Goal: Task Accomplishment & Management: Manage account settings

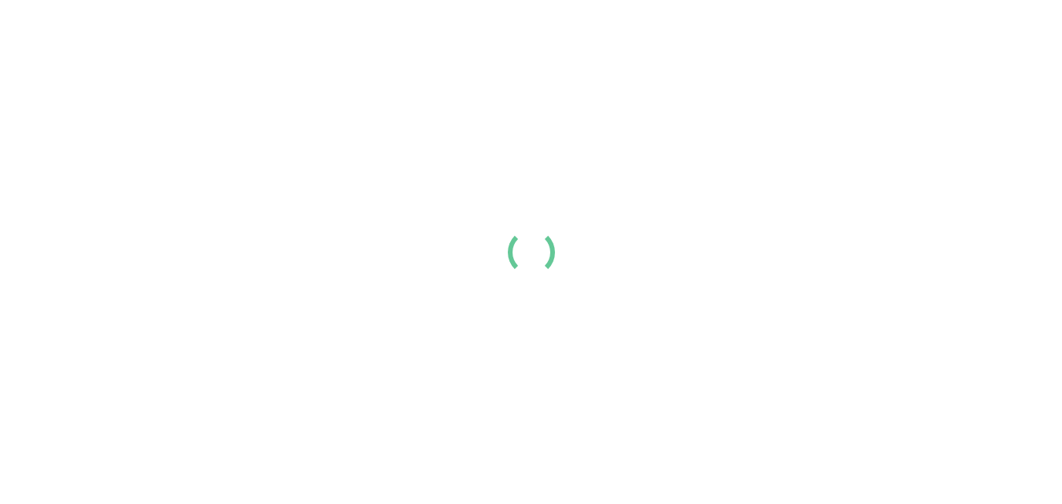
click at [434, 135] on div at bounding box center [531, 252] width 1062 height 504
click at [171, 47] on div at bounding box center [531, 252] width 1062 height 504
drag, startPoint x: 193, startPoint y: 61, endPoint x: 111, endPoint y: 206, distance: 167.2
click at [111, 206] on div at bounding box center [531, 252] width 1062 height 504
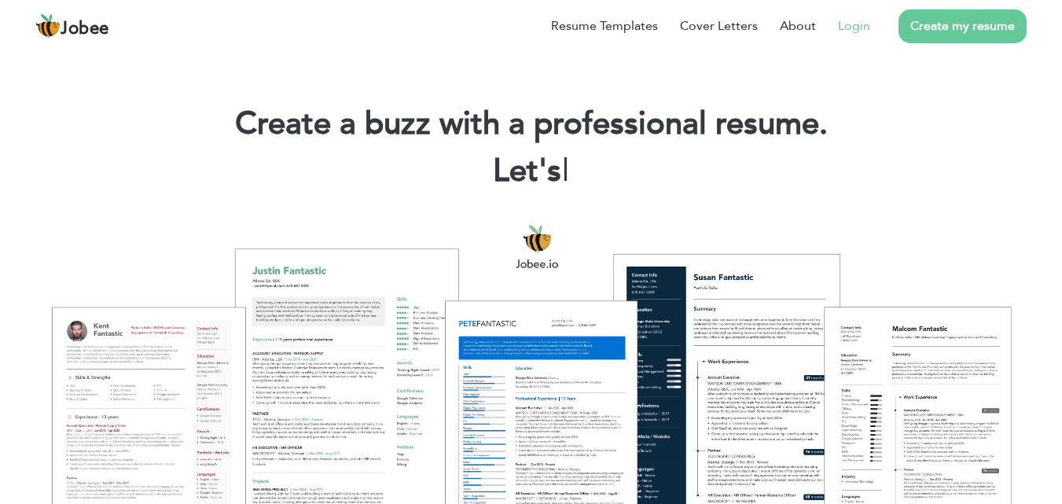
click at [844, 25] on link "Login" at bounding box center [854, 26] width 32 height 19
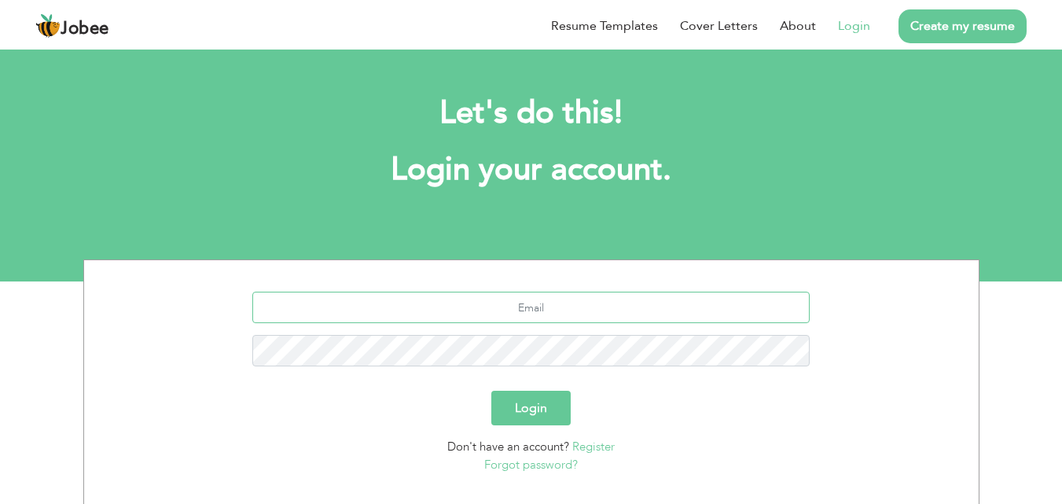
click at [619, 307] on input "text" at bounding box center [530, 307] width 557 height 31
click at [535, 307] on input "zunairanaseem@gmail.com" at bounding box center [530, 307] width 557 height 31
type input "Zunairanaseem892@gmail.com"
click at [516, 417] on button "Login" at bounding box center [530, 408] width 79 height 35
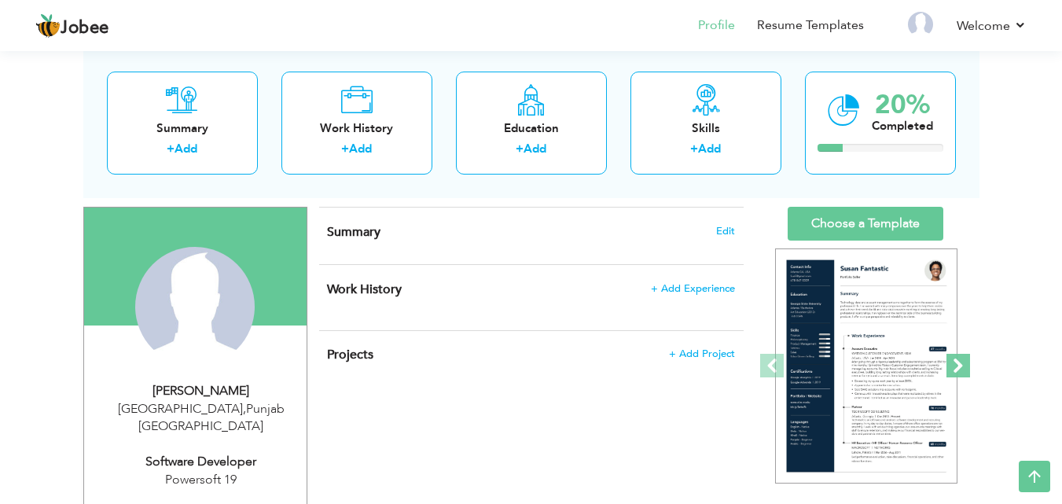
scroll to position [79, 0]
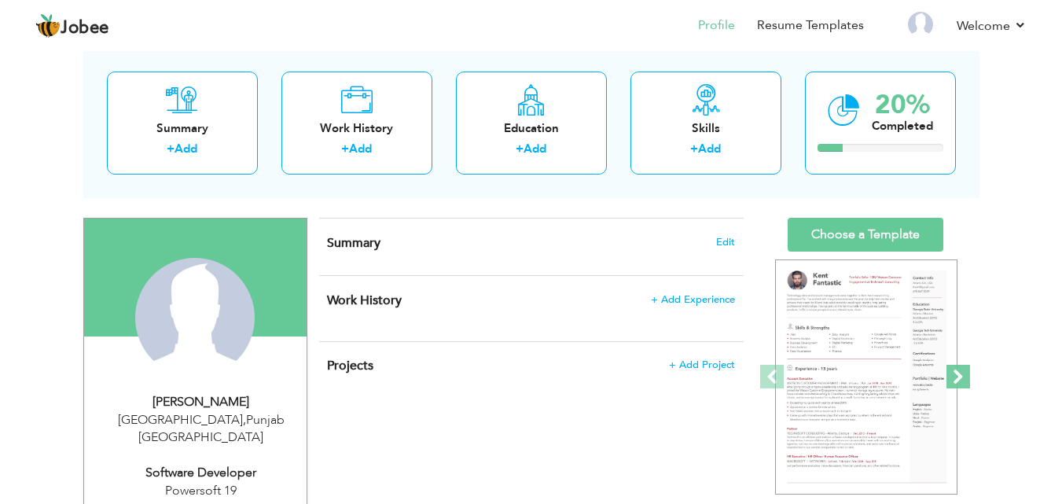
click at [952, 373] on span at bounding box center [958, 377] width 24 height 24
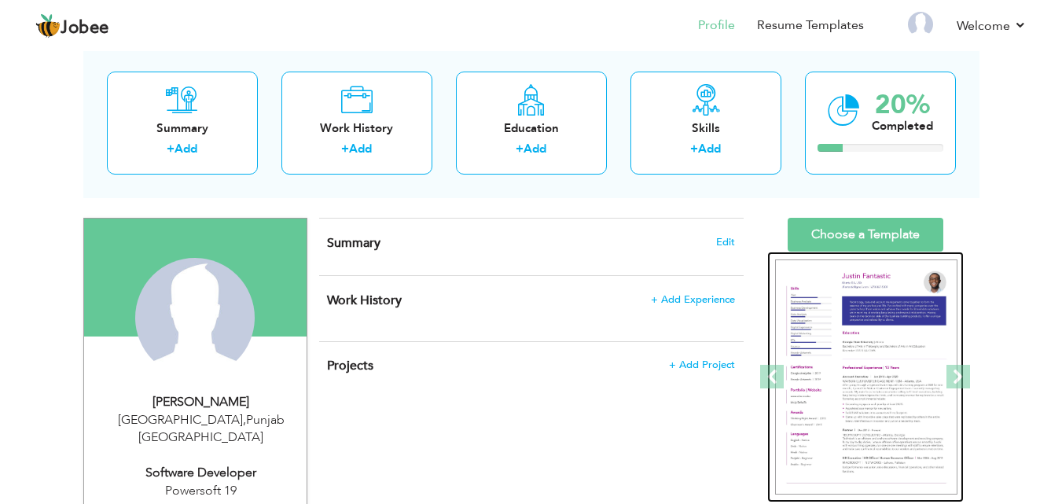
click at [880, 358] on img at bounding box center [866, 377] width 182 height 236
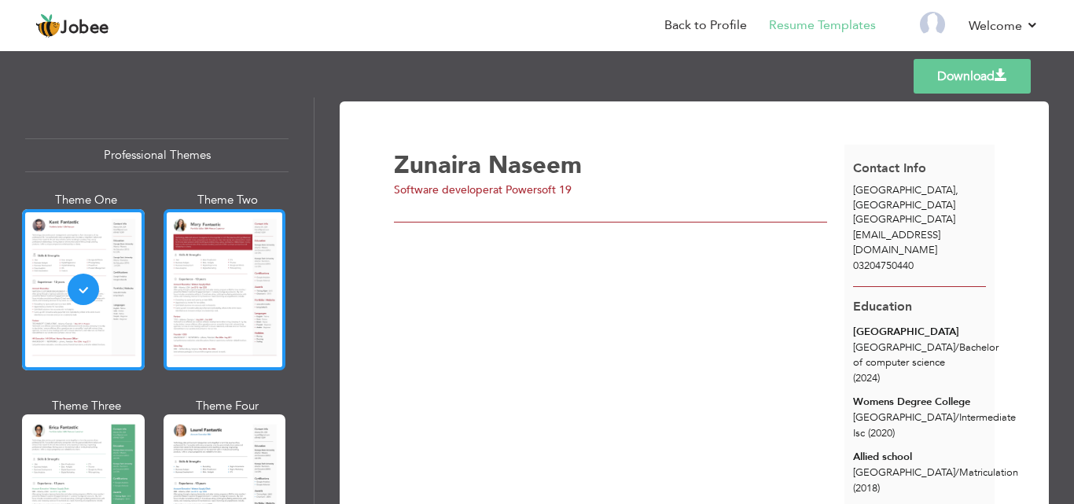
click at [203, 307] on div at bounding box center [224, 289] width 123 height 161
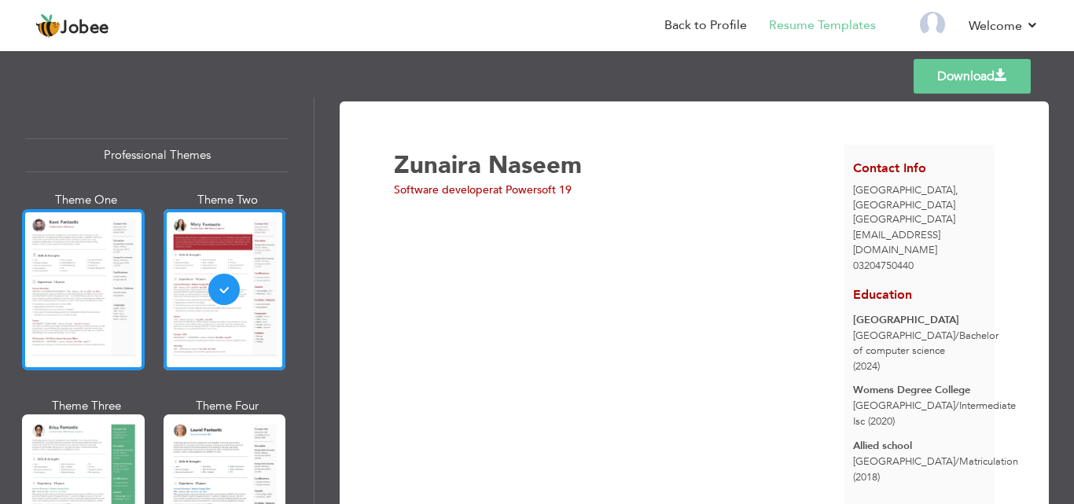
click at [32, 299] on div at bounding box center [83, 289] width 123 height 161
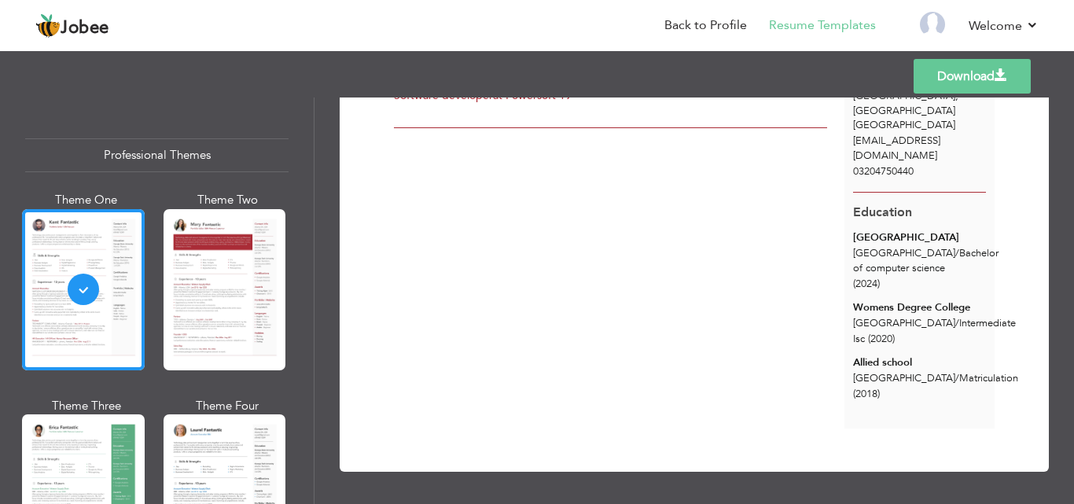
scroll to position [95, 0]
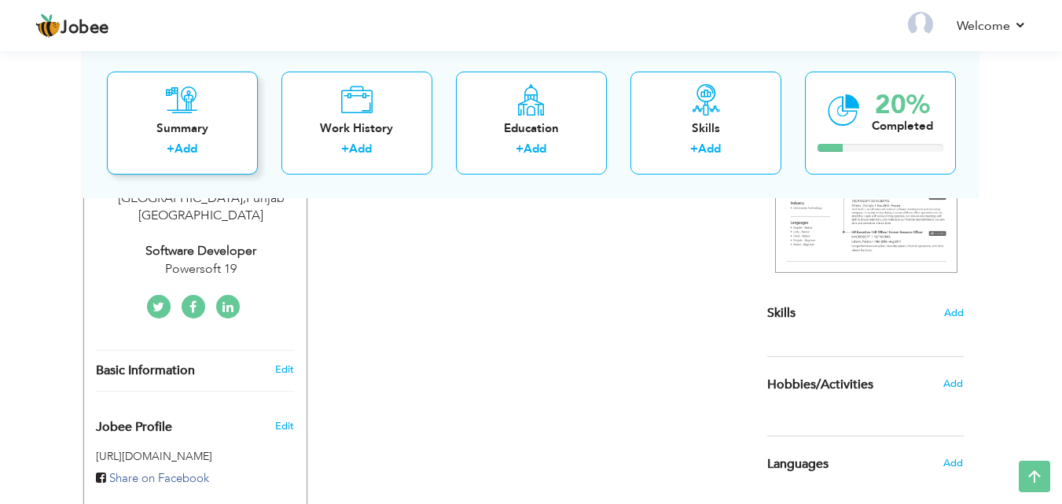
click at [195, 134] on div "Summary" at bounding box center [182, 127] width 126 height 17
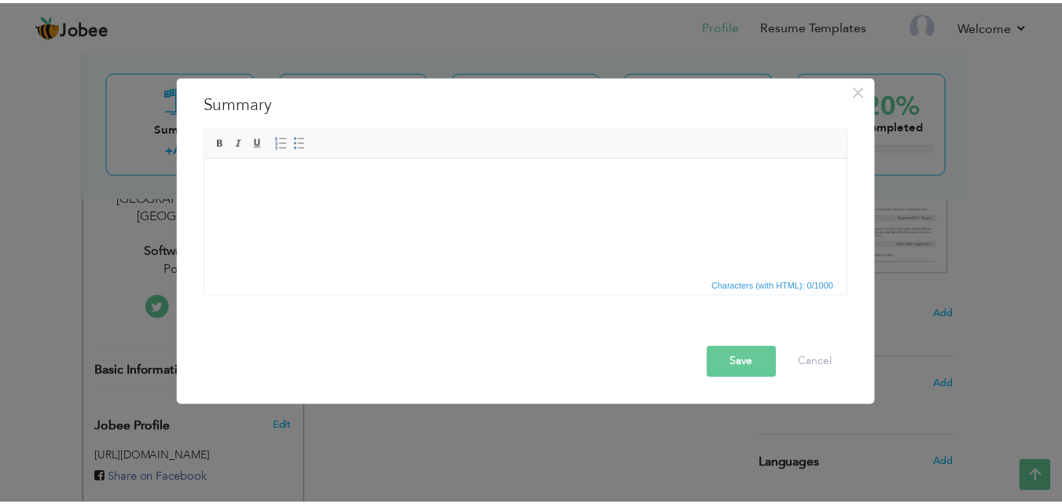
scroll to position [79, 0]
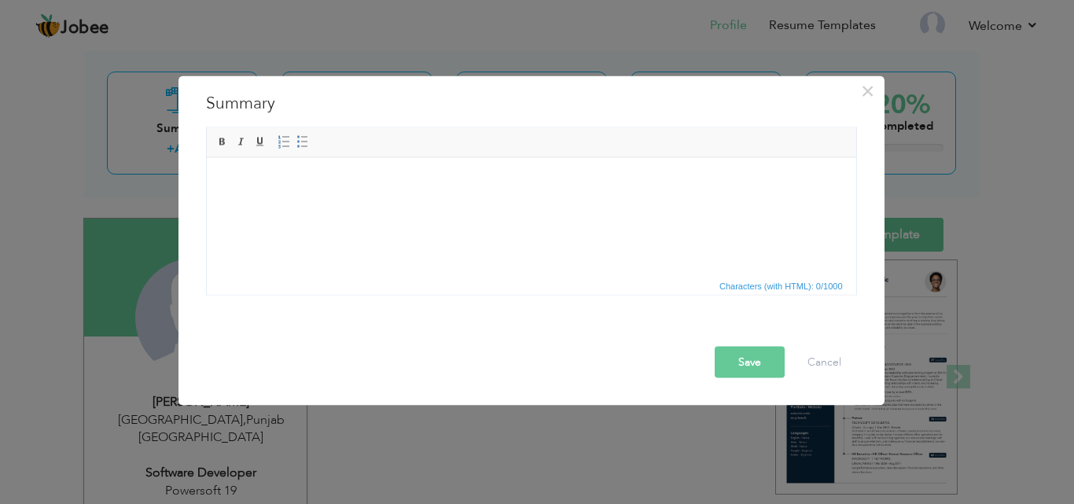
drag, startPoint x: 351, startPoint y: 197, endPoint x: 243, endPoint y: 230, distance: 112.4
click at [242, 205] on html at bounding box center [530, 181] width 649 height 48
drag, startPoint x: 243, startPoint y: 229, endPoint x: 626, endPoint y: 230, distance: 383.6
click at [626, 205] on html at bounding box center [530, 181] width 649 height 48
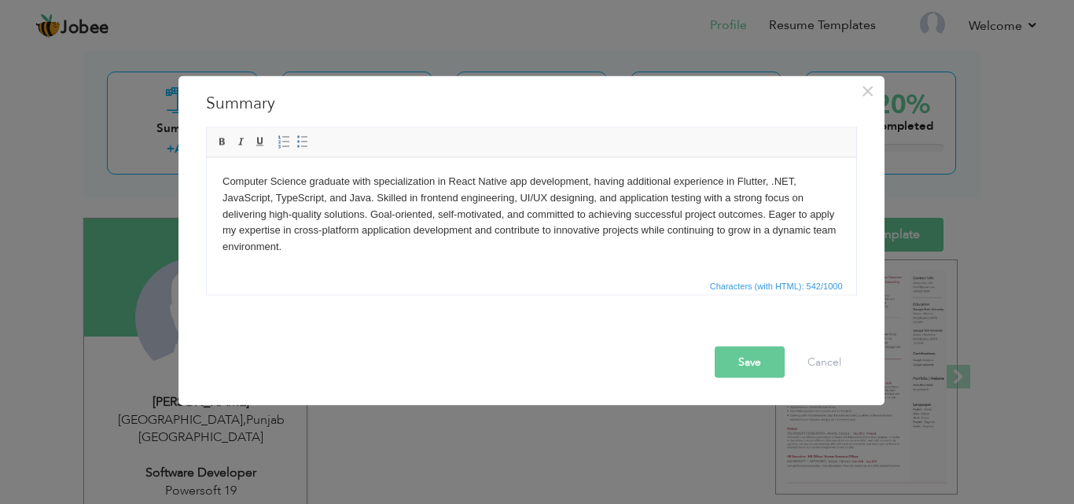
click at [767, 368] on button "Save" at bounding box center [749, 361] width 70 height 31
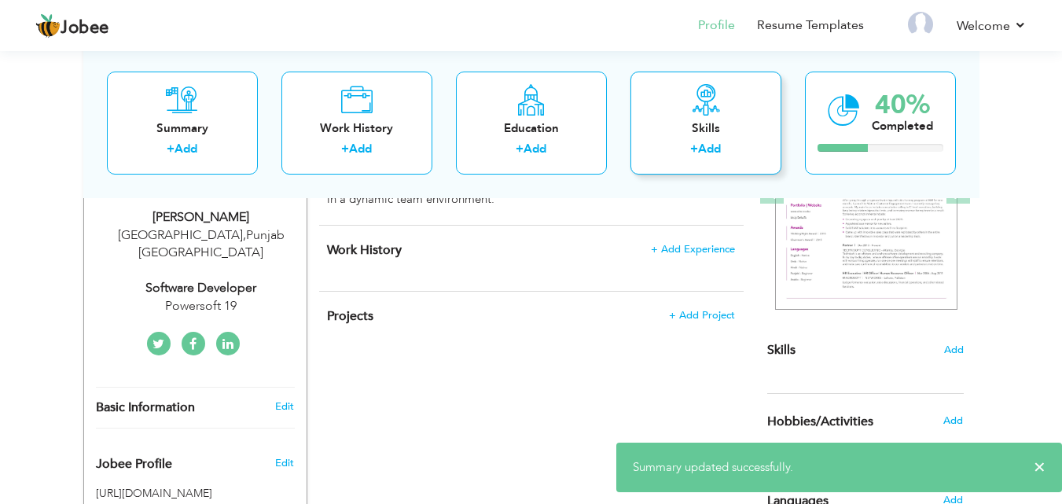
scroll to position [236, 0]
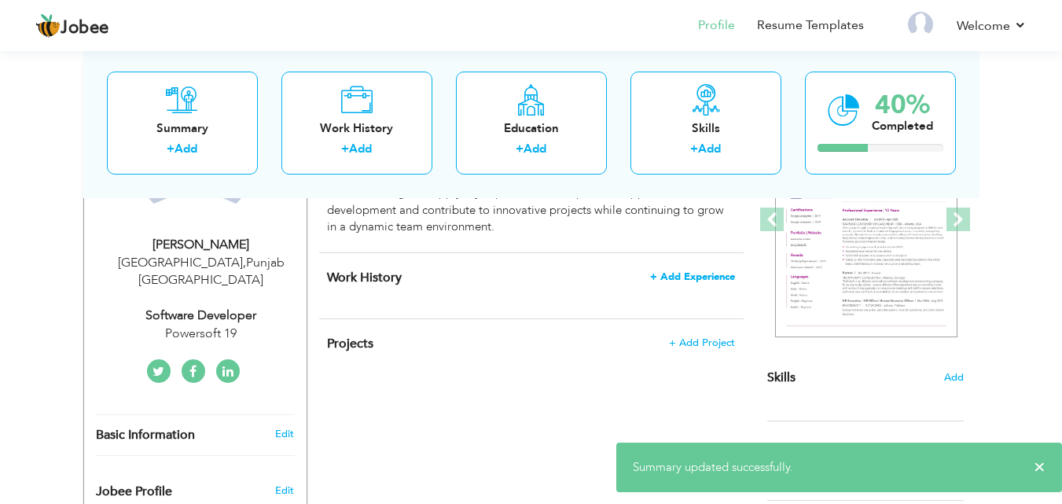
click at [685, 278] on span "+ Add Experience" at bounding box center [692, 276] width 85 height 11
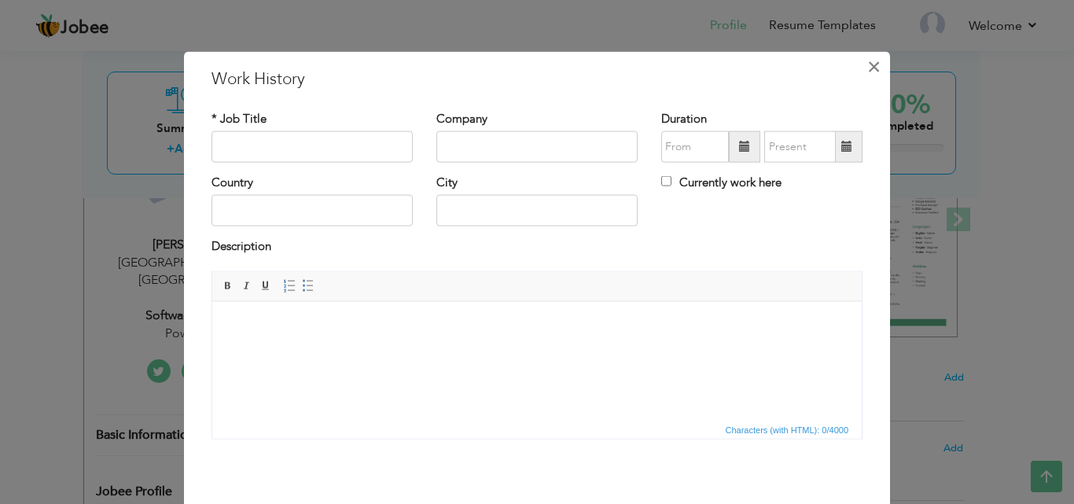
click at [870, 76] on span "×" at bounding box center [873, 66] width 13 height 28
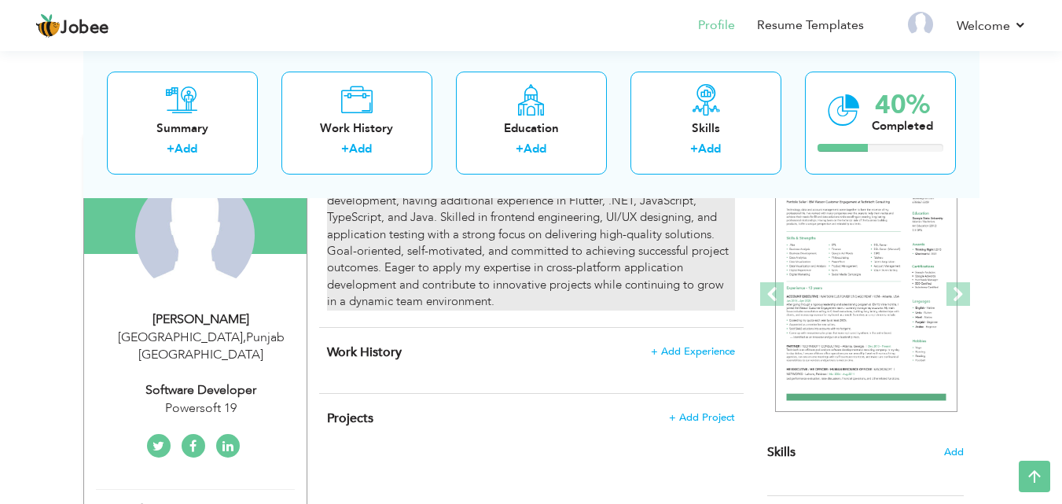
scroll to position [157, 0]
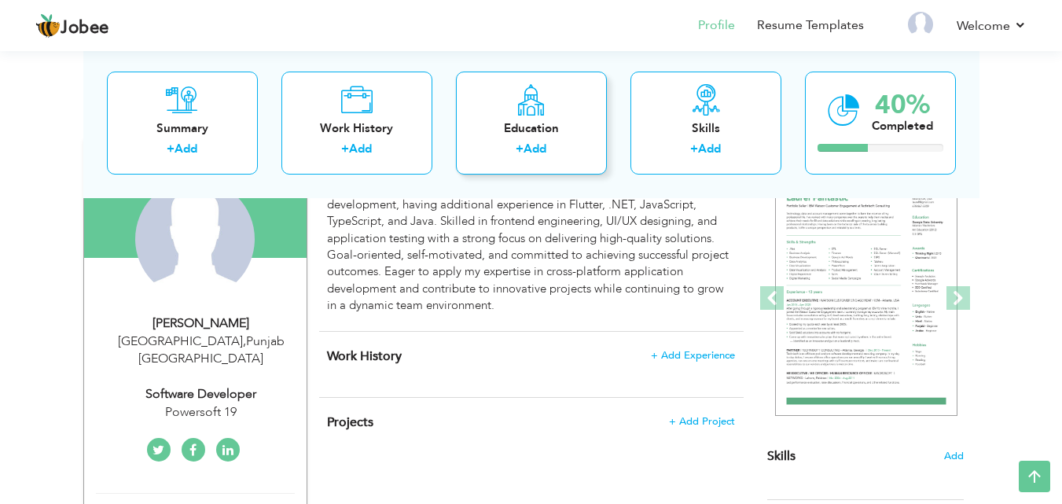
click at [525, 138] on div "Education + Add" at bounding box center [531, 122] width 151 height 103
radio input "true"
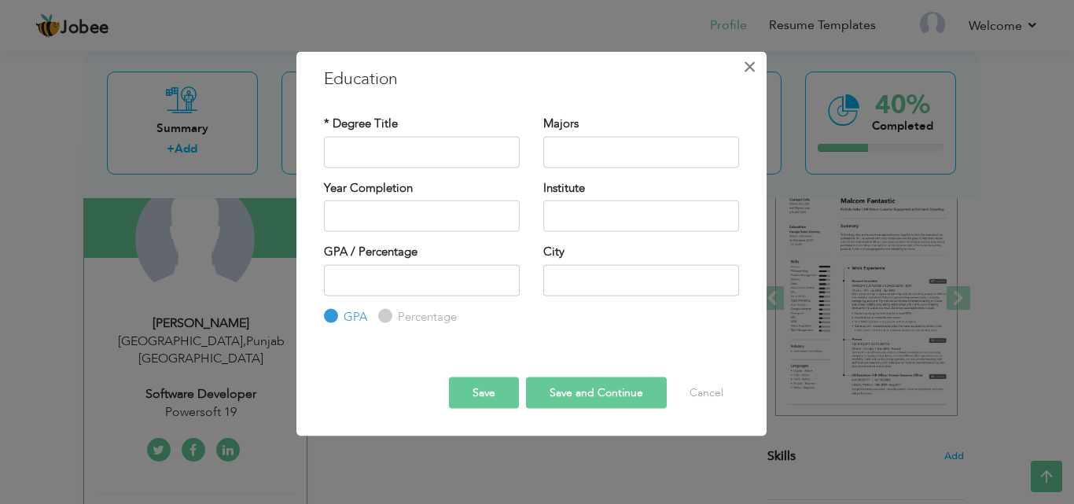
click at [753, 70] on span "×" at bounding box center [749, 66] width 13 height 28
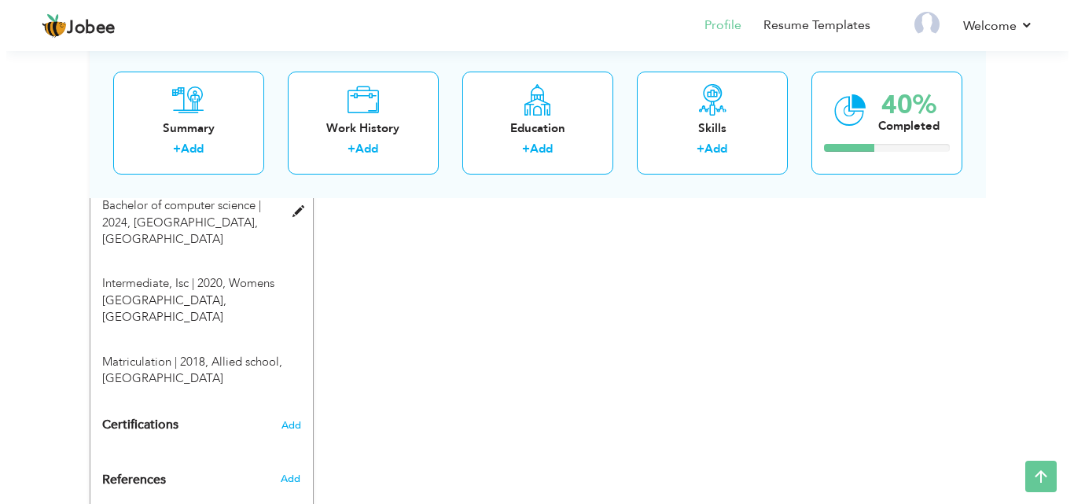
scroll to position [784, 0]
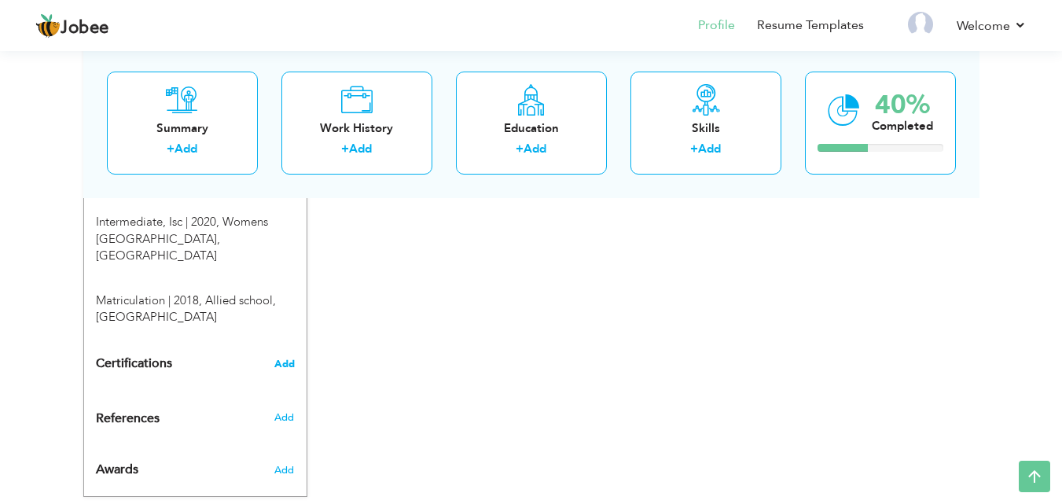
click at [293, 358] on span "Add" at bounding box center [284, 363] width 20 height 11
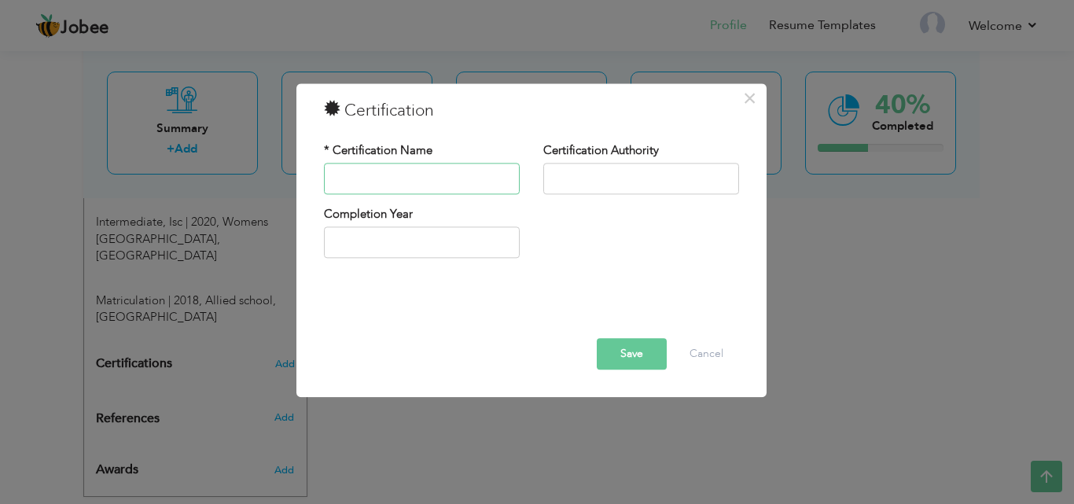
paste input "Programming Languages"
type input "Programming Languages"
click at [568, 178] on input "text" at bounding box center [641, 178] width 196 height 31
paste input "https://www.coursera.org/account/accomplishments/verify/MJLA454D2UGD"
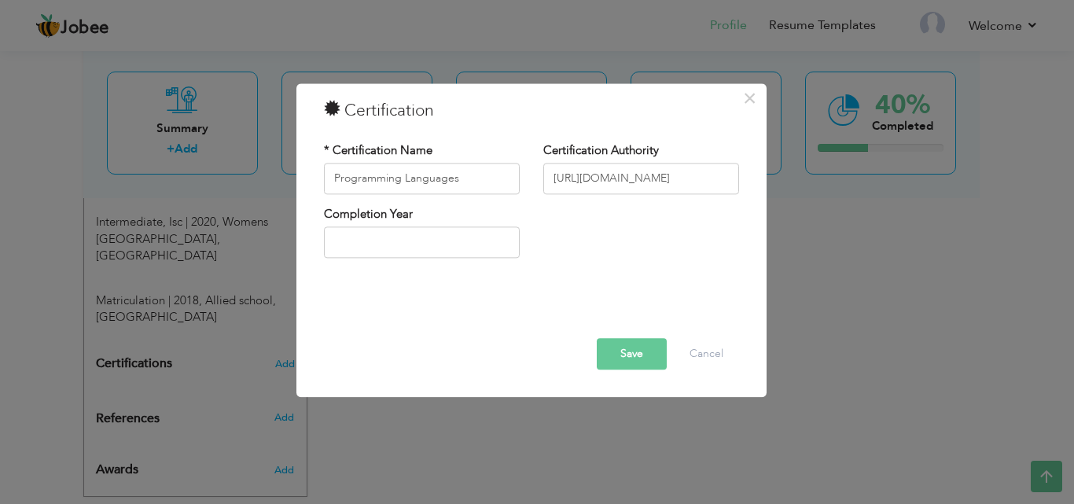
click at [529, 304] on div at bounding box center [531, 304] width 439 height 20
click at [605, 357] on button "Save" at bounding box center [632, 353] width 70 height 31
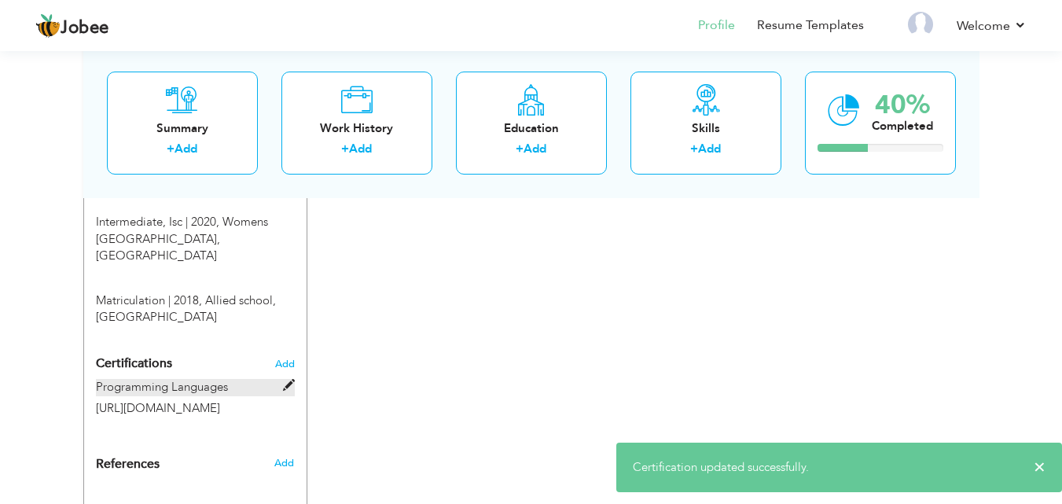
click at [289, 380] on span at bounding box center [289, 386] width 12 height 12
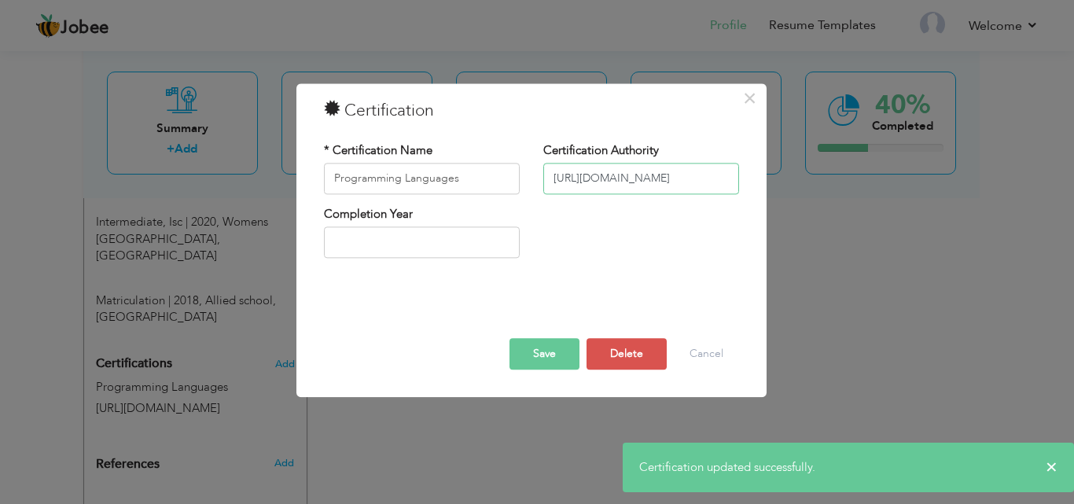
click at [692, 182] on input "https://www.coursera.org/account/accomplishments/verify/MJLA454D2UGD" at bounding box center [641, 178] width 196 height 31
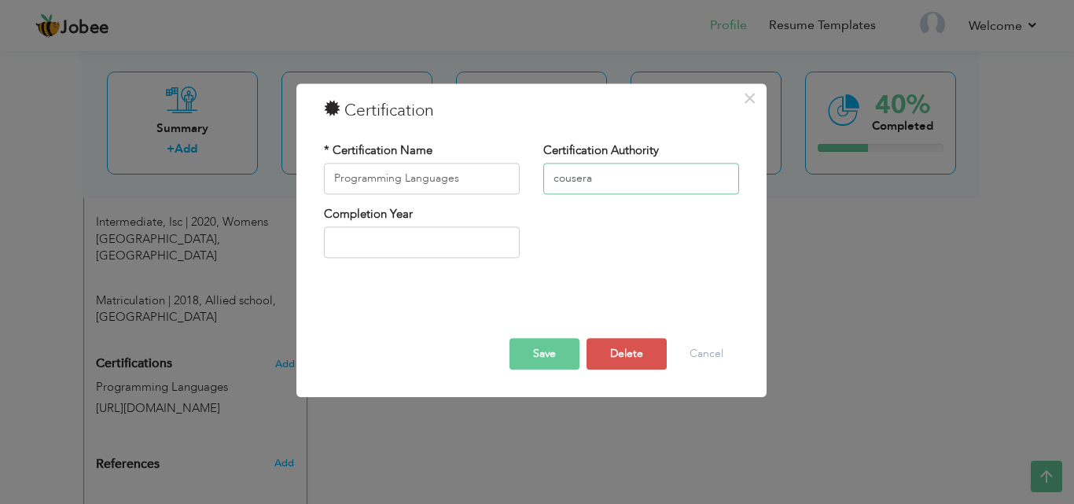
type input "cousera"
click at [443, 237] on input "text" at bounding box center [422, 242] width 196 height 31
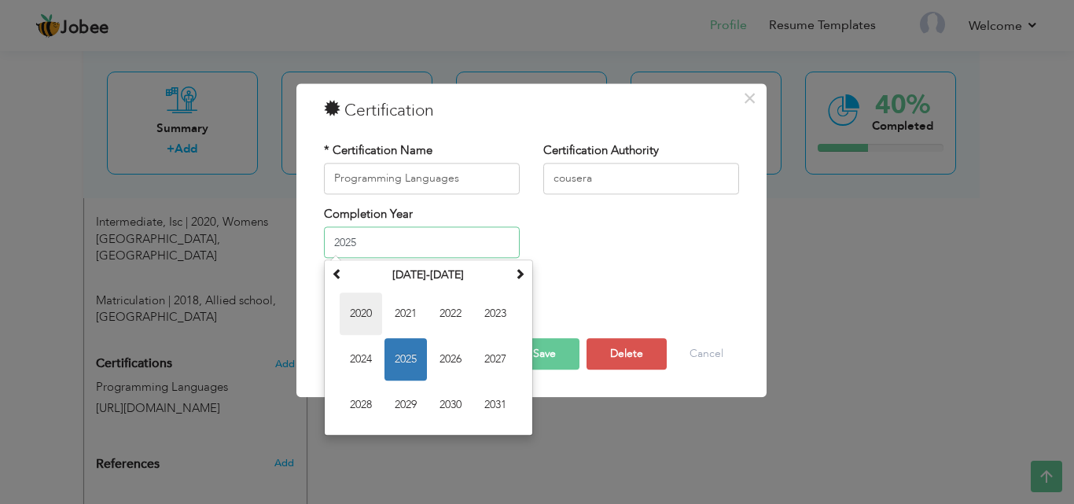
click at [358, 310] on span "2020" at bounding box center [361, 314] width 42 height 42
type input "2020"
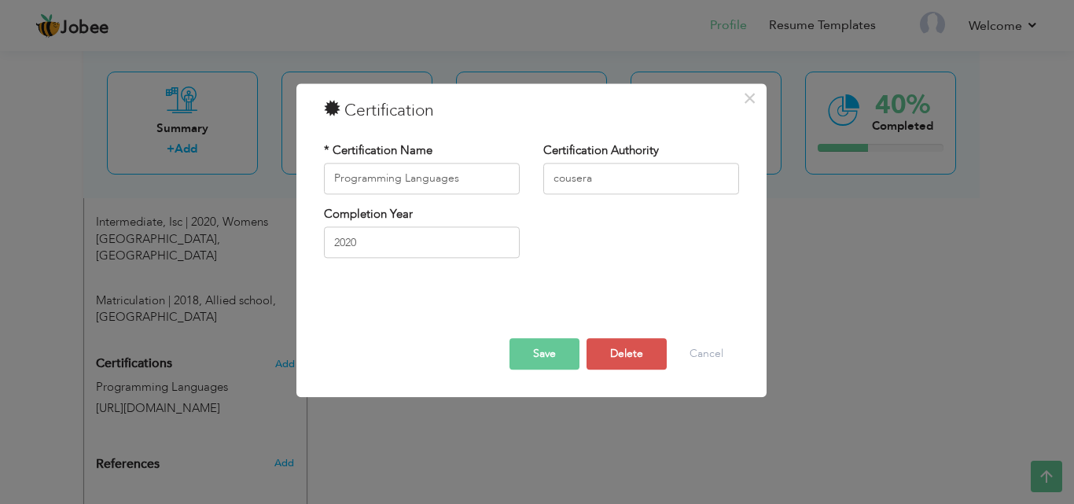
click at [547, 346] on button "Save" at bounding box center [544, 353] width 70 height 31
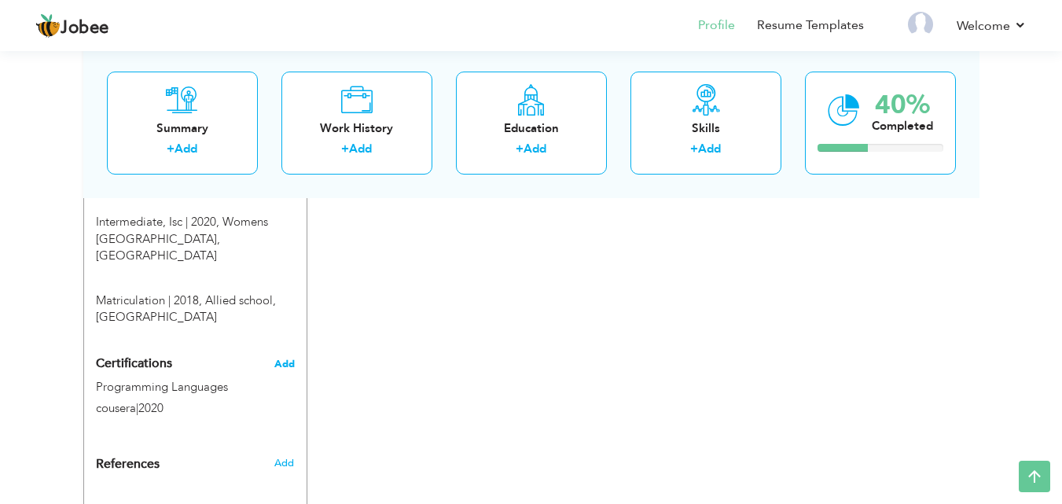
click at [284, 358] on span "Add" at bounding box center [284, 363] width 20 height 11
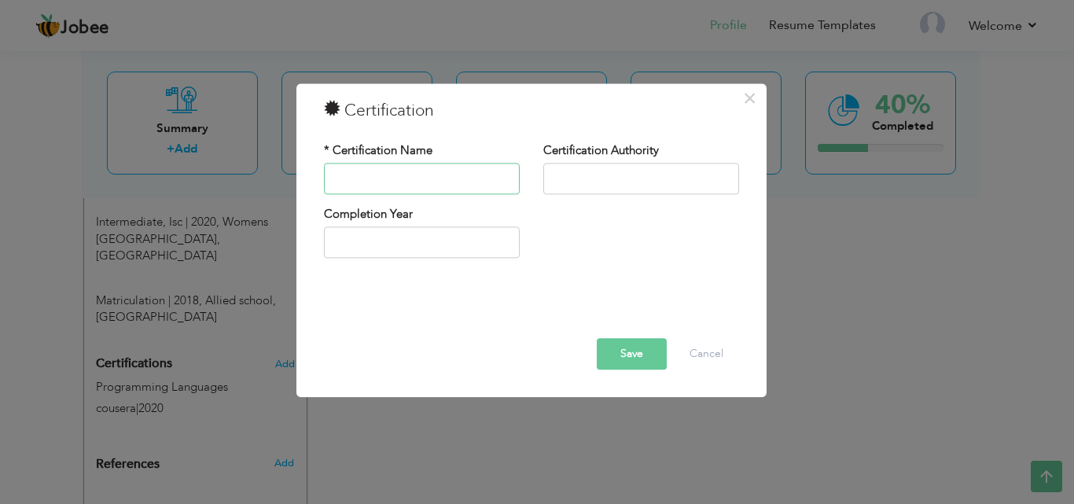
paste input "Getting started with Flutter Development"
type input "Getting started with Flutter Development"
click at [628, 180] on input "text" at bounding box center [641, 178] width 196 height 31
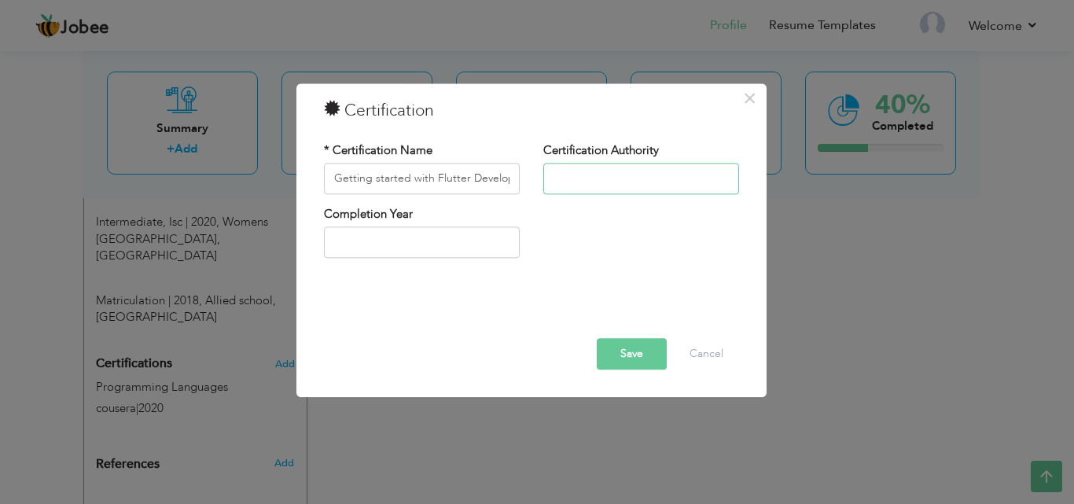
drag, startPoint x: 627, startPoint y: 179, endPoint x: 579, endPoint y: 171, distance: 49.4
click at [579, 171] on input "text" at bounding box center [641, 178] width 196 height 31
type input "cousera"
click at [432, 246] on input "text" at bounding box center [422, 242] width 196 height 31
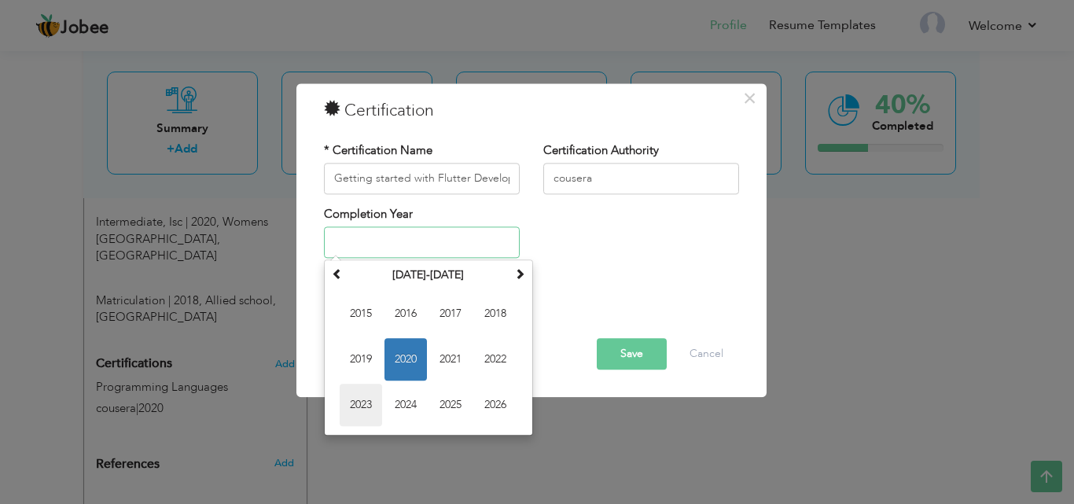
click at [375, 397] on span "2023" at bounding box center [361, 405] width 42 height 42
type input "2023"
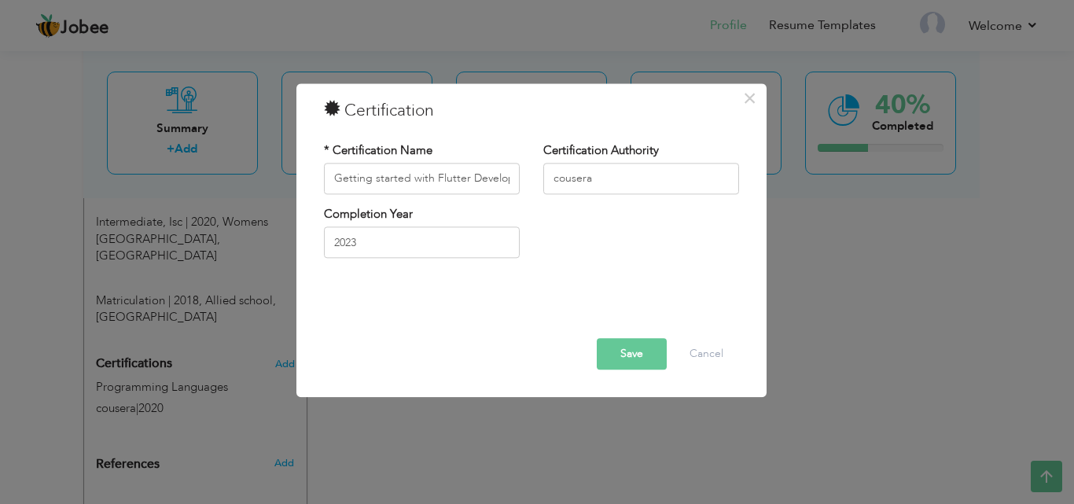
click at [637, 357] on button "Save" at bounding box center [632, 353] width 70 height 31
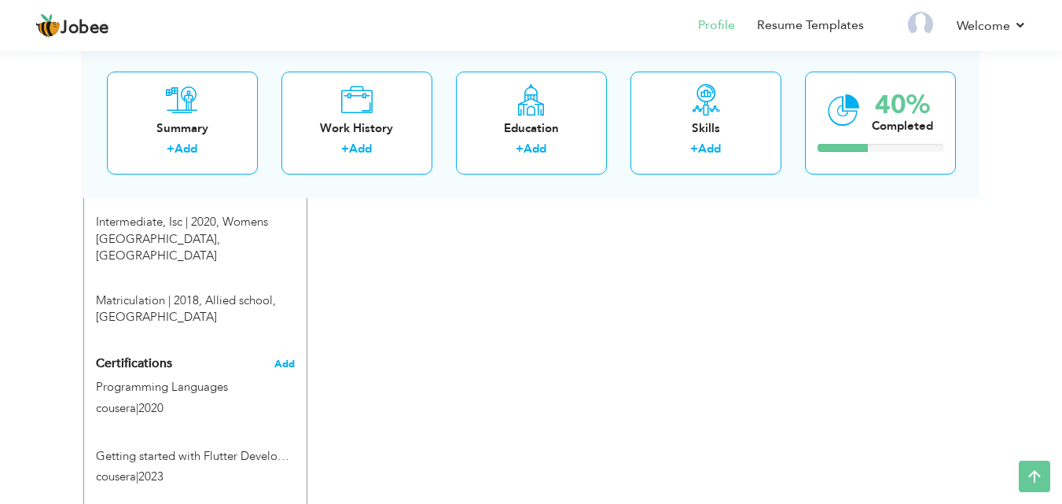
click at [279, 358] on span "Add" at bounding box center [284, 363] width 20 height 11
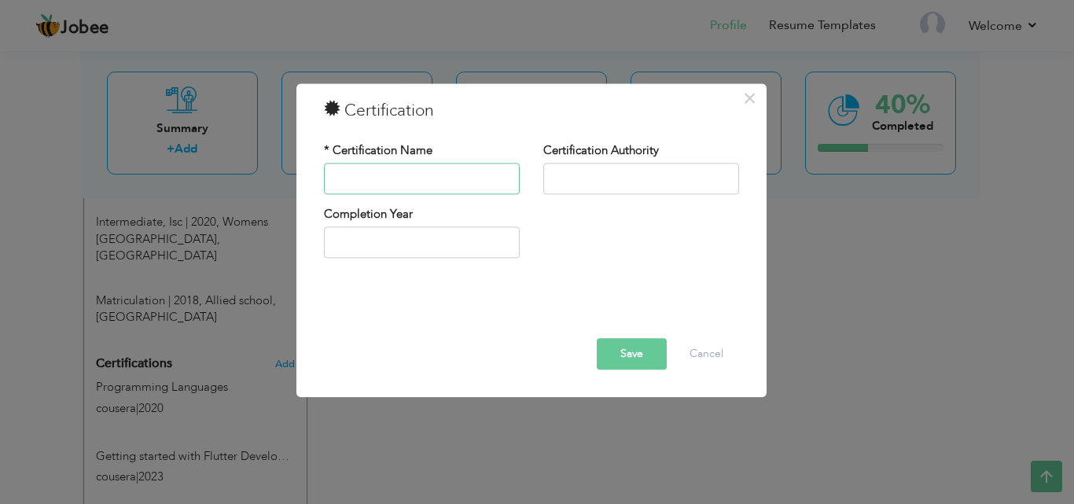
click at [472, 185] on input "text" at bounding box center [422, 178] width 196 height 31
paste input "Material Components for Flutter Basics"
type input "Material Components for Flutter Basics"
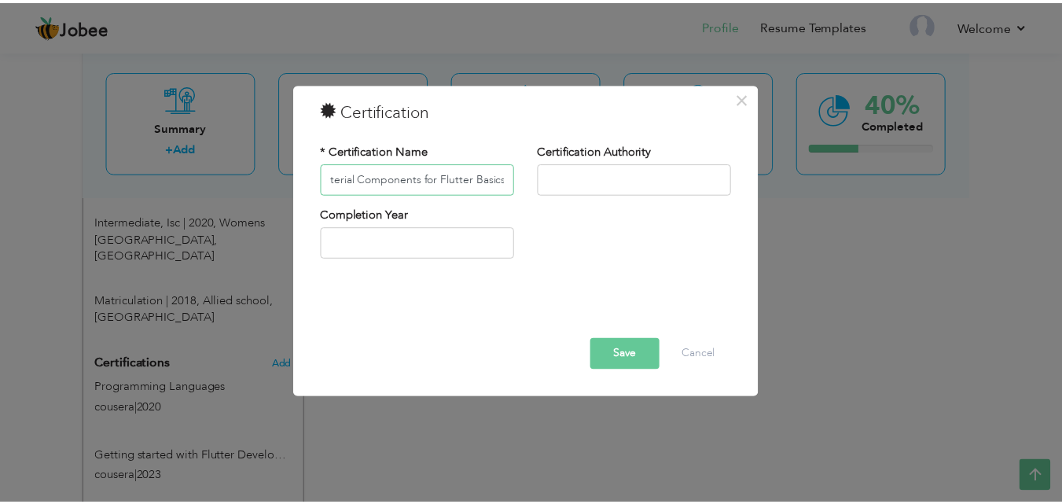
scroll to position [0, 0]
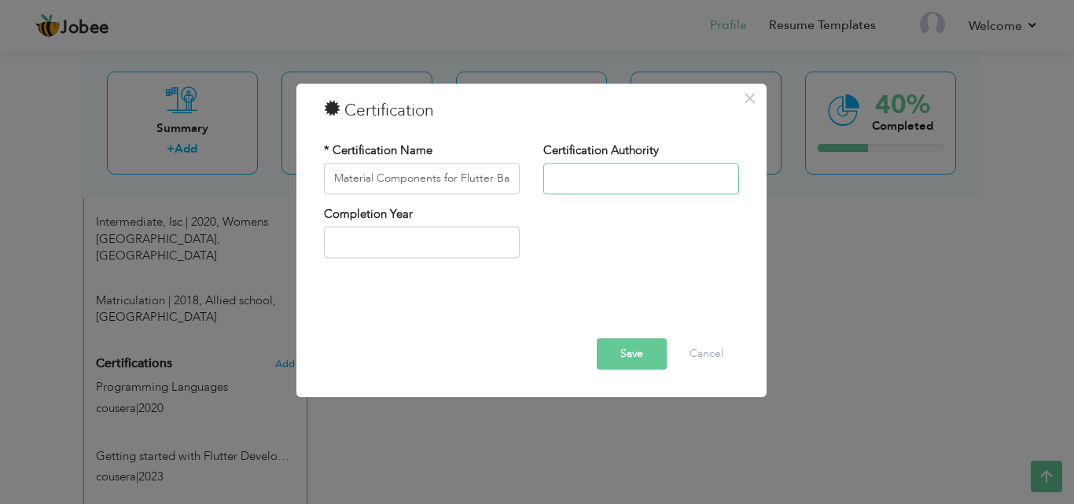
click at [608, 178] on input "text" at bounding box center [641, 178] width 196 height 31
type input "coursera"
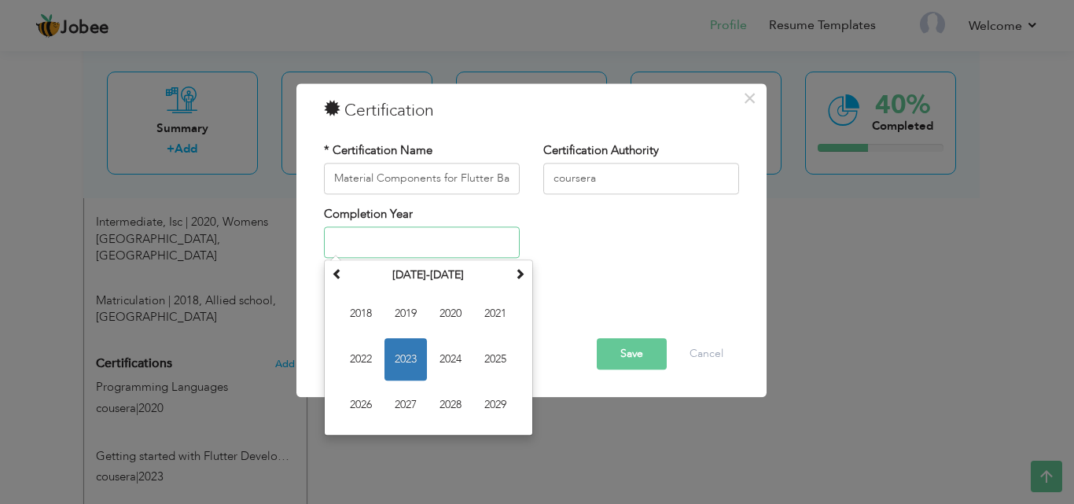
click at [366, 233] on input "text" at bounding box center [422, 242] width 196 height 31
click at [406, 363] on span "2023" at bounding box center [405, 360] width 42 height 42
type input "2023"
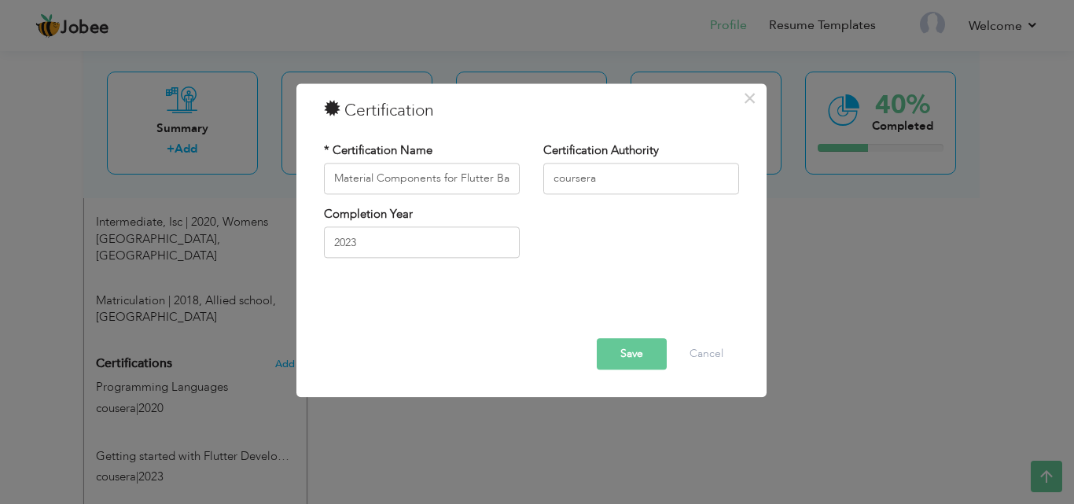
click at [628, 355] on button "Save" at bounding box center [632, 353] width 70 height 31
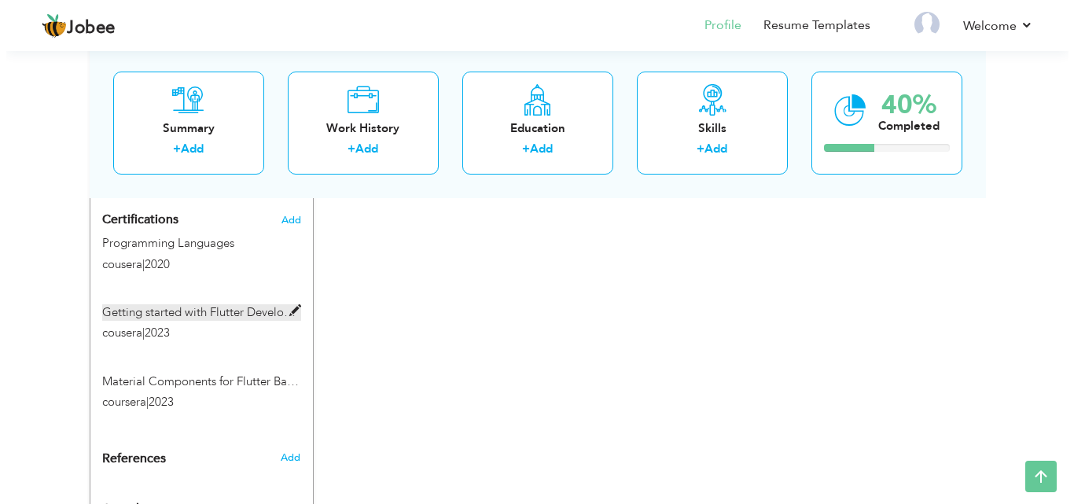
scroll to position [889, 0]
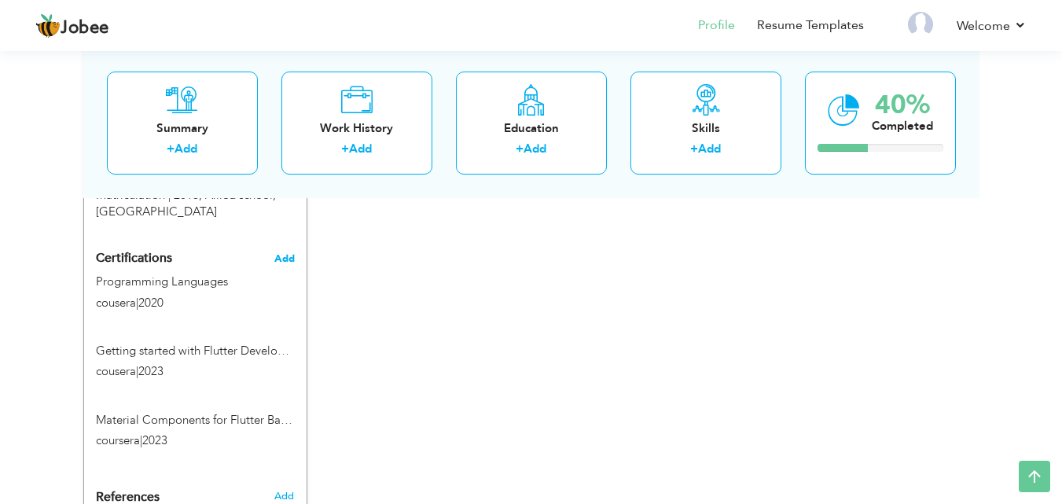
click at [277, 253] on span "Add" at bounding box center [284, 258] width 20 height 11
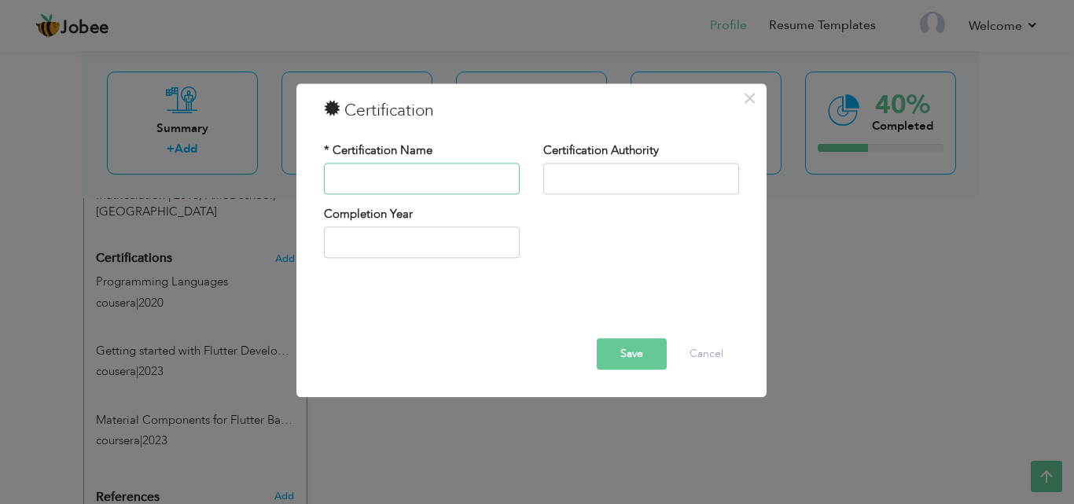
paste input "Introduction to Android Mobile Application Development"
type input "Introduction to Android Mobile Application Development"
click at [604, 169] on input "text" at bounding box center [641, 178] width 196 height 31
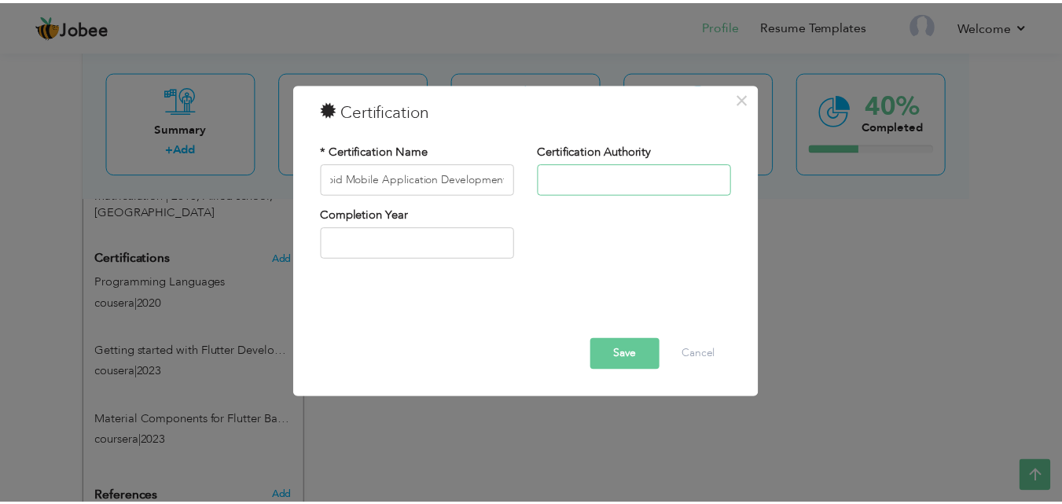
scroll to position [0, 0]
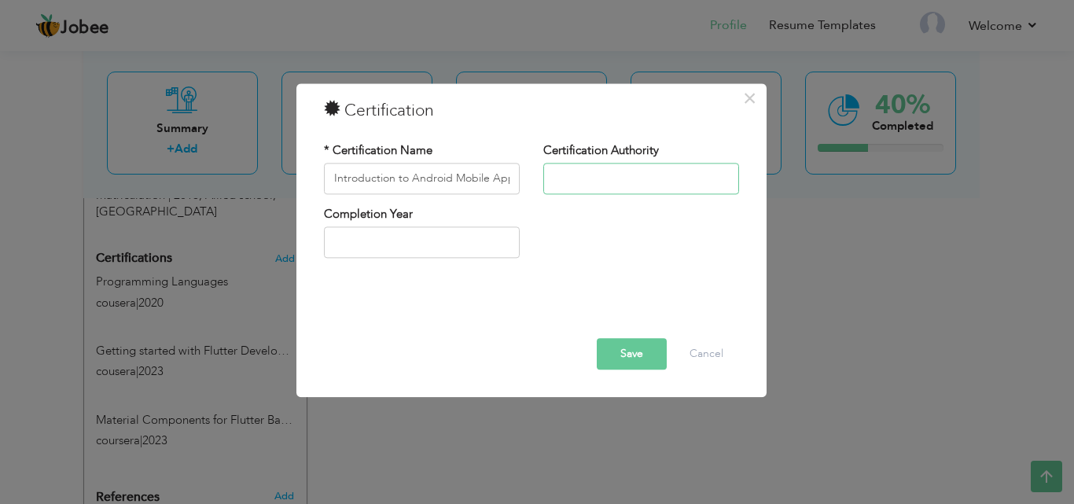
type input "cousera"
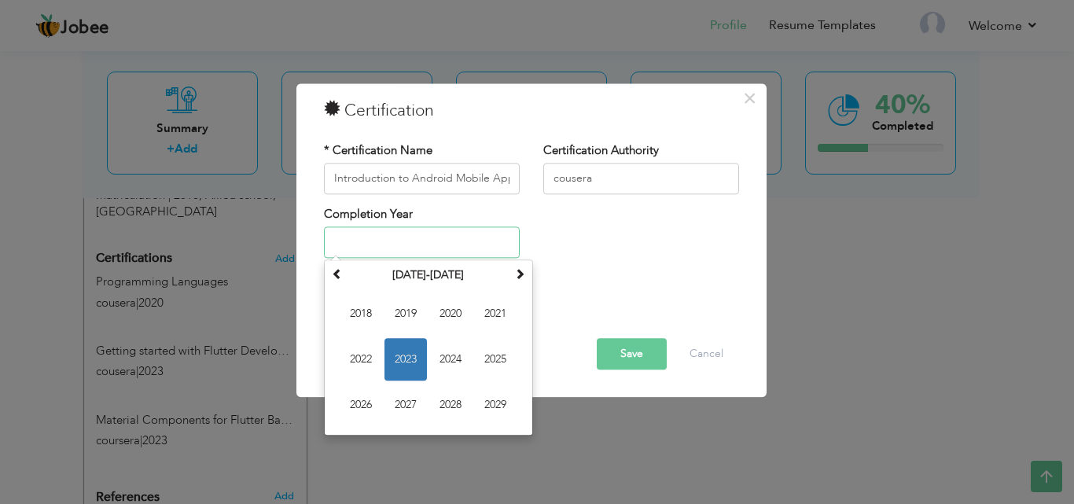
click at [401, 243] on input "text" at bounding box center [422, 242] width 196 height 31
click at [408, 355] on span "2023" at bounding box center [405, 360] width 42 height 42
type input "2023"
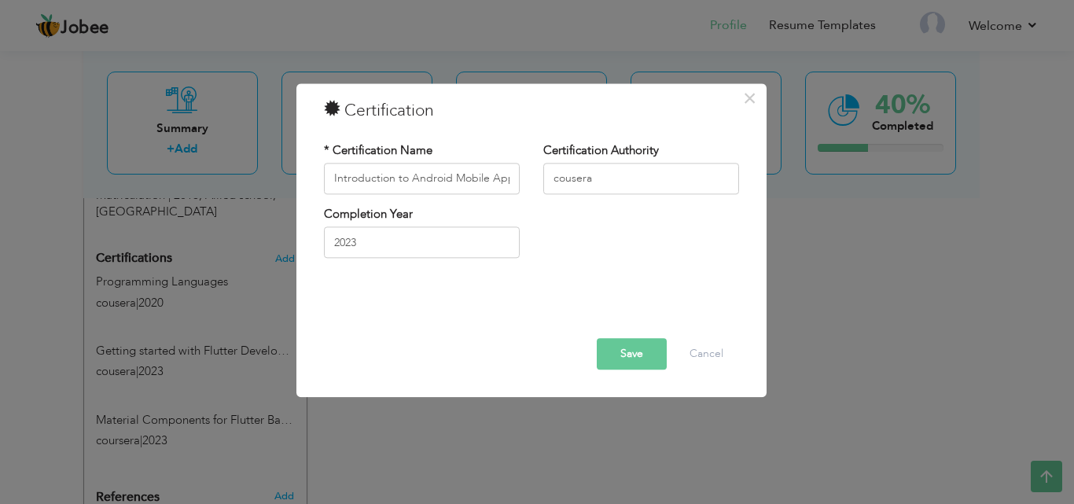
click at [642, 354] on button "Save" at bounding box center [632, 353] width 70 height 31
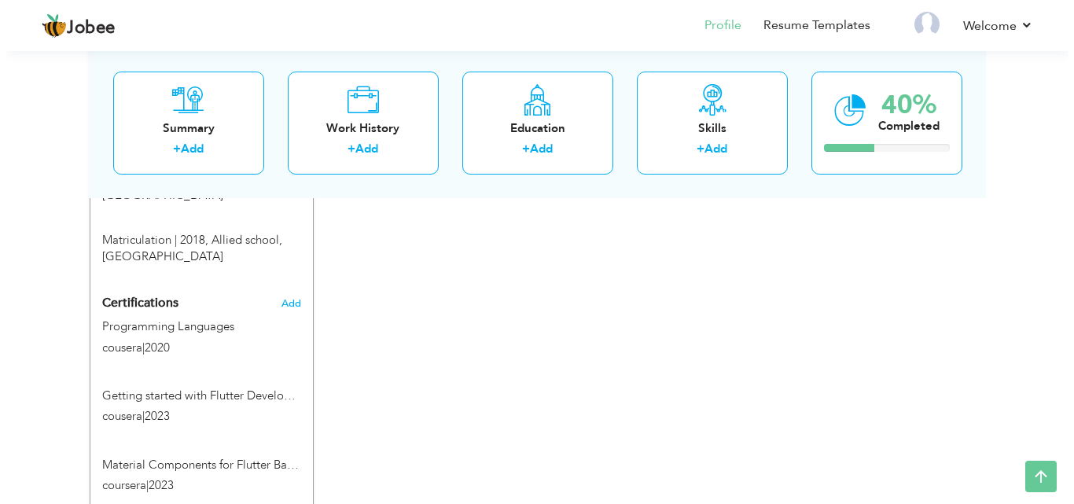
scroll to position [800, 0]
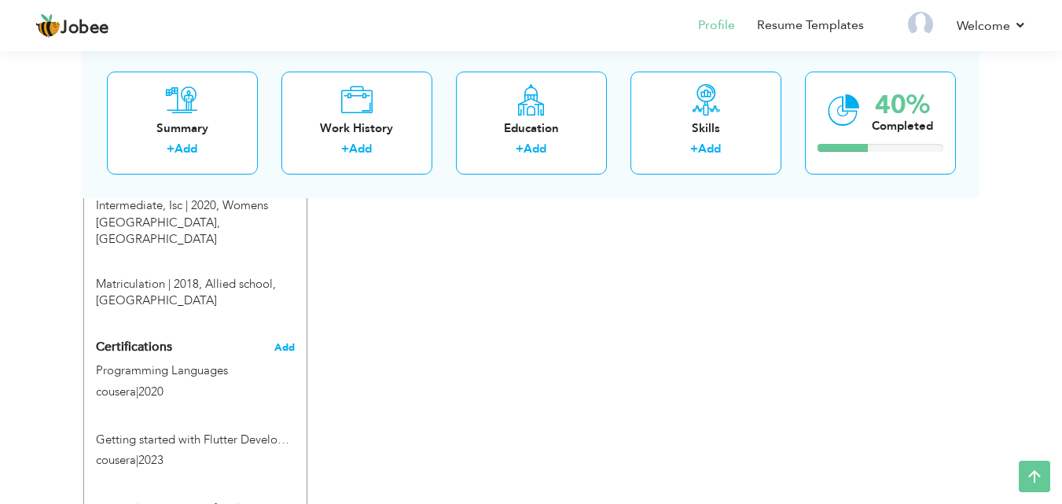
click at [284, 342] on span "Add" at bounding box center [284, 347] width 20 height 11
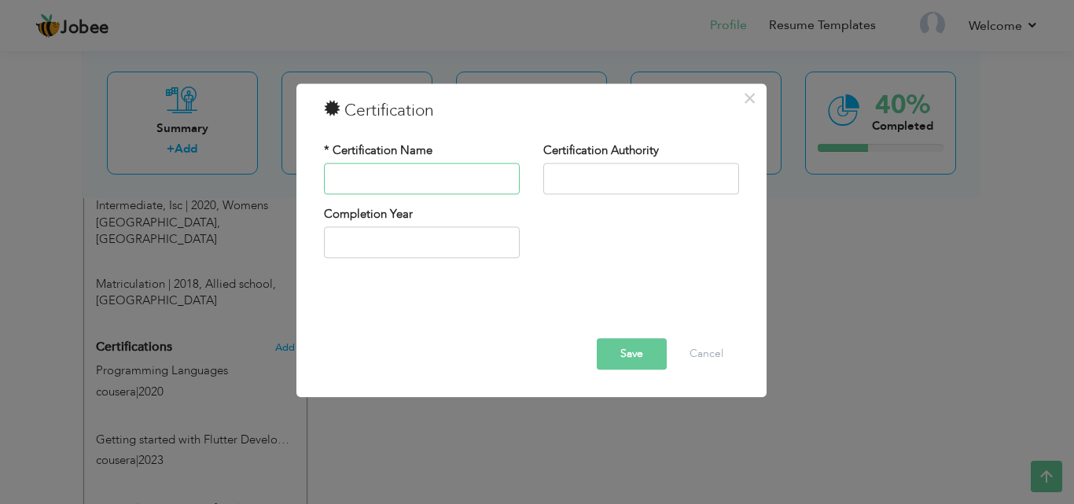
paste input "Build a Two Screen Flutter Application"
type input "Build a Two Screen Flutter Application"
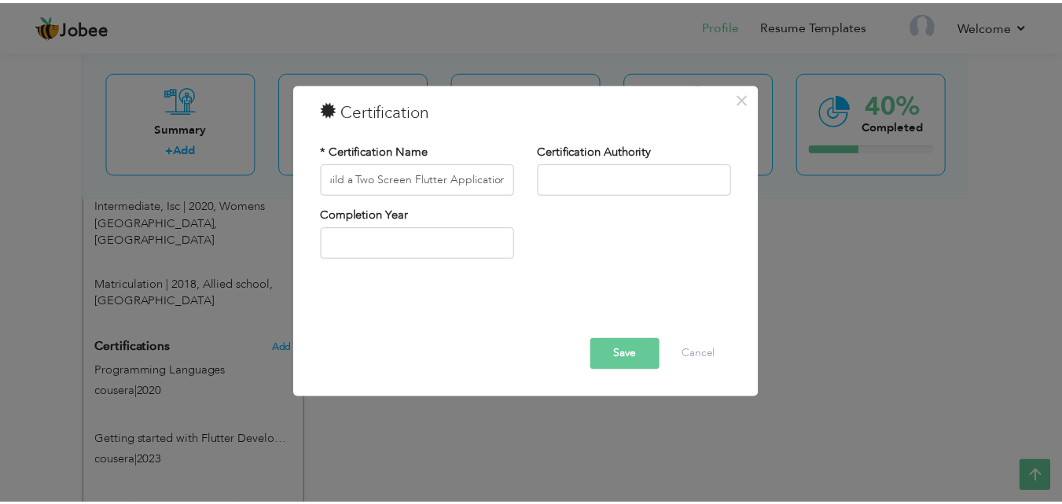
scroll to position [0, 0]
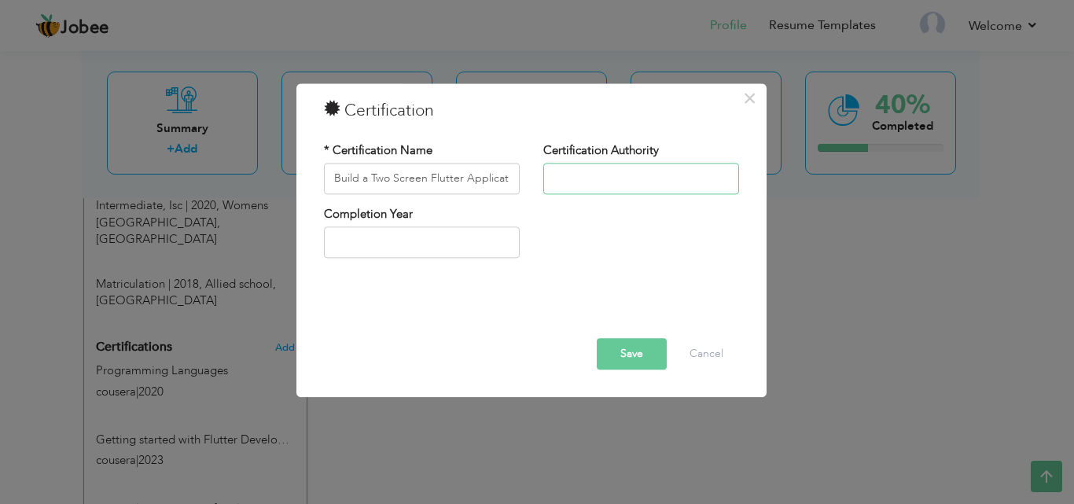
click at [616, 179] on input "text" at bounding box center [641, 178] width 196 height 31
type input "cousera"
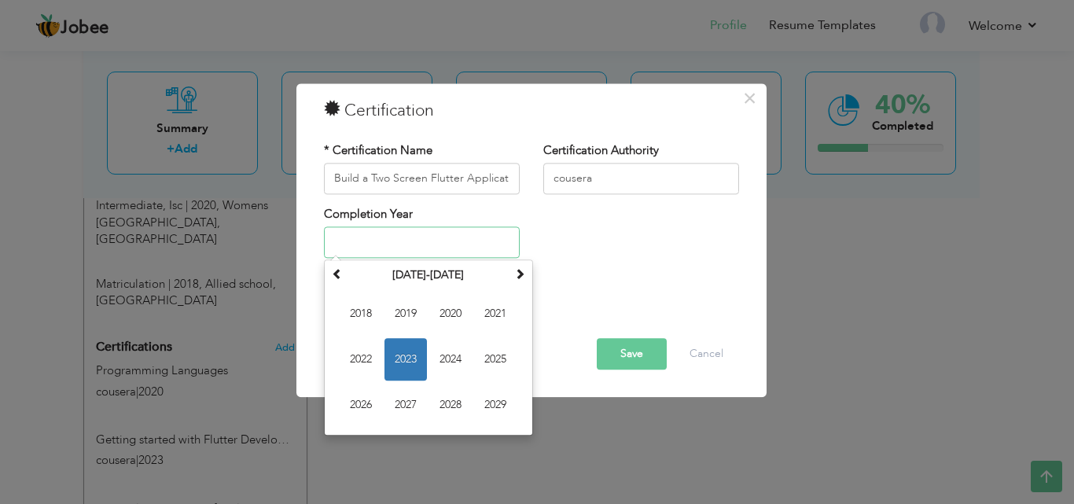
click at [419, 231] on input "text" at bounding box center [422, 242] width 196 height 31
drag, startPoint x: 401, startPoint y: 355, endPoint x: 473, endPoint y: 365, distance: 72.9
click at [404, 356] on span "2023" at bounding box center [405, 360] width 42 height 42
type input "2023"
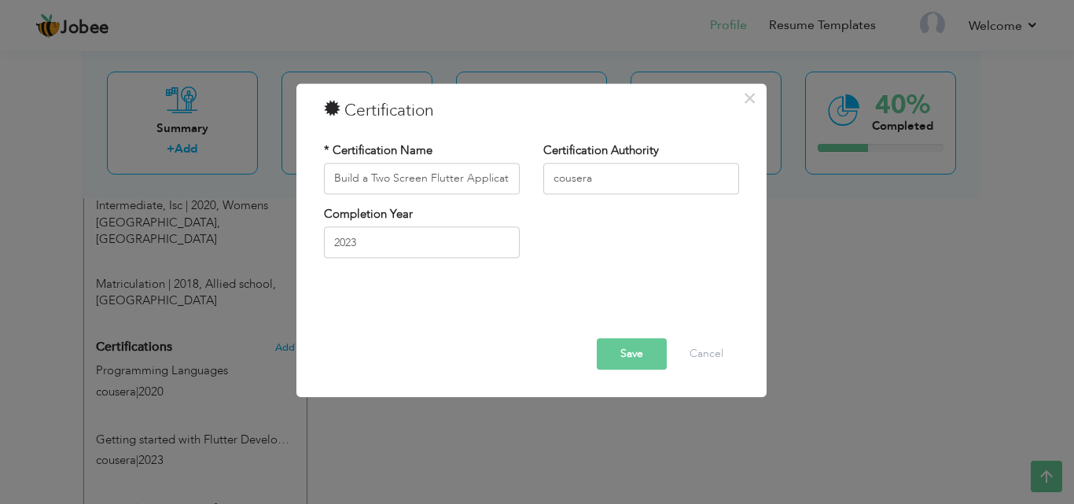
click at [639, 353] on button "Save" at bounding box center [632, 353] width 70 height 31
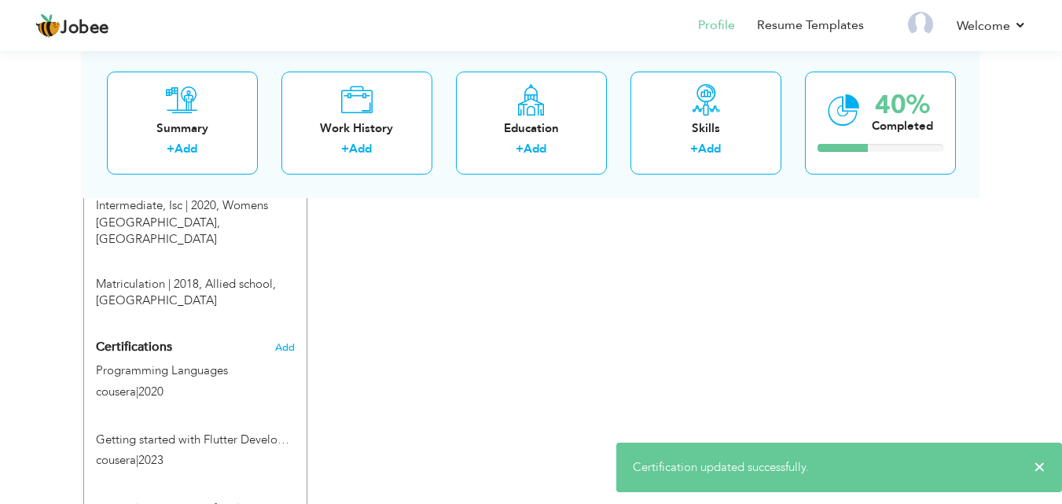
drag, startPoint x: 652, startPoint y: 332, endPoint x: 569, endPoint y: 318, distance: 83.7
click at [652, 332] on div "CV Import Profile Strength 0% Select an Item from right menu Work History * Job…" at bounding box center [531, 130] width 448 height 1269
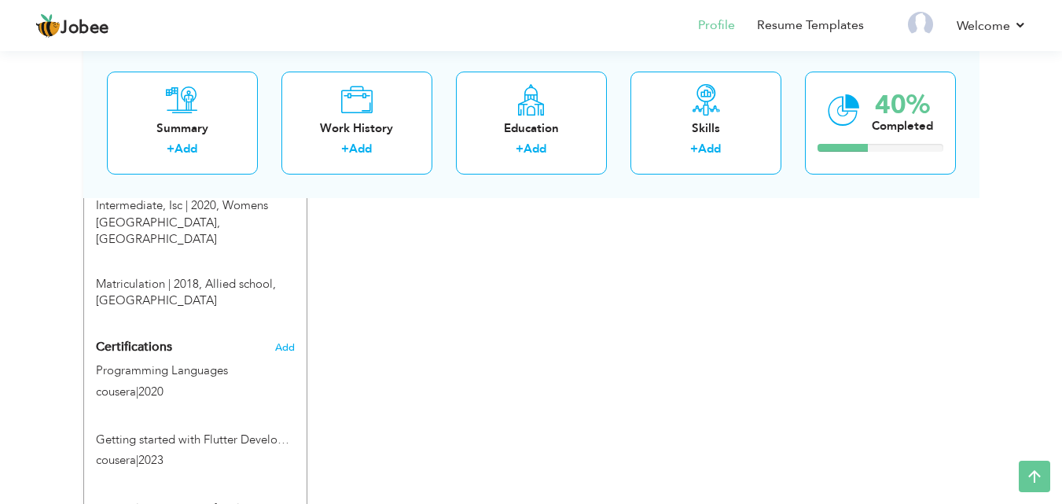
click at [1052, 326] on div "View Resume Export PDF Profile Summary Public Link Experience Education Awards …" at bounding box center [531, 34] width 1062 height 1574
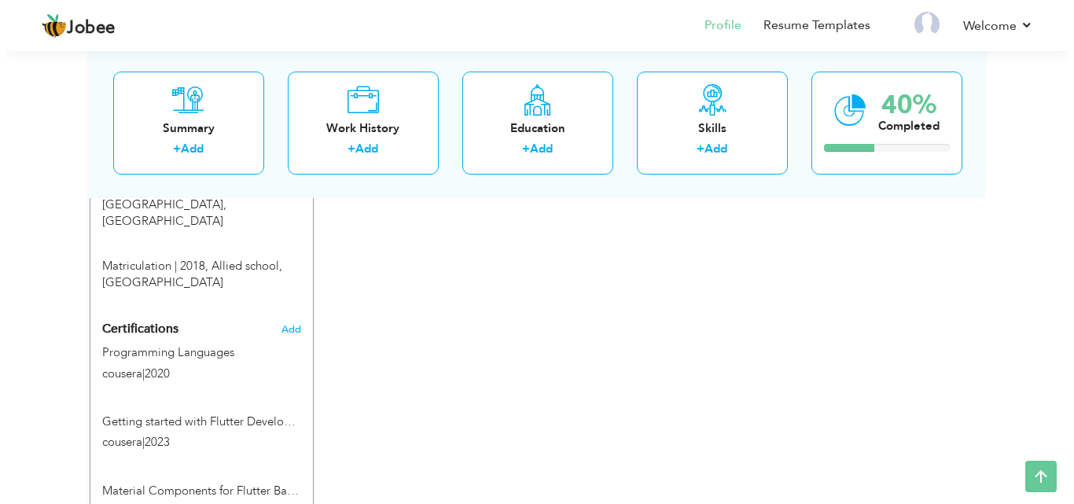
scroll to position [800, 0]
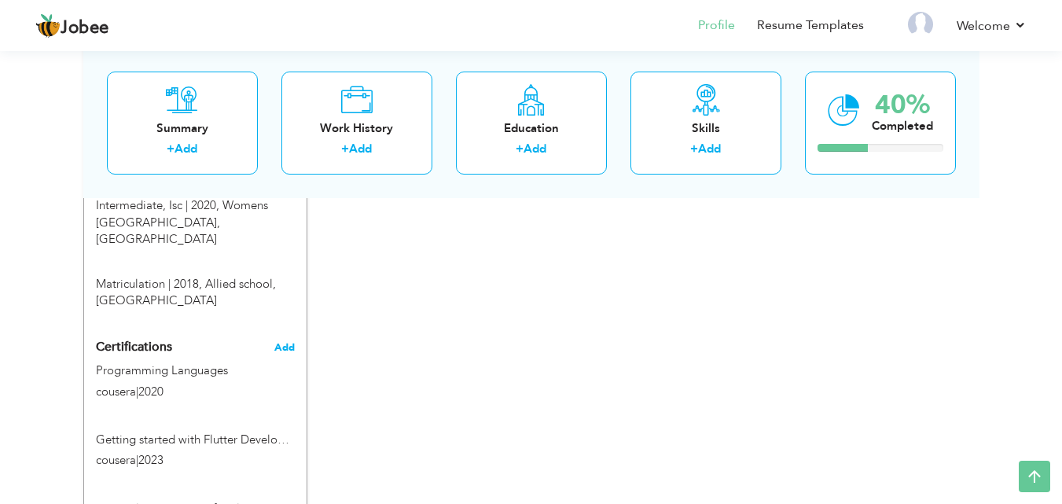
click at [286, 342] on span "Add" at bounding box center [284, 347] width 20 height 11
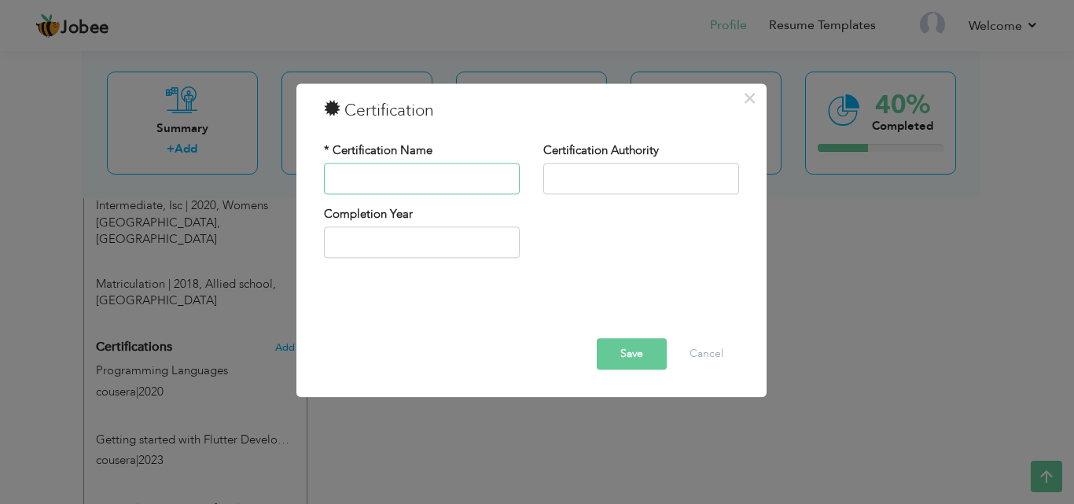
click at [395, 170] on input "text" at bounding box center [422, 178] width 196 height 31
paste input "Object-Oriented Data Structures in C++"
type input "Object-Oriented Data Structures in C++"
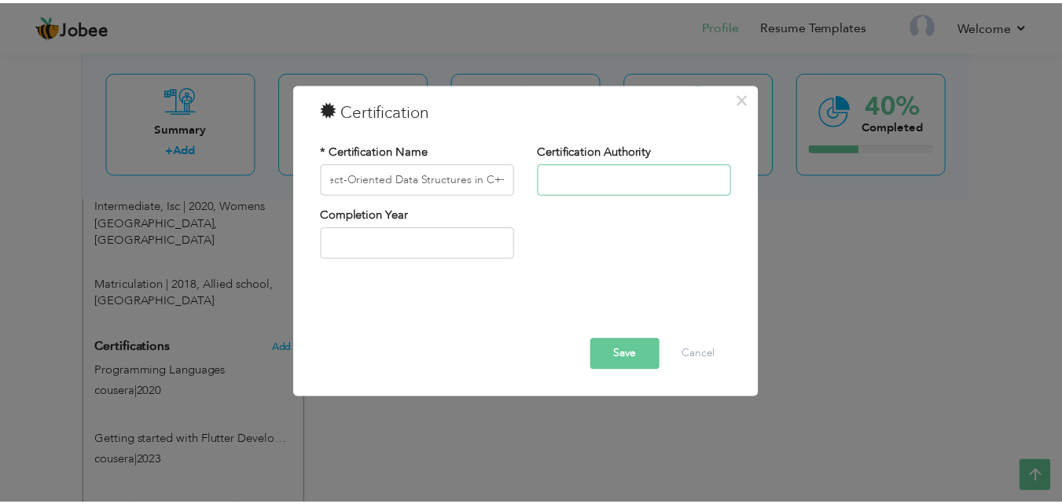
scroll to position [0, 0]
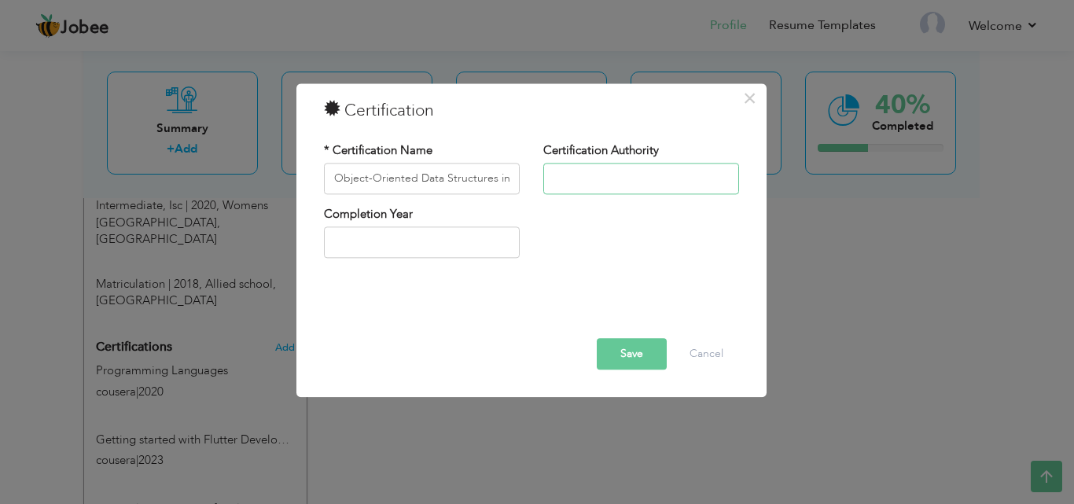
click at [583, 189] on input "text" at bounding box center [641, 178] width 196 height 31
type input "cousera"
click at [355, 233] on input "text" at bounding box center [422, 242] width 196 height 31
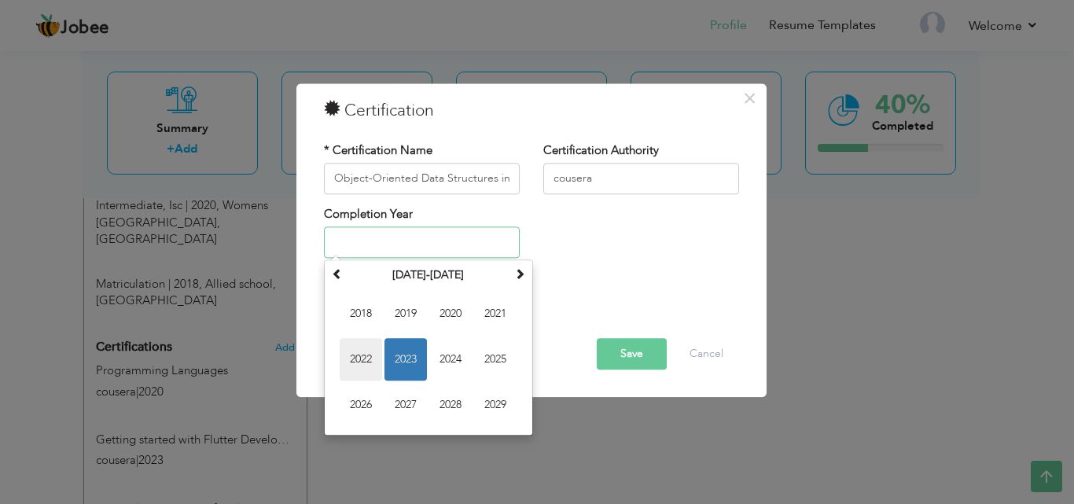
click at [370, 351] on span "2022" at bounding box center [361, 360] width 42 height 42
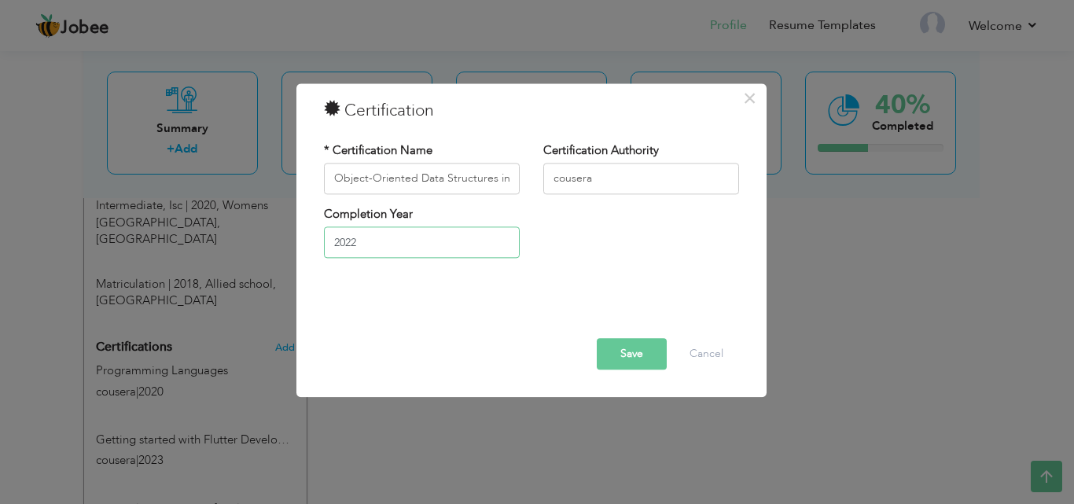
drag, startPoint x: 370, startPoint y: 240, endPoint x: 405, endPoint y: 253, distance: 37.1
click at [374, 241] on input "2022" at bounding box center [422, 242] width 196 height 31
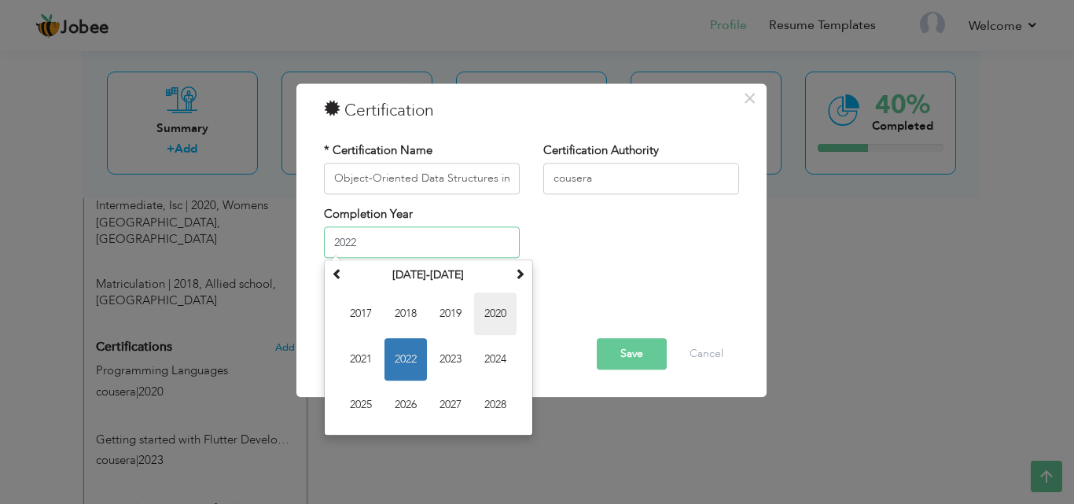
click at [498, 314] on span "2020" at bounding box center [495, 314] width 42 height 42
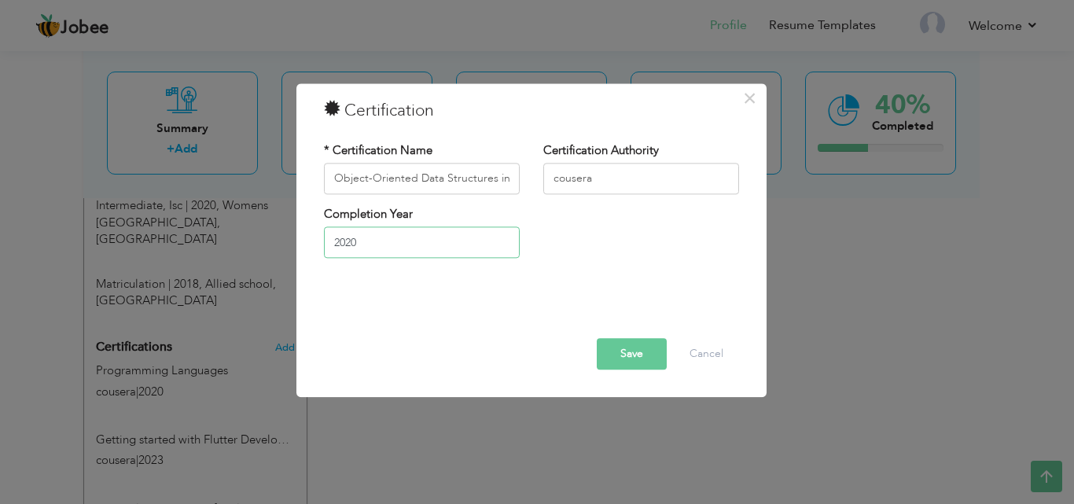
click at [414, 243] on input "2020" at bounding box center [422, 242] width 196 height 31
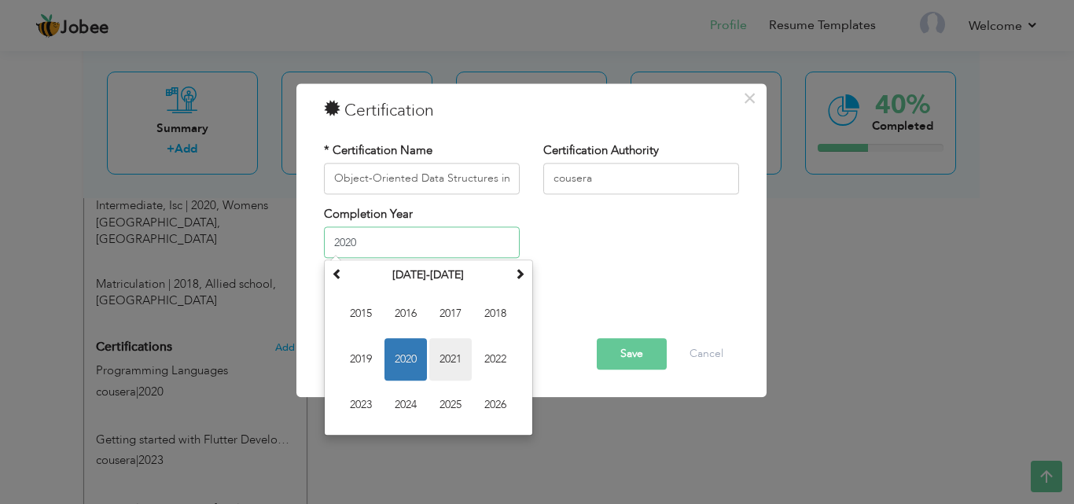
click at [439, 363] on span "2021" at bounding box center [450, 360] width 42 height 42
type input "2021"
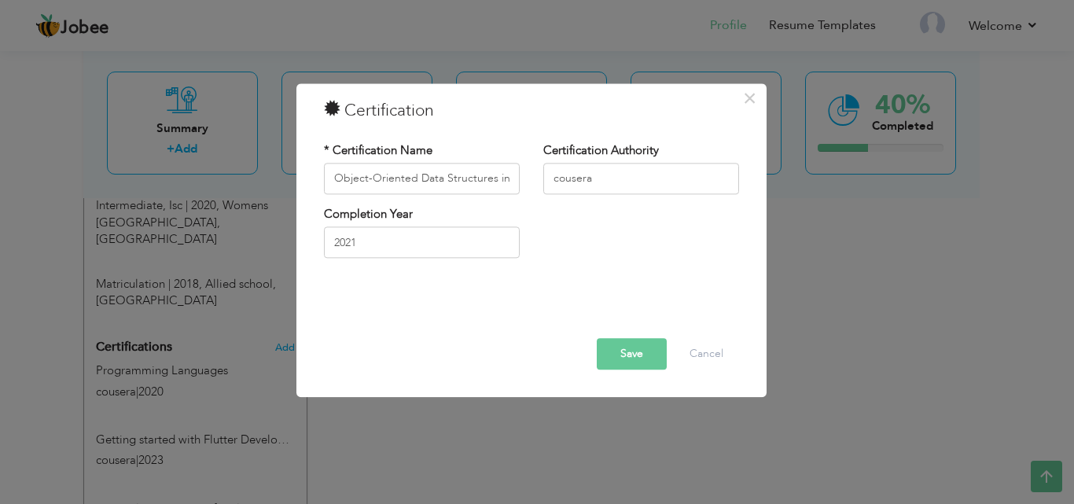
click at [640, 358] on button "Save" at bounding box center [632, 353] width 70 height 31
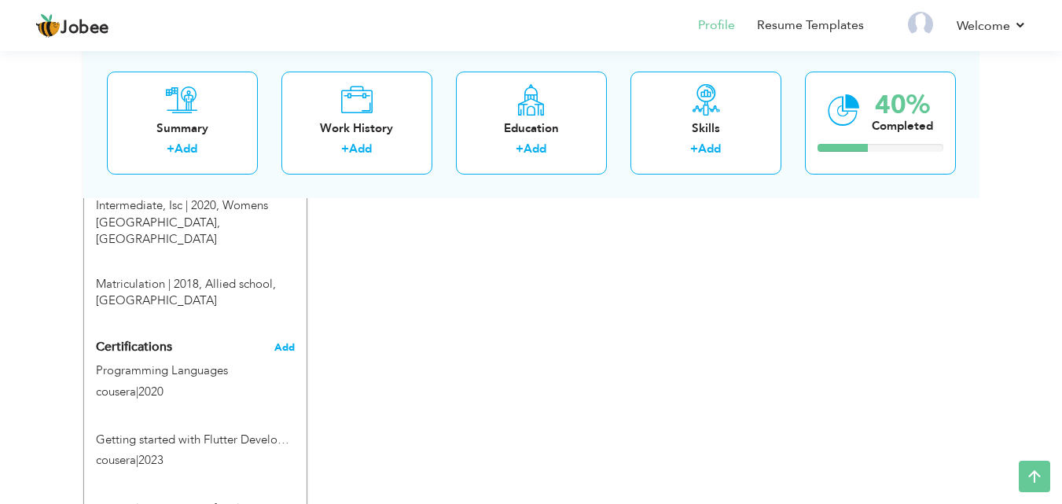
click at [283, 342] on span "Add" at bounding box center [284, 347] width 20 height 11
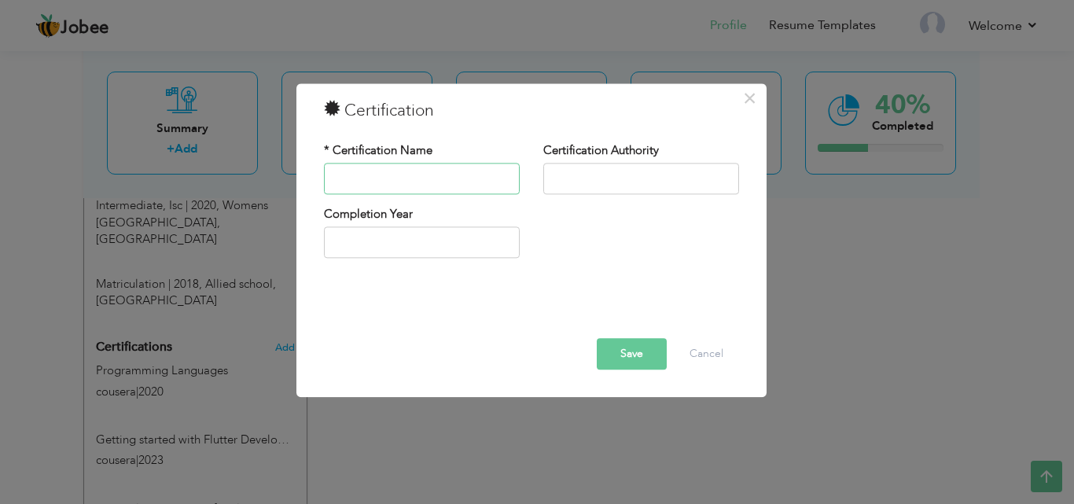
drag, startPoint x: 423, startPoint y: 146, endPoint x: 357, endPoint y: 169, distance: 69.8
click at [357, 169] on input "text" at bounding box center [422, 178] width 196 height 31
paste input "Smart Contracts"
type input "Smart Contracts"
click at [605, 180] on input "text" at bounding box center [641, 178] width 196 height 31
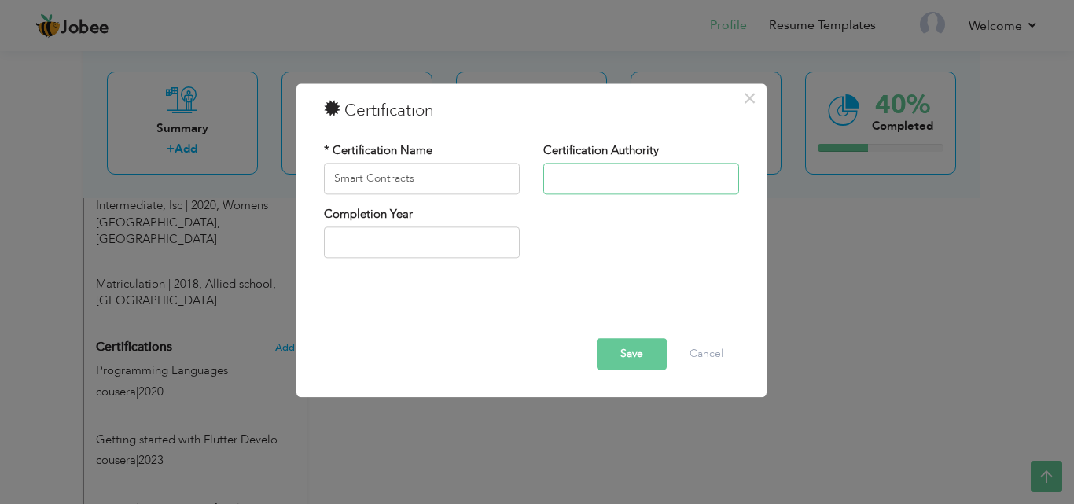
type input "cousera"
click at [396, 233] on input "text" at bounding box center [422, 242] width 196 height 31
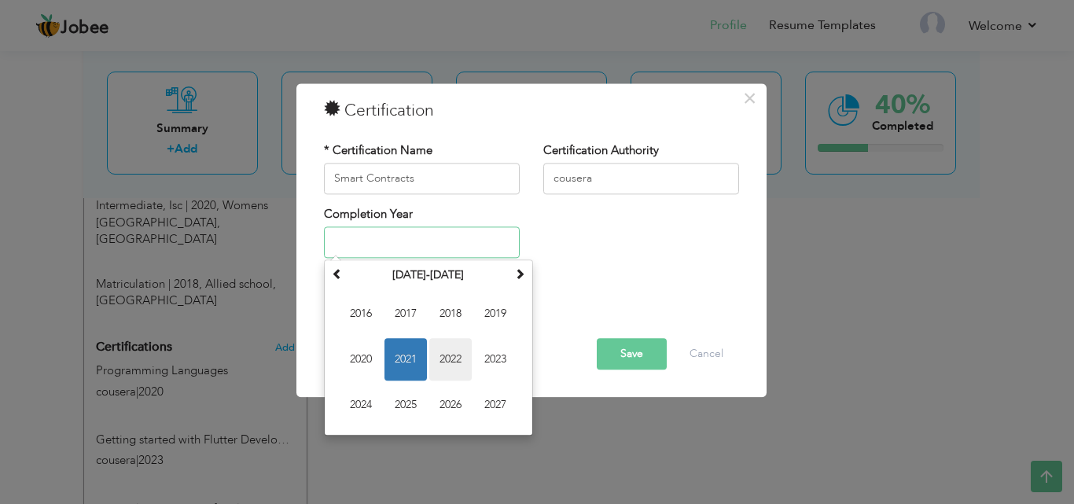
click at [460, 363] on span "2022" at bounding box center [450, 360] width 42 height 42
type input "2022"
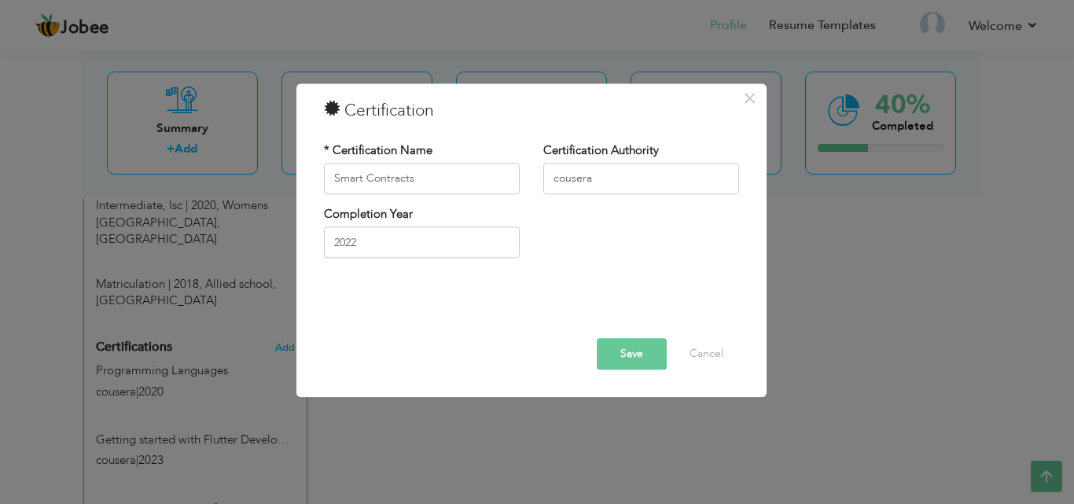
click at [623, 363] on button "Save" at bounding box center [632, 353] width 70 height 31
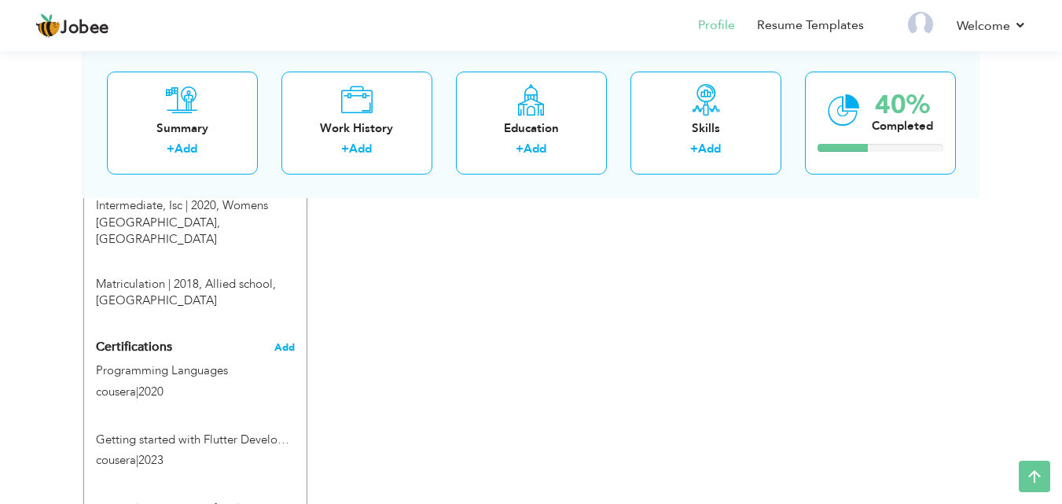
click at [281, 342] on span "Add" at bounding box center [284, 347] width 20 height 11
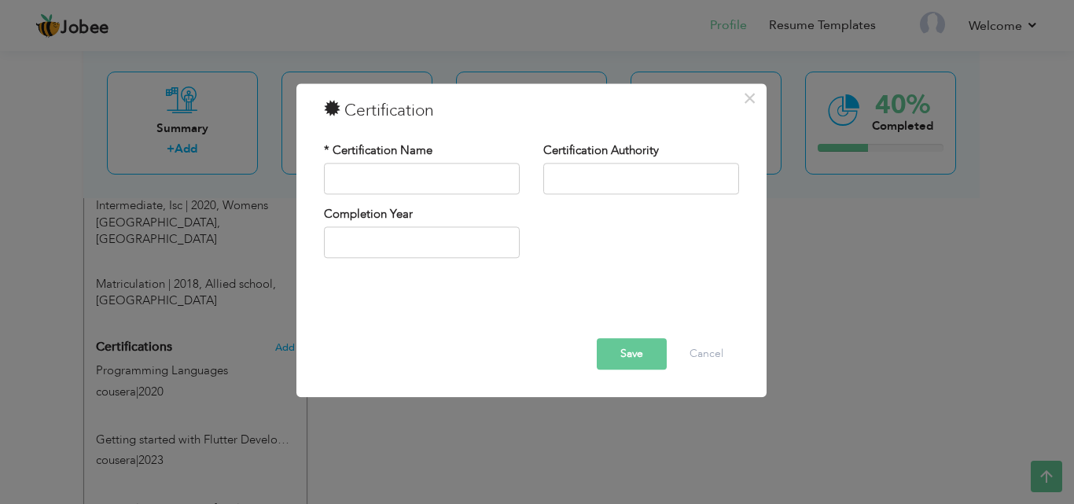
click at [439, 162] on div "* Certification Name" at bounding box center [422, 168] width 196 height 52
paste input "Algorithms on Graphs"
type input "Algorithms on Graphs"
click at [593, 162] on div "Certification Authority" at bounding box center [641, 168] width 196 height 52
drag, startPoint x: 590, startPoint y: 177, endPoint x: 593, endPoint y: 185, distance: 8.2
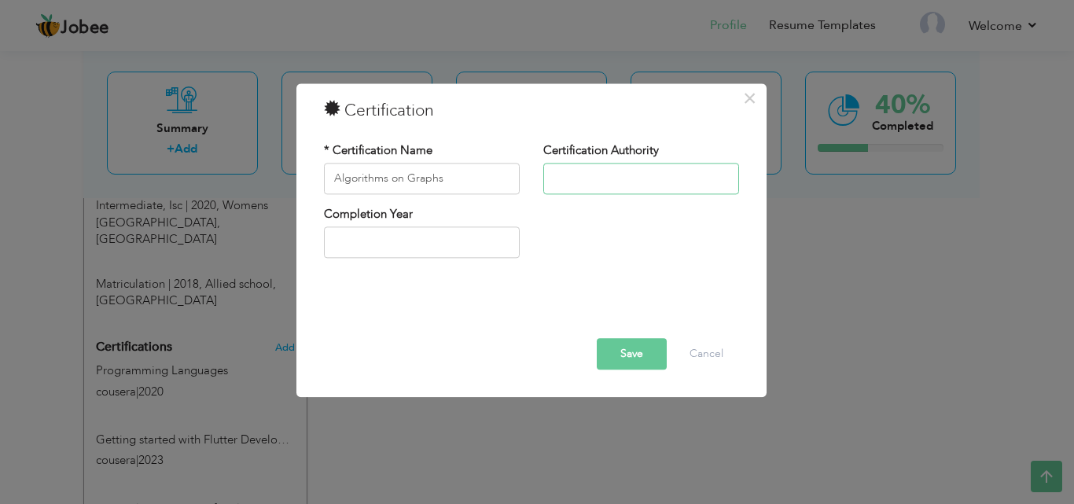
click at [590, 177] on input "text" at bounding box center [641, 178] width 196 height 31
type input "cousera"
click at [400, 253] on input "text" at bounding box center [422, 242] width 196 height 31
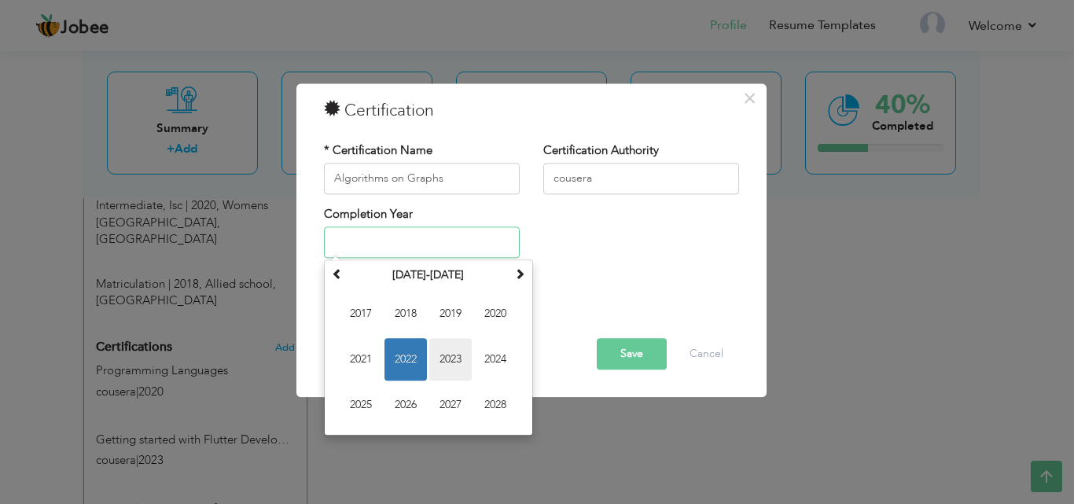
click at [467, 366] on span "2023" at bounding box center [450, 360] width 42 height 42
type input "2023"
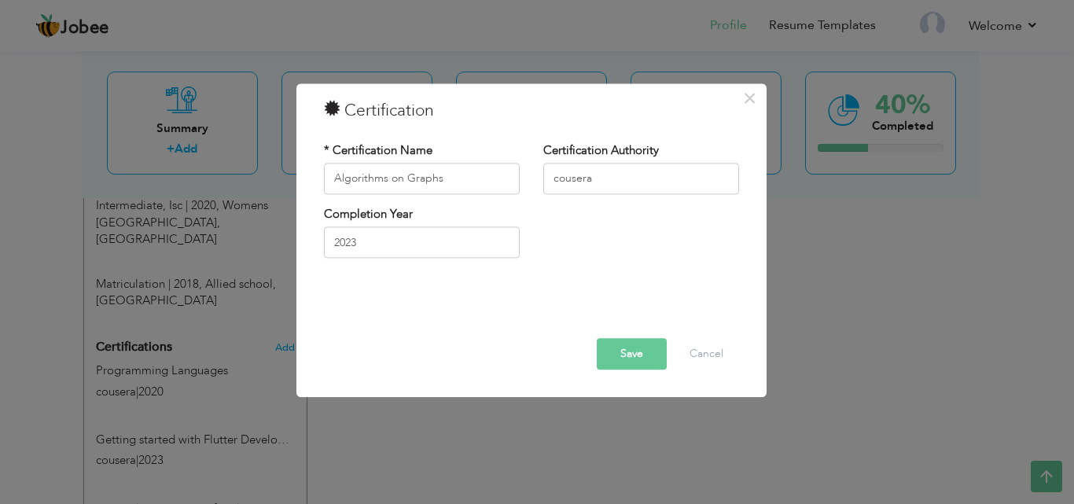
click at [607, 368] on button "Save" at bounding box center [632, 353] width 70 height 31
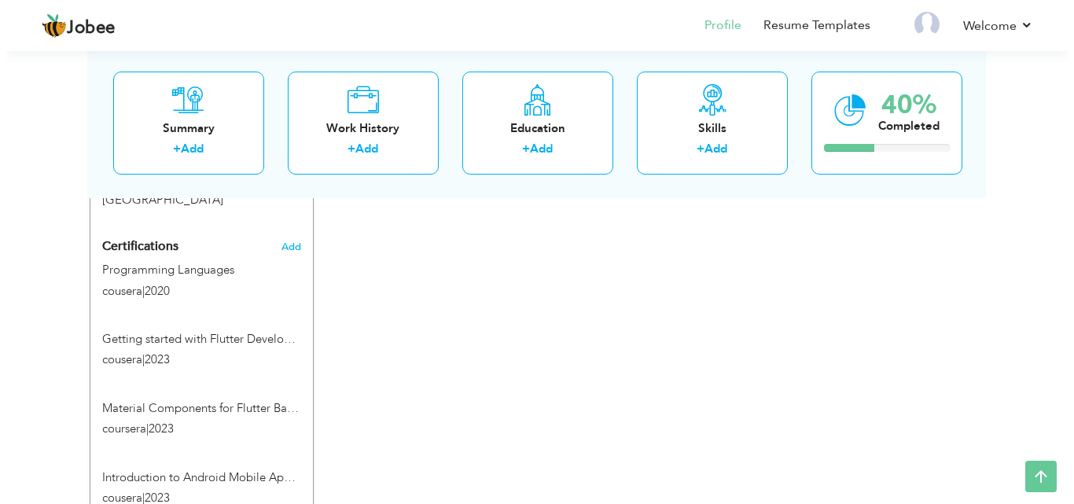
scroll to position [841, 0]
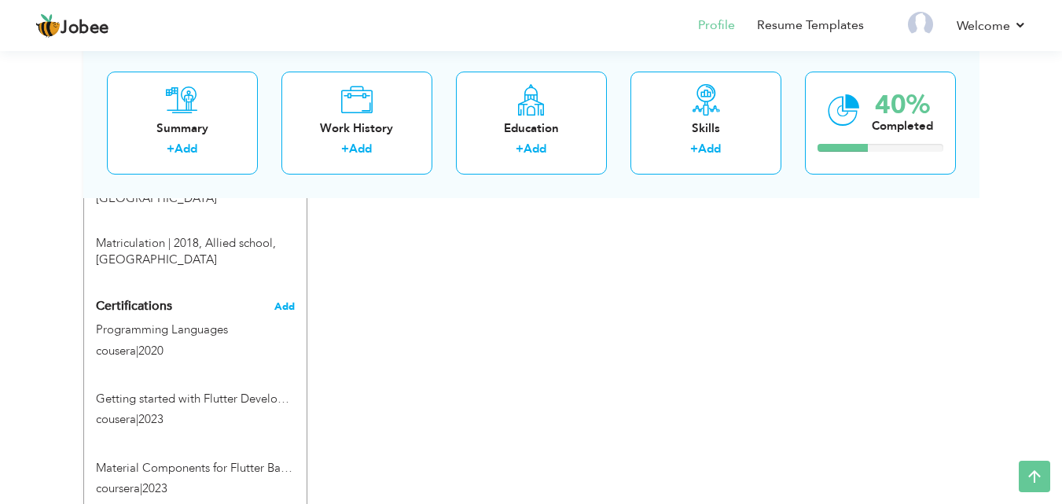
click at [286, 301] on span "Add" at bounding box center [284, 306] width 20 height 11
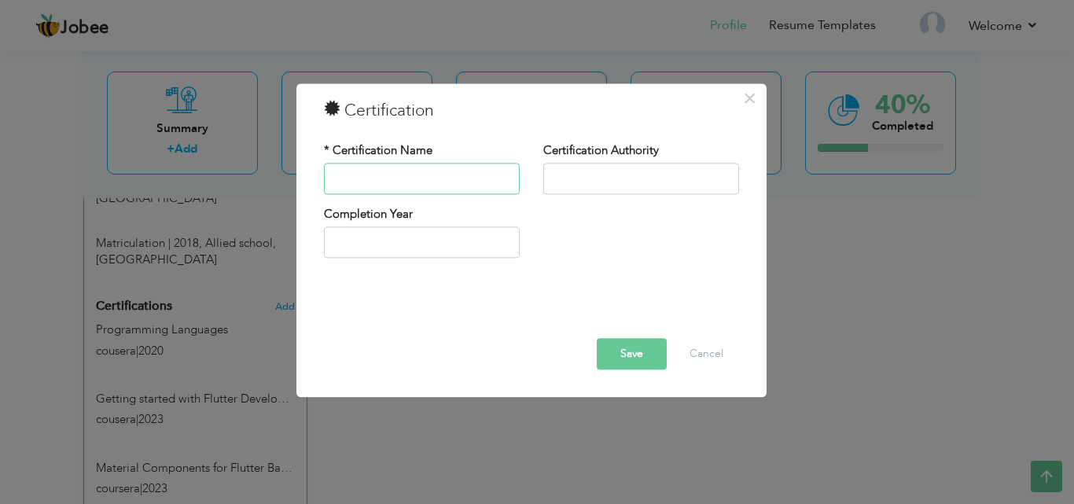
drag, startPoint x: 377, startPoint y: 160, endPoint x: 368, endPoint y: 174, distance: 17.0
click at [368, 174] on input "text" at bounding box center [422, 178] width 196 height 31
click at [758, 100] on button "×" at bounding box center [749, 98] width 25 height 25
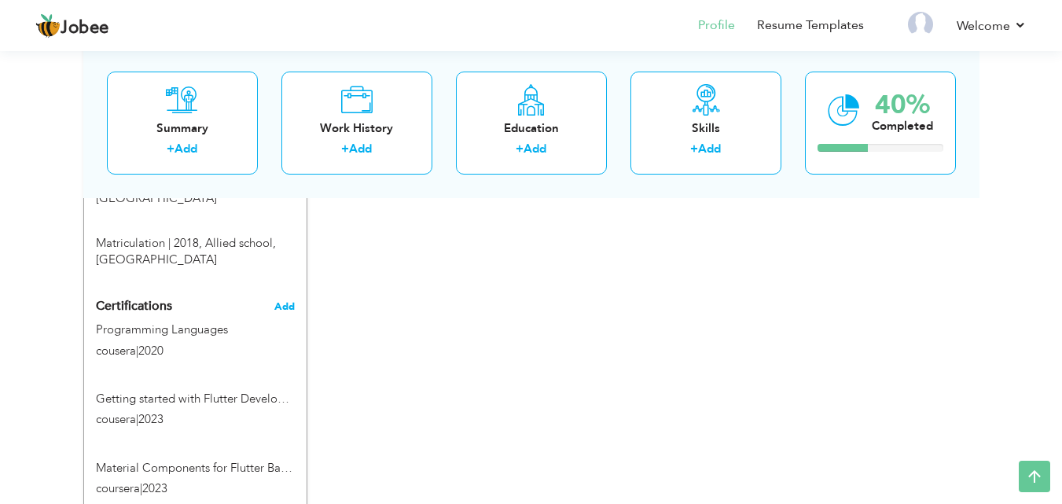
click at [283, 301] on span "Add" at bounding box center [284, 306] width 20 height 11
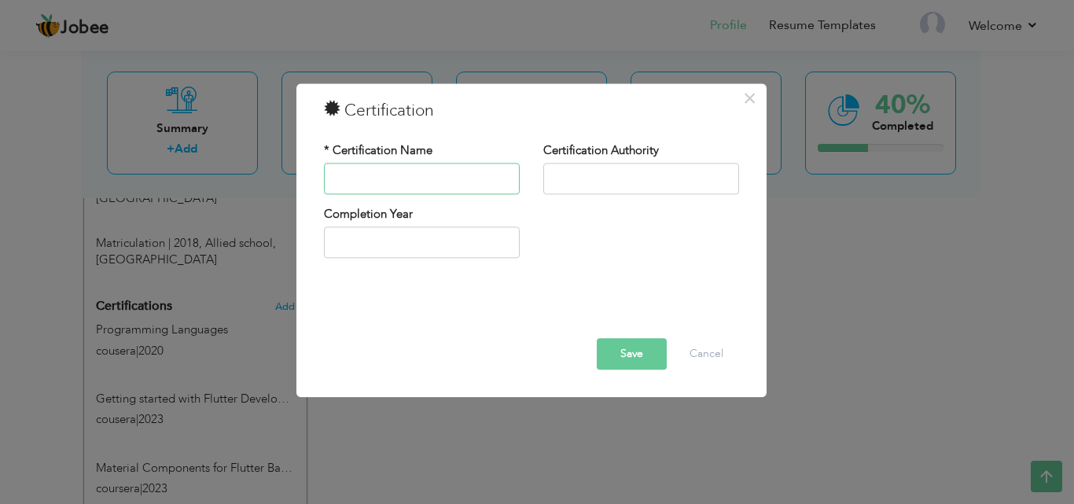
click at [423, 180] on input "text" at bounding box center [422, 178] width 196 height 31
paste input "The Arduino Platform and C Programming"
type input "The Arduino Platform and C Programming"
click at [580, 191] on input "text" at bounding box center [641, 178] width 196 height 31
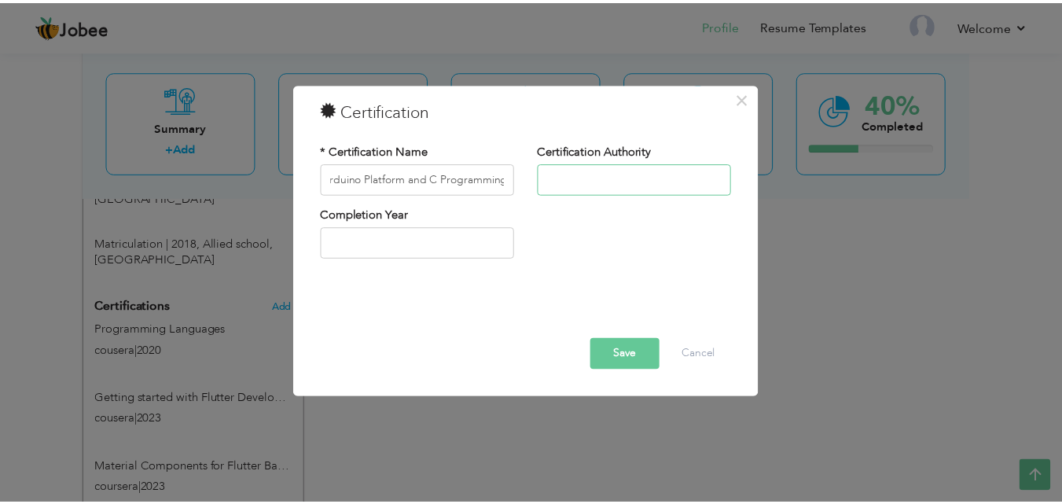
scroll to position [0, 0]
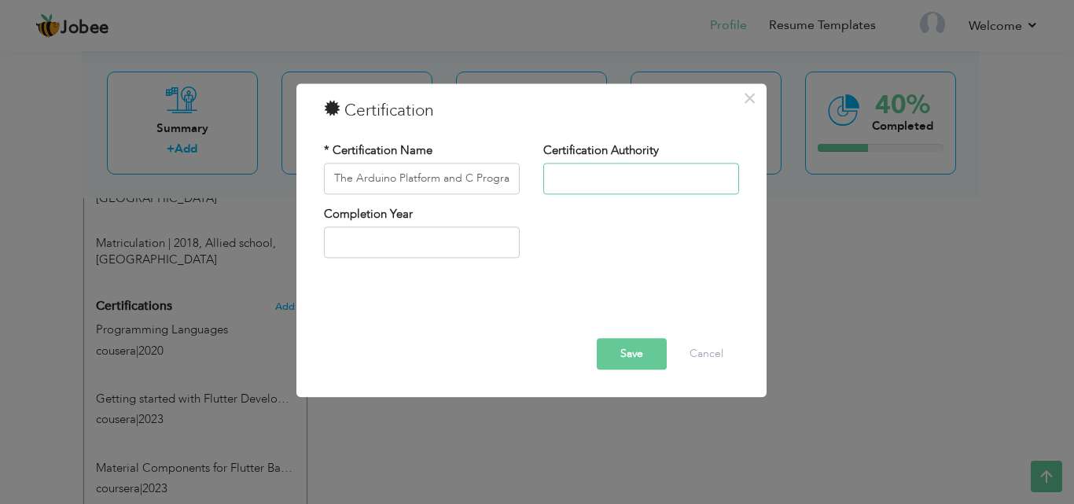
type input "cousera"
click at [353, 248] on input "text" at bounding box center [422, 242] width 196 height 31
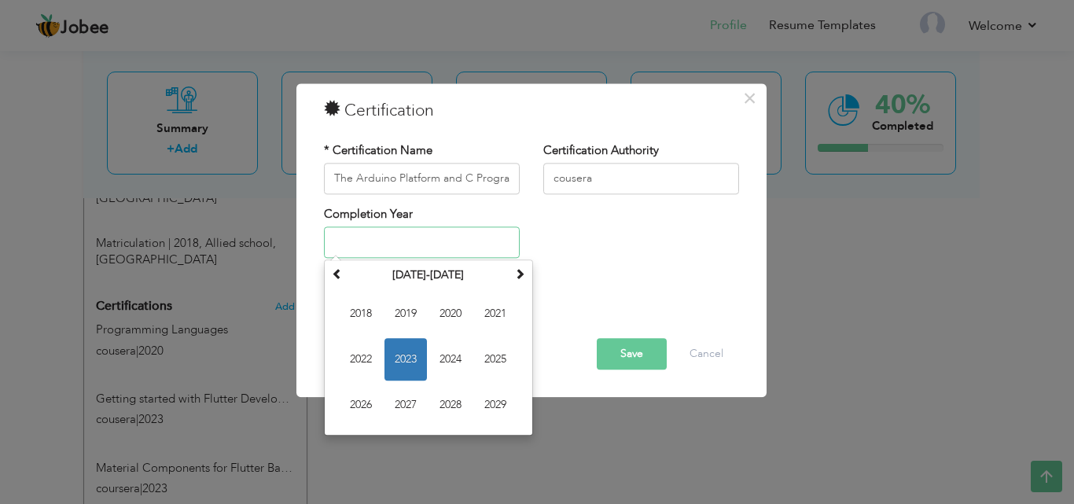
drag, startPoint x: 404, startPoint y: 365, endPoint x: 432, endPoint y: 374, distance: 29.1
click at [407, 365] on span "2023" at bounding box center [405, 360] width 42 height 42
type input "2023"
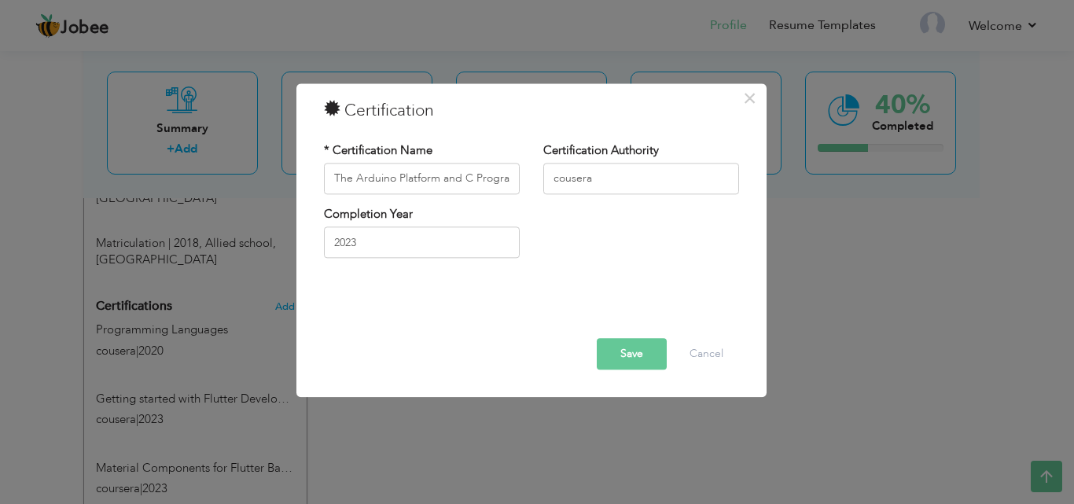
click at [623, 364] on button "Save" at bounding box center [632, 353] width 70 height 31
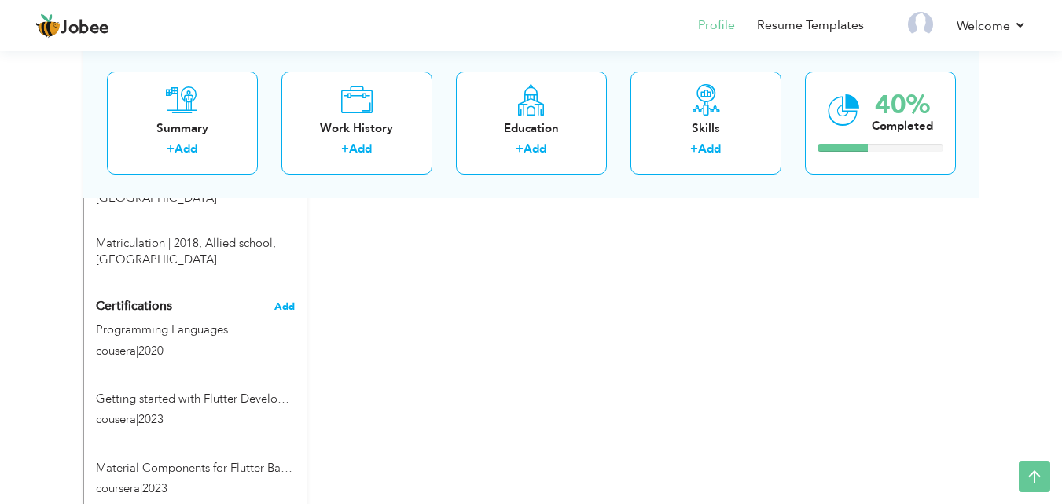
click at [277, 301] on span "Add" at bounding box center [284, 306] width 20 height 11
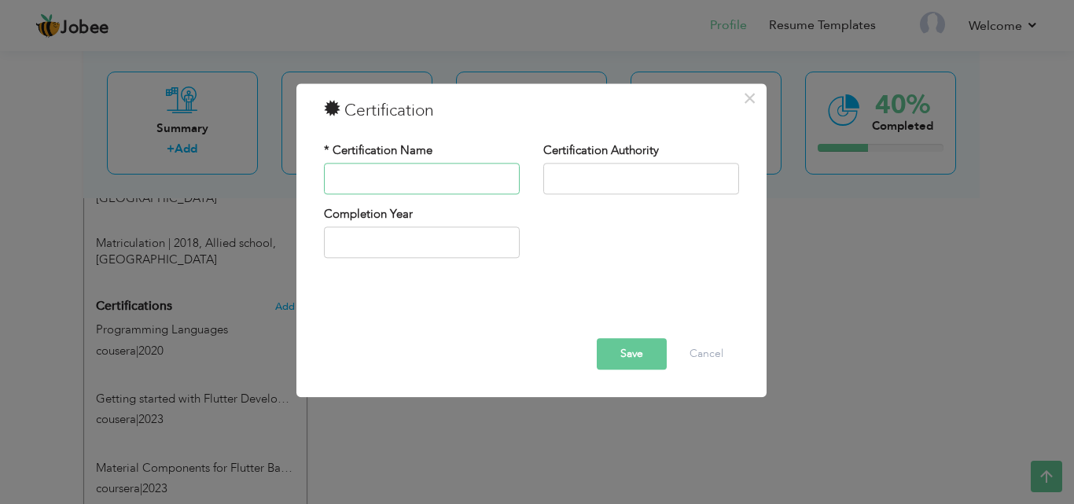
paste input "Ethics, Technology and Engineering"
type input "Ethics, Technology and Engineering"
click at [564, 177] on input "text" at bounding box center [641, 178] width 196 height 31
type input "cousera"
click at [414, 248] on input "text" at bounding box center [422, 242] width 196 height 31
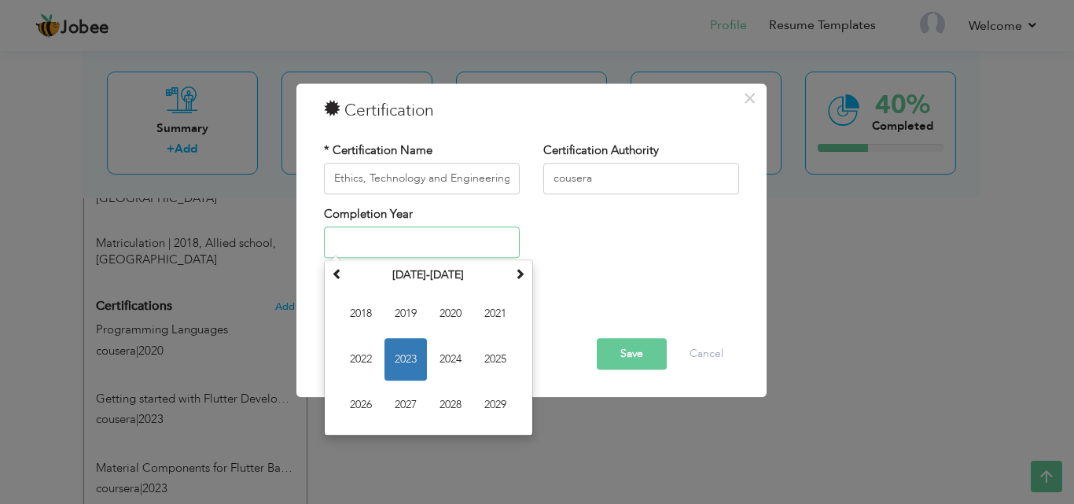
click at [418, 362] on span "2023" at bounding box center [405, 360] width 42 height 42
type input "2023"
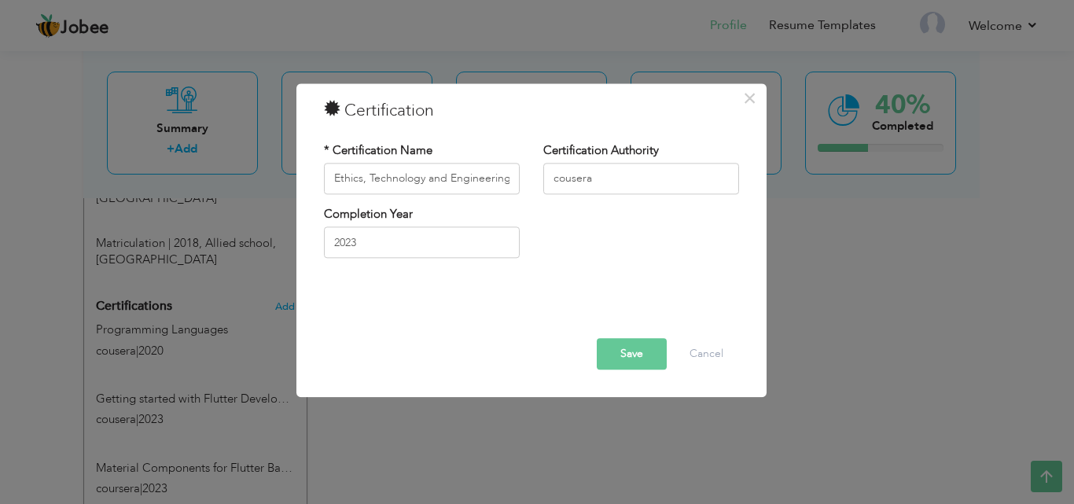
drag, startPoint x: 636, startPoint y: 351, endPoint x: 454, endPoint y: 351, distance: 181.6
click at [637, 351] on button "Save" at bounding box center [632, 353] width 70 height 31
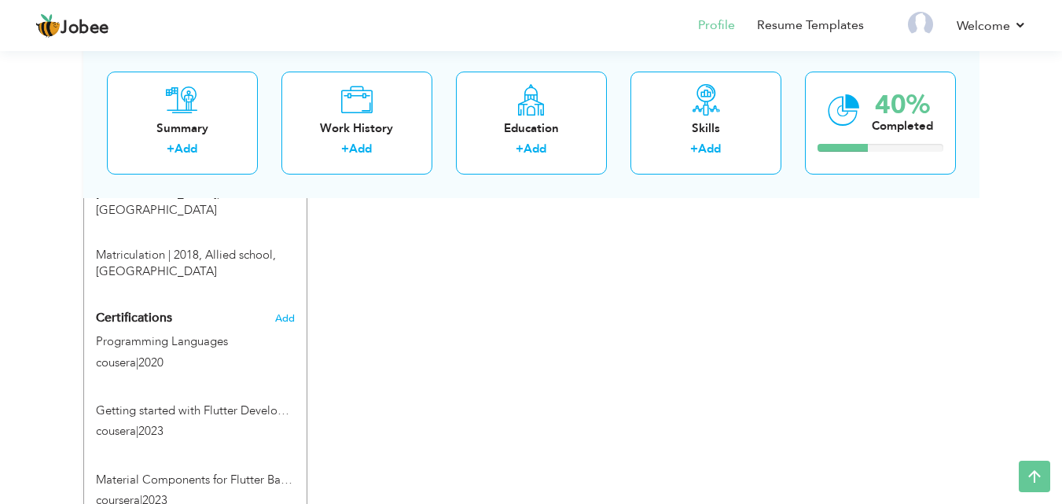
scroll to position [822, 0]
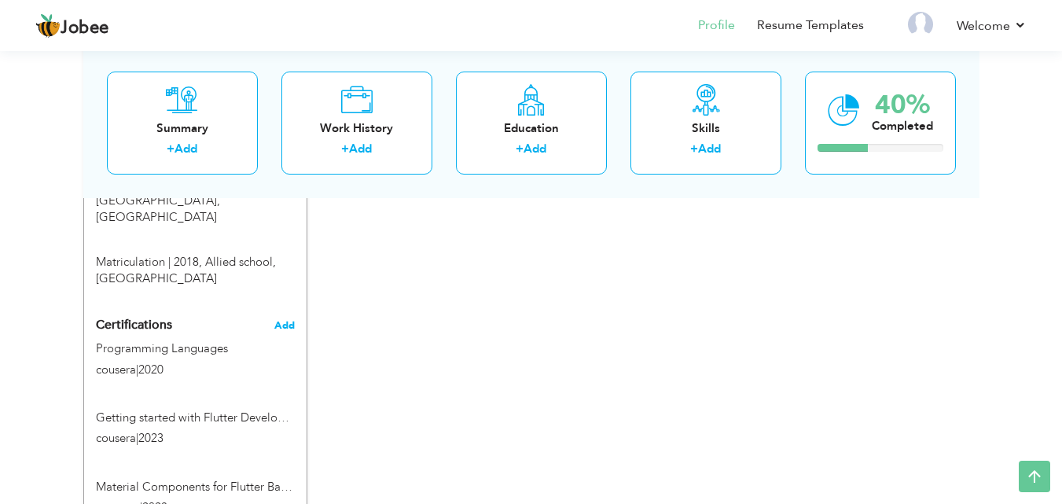
click at [290, 320] on span "Add" at bounding box center [284, 325] width 20 height 11
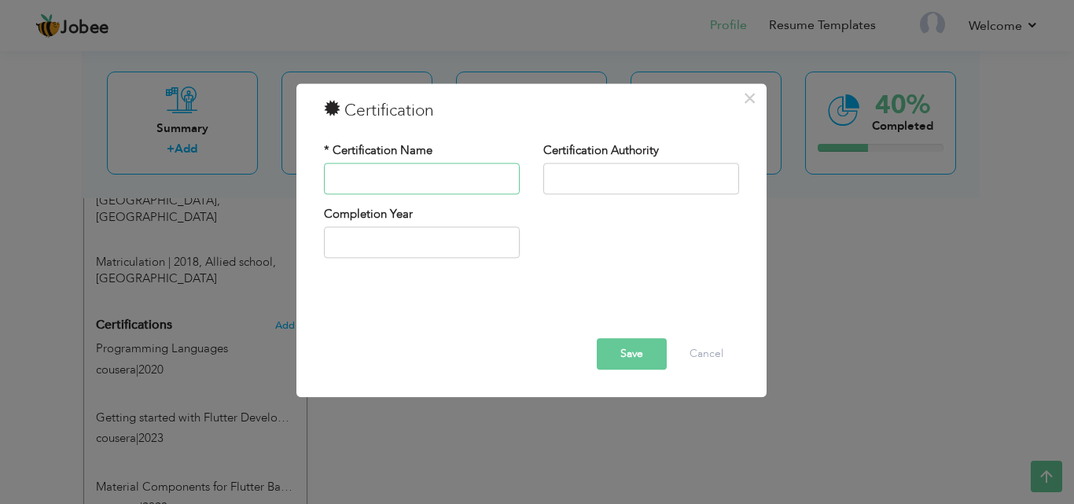
click at [419, 167] on input "text" at bounding box center [422, 178] width 196 height 31
paste input "Machine Learning: an overview"
type input "Machine Learning: an overview"
click at [568, 176] on input "text" at bounding box center [641, 178] width 196 height 31
type input "cousera"
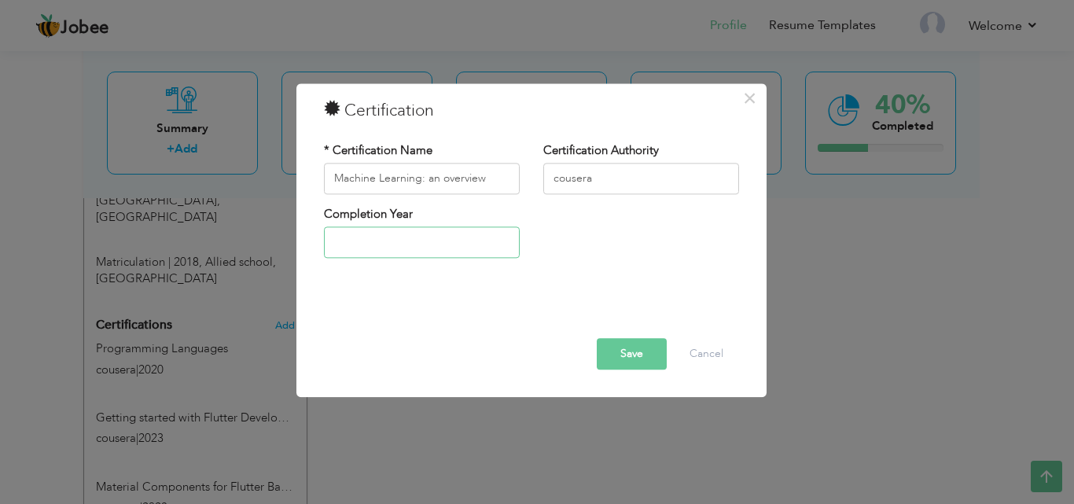
click at [398, 249] on input "text" at bounding box center [422, 242] width 196 height 31
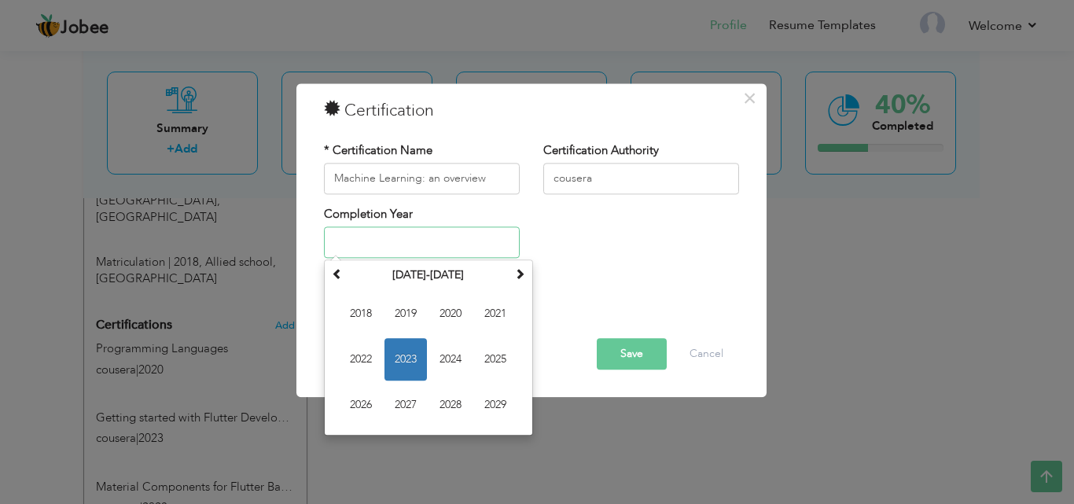
drag, startPoint x: 408, startPoint y: 365, endPoint x: 624, endPoint y: 388, distance: 217.4
click at [409, 365] on span "2023" at bounding box center [405, 360] width 42 height 42
type input "2023"
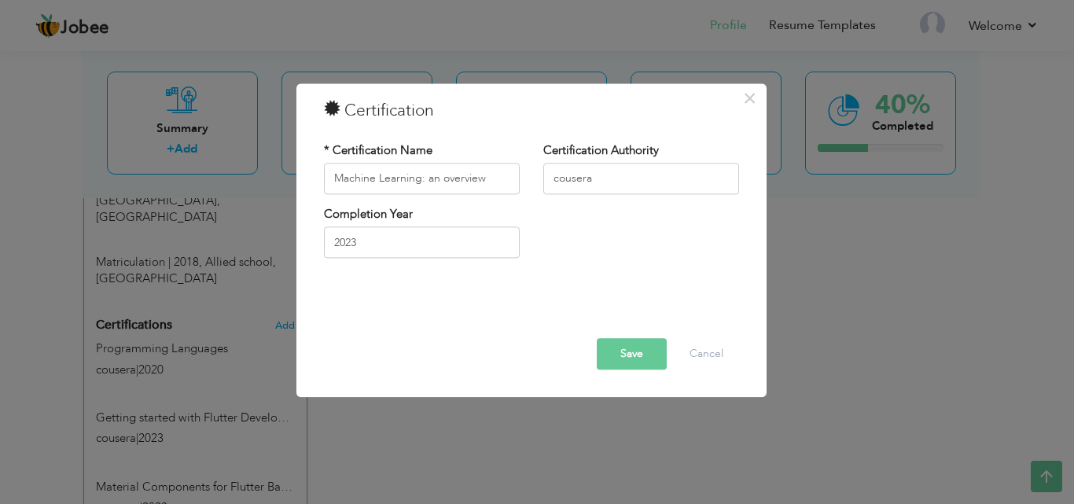
click at [621, 356] on button "Save" at bounding box center [632, 353] width 70 height 31
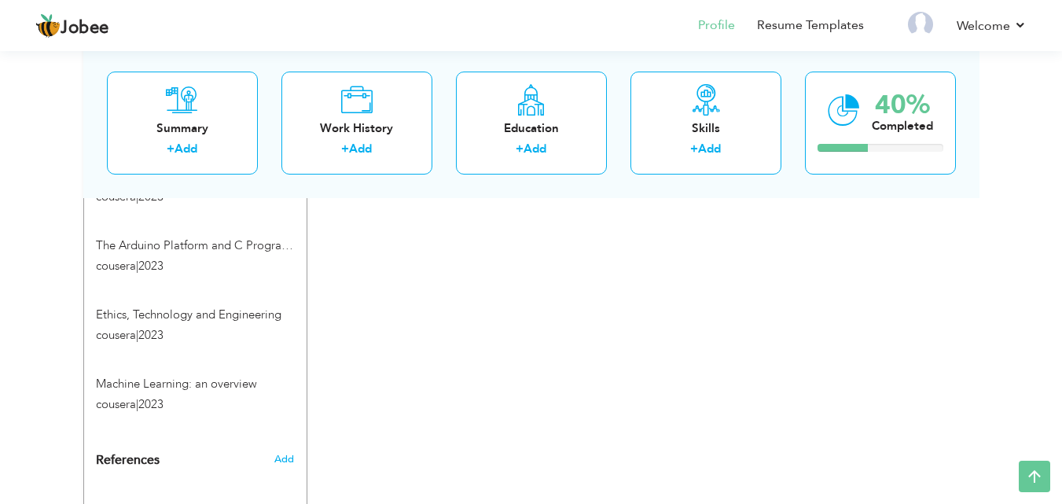
scroll to position [1362, 0]
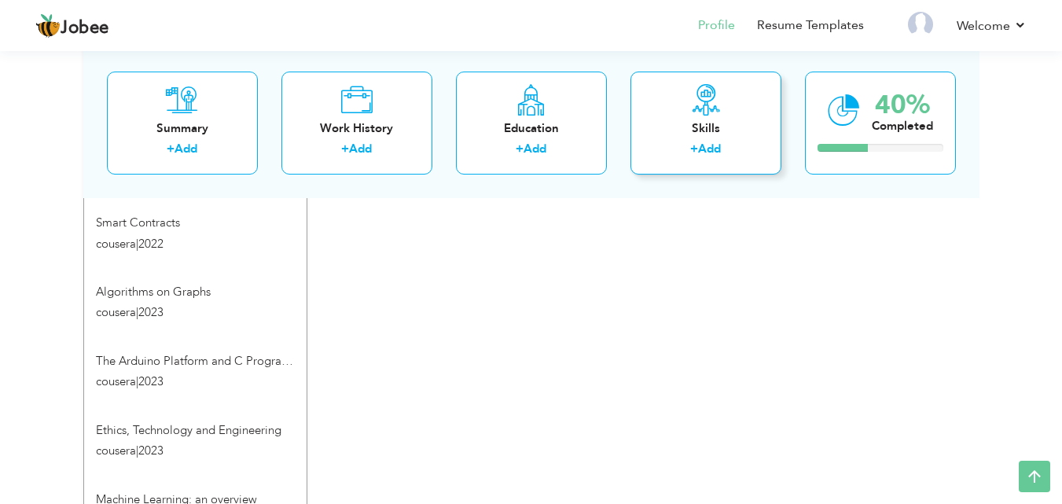
click at [718, 141] on link "Add" at bounding box center [709, 149] width 23 height 16
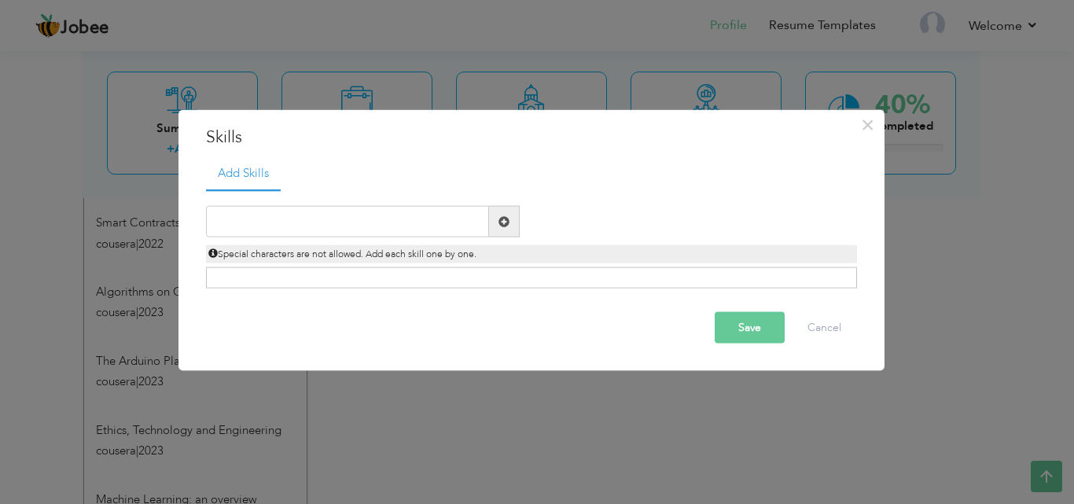
click at [512, 226] on span at bounding box center [504, 221] width 31 height 31
click at [501, 221] on span at bounding box center [503, 220] width 11 height 11
click at [526, 219] on div at bounding box center [362, 221] width 337 height 31
paste input "Computer Programming Language"
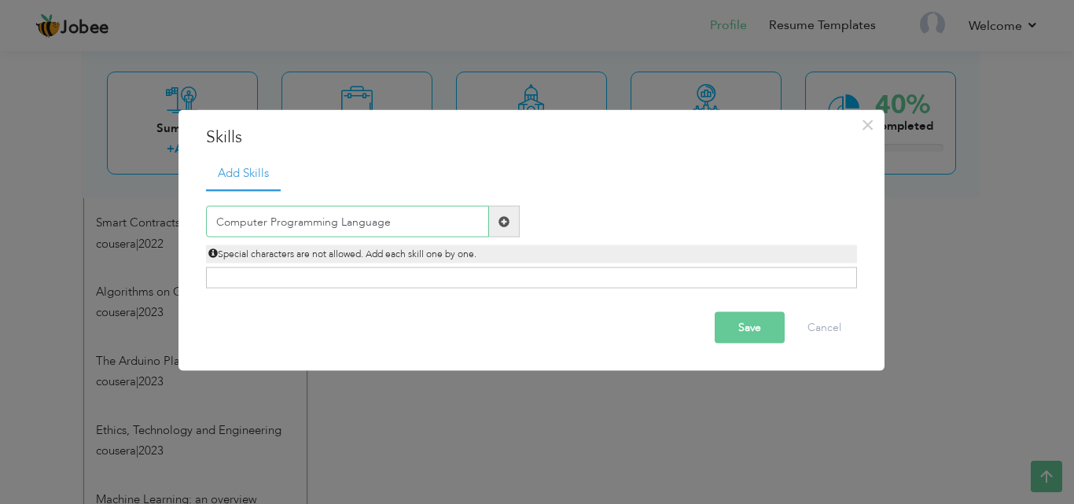
type input "Computer Programming Language"
click at [304, 281] on div "Click on , to mark skill as primary." at bounding box center [531, 277] width 651 height 21
click at [307, 274] on div "Click on , to mark skill as primary." at bounding box center [531, 277] width 651 height 21
click at [511, 223] on span at bounding box center [504, 221] width 31 height 31
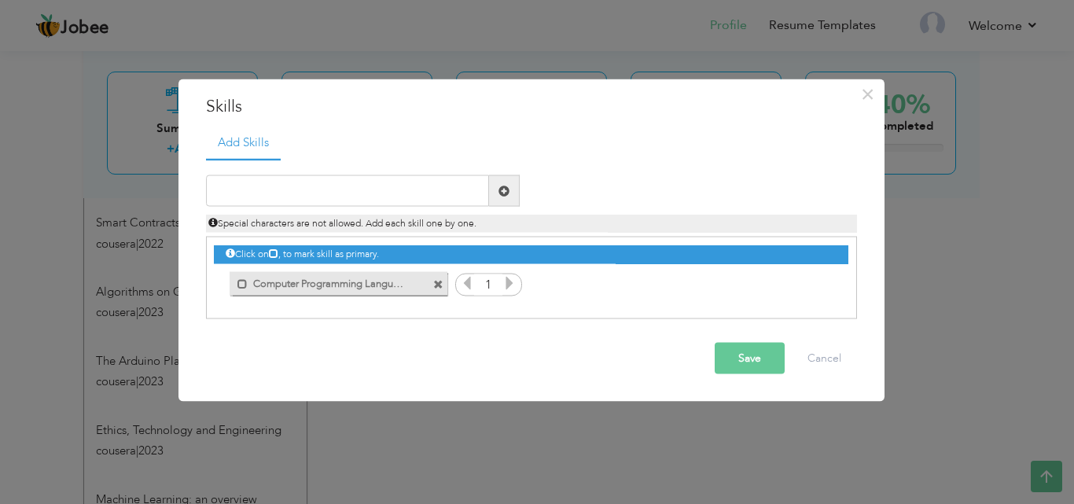
drag, startPoint x: 437, startPoint y: 283, endPoint x: 494, endPoint y: 299, distance: 59.0
click at [436, 283] on span at bounding box center [438, 284] width 10 height 10
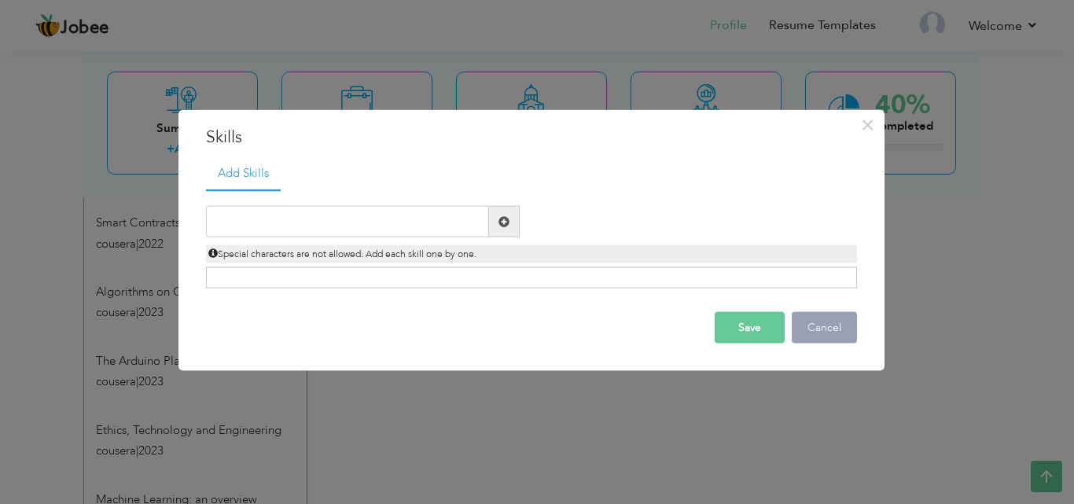
click at [817, 336] on button "Cancel" at bounding box center [824, 327] width 65 height 31
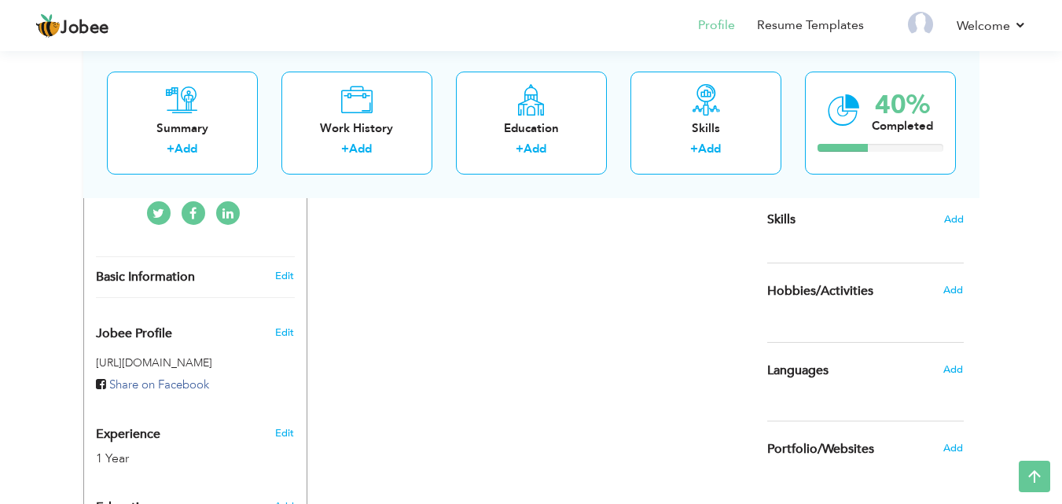
scroll to position [393, 0]
click at [951, 369] on span "Add" at bounding box center [952, 370] width 20 height 14
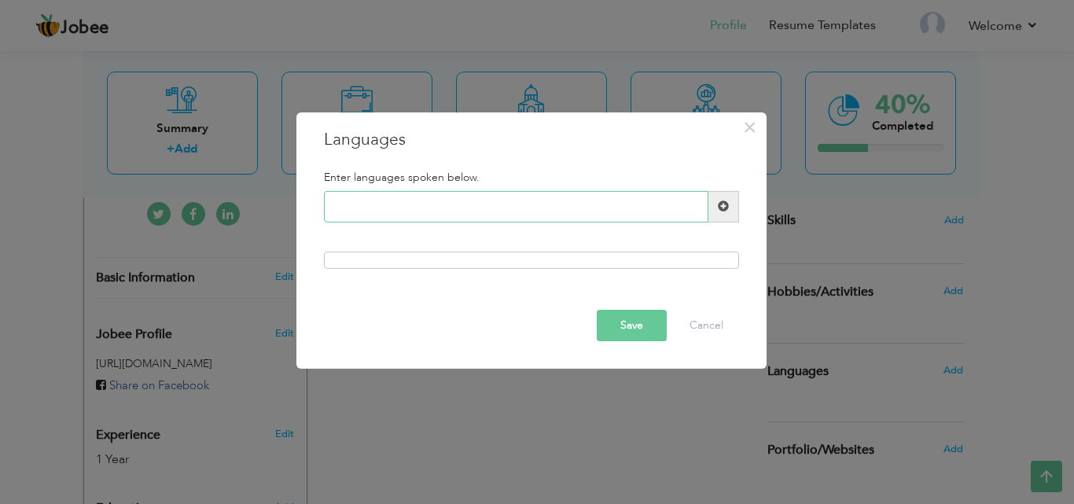
click at [375, 203] on input "text" at bounding box center [516, 206] width 384 height 31
type input "English"
click at [726, 208] on span at bounding box center [723, 205] width 11 height 11
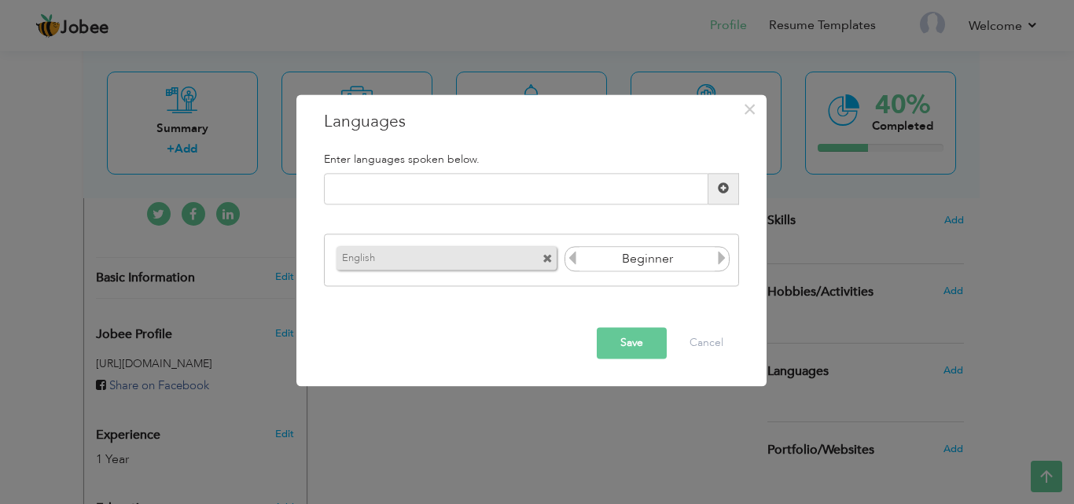
click at [719, 259] on icon at bounding box center [721, 259] width 14 height 14
click at [575, 259] on icon at bounding box center [572, 259] width 14 height 14
click at [636, 261] on input "Beginner" at bounding box center [647, 260] width 136 height 24
click at [430, 167] on div "Enter languages spoken below." at bounding box center [531, 159] width 439 height 28
click at [428, 177] on input "text" at bounding box center [516, 188] width 384 height 31
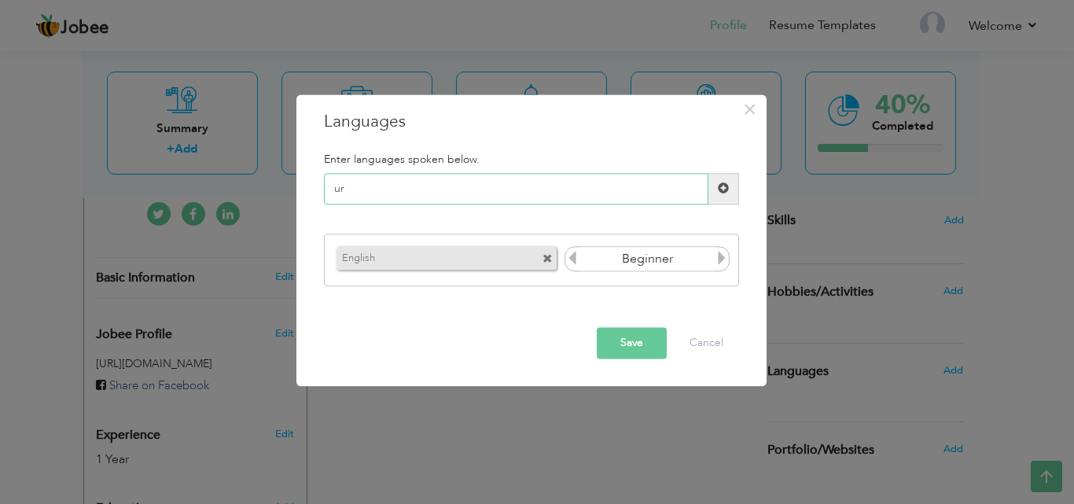
type input "u"
type input "urdu"
click at [725, 188] on span at bounding box center [723, 188] width 11 height 11
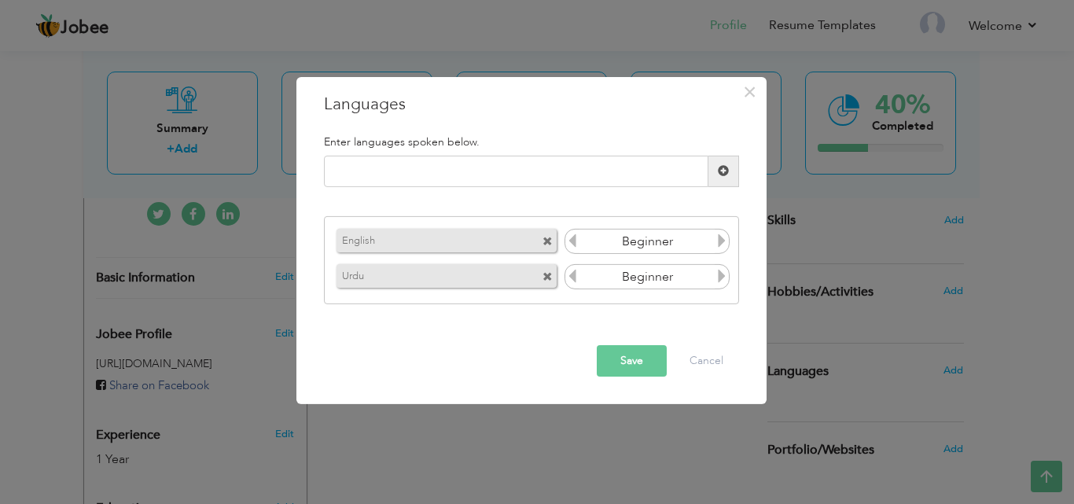
click at [641, 366] on button "Save" at bounding box center [632, 360] width 70 height 31
click at [707, 277] on input "Beginner" at bounding box center [647, 277] width 136 height 24
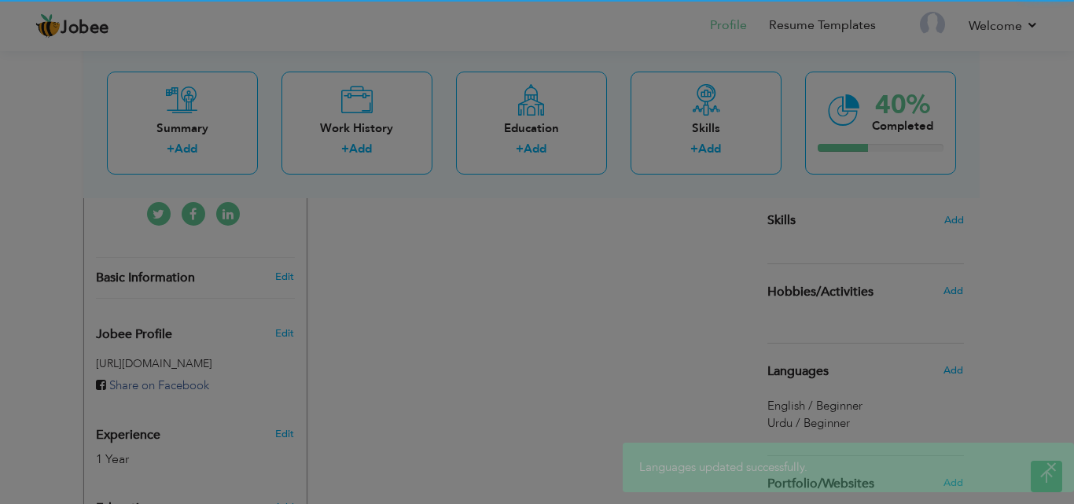
click at [721, 275] on div "Enter languages spoken below. Please enter a valid language." at bounding box center [531, 220] width 439 height 122
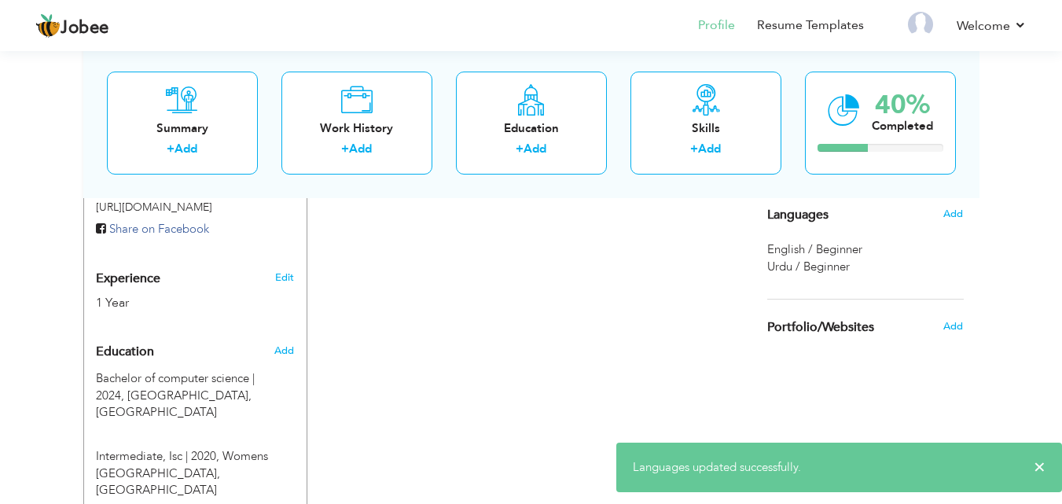
scroll to position [550, 0]
click at [950, 209] on span "Add" at bounding box center [952, 213] width 20 height 14
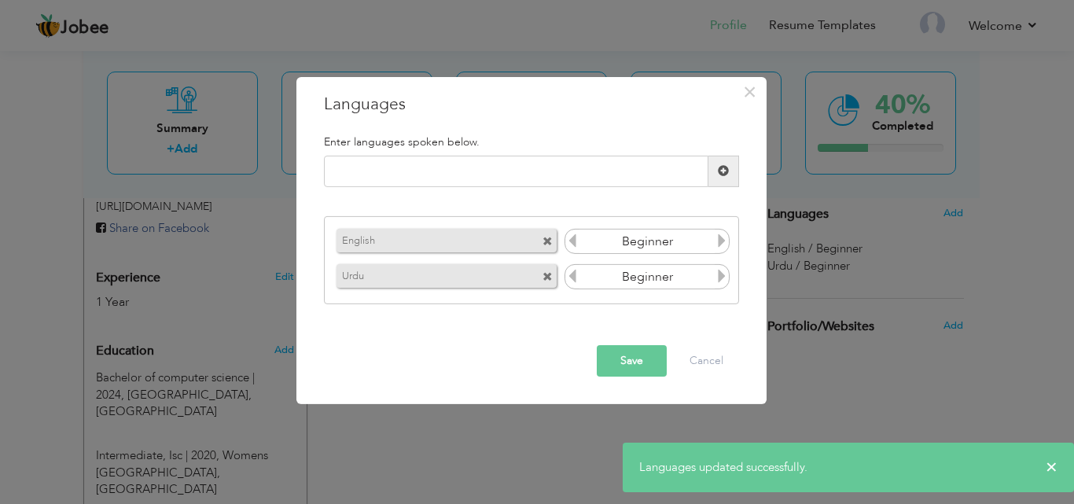
drag, startPoint x: 726, startPoint y: 279, endPoint x: 718, endPoint y: 275, distance: 9.5
click at [723, 278] on icon at bounding box center [721, 276] width 14 height 14
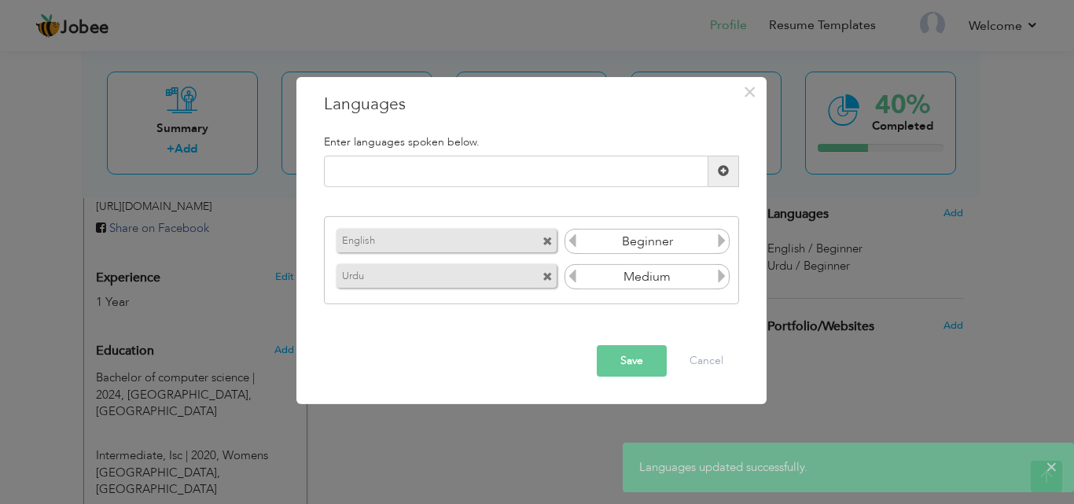
click at [720, 275] on icon at bounding box center [721, 276] width 14 height 14
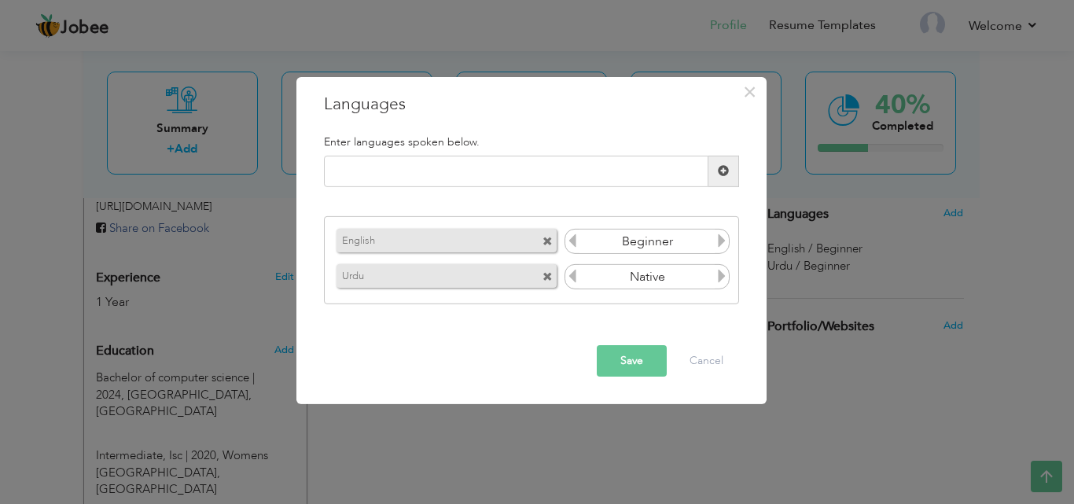
click at [720, 275] on icon at bounding box center [721, 276] width 14 height 14
click at [570, 281] on icon at bounding box center [572, 276] width 14 height 14
click at [648, 347] on button "Save" at bounding box center [632, 360] width 70 height 31
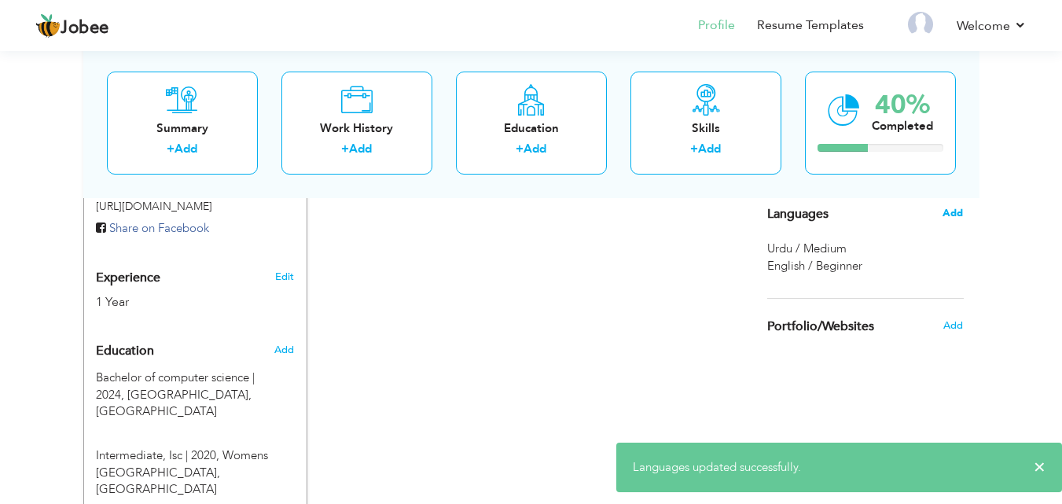
click at [958, 215] on span "Add" at bounding box center [952, 213] width 20 height 14
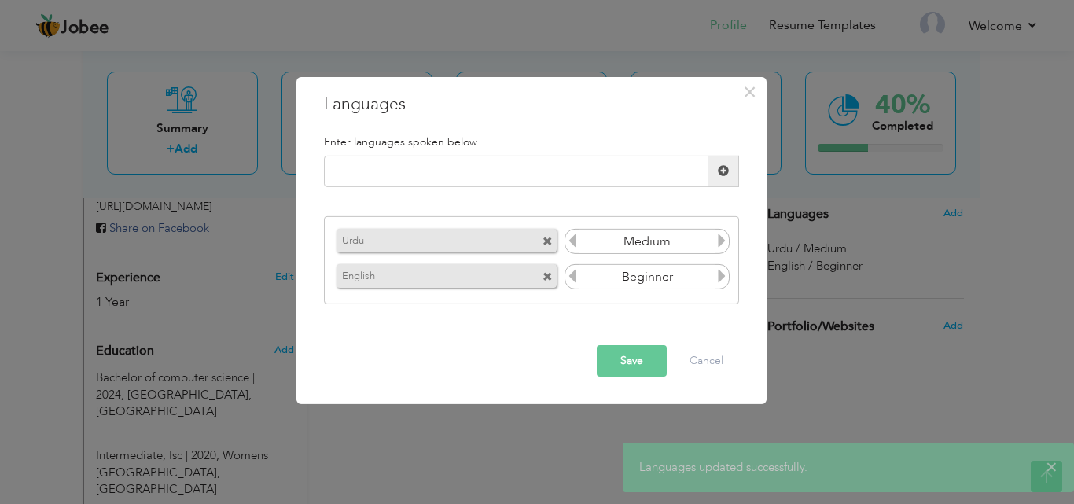
click at [721, 243] on icon at bounding box center [721, 240] width 14 height 14
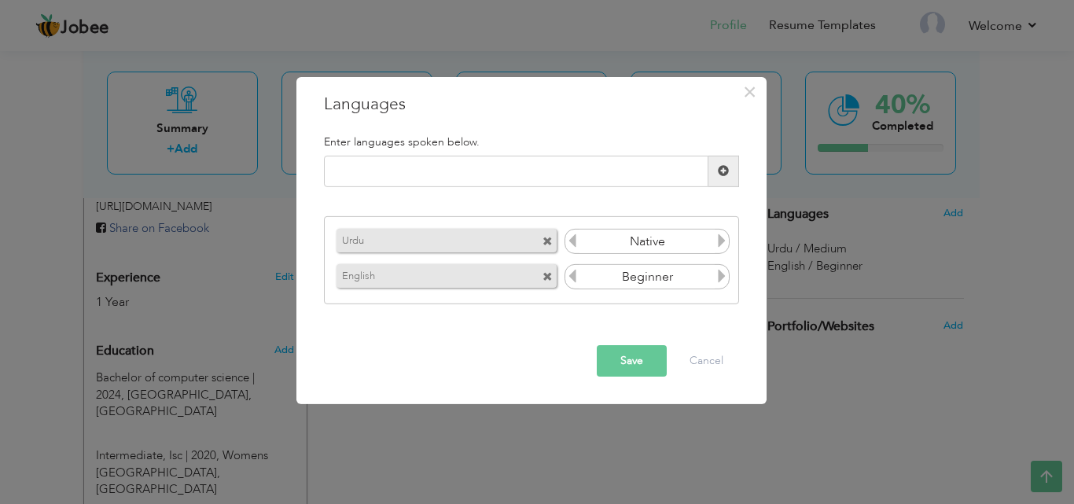
click at [632, 347] on button "Save" at bounding box center [632, 360] width 70 height 31
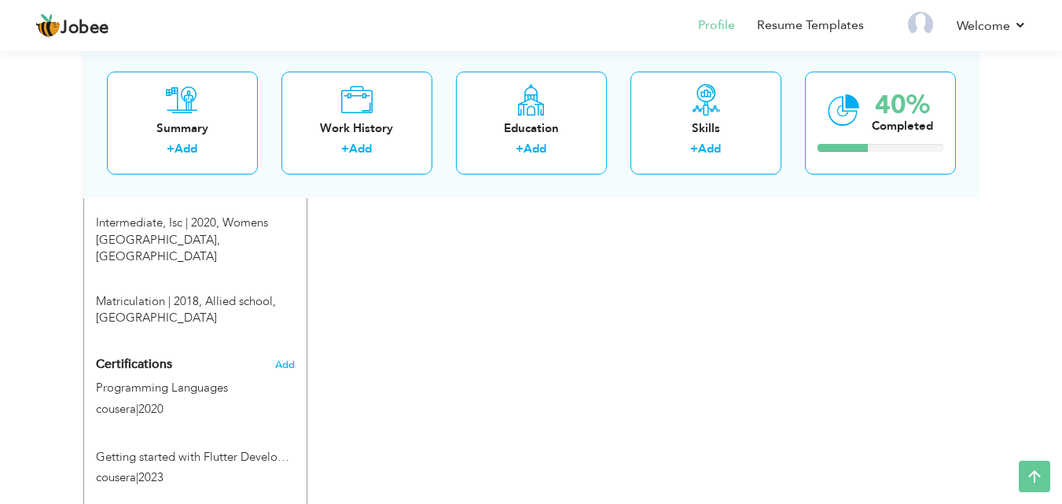
scroll to position [786, 0]
click at [885, 157] on div "40% Completed" at bounding box center [880, 122] width 151 height 103
click at [880, 131] on div "Completed" at bounding box center [902, 125] width 61 height 17
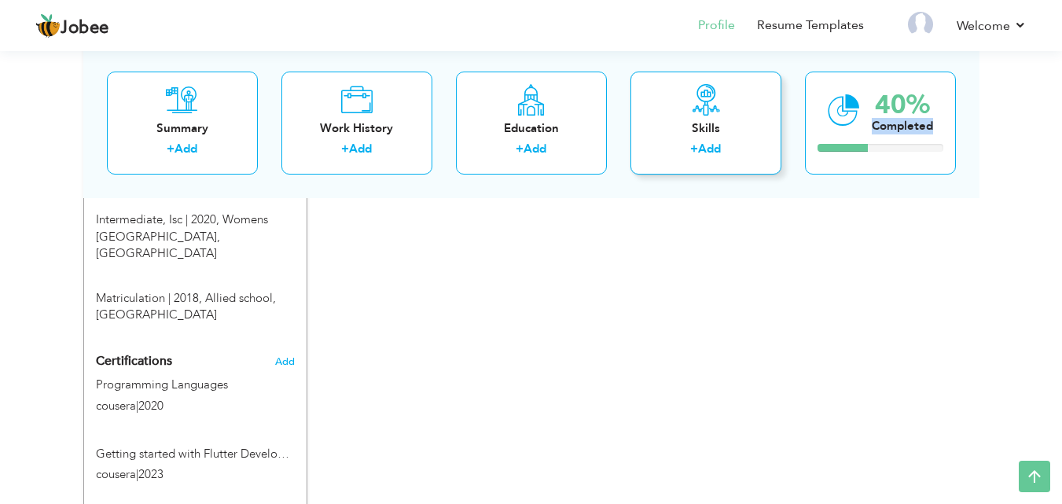
drag, startPoint x: 880, startPoint y: 131, endPoint x: 759, endPoint y: 131, distance: 121.8
click at [880, 130] on div "Completed" at bounding box center [902, 125] width 61 height 17
click at [840, 134] on icon at bounding box center [844, 109] width 32 height 53
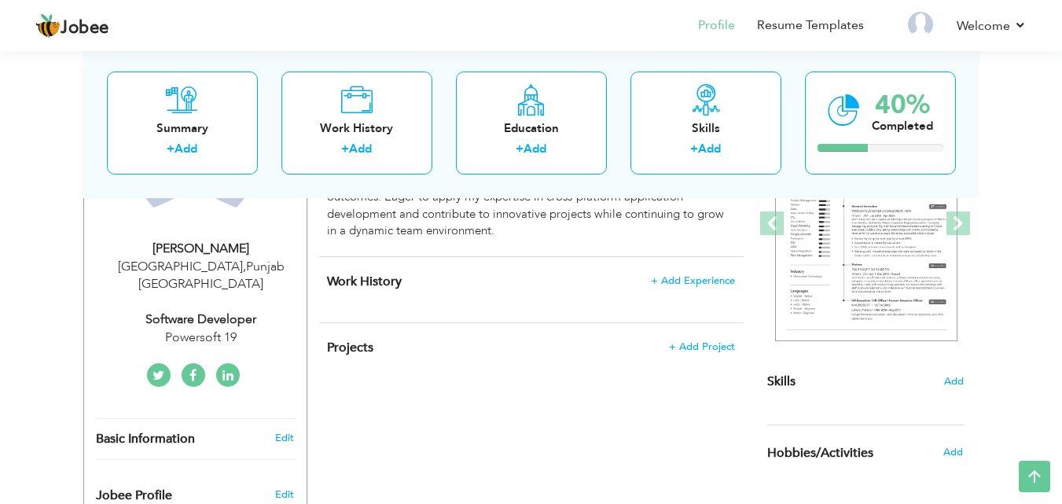
scroll to position [0, 0]
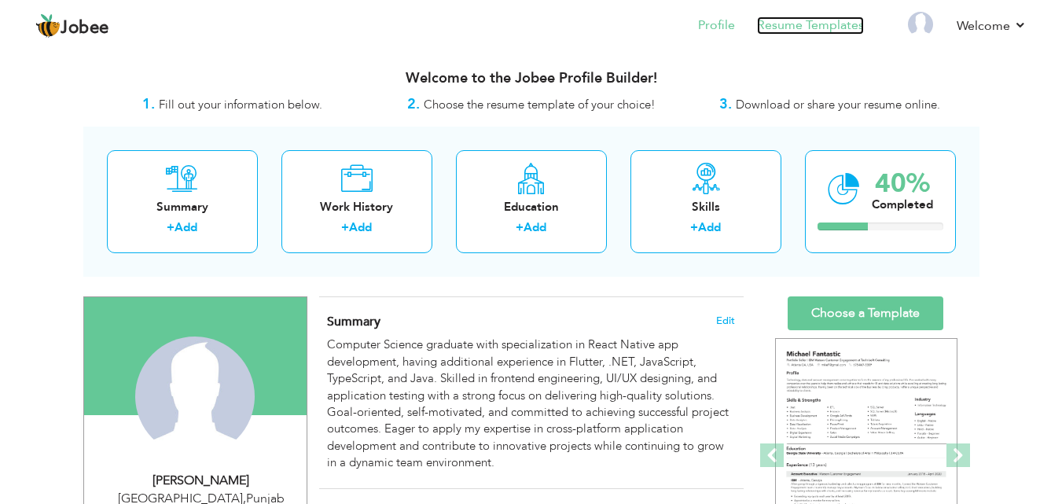
click at [830, 27] on link "Resume Templates" at bounding box center [810, 26] width 107 height 18
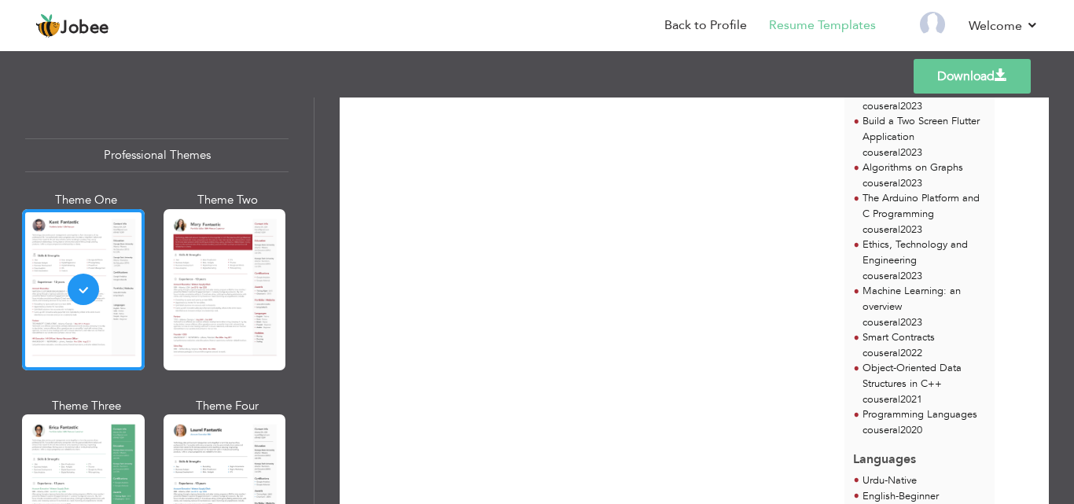
scroll to position [652, 0]
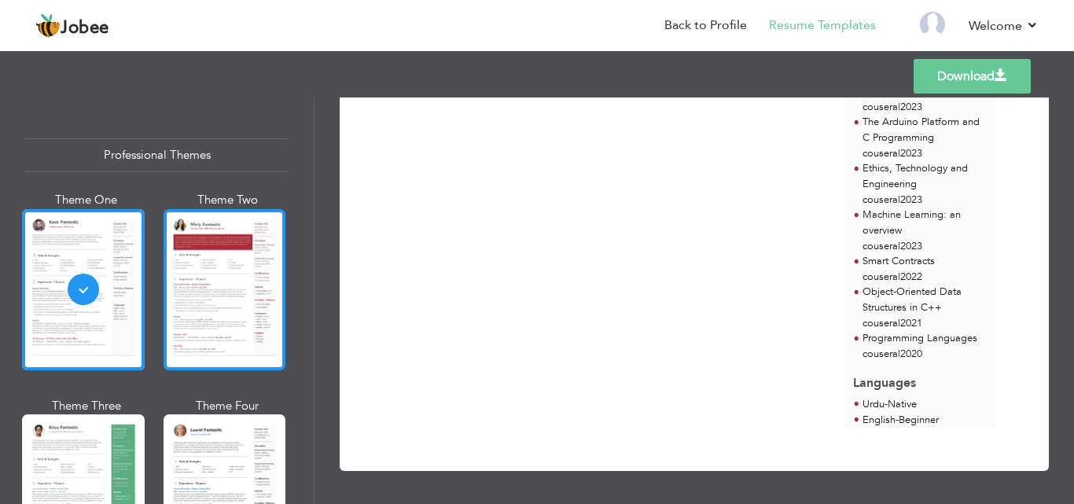
click at [213, 280] on div at bounding box center [224, 289] width 123 height 161
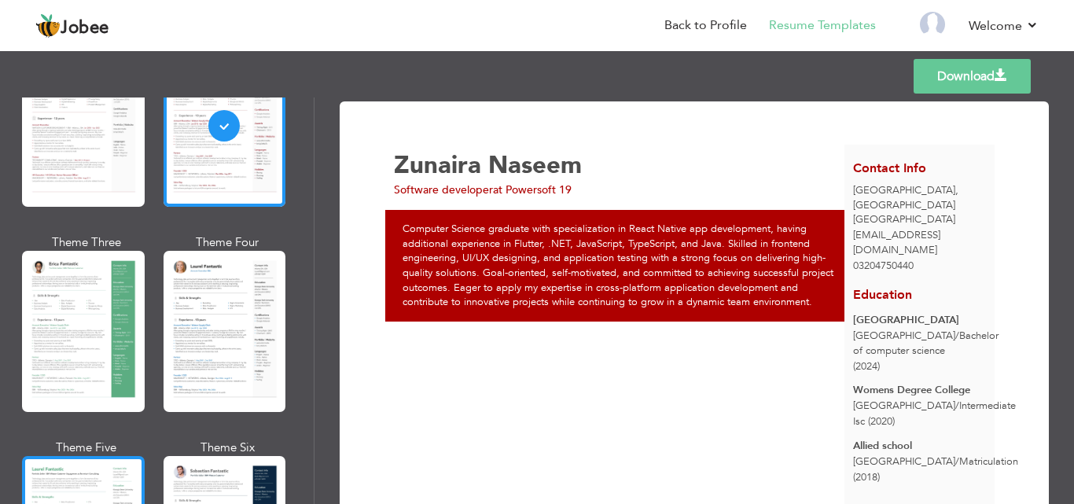
scroll to position [236, 0]
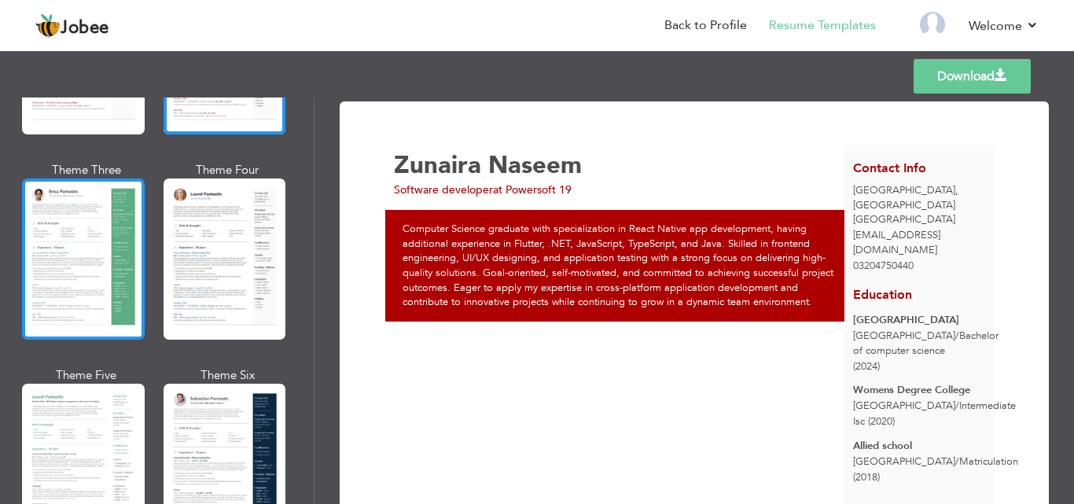
click at [66, 277] on div at bounding box center [83, 258] width 123 height 161
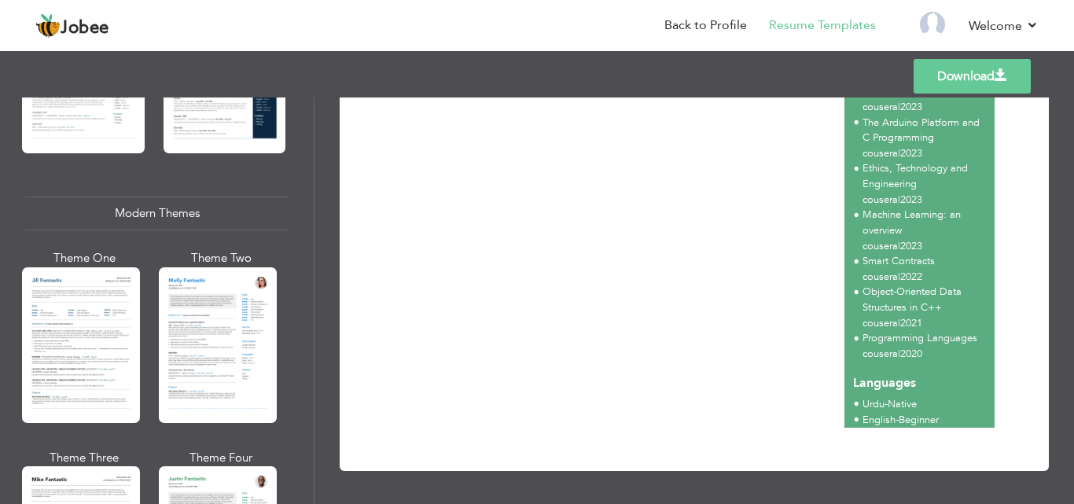
scroll to position [629, 0]
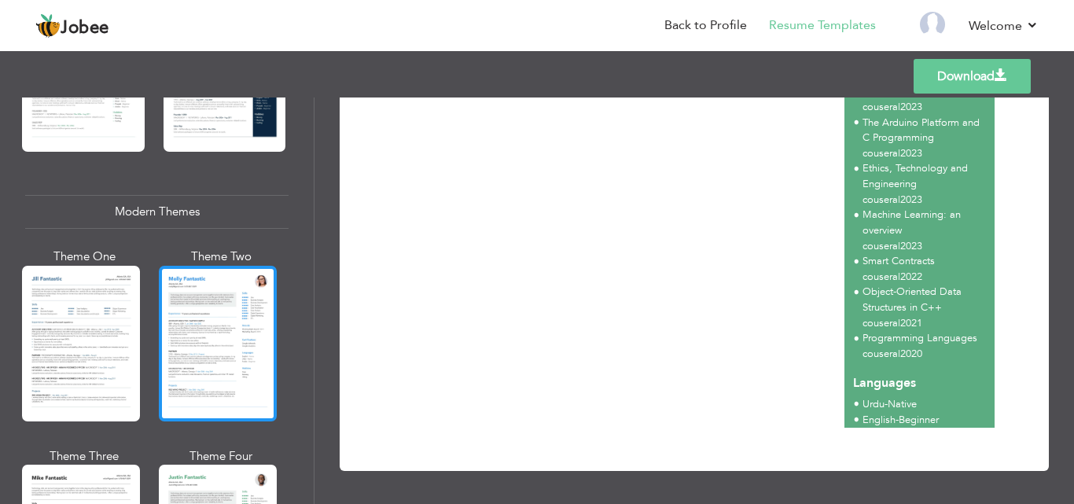
click at [204, 353] on div at bounding box center [218, 344] width 118 height 156
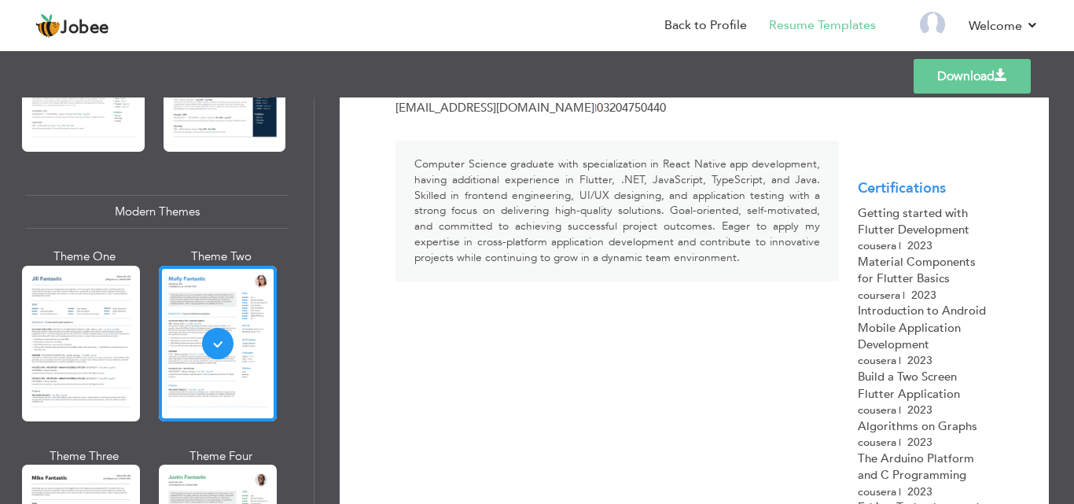
scroll to position [0, 0]
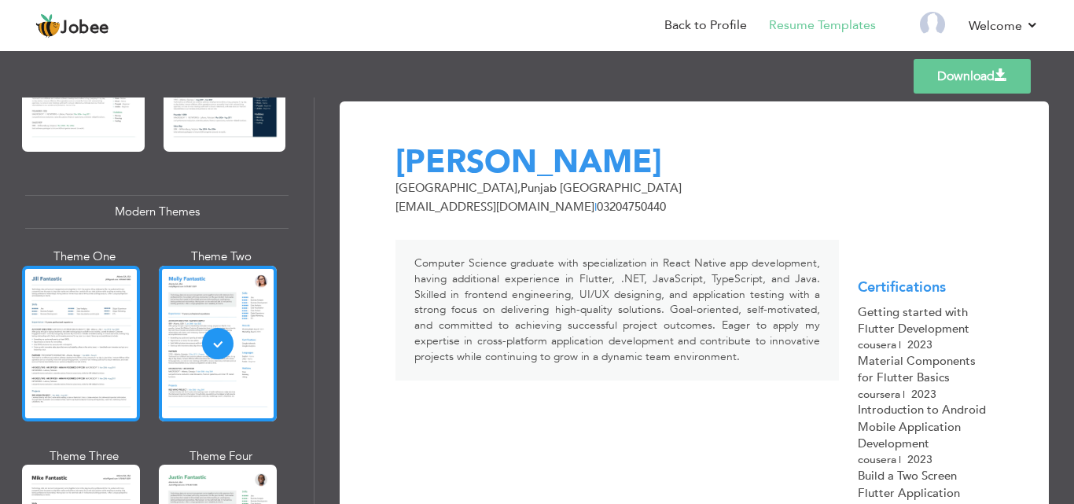
click at [102, 364] on div at bounding box center [81, 344] width 118 height 156
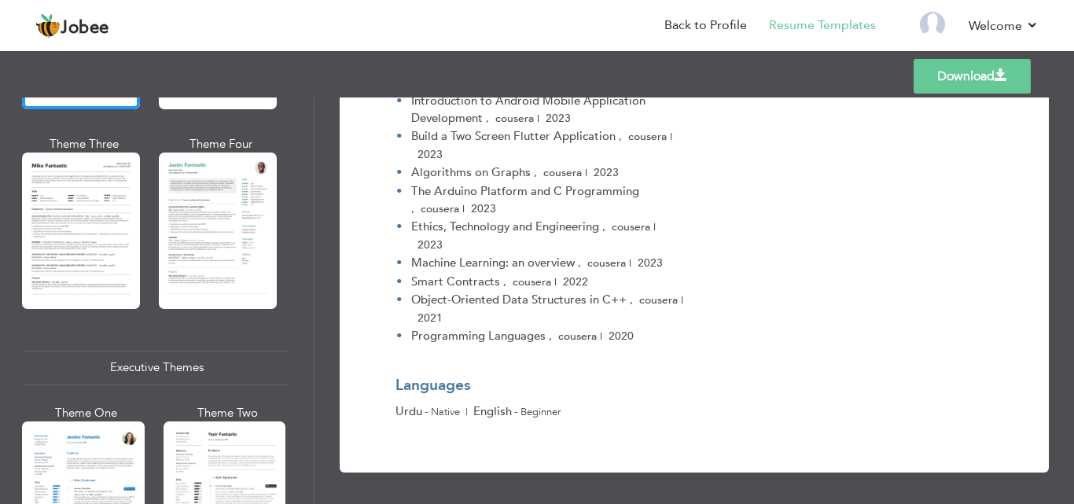
scroll to position [943, 0]
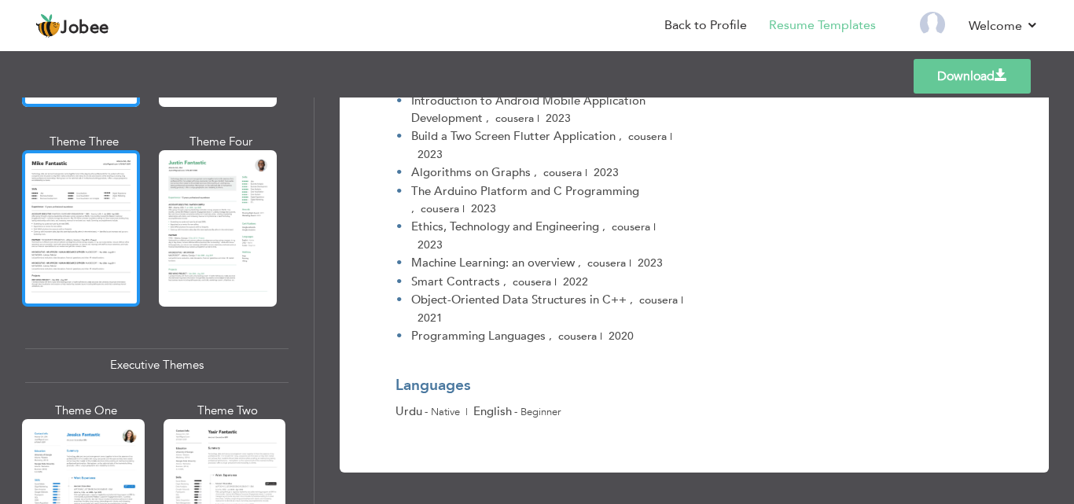
click at [99, 228] on div at bounding box center [81, 228] width 118 height 156
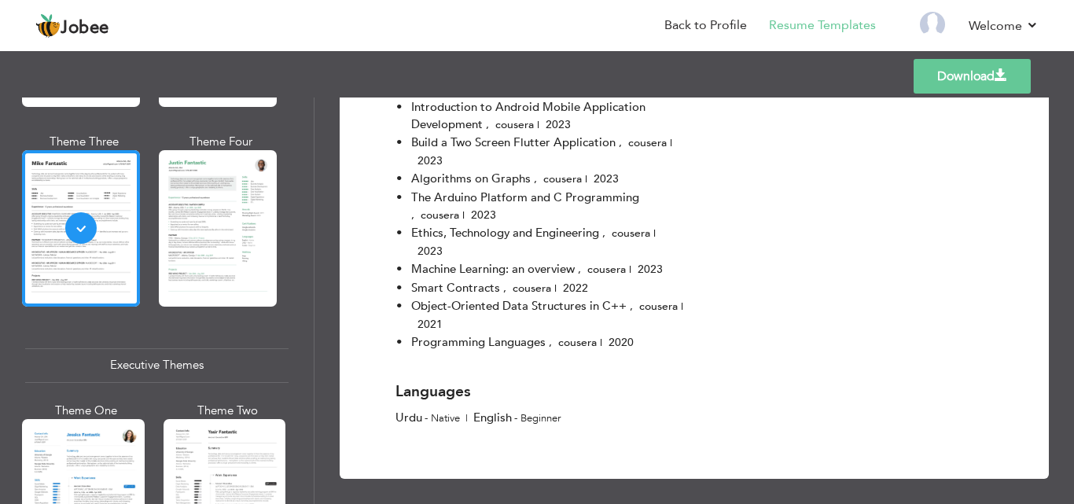
scroll to position [495, 0]
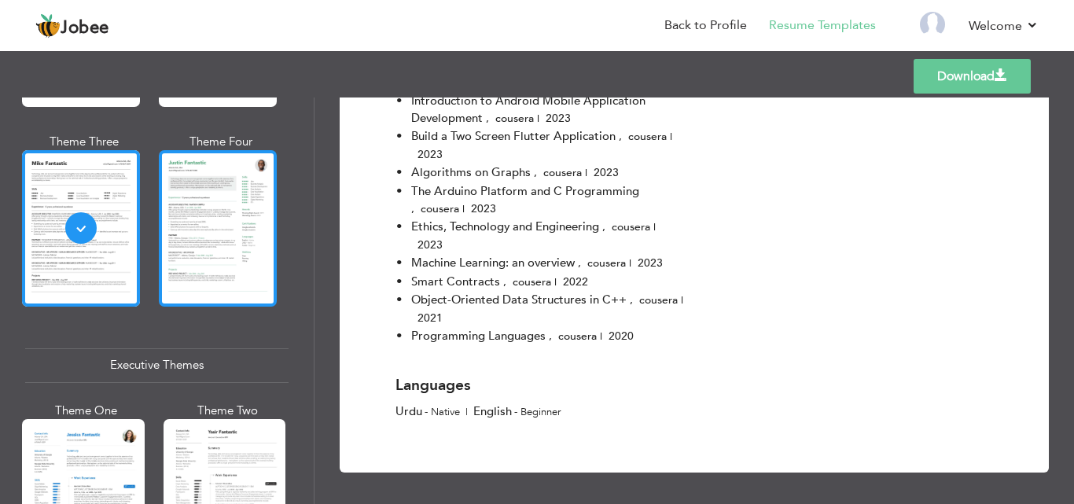
click at [259, 244] on div at bounding box center [218, 228] width 118 height 156
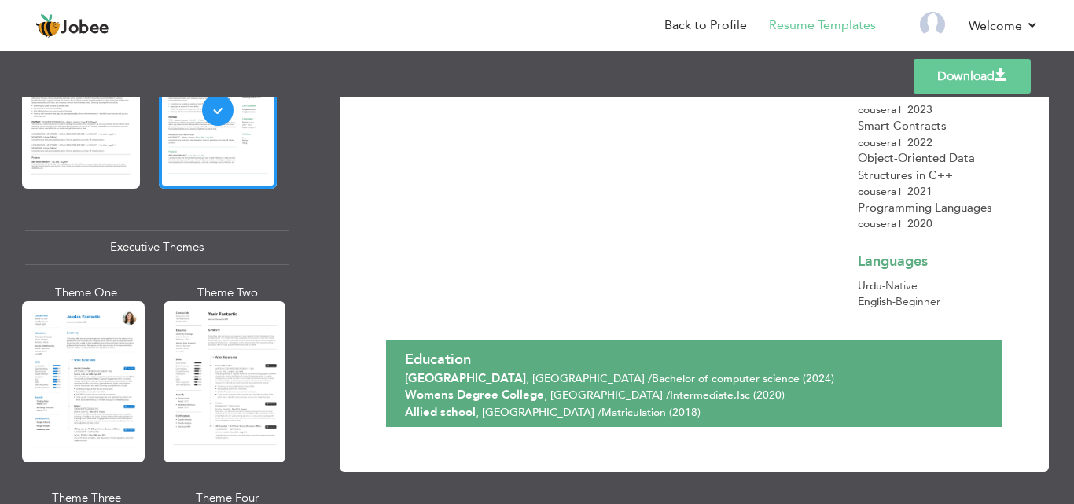
scroll to position [1179, 0]
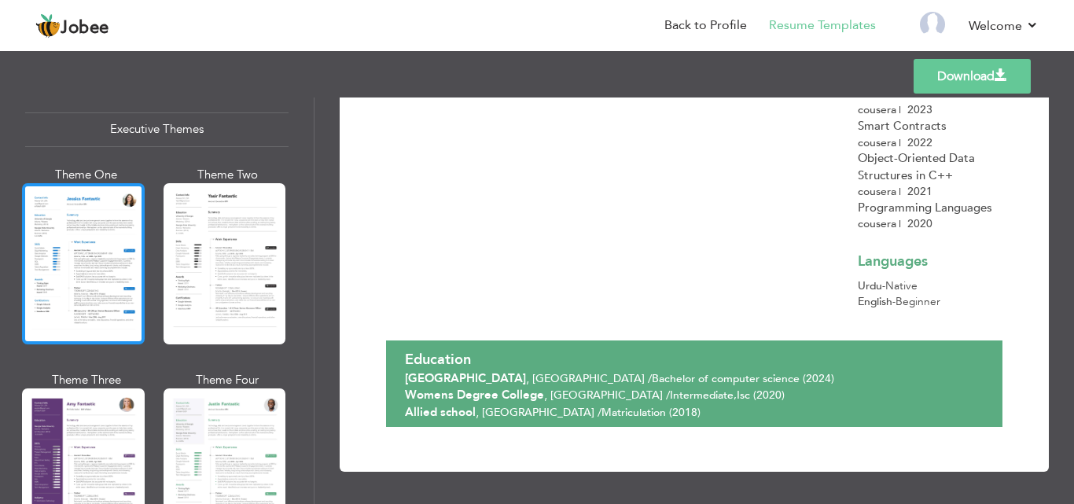
click at [74, 267] on div at bounding box center [83, 263] width 123 height 161
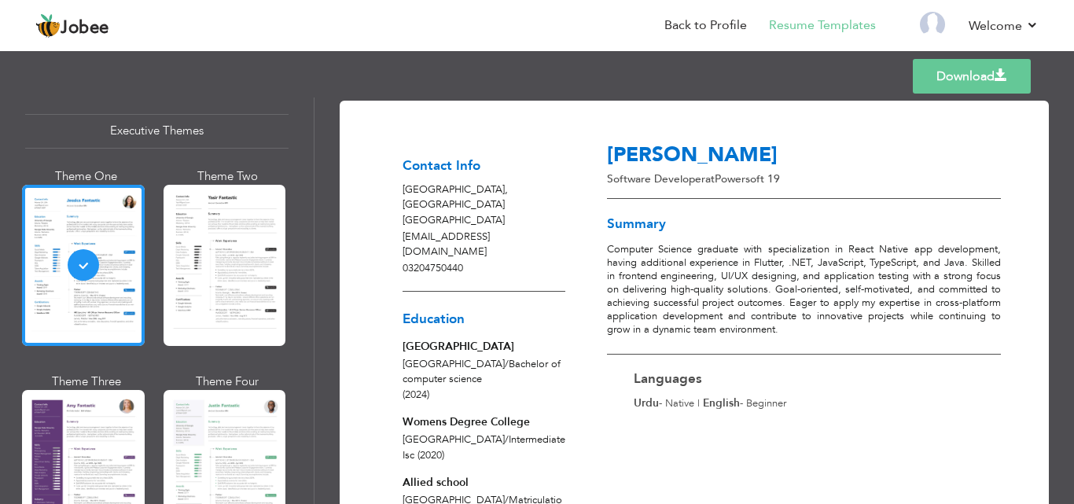
scroll to position [0, 0]
click at [725, 21] on link "Back to Profile" at bounding box center [705, 26] width 83 height 18
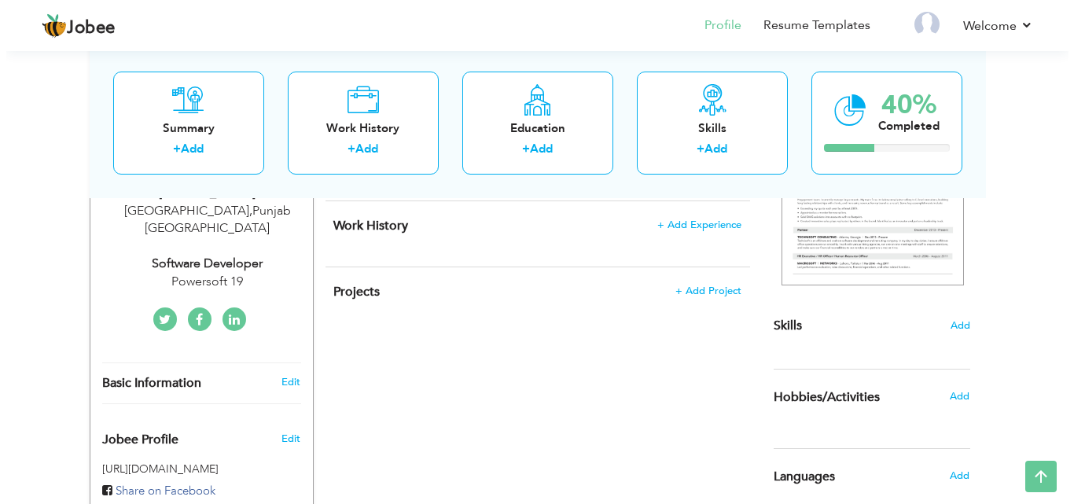
scroll to position [314, 0]
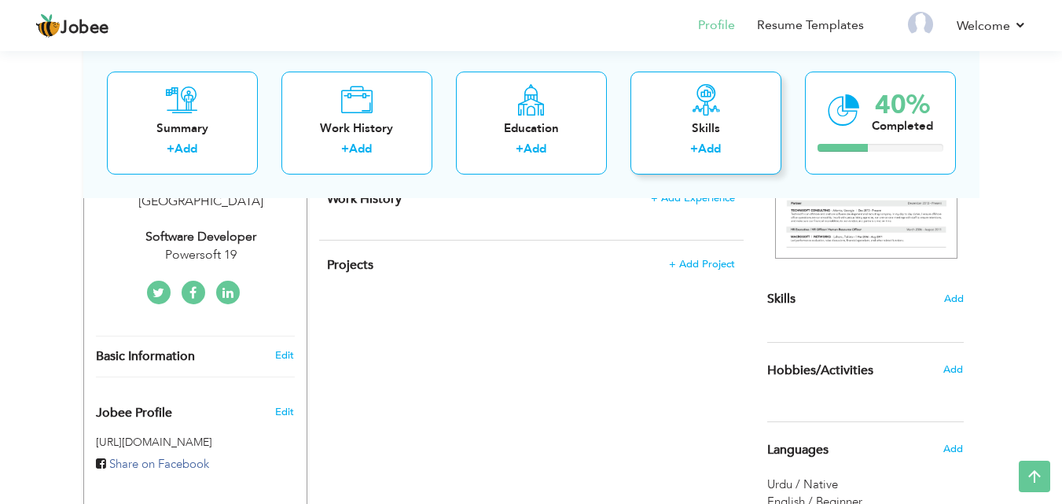
click at [708, 131] on div "Skills" at bounding box center [706, 127] width 126 height 17
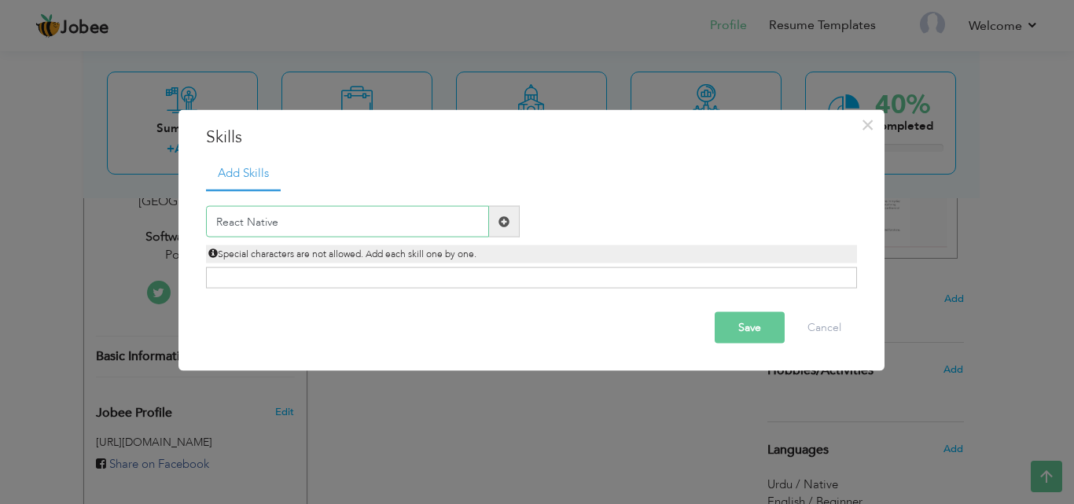
type input "React Native"
click at [499, 235] on span at bounding box center [504, 221] width 31 height 31
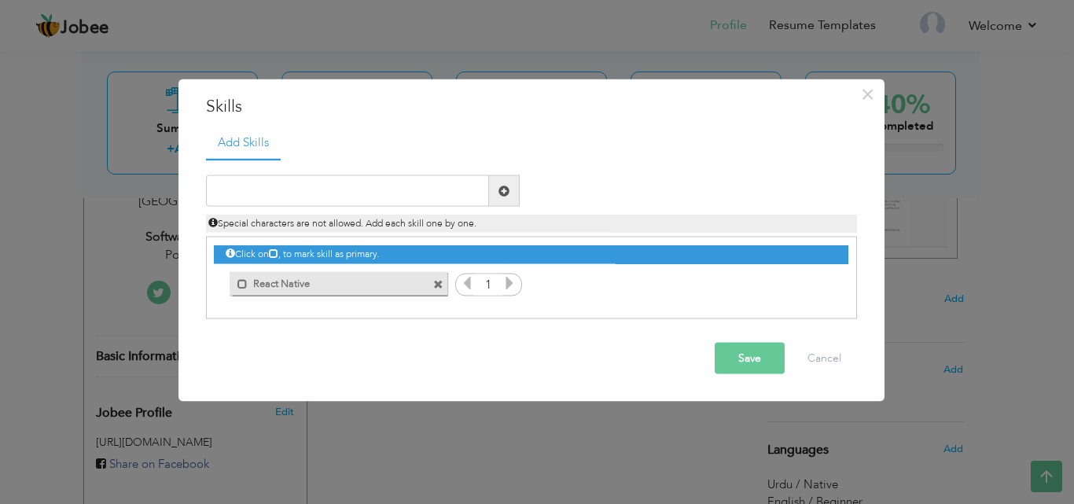
click at [511, 281] on icon at bounding box center [509, 283] width 14 height 14
click at [506, 287] on icon at bounding box center [509, 283] width 14 height 14
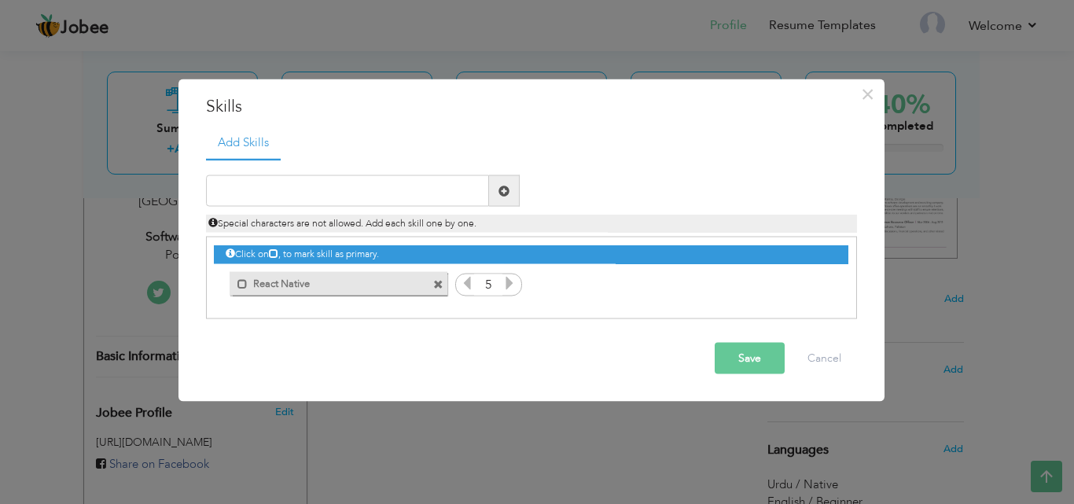
click at [506, 287] on icon at bounding box center [509, 283] width 14 height 14
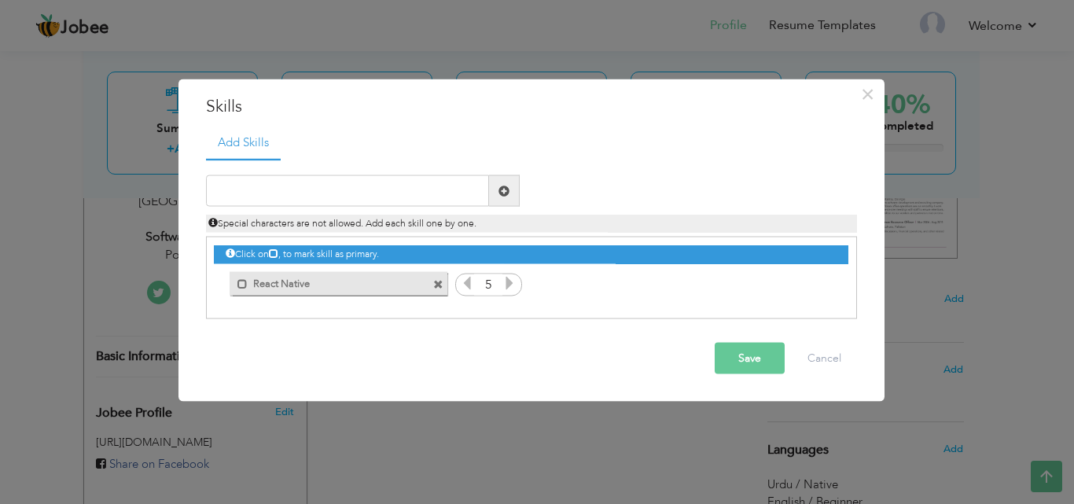
click at [465, 284] on icon at bounding box center [467, 283] width 14 height 14
click at [509, 287] on icon at bounding box center [509, 283] width 14 height 14
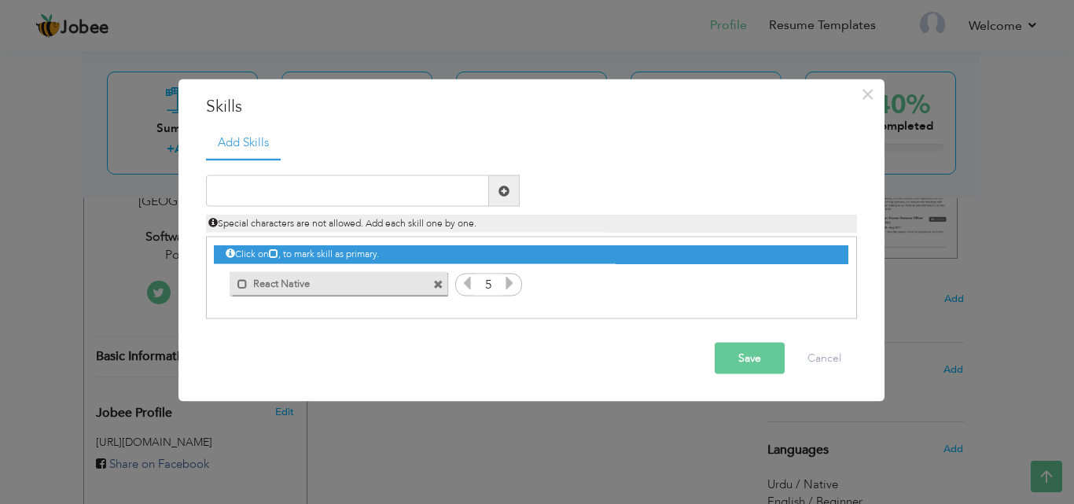
click at [466, 281] on icon at bounding box center [467, 283] width 14 height 14
click at [512, 282] on icon at bounding box center [509, 283] width 14 height 14
click at [413, 198] on input "text" at bounding box center [347, 190] width 283 height 31
type input "Expo"
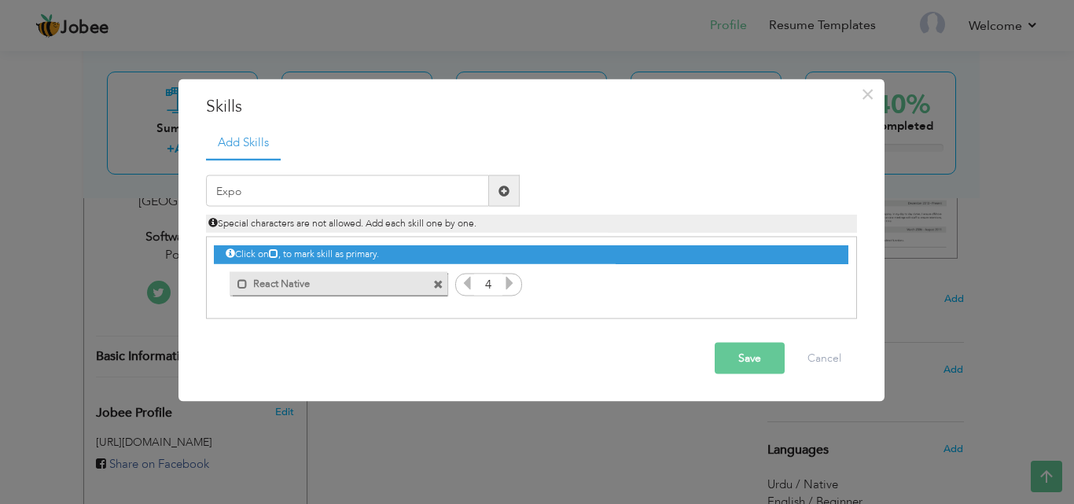
click at [505, 195] on span at bounding box center [503, 190] width 11 height 11
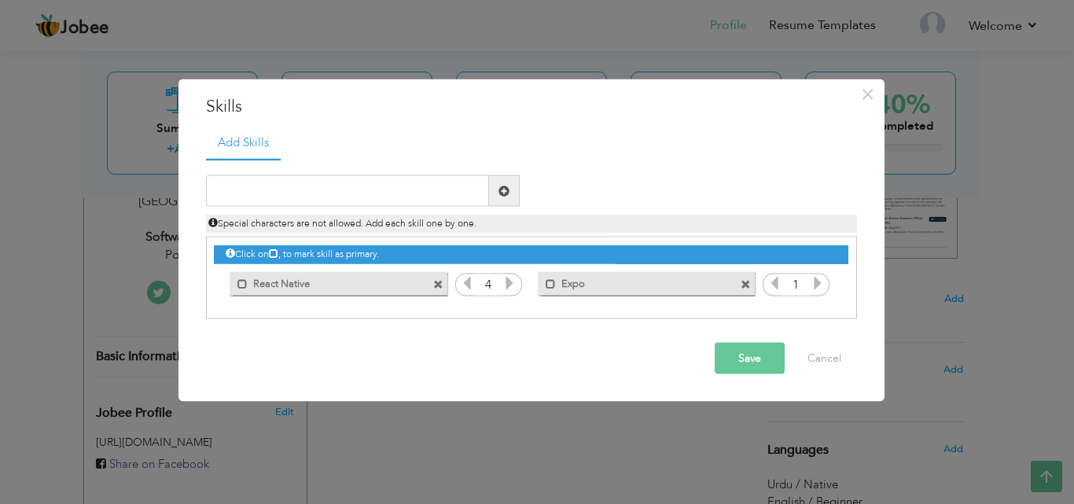
click at [814, 279] on icon at bounding box center [817, 283] width 14 height 14
click at [815, 279] on icon at bounding box center [817, 283] width 14 height 14
click at [816, 279] on icon at bounding box center [817, 283] width 14 height 14
click at [817, 279] on icon at bounding box center [817, 283] width 14 height 14
click at [775, 285] on icon at bounding box center [774, 283] width 14 height 14
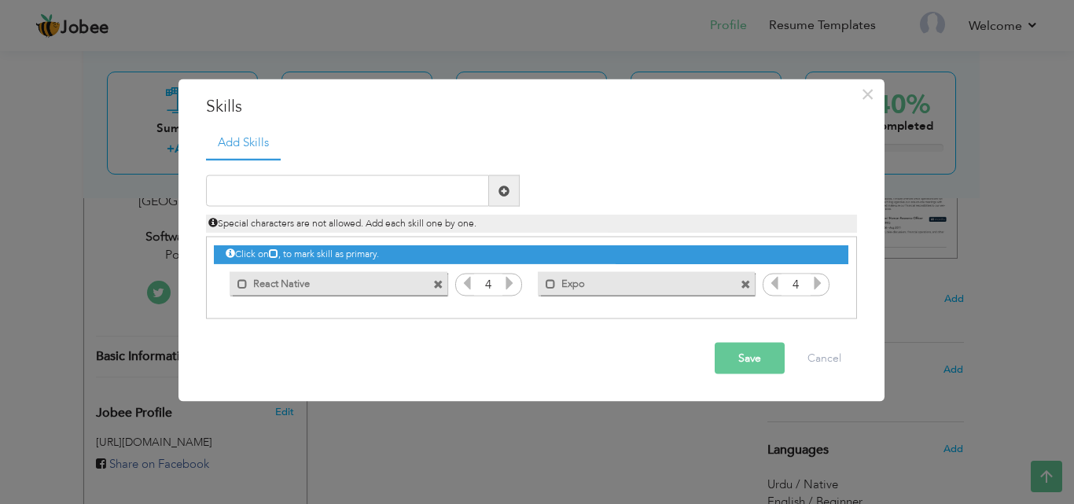
drag, startPoint x: 413, startPoint y: 211, endPoint x: 409, endPoint y: 199, distance: 12.4
click at [411, 206] on div "Duplicate entry Special characters are not allowed. Add each skill one by one." at bounding box center [531, 203] width 674 height 57
click at [408, 197] on input "text" at bounding box center [347, 190] width 283 height 31
type input "S"
type input "r"
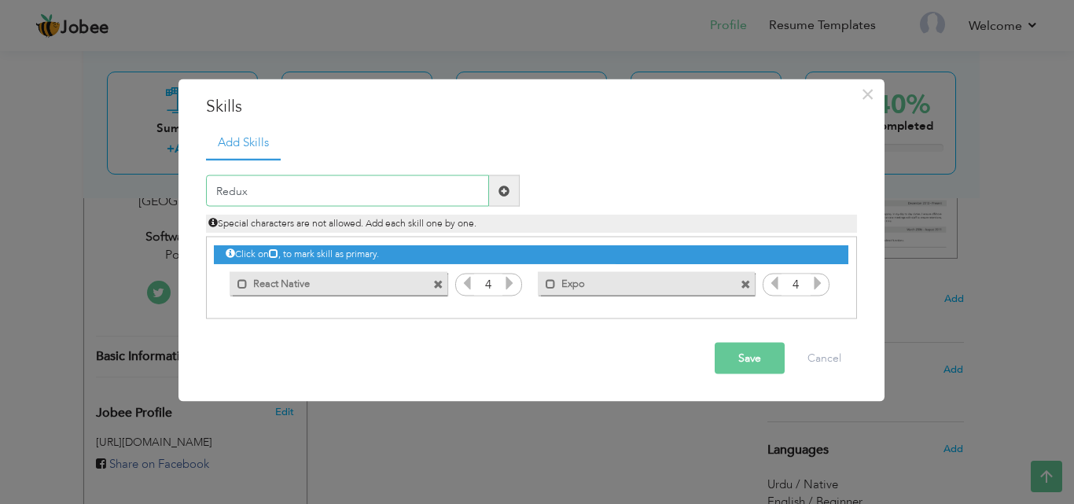
type input "Redux"
click at [500, 194] on span at bounding box center [503, 190] width 11 height 11
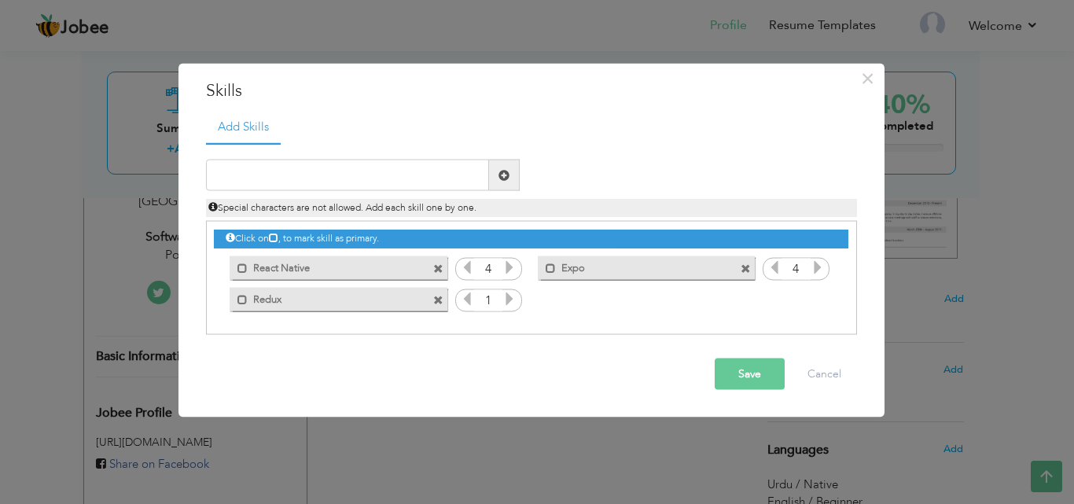
click at [507, 296] on icon at bounding box center [509, 299] width 14 height 14
click at [377, 170] on input "text" at bounding box center [347, 175] width 283 height 31
type input "MVVM"
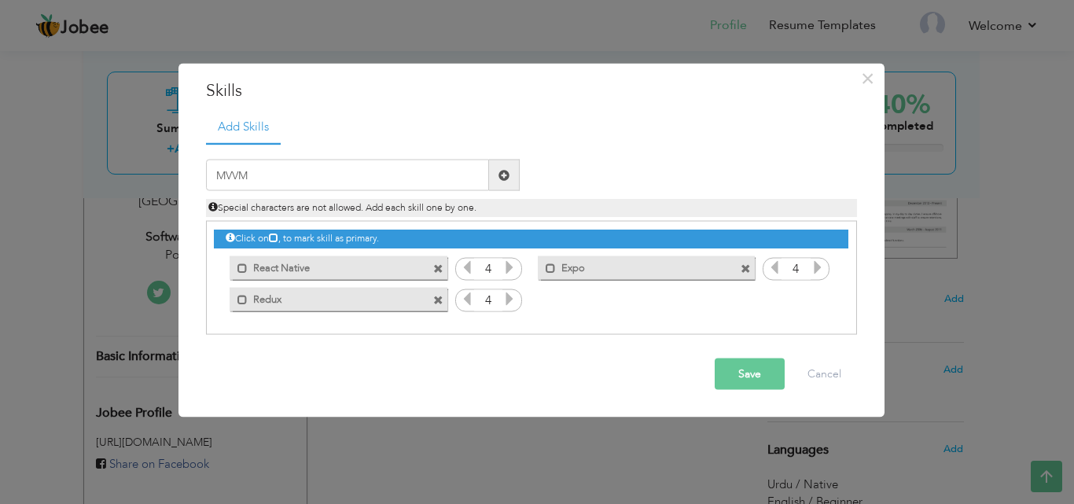
click at [508, 171] on span at bounding box center [503, 174] width 11 height 11
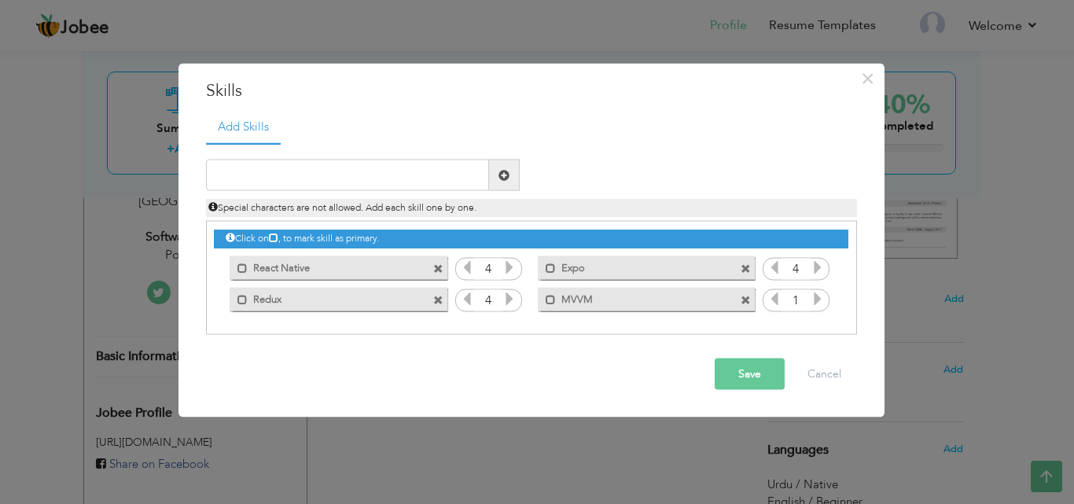
click at [815, 298] on icon at bounding box center [817, 299] width 14 height 14
click at [776, 300] on icon at bounding box center [774, 299] width 14 height 14
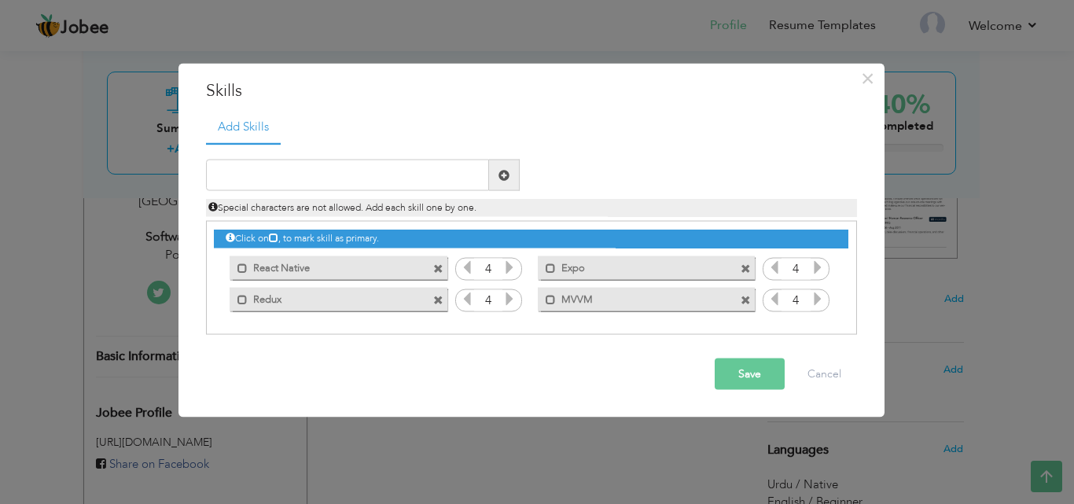
click at [262, 157] on div "Duplicate entry" at bounding box center [531, 238] width 651 height 193
click at [270, 174] on input "text" at bounding box center [347, 175] width 283 height 31
type input "Flutter"
click at [501, 180] on span at bounding box center [503, 174] width 11 height 11
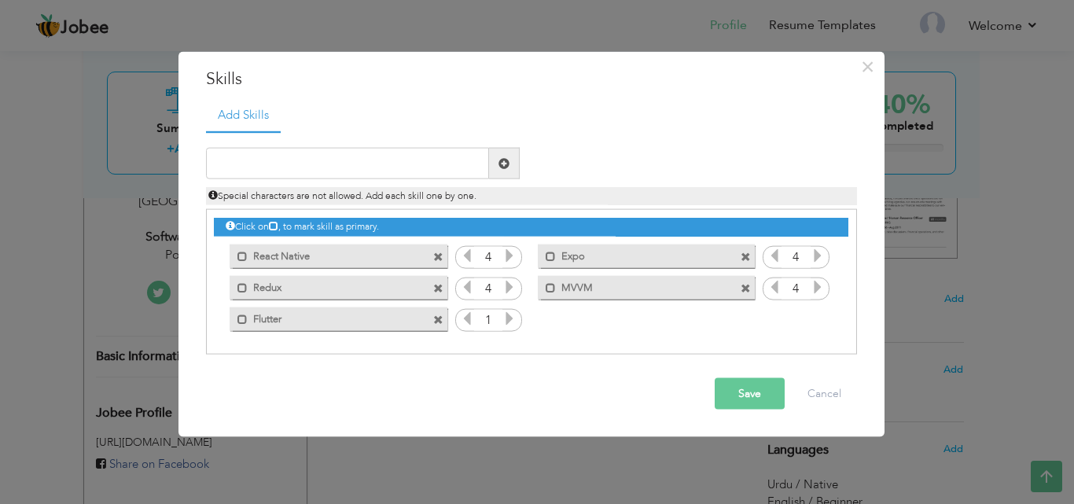
click at [513, 314] on icon at bounding box center [509, 318] width 14 height 14
click at [512, 315] on icon at bounding box center [509, 318] width 14 height 14
click at [262, 172] on input "text" at bounding box center [347, 163] width 283 height 31
type input "Dart"
click at [512, 163] on span at bounding box center [504, 163] width 31 height 31
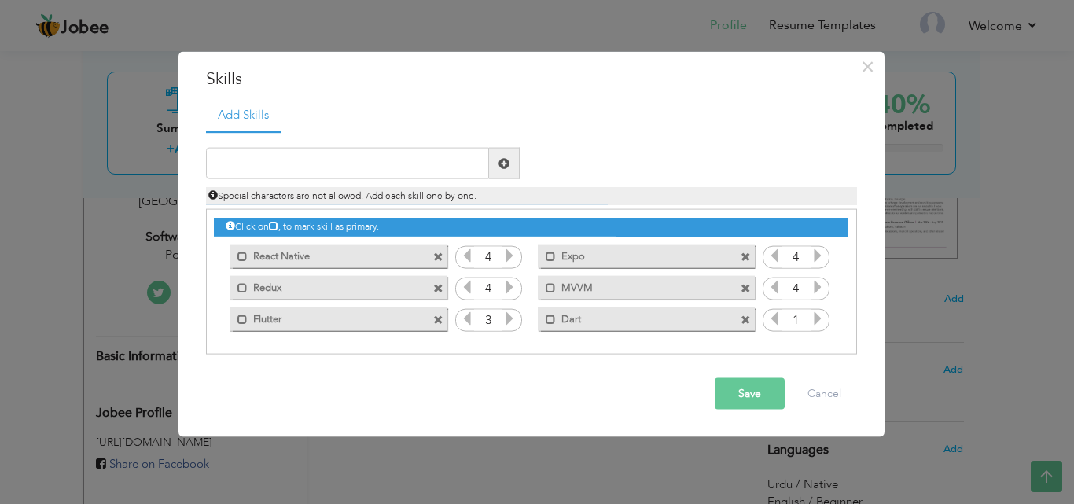
click at [814, 314] on icon at bounding box center [817, 318] width 14 height 14
click at [815, 314] on icon at bounding box center [817, 318] width 14 height 14
click at [391, 158] on input "text" at bounding box center [347, 163] width 283 height 31
type input "J"
click at [319, 165] on input "text" at bounding box center [347, 163] width 283 height 31
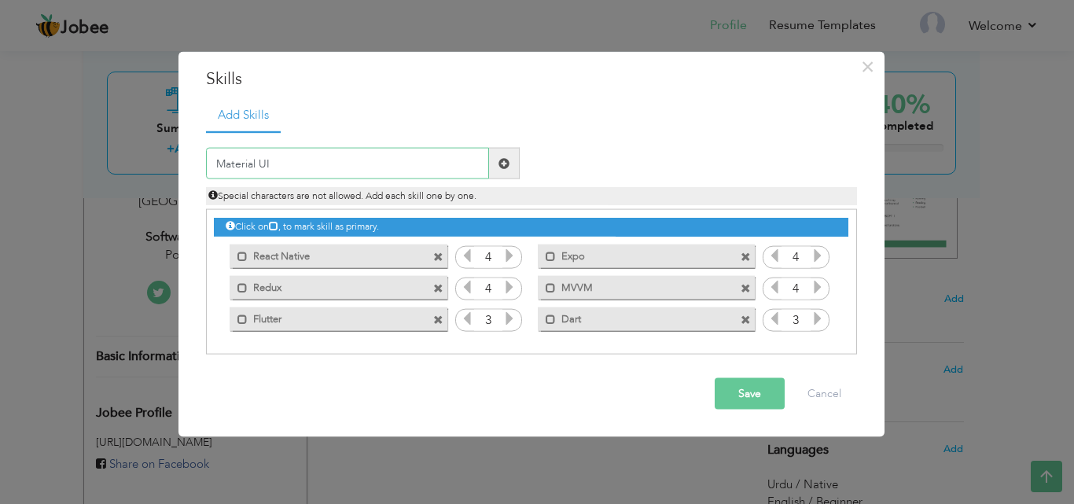
type input "Material UI"
click at [509, 161] on span at bounding box center [504, 163] width 31 height 31
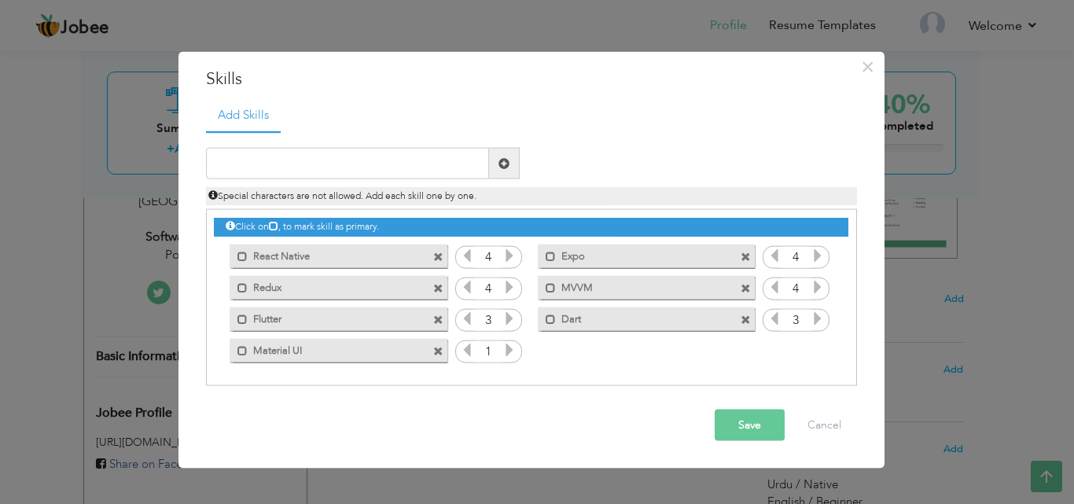
click at [508, 352] on icon at bounding box center [509, 350] width 14 height 14
click at [509, 351] on icon at bounding box center [509, 350] width 14 height 14
click at [510, 351] on icon at bounding box center [509, 350] width 14 height 14
click at [351, 174] on input "text" at bounding box center [347, 163] width 283 height 31
click at [417, 151] on input "text" at bounding box center [347, 163] width 283 height 31
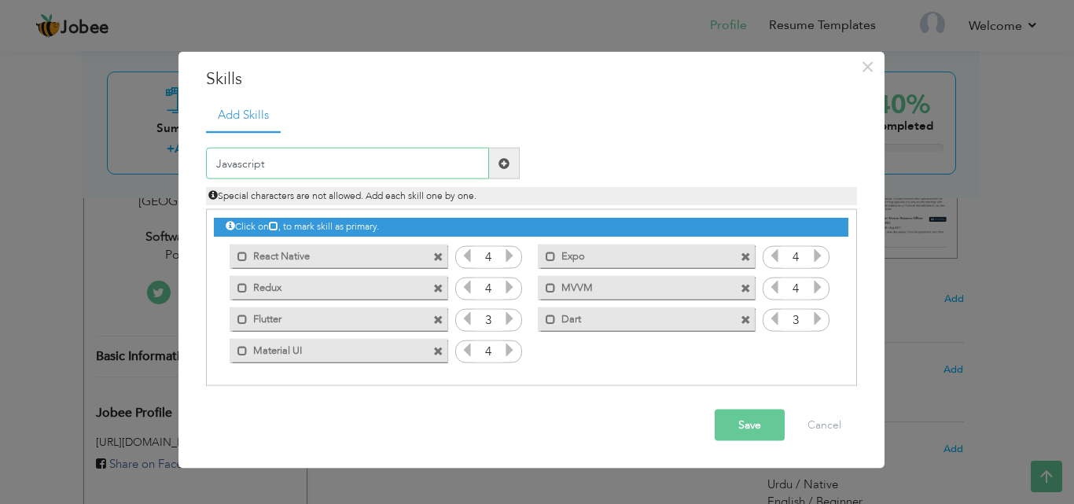
type input "Javascript"
click at [508, 161] on span at bounding box center [503, 162] width 11 height 11
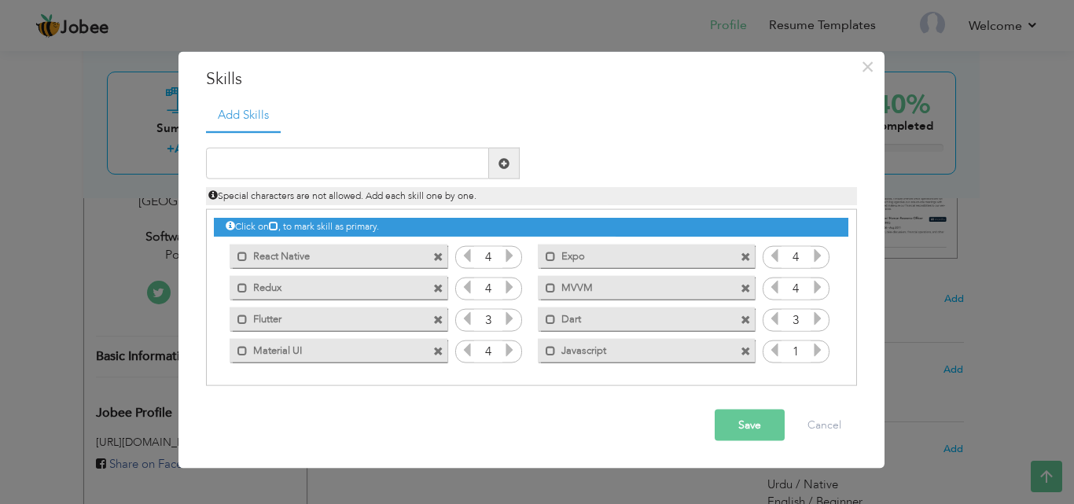
click at [814, 355] on icon at bounding box center [817, 350] width 14 height 14
click at [405, 160] on input "text" at bounding box center [347, 163] width 283 height 31
type input "t"
type input "Typescript"
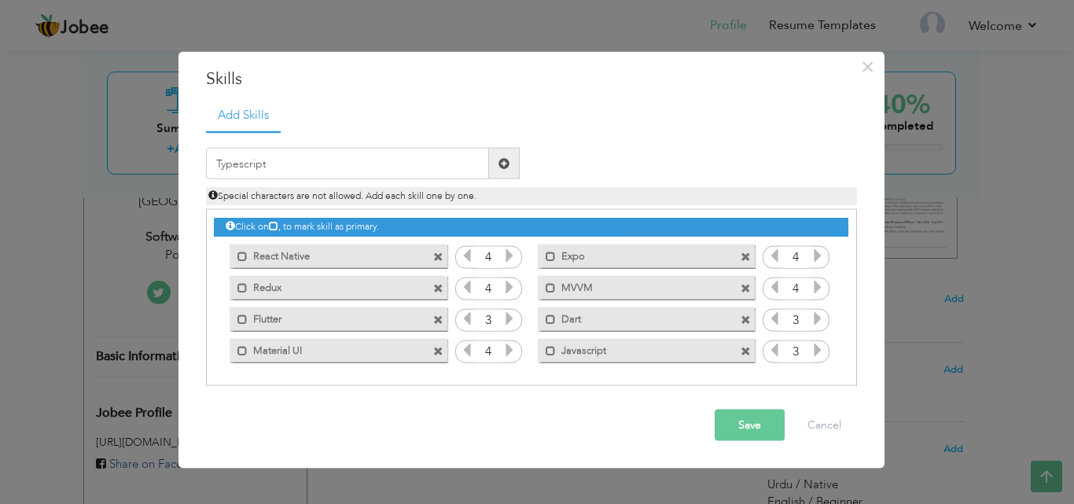
click at [509, 156] on span at bounding box center [504, 163] width 31 height 31
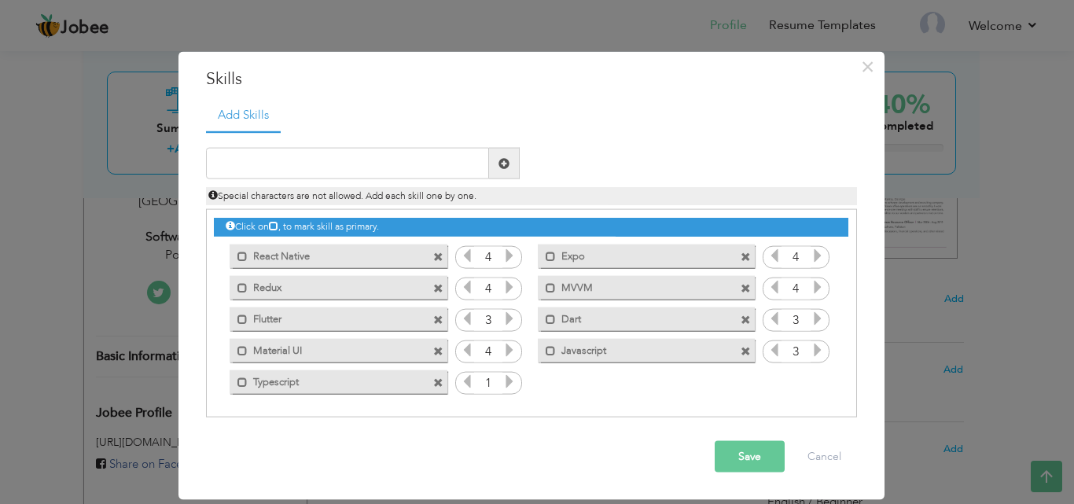
click at [817, 349] on icon at bounding box center [817, 350] width 14 height 14
click at [768, 357] on icon at bounding box center [774, 350] width 14 height 14
click at [509, 377] on icon at bounding box center [509, 381] width 14 height 14
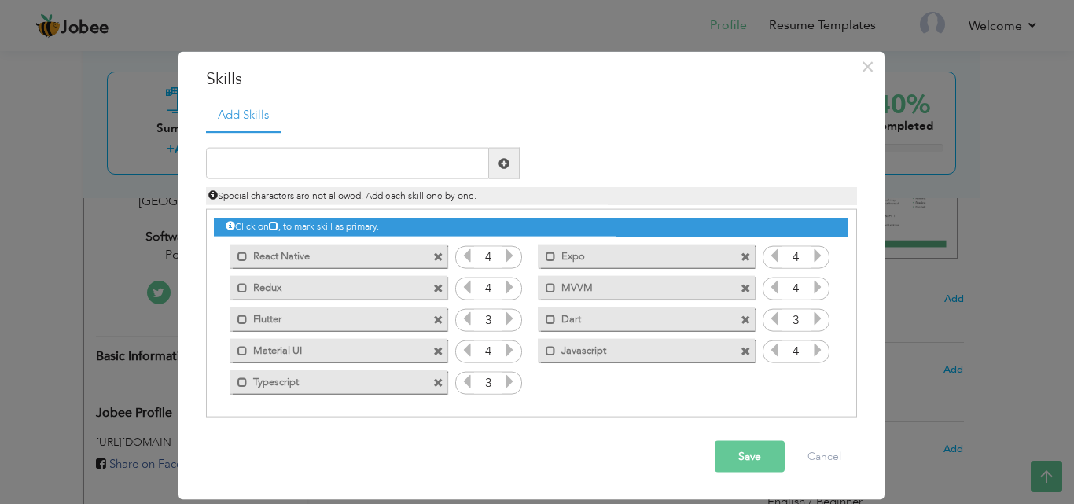
click at [509, 377] on icon at bounding box center [509, 381] width 14 height 14
click at [471, 380] on icon at bounding box center [467, 381] width 14 height 14
click at [352, 167] on input "text" at bounding box center [347, 163] width 283 height 31
click at [390, 158] on input "text" at bounding box center [347, 163] width 283 height 31
type input ".Net"
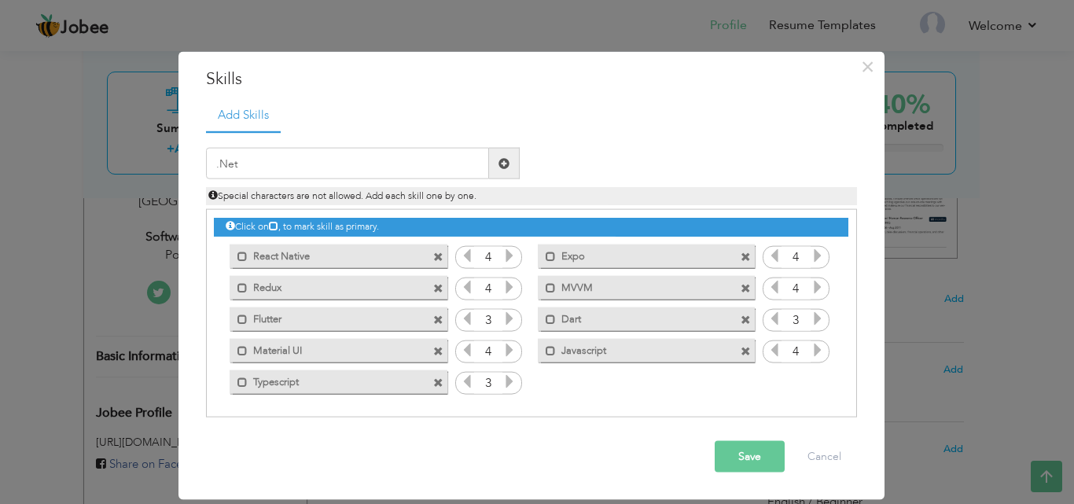
click at [497, 160] on span at bounding box center [504, 163] width 31 height 31
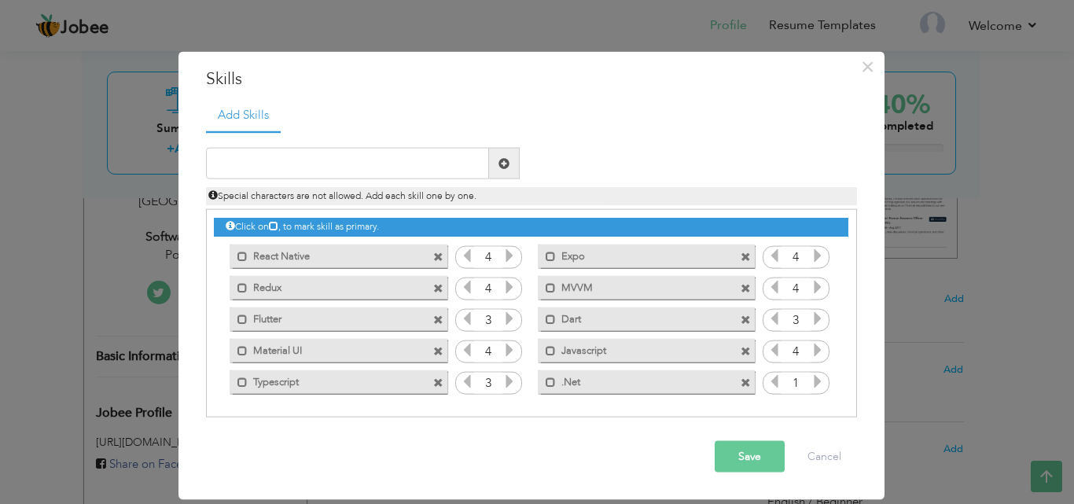
click at [815, 380] on icon at bounding box center [817, 381] width 14 height 14
click at [816, 380] on icon at bounding box center [817, 381] width 14 height 14
click at [341, 163] on input "text" at bounding box center [347, 163] width 283 height 31
type input "API integration"
click at [496, 162] on span at bounding box center [504, 163] width 31 height 31
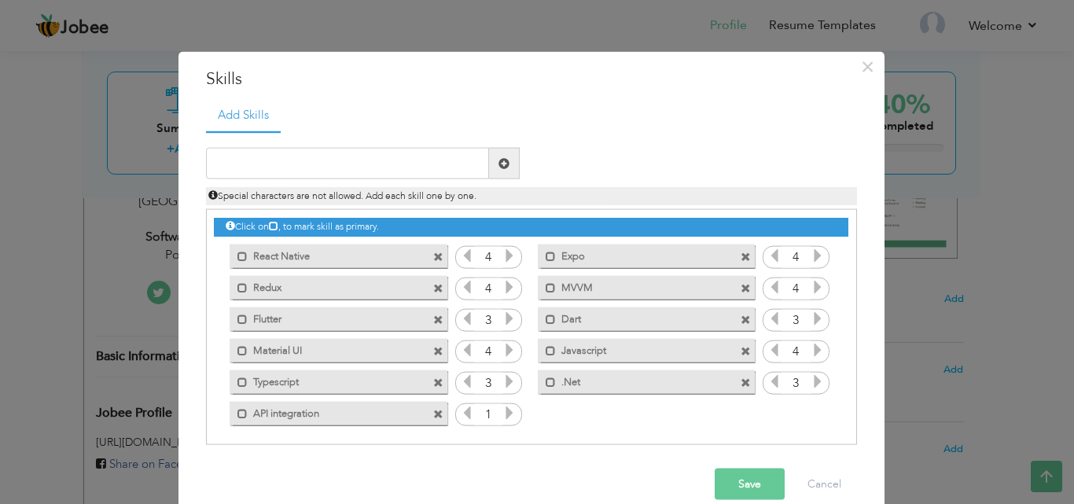
click at [502, 417] on icon at bounding box center [509, 413] width 14 height 14
click at [502, 416] on icon at bounding box center [509, 413] width 14 height 14
click at [609, 382] on label ".Net" at bounding box center [635, 379] width 159 height 20
click at [559, 381] on label ".Net" at bounding box center [637, 379] width 156 height 20
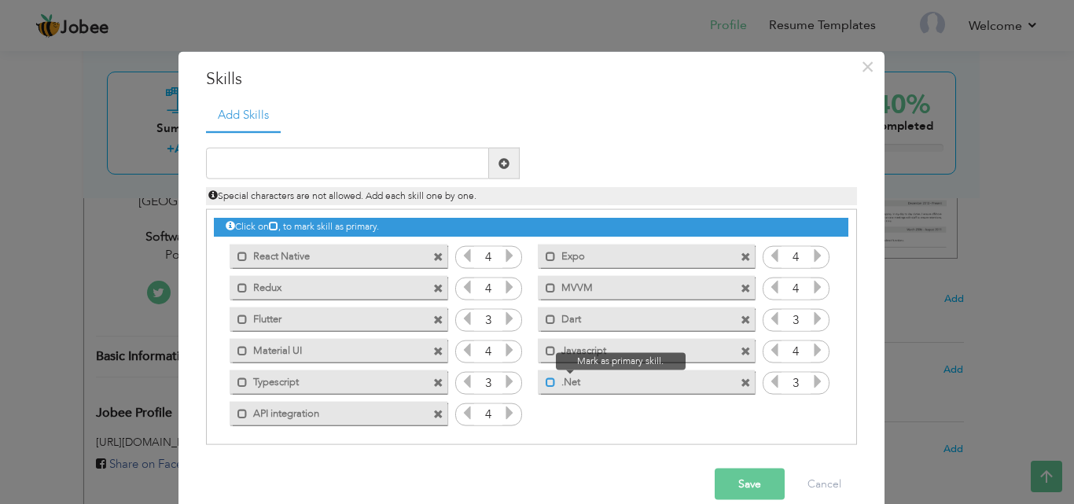
click at [546, 382] on span at bounding box center [550, 381] width 10 height 10
click at [549, 382] on span at bounding box center [554, 381] width 10 height 10
click at [705, 389] on div "Mark as primary skill. .Net" at bounding box center [646, 381] width 217 height 24
click at [705, 390] on div "Mark as primary skill. .Net" at bounding box center [646, 381] width 217 height 24
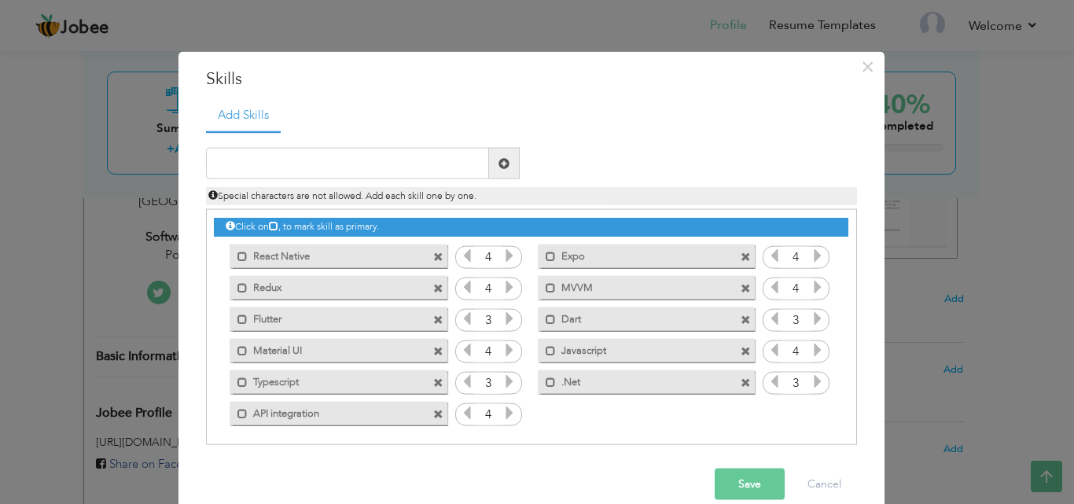
drag, startPoint x: 604, startPoint y: 384, endPoint x: 663, endPoint y: 391, distance: 60.1
click at [604, 385] on label ".Net" at bounding box center [635, 379] width 159 height 20
click at [740, 381] on span at bounding box center [745, 382] width 10 height 10
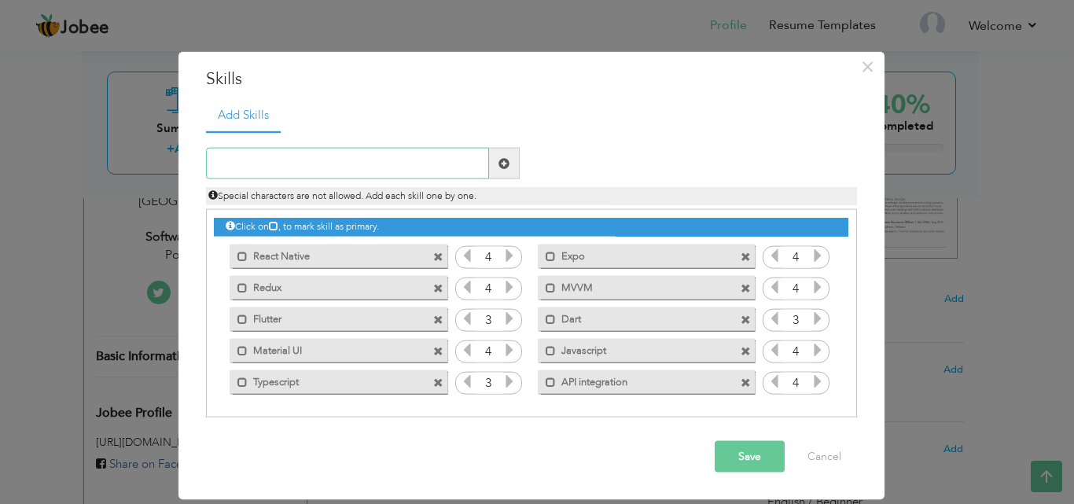
click at [375, 177] on input "text" at bounding box center [347, 163] width 283 height 31
type input ".Net Framework"
click at [500, 167] on span at bounding box center [503, 162] width 11 height 11
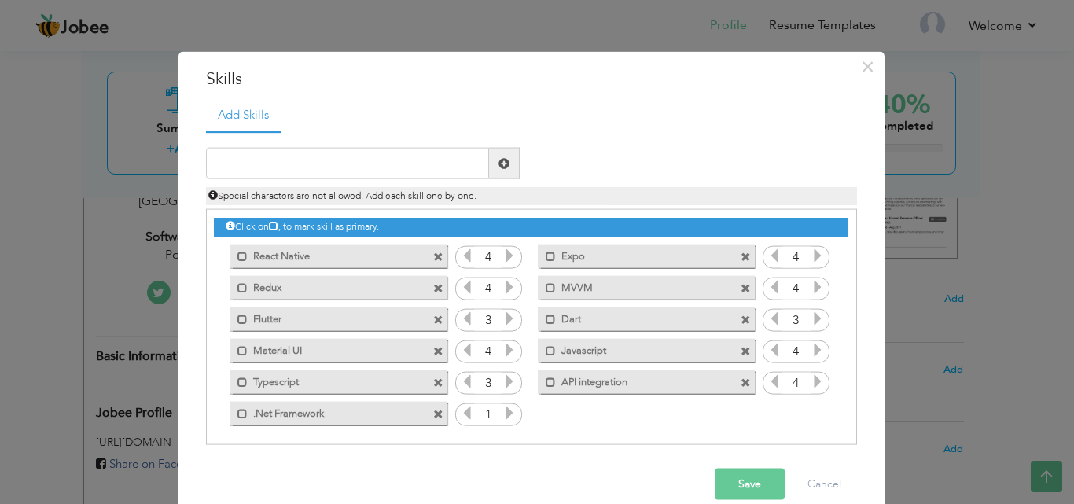
click at [505, 416] on icon at bounding box center [509, 413] width 14 height 14
click at [380, 168] on input "text" at bounding box center [347, 163] width 283 height 31
type input "Firebase"
click at [512, 166] on span at bounding box center [504, 163] width 31 height 31
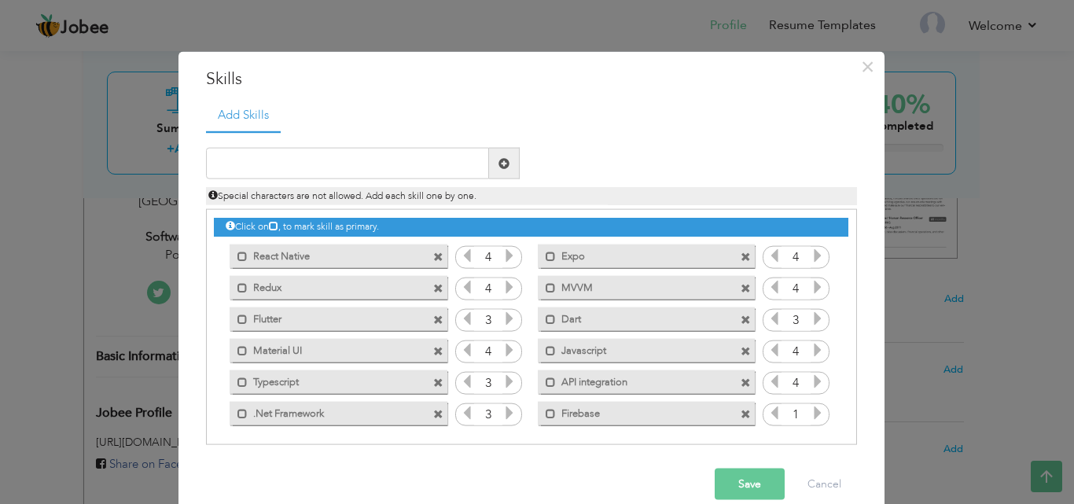
click at [818, 408] on div "1" at bounding box center [795, 414] width 67 height 24
click at [810, 412] on icon at bounding box center [817, 413] width 14 height 14
click at [387, 169] on input "text" at bounding box center [347, 163] width 283 height 31
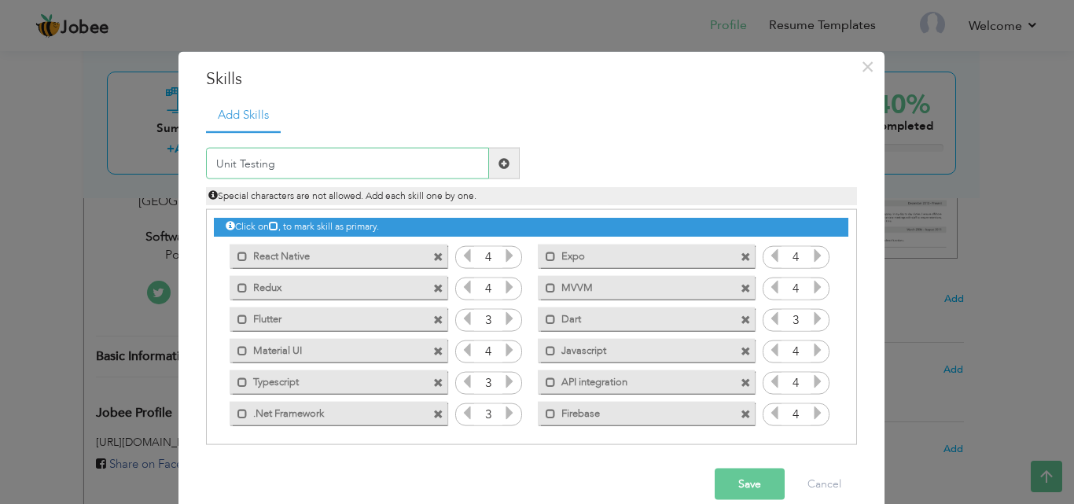
type input "Unit Testing"
click at [508, 169] on span at bounding box center [504, 163] width 31 height 31
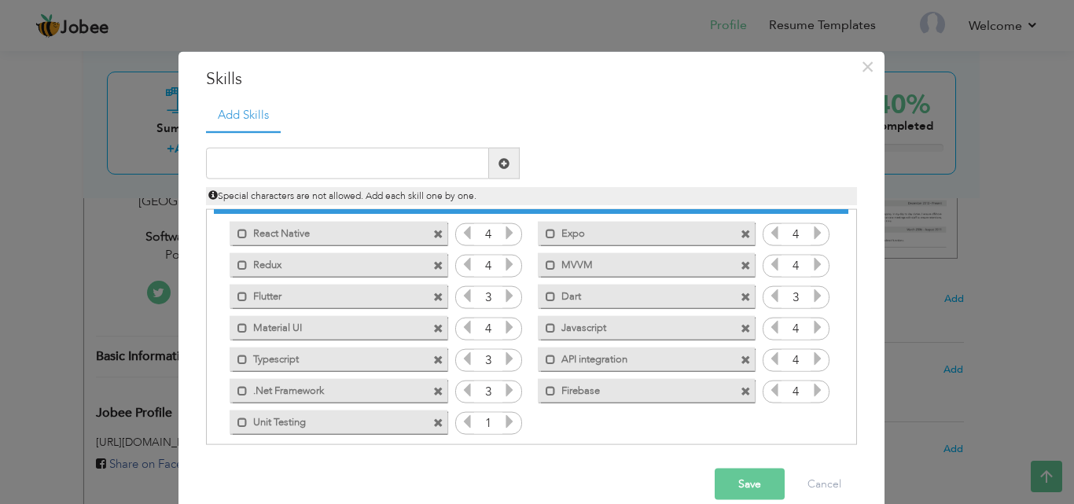
scroll to position [35, 0]
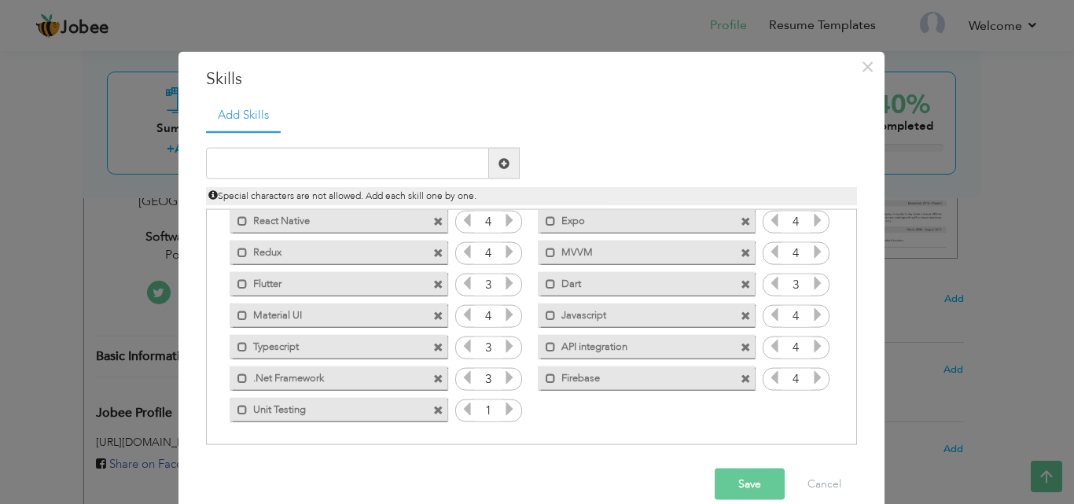
click at [502, 403] on icon at bounding box center [509, 409] width 14 height 14
click at [460, 410] on icon at bounding box center [467, 409] width 14 height 14
click at [380, 161] on input "text" at bounding box center [347, 163] width 283 height 31
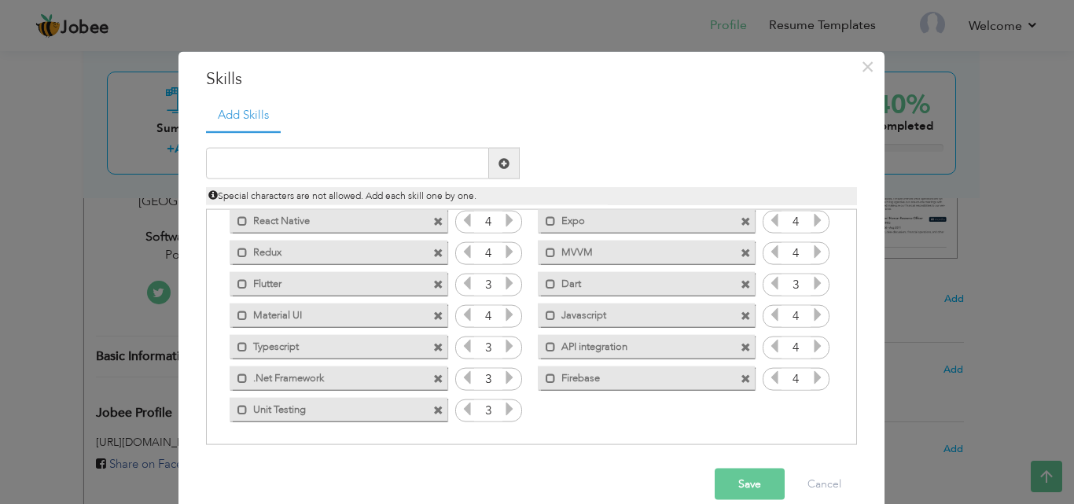
click at [502, 410] on icon at bounding box center [509, 409] width 14 height 14
click at [351, 152] on input "text" at bounding box center [347, 163] width 283 height 31
type input "Mannual Testing"
click at [489, 161] on span at bounding box center [504, 163] width 31 height 31
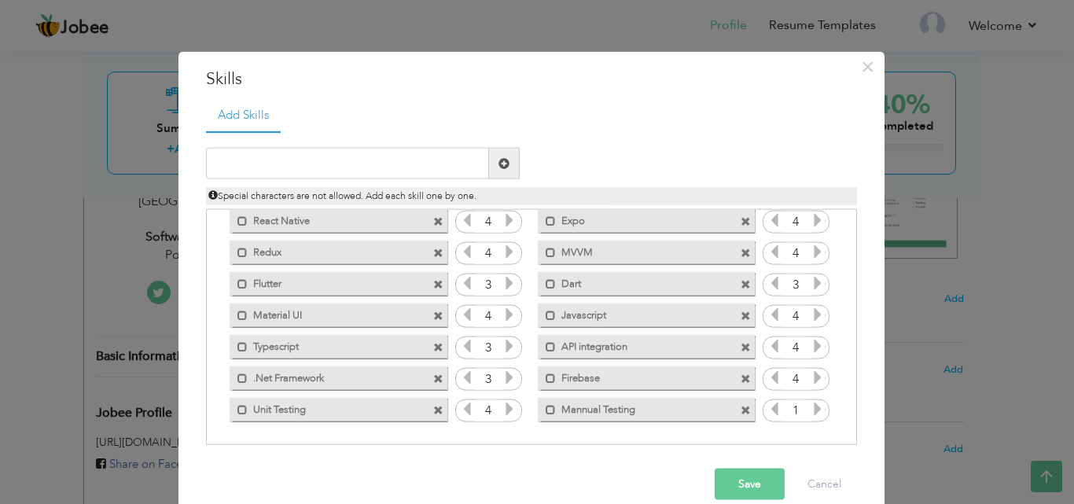
click at [810, 409] on icon at bounding box center [817, 409] width 14 height 14
click at [811, 408] on icon at bounding box center [817, 409] width 14 height 14
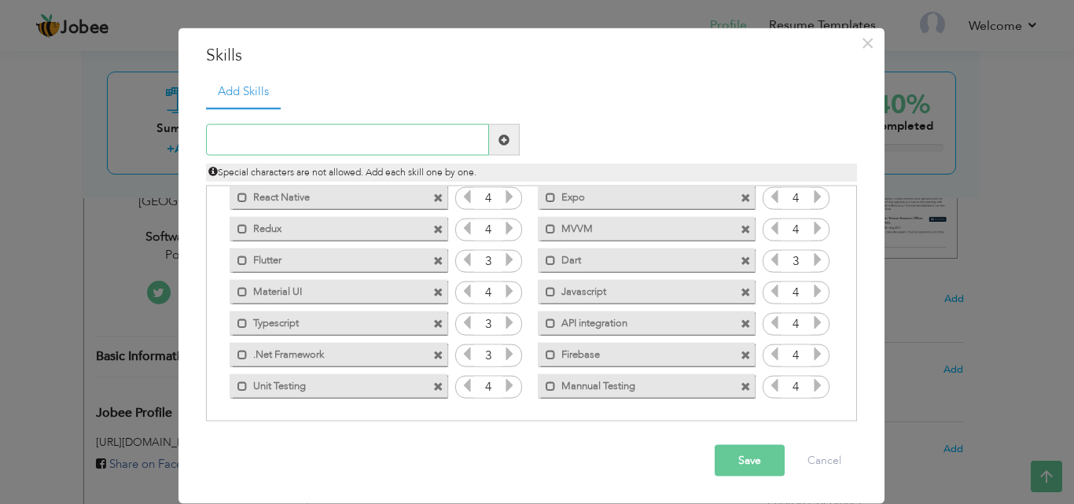
click at [444, 136] on input "text" at bounding box center [347, 139] width 283 height 31
type input "j"
type input "Java"
click at [498, 137] on span at bounding box center [503, 139] width 11 height 11
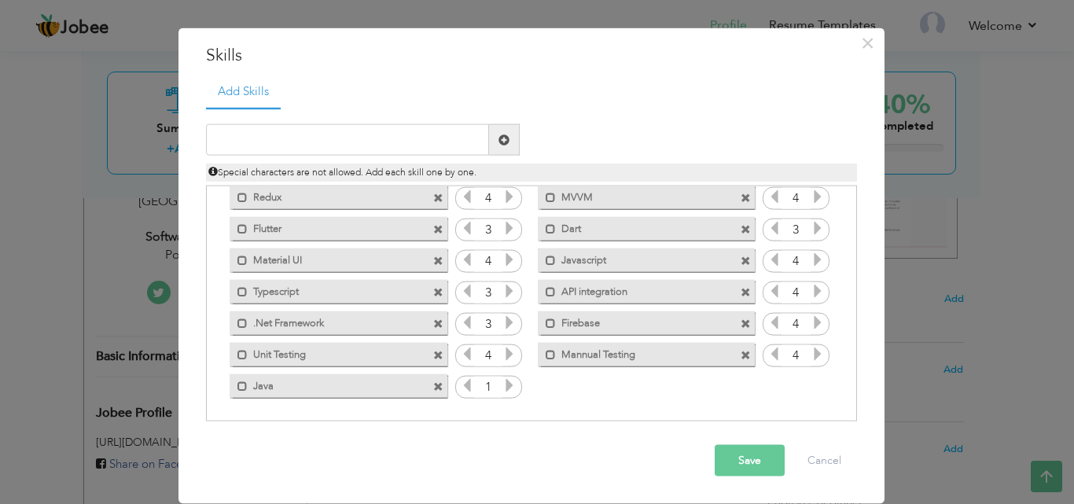
click at [504, 379] on icon at bounding box center [509, 385] width 14 height 14
click at [503, 380] on icon at bounding box center [509, 385] width 14 height 14
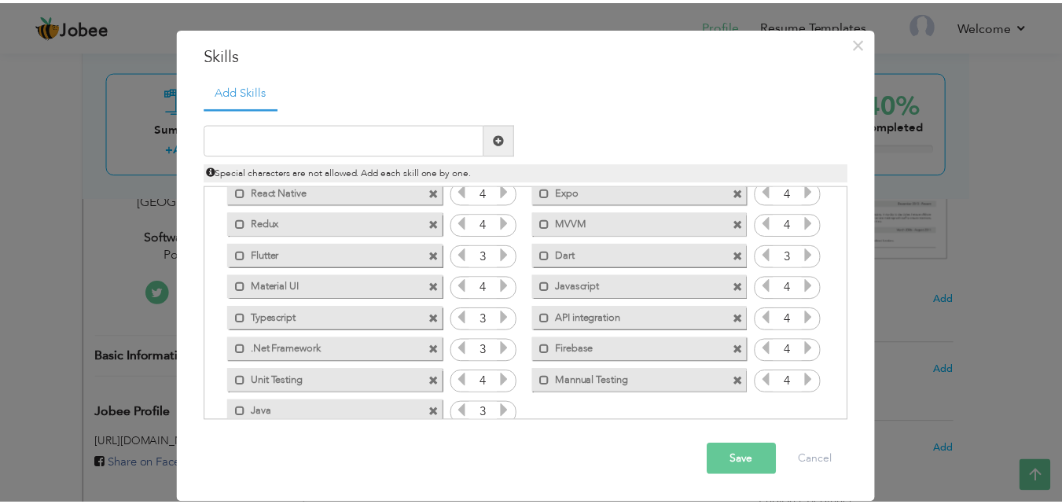
scroll to position [0, 0]
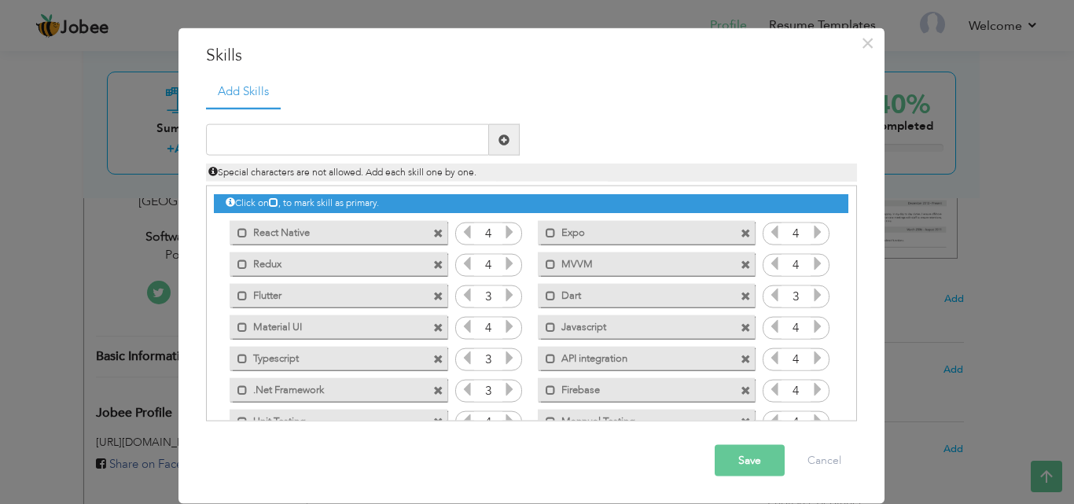
click at [736, 476] on button "Save" at bounding box center [749, 460] width 70 height 31
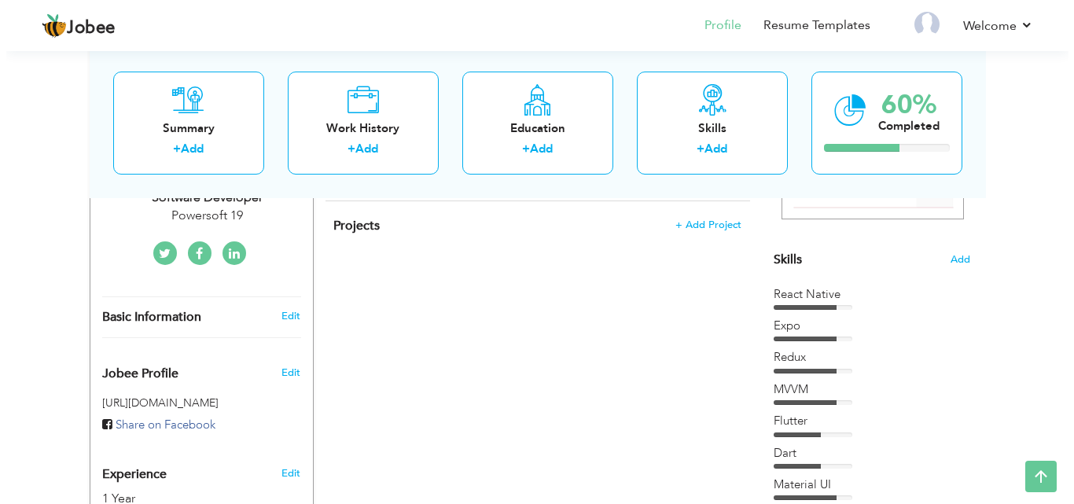
scroll to position [314, 0]
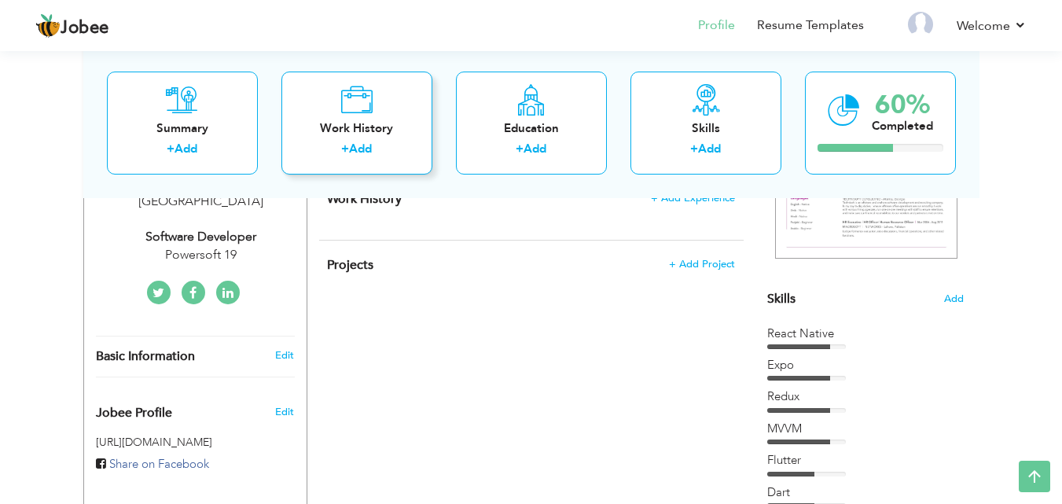
click at [366, 117] on div "Work History + Add" at bounding box center [356, 122] width 151 height 103
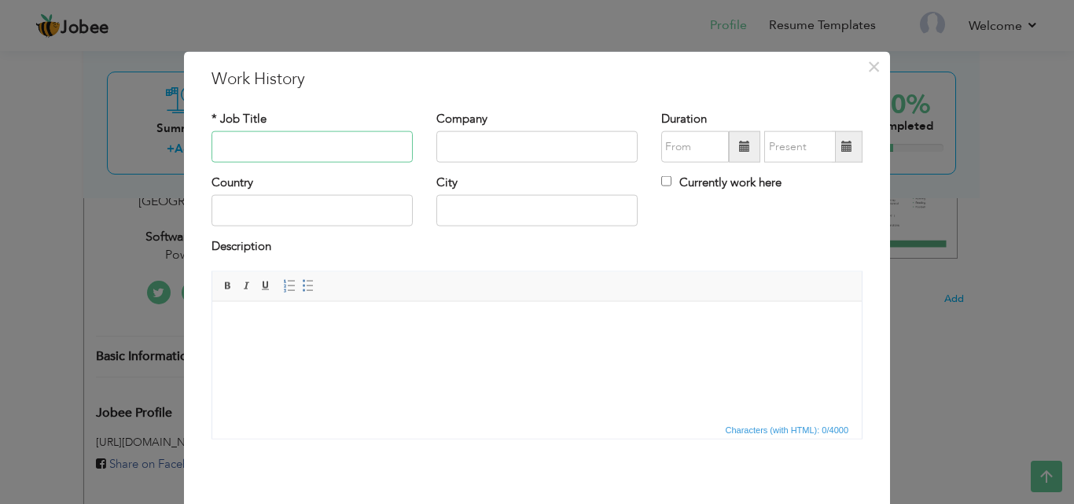
click at [295, 140] on input "text" at bounding box center [311, 146] width 201 height 31
type input "s"
type input "Software Developer"
click at [611, 146] on input "text" at bounding box center [536, 146] width 201 height 31
type input "powersoft19"
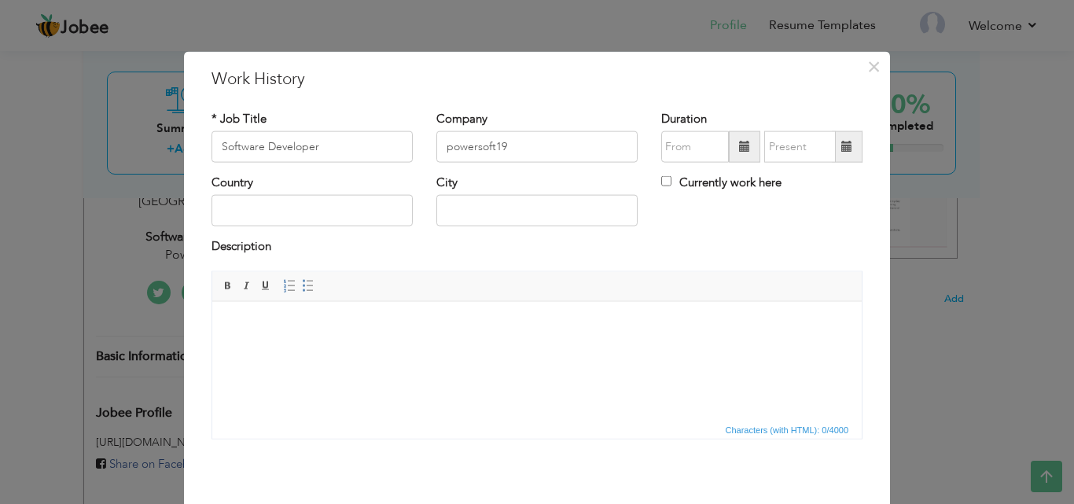
click at [739, 150] on span at bounding box center [744, 146] width 11 height 11
type input "09/2025"
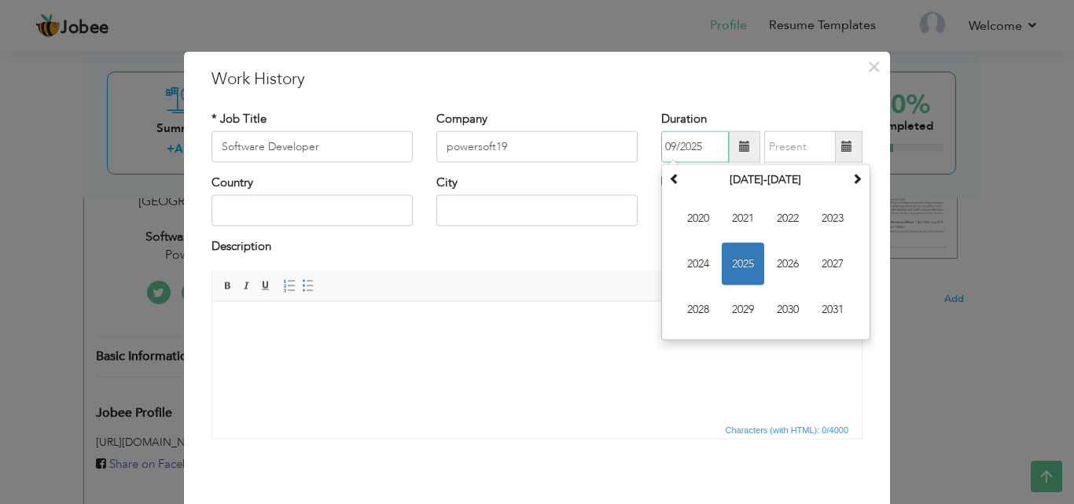
drag, startPoint x: 696, startPoint y: 264, endPoint x: 756, endPoint y: 193, distance: 93.2
click at [698, 263] on span "2024" at bounding box center [698, 264] width 42 height 42
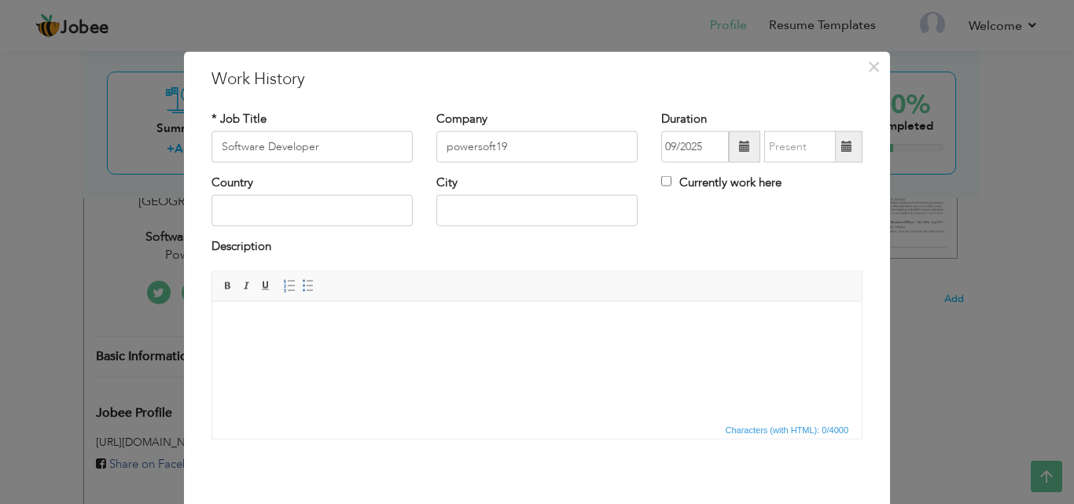
click at [784, 100] on div "* Job Title Software Developer Company powersoft19 Duration 09/2025" at bounding box center [537, 280] width 674 height 364
drag, startPoint x: 647, startPoint y: 178, endPoint x: 661, endPoint y: 183, distance: 15.2
click at [649, 178] on div "Currently work here" at bounding box center [761, 190] width 225 height 32
click at [663, 183] on input "Currently work here" at bounding box center [666, 181] width 10 height 10
checkbox input "true"
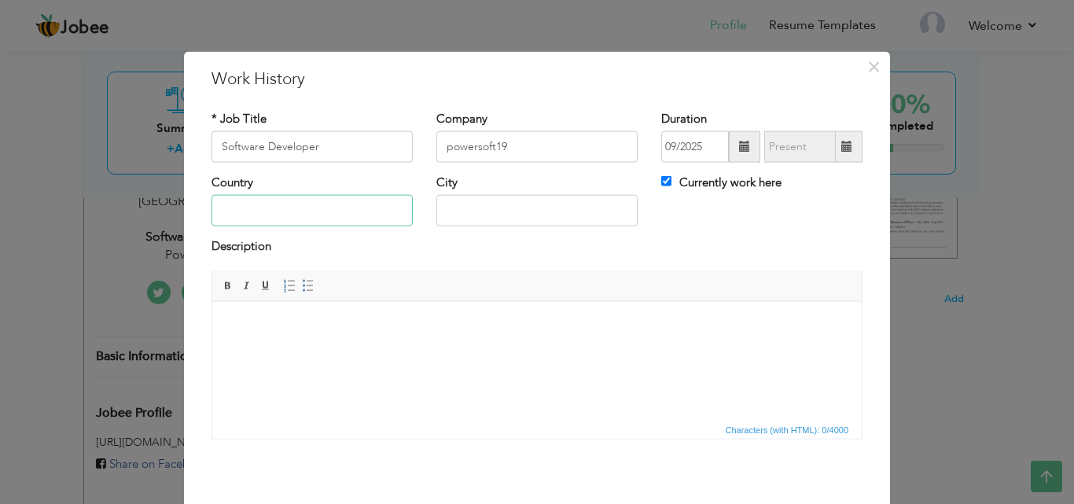
click at [272, 212] on input "text" at bounding box center [311, 210] width 201 height 31
type input "[GEOGRAPHIC_DATA]"
click at [537, 219] on input "Houston" at bounding box center [536, 210] width 201 height 31
click at [538, 219] on input "Houston" at bounding box center [536, 210] width 201 height 31
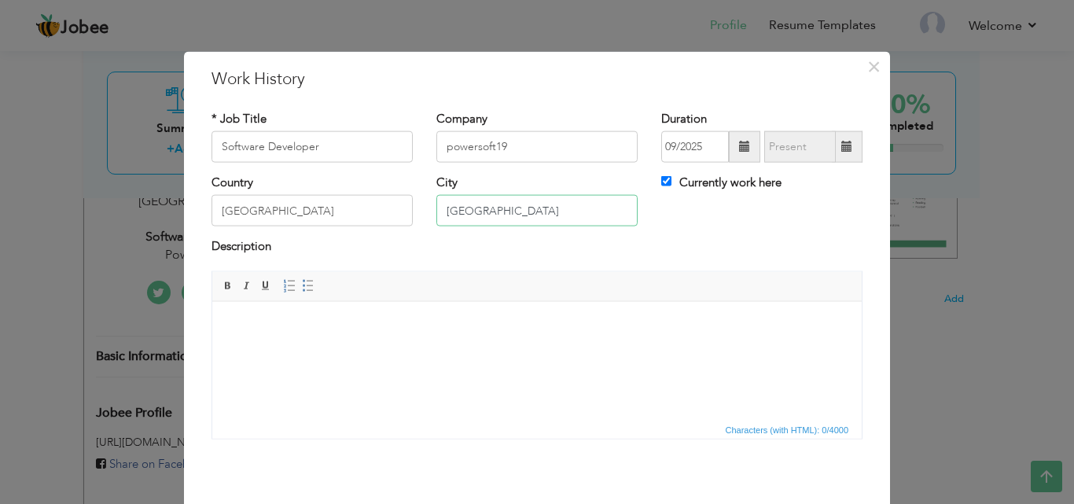
type input "l"
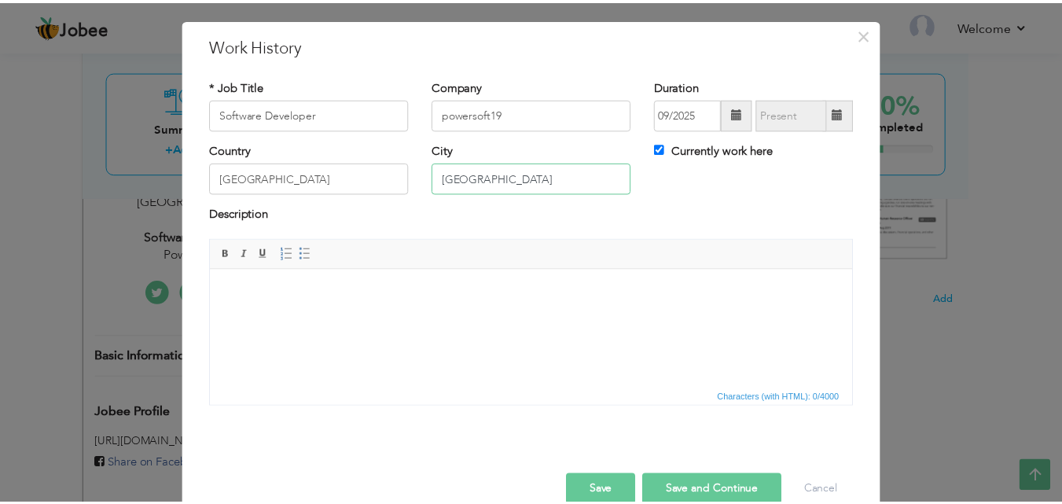
scroll to position [62, 0]
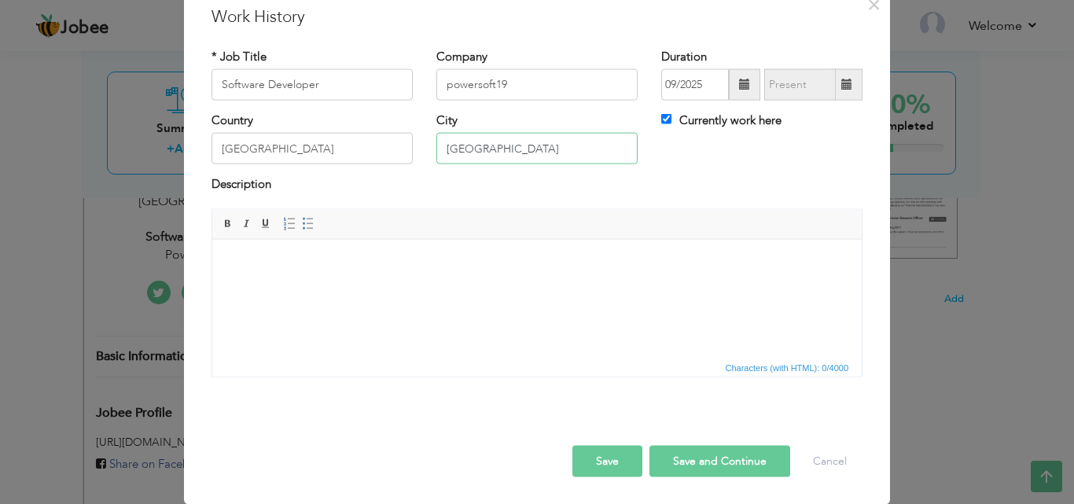
type input "[GEOGRAPHIC_DATA]"
click at [682, 455] on button "Save and Continue" at bounding box center [719, 460] width 141 height 31
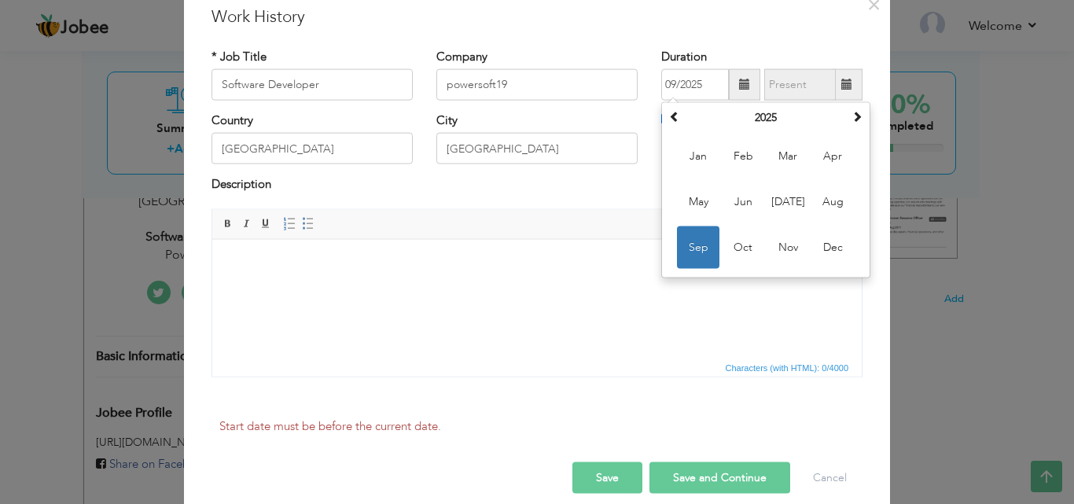
click at [375, 287] on html at bounding box center [536, 263] width 649 height 48
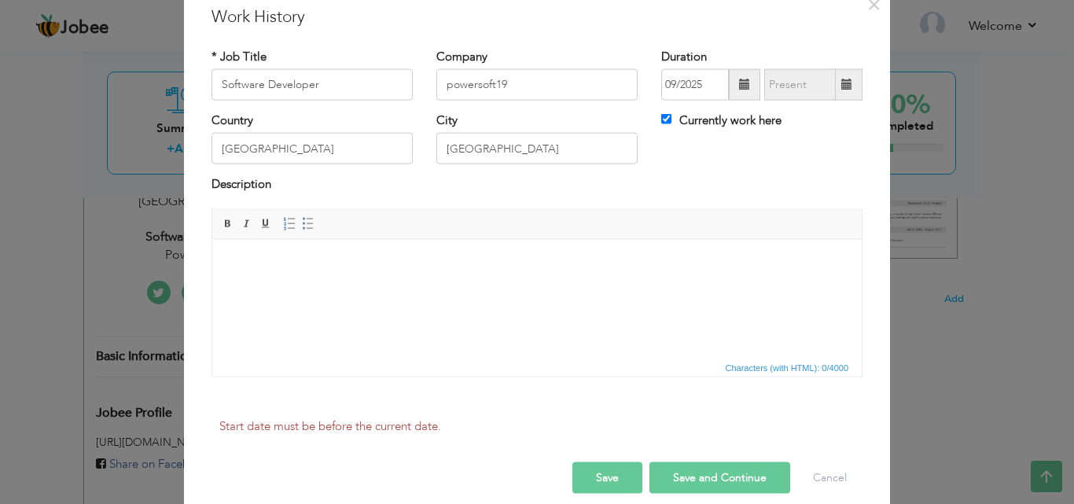
click at [847, 8] on h3 "Work History" at bounding box center [536, 17] width 651 height 24
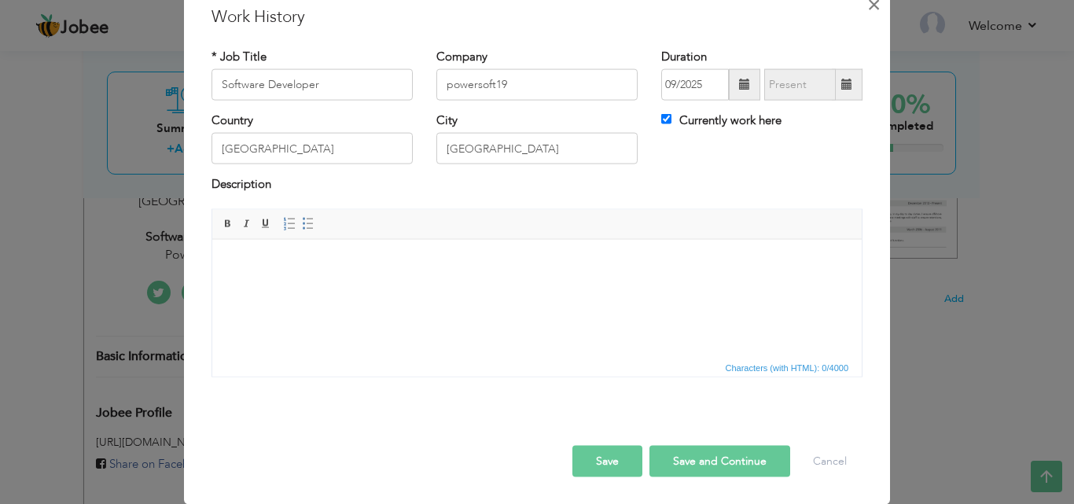
click at [867, 5] on span "×" at bounding box center [873, 4] width 13 height 28
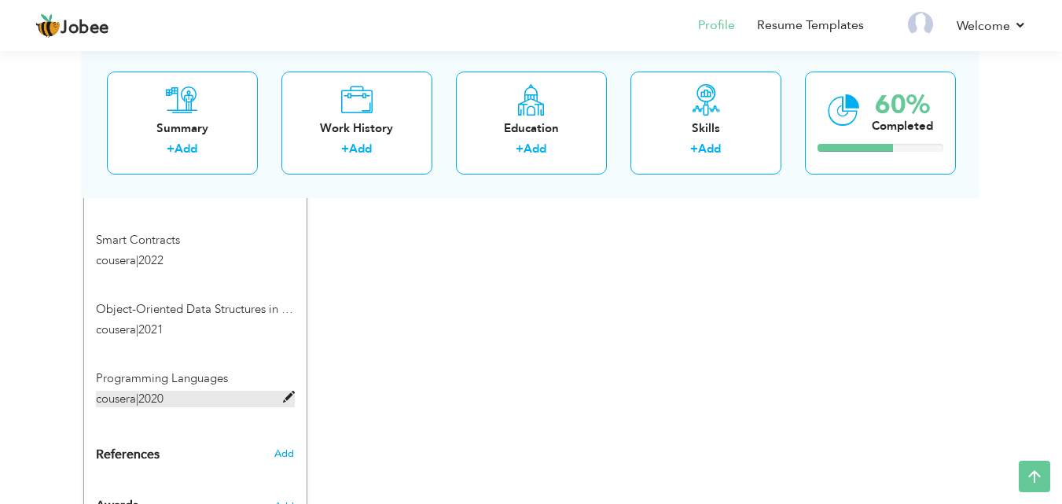
scroll to position [1519, 0]
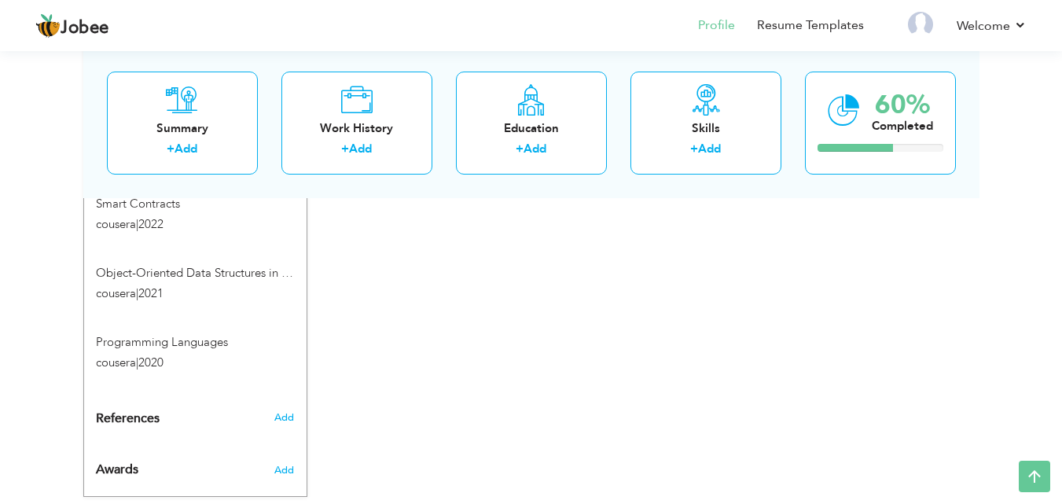
click at [152, 412] on span "References" at bounding box center [128, 419] width 64 height 14
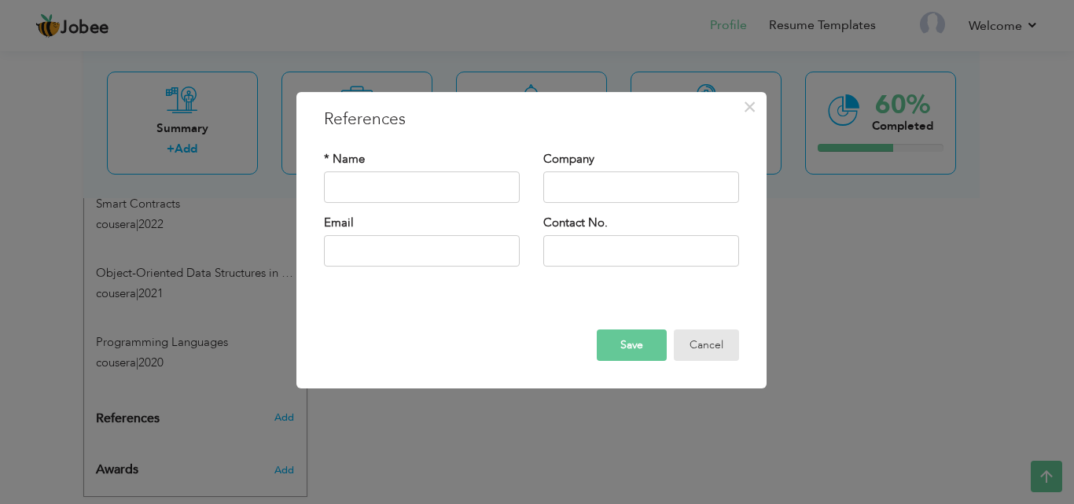
drag, startPoint x: 727, startPoint y: 339, endPoint x: 531, endPoint y: 384, distance: 201.5
click at [727, 340] on button "Cancel" at bounding box center [706, 344] width 65 height 31
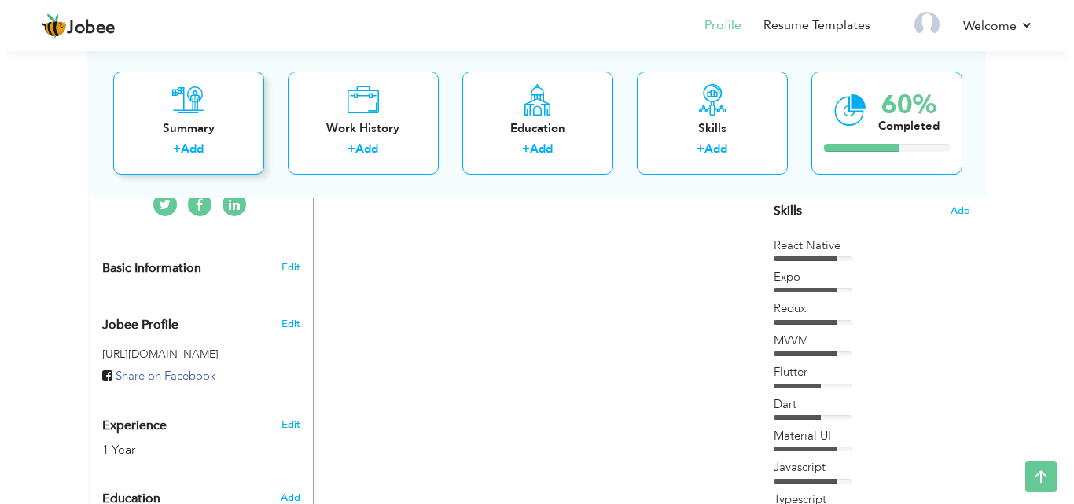
scroll to position [340, 0]
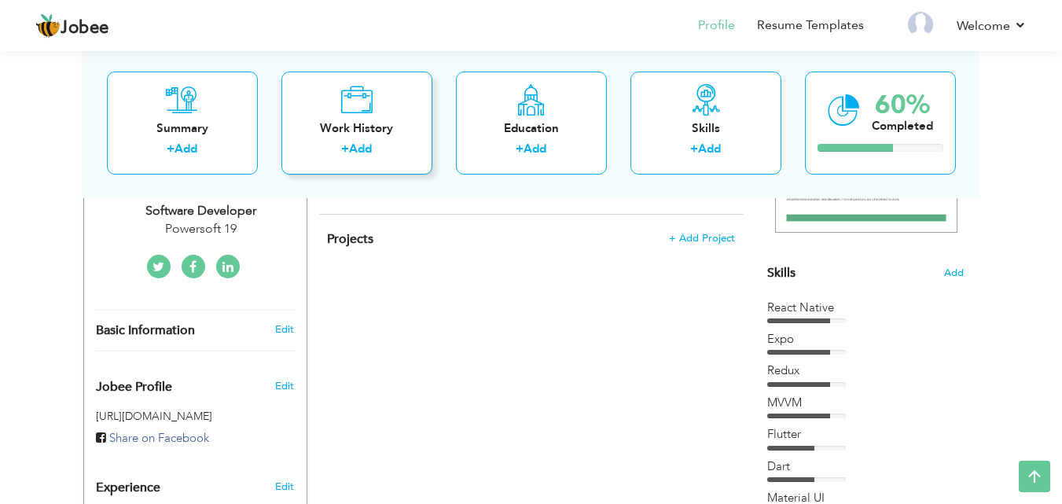
click at [368, 146] on link "Add" at bounding box center [360, 149] width 23 height 16
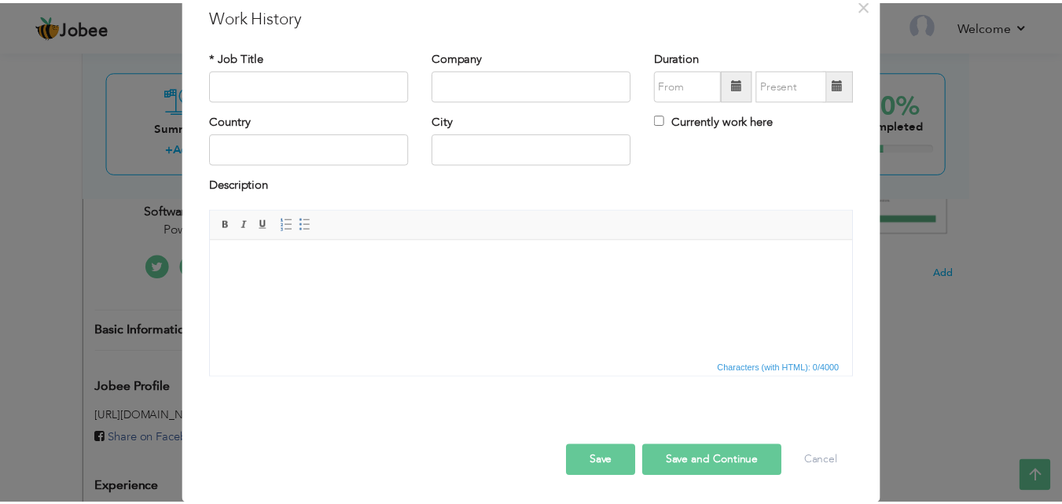
scroll to position [0, 0]
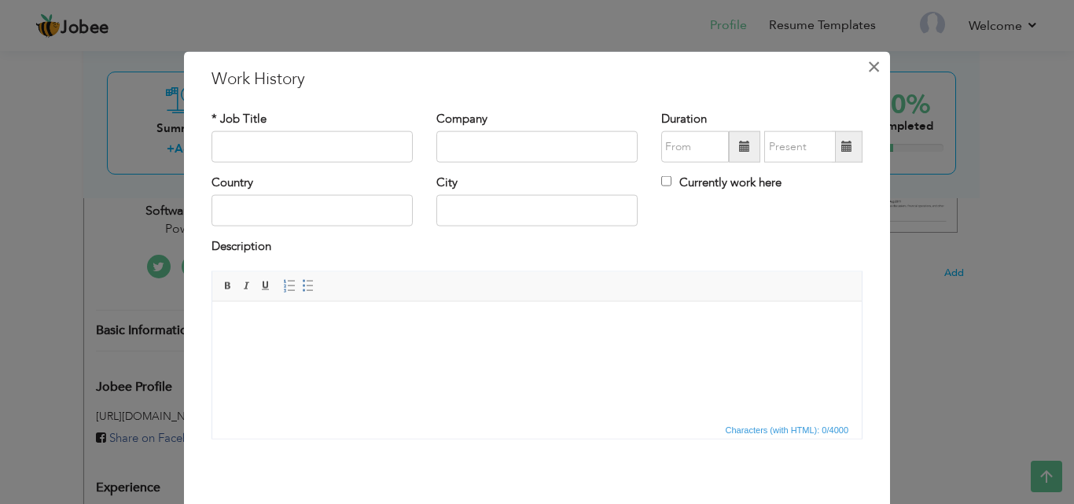
click at [867, 65] on span "×" at bounding box center [873, 66] width 13 height 28
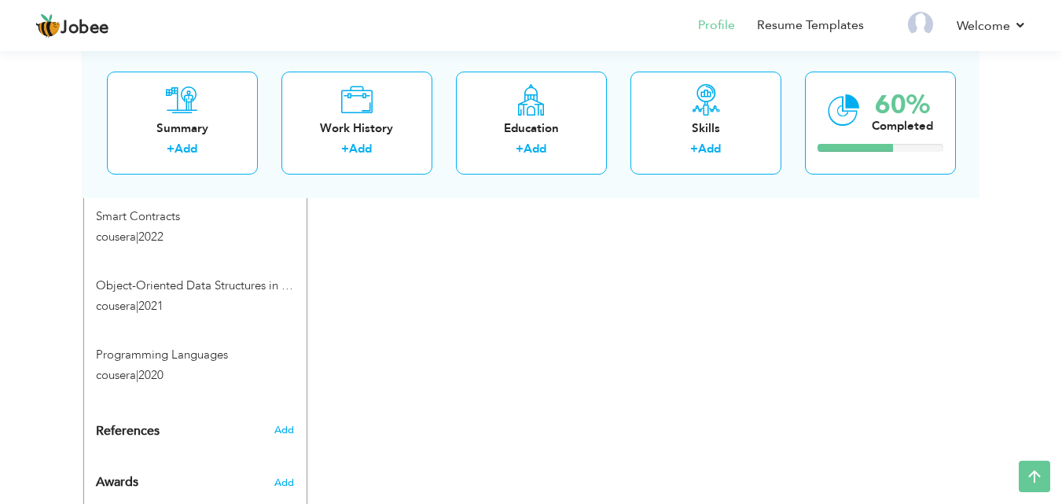
scroll to position [1519, 0]
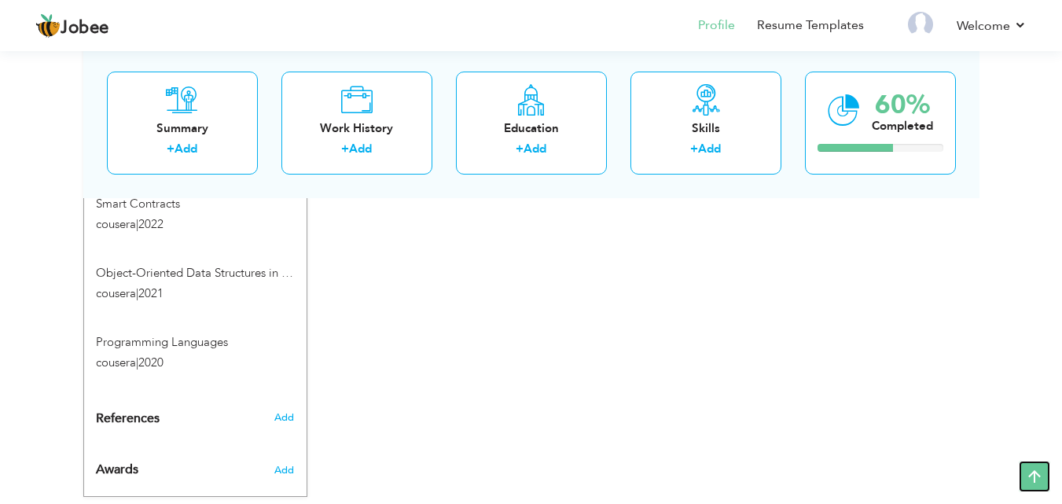
click at [1035, 478] on icon at bounding box center [1034, 476] width 31 height 31
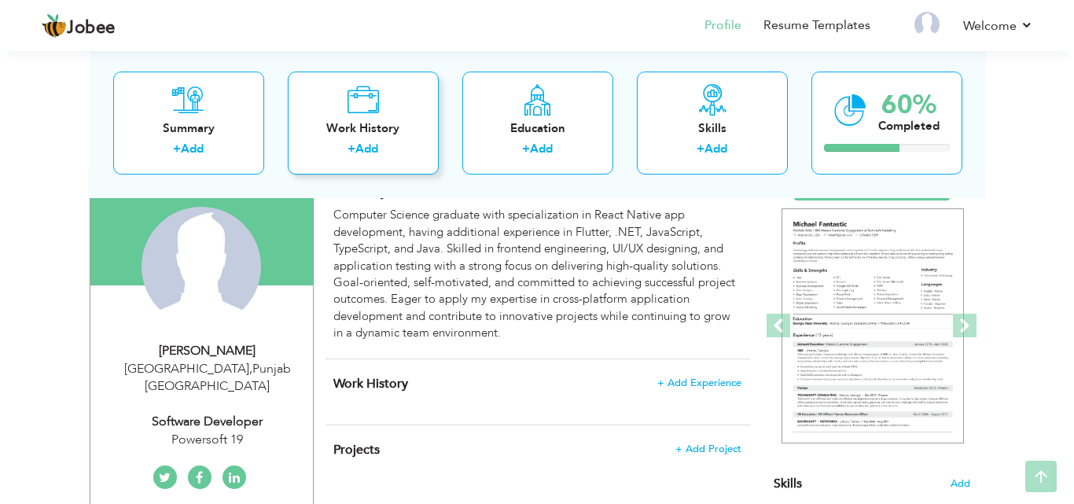
scroll to position [157, 0]
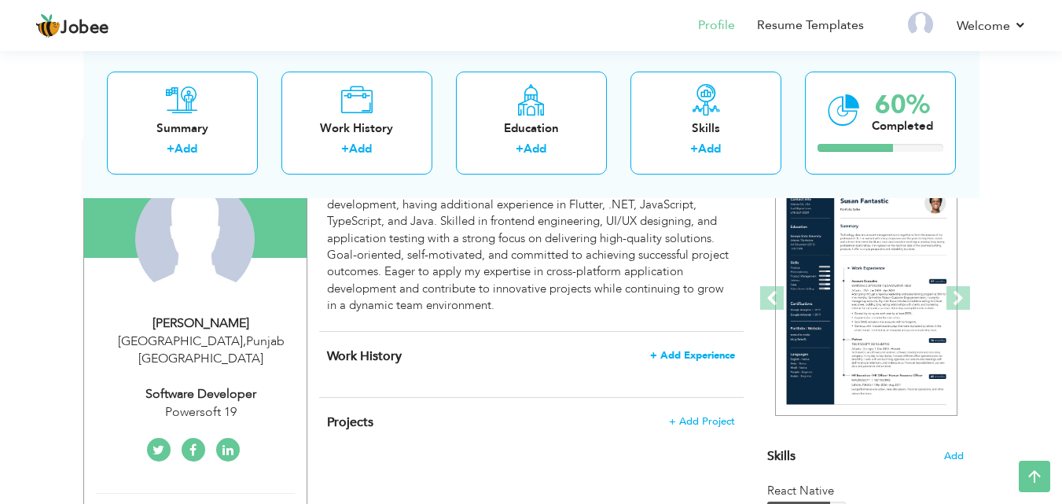
click at [664, 358] on span "+ Add Experience" at bounding box center [692, 355] width 85 height 11
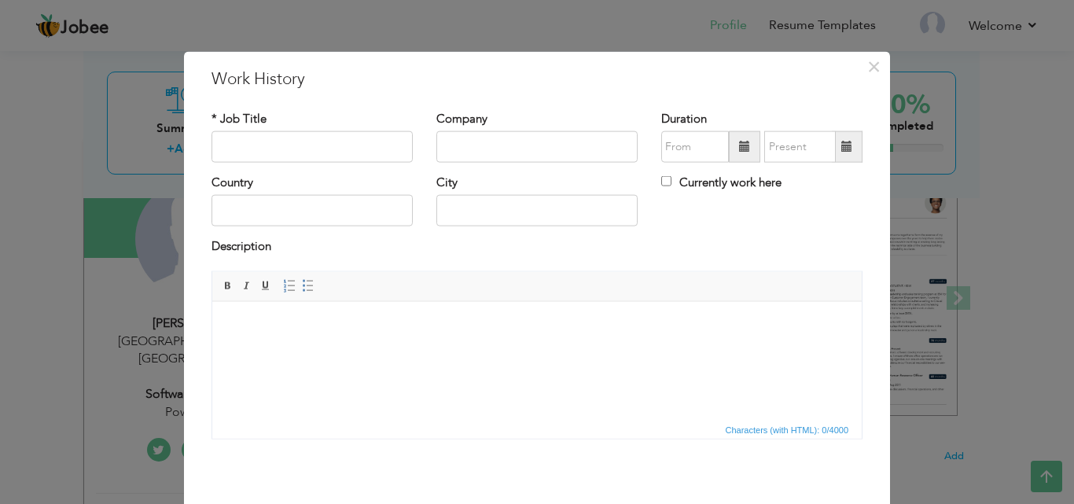
click at [259, 331] on body at bounding box center [537, 325] width 618 height 17
click at [266, 146] on input "text" at bounding box center [311, 146] width 201 height 31
type input "StyleMe is a salon management app for Pakistan, built with Flutter for cross-pl…"
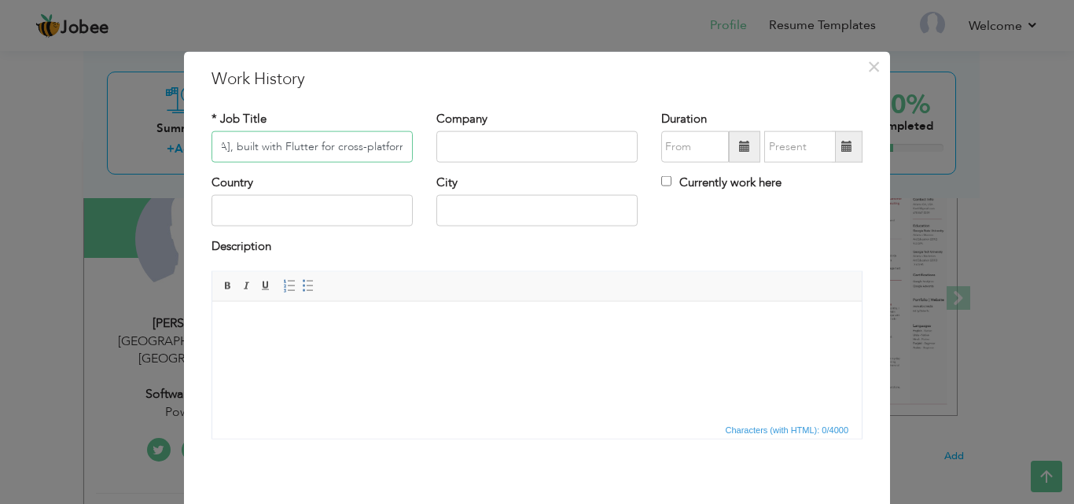
click at [241, 145] on input "StyleMe is a salon management app for Pakistan, built with Flutter for cross-pl…" at bounding box center [311, 146] width 201 height 31
click at [242, 144] on input "StyleMe is a salon management app for Pakistan, built with Flutter for cross-pl…" at bounding box center [311, 146] width 201 height 31
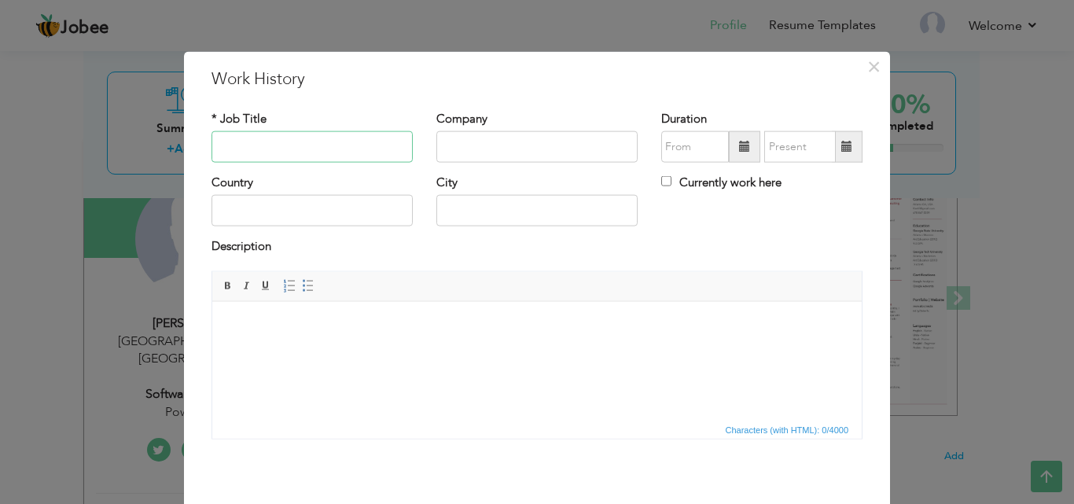
scroll to position [0, 0]
click at [271, 344] on span "Paste" at bounding box center [283, 338] width 82 height 19
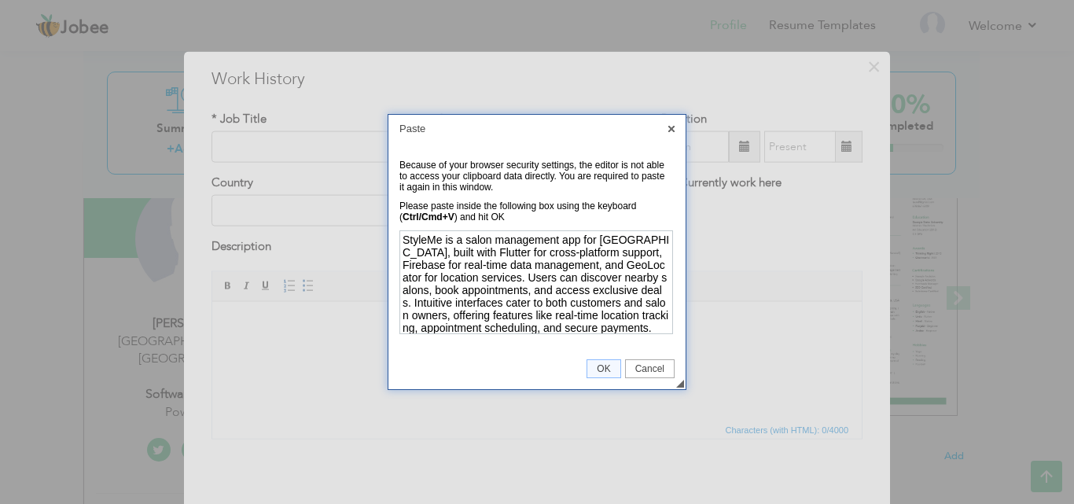
scroll to position [1, 0]
click at [583, 370] on td "◢ OK Cancel" at bounding box center [536, 368] width 297 height 41
click at [594, 363] on span "OK" at bounding box center [603, 368] width 32 height 11
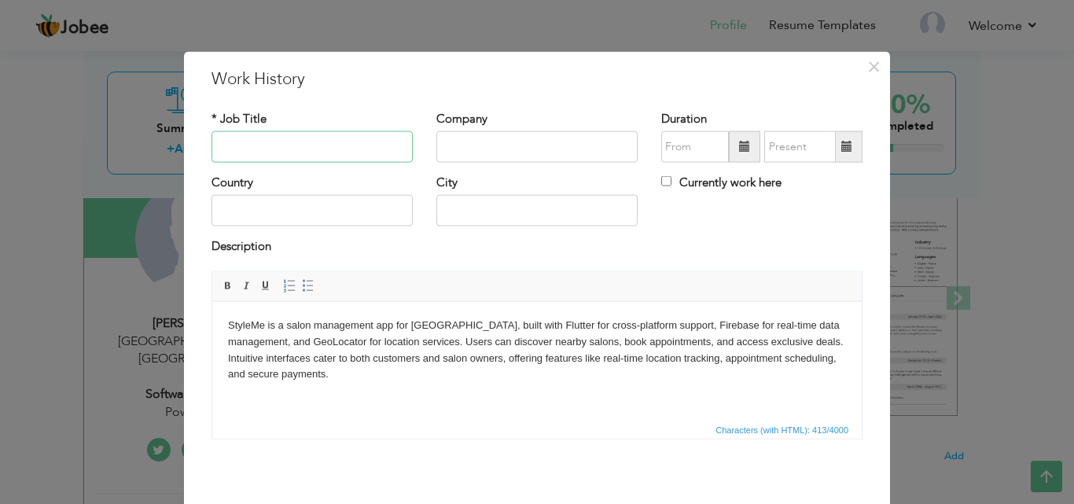
click at [257, 141] on input "text" at bounding box center [311, 146] width 201 height 31
paste input "Flutter (Dart)"
type input "Flutter (Dart)"
click at [739, 148] on span at bounding box center [744, 146] width 11 height 11
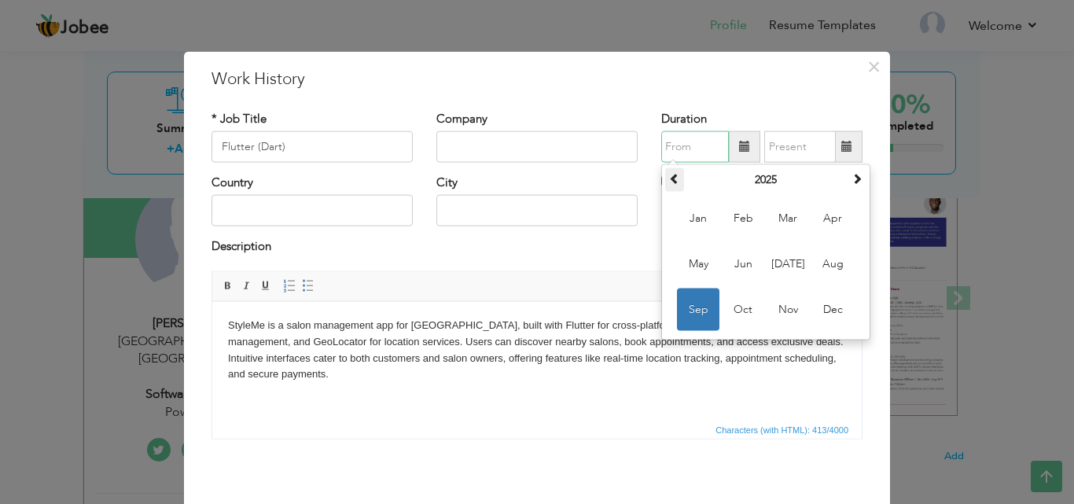
click at [669, 179] on span at bounding box center [674, 178] width 11 height 11
click at [737, 105] on div "* Job Title Flutter (Dart) Company Duration September 2024 Su Mo Tu We Th Fr Sa…" at bounding box center [537, 280] width 674 height 364
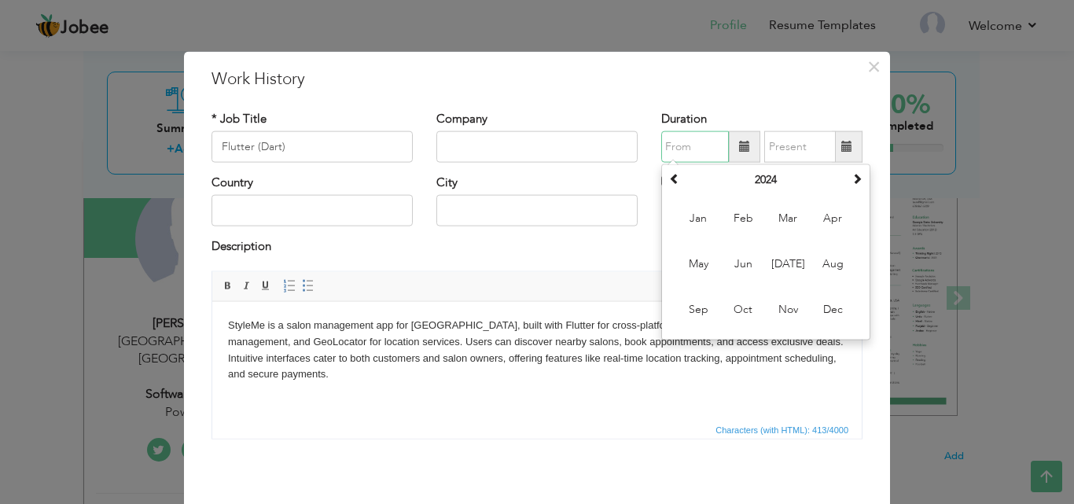
click at [674, 145] on input "text" at bounding box center [695, 146] width 68 height 31
click at [729, 155] on span at bounding box center [744, 146] width 31 height 31
click at [792, 269] on span "Jul" at bounding box center [787, 264] width 42 height 42
type input "07/2024"
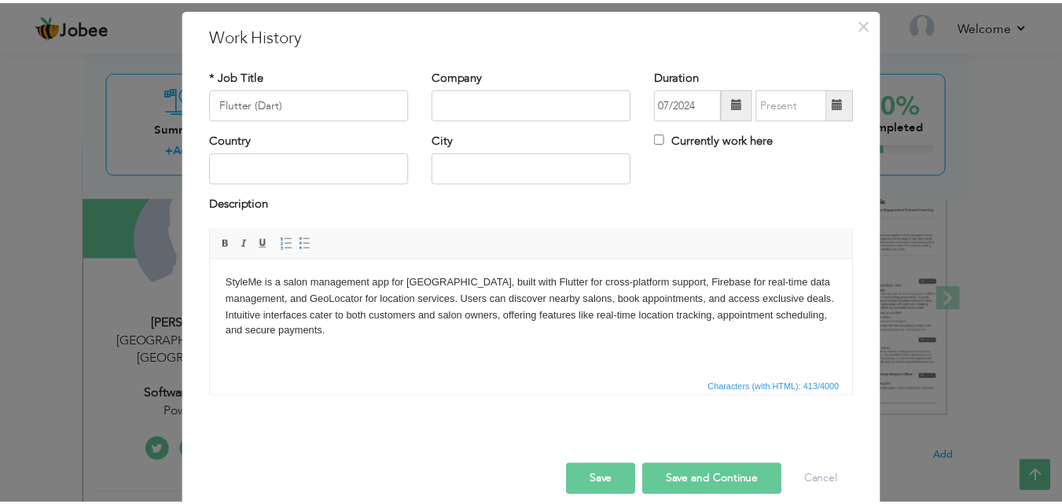
scroll to position [62, 0]
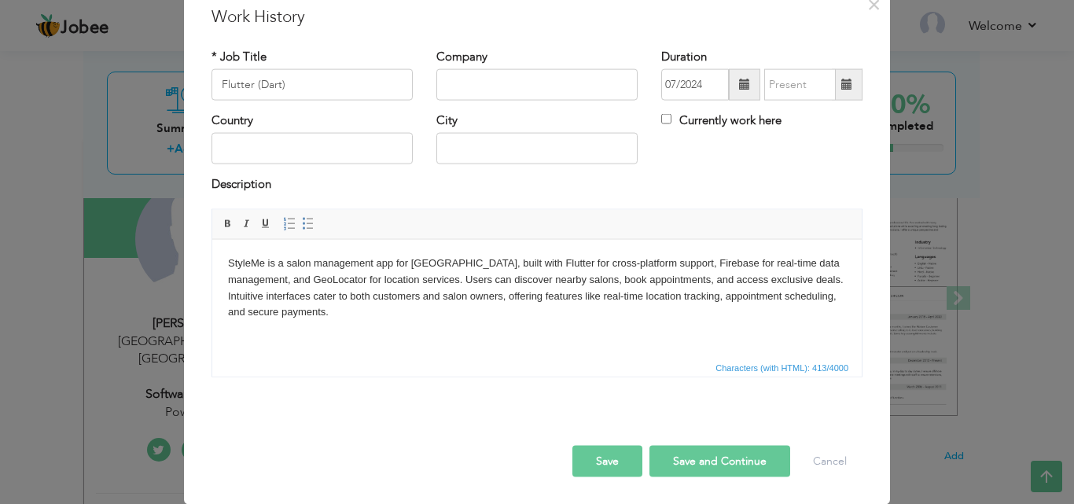
click at [606, 455] on button "Save" at bounding box center [607, 460] width 70 height 31
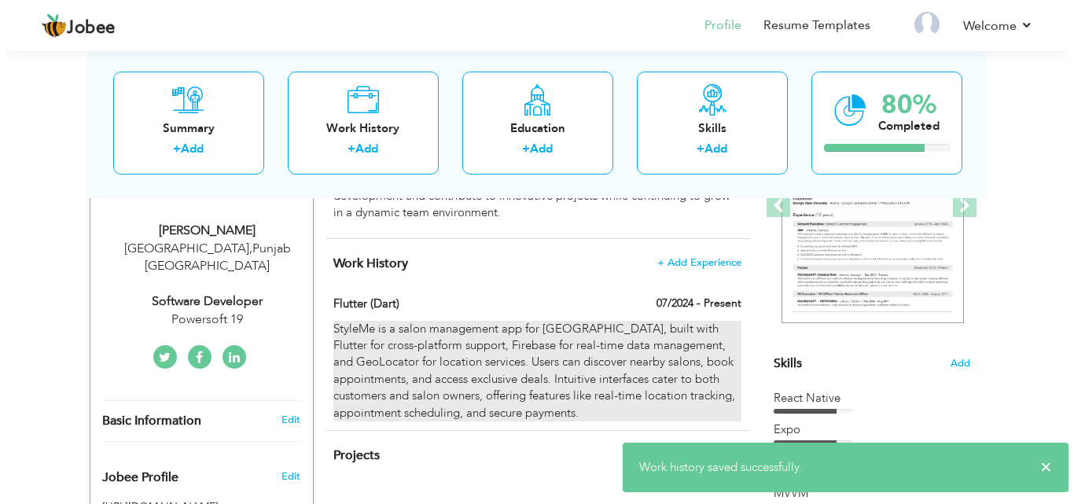
scroll to position [314, 0]
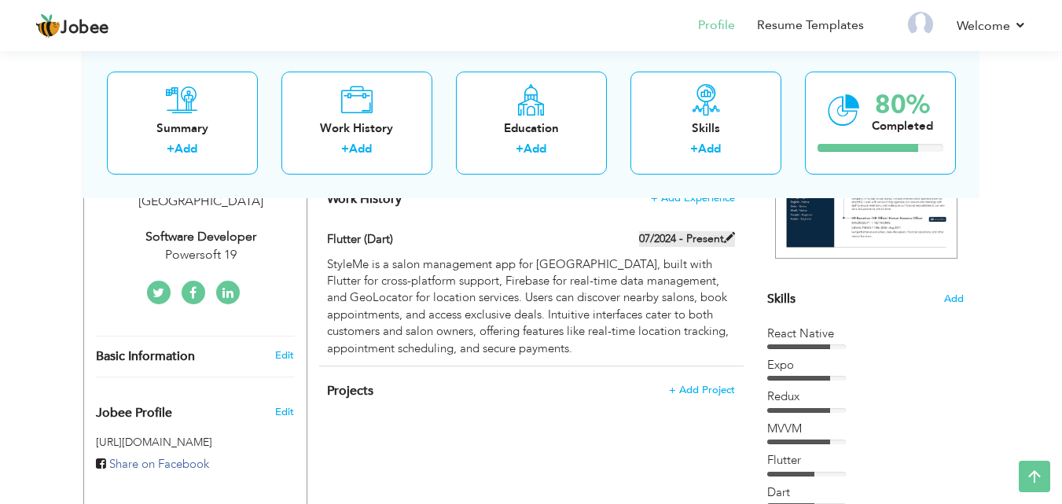
click at [734, 234] on span at bounding box center [729, 237] width 11 height 11
checkbox input "true"
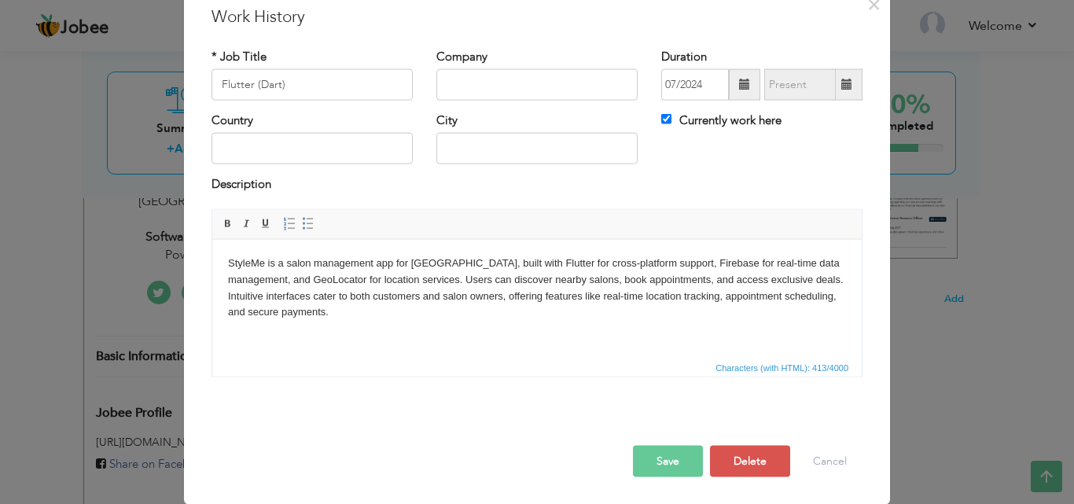
scroll to position [0, 0]
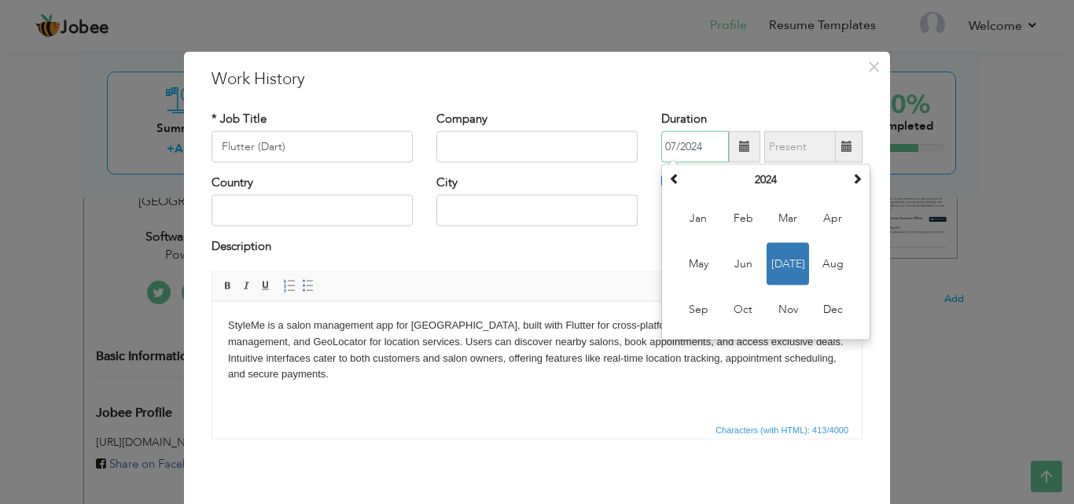
drag, startPoint x: 704, startPoint y: 146, endPoint x: 646, endPoint y: 142, distance: 58.3
click at [649, 142] on div "Duration 07/2024 July 2024 Su Mo Tu We Th Fr Sa 30 1 2 3 4 5 6 7 8 9 10 11 12 1…" at bounding box center [761, 142] width 225 height 64
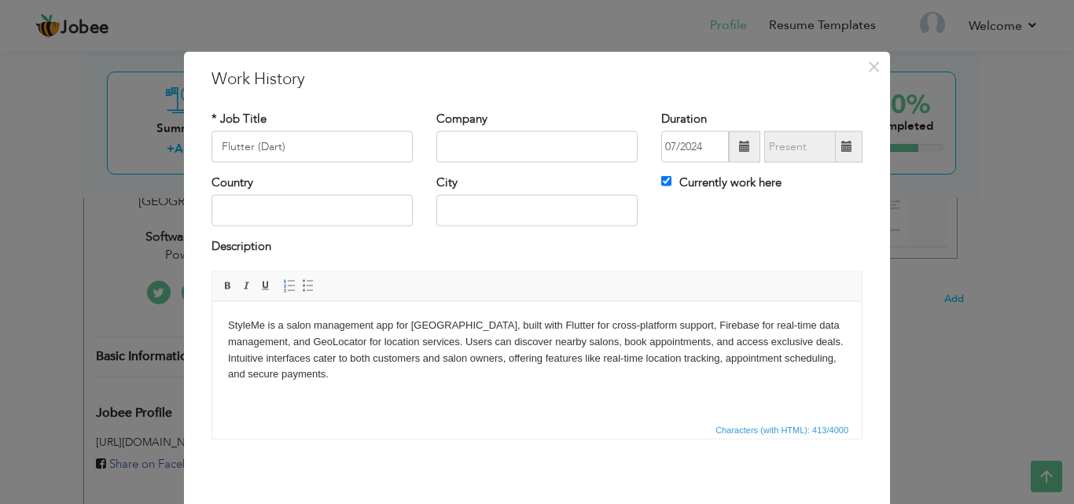
click at [739, 152] on span at bounding box center [744, 146] width 11 height 11
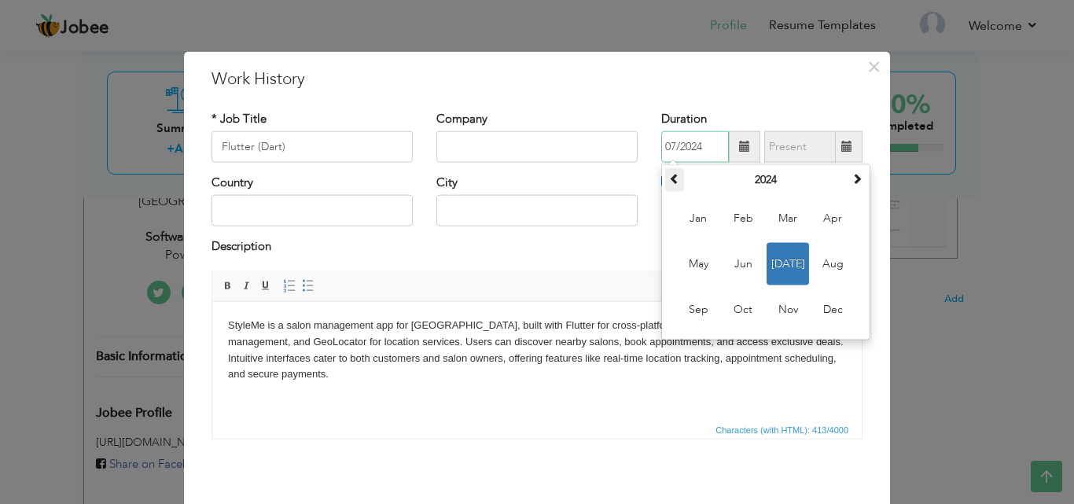
click at [669, 174] on span at bounding box center [674, 178] width 11 height 11
drag, startPoint x: 691, startPoint y: 312, endPoint x: 729, endPoint y: 281, distance: 49.7
click at [692, 311] on span "Sep" at bounding box center [698, 309] width 42 height 42
type input "09/2023"
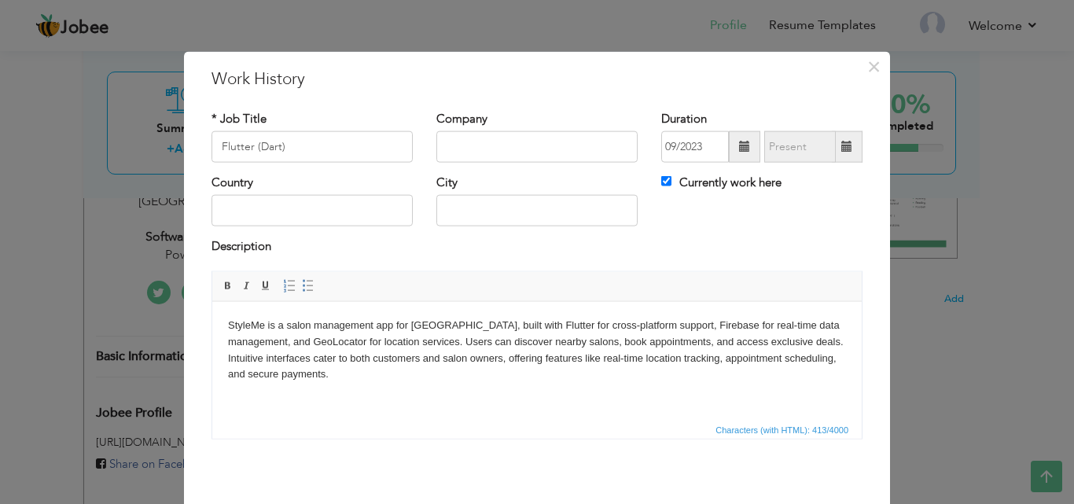
click at [840, 157] on span at bounding box center [847, 146] width 31 height 31
click at [839, 153] on span at bounding box center [847, 146] width 31 height 31
click at [661, 181] on input "Currently work here" at bounding box center [666, 181] width 10 height 10
checkbox input "false"
click at [841, 147] on span at bounding box center [846, 146] width 11 height 11
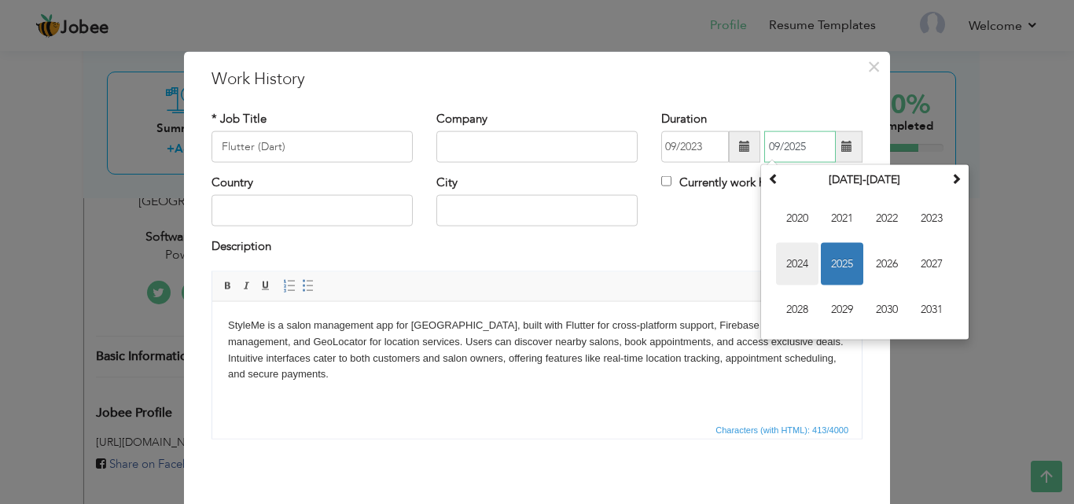
click at [800, 259] on span "2024" at bounding box center [797, 264] width 42 height 42
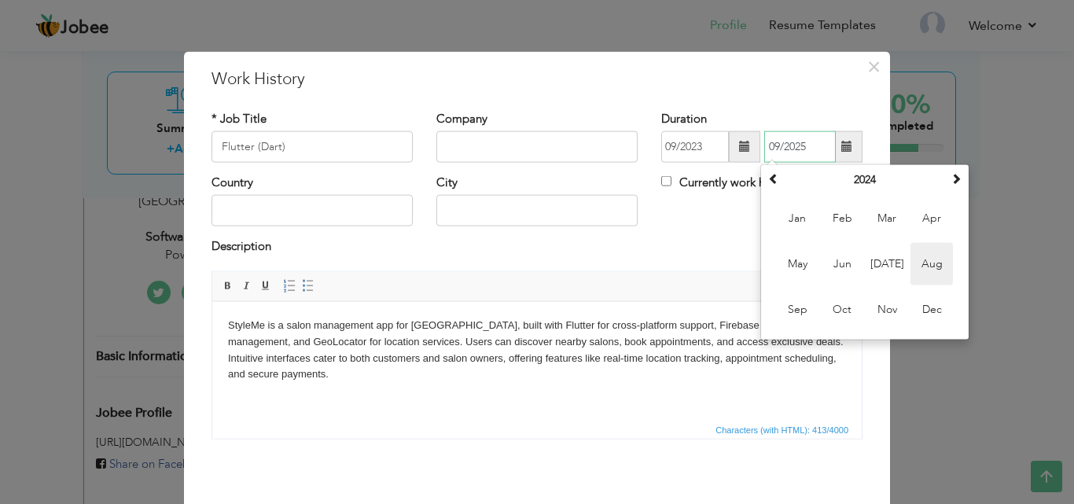
click at [910, 265] on span "Aug" at bounding box center [931, 264] width 42 height 42
type input "08/2024"
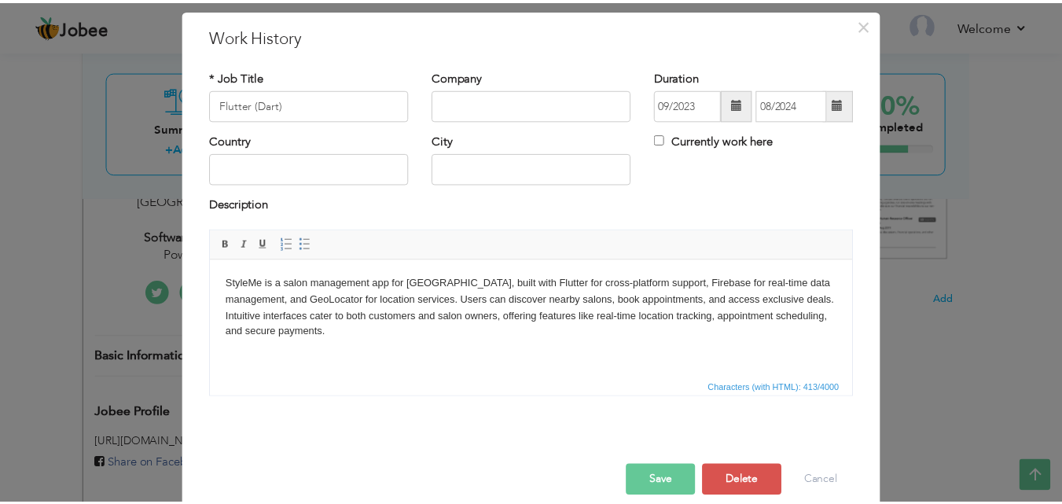
scroll to position [62, 0]
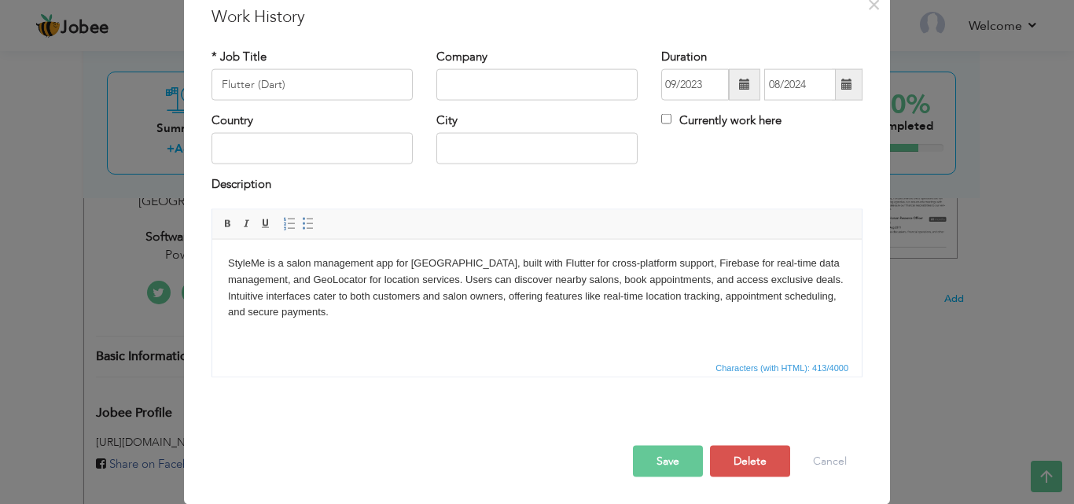
click at [673, 458] on button "Save" at bounding box center [668, 460] width 70 height 31
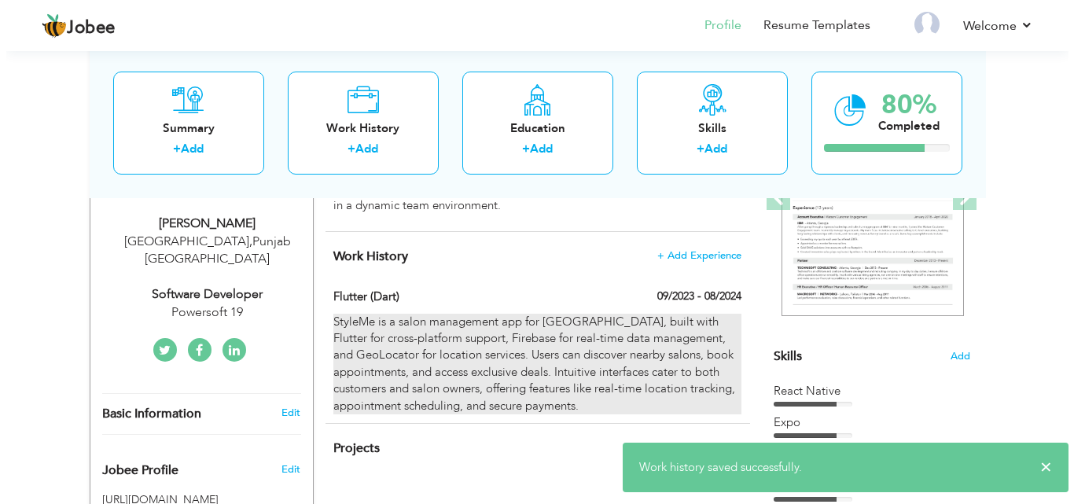
scroll to position [236, 0]
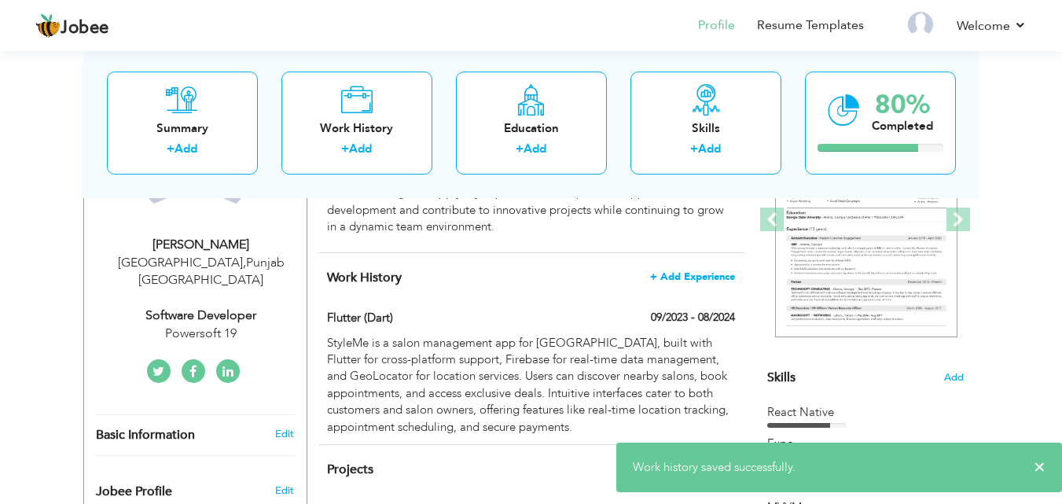
click at [719, 279] on span "+ Add Experience" at bounding box center [692, 276] width 85 height 11
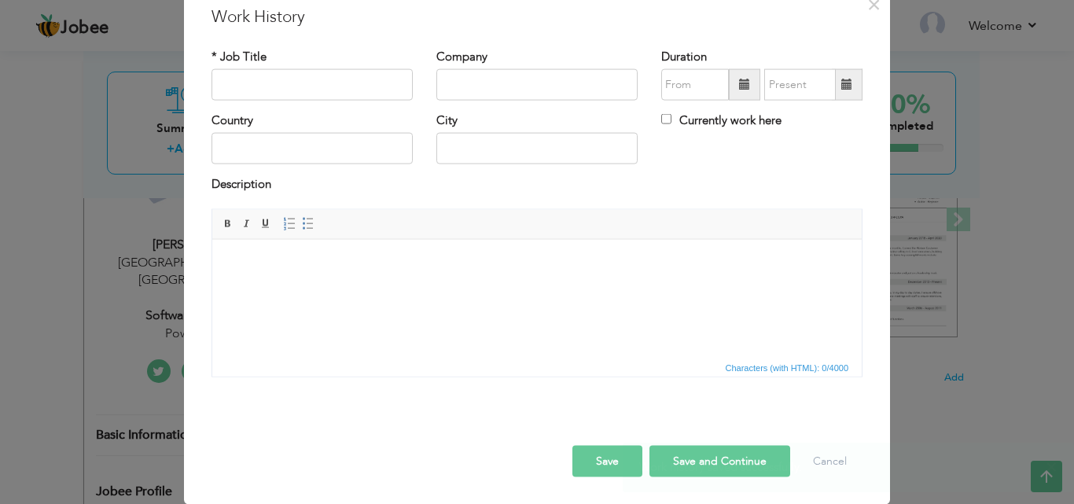
scroll to position [0, 0]
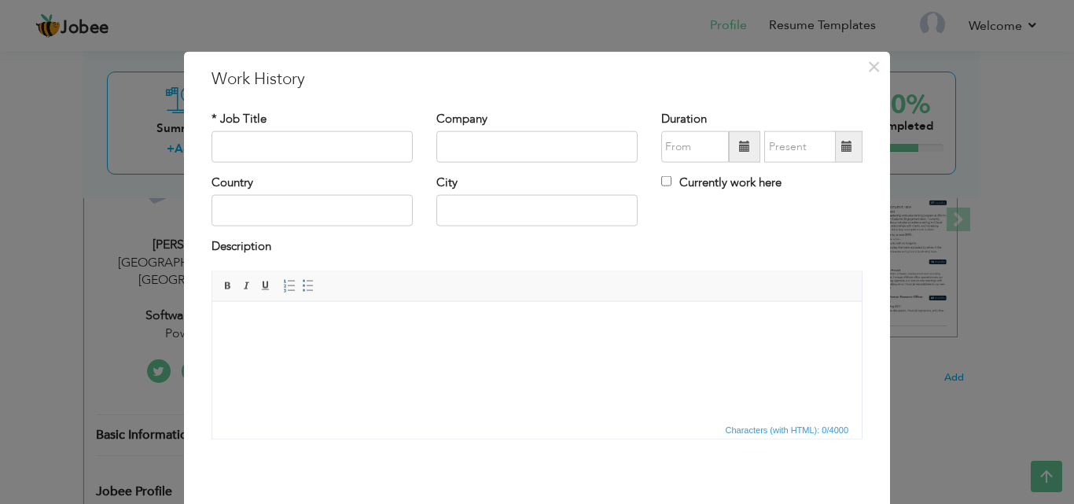
drag, startPoint x: 314, startPoint y: 337, endPoint x: 261, endPoint y: 329, distance: 53.2
click at [261, 329] on body at bounding box center [537, 325] width 618 height 17
drag, startPoint x: 261, startPoint y: 329, endPoint x: 467, endPoint y: 631, distance: 365.4
click at [284, 345] on span "Paste" at bounding box center [316, 340] width 82 height 19
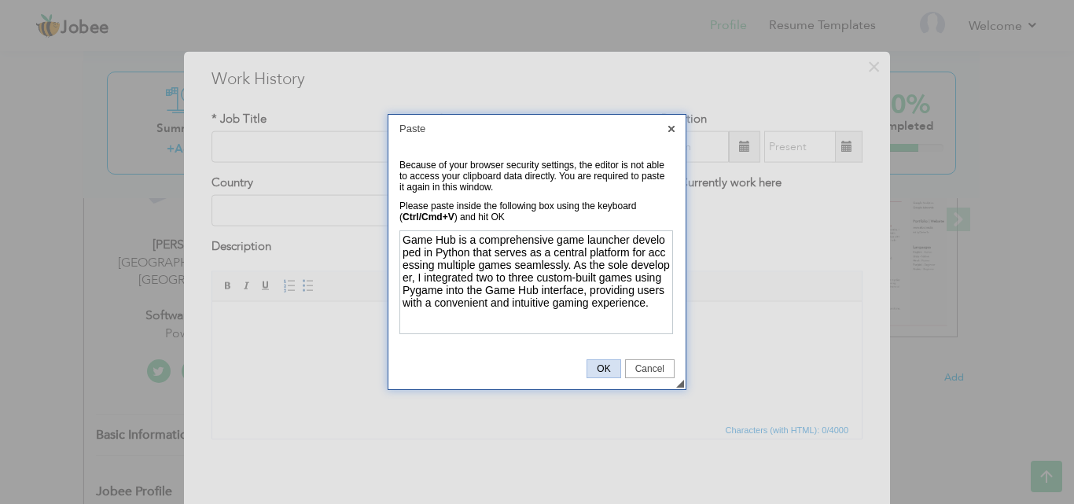
click at [598, 372] on span "OK" at bounding box center [603, 368] width 32 height 11
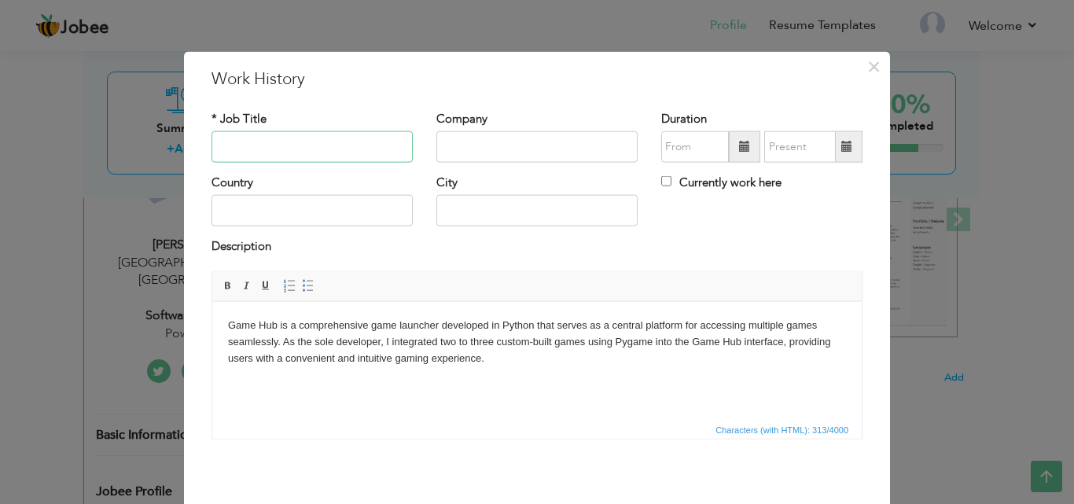
click at [292, 150] on input "text" at bounding box center [311, 146] width 201 height 31
type input "Game Hub"
paste input "Python"
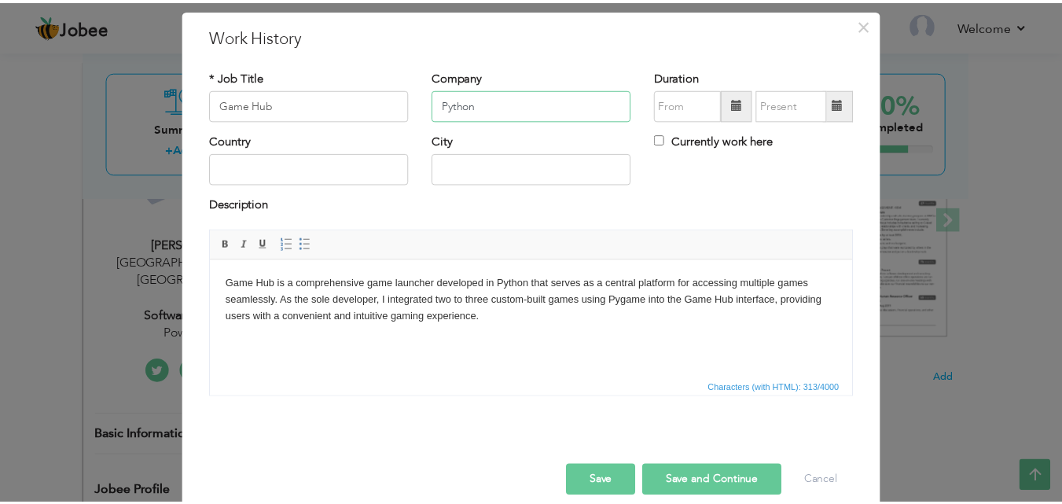
scroll to position [62, 0]
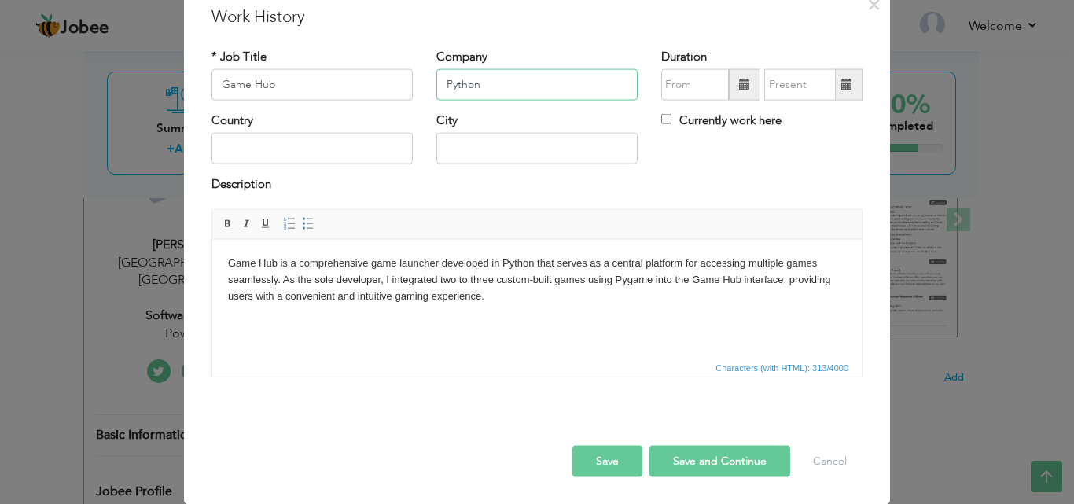
type input "Python"
click at [601, 472] on button "Save" at bounding box center [607, 460] width 70 height 31
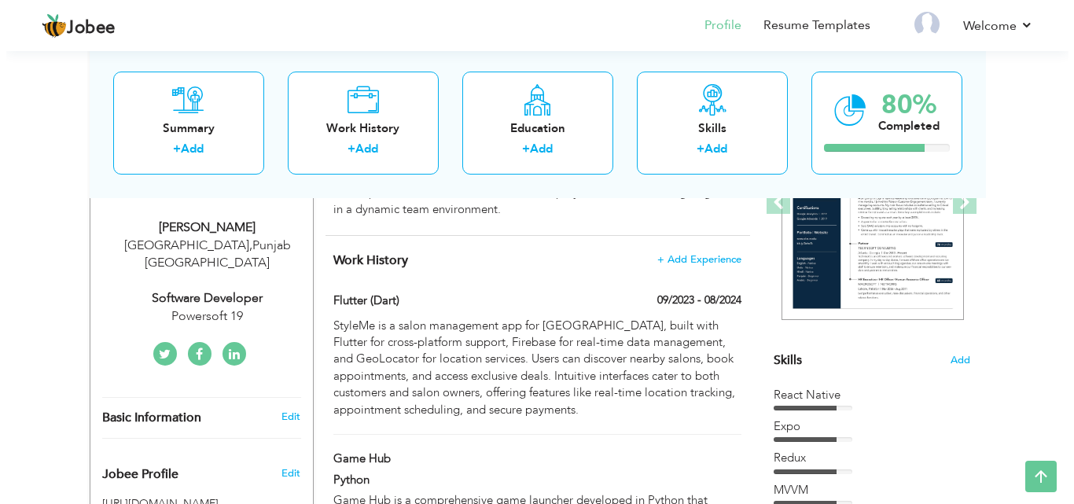
scroll to position [236, 0]
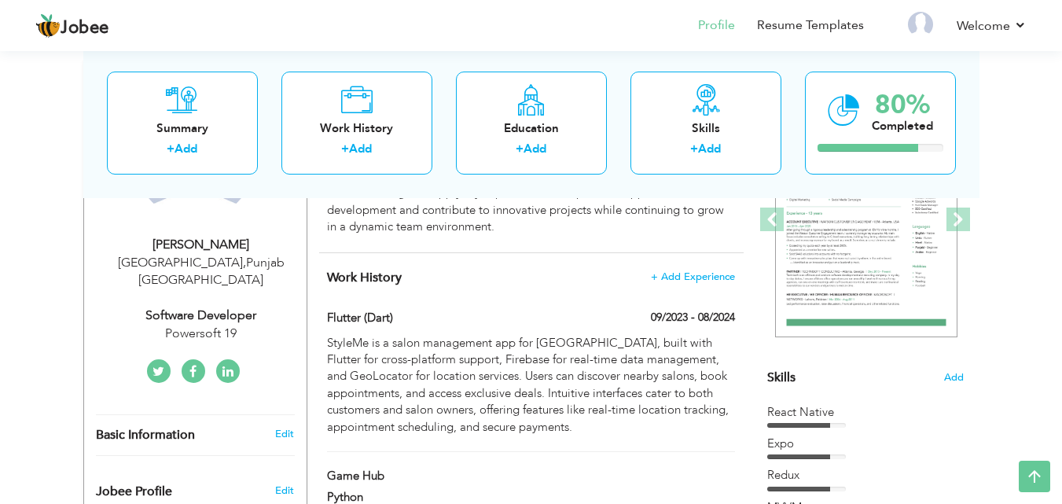
click at [733, 285] on div "Work History + Add Experience Flutter (Dart) 09/2023 - 08/2024 Flutter (Dart) 0…" at bounding box center [531, 427] width 424 height 349
click at [718, 281] on span "+ Add Experience" at bounding box center [692, 276] width 85 height 11
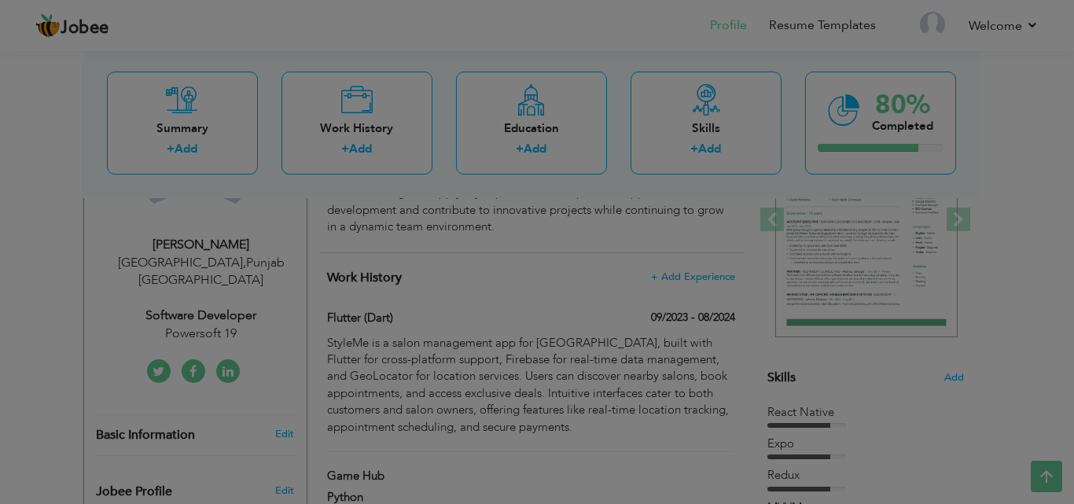
scroll to position [0, 0]
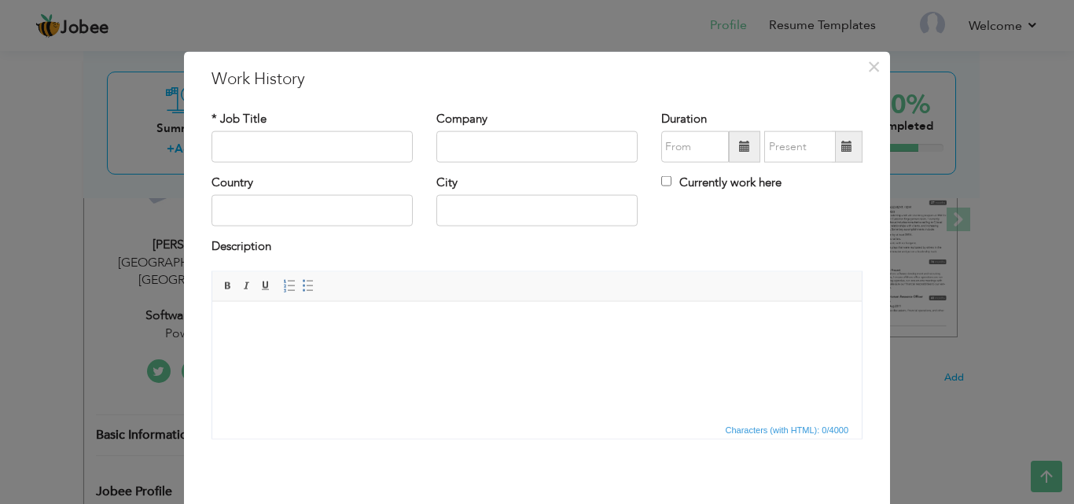
drag, startPoint x: 50, startPoint y: 35, endPoint x: 206, endPoint y: 331, distance: 334.0
click at [206, 331] on div "Rich Text Editor, workEditor Editor toolbars Basic Styles Bold Italic Underline…" at bounding box center [537, 360] width 674 height 180
click at [244, 326] on body at bounding box center [537, 325] width 618 height 17
drag, startPoint x: 269, startPoint y: 339, endPoint x: 700, endPoint y: 661, distance: 537.9
click at [269, 339] on span "Paste" at bounding box center [304, 337] width 82 height 19
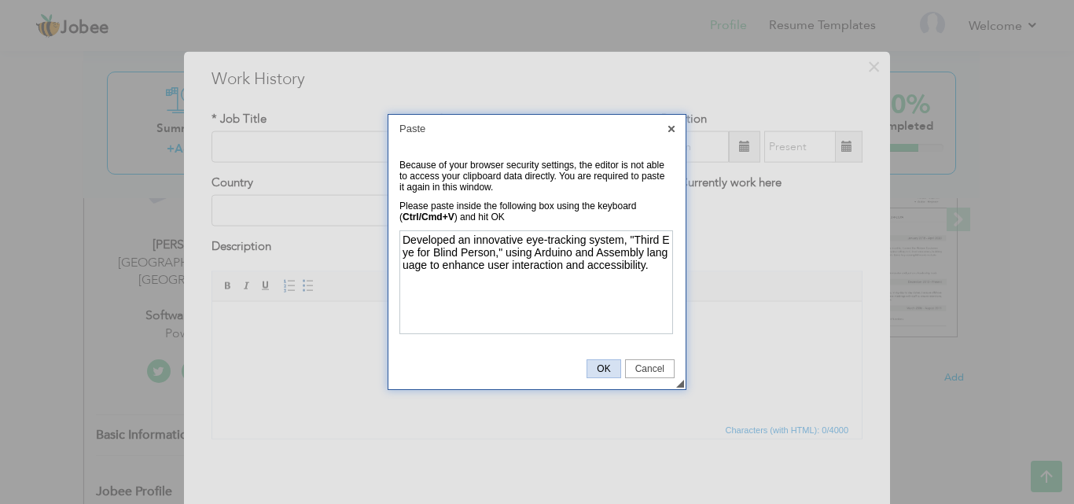
click at [613, 363] on span "OK" at bounding box center [603, 368] width 32 height 11
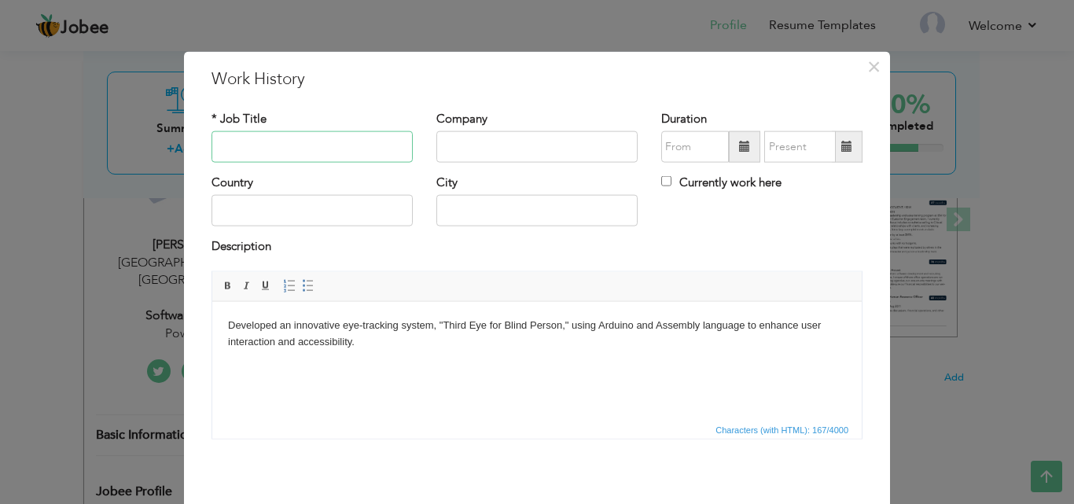
paste input "Third Eye for Blind Person"
type input "Third Eye for Blind Person"
click at [473, 167] on div "Company" at bounding box center [536, 142] width 225 height 64
click at [474, 149] on input "text" at bounding box center [536, 146] width 201 height 31
paste input "Third Eye for Blind Person"
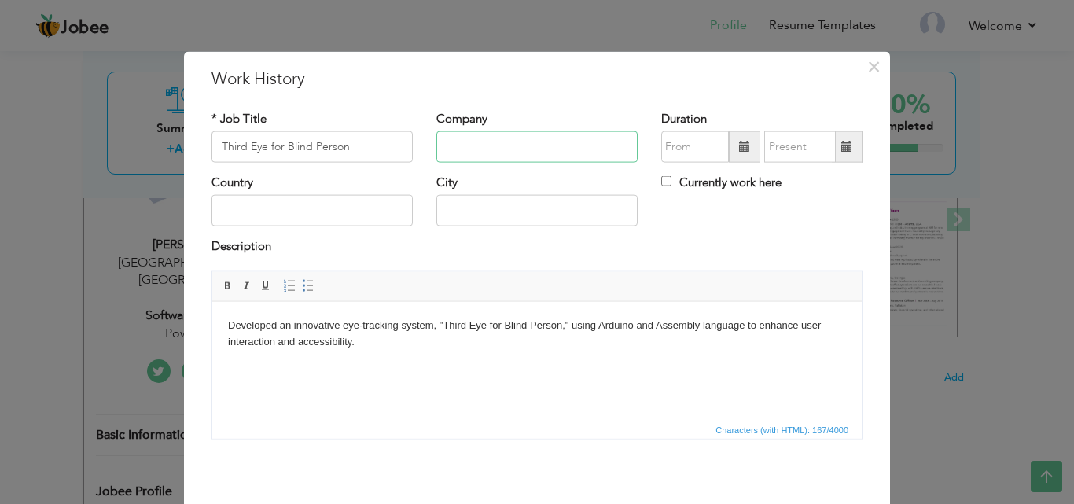
type input "Third Eye for Blind Person"
click at [450, 147] on input "Third Eye for Blind Person" at bounding box center [536, 146] width 201 height 31
drag, startPoint x: 521, startPoint y: 128, endPoint x: 520, endPoint y: 139, distance: 11.0
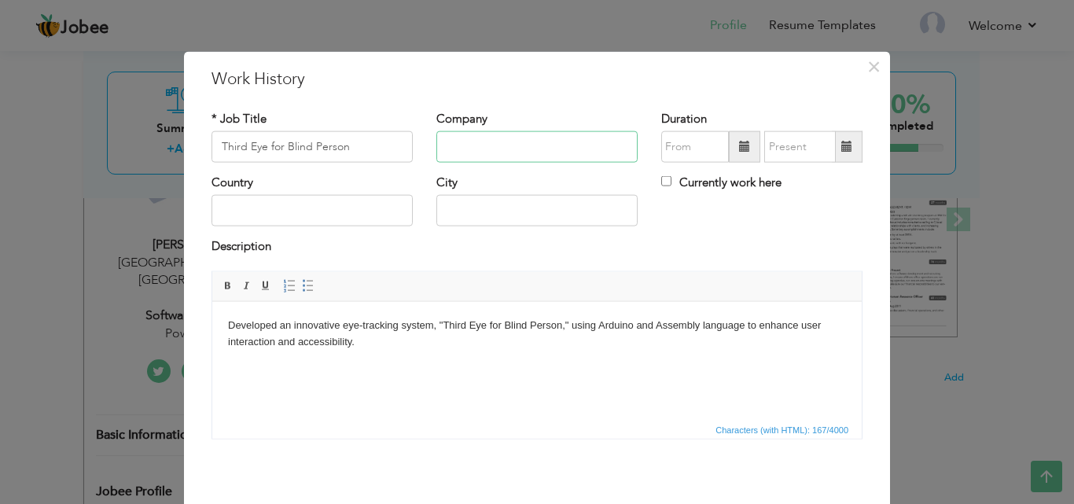
paste input "Assembly Language"
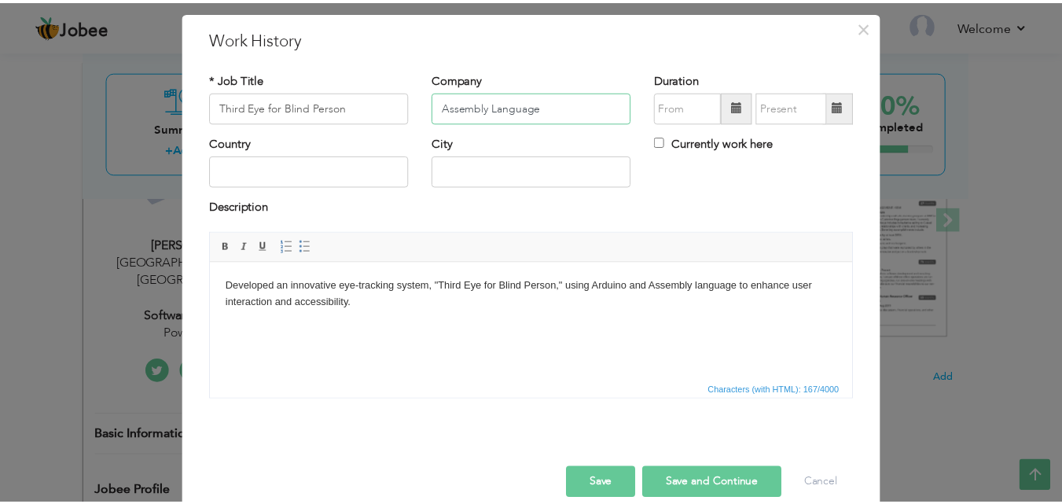
scroll to position [62, 0]
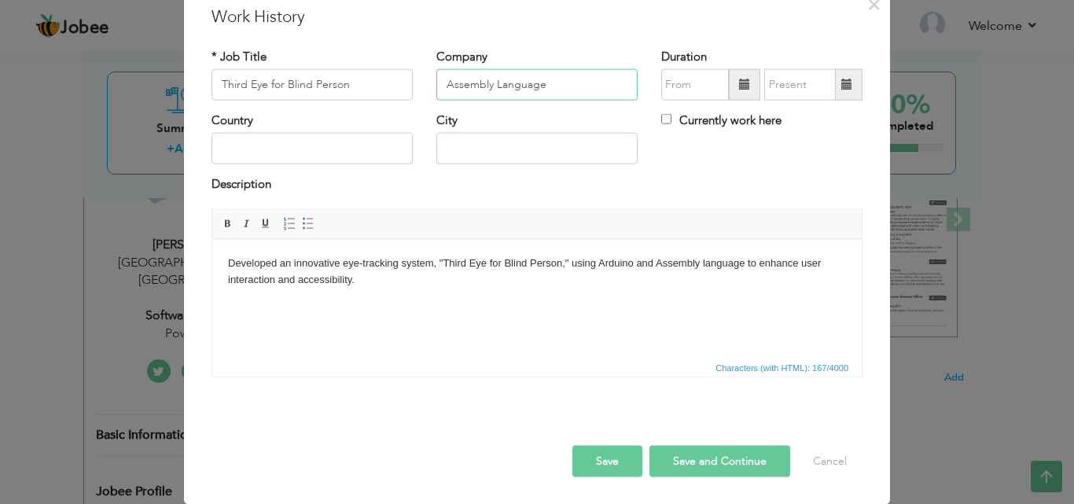
type input "Assembly Language"
click at [585, 465] on button "Save" at bounding box center [607, 460] width 70 height 31
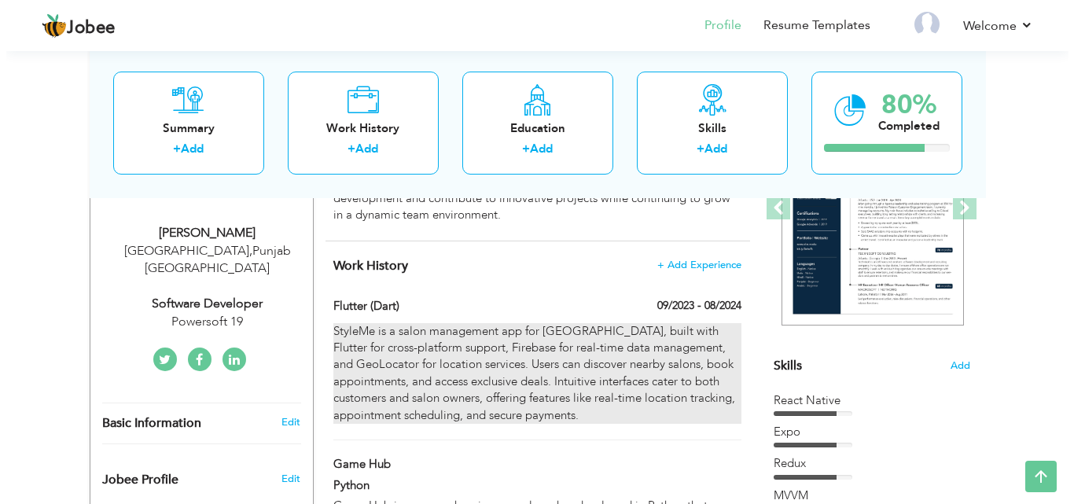
scroll to position [236, 0]
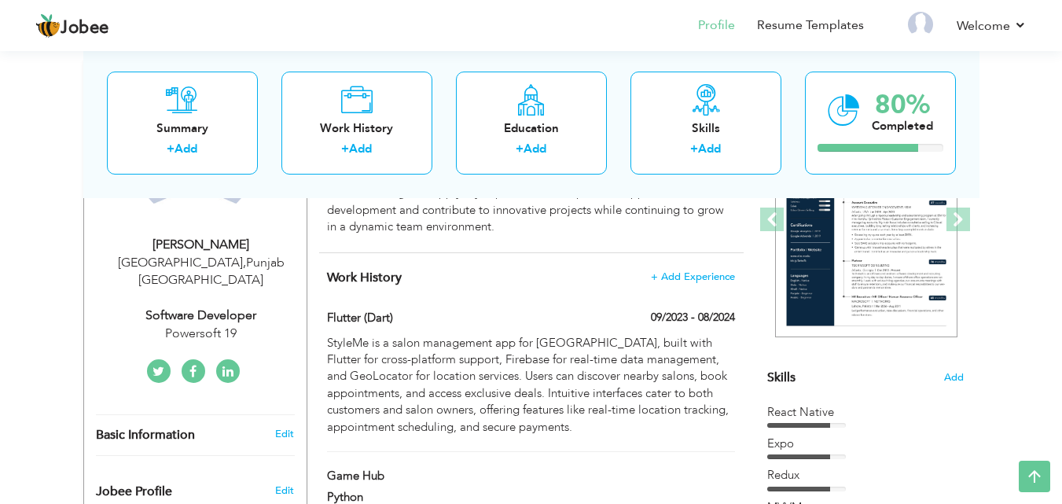
click at [670, 266] on div "Work History + Add Experience Flutter (Dart) 09/2023 - 08/2024 Flutter (Dart) 0…" at bounding box center [531, 489] width 424 height 473
click at [674, 275] on span "+ Add Experience" at bounding box center [692, 276] width 85 height 11
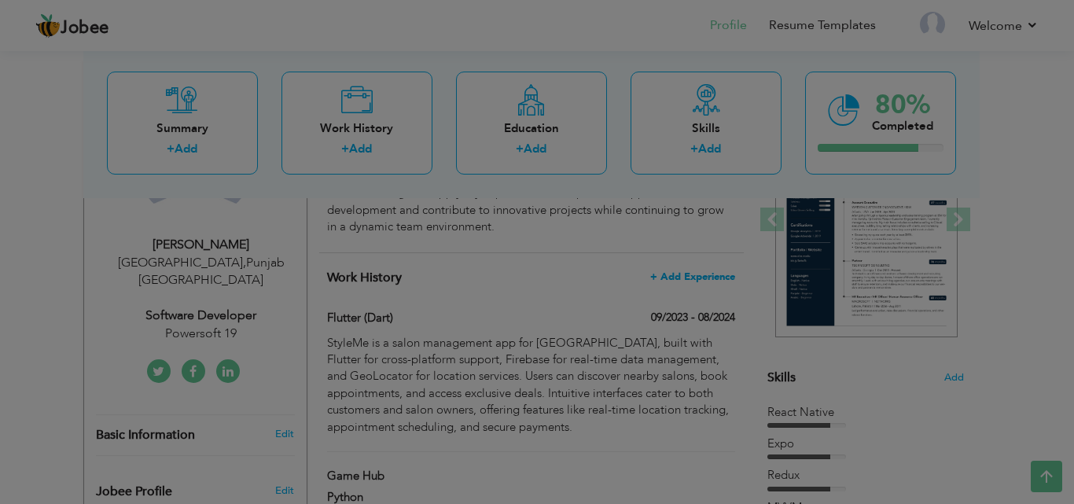
scroll to position [0, 0]
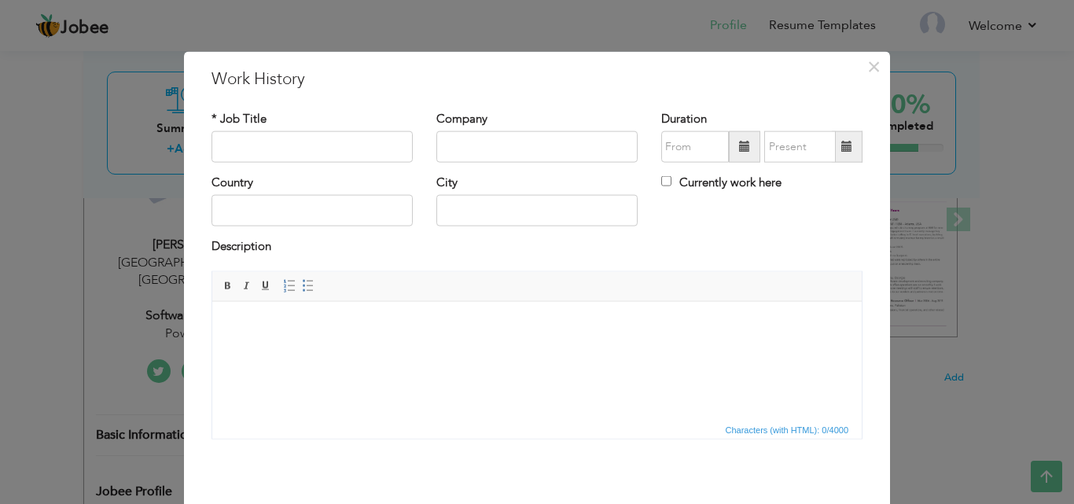
drag, startPoint x: 527, startPoint y: 446, endPoint x: 267, endPoint y: 338, distance: 281.2
click at [267, 338] on html at bounding box center [536, 325] width 649 height 48
drag, startPoint x: 267, startPoint y: 338, endPoint x: 370, endPoint y: 376, distance: 109.7
click at [371, 349] on html at bounding box center [536, 325] width 649 height 48
click at [276, 330] on span "Context Menu Options" at bounding box center [271, 336] width 13 height 13
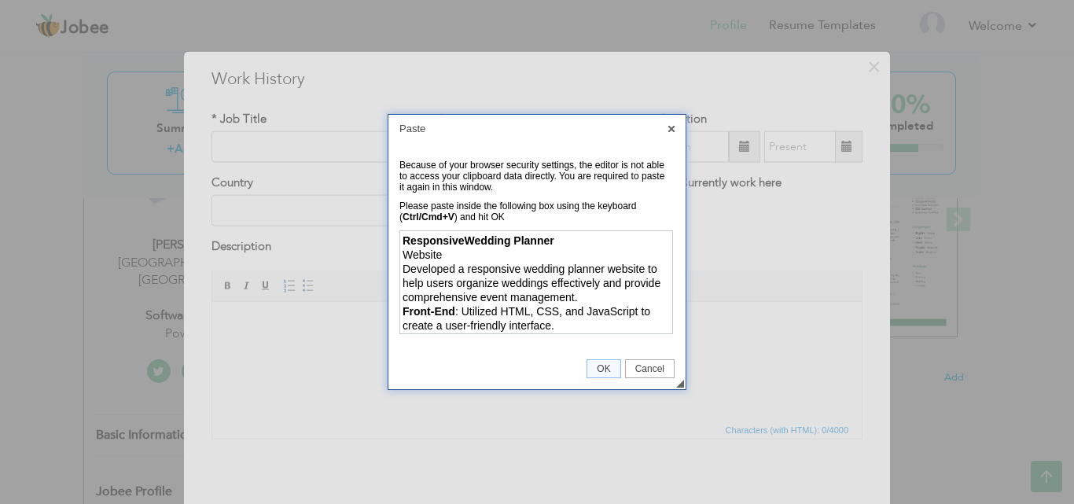
scroll to position [39, 0]
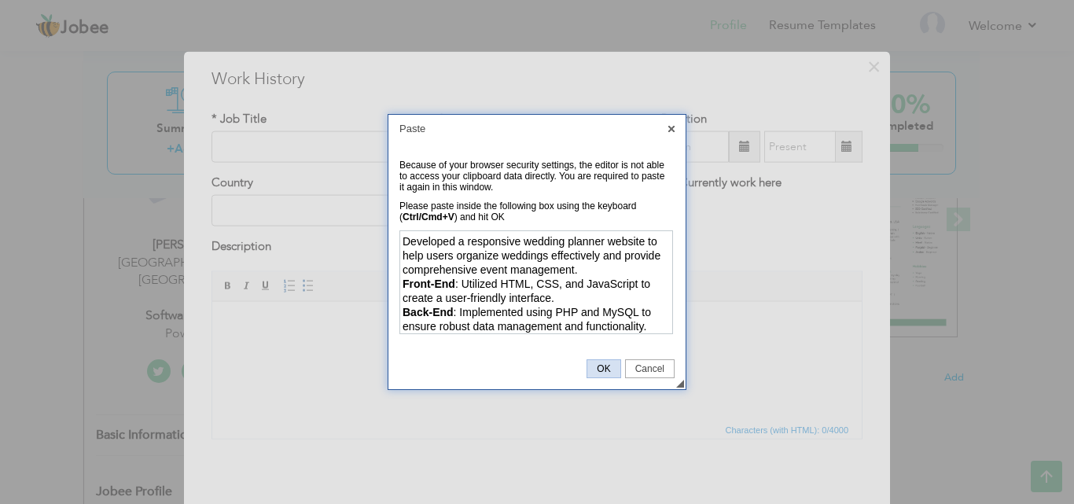
click at [592, 373] on span "OK" at bounding box center [603, 368] width 32 height 11
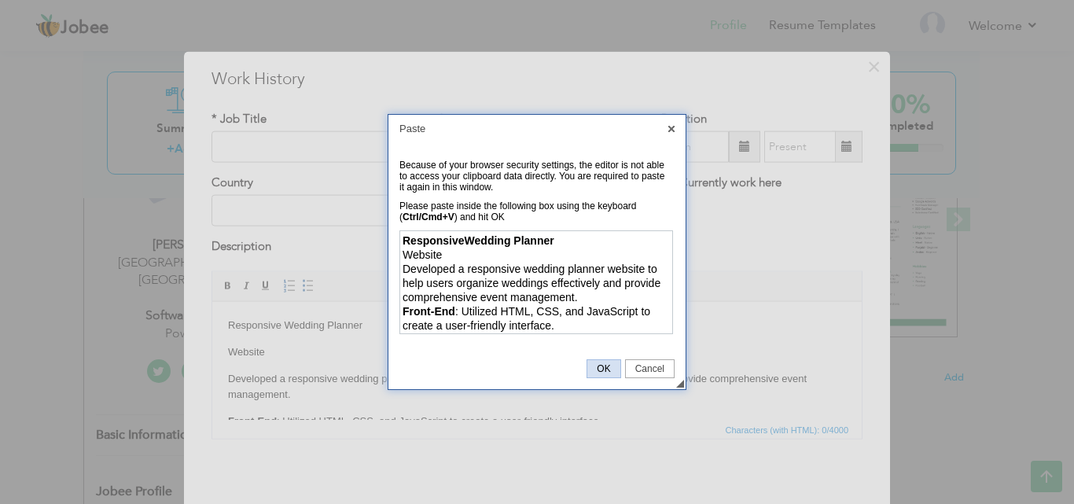
scroll to position [34, 0]
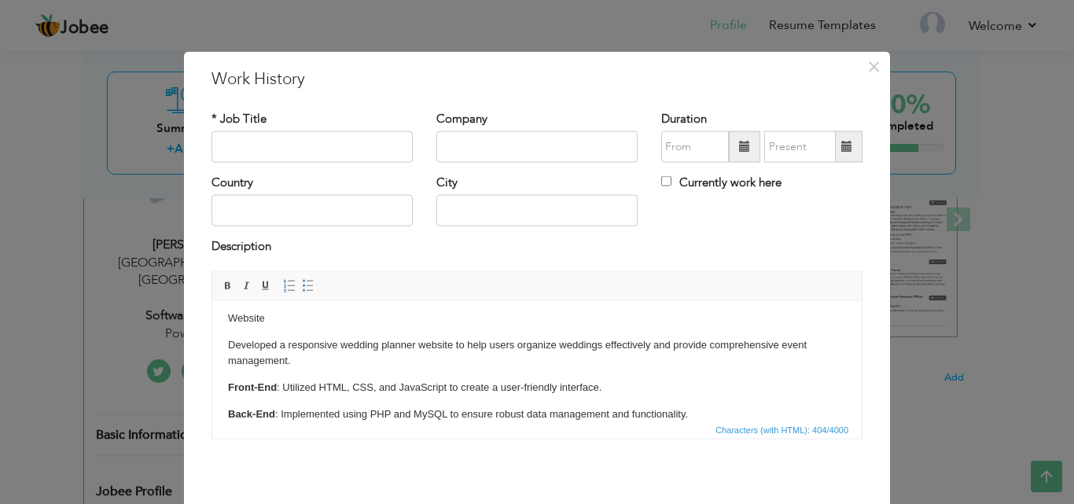
click at [549, 413] on p "Back-End : Implemented using PHP and MySQL to ensure robust data management and…" at bounding box center [537, 414] width 618 height 17
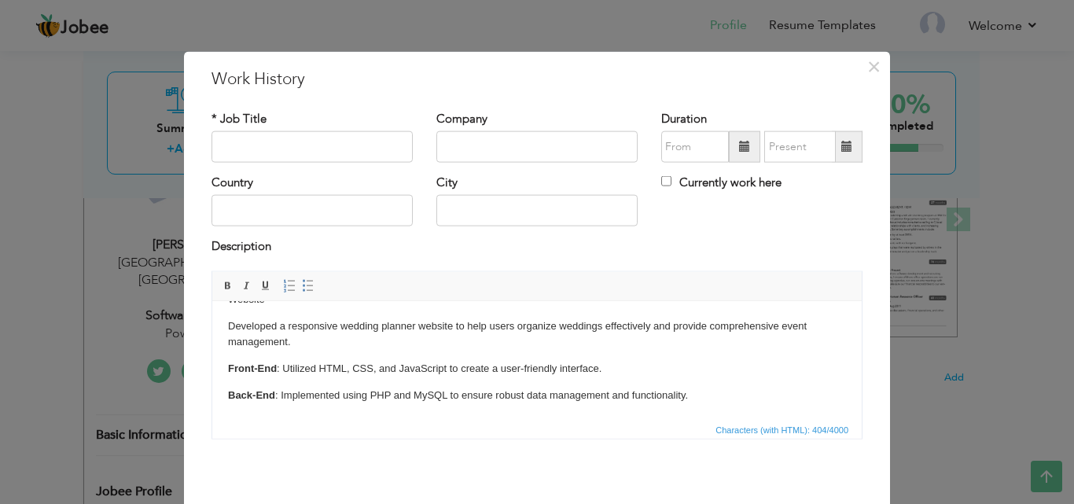
click at [442, 392] on p "Back-End : Implemented using PHP and MySQL to ensure robust data management and…" at bounding box center [537, 395] width 618 height 17
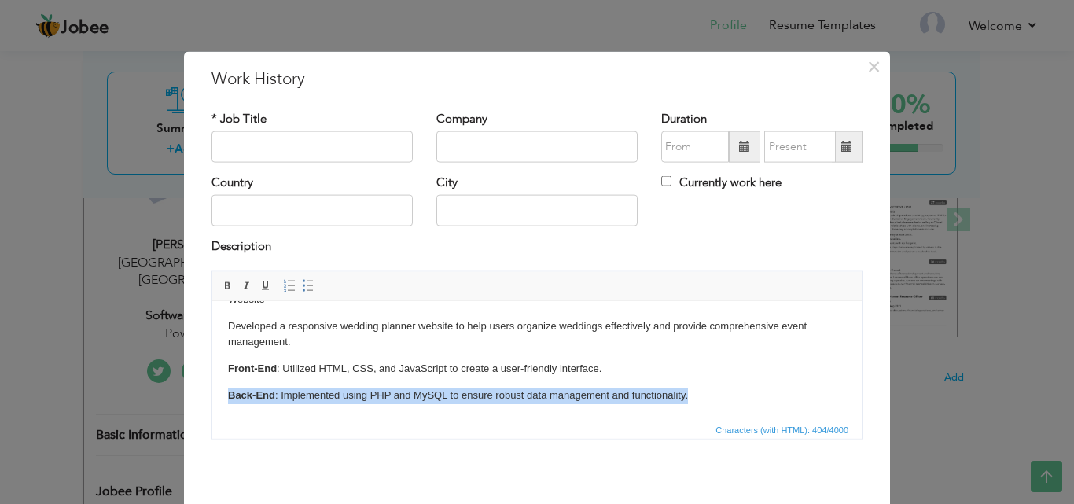
click at [442, 392] on p "Back-End : Implemented using PHP and MySQL to ensure robust data management and…" at bounding box center [537, 395] width 618 height 17
click at [708, 394] on p "Back-End : Implemented using PHP and MySQL to ensure robust data management and…" at bounding box center [537, 395] width 618 height 17
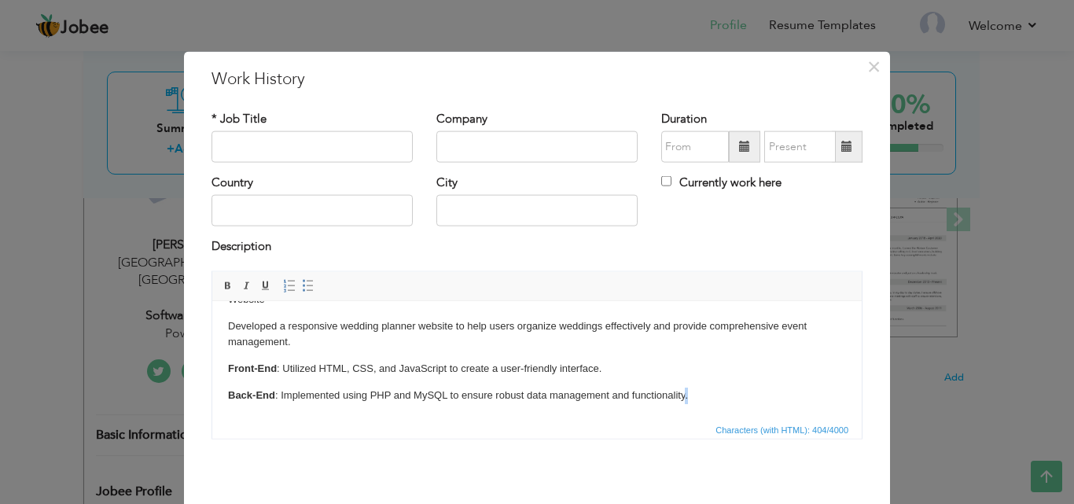
click at [708, 394] on p "Back-End : Implemented using PHP and MySQL to ensure robust data management and…" at bounding box center [537, 395] width 618 height 17
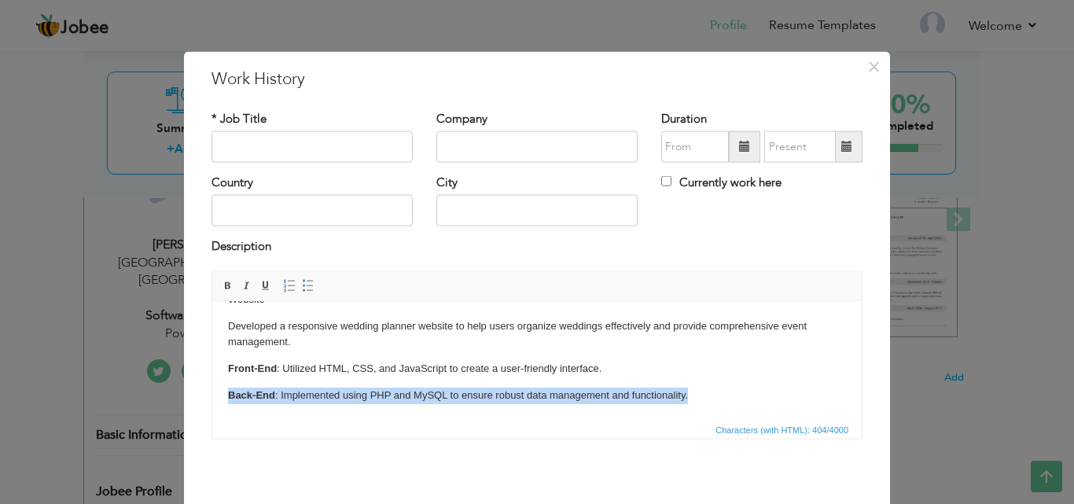
click at [708, 394] on p "Back-End : Implemented using PHP and MySQL to ensure robust data management and…" at bounding box center [537, 395] width 618 height 17
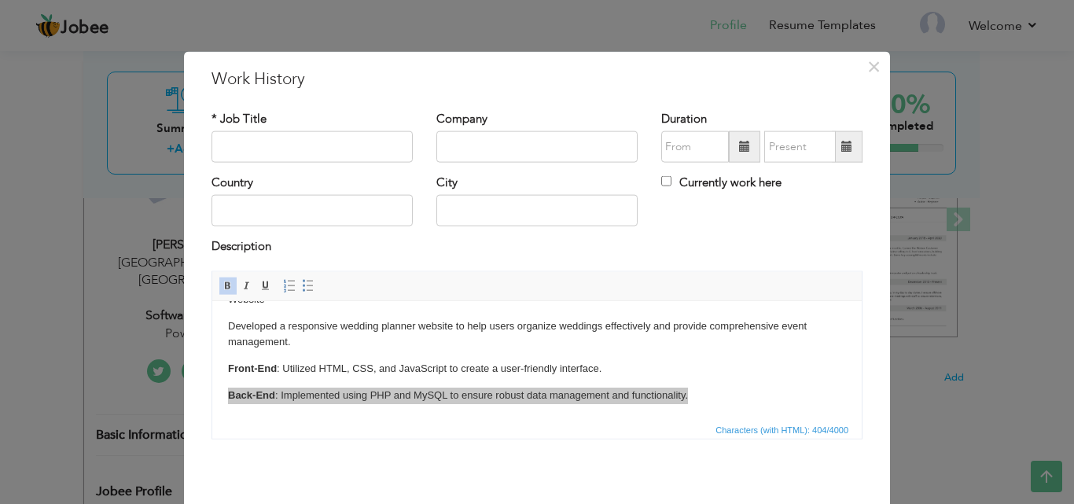
click at [712, 433] on span "Characters (with HTML): 404/4000" at bounding box center [781, 429] width 139 height 14
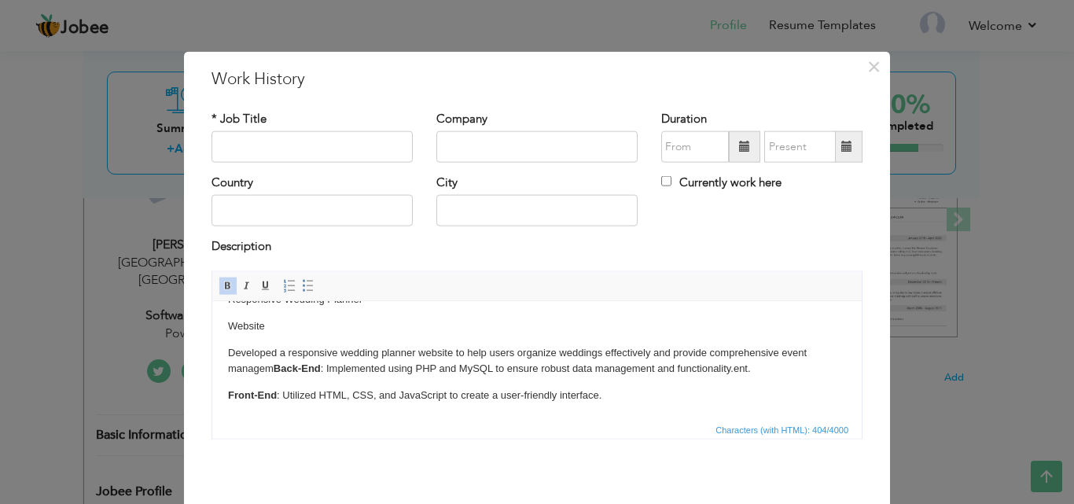
scroll to position [26, 0]
click at [280, 358] on p "Developed a responsive wedding planner website to help users organize weddings …" at bounding box center [537, 360] width 618 height 33
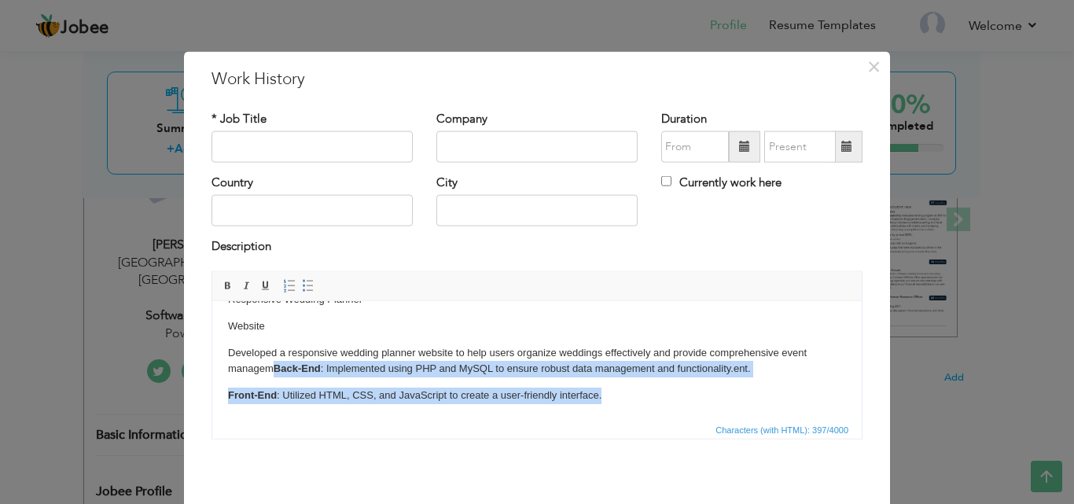
drag, startPoint x: 273, startPoint y: 365, endPoint x: 747, endPoint y: 397, distance: 475.0
click at [723, 410] on html "Responsive Wedding Planner Website Developed a responsive wedding planner websi…" at bounding box center [536, 347] width 649 height 144
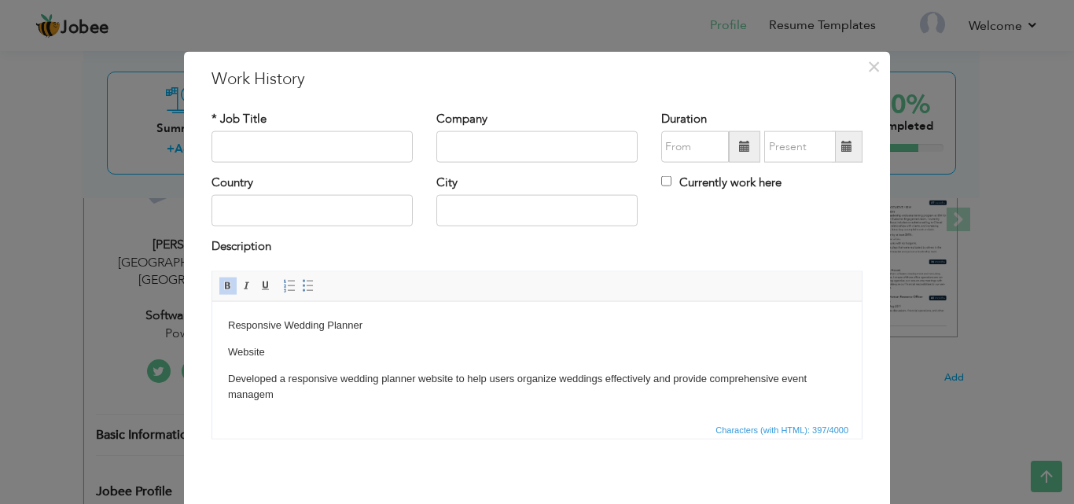
scroll to position [0, 0]
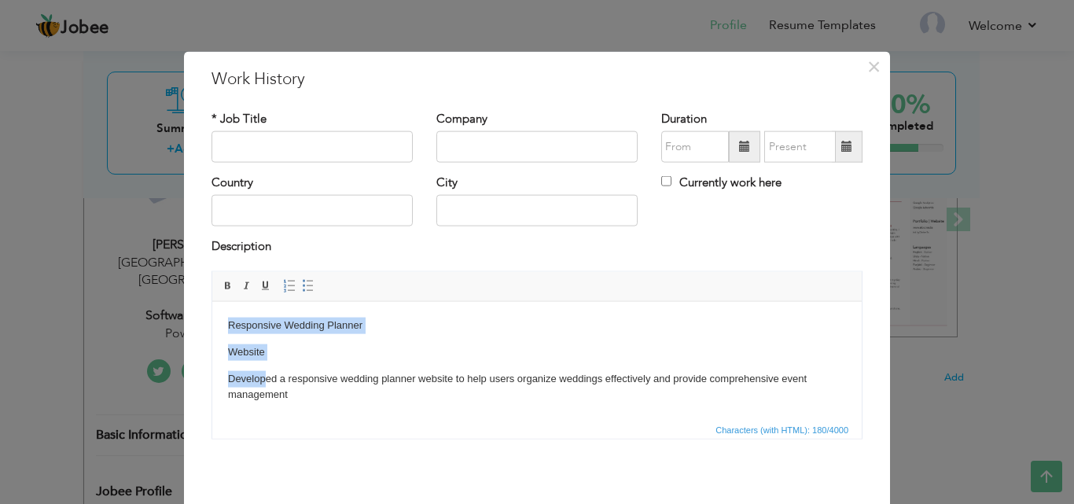
drag, startPoint x: 266, startPoint y: 361, endPoint x: 216, endPoint y: 324, distance: 62.4
click at [215, 324] on html "Responsive Wedding Planner Website Developed a responsive wedding planner websi…" at bounding box center [536, 359] width 649 height 117
click at [255, 343] on body "Responsive Wedding Planner Website Developed a responsive wedding planner websi…" at bounding box center [537, 360] width 618 height 86
click at [279, 348] on body "Responsive Wedding Planner Website Developed a responsive wedding planner websi…" at bounding box center [537, 360] width 618 height 86
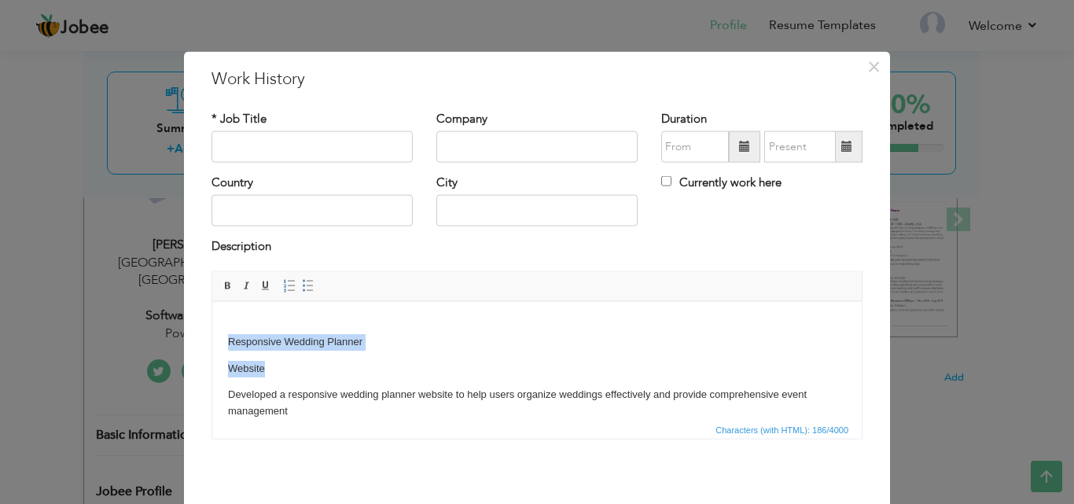
drag, startPoint x: 274, startPoint y: 372, endPoint x: 230, endPoint y: 335, distance: 57.5
click at [230, 335] on body "Responsive Wedding Planner Website Developed a responsive wedding planner websi…" at bounding box center [537, 368] width 618 height 102
drag, startPoint x: 230, startPoint y: 344, endPoint x: 444, endPoint y: 646, distance: 369.9
click at [262, 358] on span "Cut" at bounding box center [285, 355] width 82 height 19
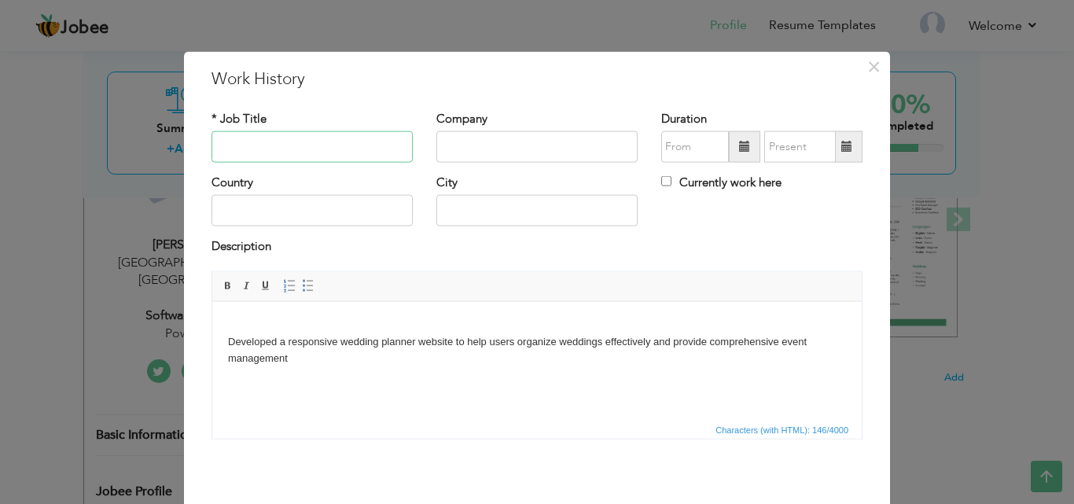
click at [275, 145] on input "text" at bounding box center [311, 146] width 201 height 31
paste input "Responsive Wedding Planner Website"
drag, startPoint x: 354, startPoint y: 144, endPoint x: 416, endPoint y: 156, distance: 62.6
click at [416, 156] on div "* Job Title Responsive Wedding Planner Website" at bounding box center [312, 142] width 225 height 64
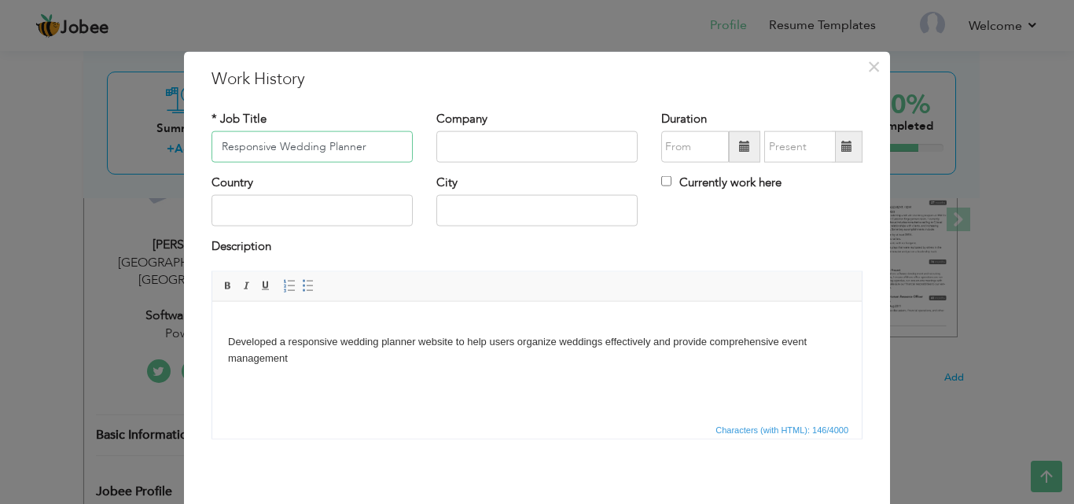
scroll to position [0, 0]
type input "Responsive Wedding Planner"
click at [442, 147] on input "text" at bounding box center [536, 146] width 201 height 31
paste input "Website"
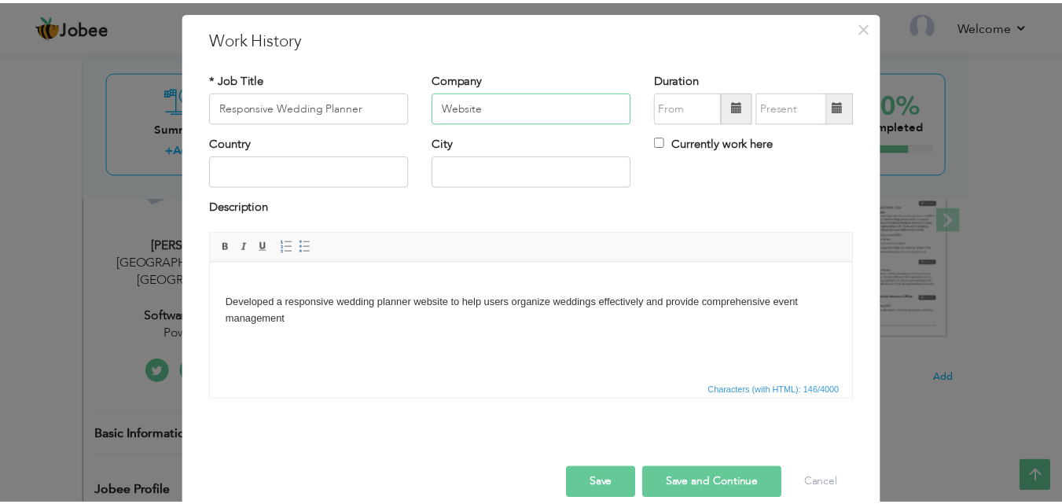
scroll to position [62, 0]
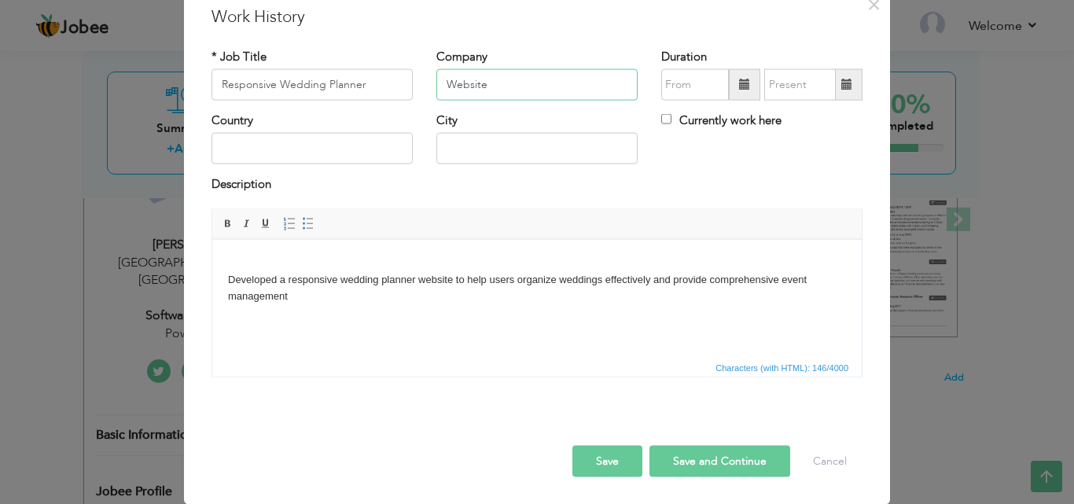
type input "Website"
click at [626, 462] on button "Save" at bounding box center [607, 460] width 70 height 31
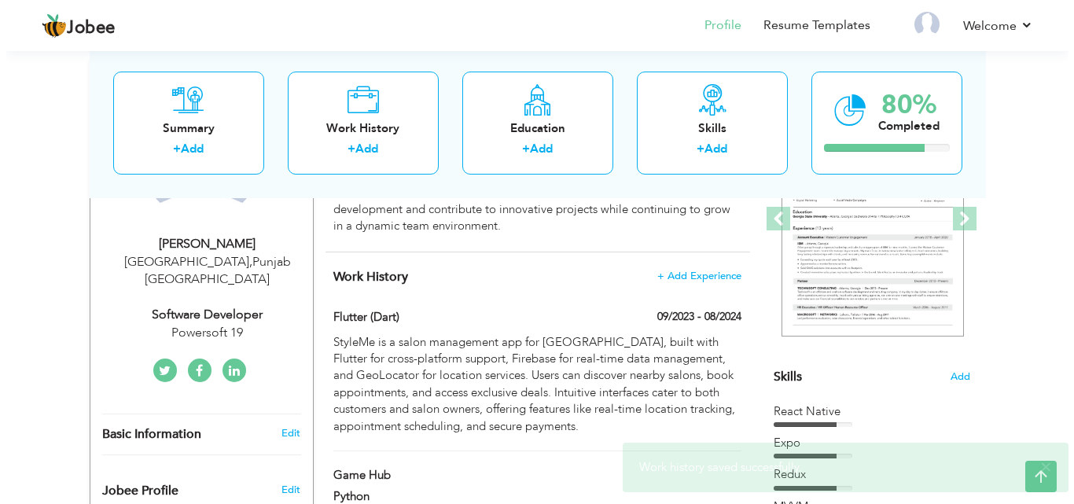
scroll to position [236, 0]
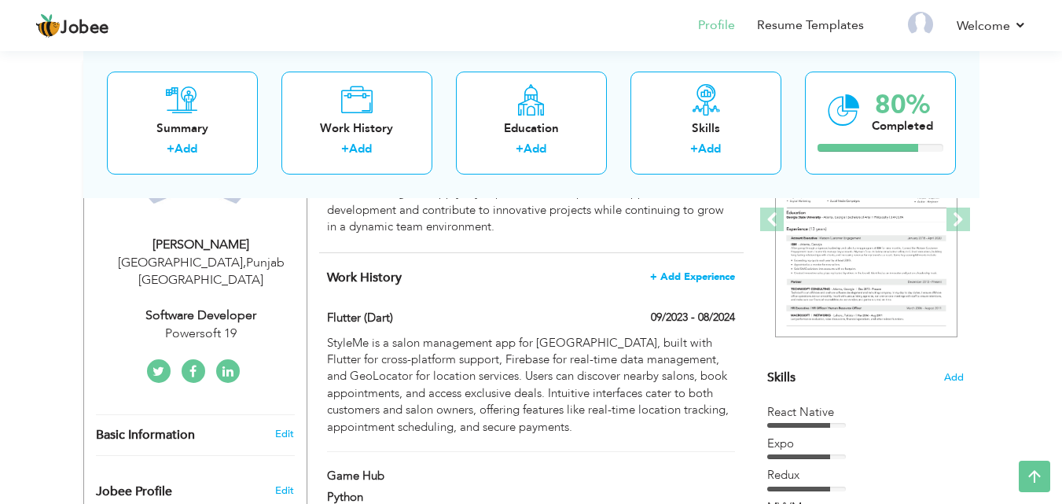
click at [676, 275] on span "+ Add Experience" at bounding box center [692, 276] width 85 height 11
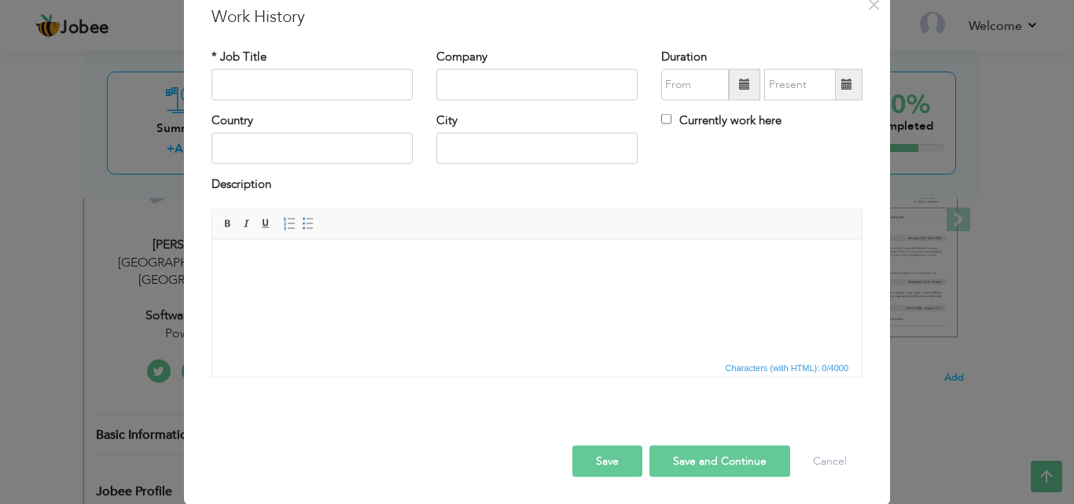
scroll to position [0, 0]
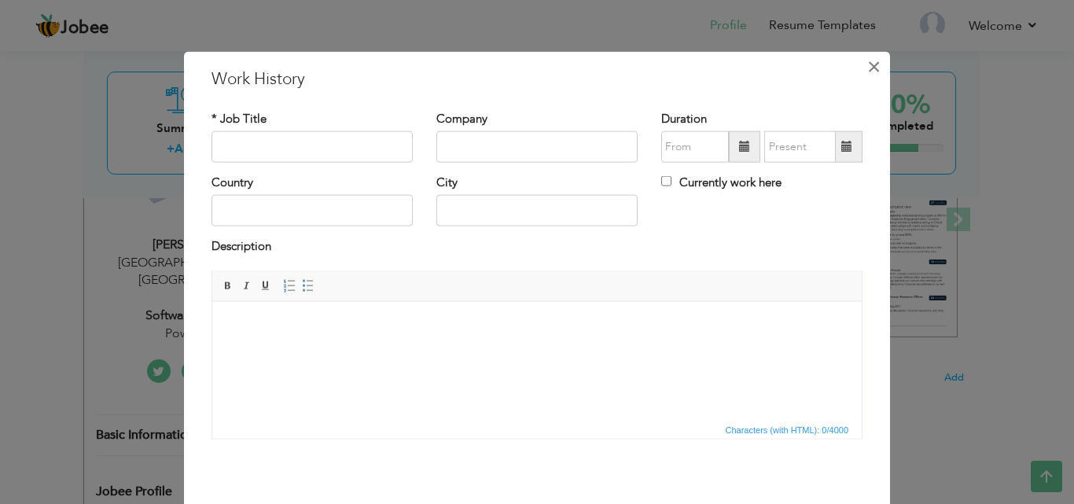
drag, startPoint x: 874, startPoint y: 69, endPoint x: 773, endPoint y: 181, distance: 150.8
click at [872, 72] on span "×" at bounding box center [873, 66] width 13 height 28
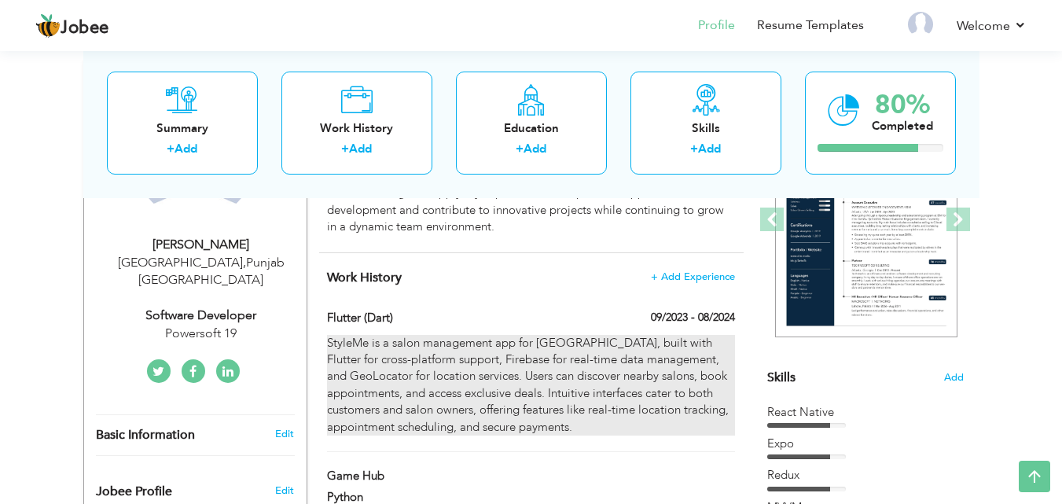
click at [604, 343] on div "StyleMe is a salon management app for Pakistan, built with Flutter for cross-pl…" at bounding box center [530, 385] width 407 height 101
type input "Flutter (Dart)"
type input "09/2023"
type input "08/2024"
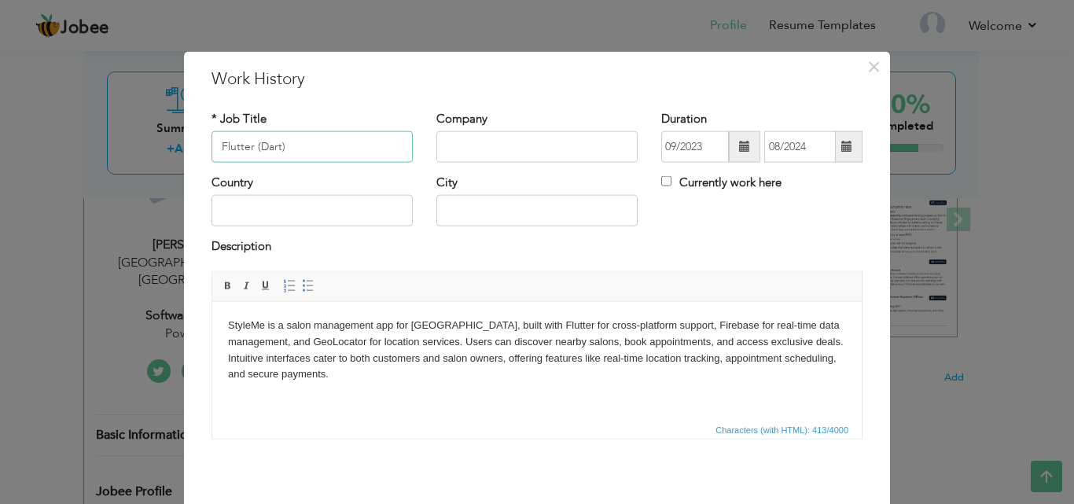
click at [245, 160] on input "Flutter (Dart)" at bounding box center [311, 146] width 201 height 31
click at [246, 159] on input "Flutter (Dart)" at bounding box center [311, 146] width 201 height 31
click at [463, 152] on input "text" at bounding box center [536, 146] width 201 height 31
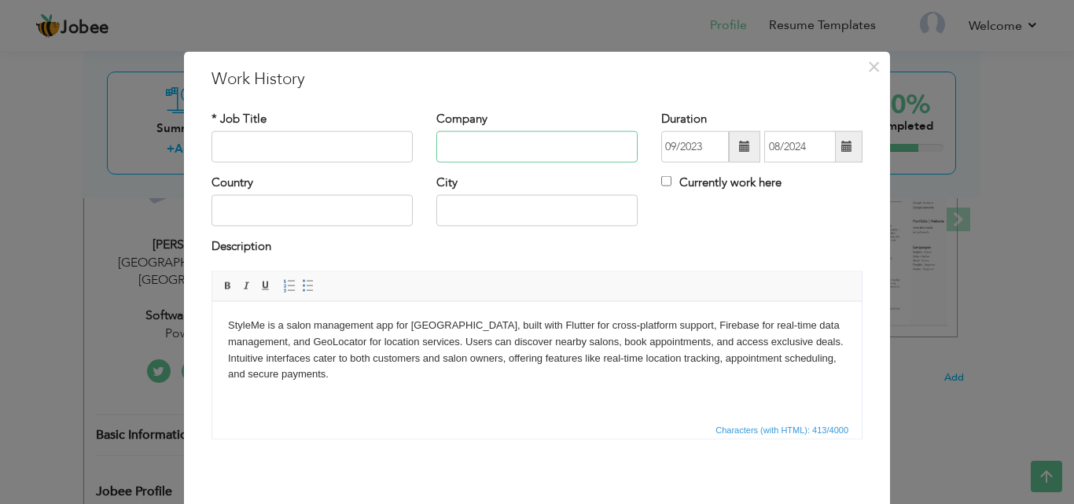
paste input "Flutter (Dart)"
type input "Flutter (Dart)"
click at [360, 146] on input "text" at bounding box center [311, 146] width 201 height 31
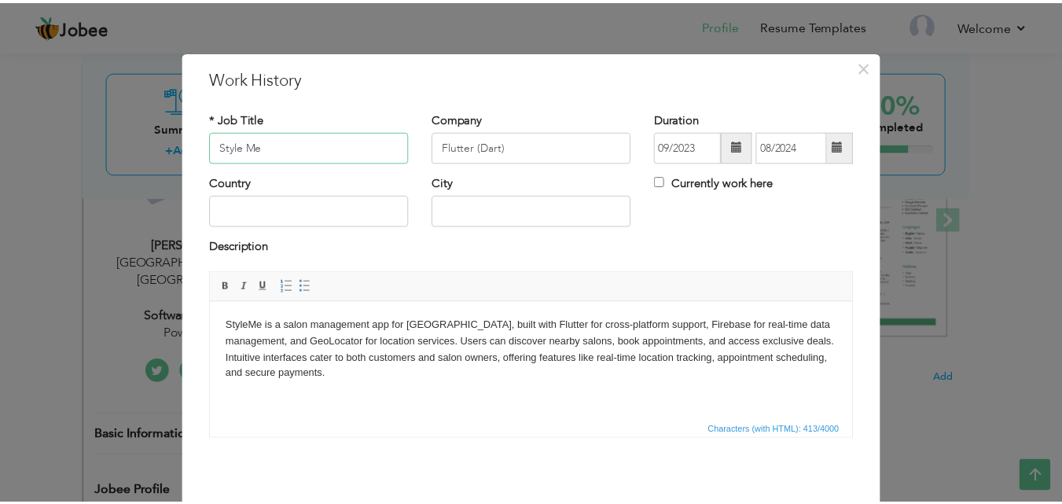
scroll to position [62, 0]
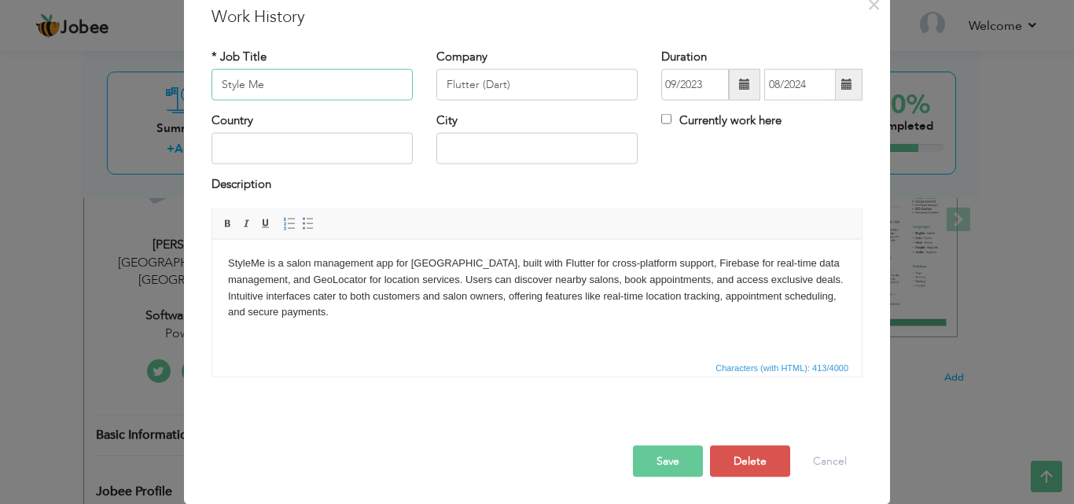
type input "Style Me"
click at [636, 457] on button "Save" at bounding box center [668, 460] width 70 height 31
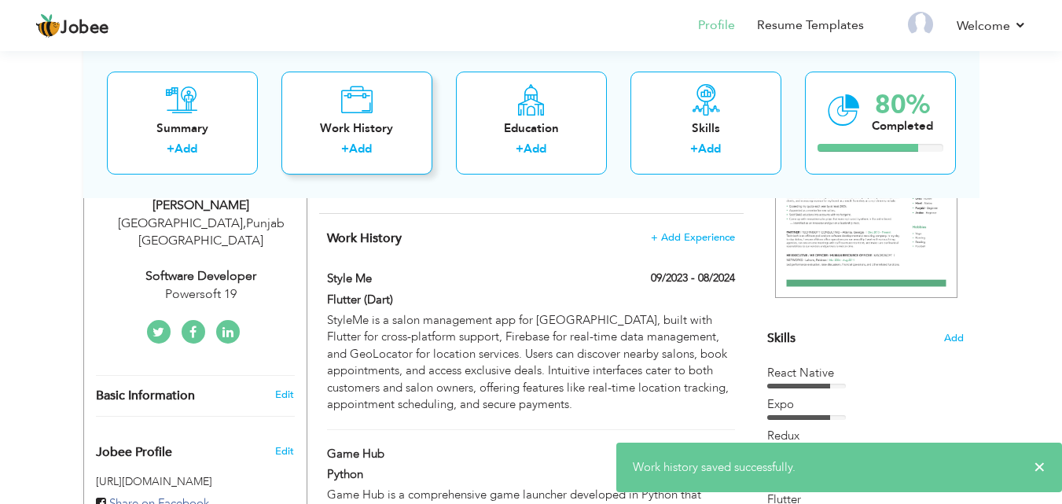
scroll to position [393, 0]
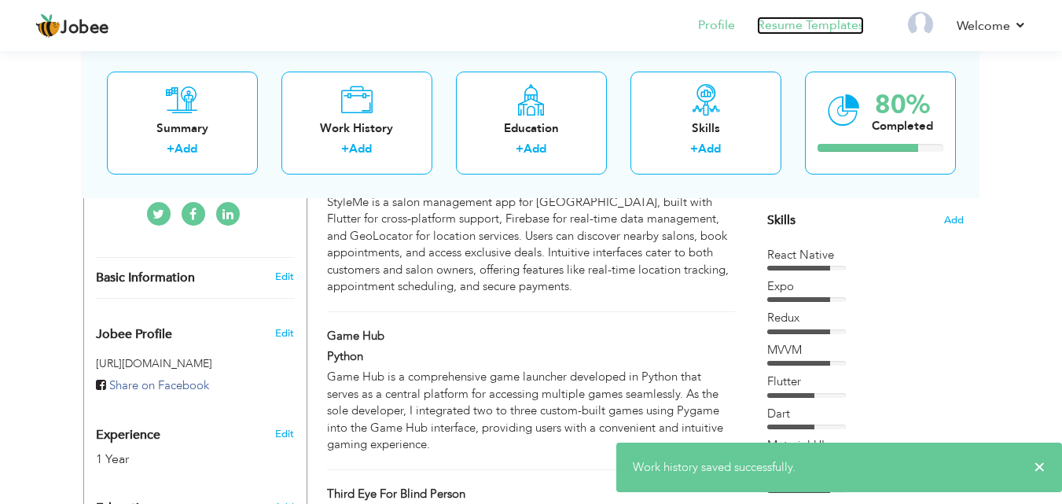
click at [806, 31] on link "Resume Templates" at bounding box center [810, 26] width 107 height 18
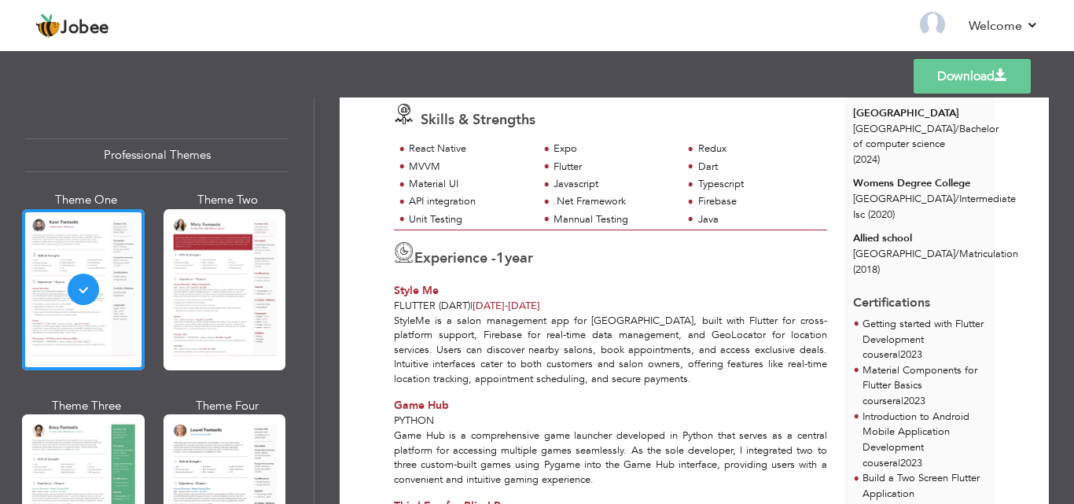
scroll to position [180, 0]
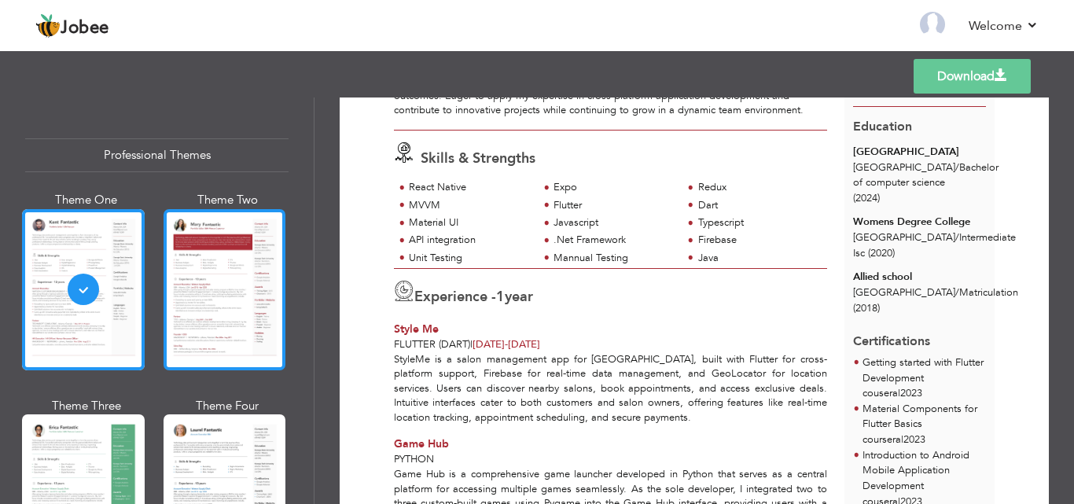
click at [171, 318] on div at bounding box center [224, 289] width 123 height 161
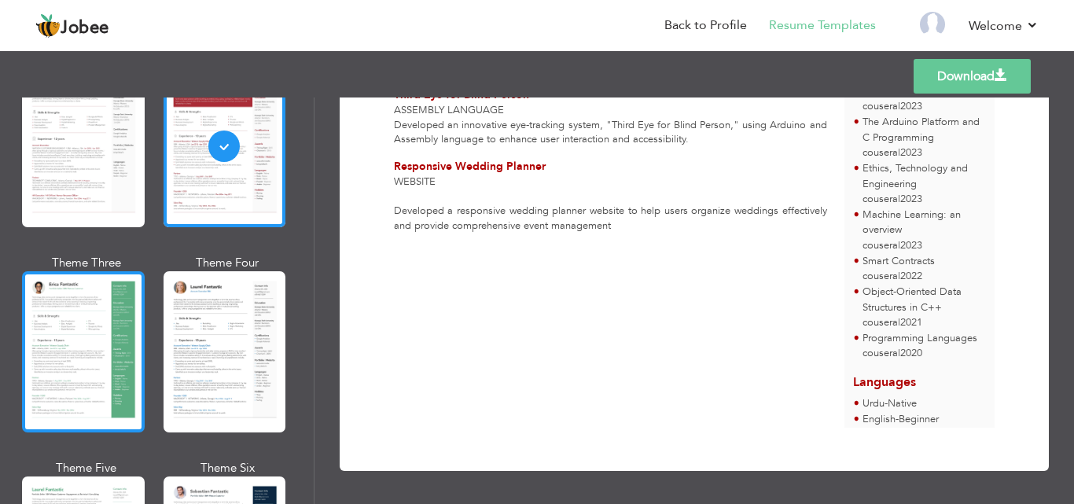
scroll to position [157, 0]
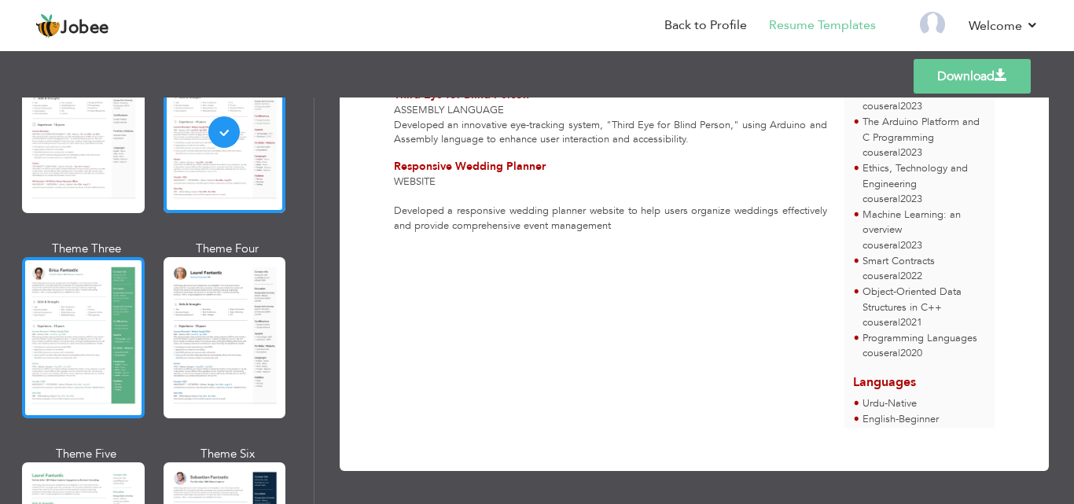
click at [111, 337] on div at bounding box center [83, 337] width 123 height 161
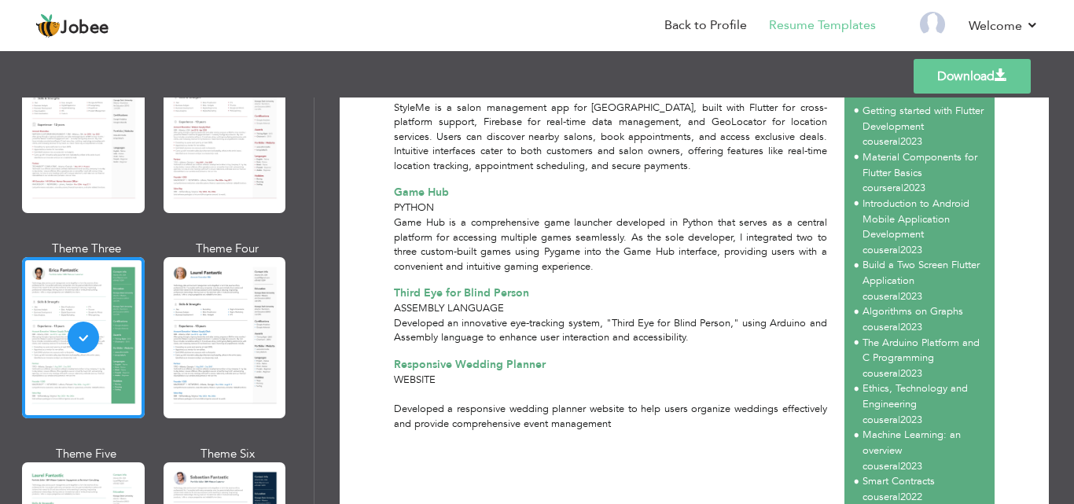
scroll to position [416, 0]
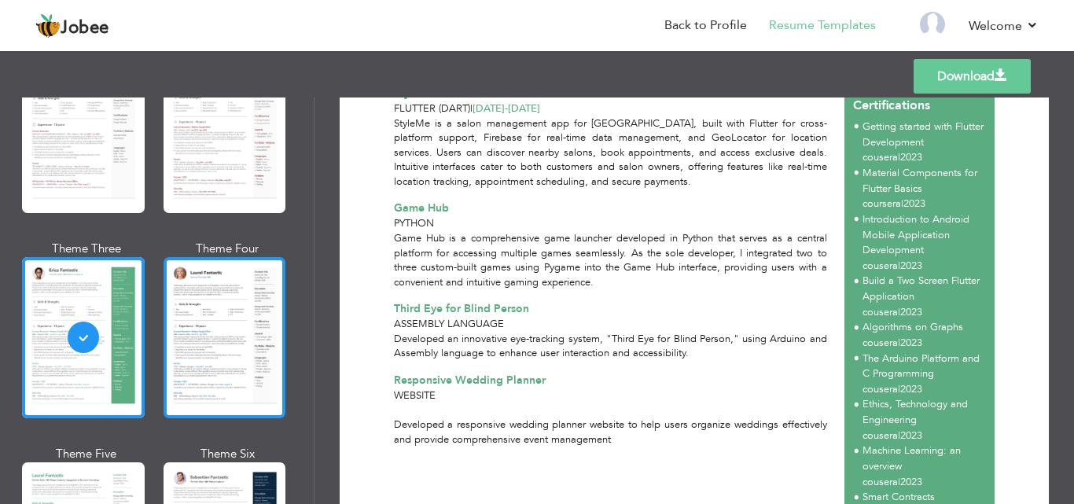
click at [266, 349] on div at bounding box center [224, 337] width 123 height 161
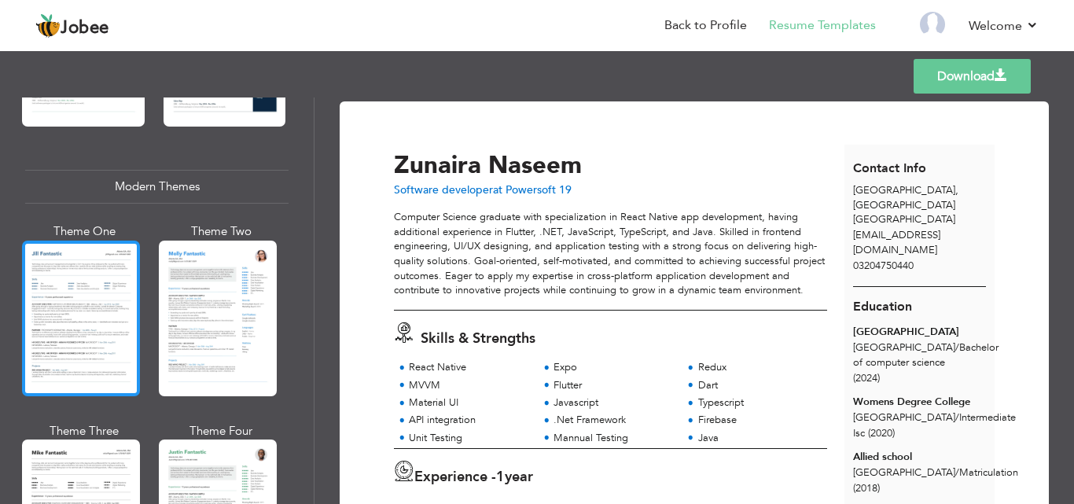
scroll to position [629, 0]
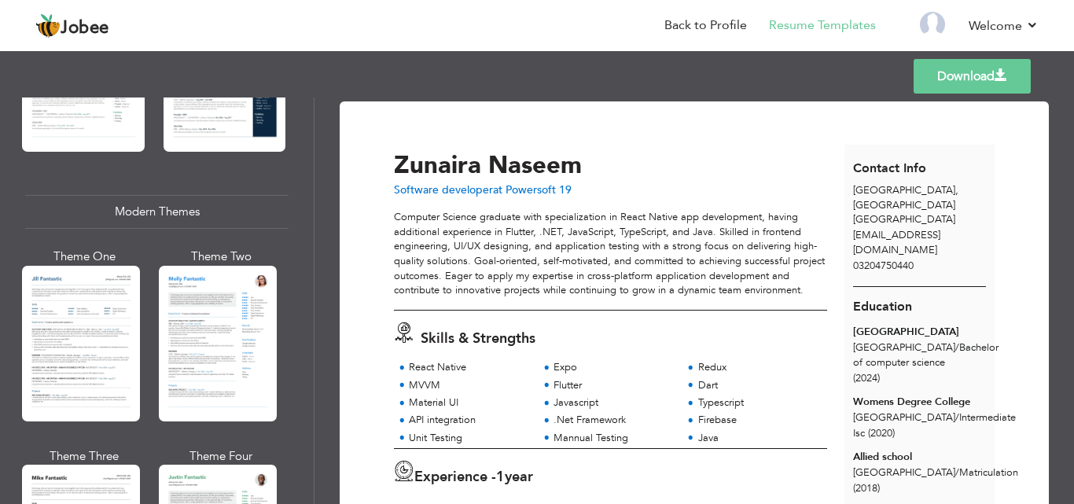
click at [150, 393] on div "Theme One Theme Two Theme Three Theme Four" at bounding box center [152, 447] width 255 height 399
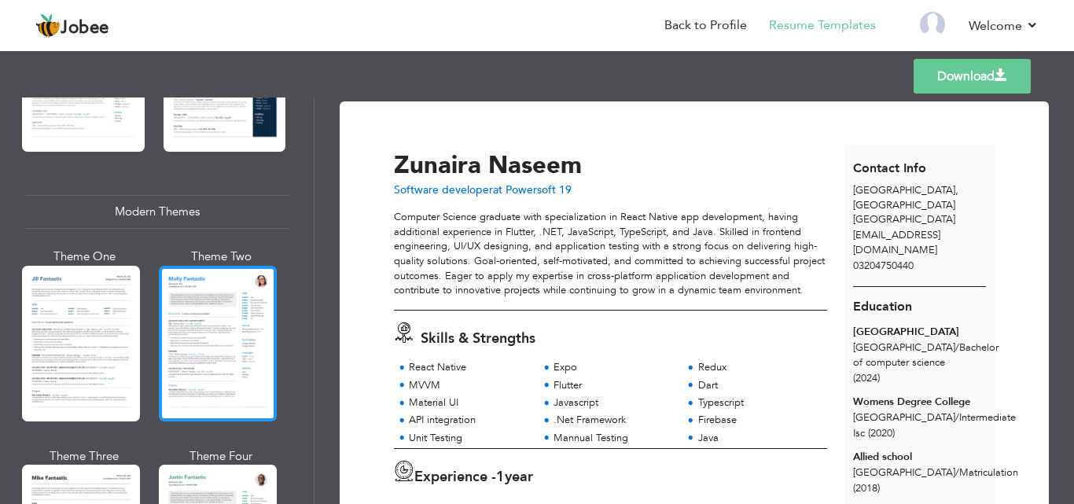
click at [219, 368] on div at bounding box center [218, 344] width 118 height 156
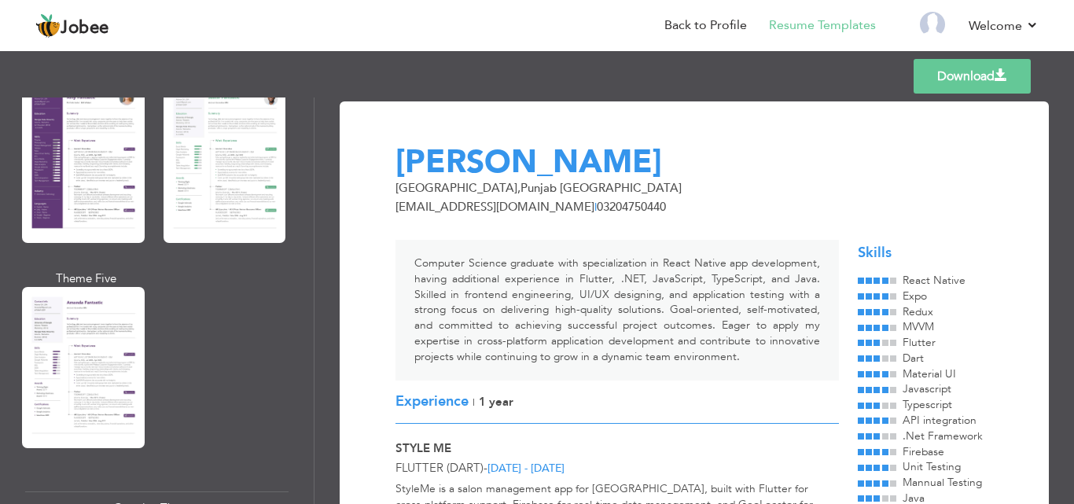
scroll to position [1493, 0]
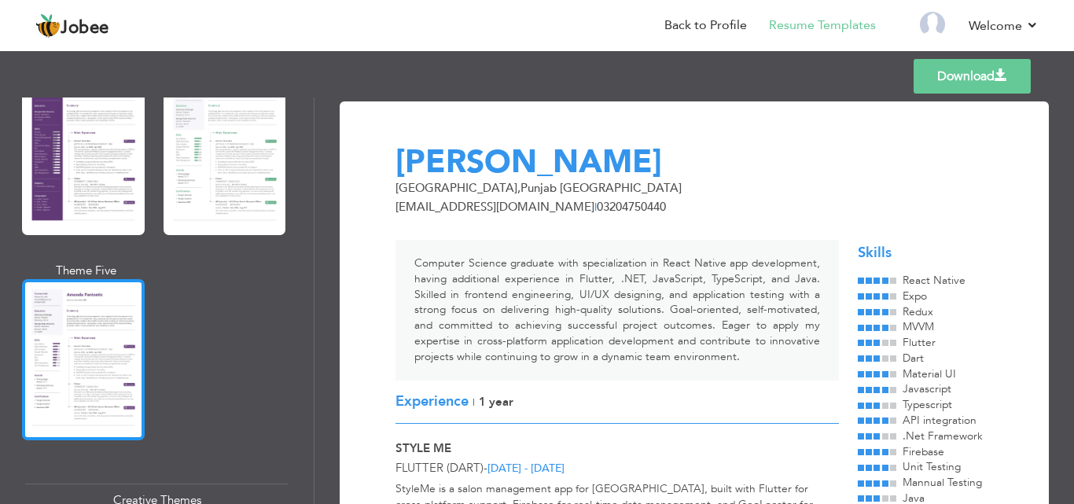
click at [68, 325] on div at bounding box center [83, 359] width 123 height 161
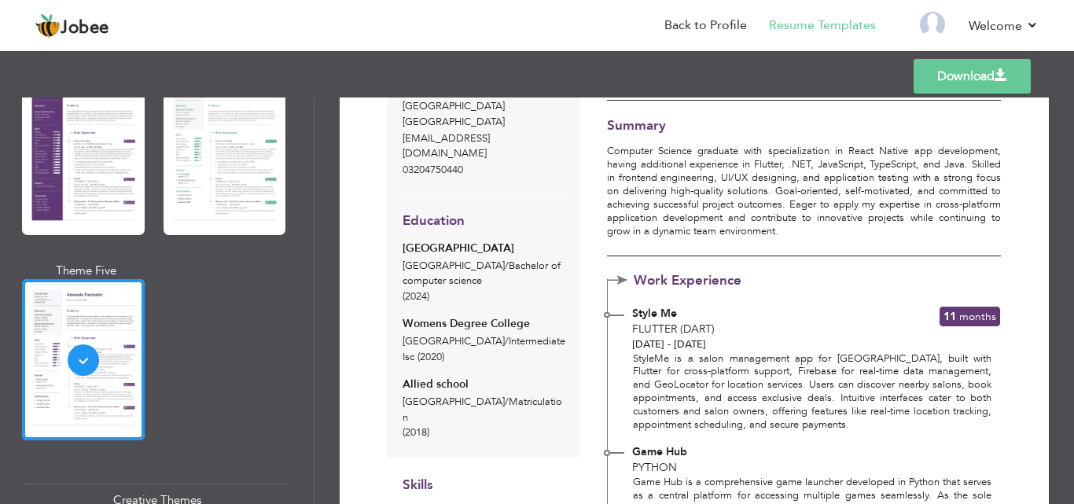
scroll to position [86, 0]
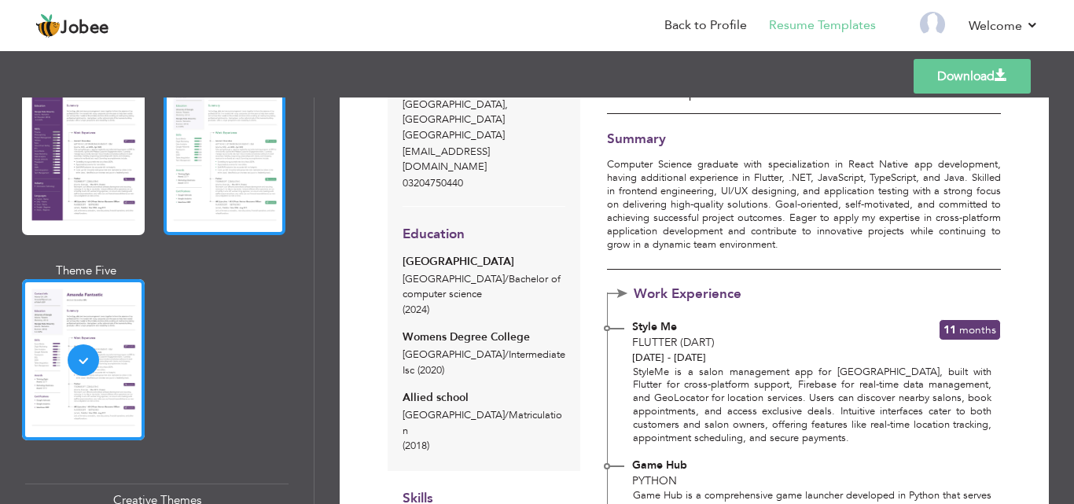
click at [226, 187] on div at bounding box center [224, 154] width 123 height 161
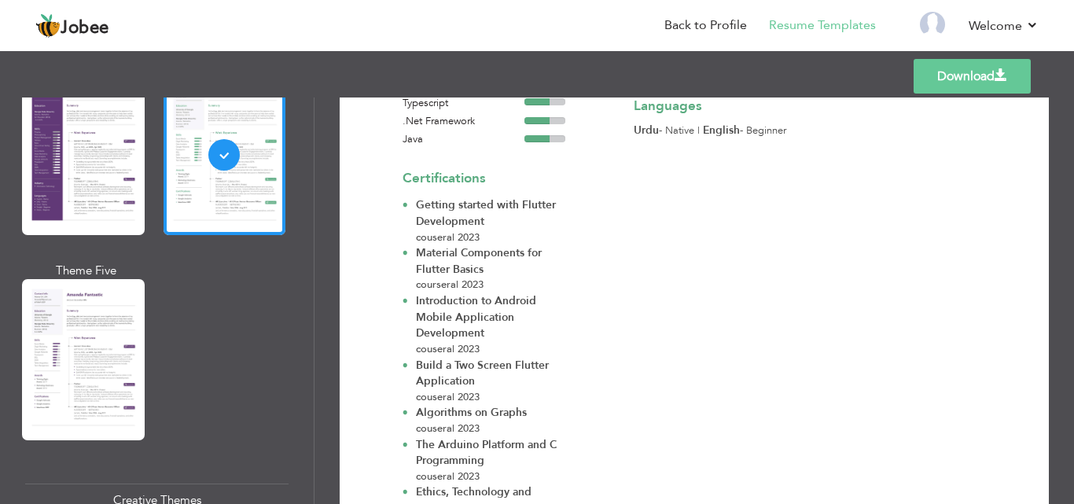
scroll to position [321, 0]
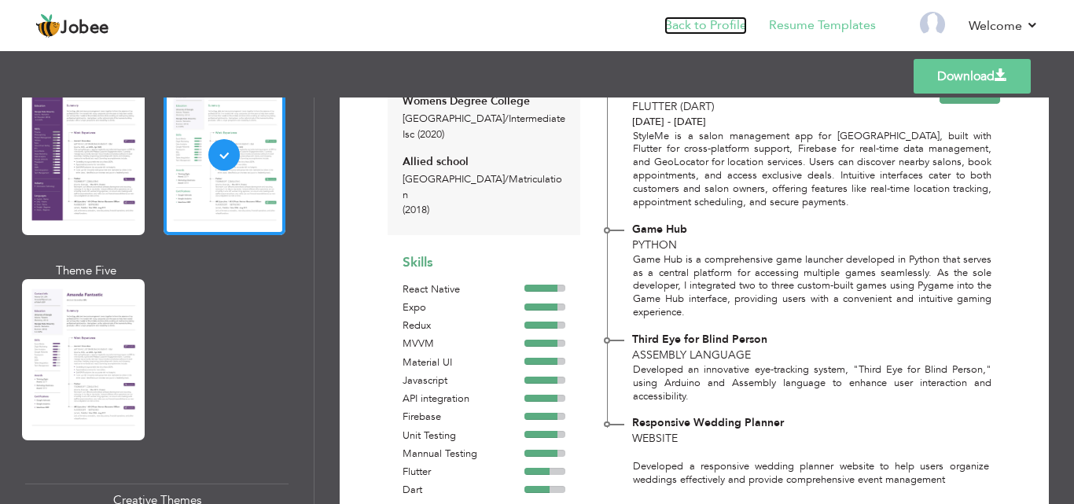
click at [696, 27] on link "Back to Profile" at bounding box center [705, 26] width 83 height 18
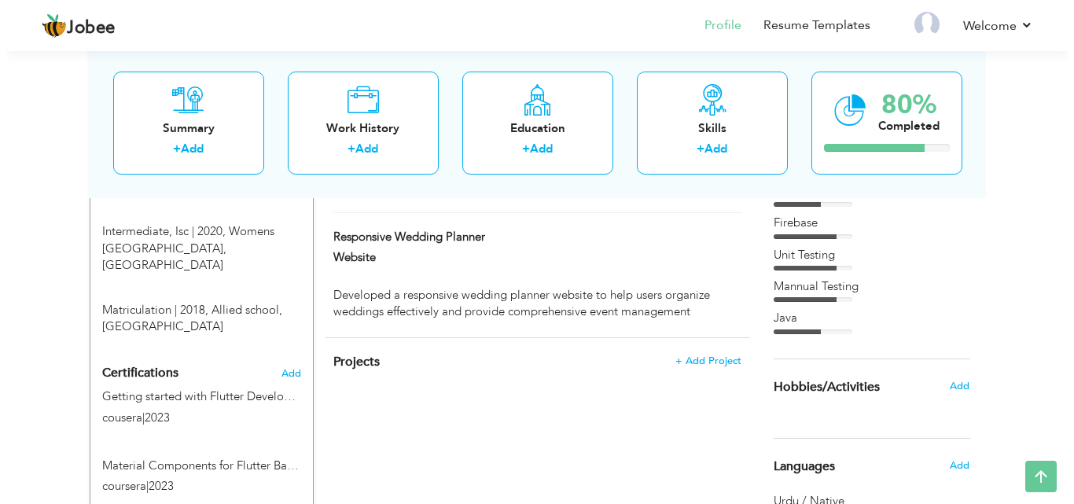
scroll to position [812, 0]
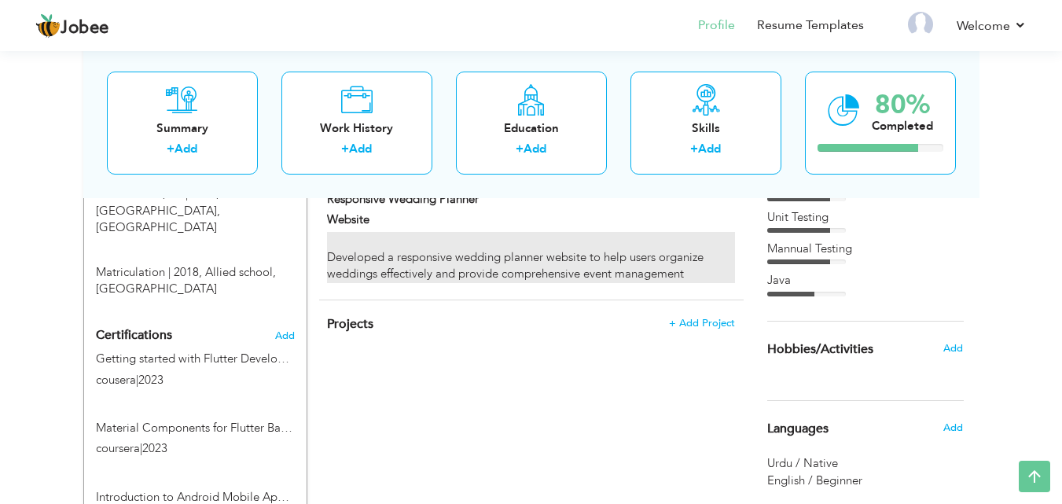
click at [495, 241] on p "Developed a responsive wedding planner website to help users organize weddings …" at bounding box center [530, 257] width 407 height 50
type input "Responsive Wedding Planner"
type input "Website"
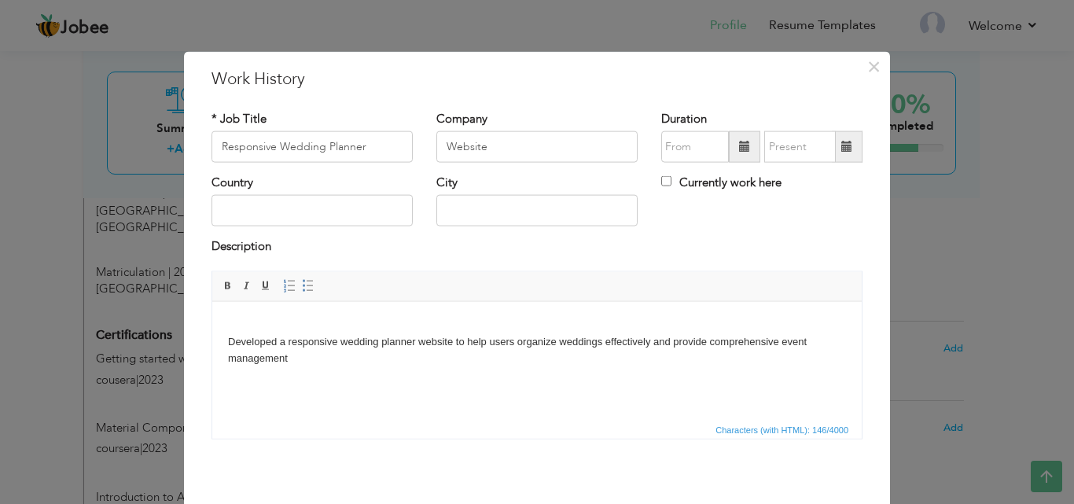
click at [228, 318] on p "Developed a responsive wedding planner website to help users organize weddings …" at bounding box center [537, 341] width 618 height 49
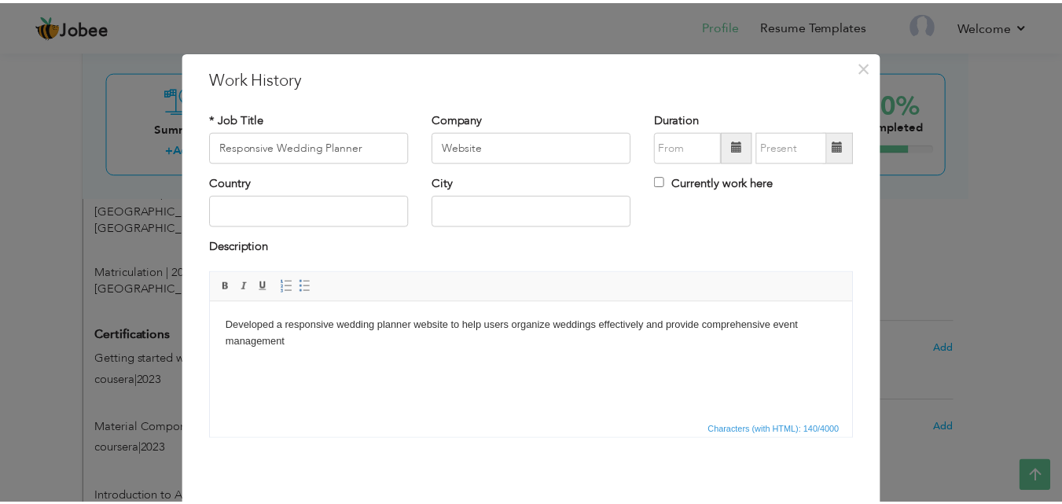
scroll to position [62, 0]
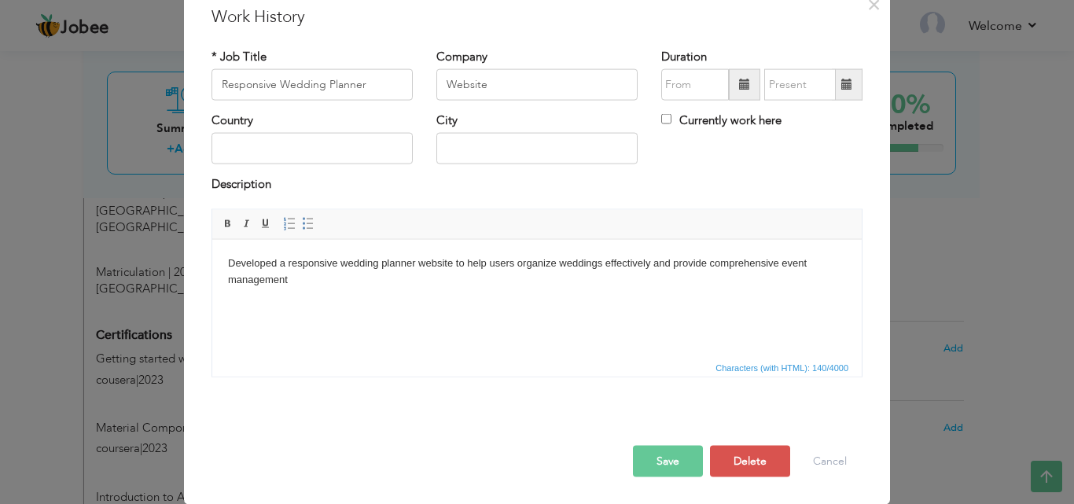
drag, startPoint x: 677, startPoint y: 467, endPoint x: 674, endPoint y: 457, distance: 9.9
click at [676, 468] on button "Save" at bounding box center [668, 460] width 70 height 31
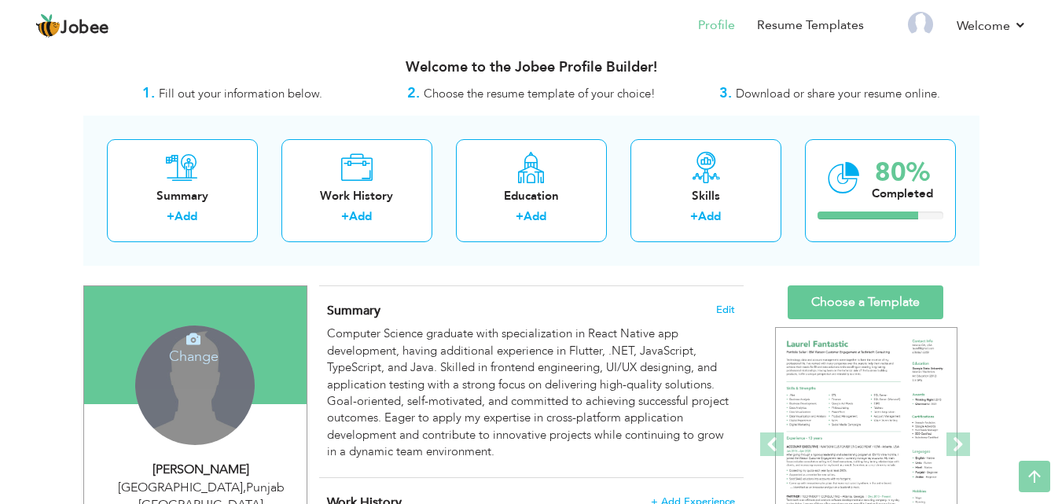
scroll to position [0, 0]
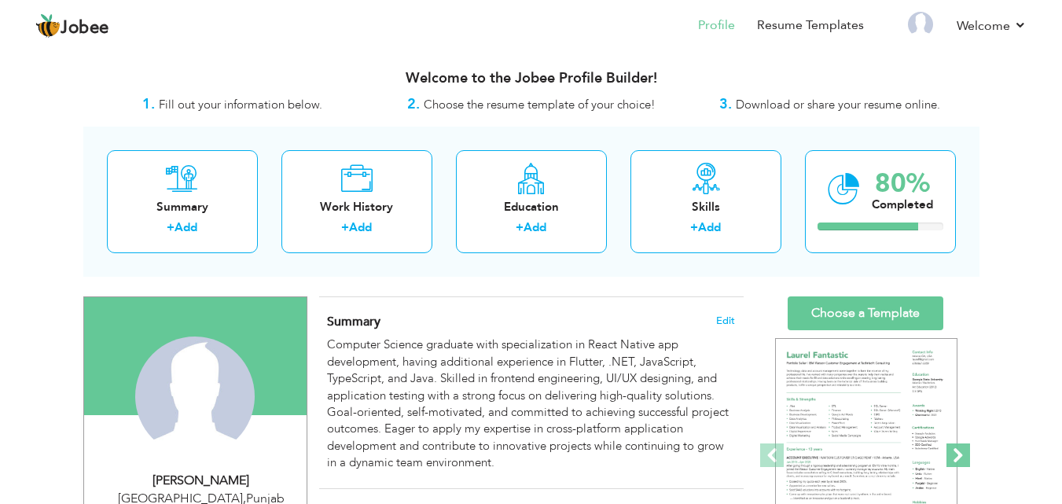
click at [957, 457] on span at bounding box center [958, 455] width 24 height 24
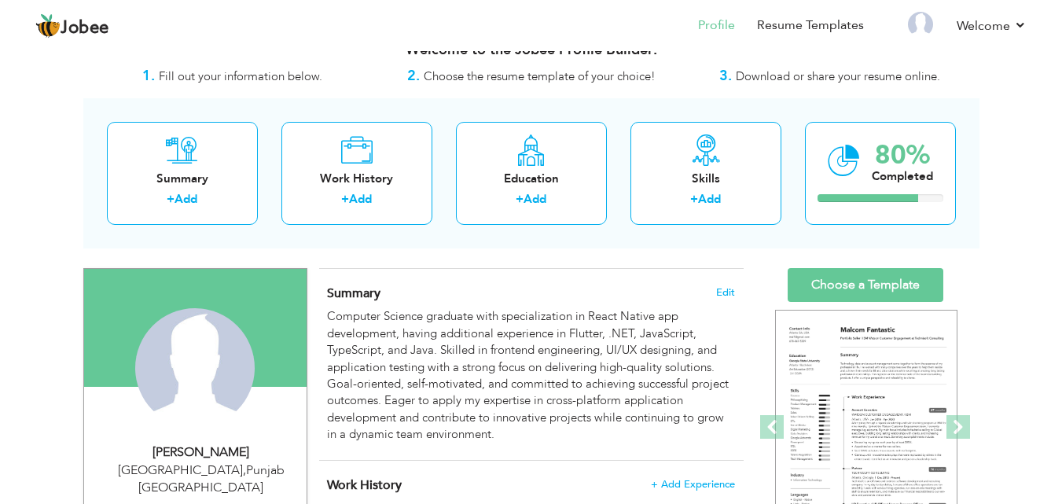
scroll to position [79, 0]
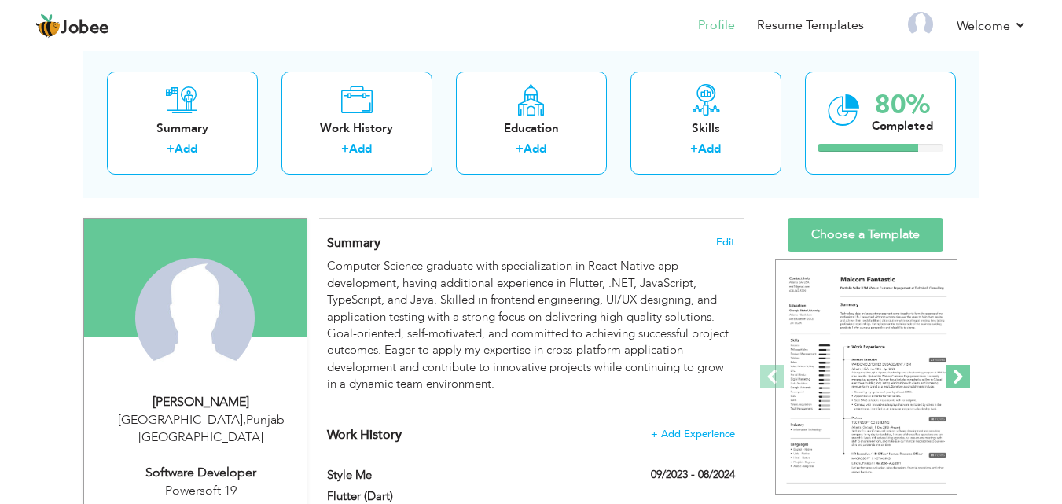
click at [965, 365] on span at bounding box center [958, 377] width 24 height 24
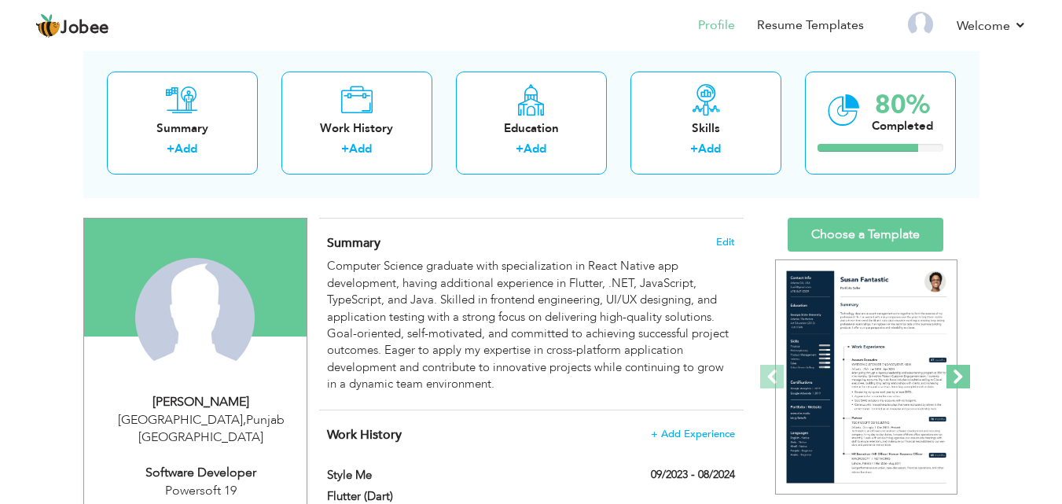
click at [965, 366] on span at bounding box center [958, 377] width 24 height 24
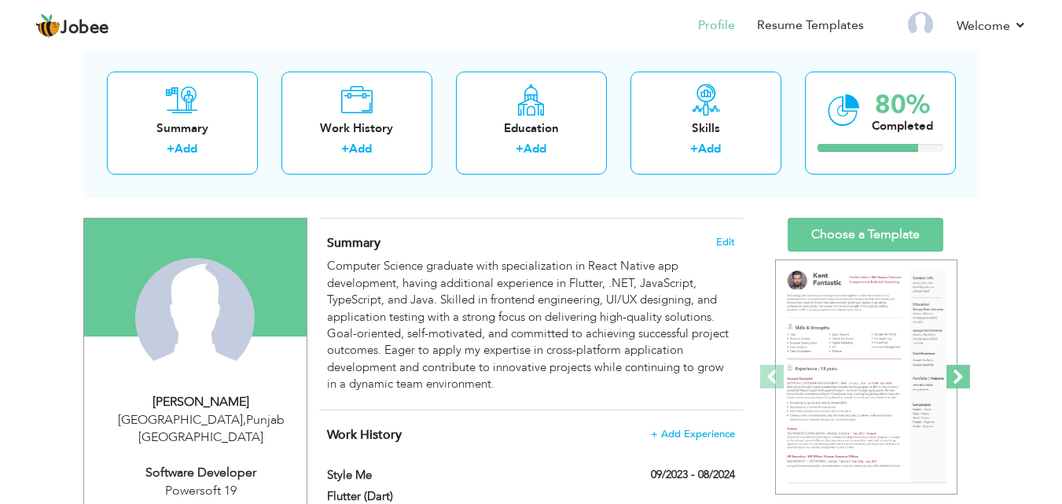
click at [965, 366] on span at bounding box center [958, 377] width 24 height 24
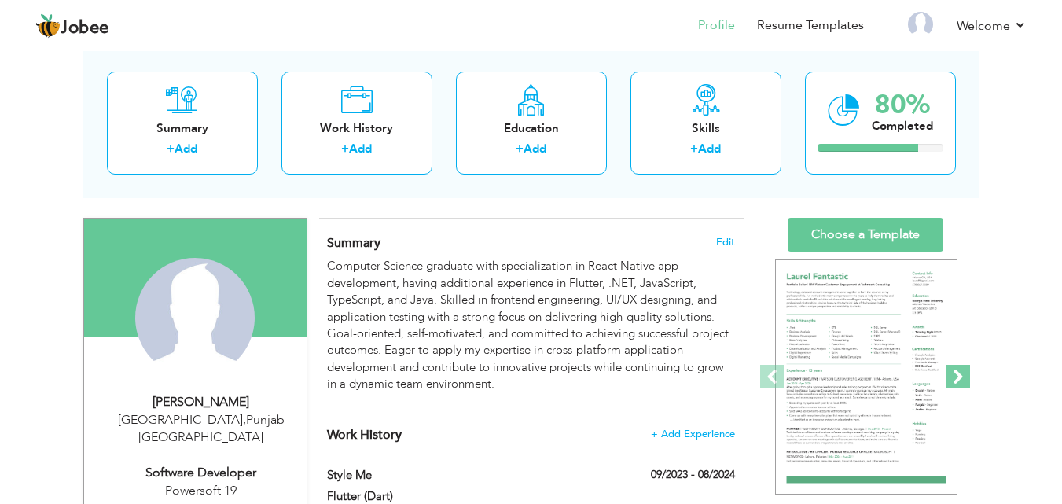
click at [965, 370] on span at bounding box center [958, 377] width 24 height 24
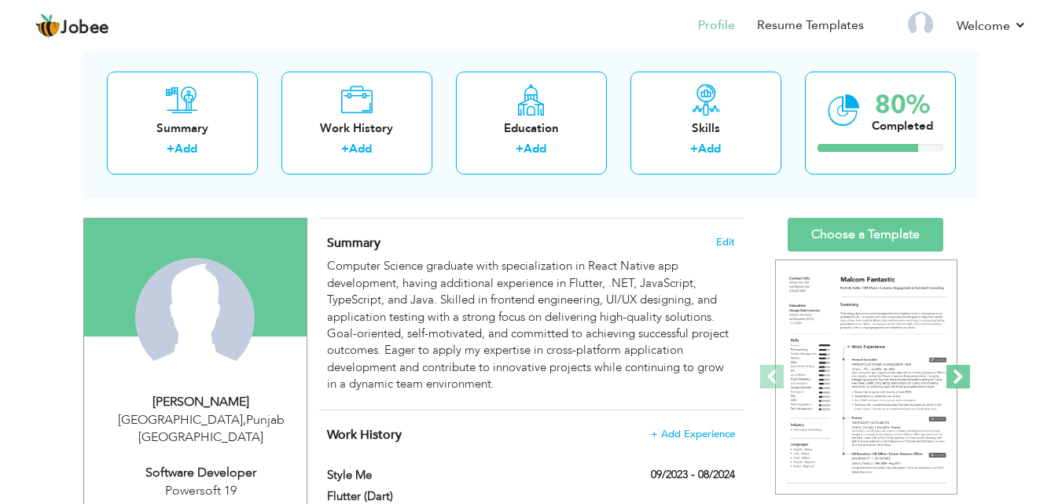
click at [965, 372] on span at bounding box center [958, 377] width 24 height 24
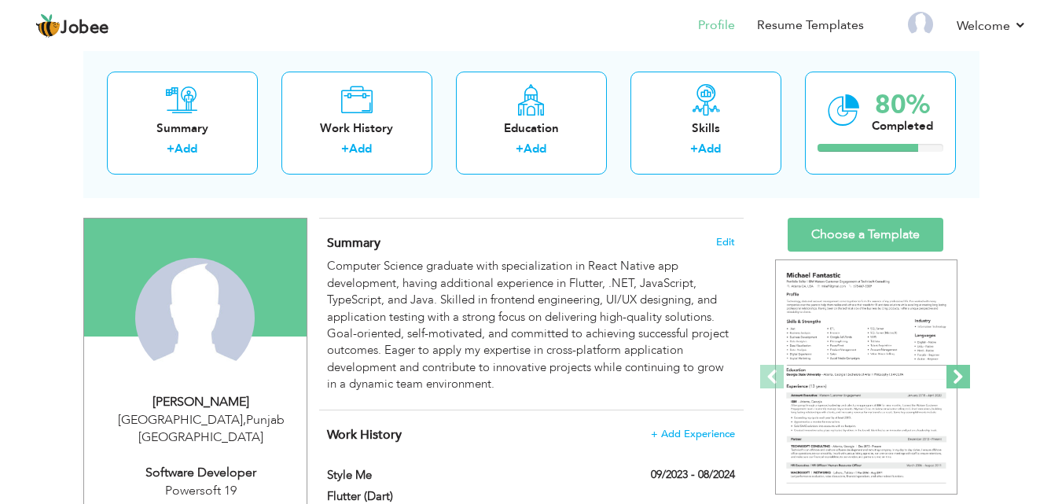
click at [965, 373] on span at bounding box center [958, 377] width 24 height 24
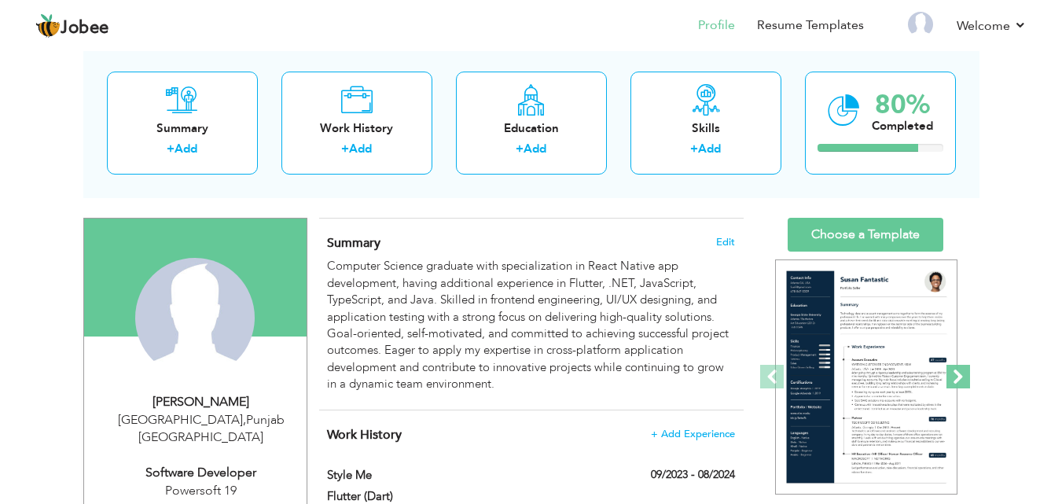
click at [965, 373] on span at bounding box center [958, 377] width 24 height 24
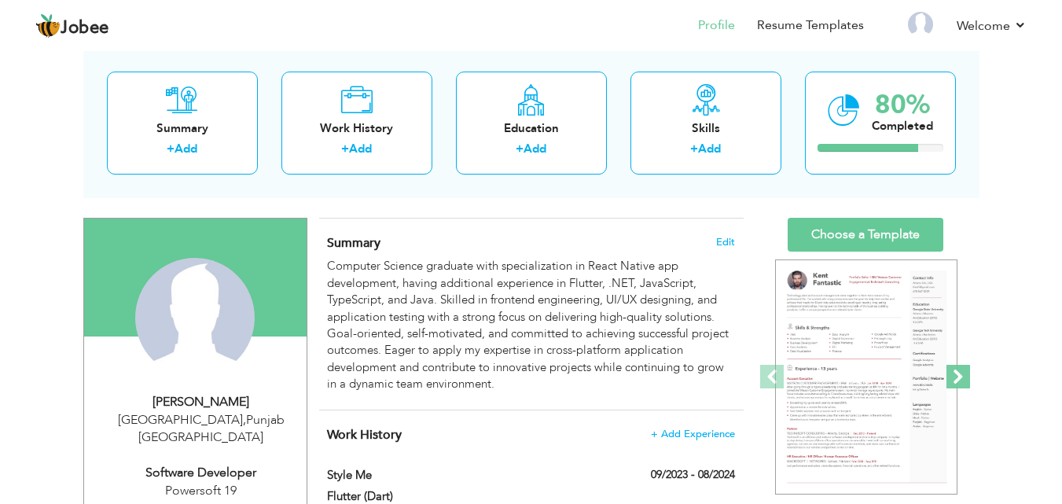
click at [965, 373] on span at bounding box center [958, 377] width 24 height 24
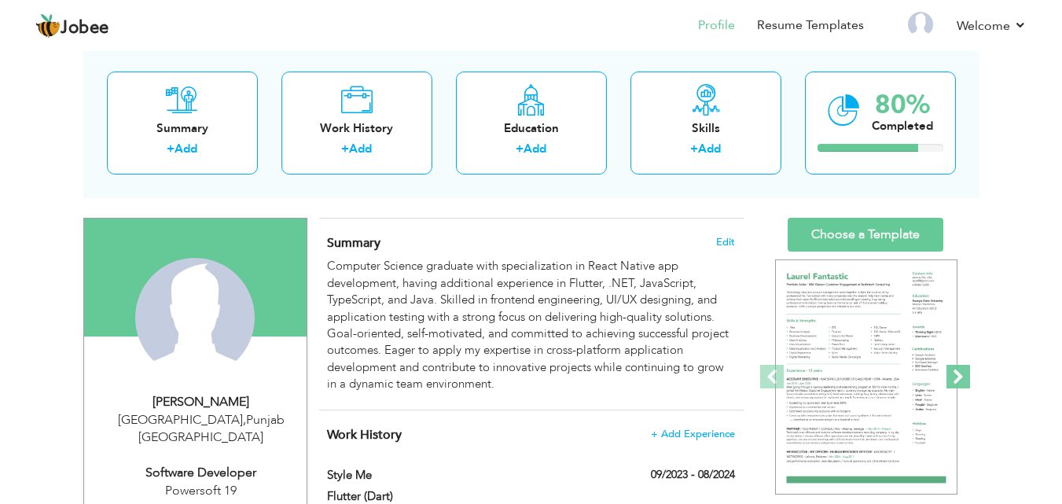
click at [965, 373] on span at bounding box center [958, 377] width 24 height 24
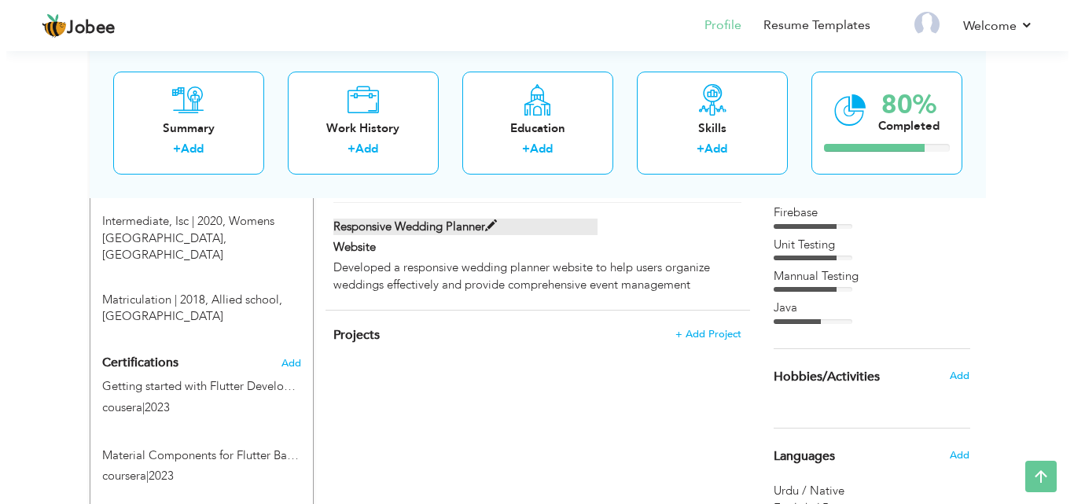
scroll to position [786, 0]
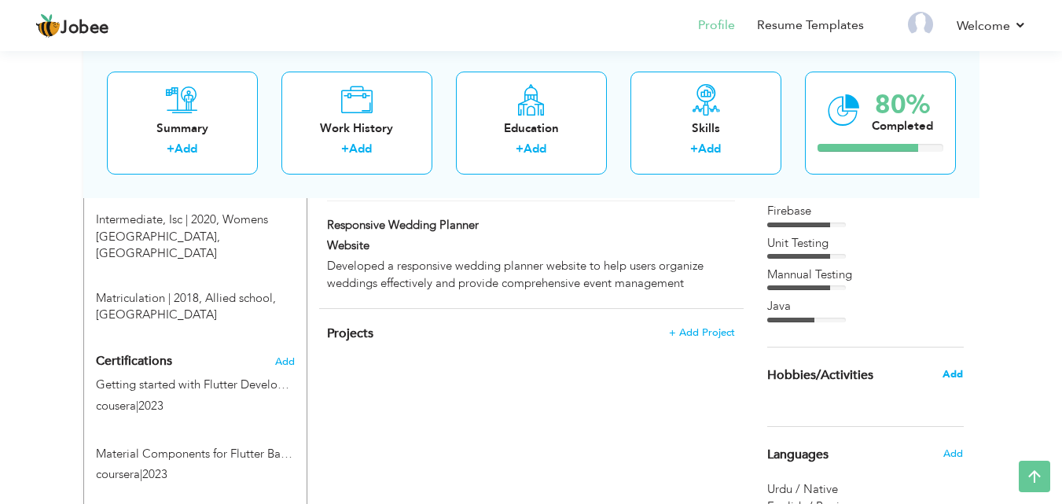
click at [953, 375] on span "Add" at bounding box center [952, 374] width 20 height 14
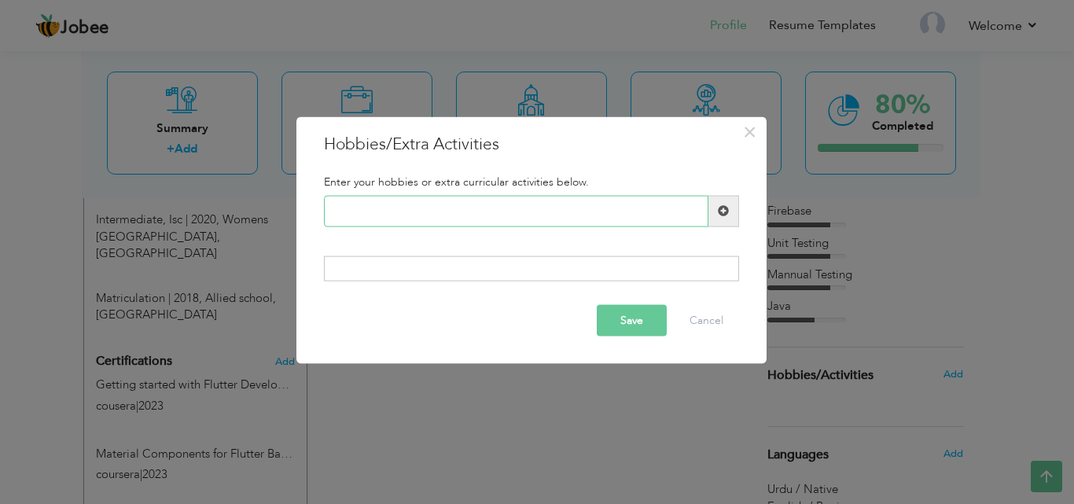
click at [378, 219] on input "text" at bounding box center [516, 210] width 384 height 31
type input "Travelling"
click at [718, 215] on span at bounding box center [723, 210] width 11 height 11
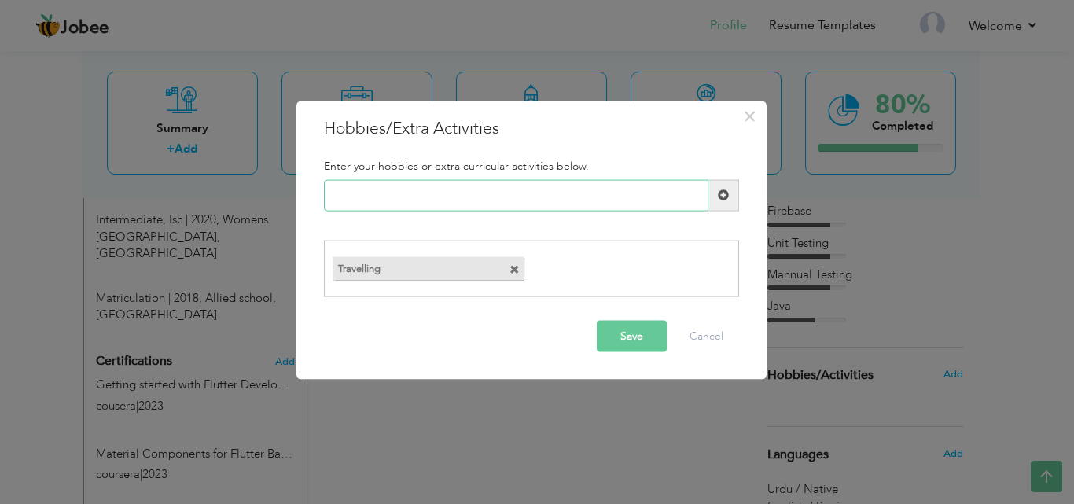
click at [590, 195] on input "text" at bounding box center [516, 194] width 384 height 31
type input "Cooking"
type input "Reading"
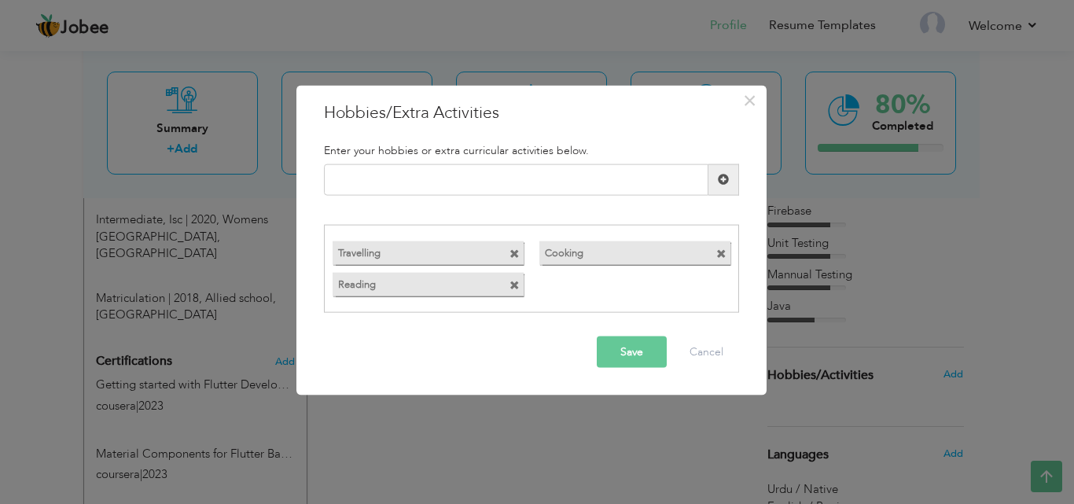
drag, startPoint x: 614, startPoint y: 354, endPoint x: 646, endPoint y: 186, distance: 170.5
click at [618, 337] on button "Save" at bounding box center [632, 351] width 70 height 31
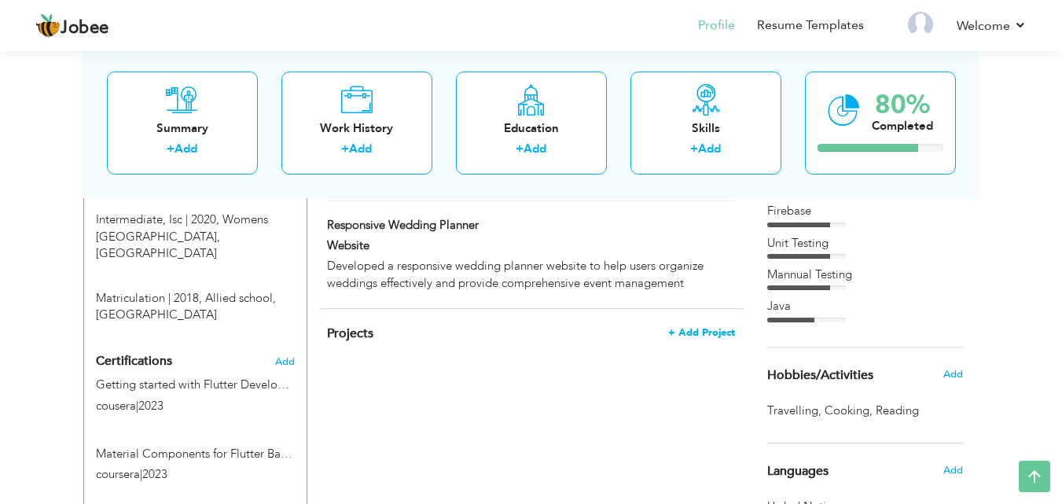
click at [698, 335] on span "+ Add Project" at bounding box center [701, 332] width 67 height 11
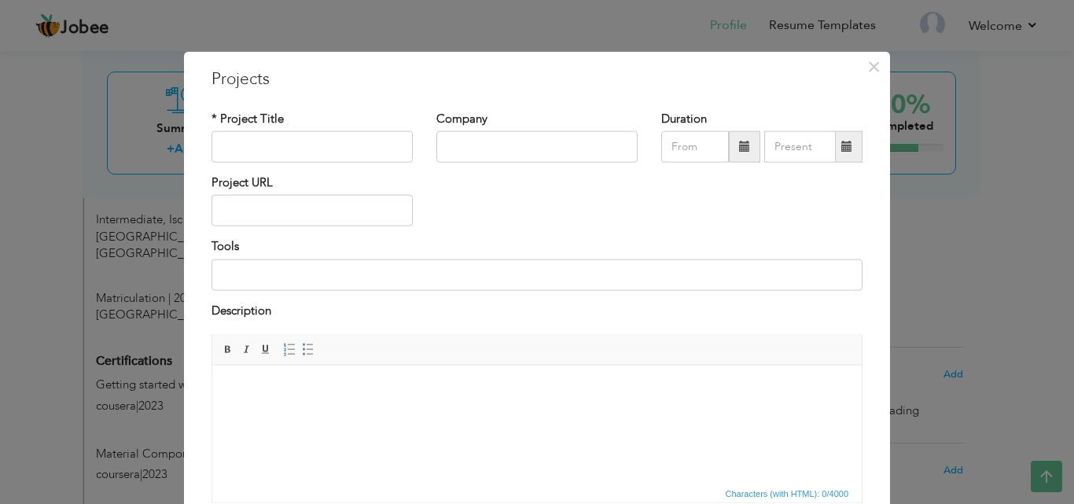
scroll to position [0, 0]
drag, startPoint x: 366, startPoint y: 403, endPoint x: 303, endPoint y: 373, distance: 70.0
click at [303, 371] on html at bounding box center [536, 389] width 649 height 48
click at [259, 395] on body at bounding box center [537, 388] width 618 height 17
click at [274, 404] on span "Paste" at bounding box center [314, 405] width 82 height 19
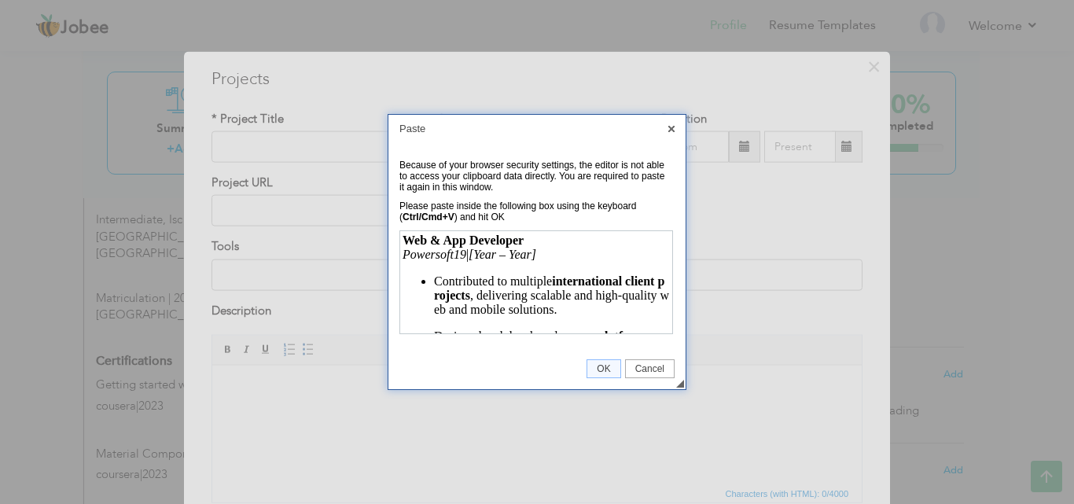
scroll to position [522, 0]
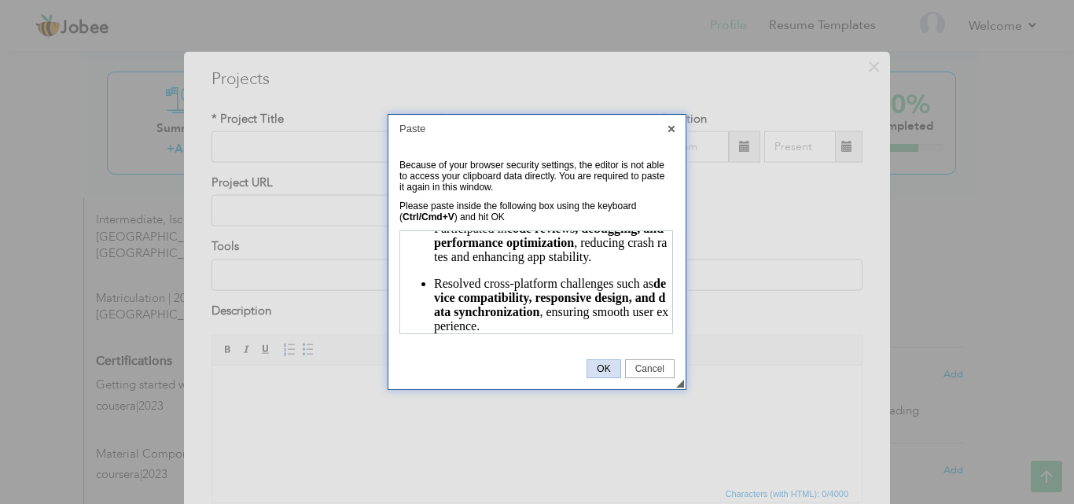
click at [604, 366] on span "OK" at bounding box center [603, 368] width 32 height 11
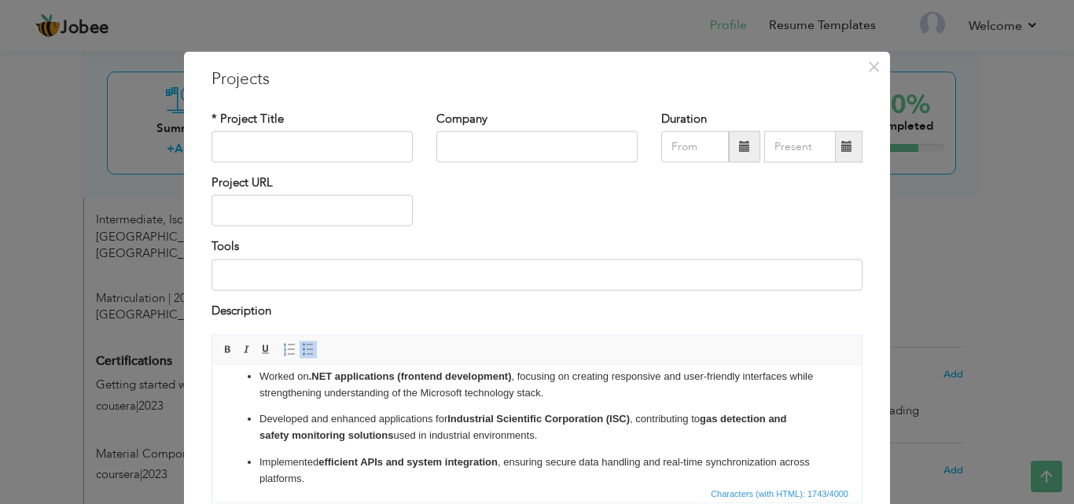
scroll to position [0, 0]
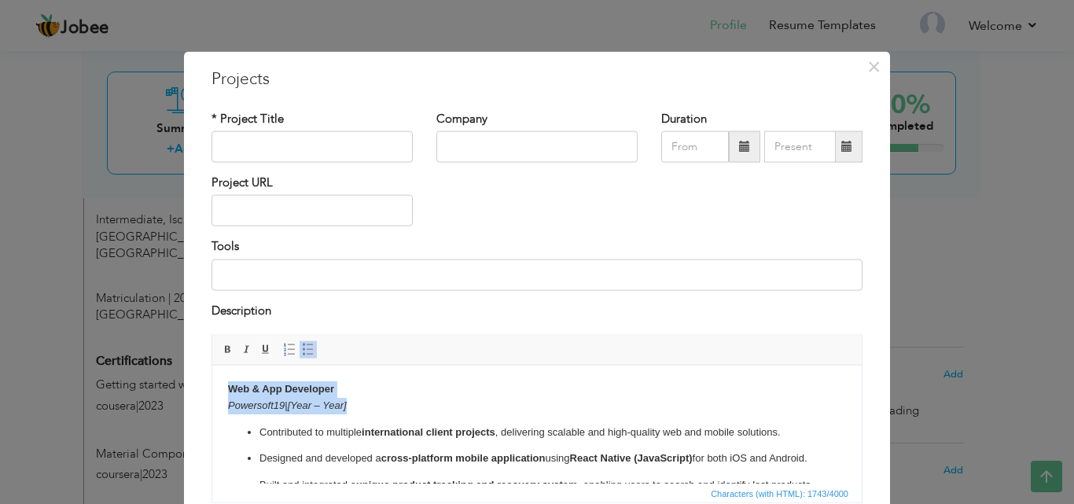
drag, startPoint x: 355, startPoint y: 404, endPoint x: 221, endPoint y: 382, distance: 136.2
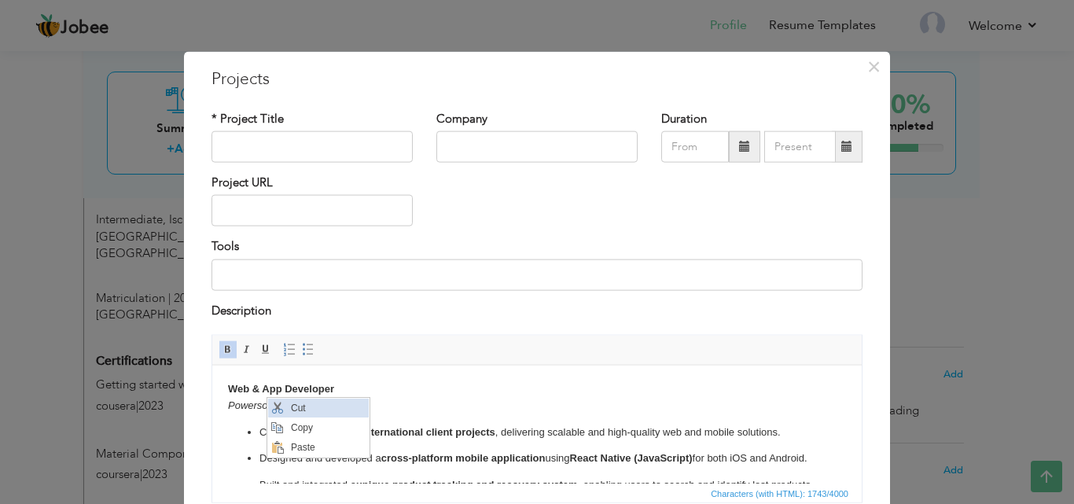
click at [295, 410] on span "Cut" at bounding box center [327, 407] width 82 height 19
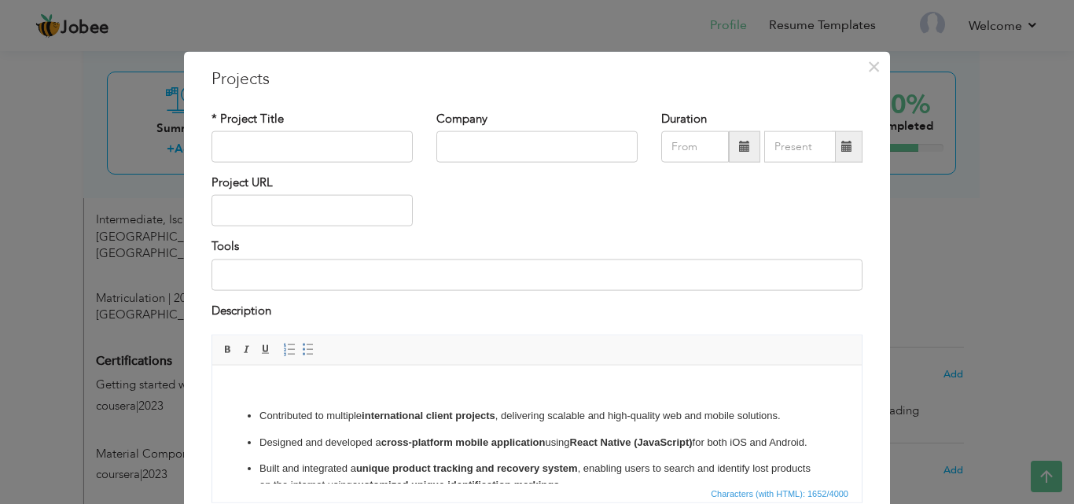
click at [298, 395] on p at bounding box center [537, 388] width 618 height 17
click at [271, 390] on p at bounding box center [537, 388] width 618 height 17
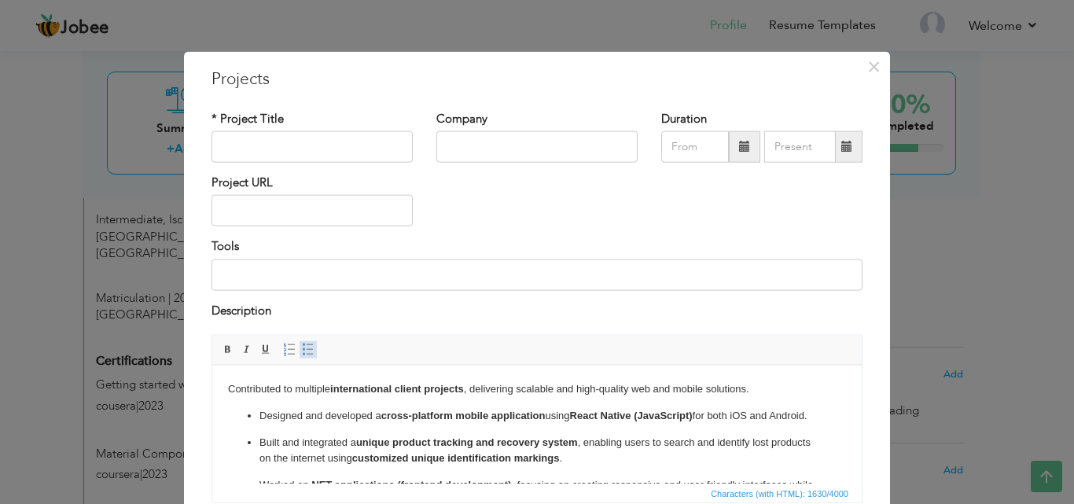
click at [302, 343] on span at bounding box center [308, 349] width 13 height 13
click at [314, 152] on input "text" at bounding box center [311, 146] width 201 height 31
type input "Web & App Developer Powersoft19 | [Year – Year]"
drag, startPoint x: 332, startPoint y: 149, endPoint x: 406, endPoint y: 149, distance: 73.1
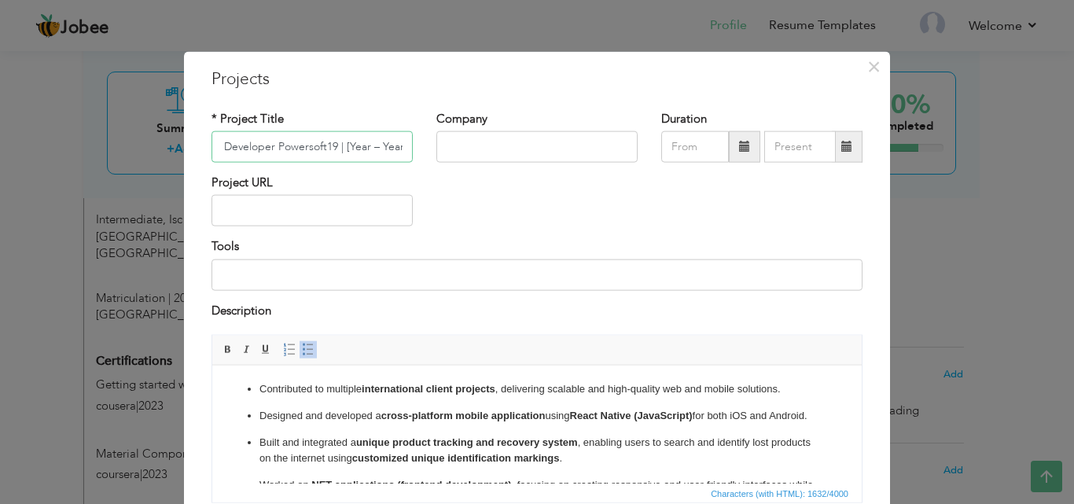
click at [406, 149] on input "Web & App Developer Powersoft19 | [Year – Year]" at bounding box center [311, 146] width 201 height 31
click at [499, 158] on input "text" at bounding box center [536, 146] width 201 height 31
click at [499, 157] on input "text" at bounding box center [536, 146] width 201 height 31
paste input "Web & App Developer Powersoft19 | [Year – Year]"
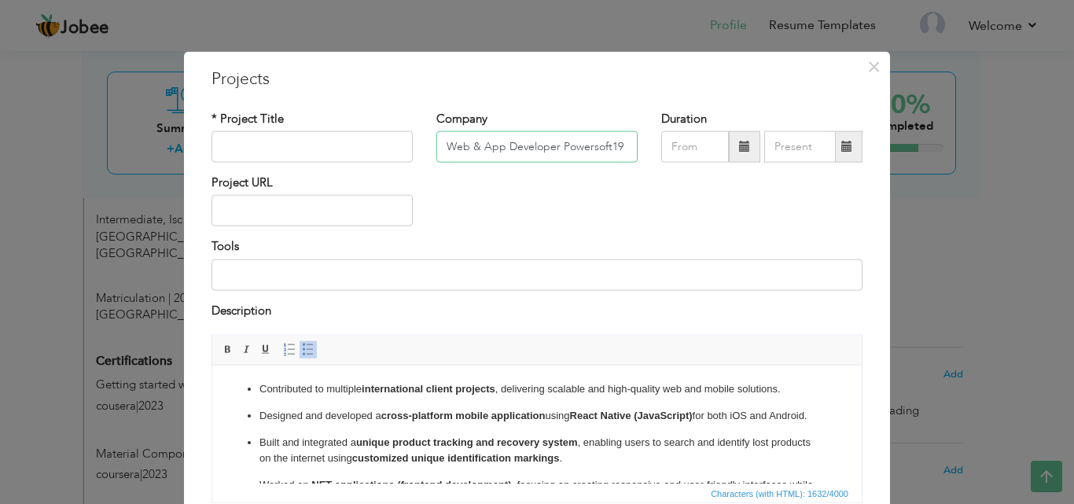
scroll to position [0, 61]
click at [557, 146] on input "Web & App Developer Powersoft19 | [Year – Year]" at bounding box center [536, 146] width 201 height 31
click at [551, 181] on div "Project URL" at bounding box center [537, 206] width 674 height 64
drag, startPoint x: 464, startPoint y: 146, endPoint x: 431, endPoint y: 141, distance: 33.5
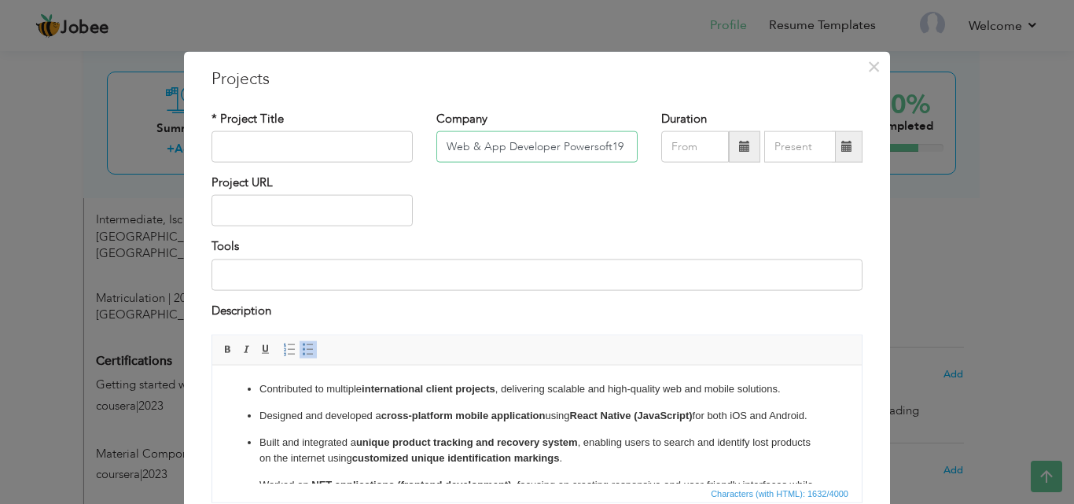
click at [436, 141] on input "Web & App Developer Powersoft19 | [Year – Year]" at bounding box center [536, 146] width 201 height 31
click at [575, 144] on input "Powersoft19 | [Year – Year]" at bounding box center [536, 146] width 201 height 31
type input "Powersoft19"
click at [733, 158] on span at bounding box center [744, 146] width 31 height 31
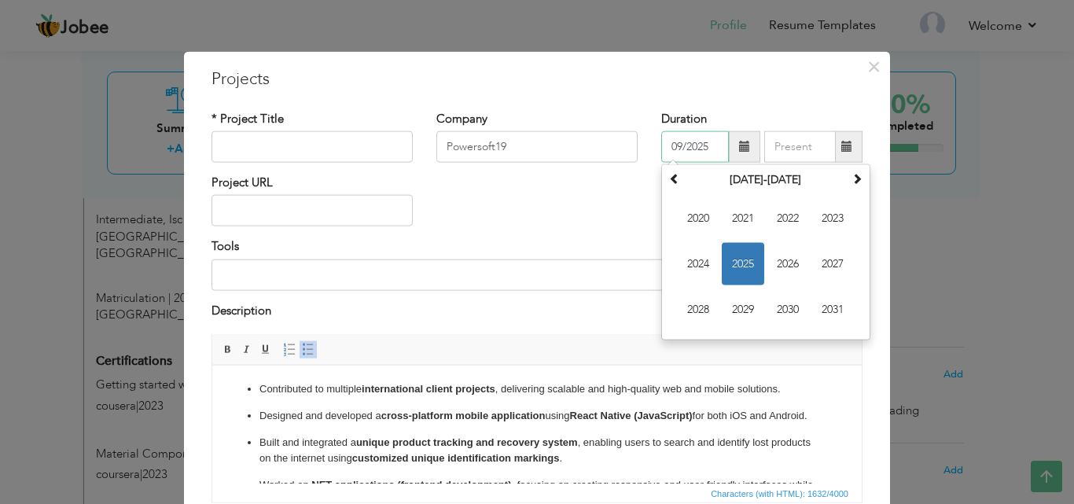
click at [722, 262] on span "2025" at bounding box center [743, 264] width 42 height 42
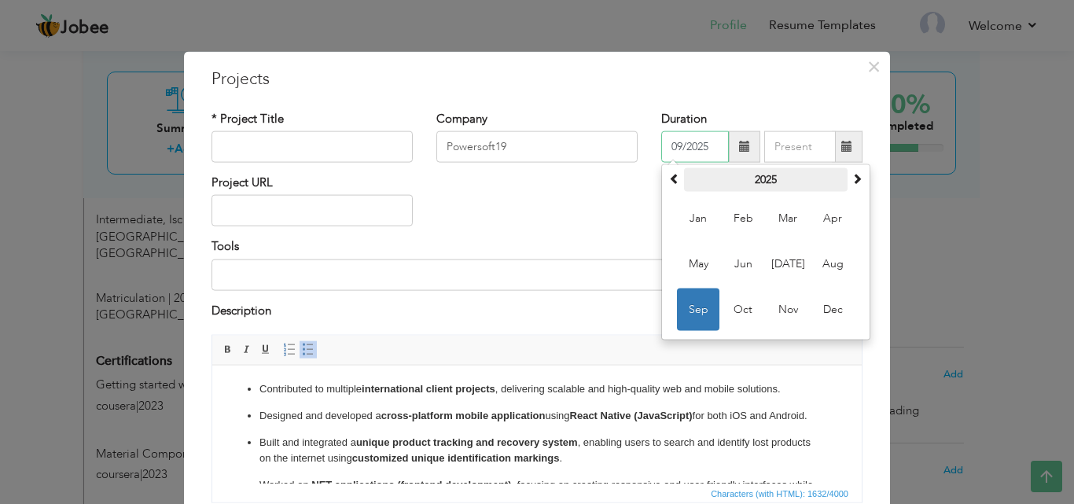
drag, startPoint x: 674, startPoint y: 171, endPoint x: 682, endPoint y: 176, distance: 9.6
click at [674, 171] on th at bounding box center [674, 180] width 19 height 24
drag, startPoint x: 733, startPoint y: 313, endPoint x: 778, endPoint y: 226, distance: 98.4
click at [735, 310] on span "Oct" at bounding box center [743, 309] width 42 height 42
type input "10/2024"
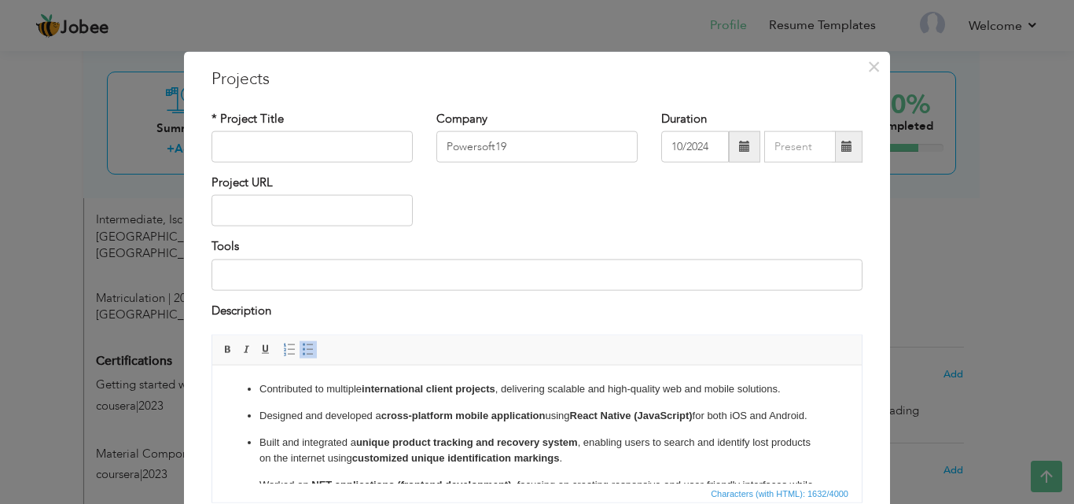
click at [849, 157] on span at bounding box center [847, 146] width 31 height 31
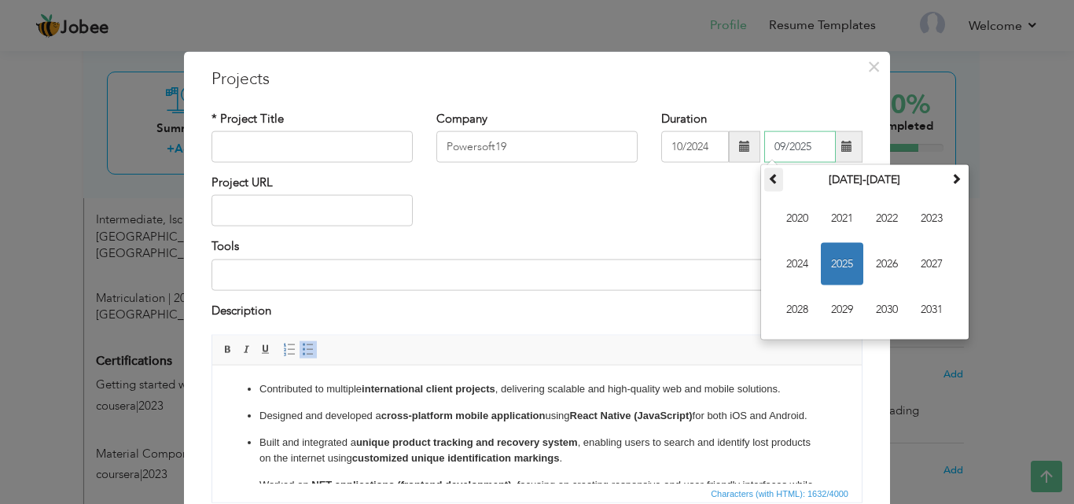
click at [768, 178] on span at bounding box center [773, 178] width 11 height 11
click at [957, 182] on th at bounding box center [955, 180] width 19 height 24
click at [824, 263] on span "2025" at bounding box center [842, 264] width 42 height 42
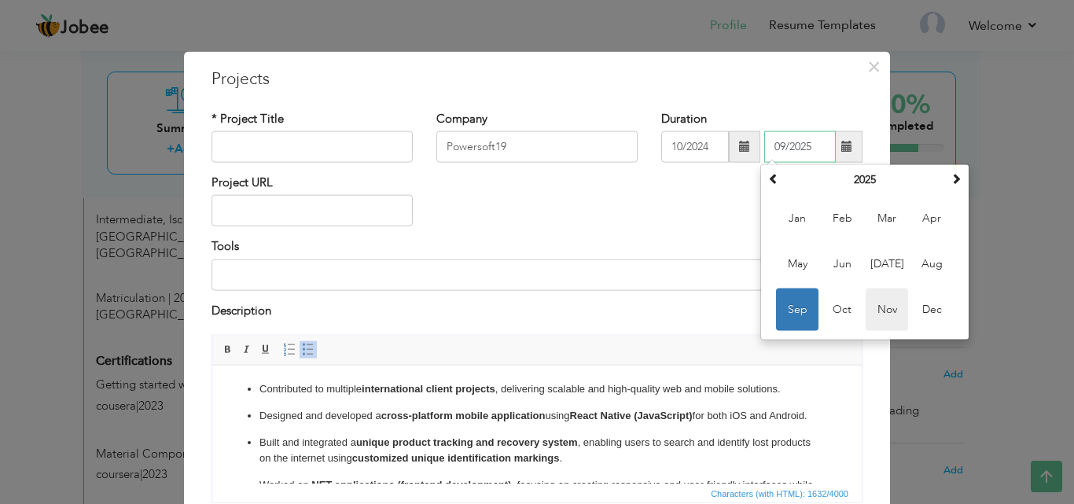
click at [888, 313] on span "Nov" at bounding box center [886, 309] width 42 height 42
type input "11/2025"
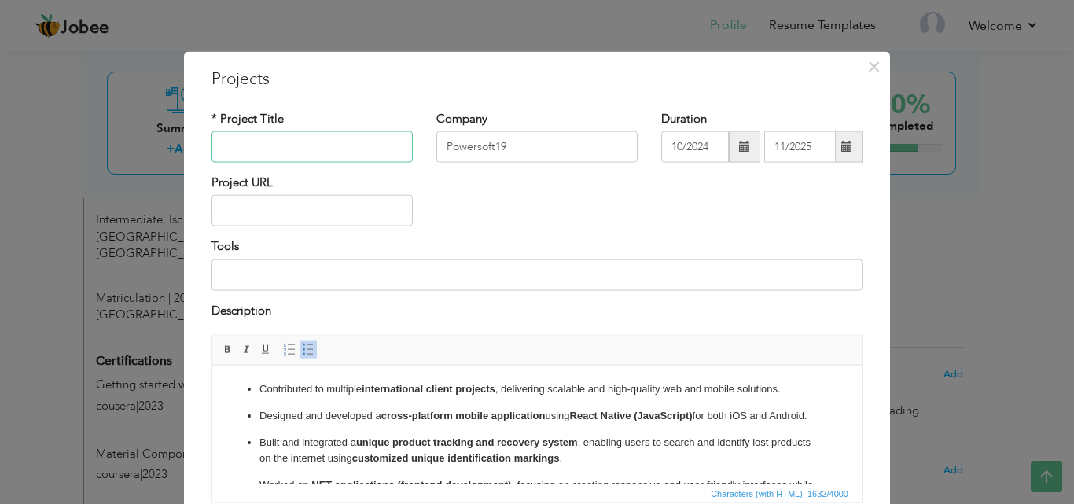
click at [322, 144] on input "text" at bounding box center [311, 146] width 201 height 31
paste input "Web & App Develope"
type input "Web & App Developer"
click at [843, 145] on span at bounding box center [846, 146] width 11 height 11
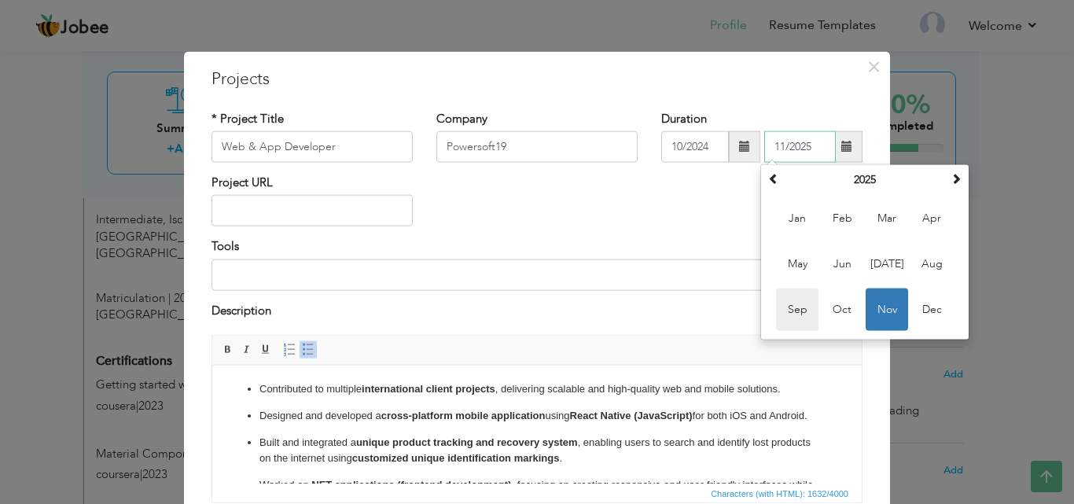
click at [792, 315] on span "Sep" at bounding box center [797, 309] width 42 height 42
type input "09/2025"
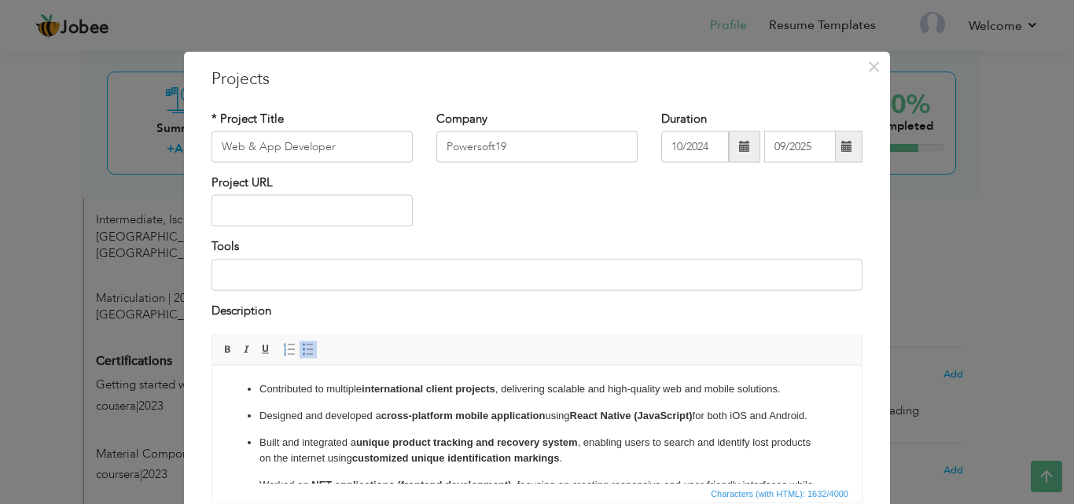
click at [635, 186] on div "Project URL" at bounding box center [537, 206] width 674 height 64
click at [330, 147] on input "Web & App Developer" at bounding box center [311, 146] width 201 height 31
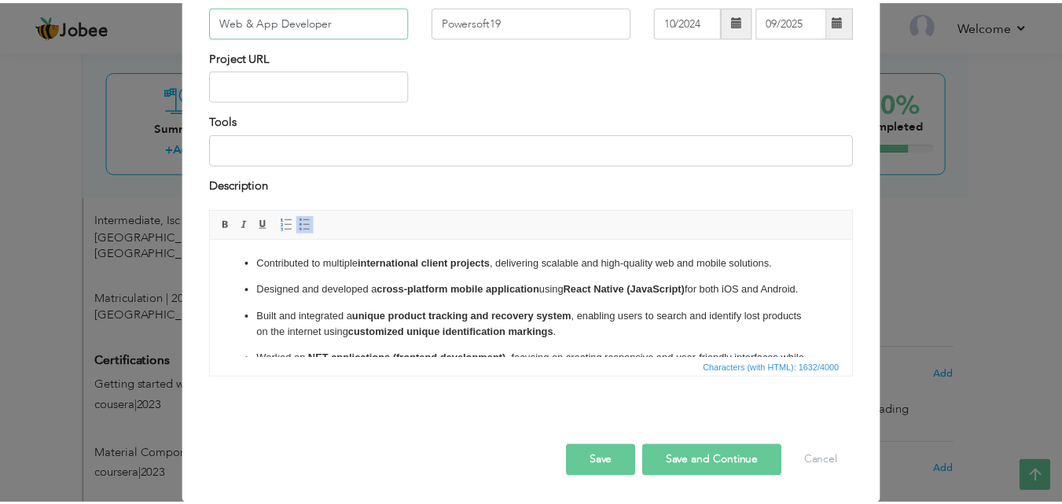
scroll to position [127, 0]
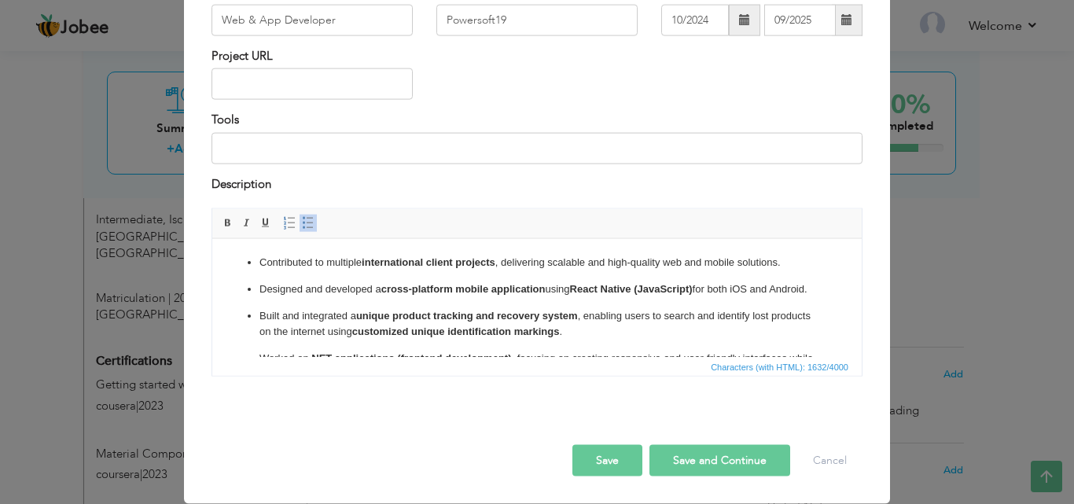
click at [602, 471] on button "Save" at bounding box center [607, 460] width 70 height 31
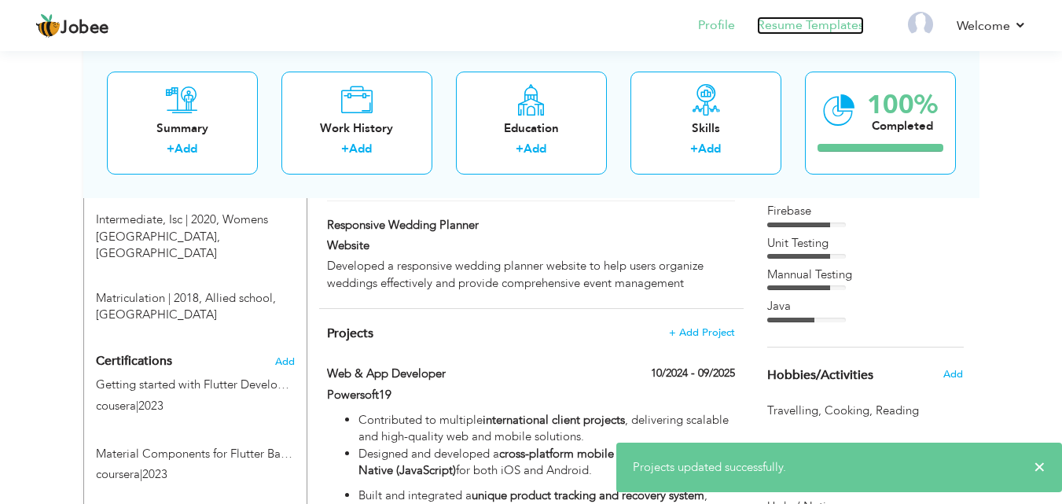
click at [795, 29] on link "Resume Templates" at bounding box center [810, 26] width 107 height 18
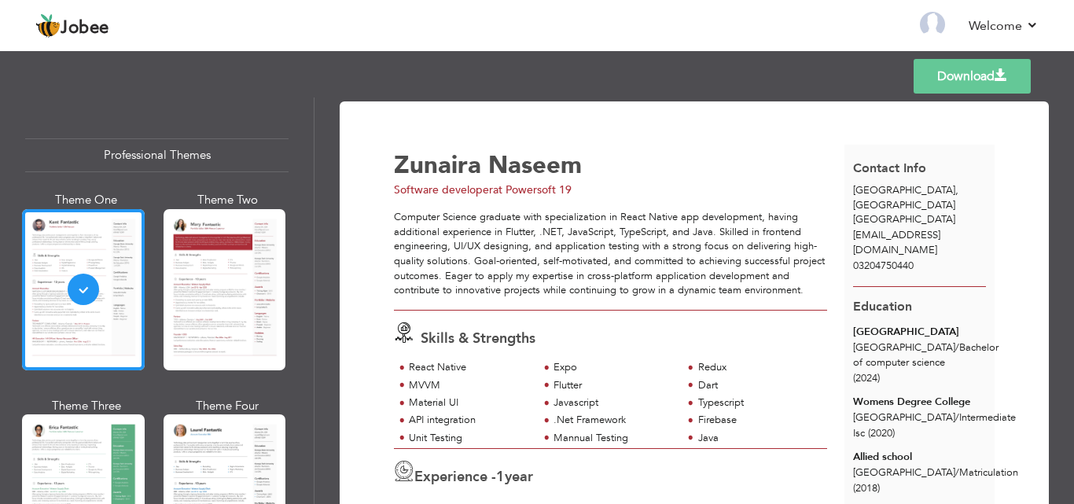
click at [199, 273] on div at bounding box center [224, 289] width 123 height 161
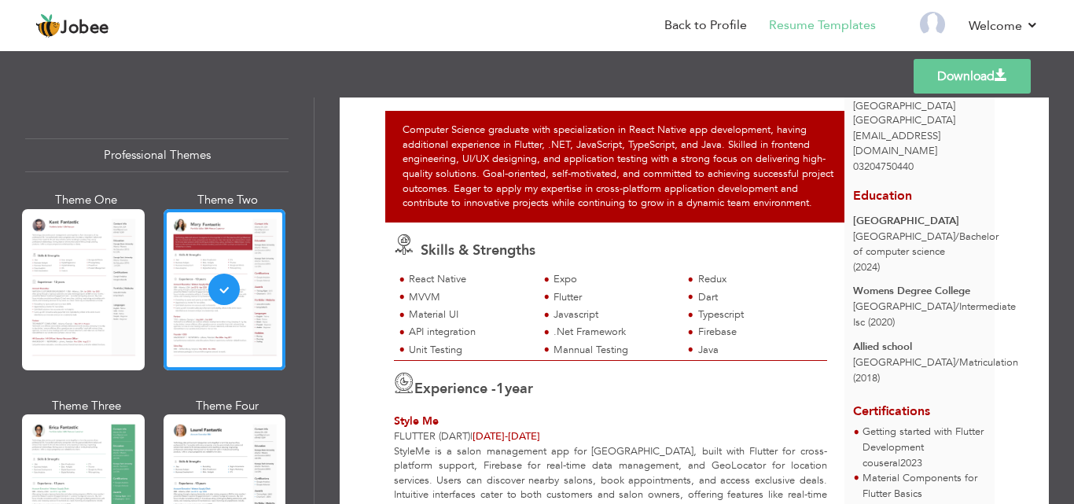
scroll to position [20, 0]
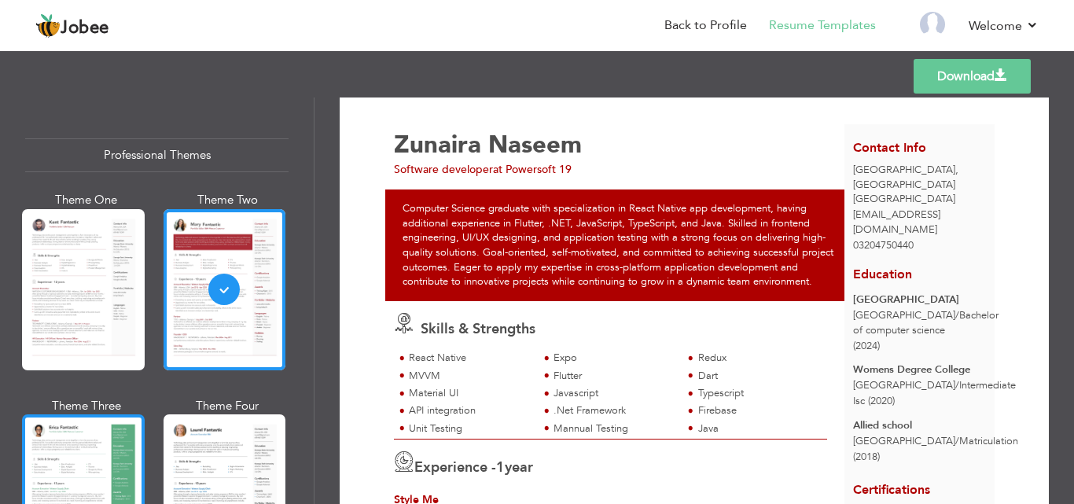
click at [87, 439] on div at bounding box center [83, 494] width 123 height 161
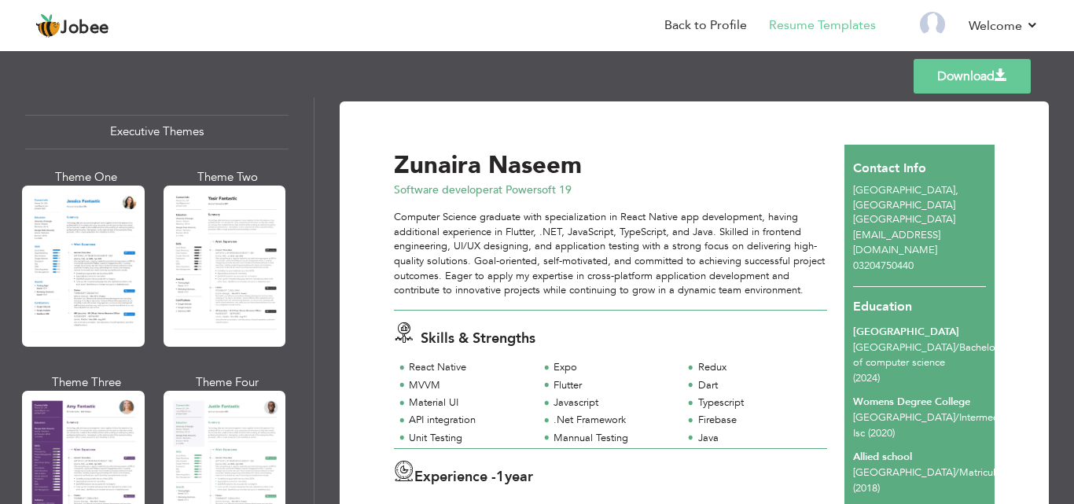
scroll to position [1179, 0]
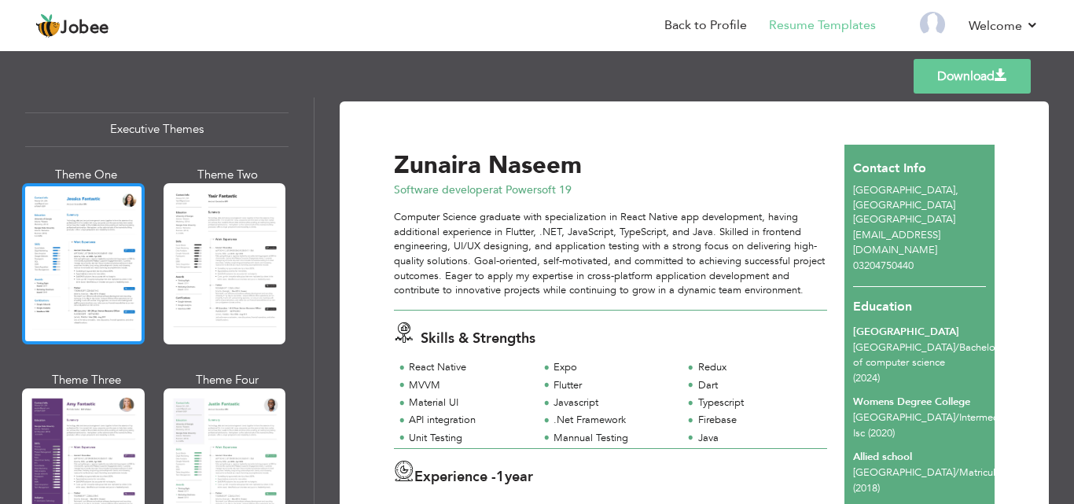
click at [114, 265] on div at bounding box center [83, 263] width 123 height 161
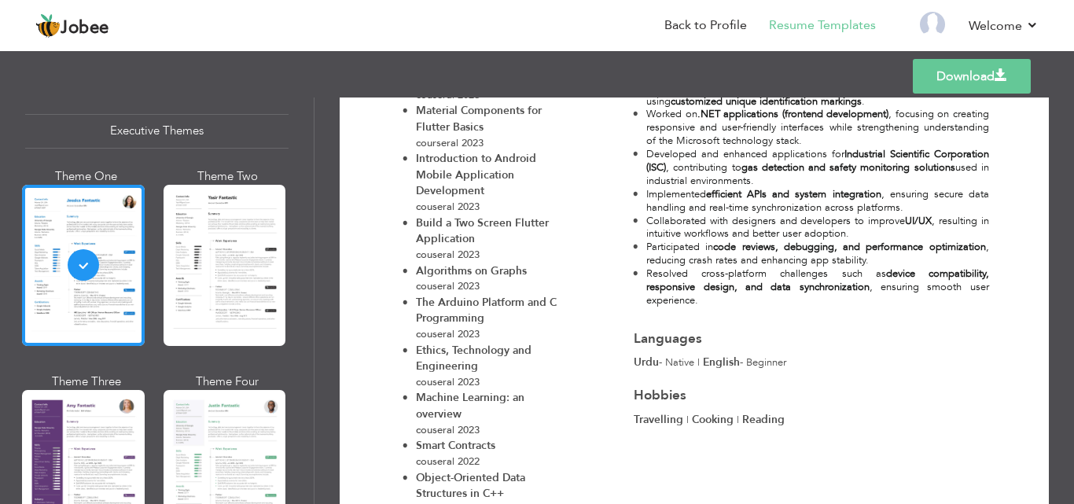
scroll to position [950, 0]
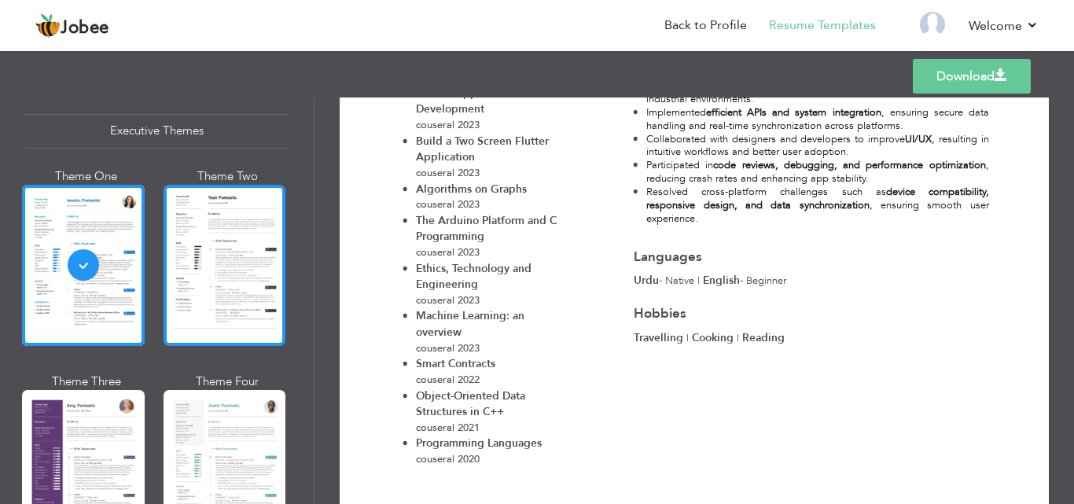
click at [215, 292] on div at bounding box center [224, 265] width 123 height 161
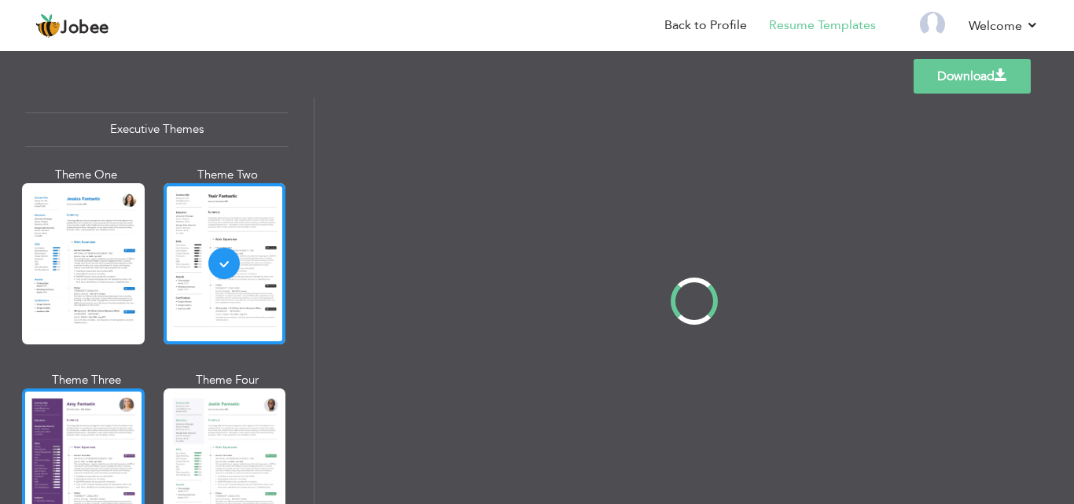
scroll to position [0, 0]
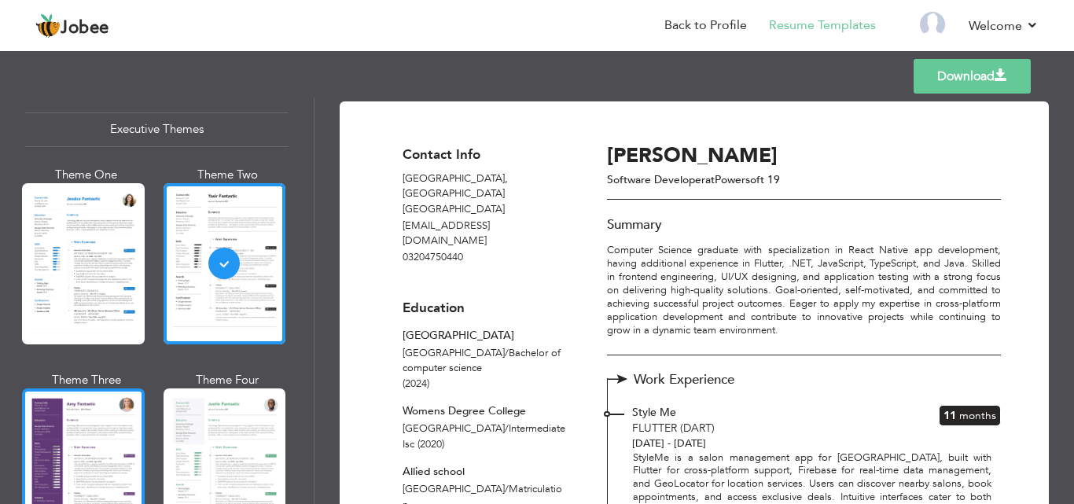
click at [73, 408] on div at bounding box center [83, 468] width 123 height 161
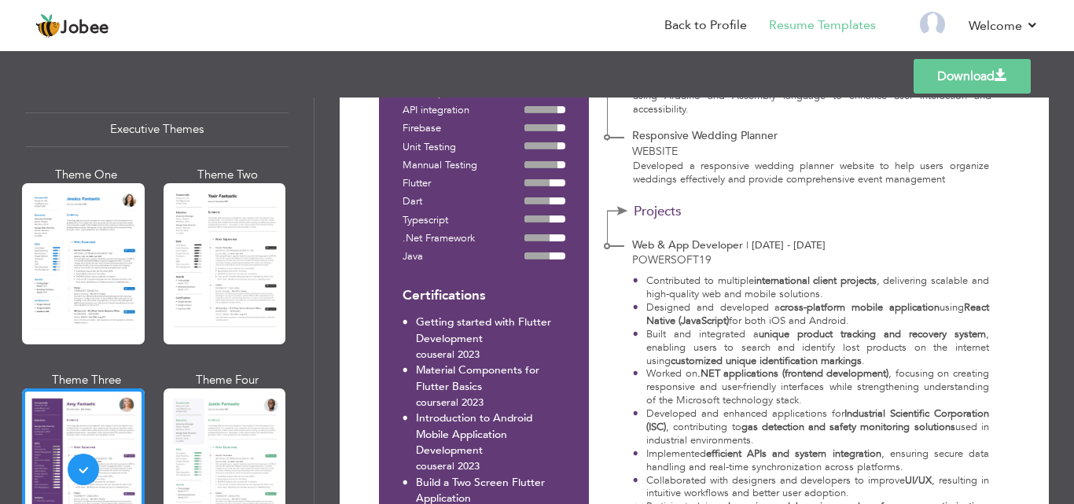
scroll to position [556, 0]
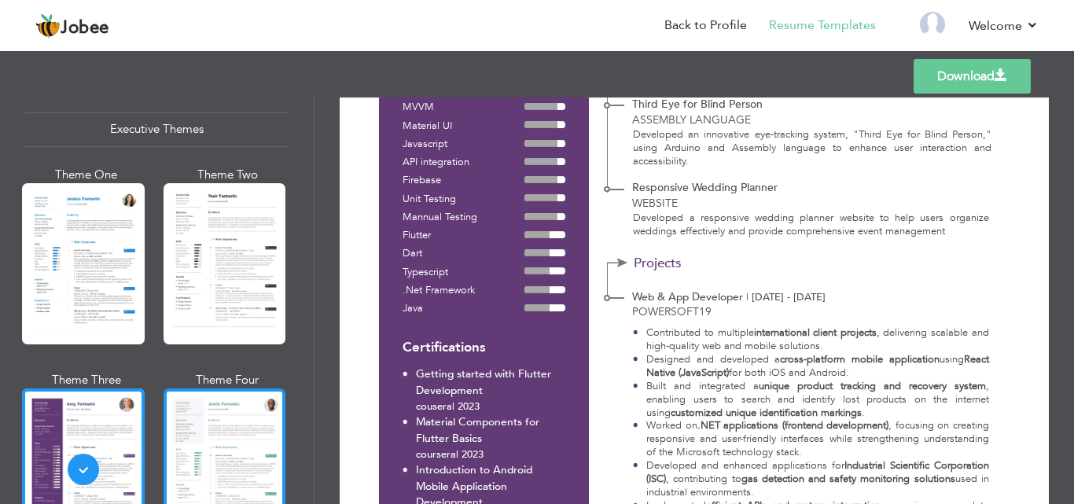
click at [214, 407] on div at bounding box center [224, 468] width 123 height 161
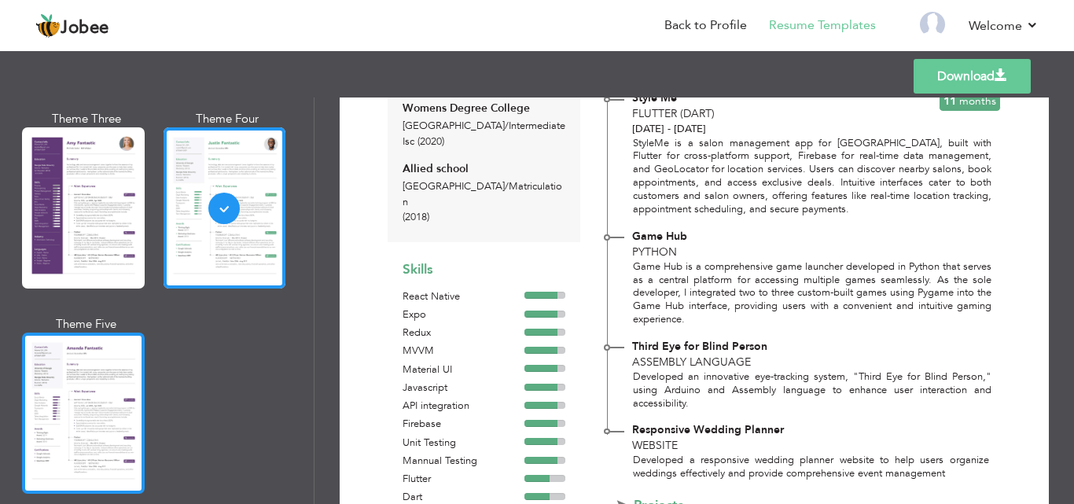
scroll to position [1493, 0]
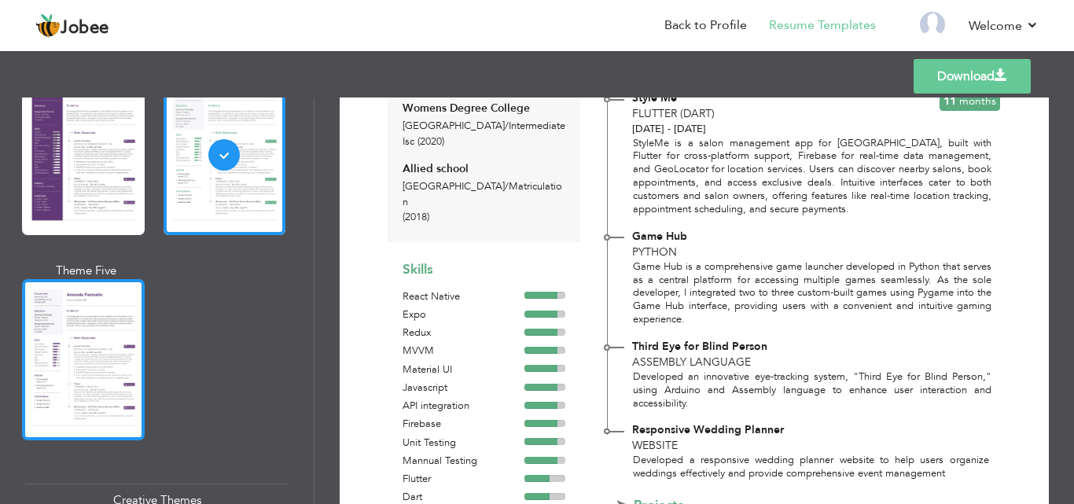
click at [131, 321] on div at bounding box center [83, 359] width 123 height 161
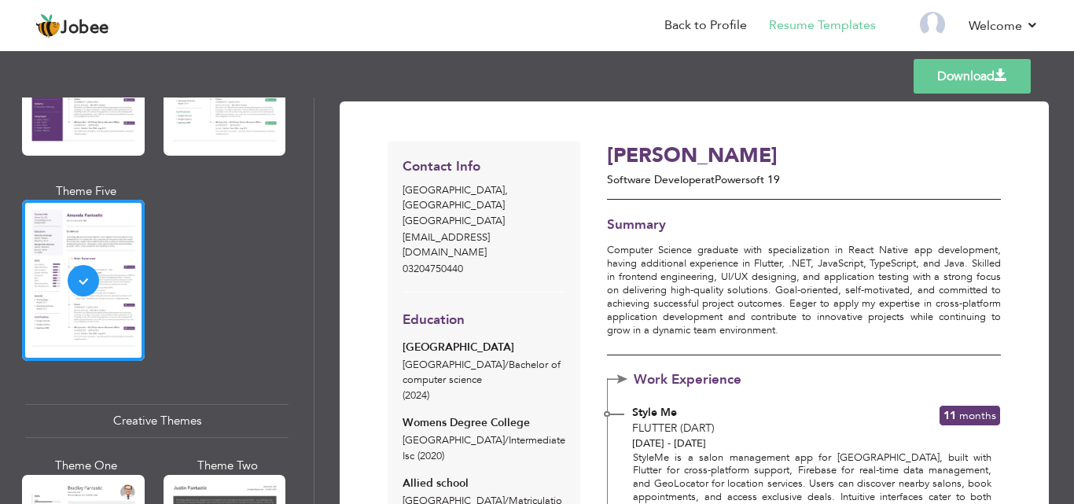
scroll to position [1808, 0]
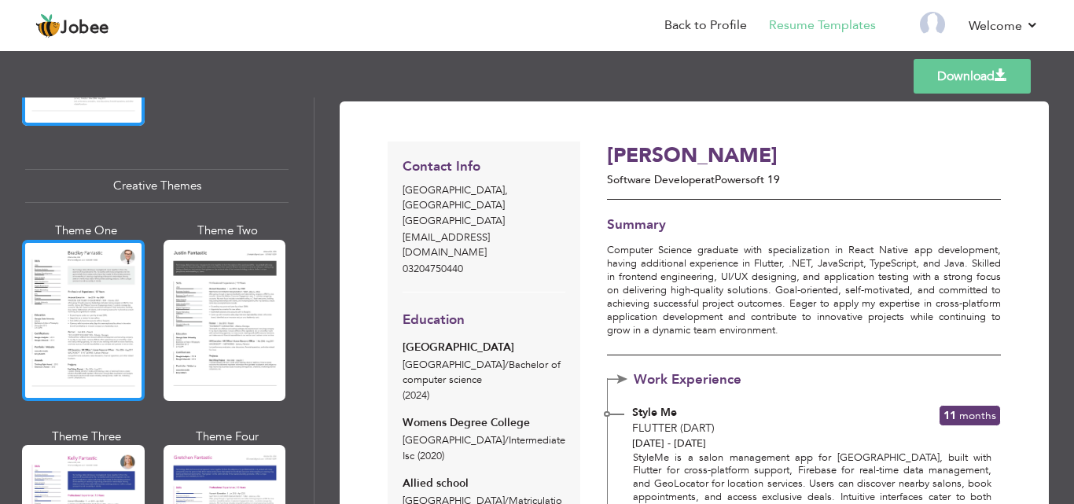
click at [25, 319] on div at bounding box center [83, 320] width 123 height 161
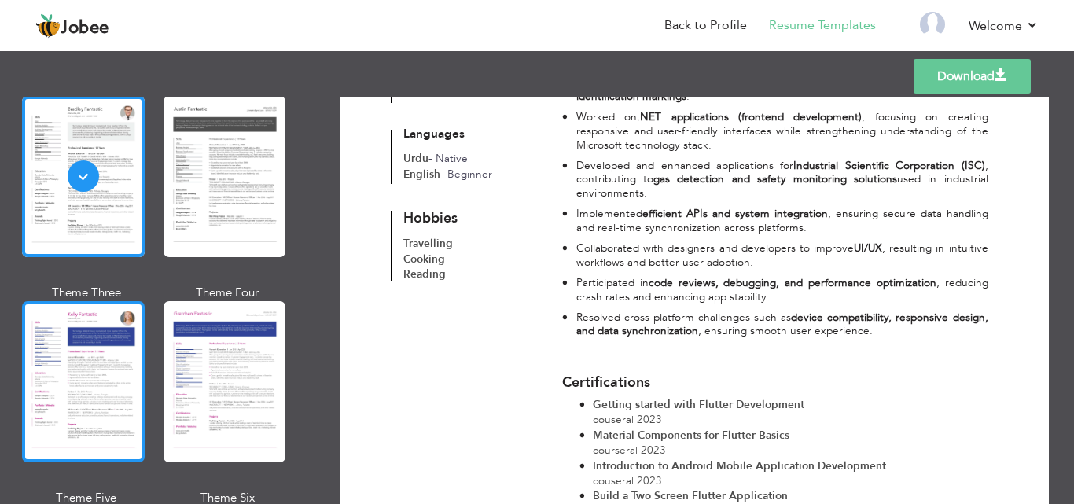
scroll to position [1965, 0]
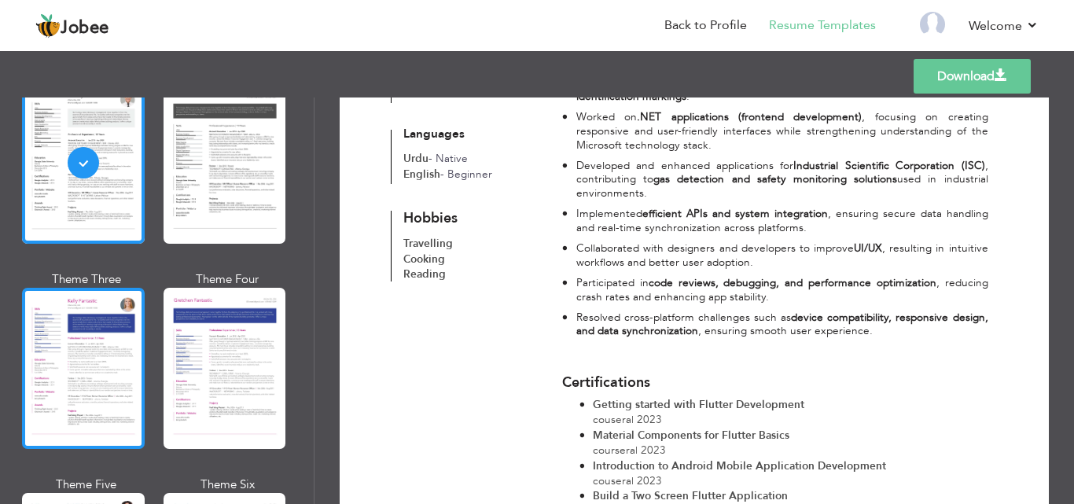
click at [74, 332] on div at bounding box center [83, 368] width 123 height 161
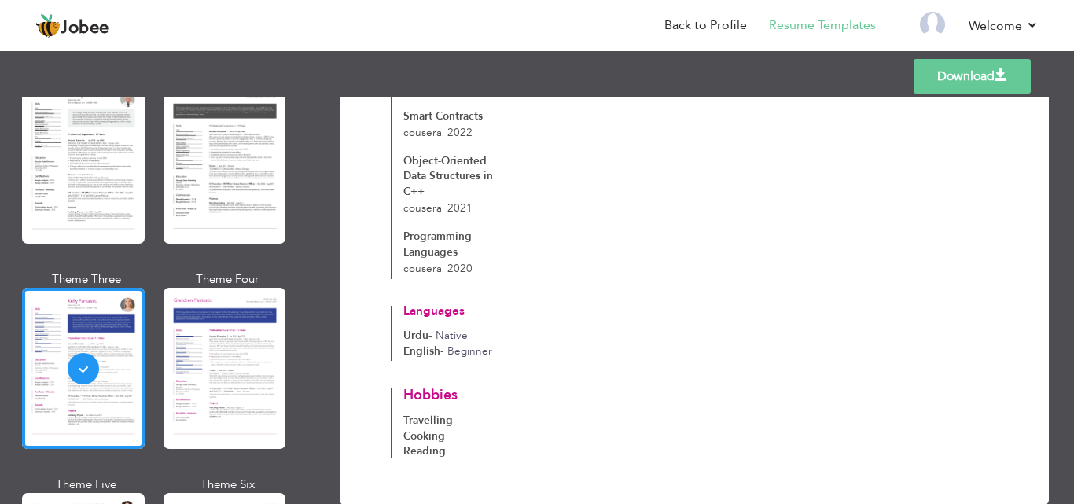
scroll to position [1449, 0]
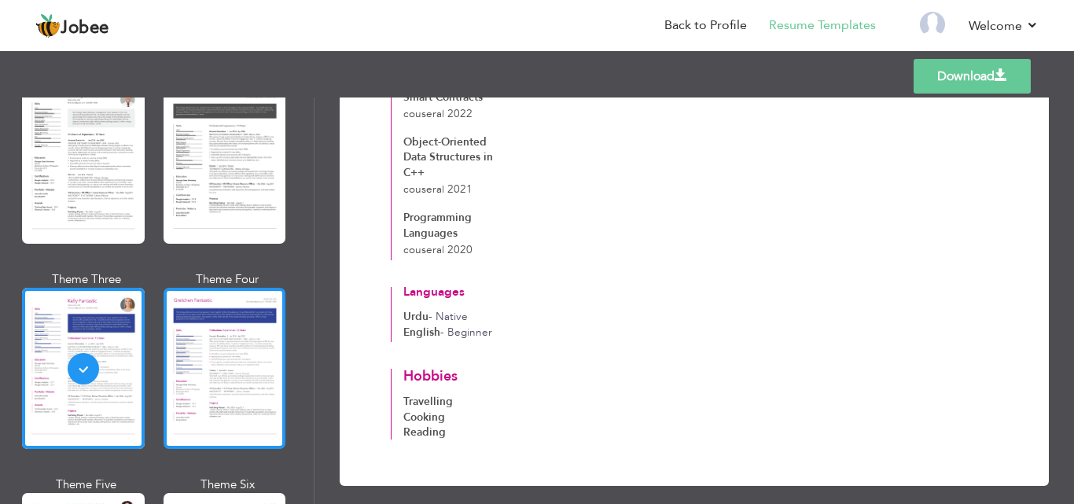
click at [174, 334] on div at bounding box center [224, 368] width 123 height 161
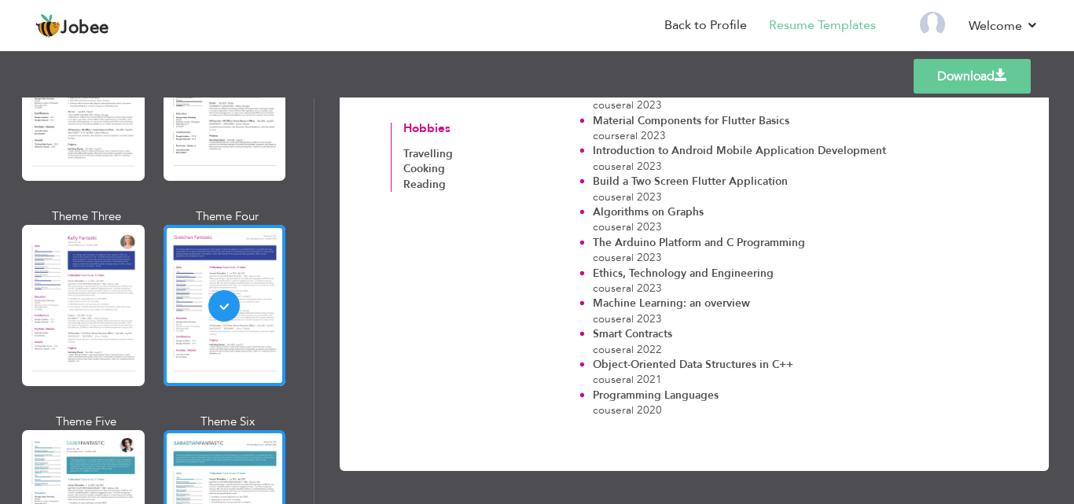
scroll to position [2122, 0]
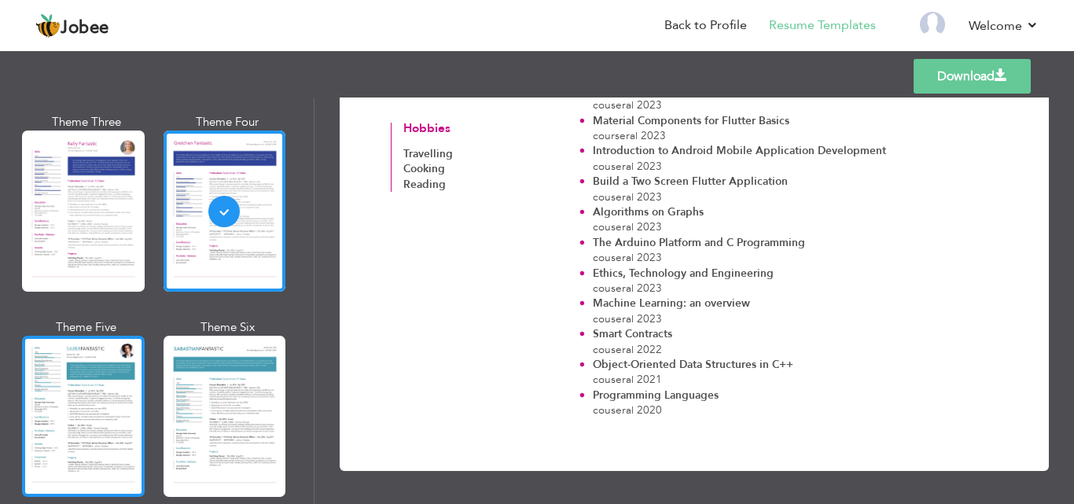
click at [50, 381] on div at bounding box center [83, 416] width 123 height 161
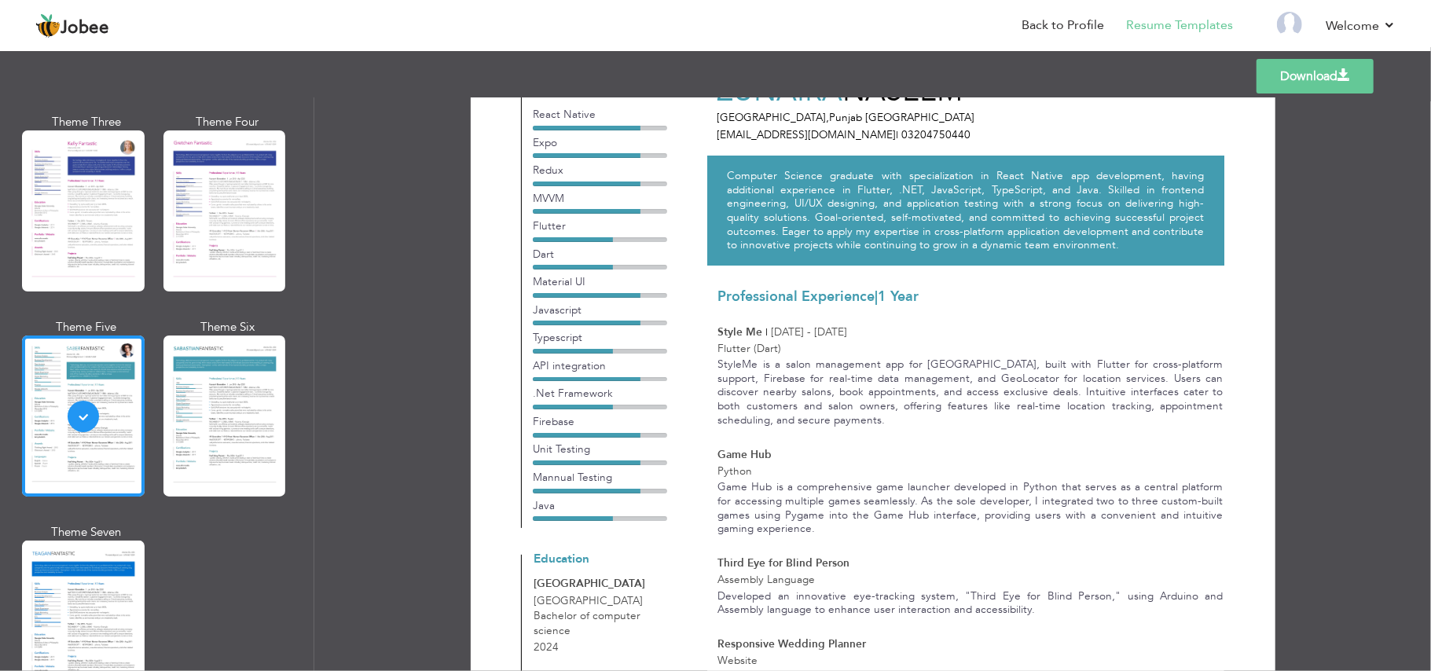
scroll to position [0, 0]
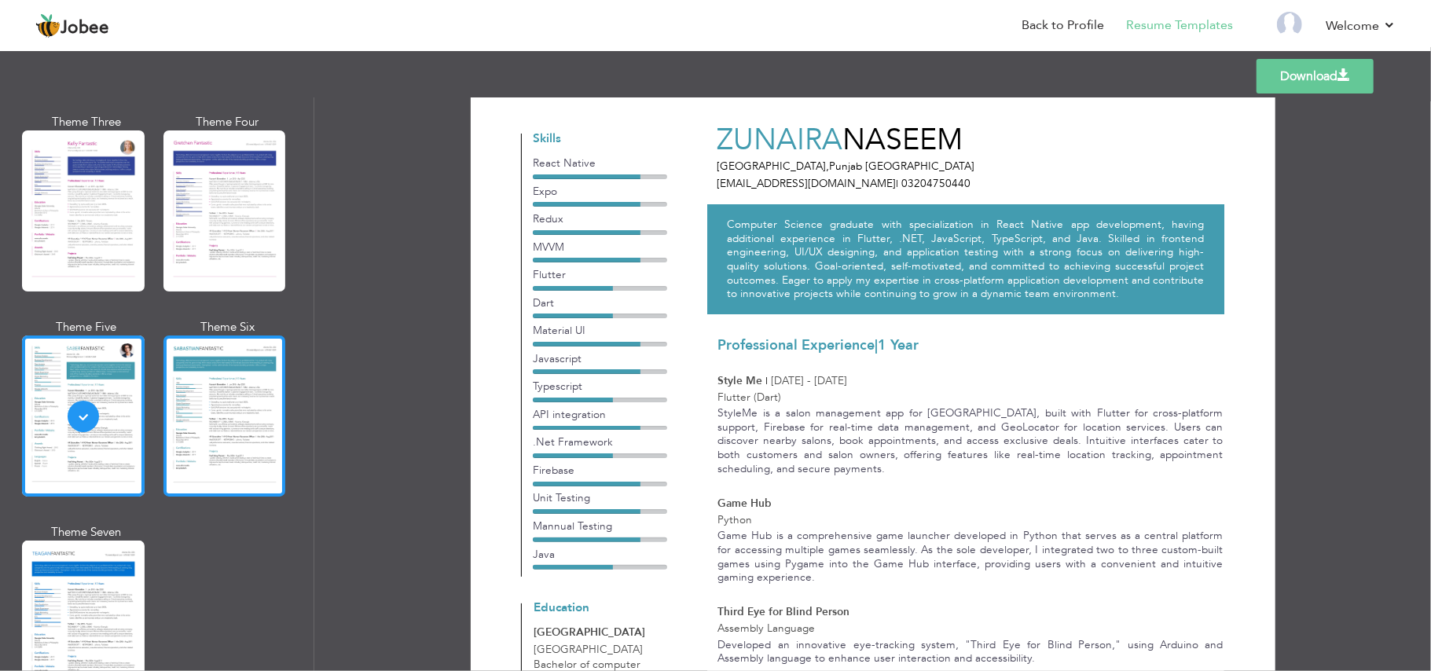
click at [176, 395] on div at bounding box center [224, 416] width 123 height 161
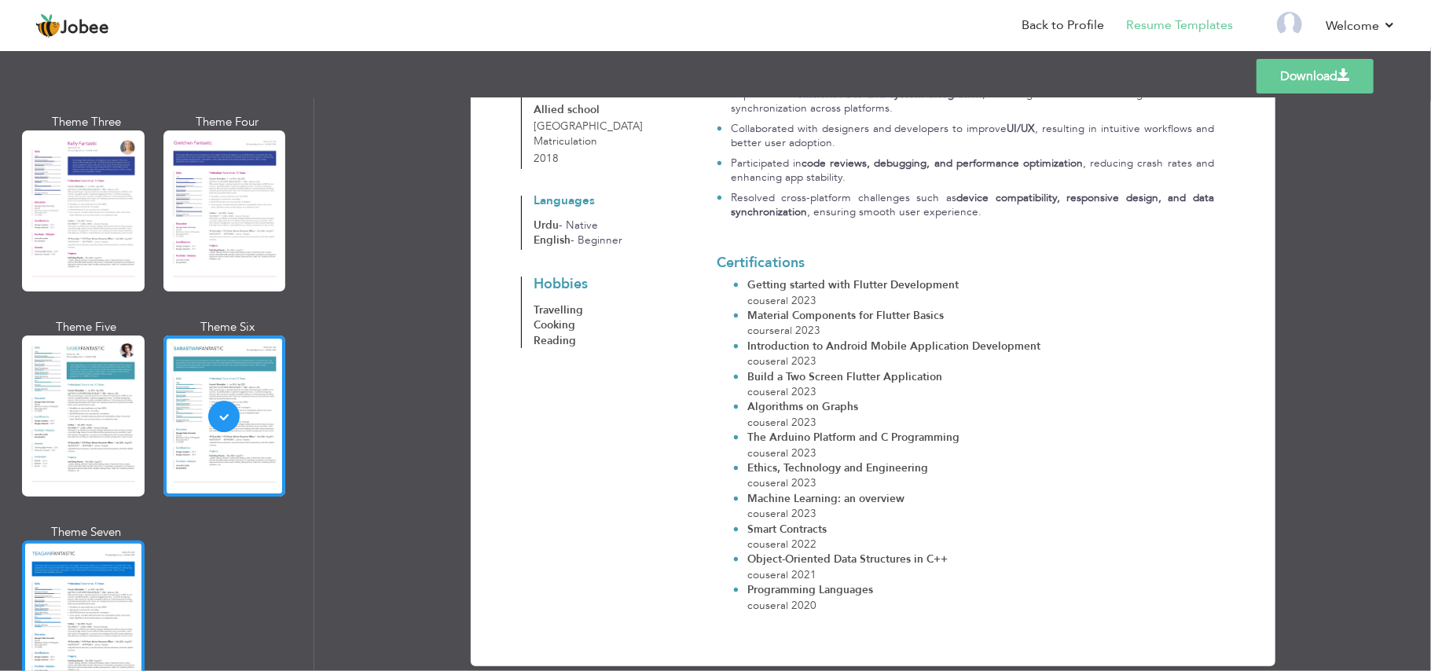
click at [64, 503] on div at bounding box center [83, 621] width 123 height 161
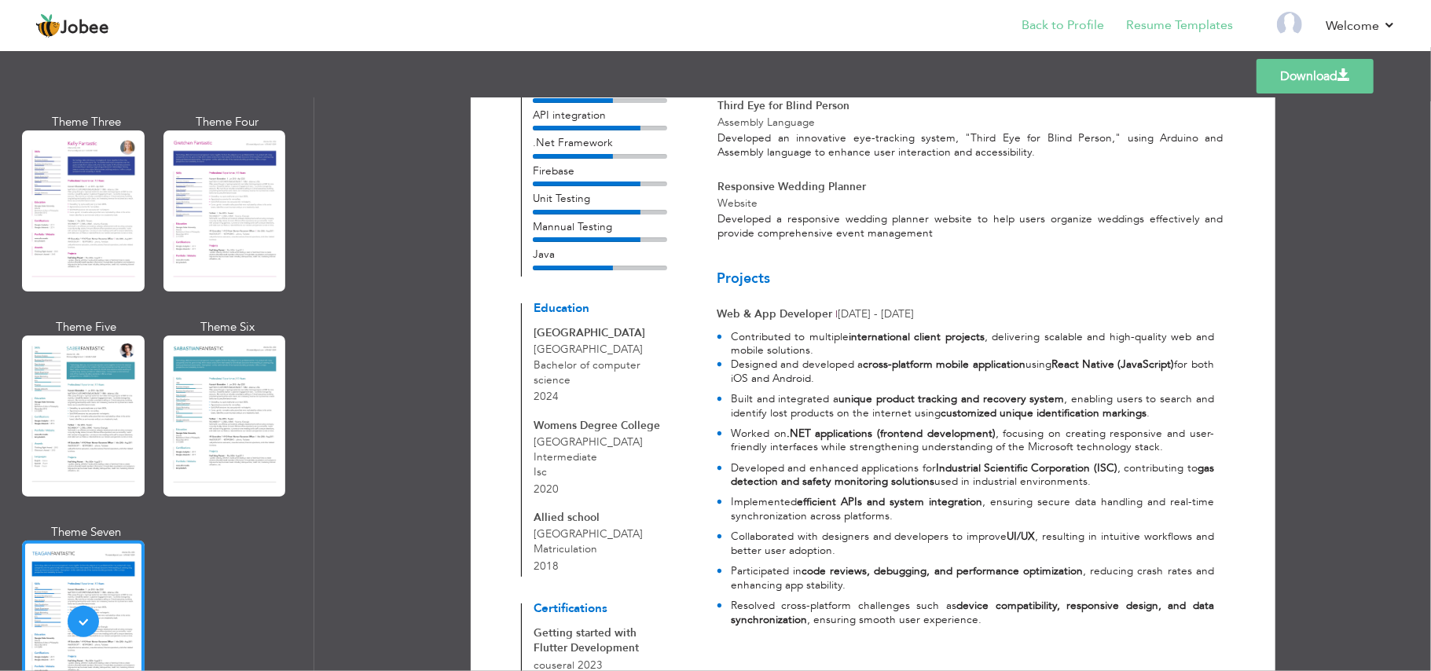
click at [1053, 8] on li "Back to Profile" at bounding box center [1052, 27] width 105 height 42
click at [1060, 24] on link "Back to Profile" at bounding box center [1063, 26] width 83 height 18
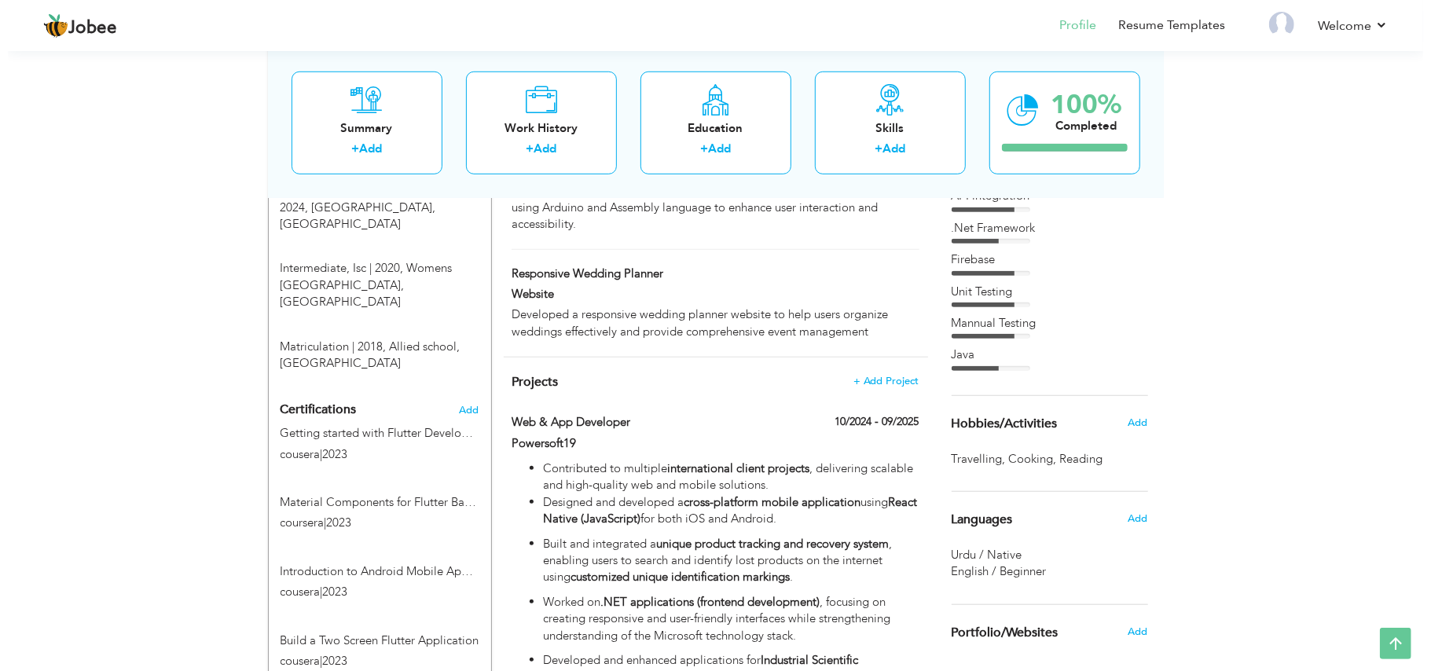
scroll to position [733, 0]
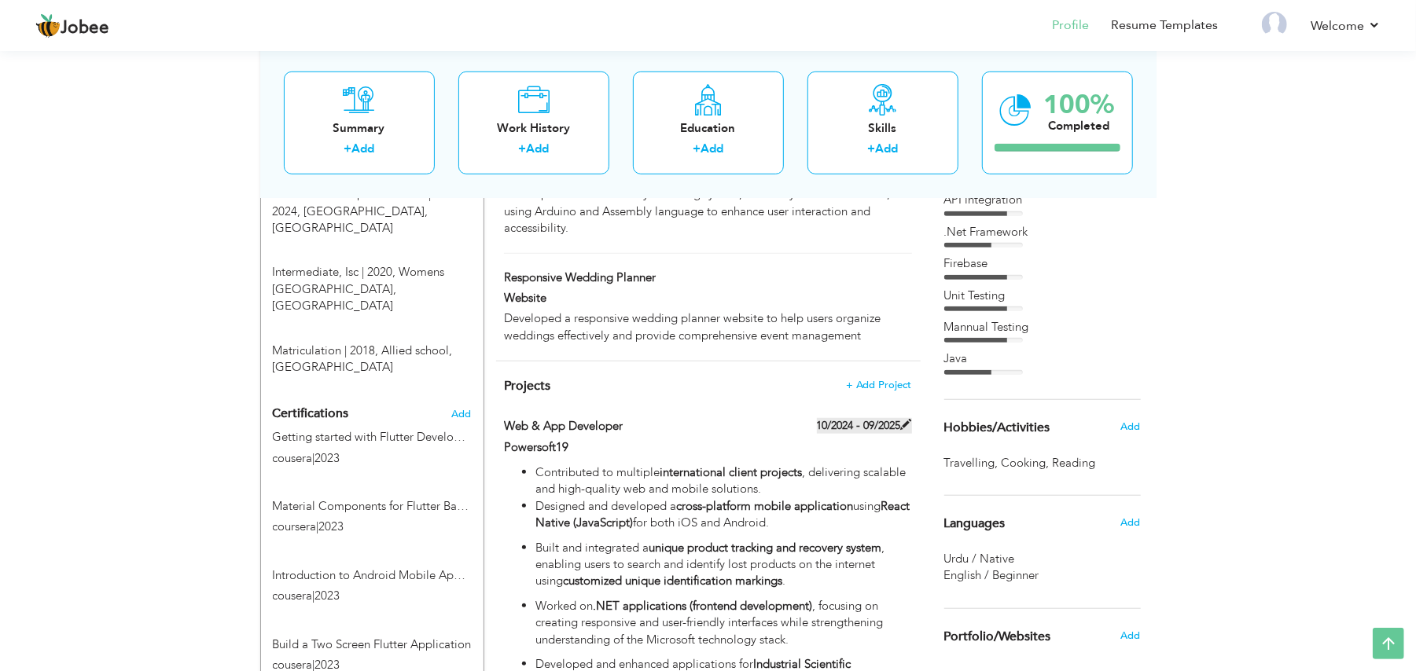
click at [902, 430] on span at bounding box center [906, 424] width 11 height 11
type input "Web & App Developer"
type input "Powersoft19"
type input "10/2024"
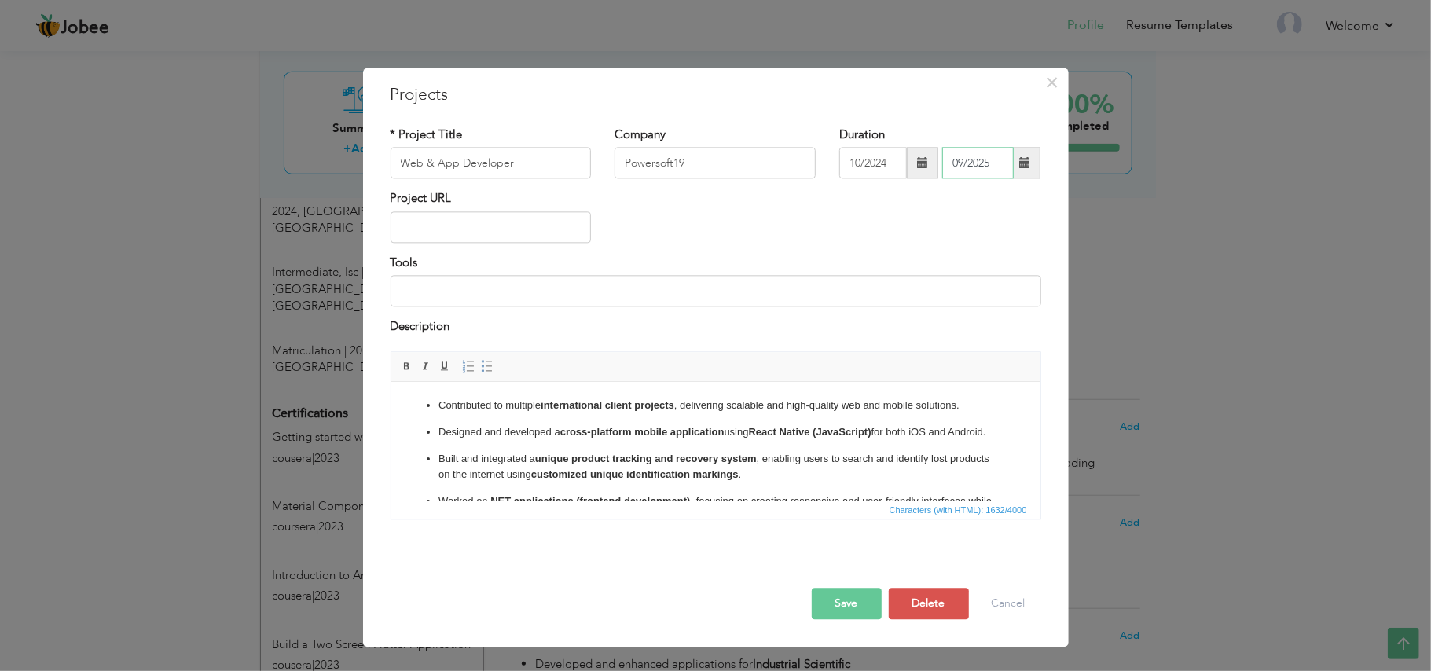
click at [1001, 167] on input "09/2025" at bounding box center [978, 163] width 72 height 31
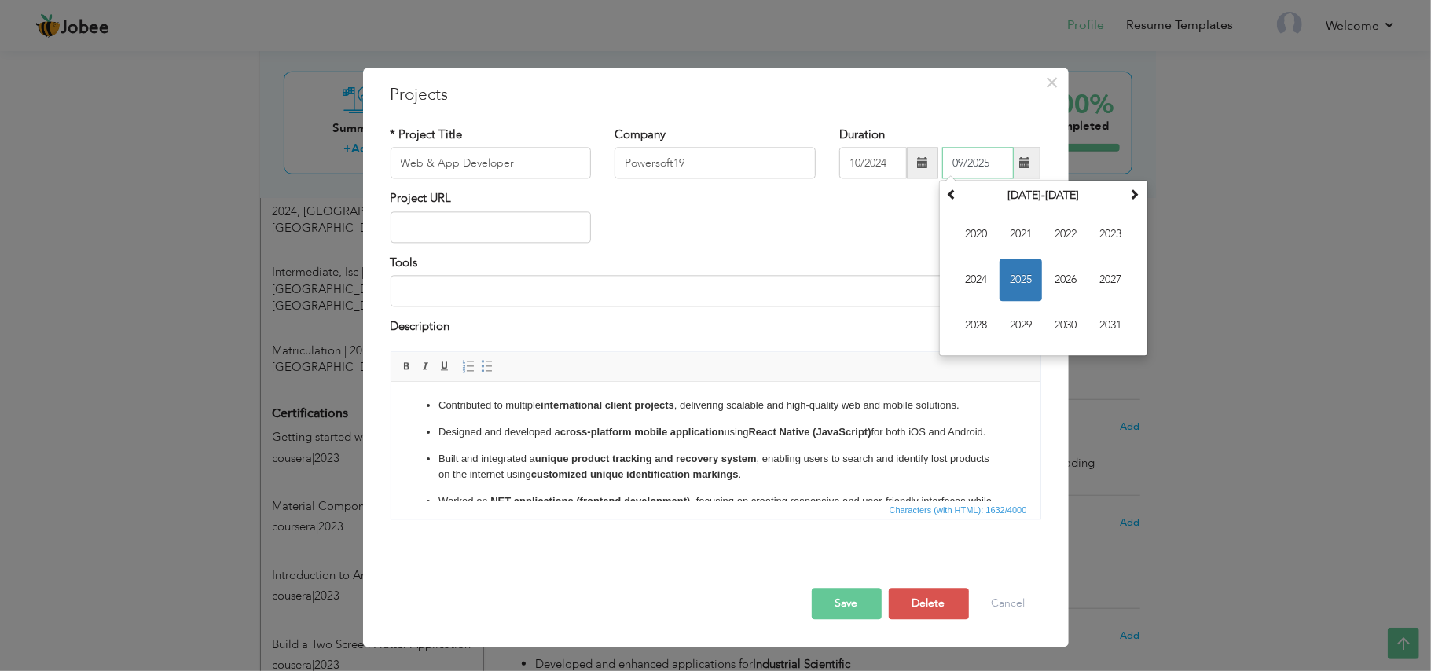
click at [1001, 167] on input "09/2025" at bounding box center [978, 163] width 72 height 31
type input "0"
click at [832, 227] on div "Project URL" at bounding box center [716, 223] width 674 height 64
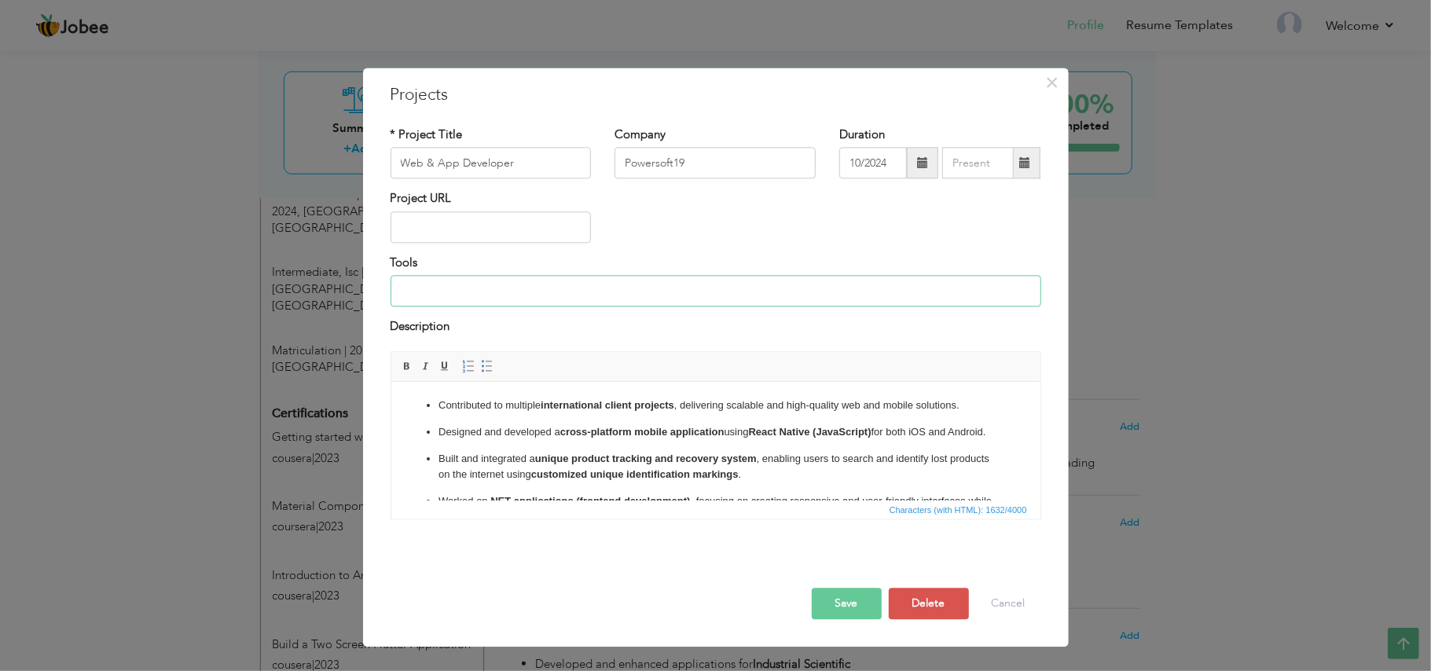
click at [531, 277] on input at bounding box center [716, 291] width 651 height 31
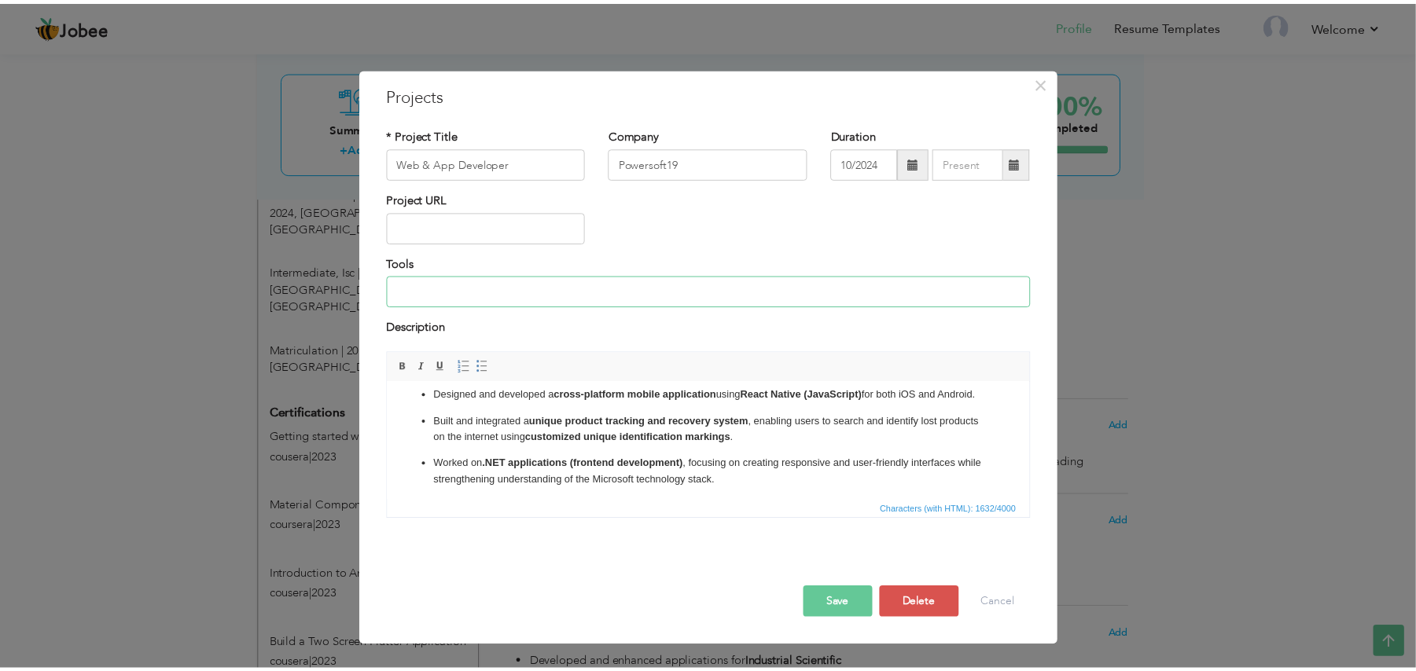
scroll to position [0, 0]
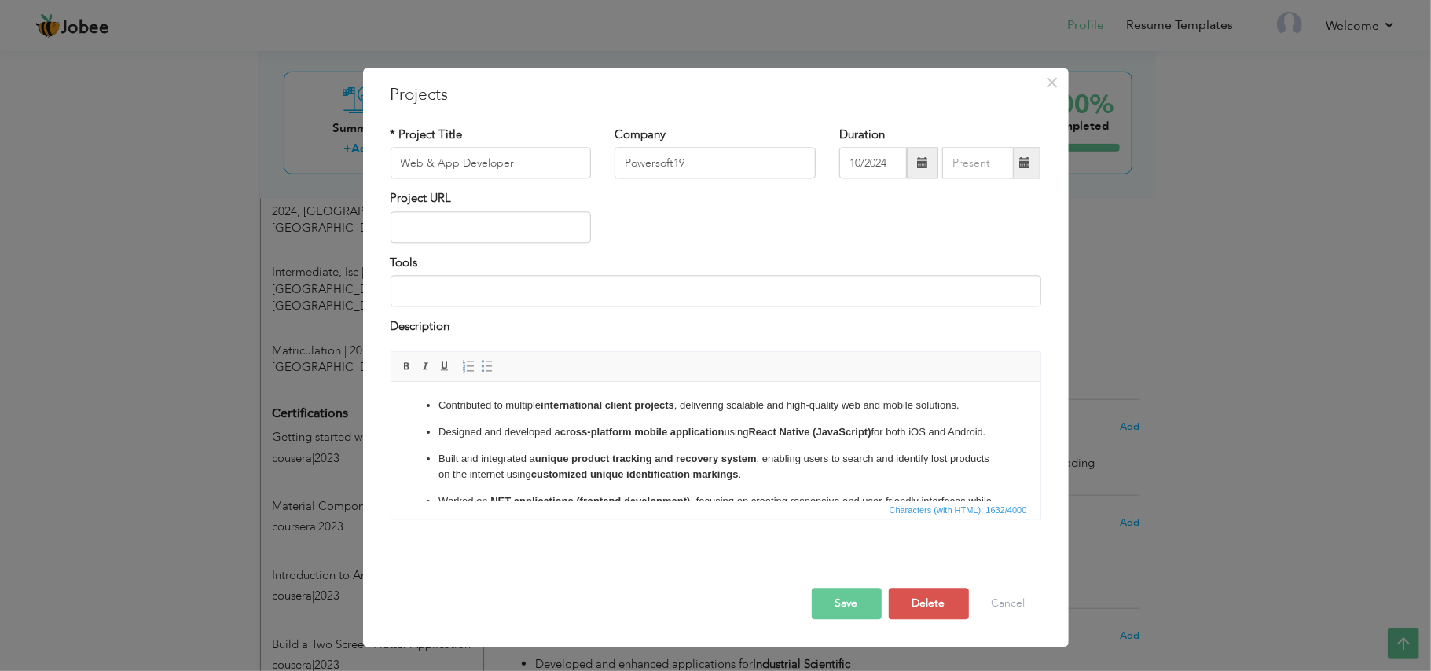
click at [843, 601] on button "Save" at bounding box center [847, 603] width 70 height 31
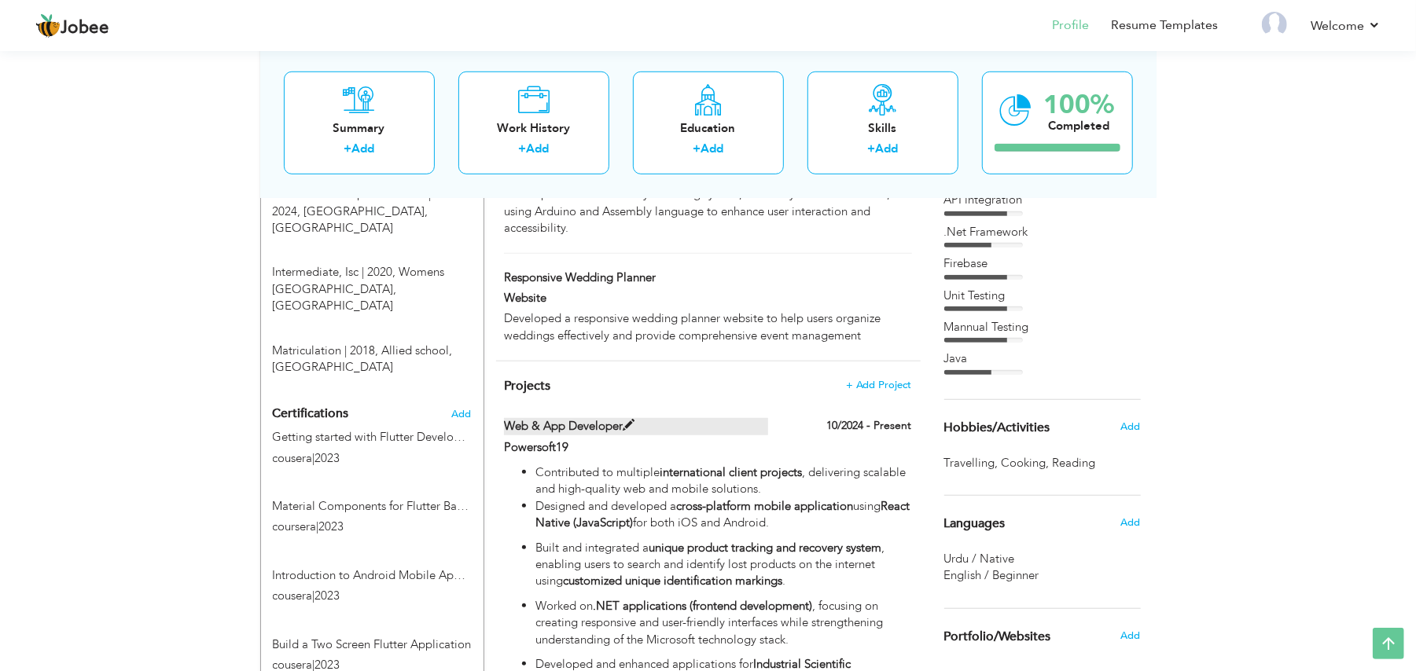
click at [624, 432] on span at bounding box center [629, 426] width 12 height 12
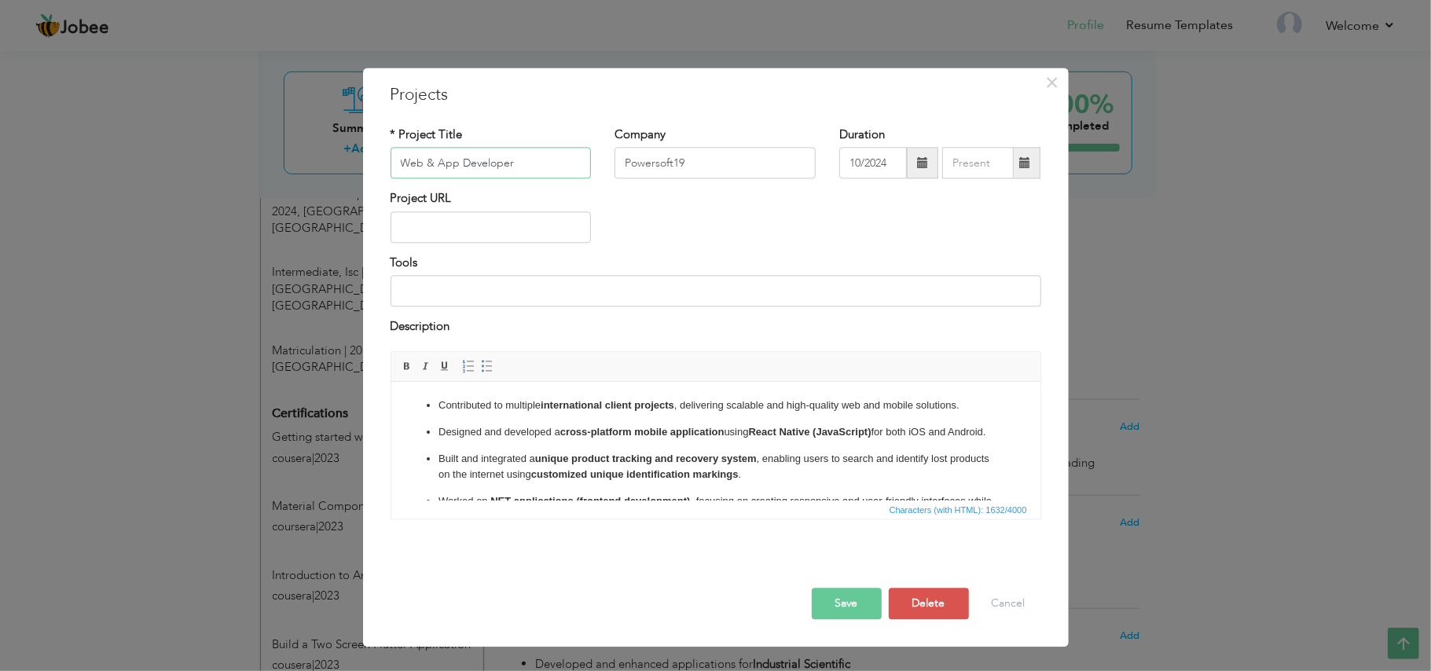
click at [473, 167] on input "Web & App Developer" at bounding box center [491, 163] width 201 height 31
type input "Software Engineer"
click at [834, 605] on button "Save" at bounding box center [847, 603] width 70 height 31
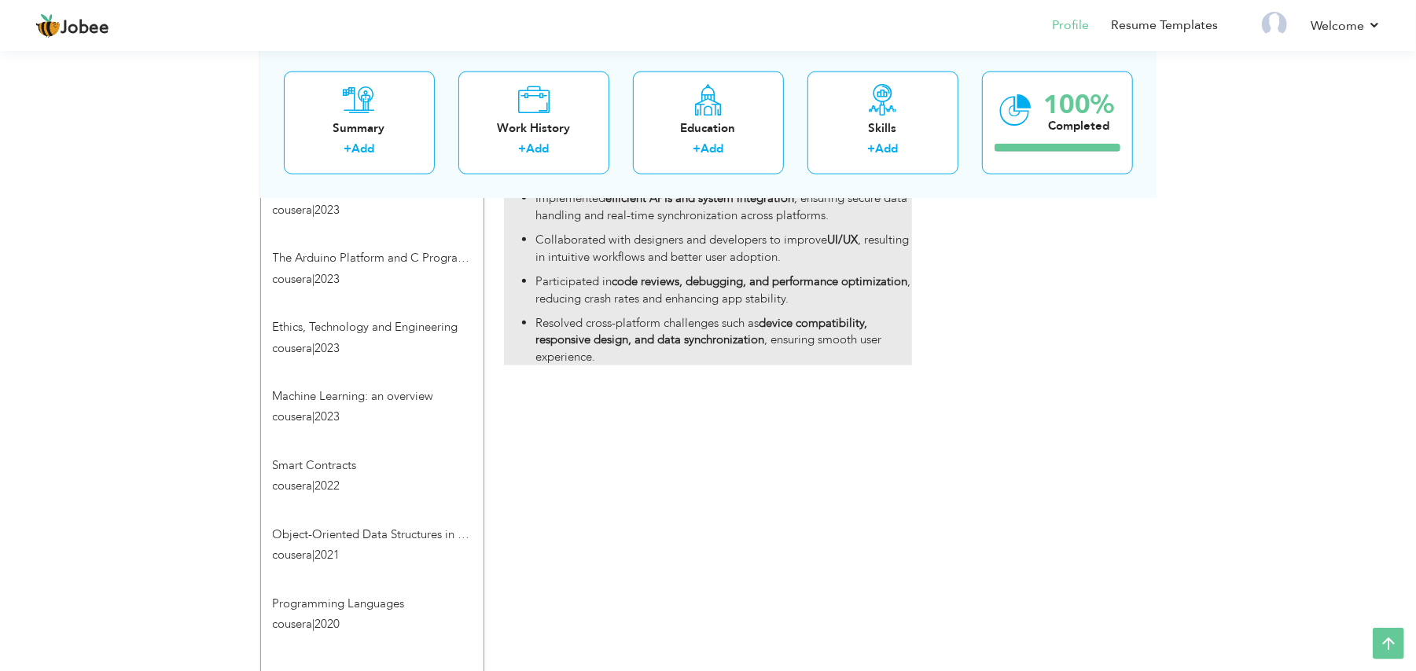
scroll to position [1353, 0]
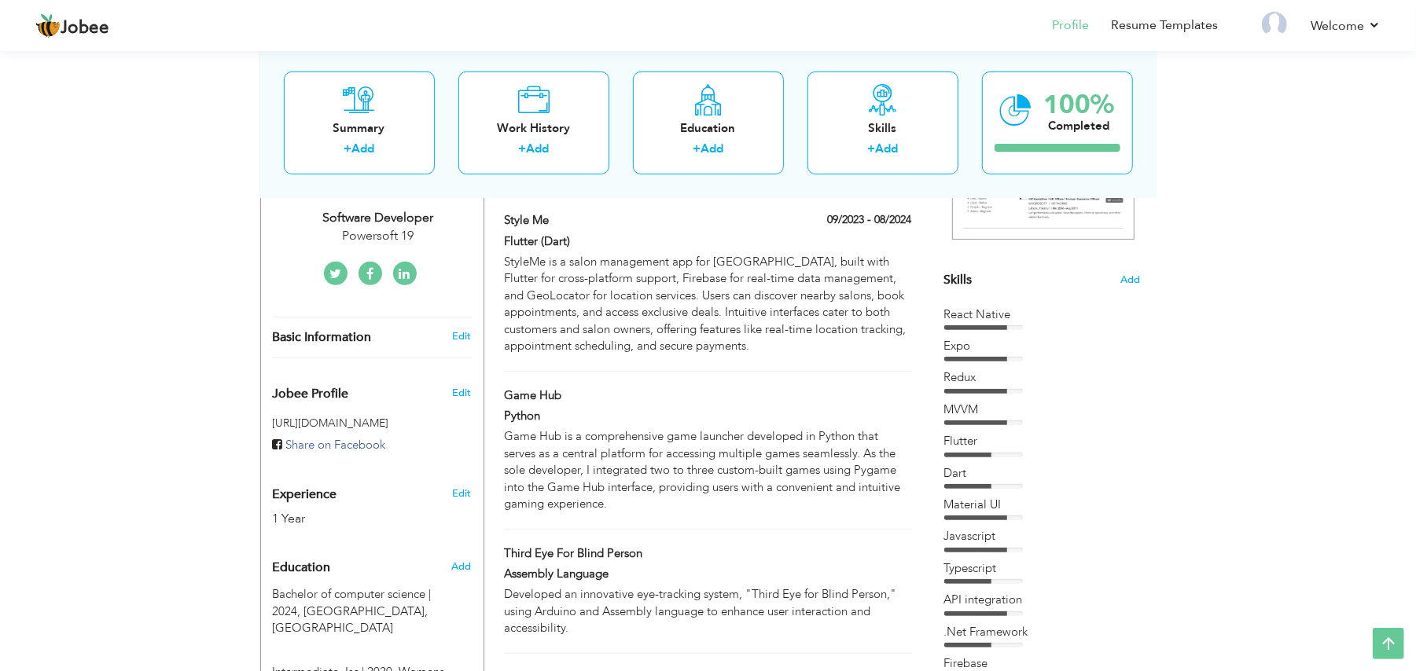
scroll to position [305, 0]
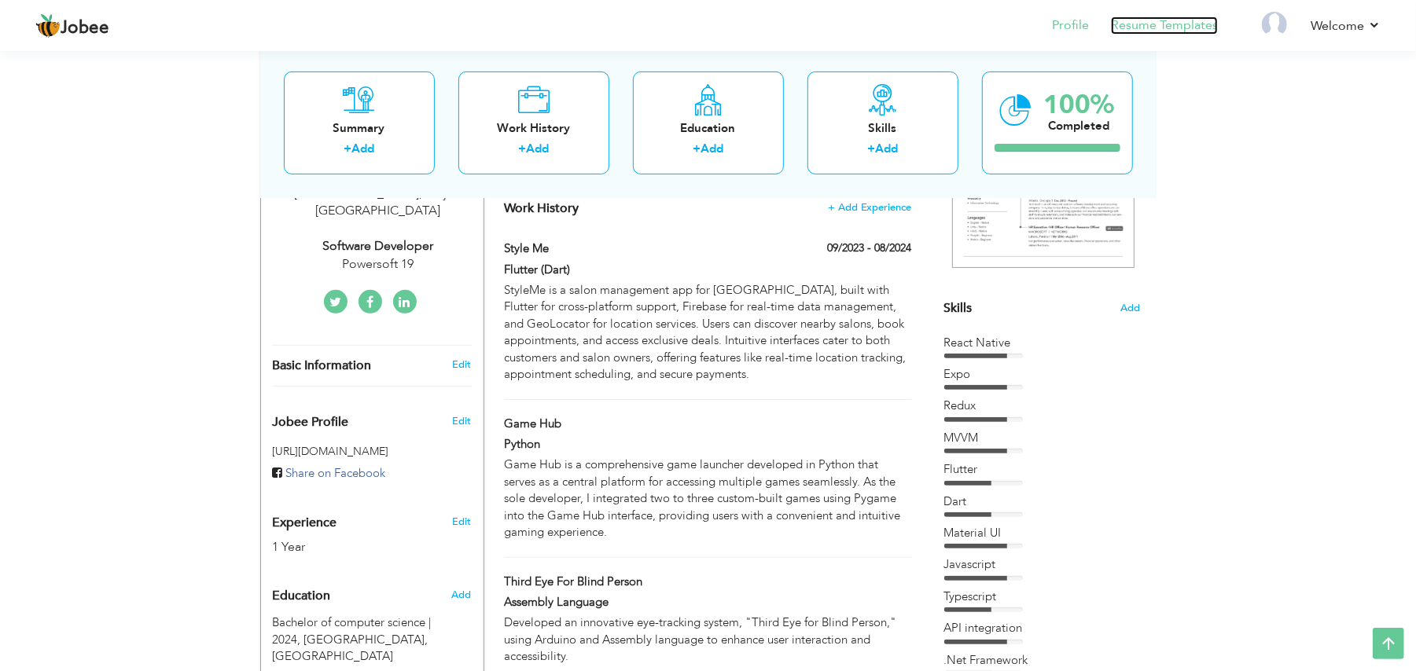
click at [1158, 22] on link "Resume Templates" at bounding box center [1164, 26] width 107 height 18
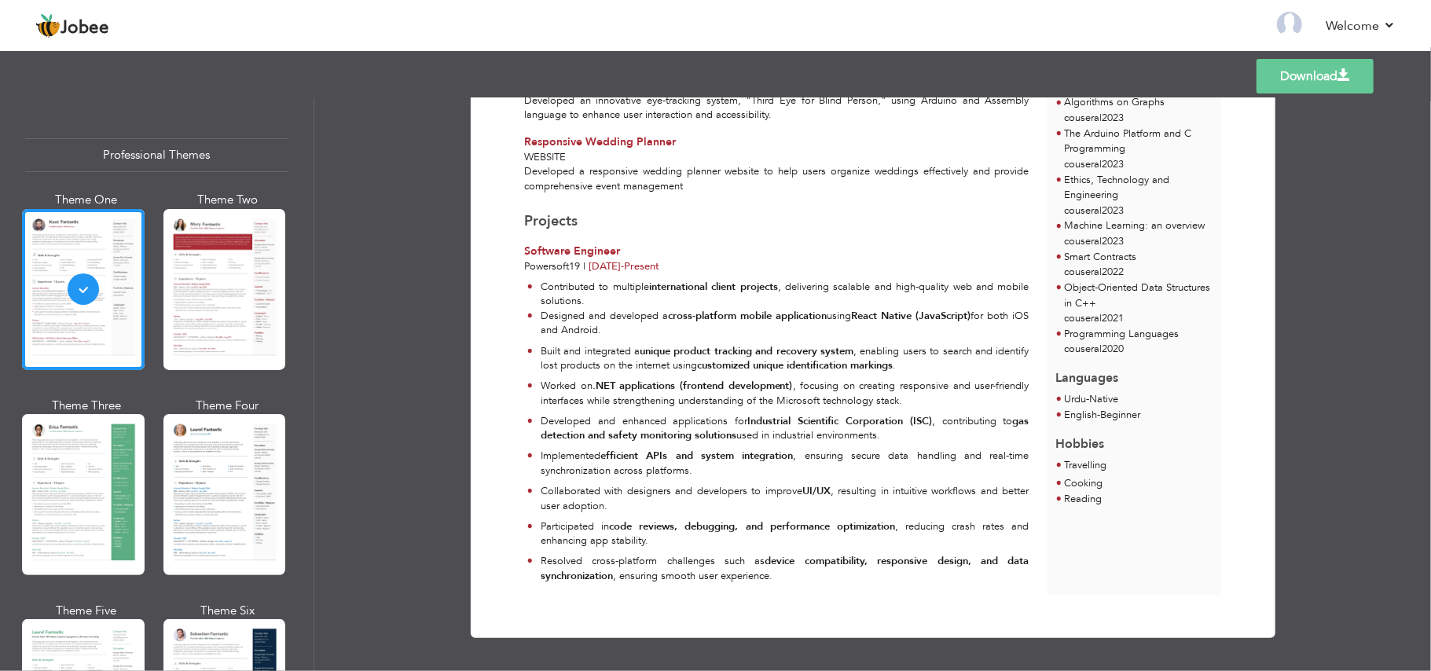
scroll to position [637, 0]
click at [215, 468] on div at bounding box center [224, 494] width 123 height 161
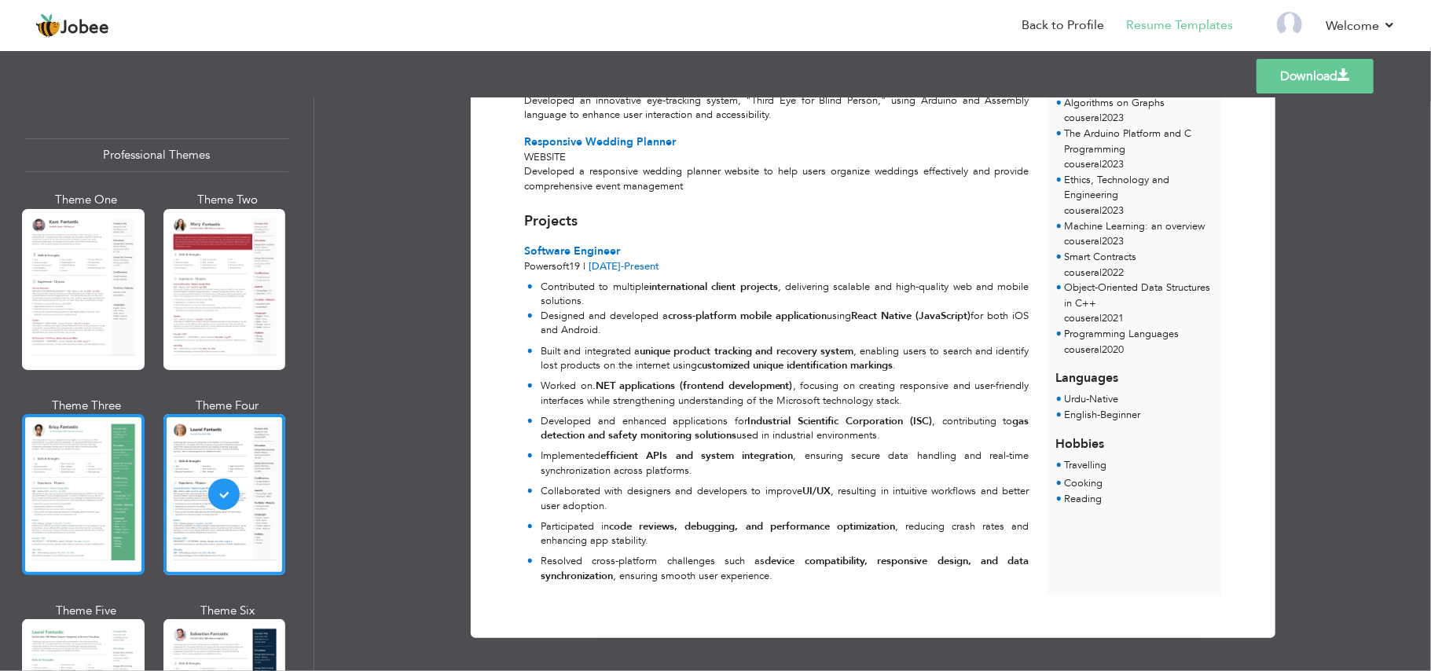
scroll to position [105, 0]
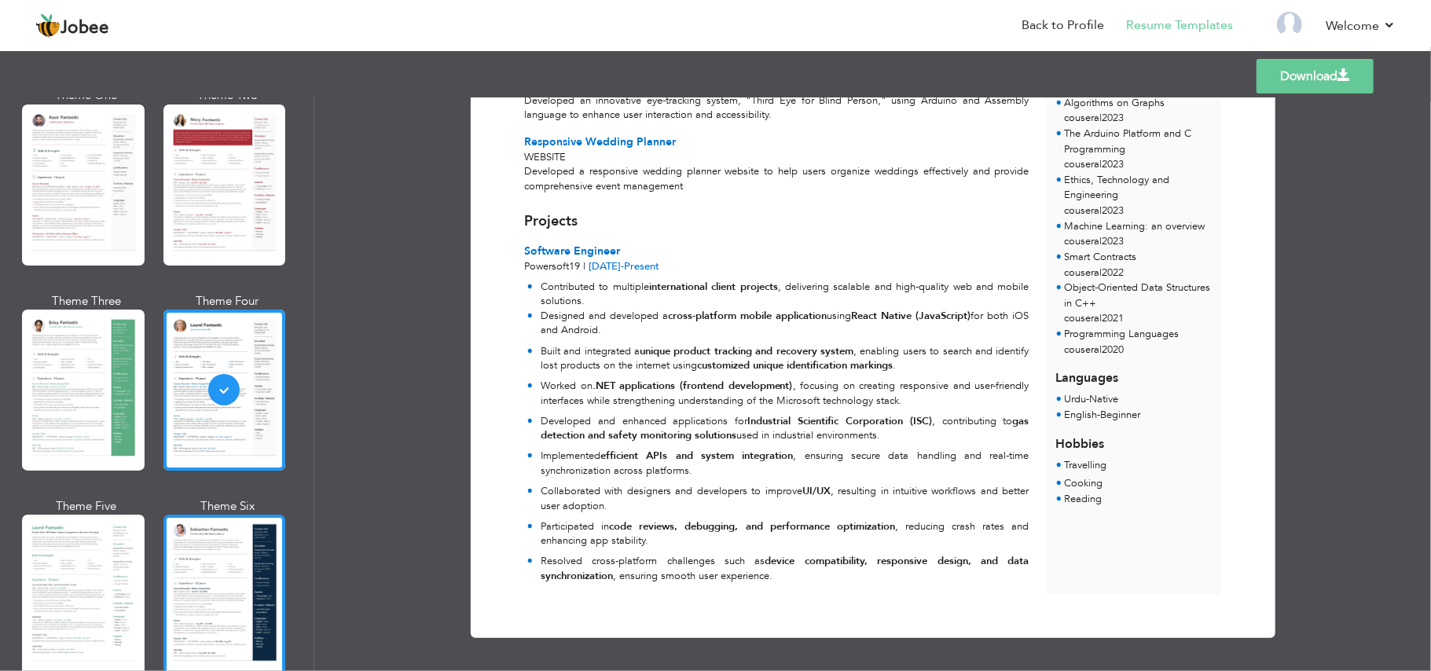
click at [202, 549] on div at bounding box center [224, 595] width 123 height 161
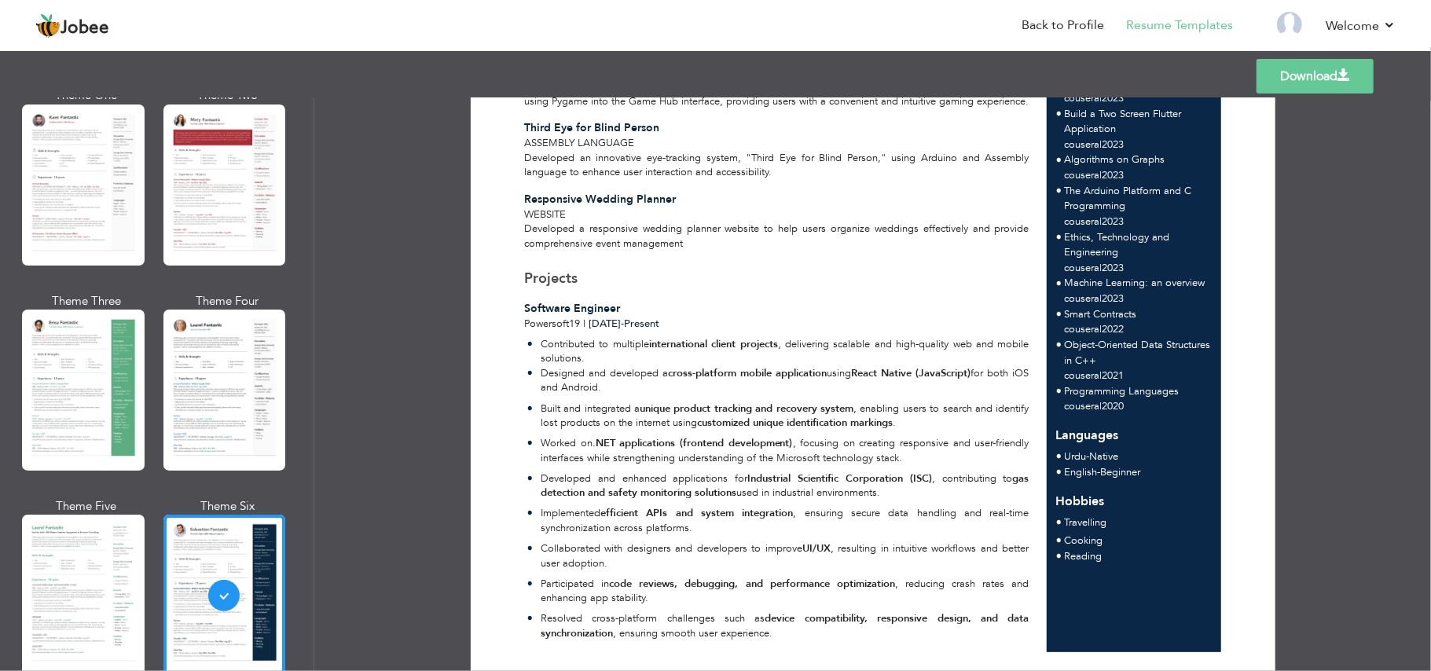
scroll to position [629, 0]
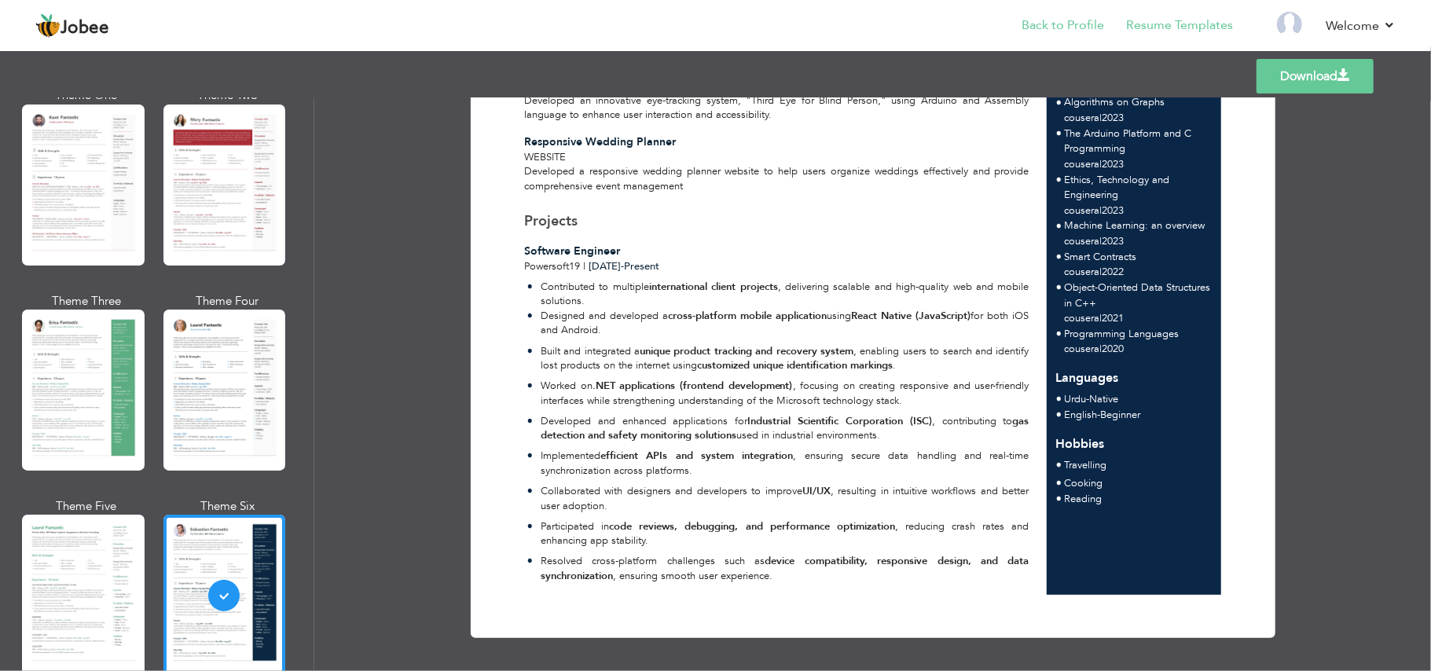
click at [1088, 8] on li "Back to Profile" at bounding box center [1052, 27] width 105 height 42
click at [1082, 20] on link "Back to Profile" at bounding box center [1063, 26] width 83 height 18
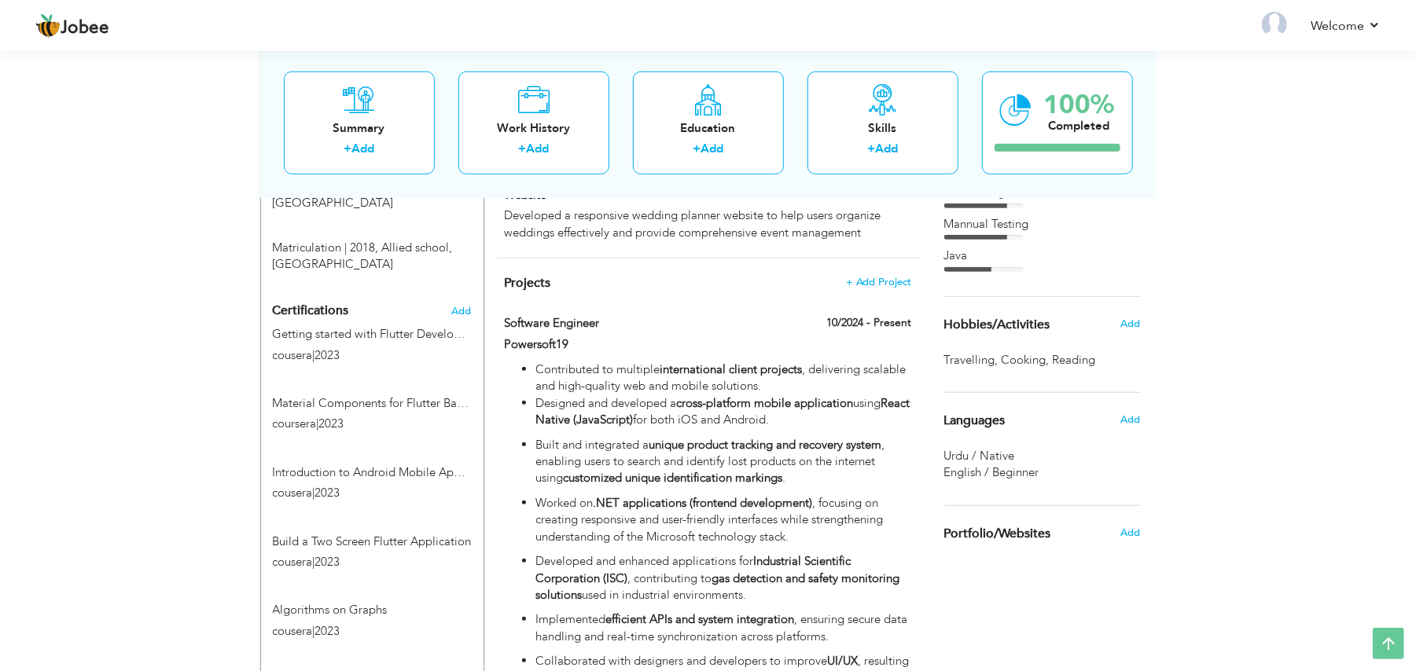
scroll to position [838, 0]
click at [881, 328] on label "10/2024 - Present" at bounding box center [864, 322] width 96 height 16
type input "Software Engineer"
type input "Powersoft19"
type input "10/2024"
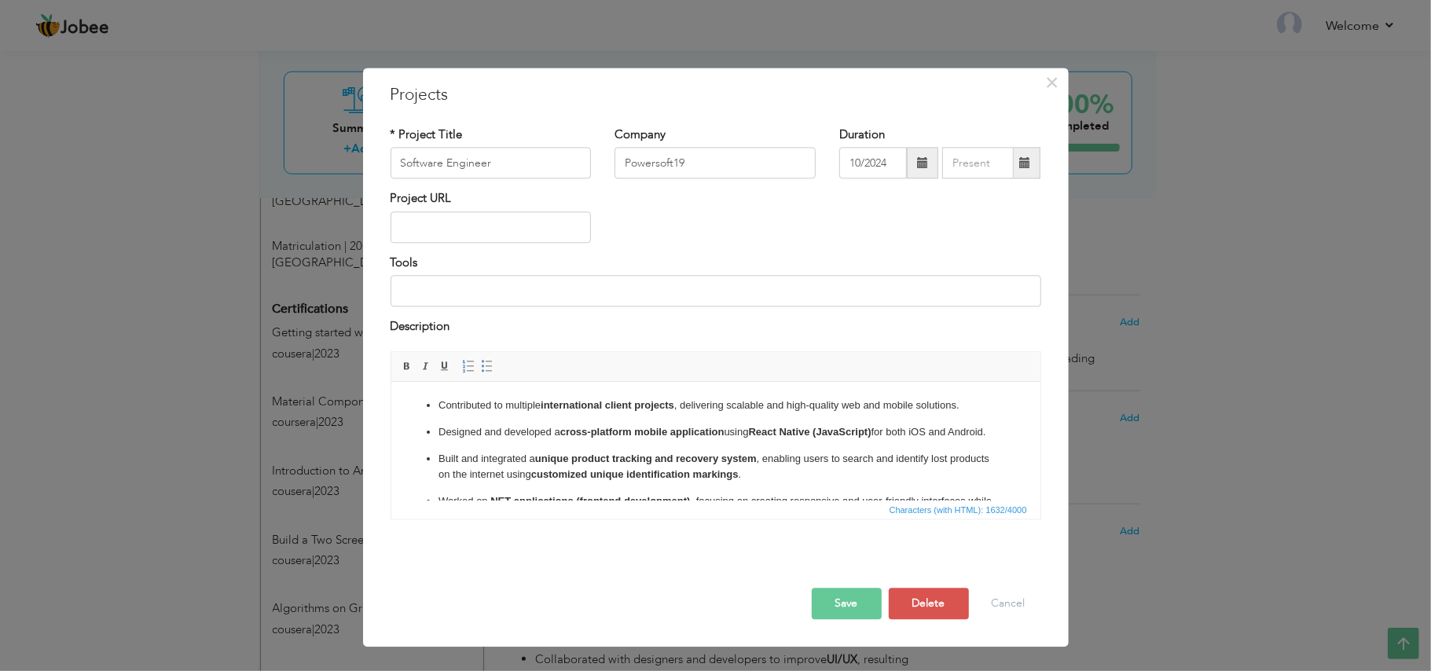
click at [535, 441] on p "Designed and developed a cross-platform mobile application using React Native (…" at bounding box center [715, 432] width 555 height 17
click at [534, 441] on p "Designed and developed a cross-platform mobile application using React Native (…" at bounding box center [715, 432] width 555 height 17
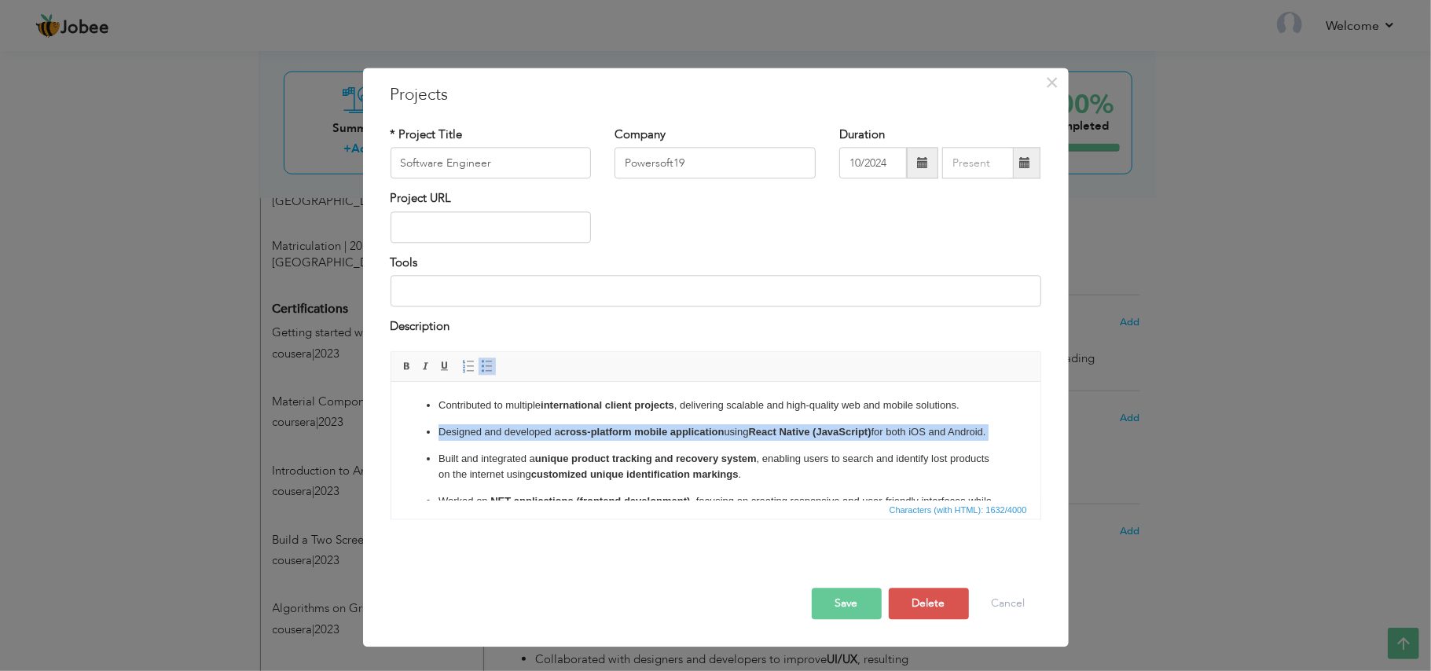
click at [534, 441] on p "Designed and developed a cross-platform mobile application using React Native (…" at bounding box center [715, 432] width 555 height 17
click at [533, 441] on p "Designed and developed a cross-platform mobile application using React Native (…" at bounding box center [715, 432] width 555 height 17
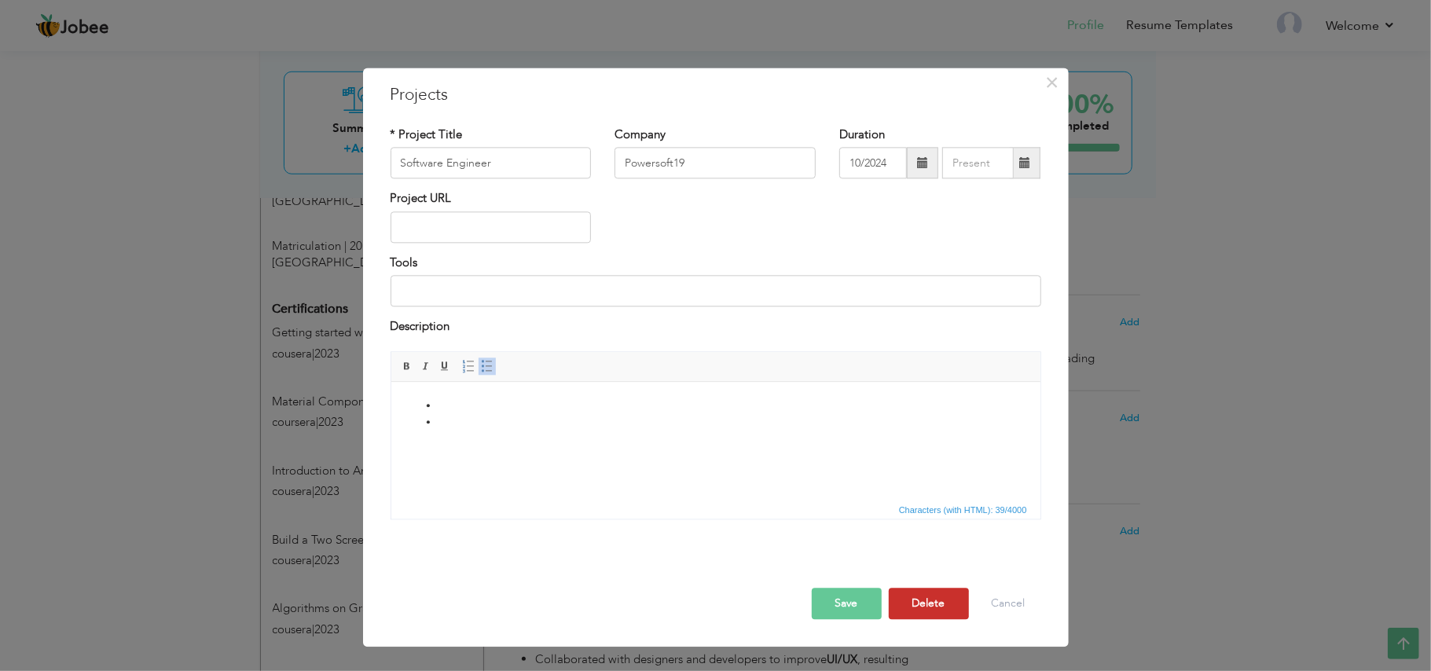
click at [951, 611] on button "Delete" at bounding box center [929, 603] width 80 height 31
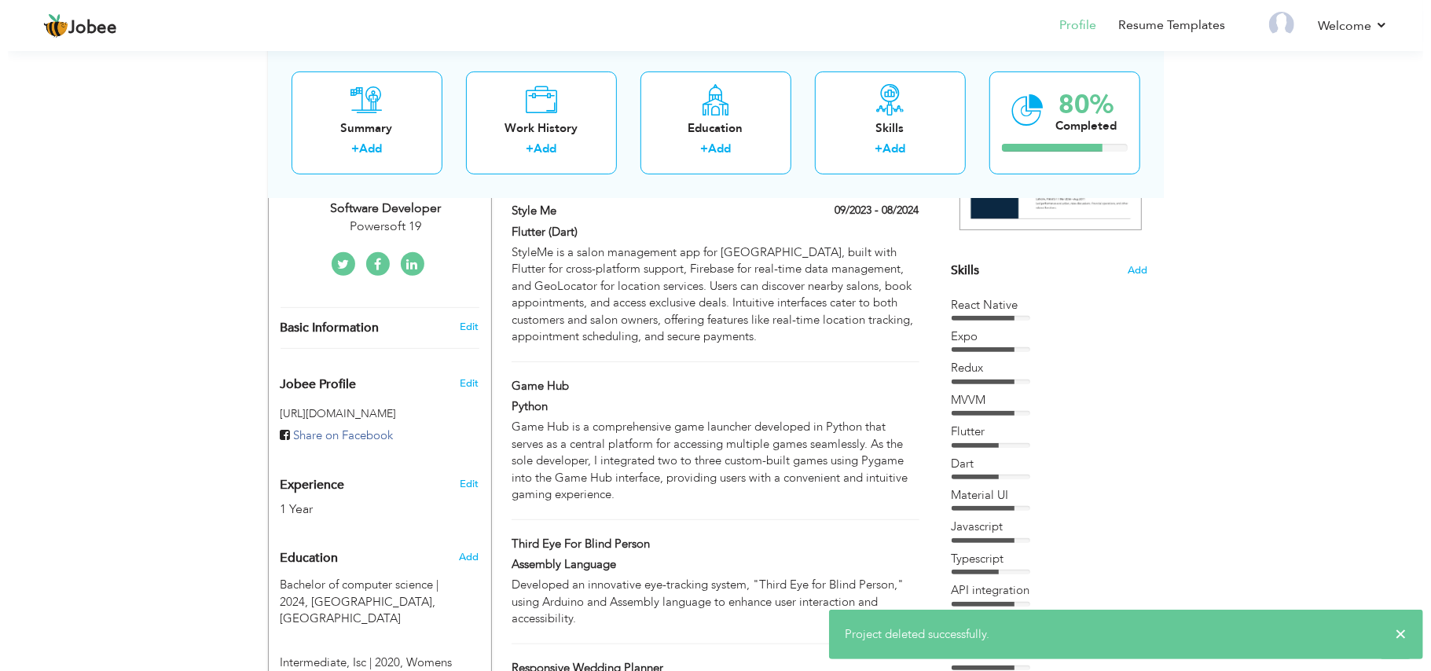
scroll to position [209, 0]
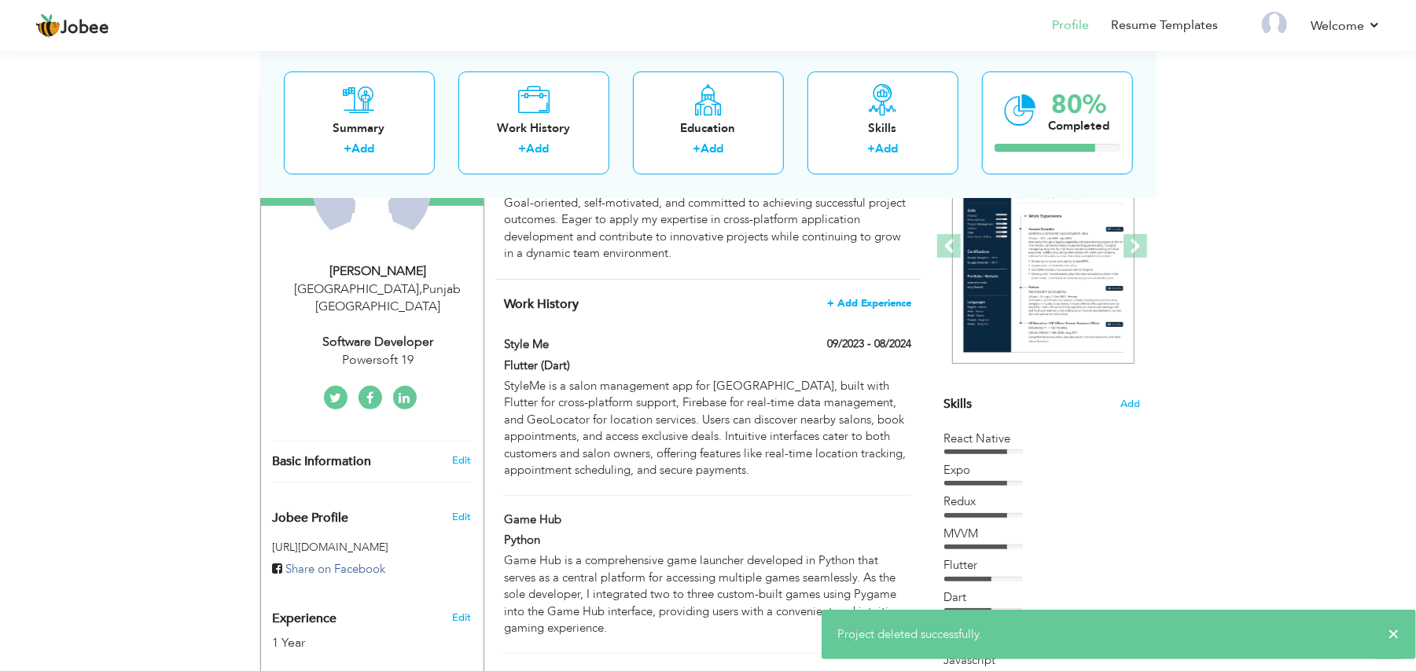
click at [859, 308] on span "+ Add Experience" at bounding box center [869, 303] width 85 height 11
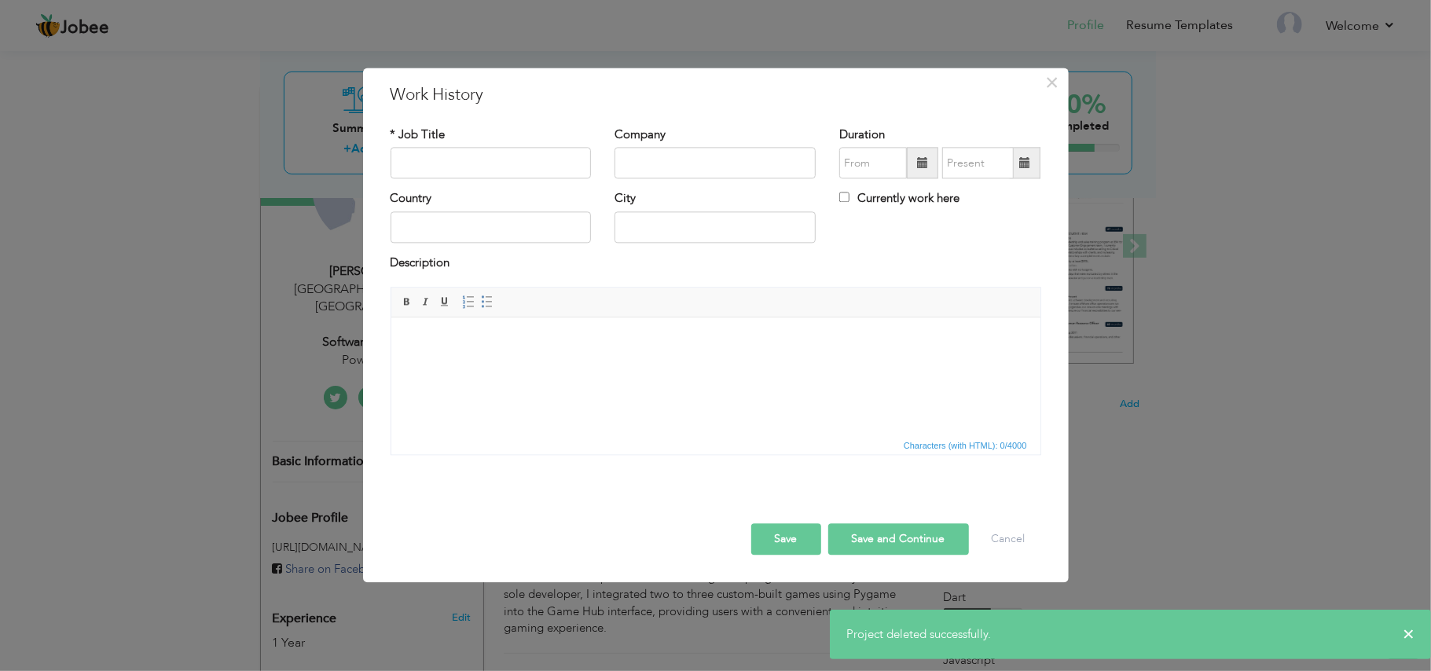
click at [721, 365] on html at bounding box center [715, 342] width 649 height 48
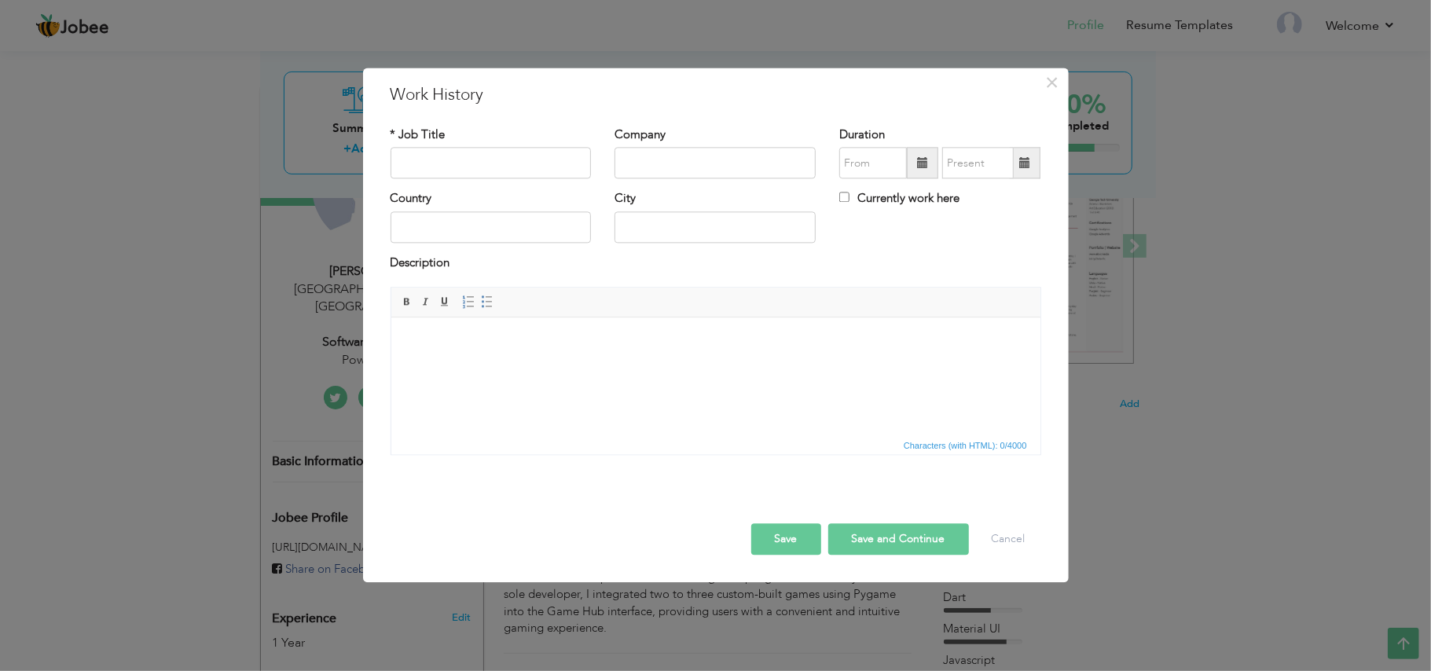
drag, startPoint x: 721, startPoint y: 378, endPoint x: 516, endPoint y: 329, distance: 211.0
click at [516, 329] on html at bounding box center [715, 342] width 649 height 48
click at [445, 344] on body at bounding box center [715, 341] width 618 height 17
click at [475, 358] on span "Paste" at bounding box center [506, 356] width 82 height 19
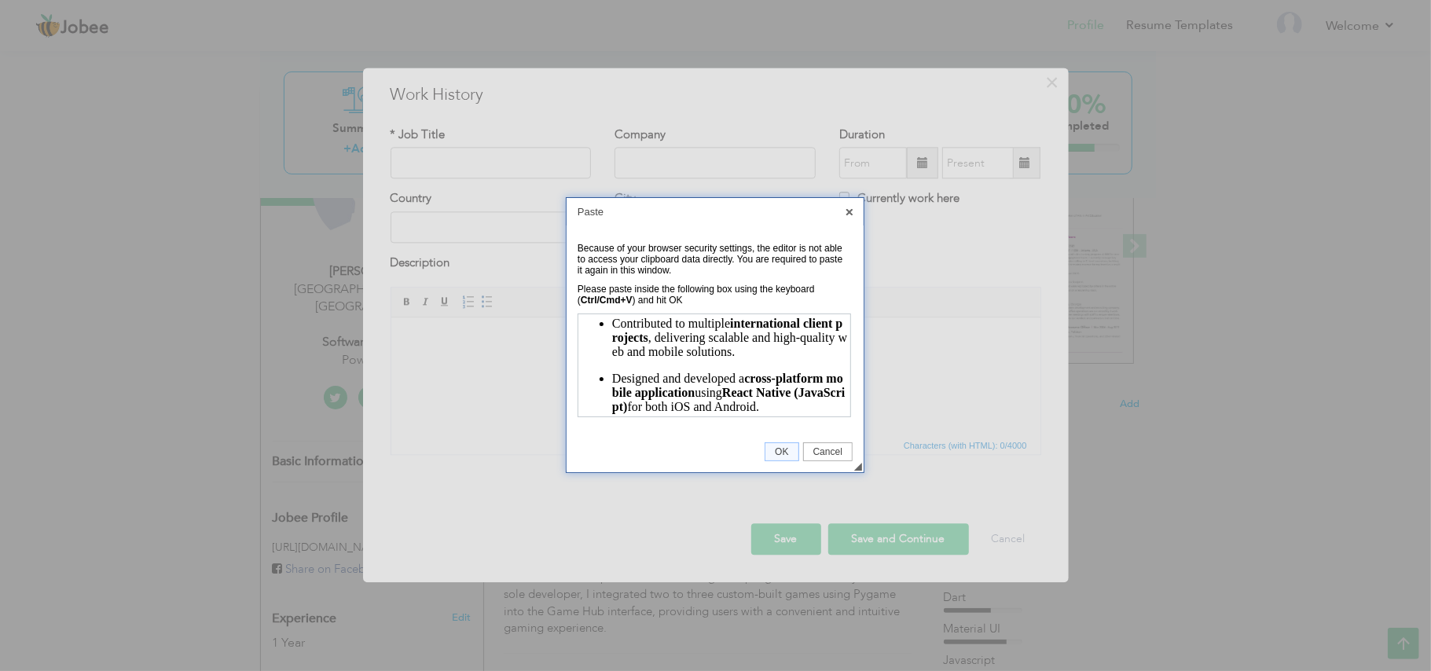
scroll to position [550, 0]
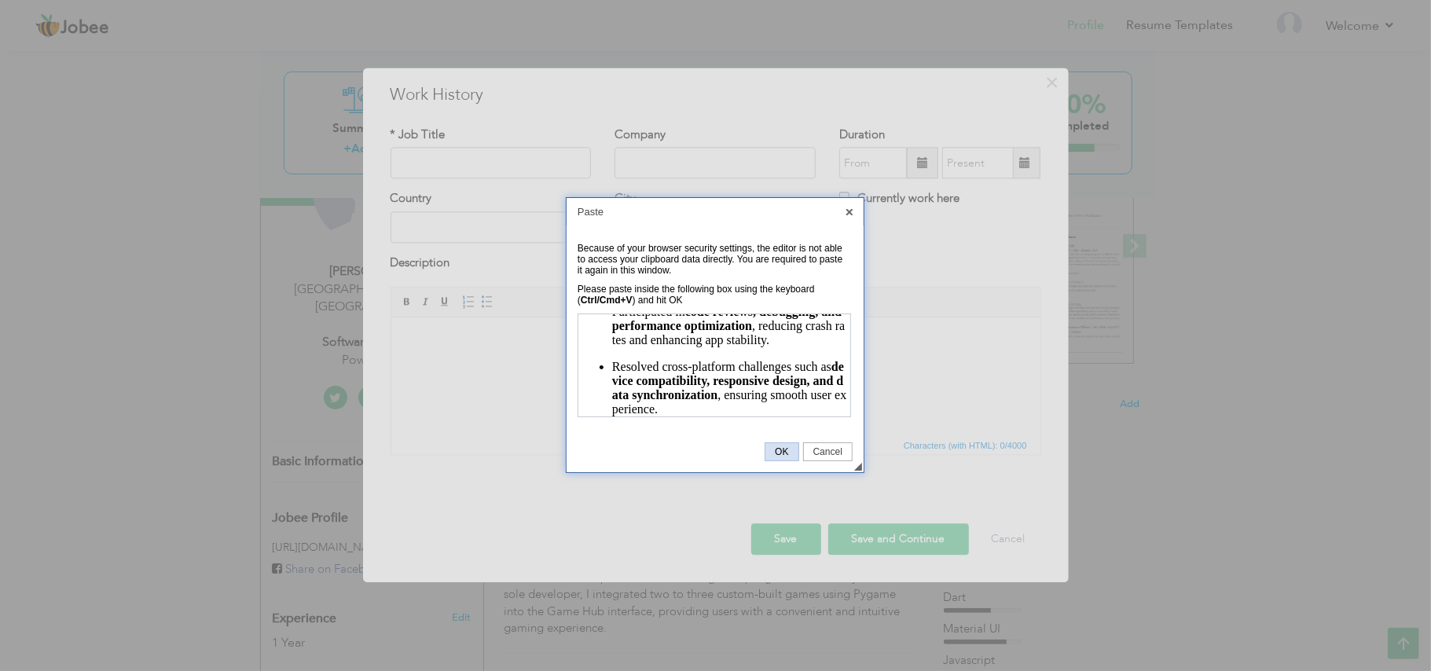
click at [781, 453] on span "OK" at bounding box center [782, 451] width 32 height 11
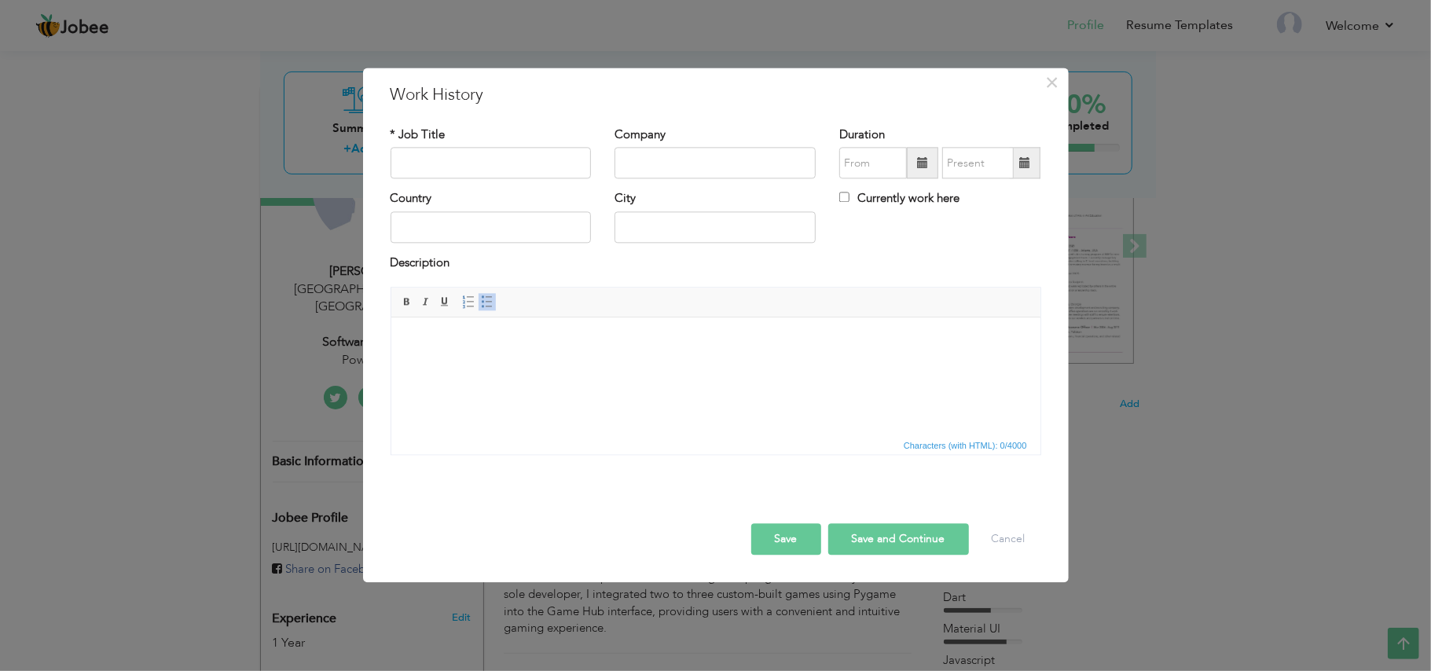
scroll to position [0, 0]
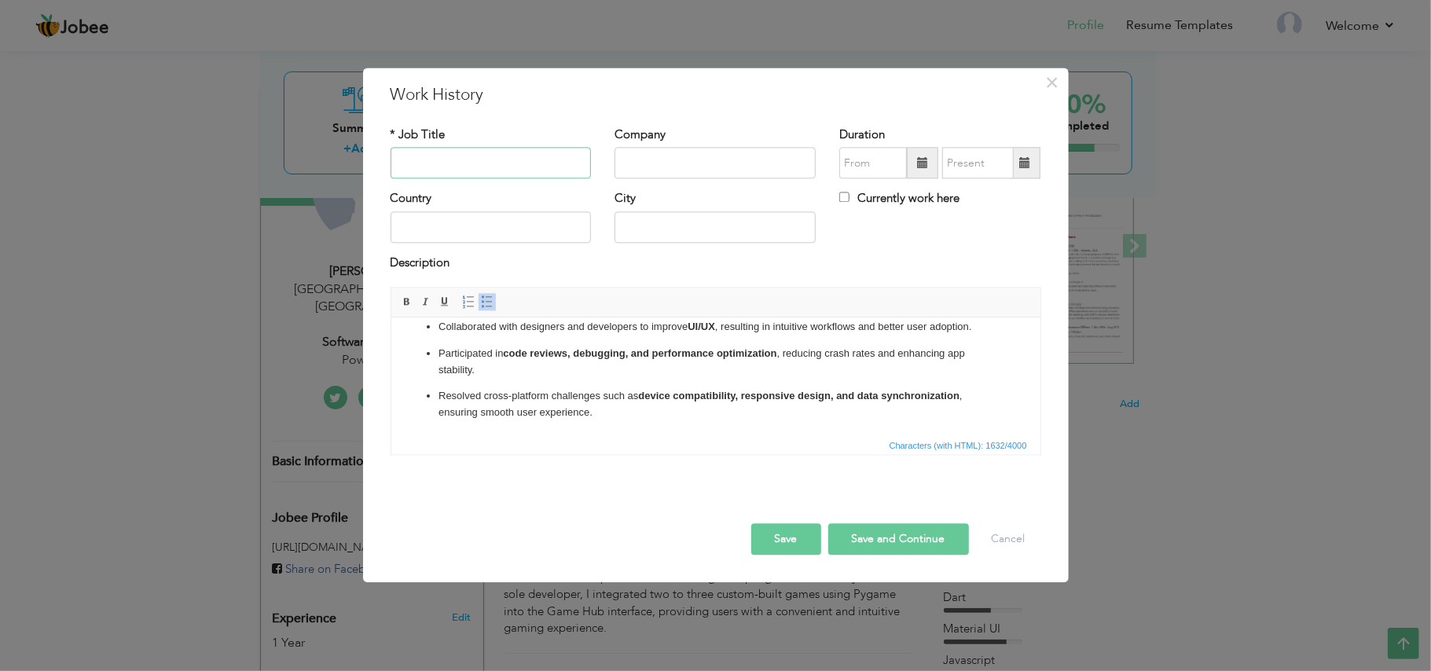
click at [469, 159] on input "text" at bounding box center [491, 163] width 201 height 31
type input "S"
type input "Software Engineer"
click at [649, 161] on input "text" at bounding box center [715, 163] width 201 height 31
click at [648, 160] on input "text" at bounding box center [715, 163] width 201 height 31
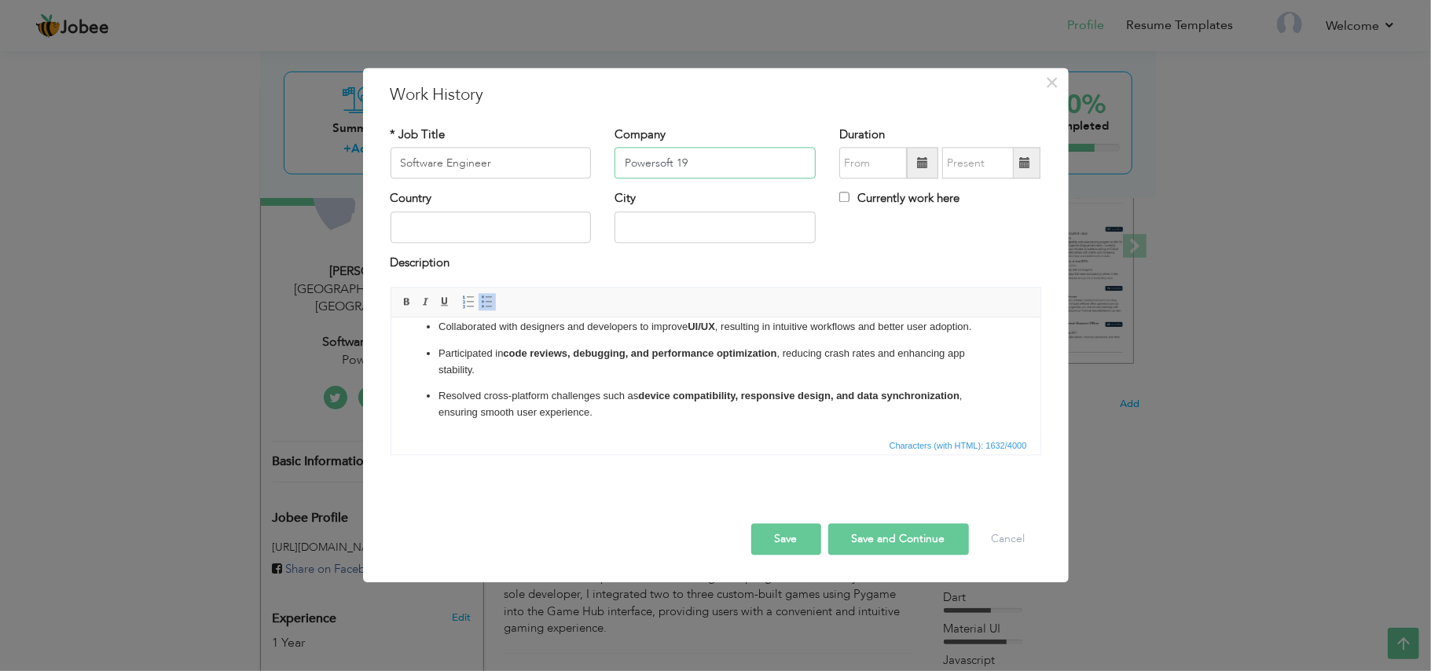
type input "Powersoft 19"
click at [918, 152] on span at bounding box center [922, 163] width 31 height 31
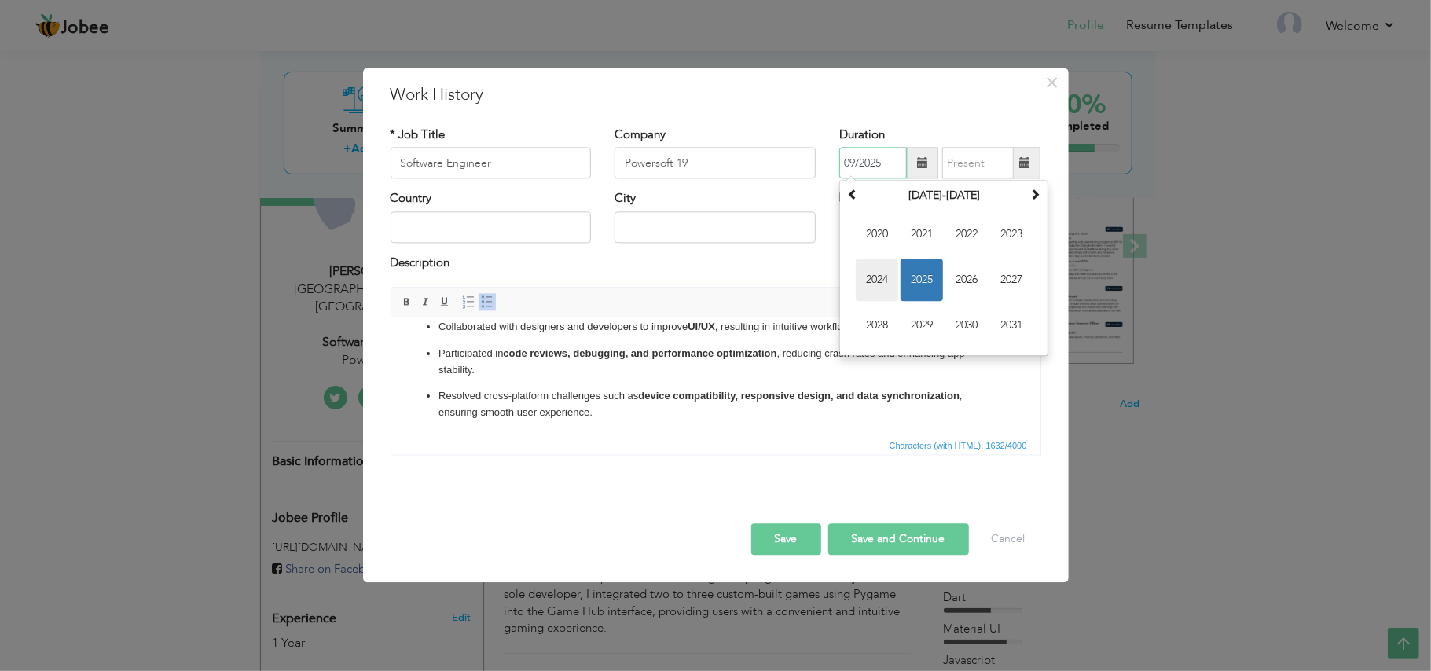
click at [883, 269] on span "2024" at bounding box center [877, 280] width 42 height 42
click at [927, 329] on span "Oct" at bounding box center [922, 326] width 42 height 42
type input "10/2024"
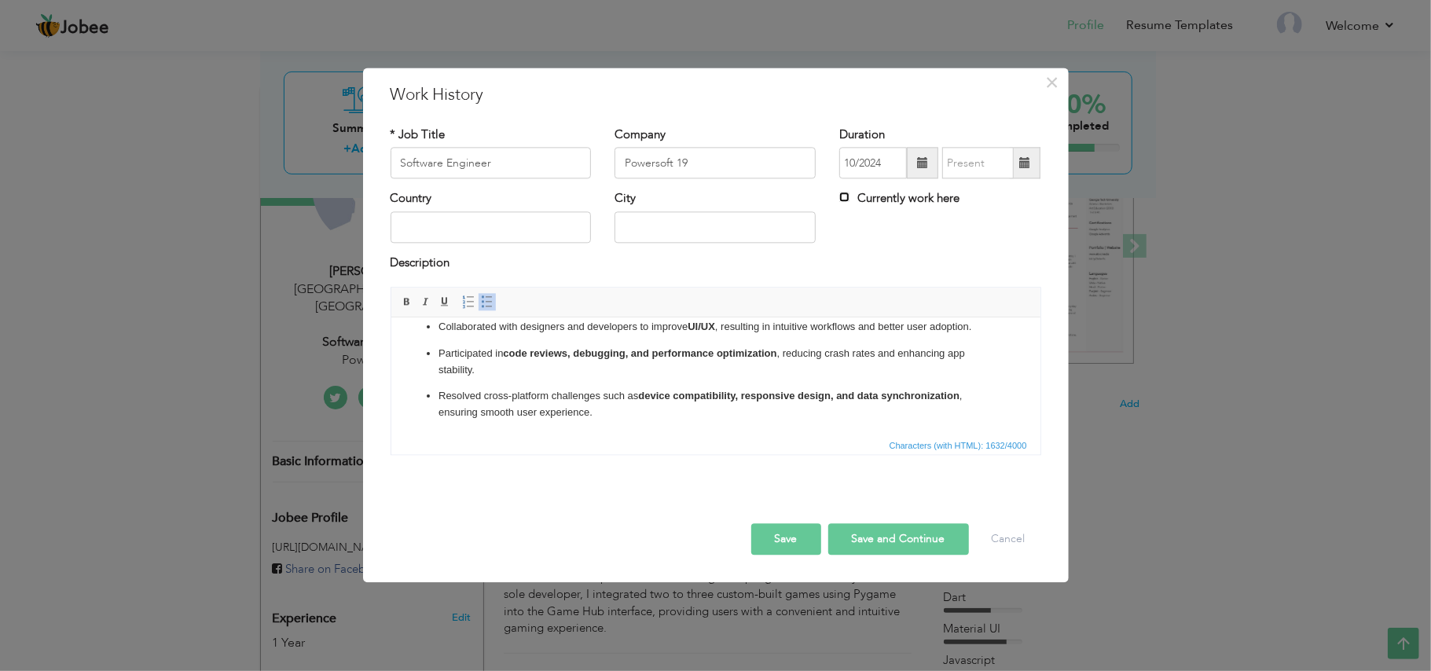
click at [844, 198] on input "Currently work here" at bounding box center [844, 198] width 10 height 10
checkbox input "true"
click at [781, 547] on button "Save" at bounding box center [786, 539] width 70 height 31
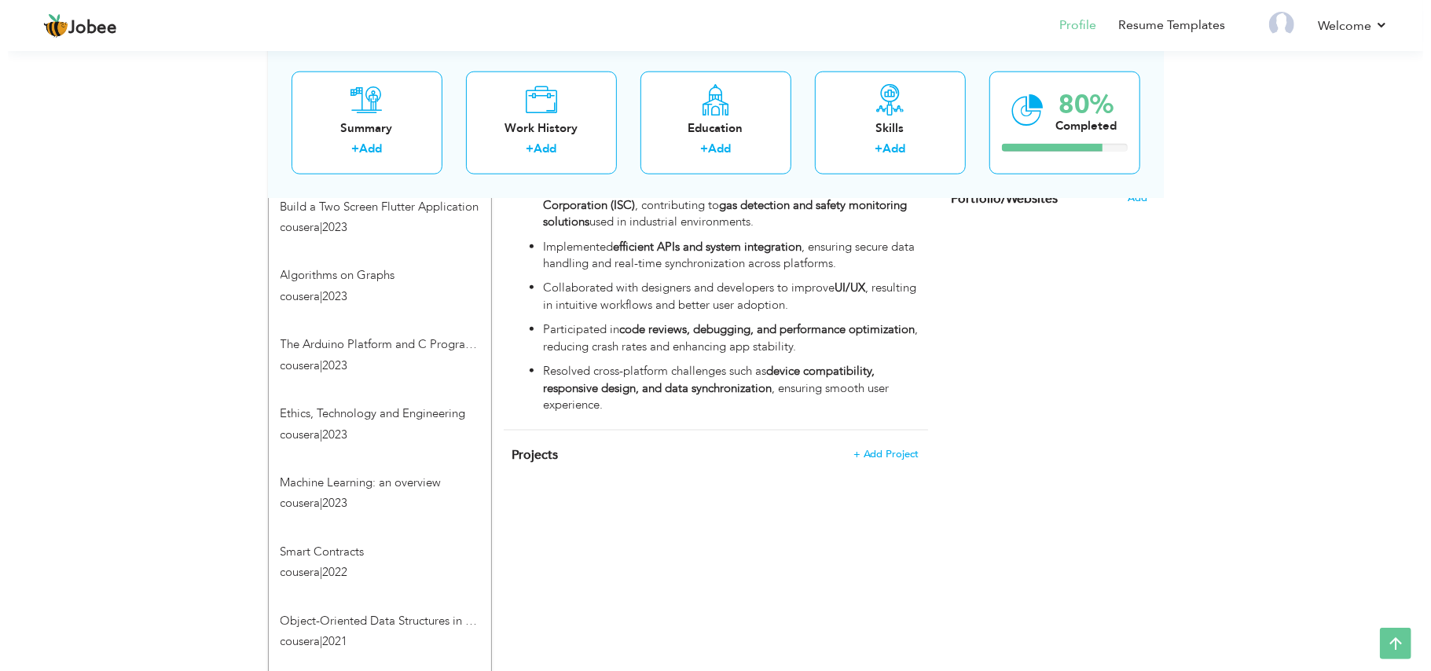
scroll to position [1258, 0]
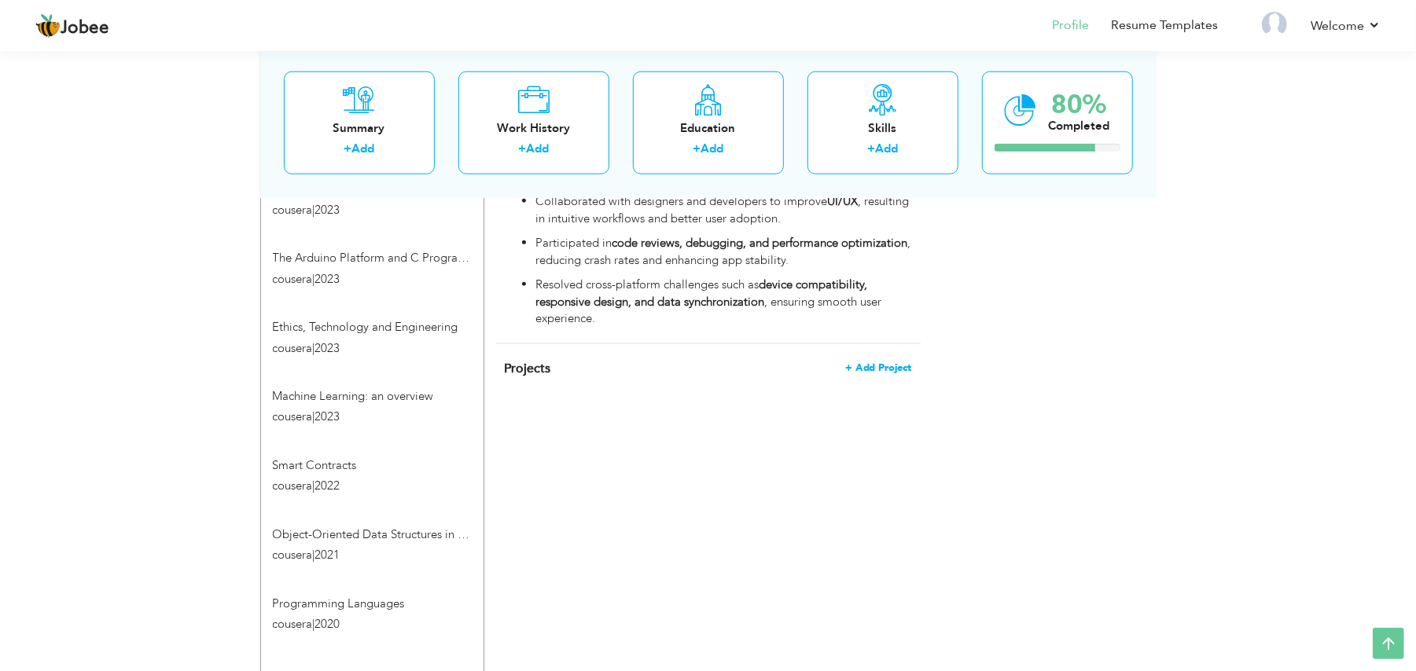
click at [865, 365] on span "+ Add Project" at bounding box center [878, 367] width 67 height 11
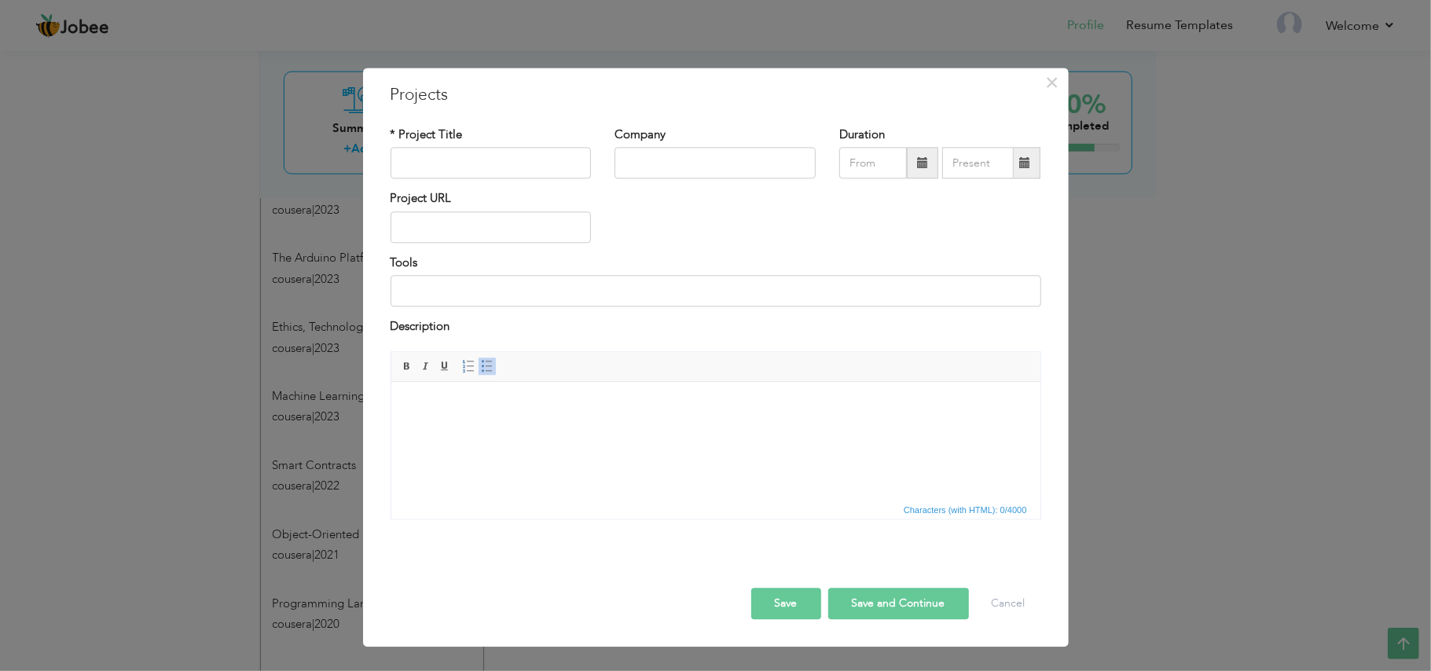
click at [519, 430] on html at bounding box center [715, 406] width 649 height 48
click at [450, 405] on body at bounding box center [715, 406] width 618 height 17
drag, startPoint x: 450, startPoint y: 405, endPoint x: 847, endPoint y: 788, distance: 551.4
drag, startPoint x: 471, startPoint y: 413, endPoint x: 924, endPoint y: 821, distance: 609.4
click at [471, 413] on span "Paste" at bounding box center [512, 416] width 82 height 19
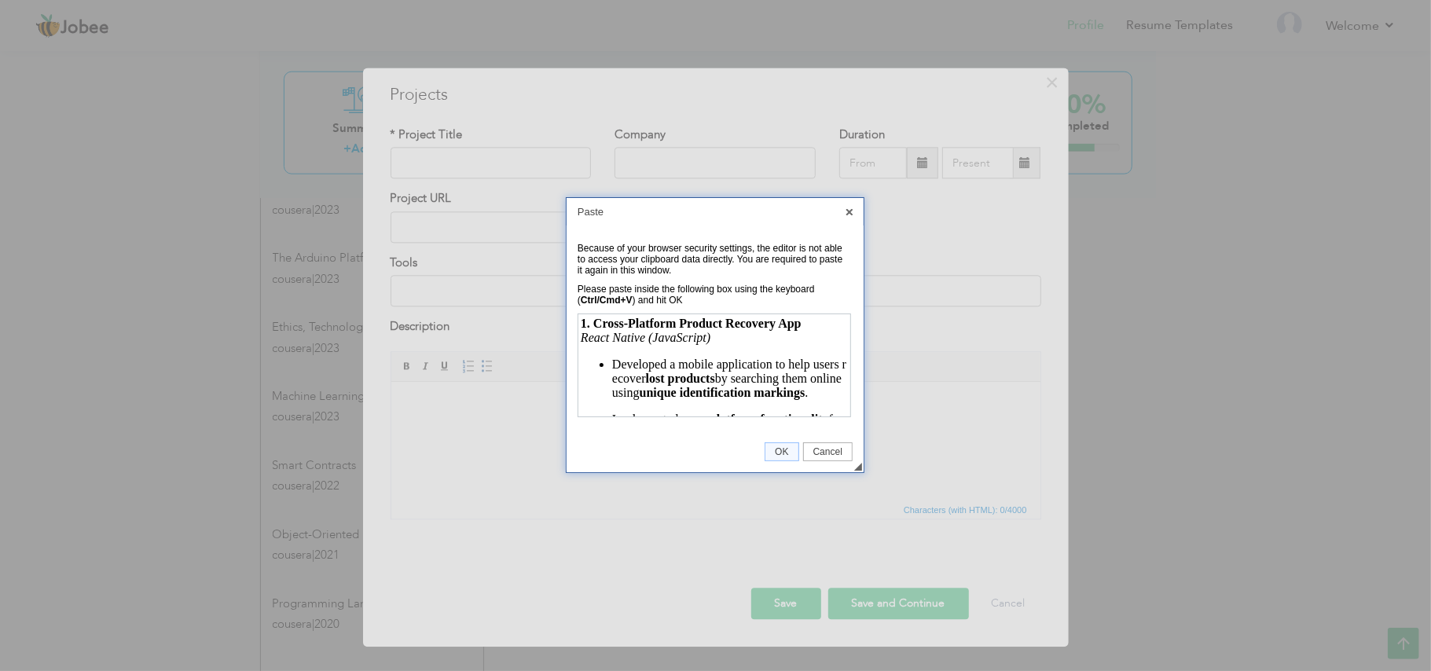
scroll to position [94, 0]
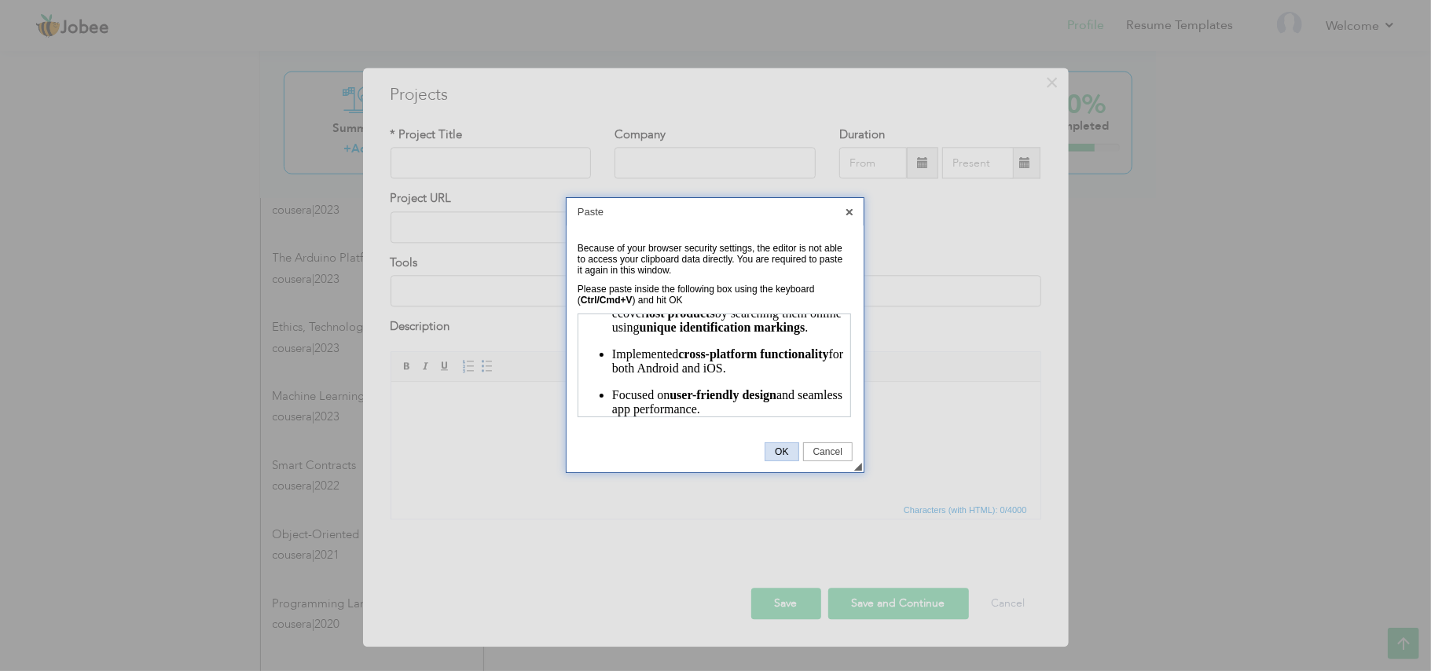
click at [783, 450] on span "OK" at bounding box center [782, 451] width 32 height 11
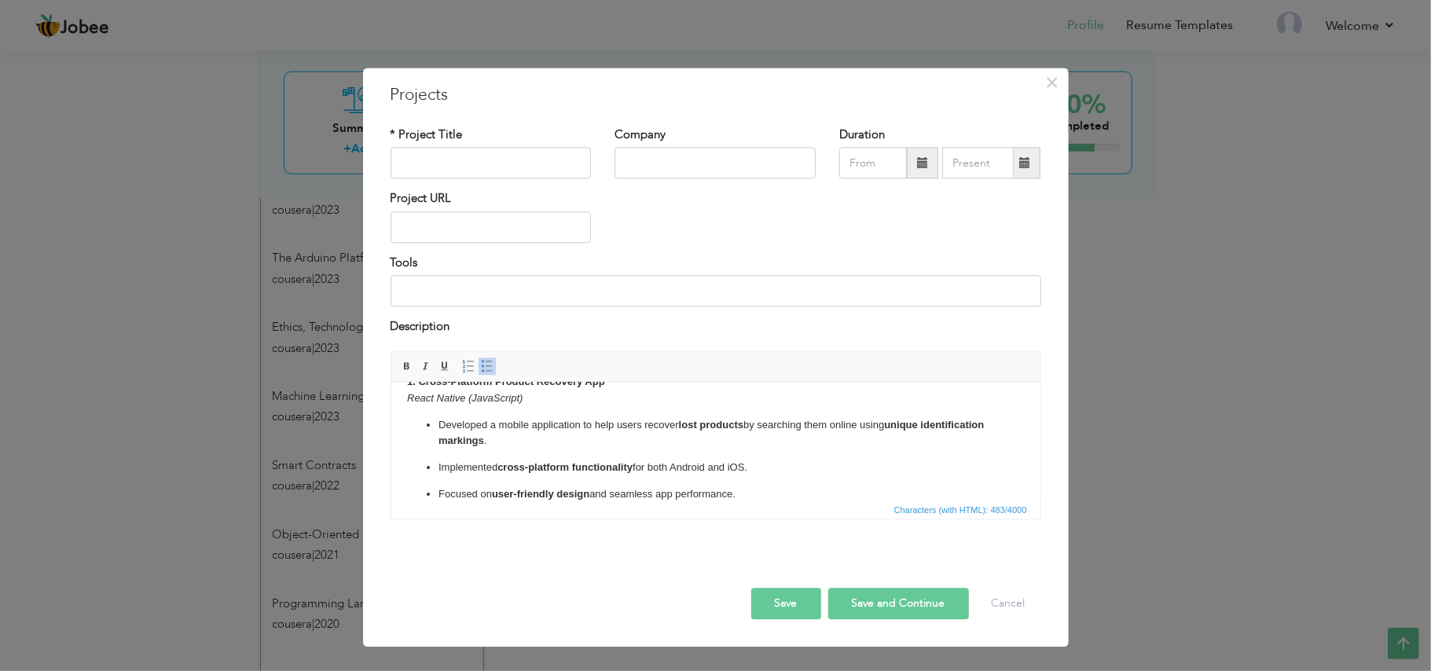
scroll to position [0, 0]
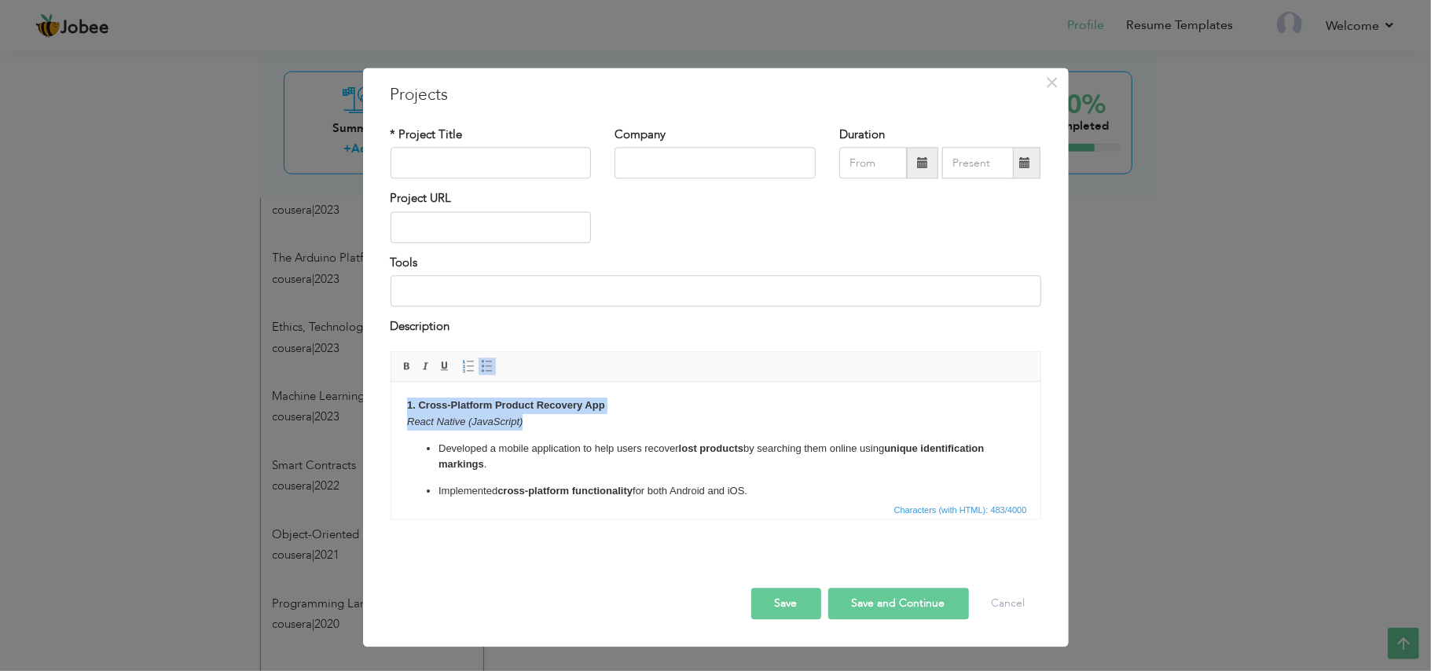
drag, startPoint x: 479, startPoint y: 424, endPoint x: 379, endPoint y: 405, distance: 102.4
click at [391, 405] on html "1. Cross-Platform Product Recovery App React Native (JavaScript) Developed a mo…" at bounding box center [715, 462] width 649 height 160
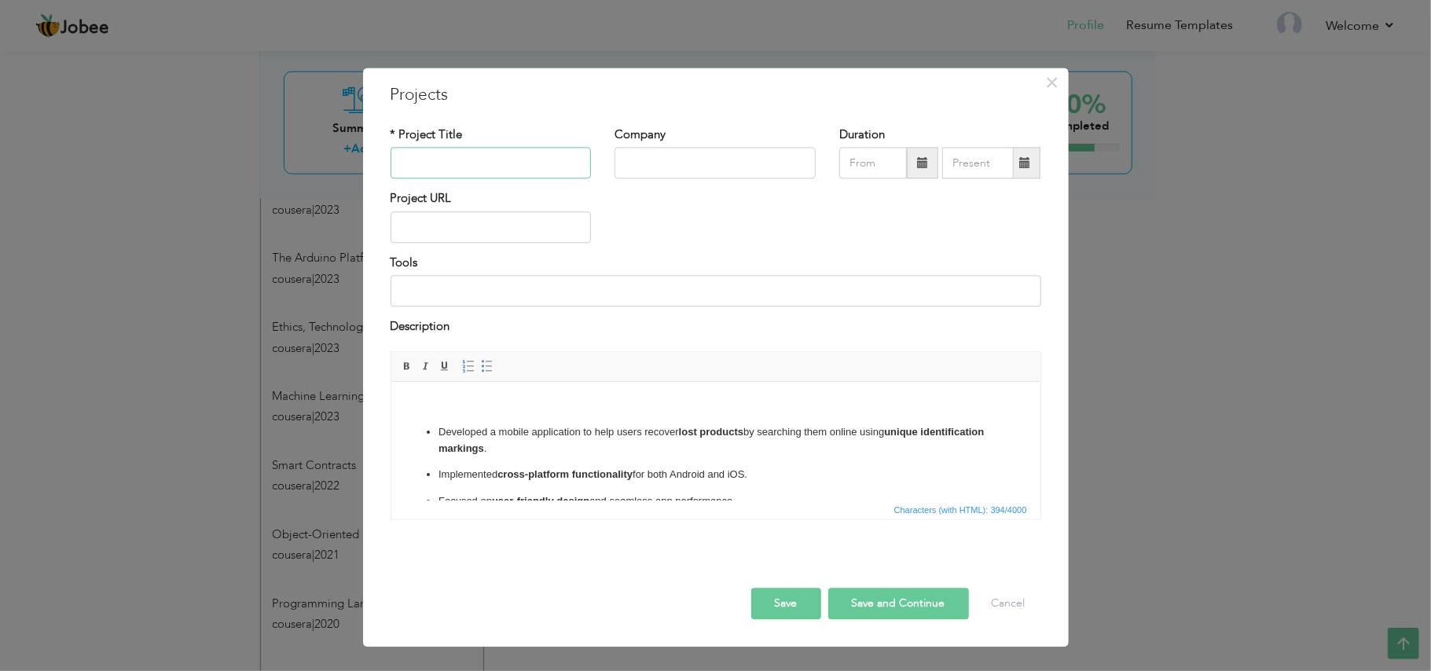
click at [440, 164] on input "text" at bounding box center [491, 163] width 201 height 31
drag, startPoint x: 582, startPoint y: 158, endPoint x: 463, endPoint y: 165, distance: 119.7
click at [463, 165] on input "1. Cross-Platform Product Recovery App React Native (JavaScript)" at bounding box center [491, 163] width 201 height 31
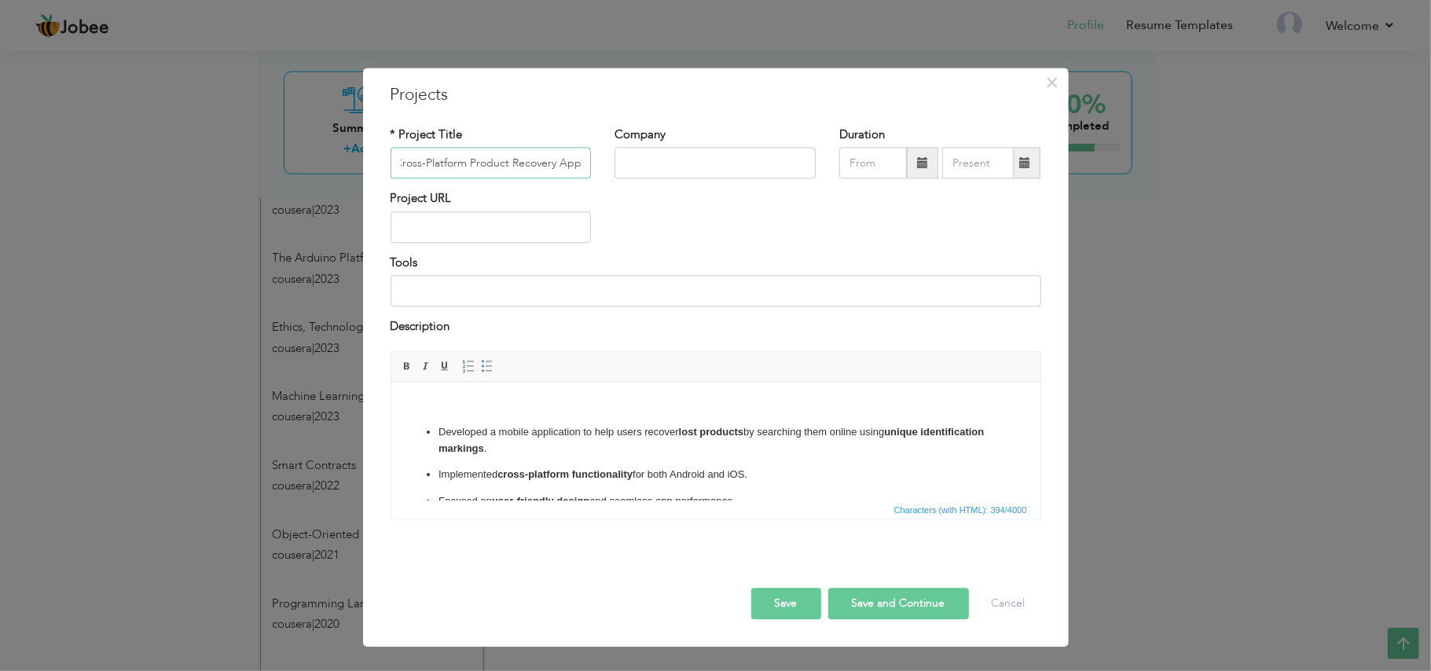
type input "1. Cross-Platform Product Recovery App"
click at [659, 168] on input "text" at bounding box center [715, 163] width 201 height 31
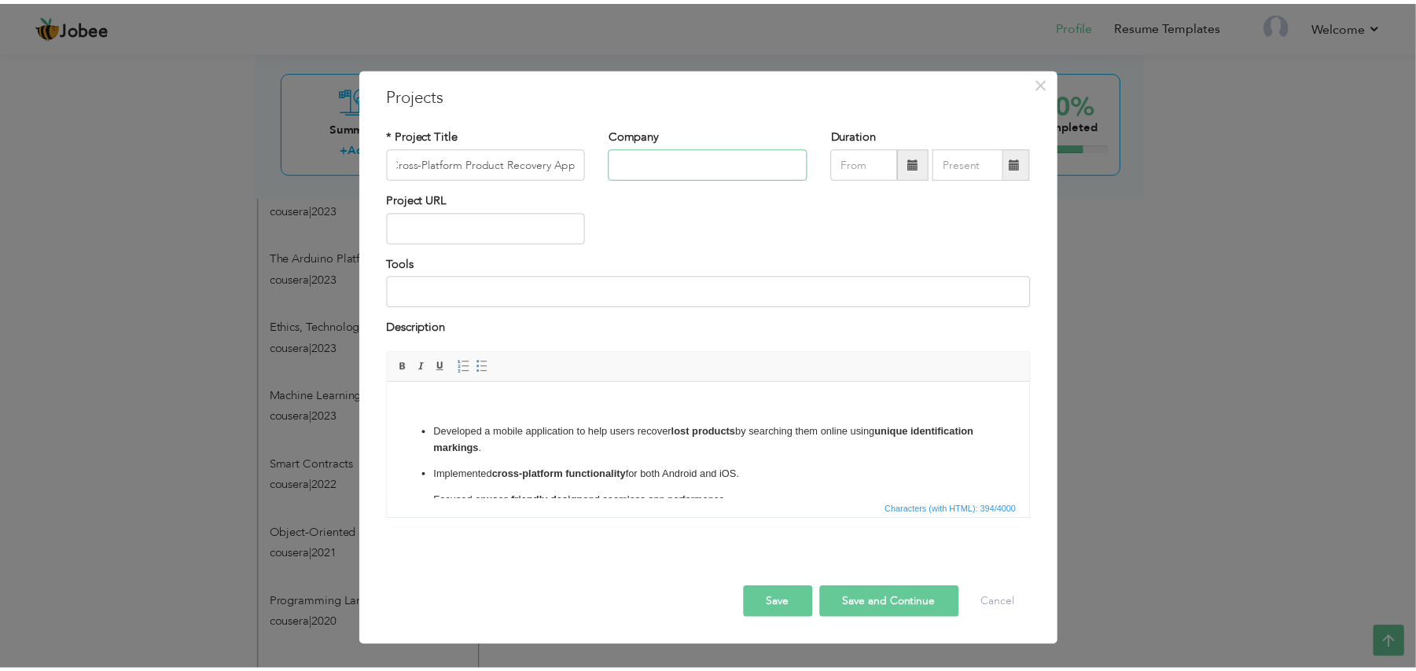
scroll to position [0, 0]
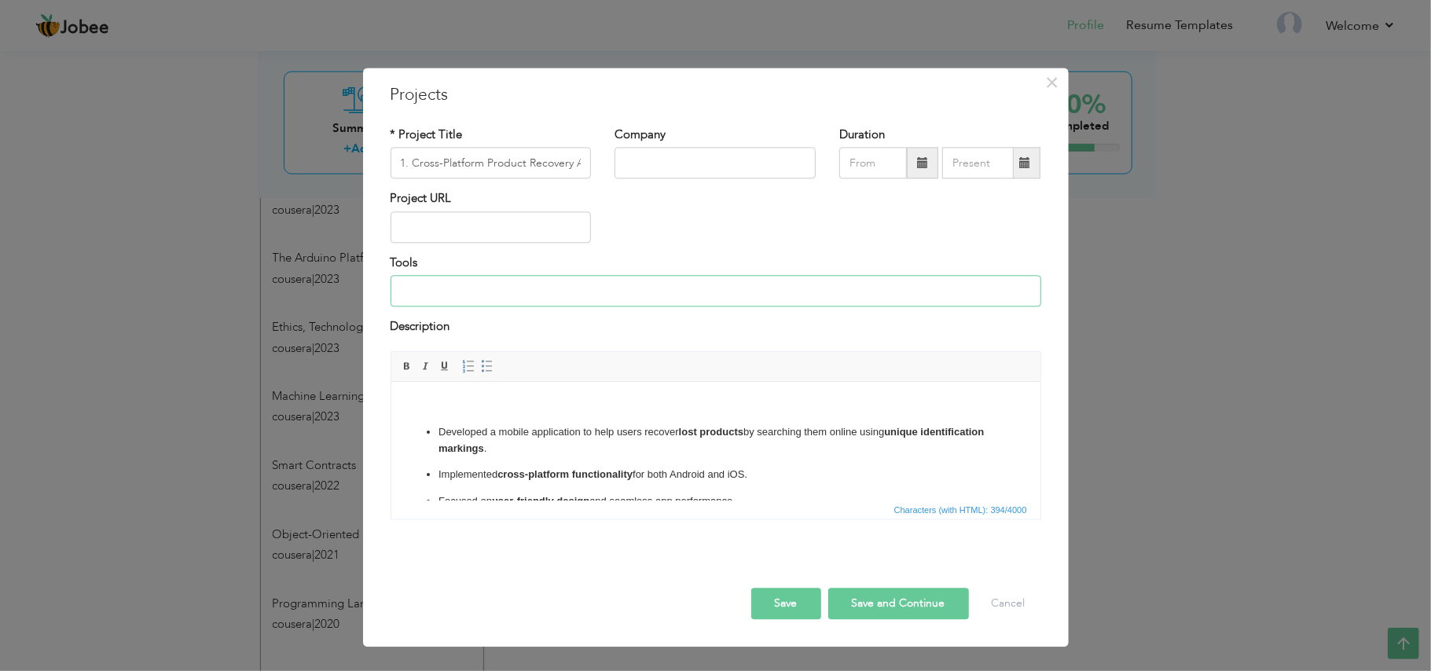
click at [583, 289] on input at bounding box center [716, 291] width 651 height 31
paste input "React Native (JavaScript)"
type input "React Native (JavaScript)"
click at [412, 156] on input "1. Cross-Platform Product Recovery App" at bounding box center [491, 163] width 201 height 31
type input "Cross-Platform Product Recovery App"
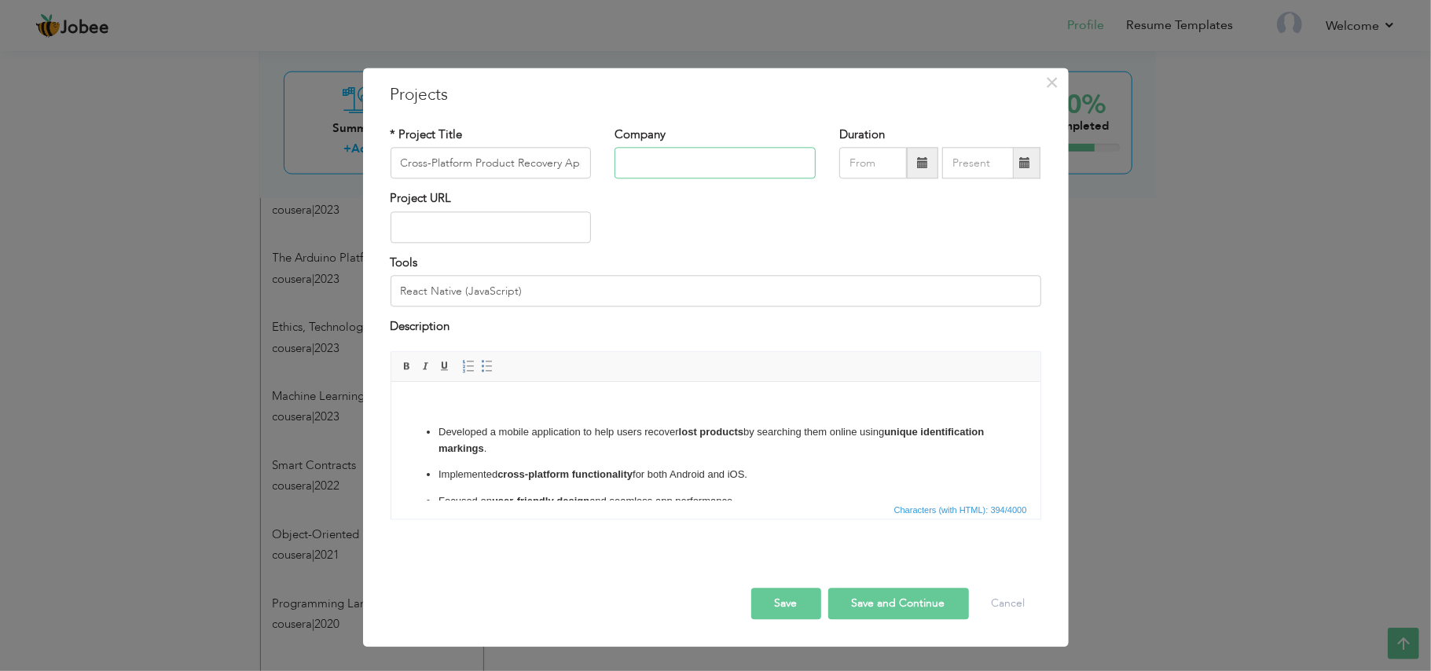
click at [708, 174] on input "text" at bounding box center [715, 163] width 201 height 31
type input "powersoft19"
click at [811, 608] on button "Save" at bounding box center [786, 603] width 70 height 31
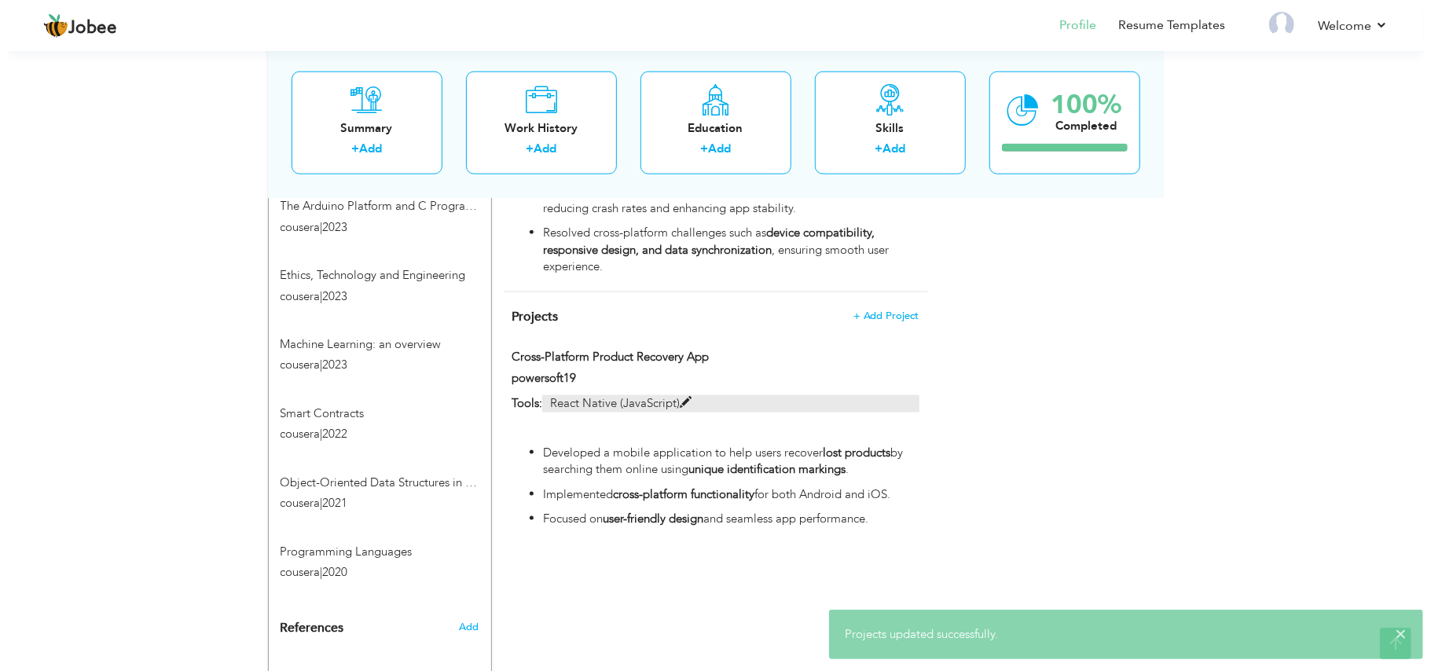
scroll to position [1353, 0]
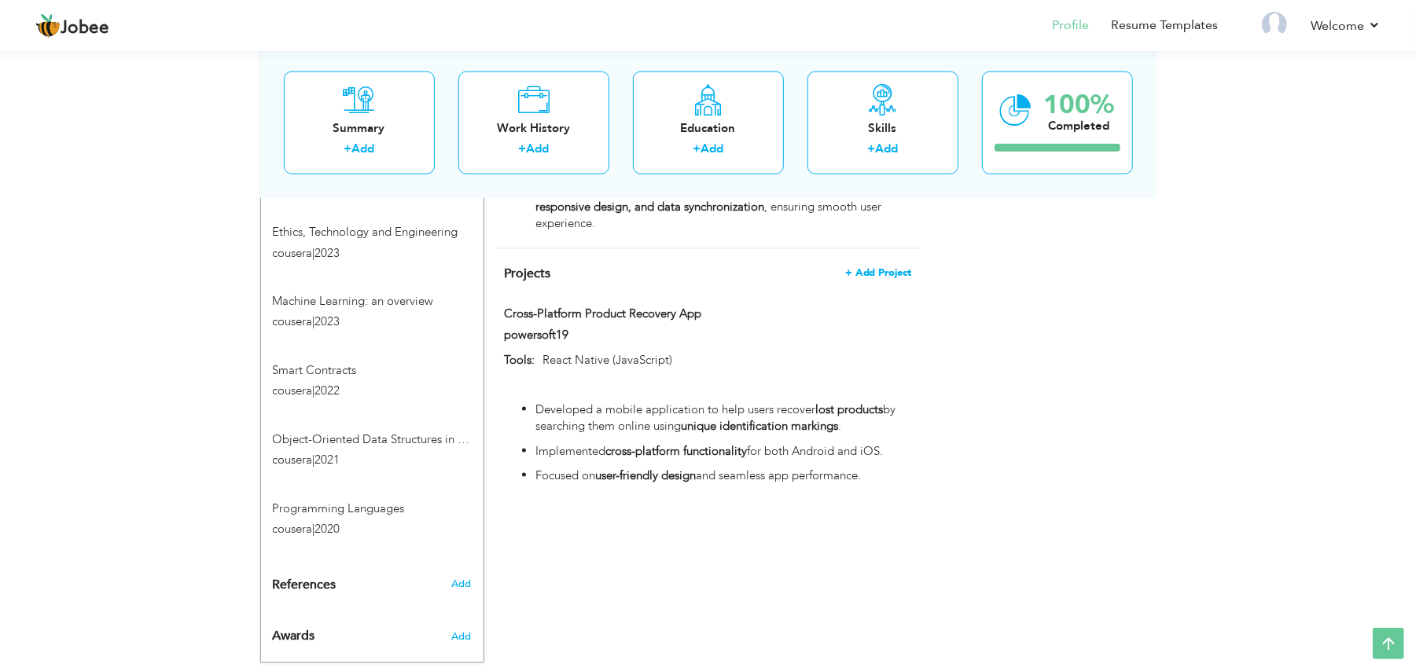
click at [909, 269] on span "+ Add Project" at bounding box center [878, 272] width 67 height 11
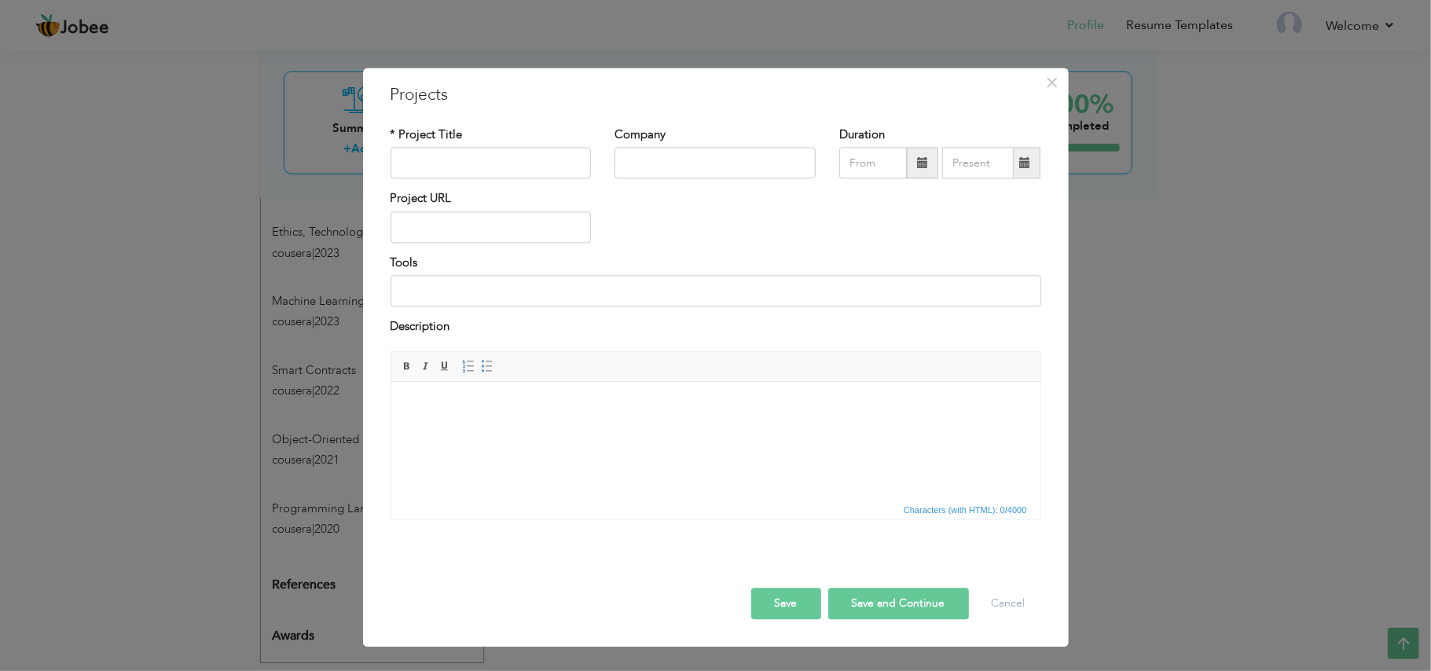
drag, startPoint x: 522, startPoint y: 423, endPoint x: 410, endPoint y: 390, distance: 117.1
click at [519, 421] on html at bounding box center [715, 406] width 649 height 48
drag, startPoint x: 432, startPoint y: 420, endPoint x: 415, endPoint y: 395, distance: 29.4
click at [415, 398] on body at bounding box center [715, 406] width 618 height 17
click at [422, 424] on html at bounding box center [715, 406] width 649 height 48
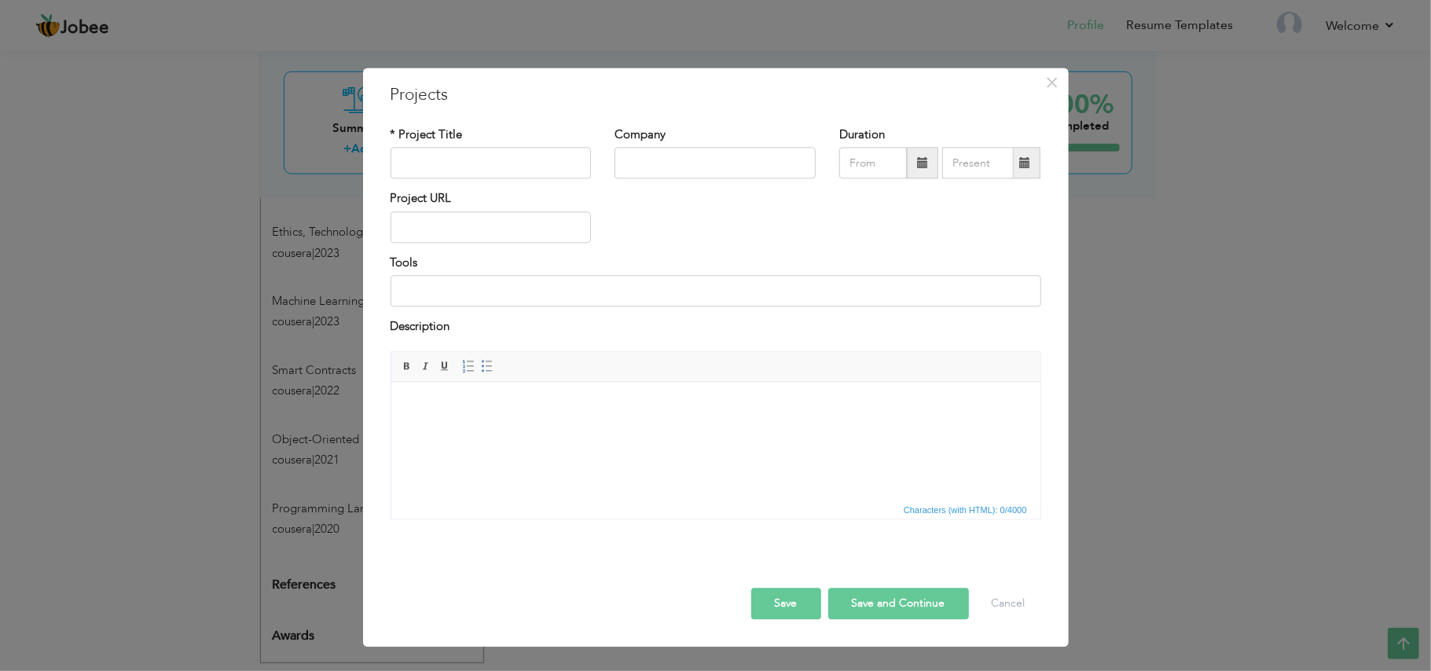
click at [422, 424] on html at bounding box center [715, 406] width 649 height 48
drag, startPoint x: 419, startPoint y: 417, endPoint x: 412, endPoint y: 429, distance: 13.7
click at [412, 429] on html at bounding box center [715, 406] width 649 height 48
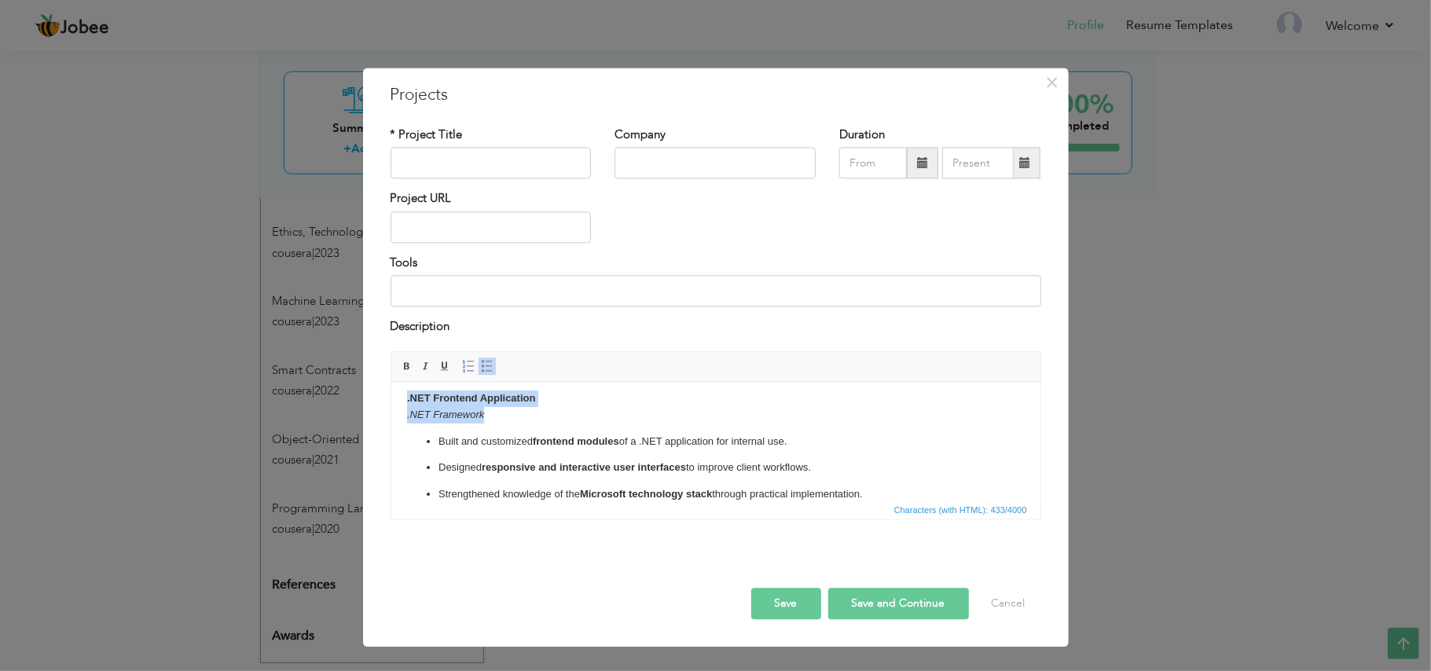
scroll to position [0, 0]
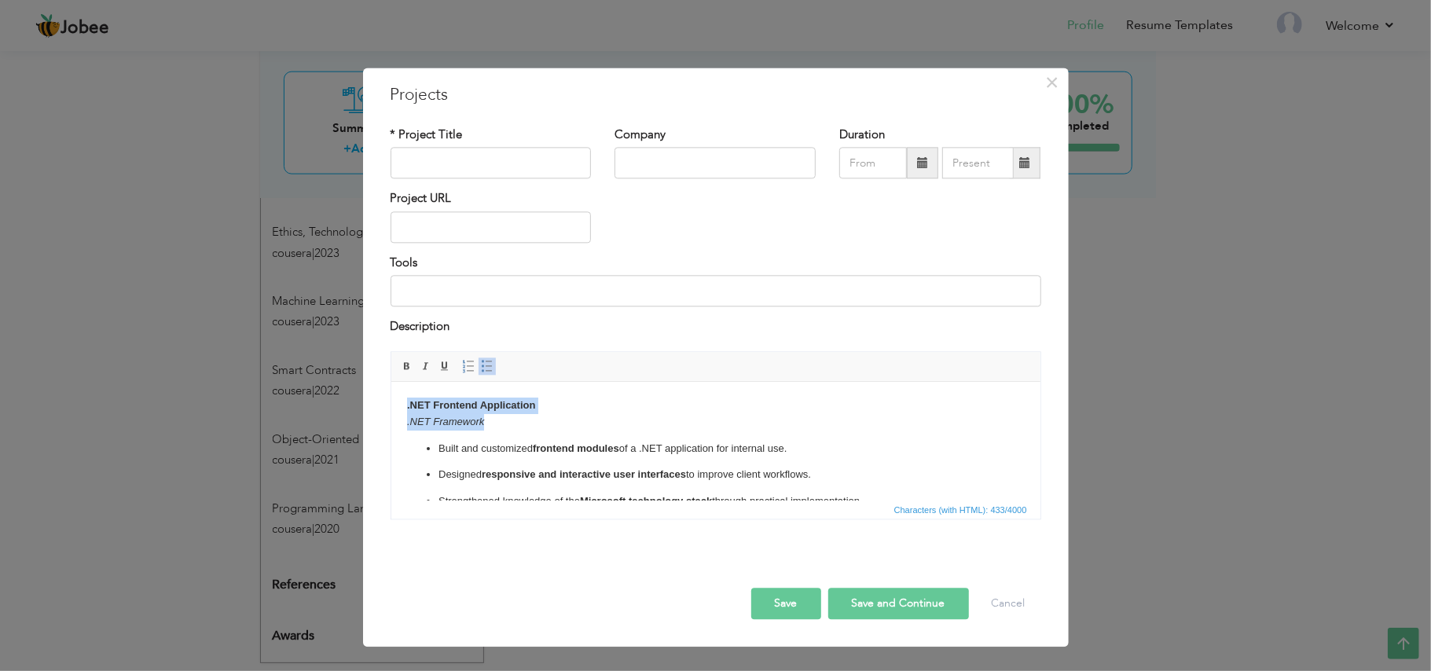
drag, startPoint x: 484, startPoint y: 415, endPoint x: 772, endPoint y: 780, distance: 464.5
click at [391, 396] on html ".NET Frontend Application .NET Framework Built and customized frontend modules …" at bounding box center [715, 454] width 649 height 144
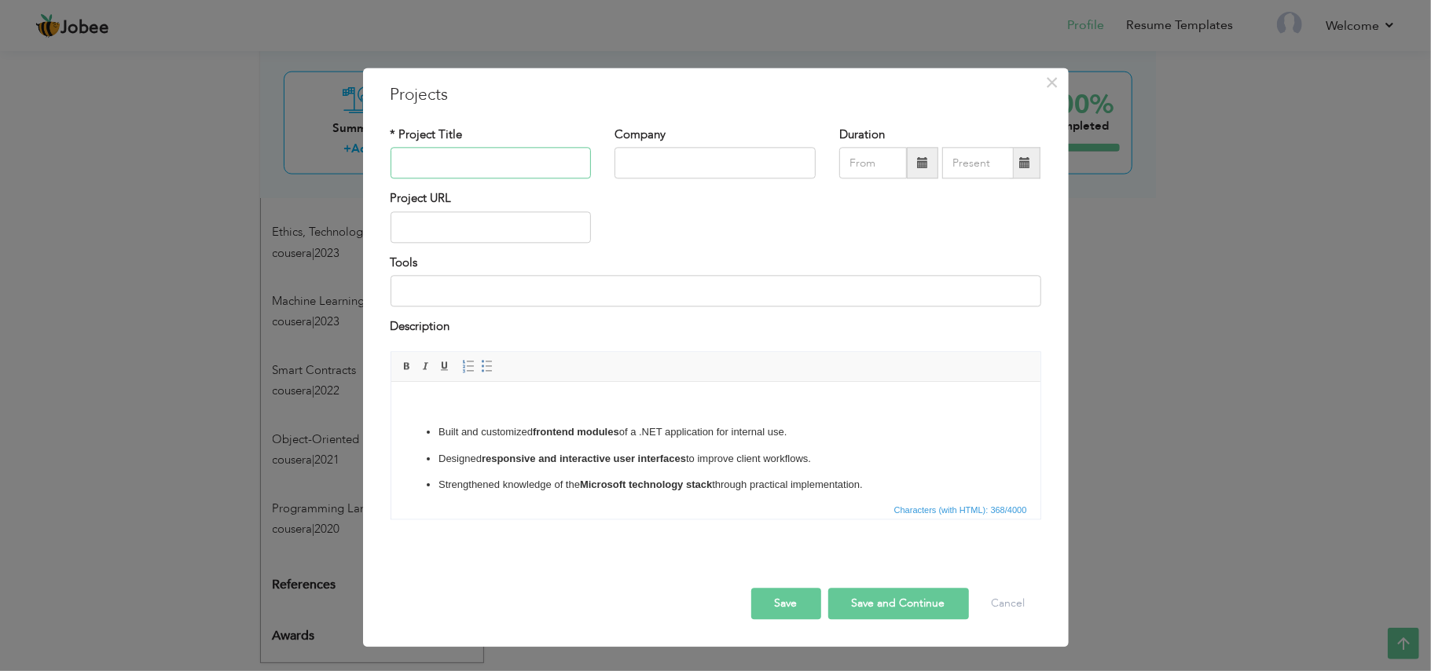
click at [450, 151] on input "text" at bounding box center [491, 163] width 201 height 31
paste input ".NET Frontend Application .NET Framework"
drag, startPoint x: 497, startPoint y: 165, endPoint x: 613, endPoint y: 163, distance: 116.3
click at [613, 163] on div "* Project Title .NET Frontend Application .NET Framework Company Duration" at bounding box center [716, 159] width 674 height 64
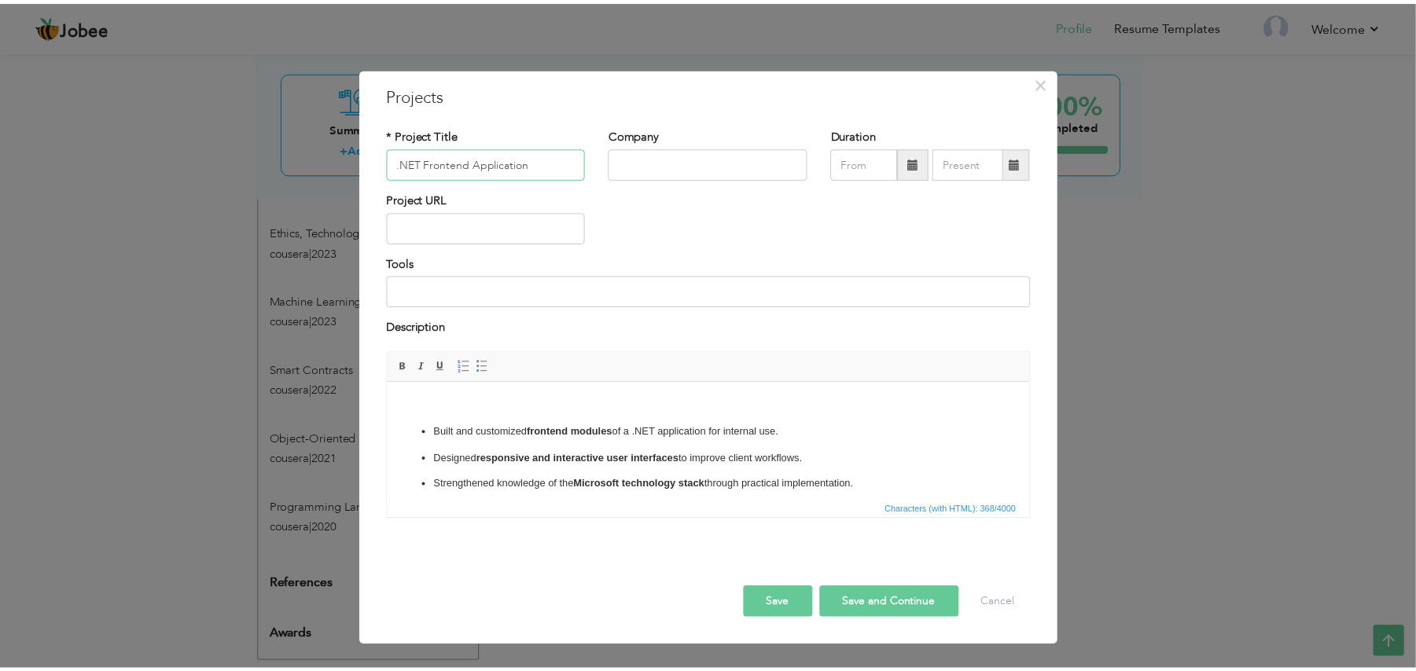
scroll to position [0, 0]
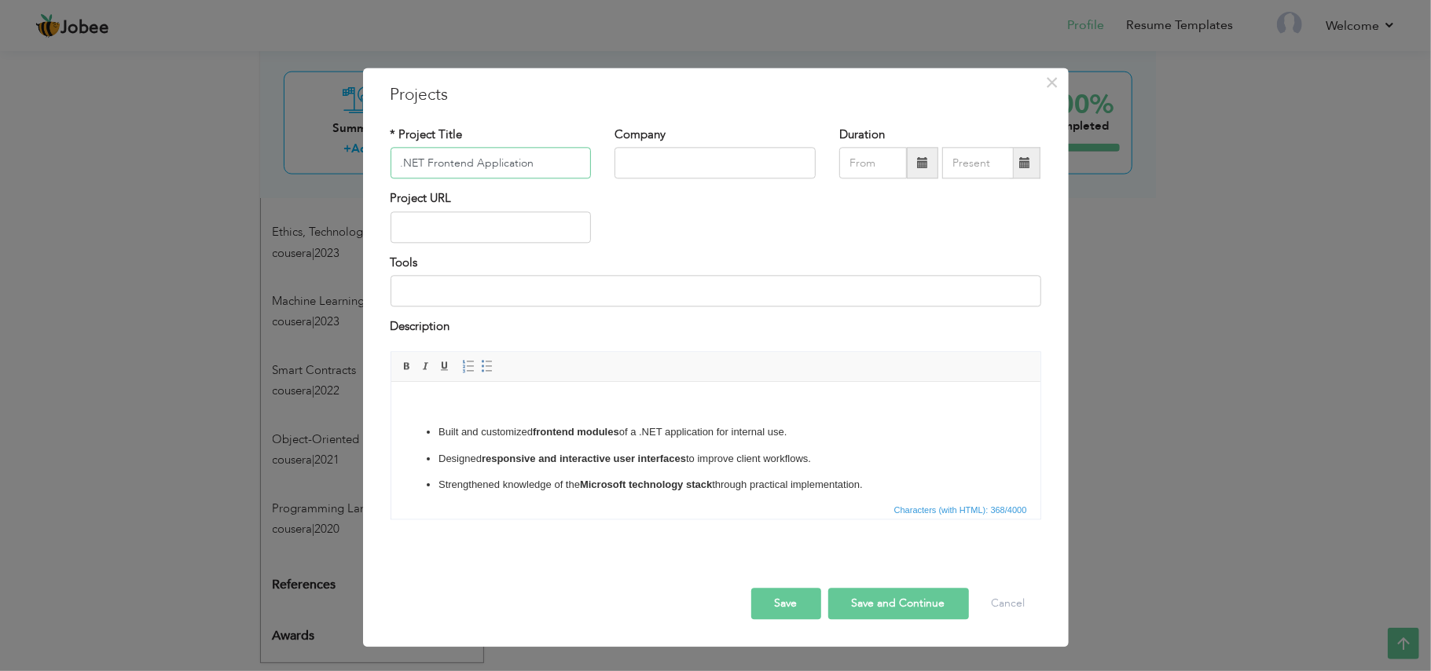
type input ".NET Frontend Application"
click at [489, 293] on input at bounding box center [716, 291] width 651 height 31
paste input ".NET Framework"
type input ".NET Framework"
click at [658, 161] on input "text" at bounding box center [715, 163] width 201 height 31
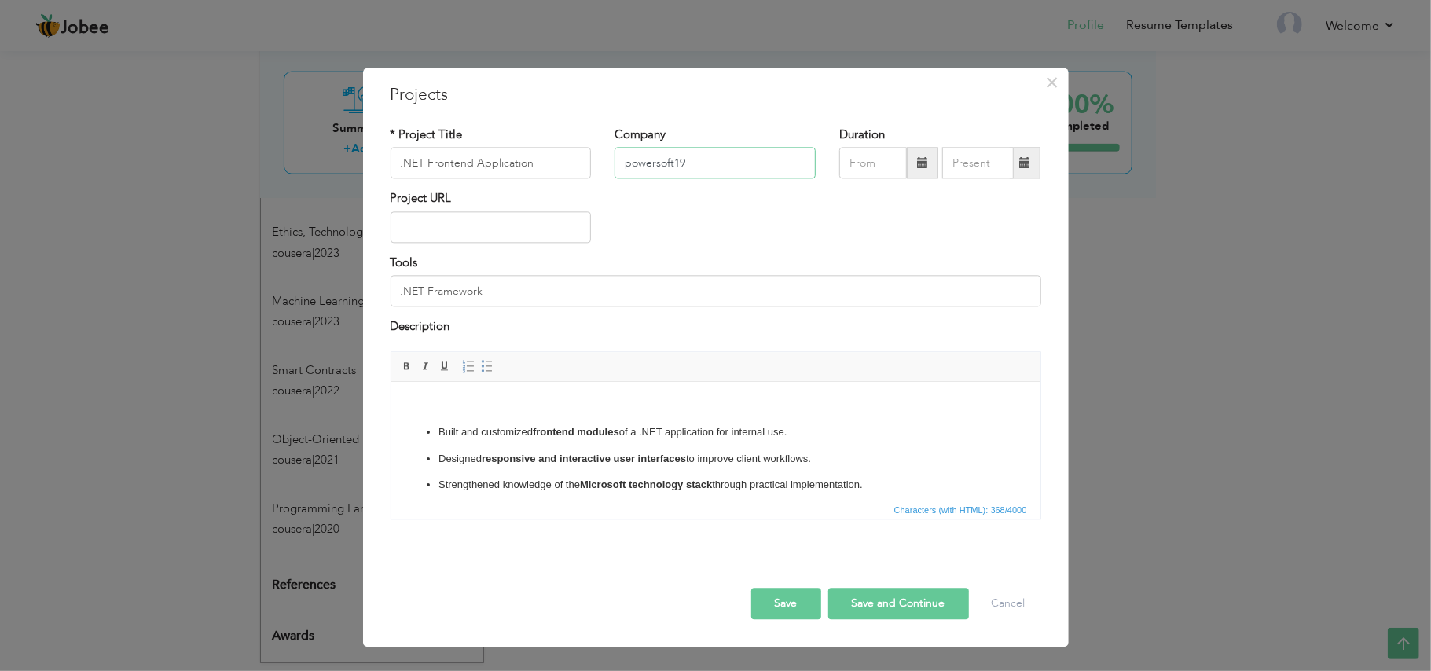
type input "powersoft19"
click at [774, 604] on button "Save" at bounding box center [786, 603] width 70 height 31
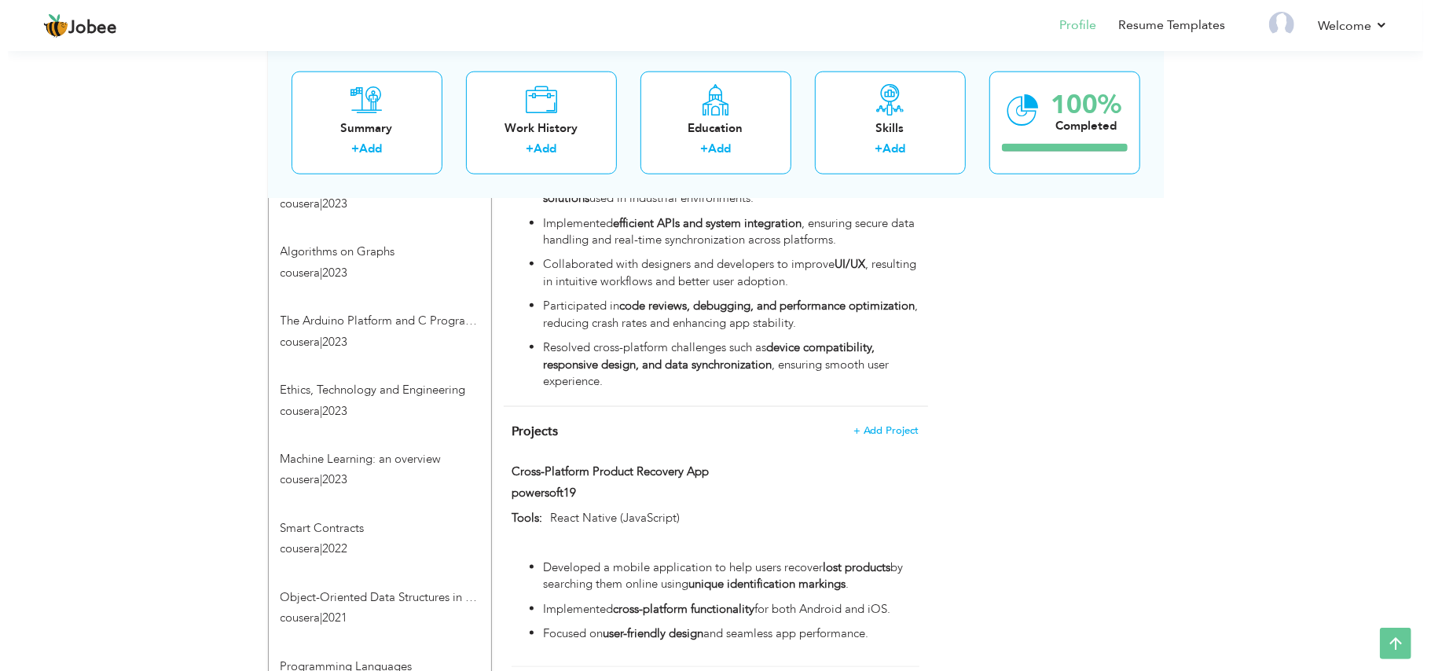
scroll to position [1183, 0]
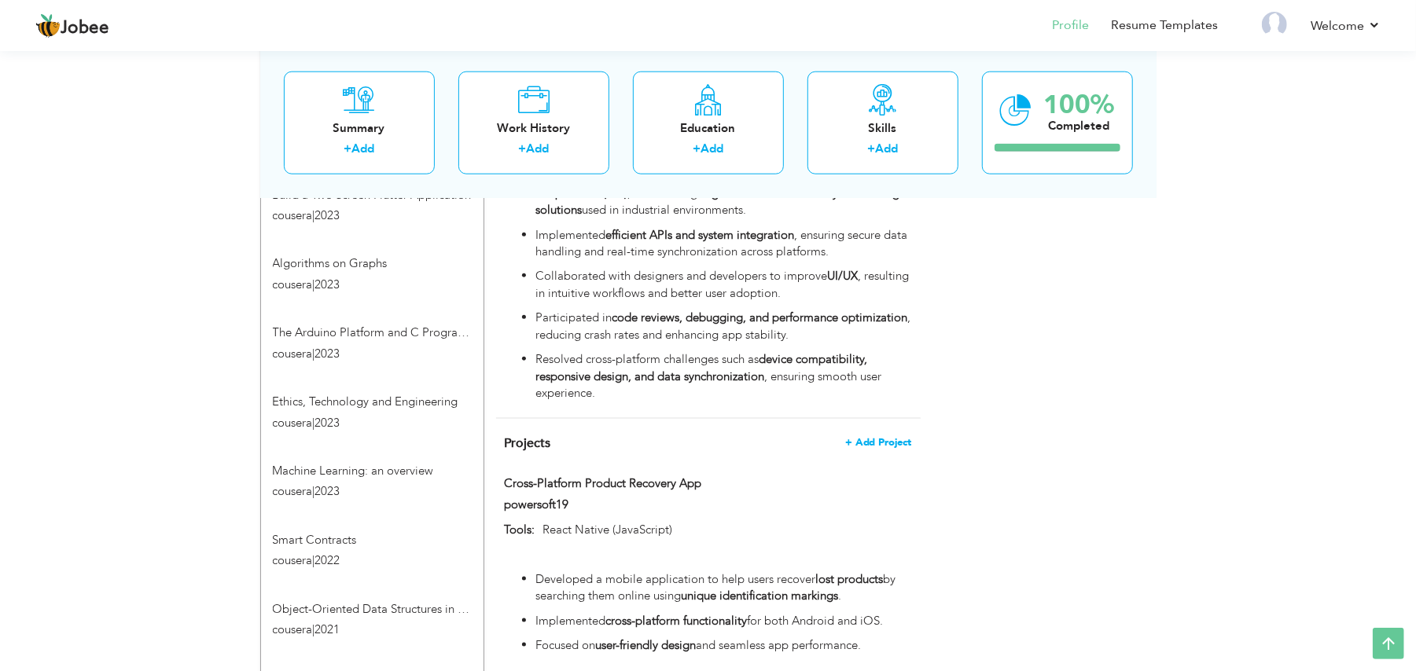
click at [893, 441] on span "+ Add Project" at bounding box center [878, 442] width 67 height 11
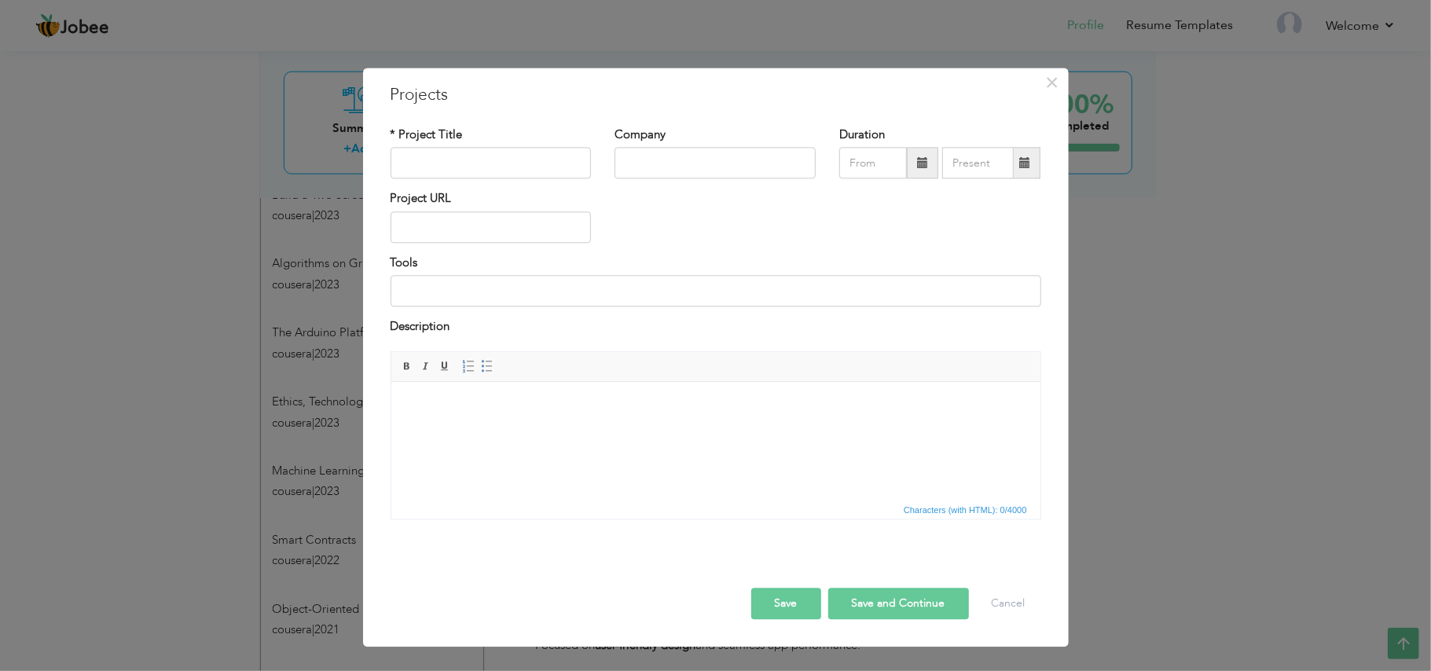
click at [534, 503] on span "Characters (with HTML): 0/4000" at bounding box center [715, 509] width 649 height 19
click at [470, 430] on html at bounding box center [715, 406] width 649 height 48
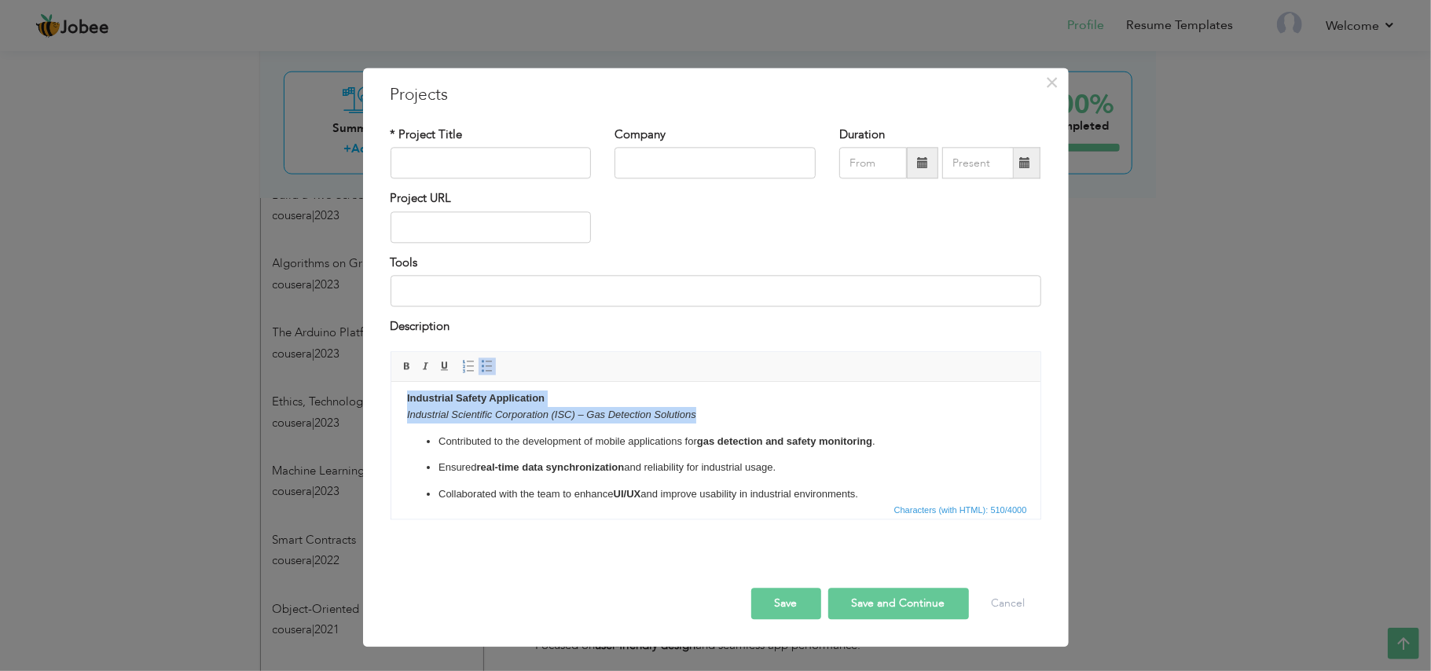
scroll to position [0, 0]
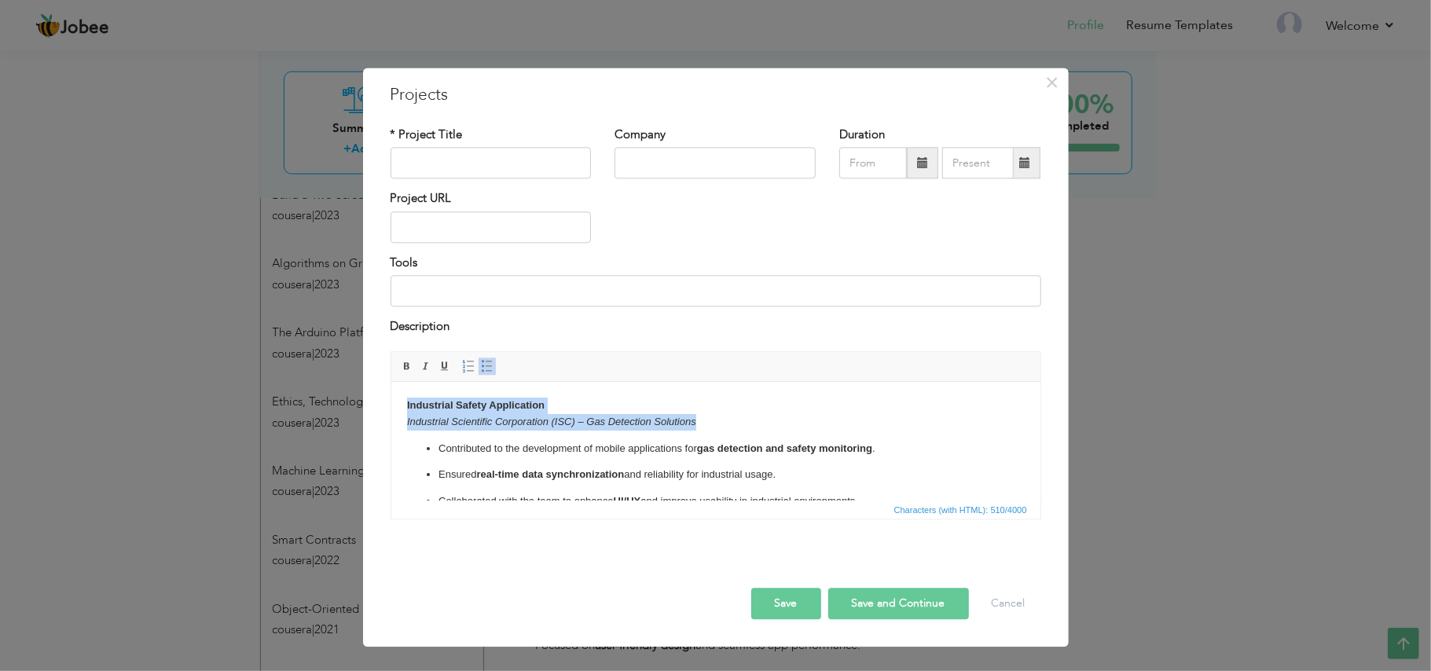
drag, startPoint x: 699, startPoint y: 414, endPoint x: 395, endPoint y: 382, distance: 305.9
click at [395, 382] on html "Industrial Safety Application Industrial Scientific Corporation (ISC) – Gas Det…" at bounding box center [715, 454] width 649 height 144
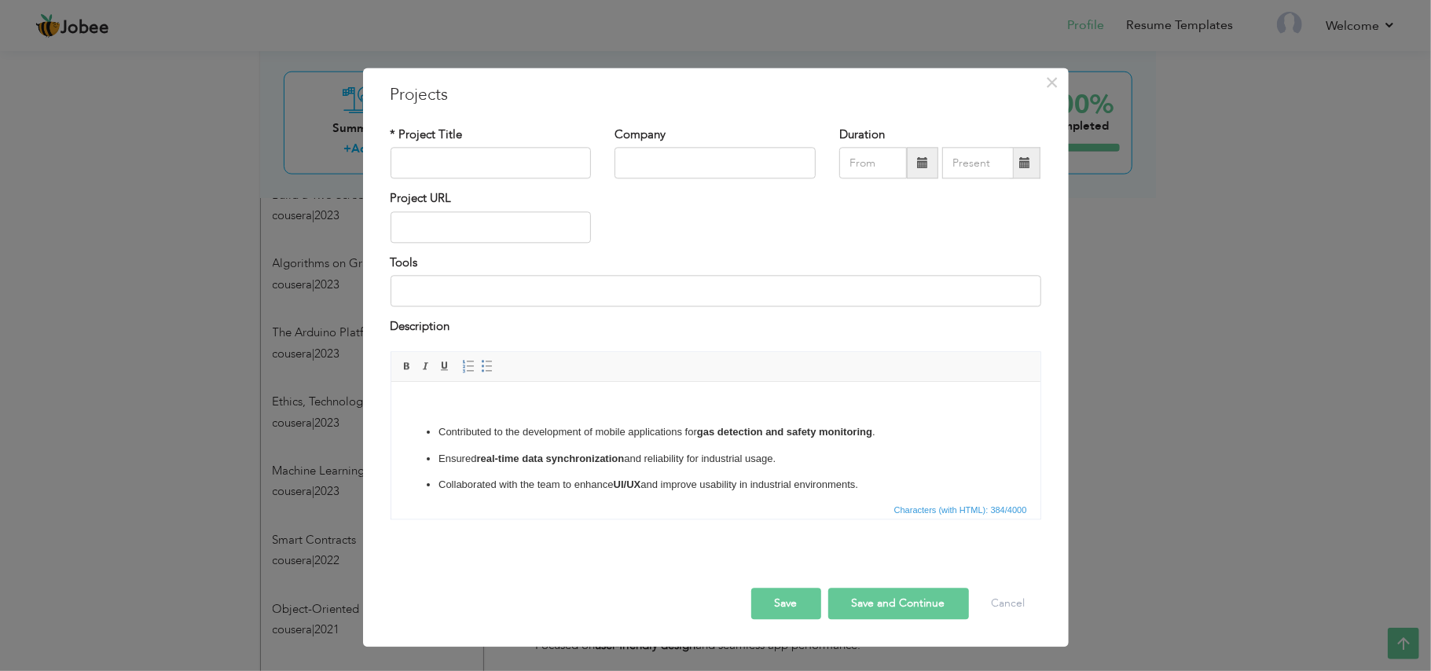
click at [459, 148] on div "* Project Title" at bounding box center [491, 153] width 201 height 52
click at [464, 183] on div "* Project Title" at bounding box center [491, 159] width 225 height 64
click at [462, 165] on input "text" at bounding box center [491, 163] width 201 height 31
paste input "Industrial Safety Application Industrial Scientific Corporation (ISC) – Gas Det…"
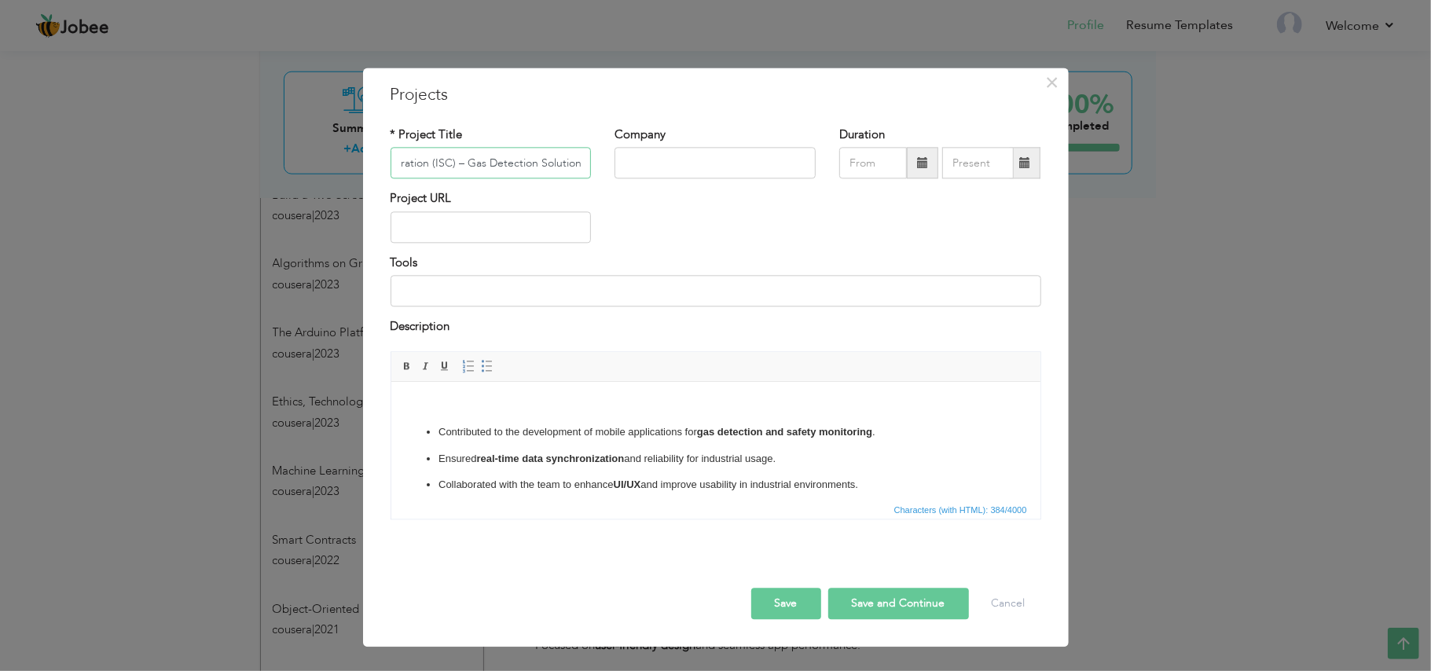
drag, startPoint x: 585, startPoint y: 167, endPoint x: 454, endPoint y: 161, distance: 130.6
click at [454, 161] on input "Industrial Safety Application Industrial Scientific Corporation (ISC) – Gas Det…" at bounding box center [491, 163] width 201 height 31
type input "Industrial Safety Application Industrial Scientific Corporation (ISC) – Gas Det…"
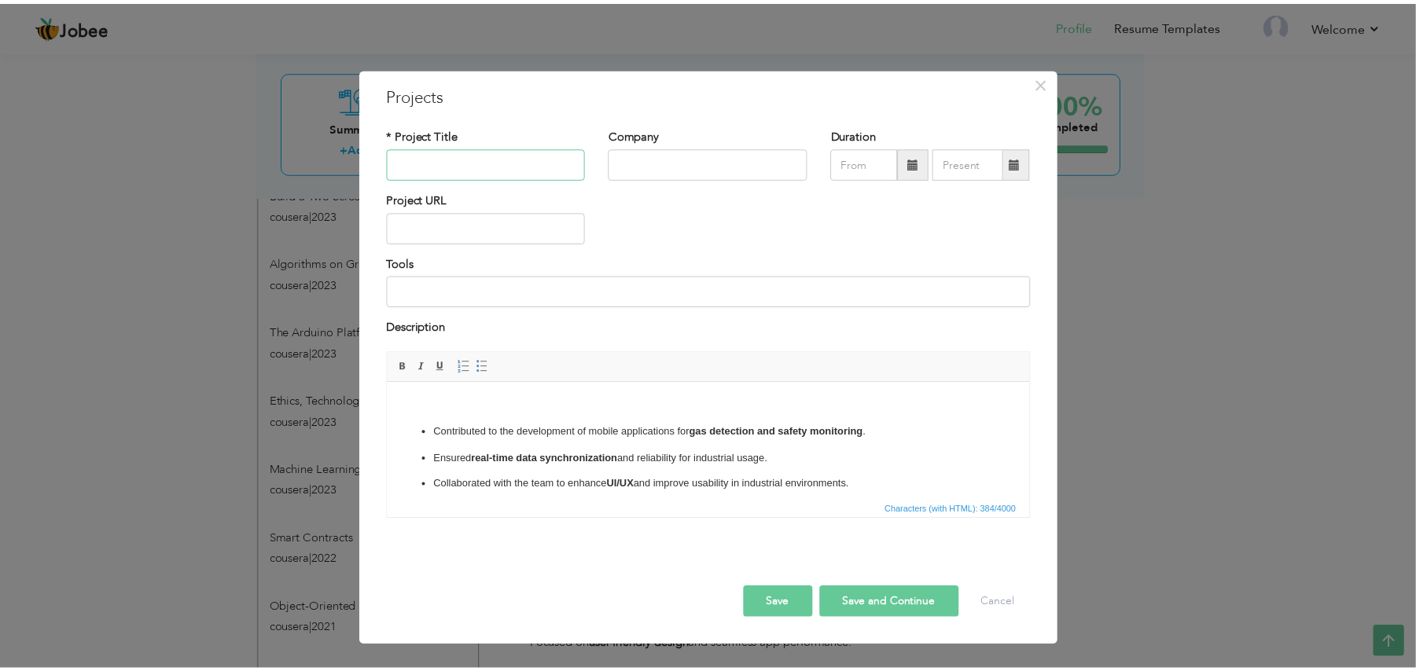
scroll to position [0, 0]
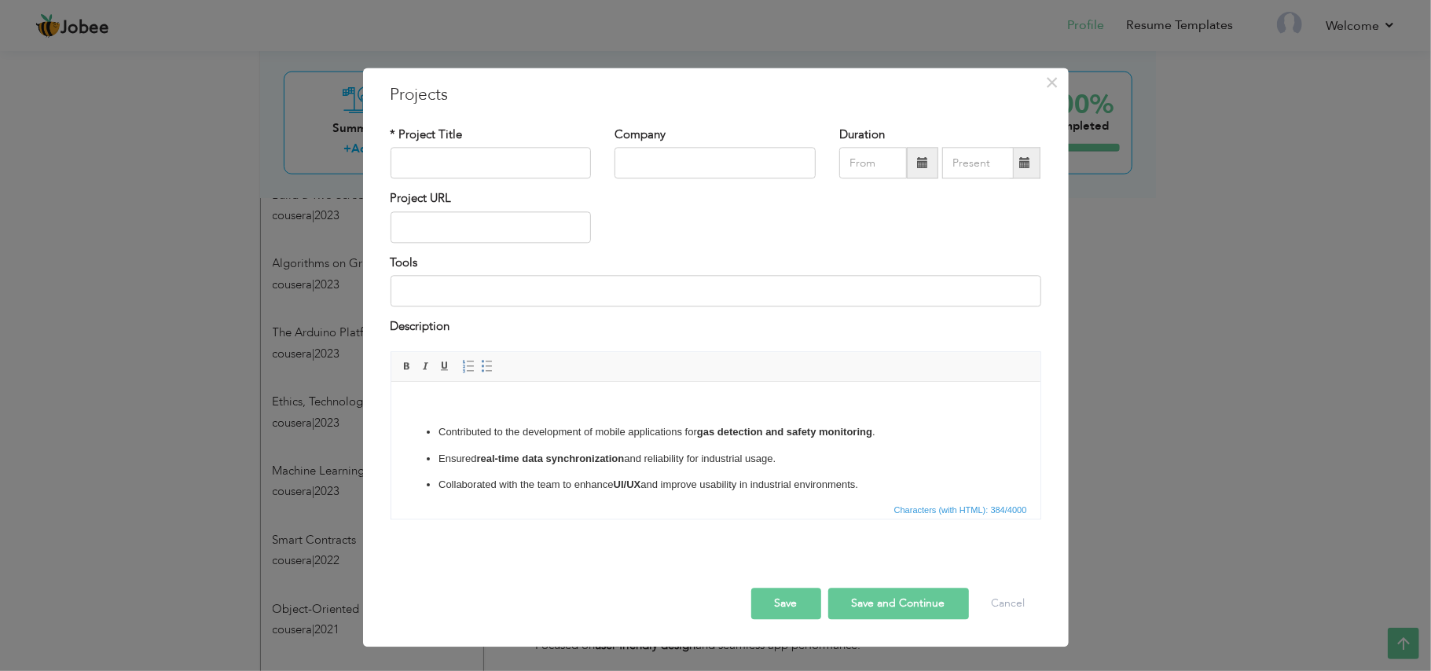
click at [520, 388] on html "Contributed to the development of mobile applications for gas detection and saf…" at bounding box center [715, 445] width 649 height 127
click at [516, 167] on input "text" at bounding box center [491, 163] width 201 height 31
type input "Industrial Safety Application"
click at [679, 152] on input "text" at bounding box center [715, 163] width 201 height 31
click at [435, 280] on input at bounding box center [716, 291] width 651 height 31
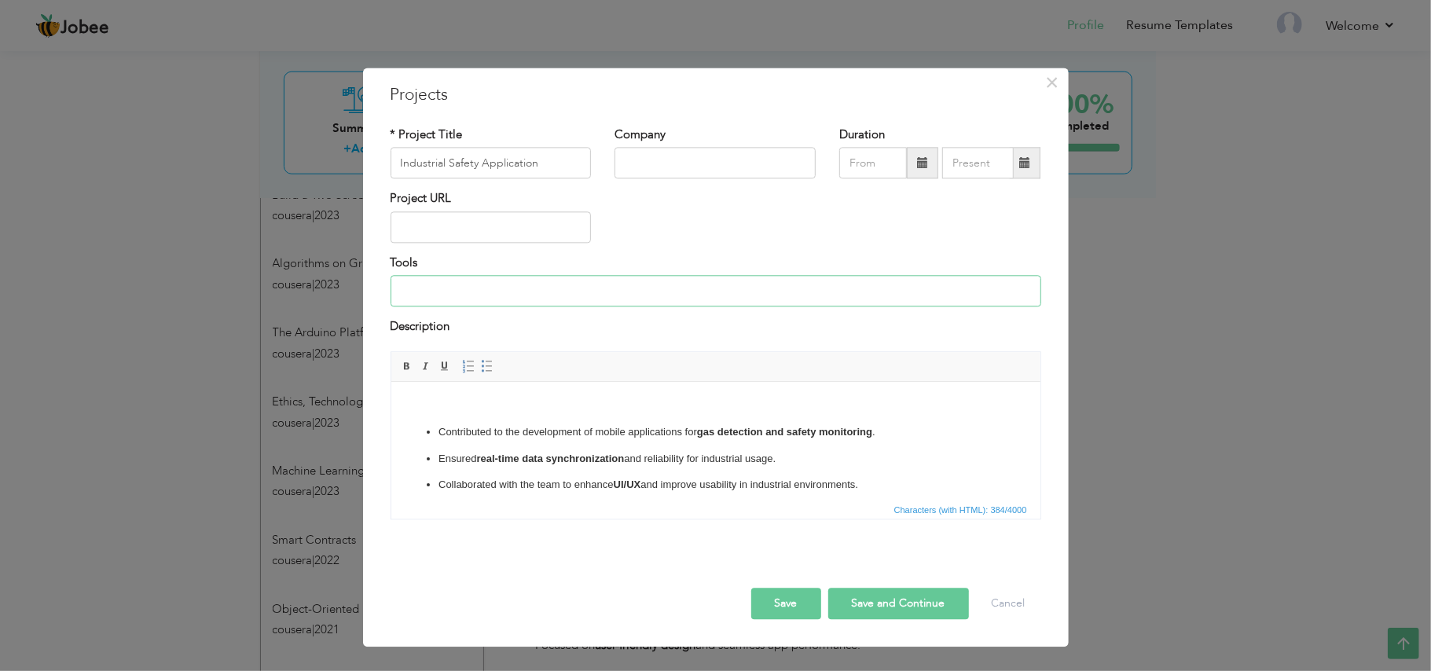
paste input "Industrial Scientific Corporation (ISC) – Gas Detection Solutions"
type input "Industrial Scientific Corporation (ISC) – Gas Detection Solutions"
click at [722, 159] on input "text" at bounding box center [715, 163] width 201 height 31
type input "powersoft19"
drag, startPoint x: 770, startPoint y: 604, endPoint x: 736, endPoint y: 514, distance: 96.5
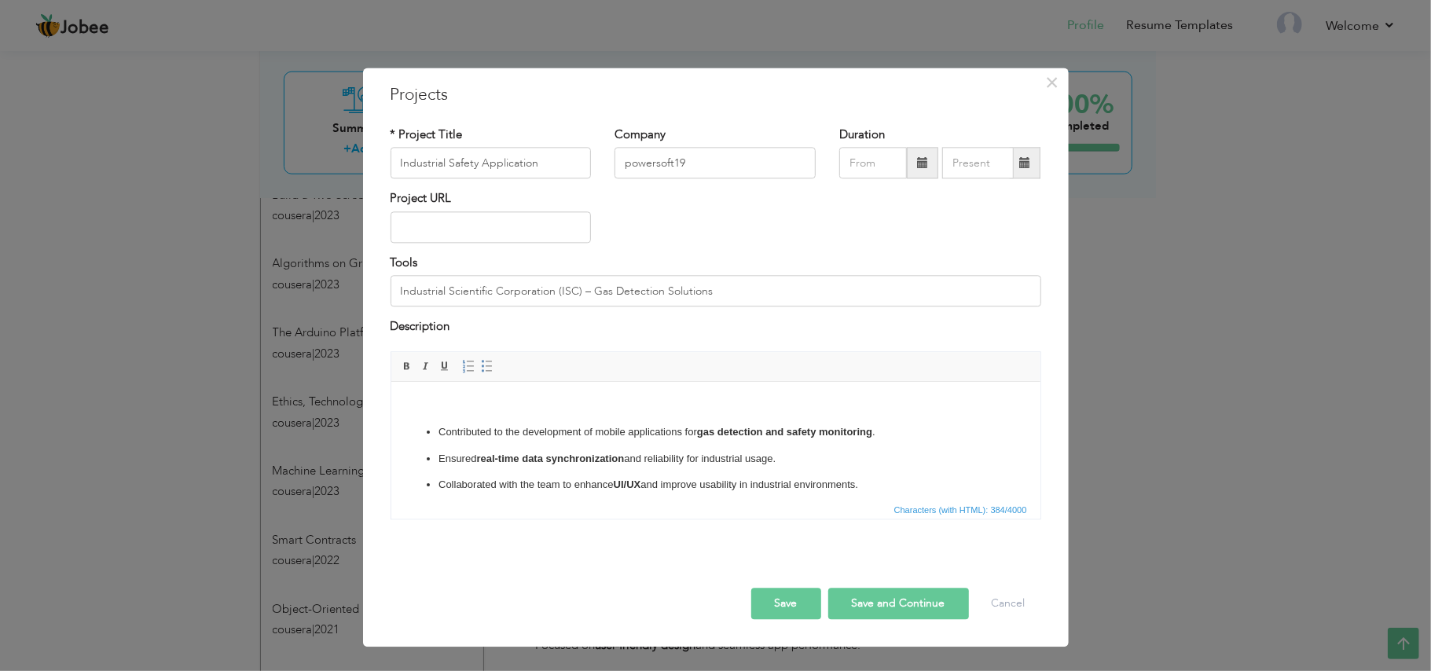
click at [770, 602] on button "Save" at bounding box center [786, 603] width 70 height 31
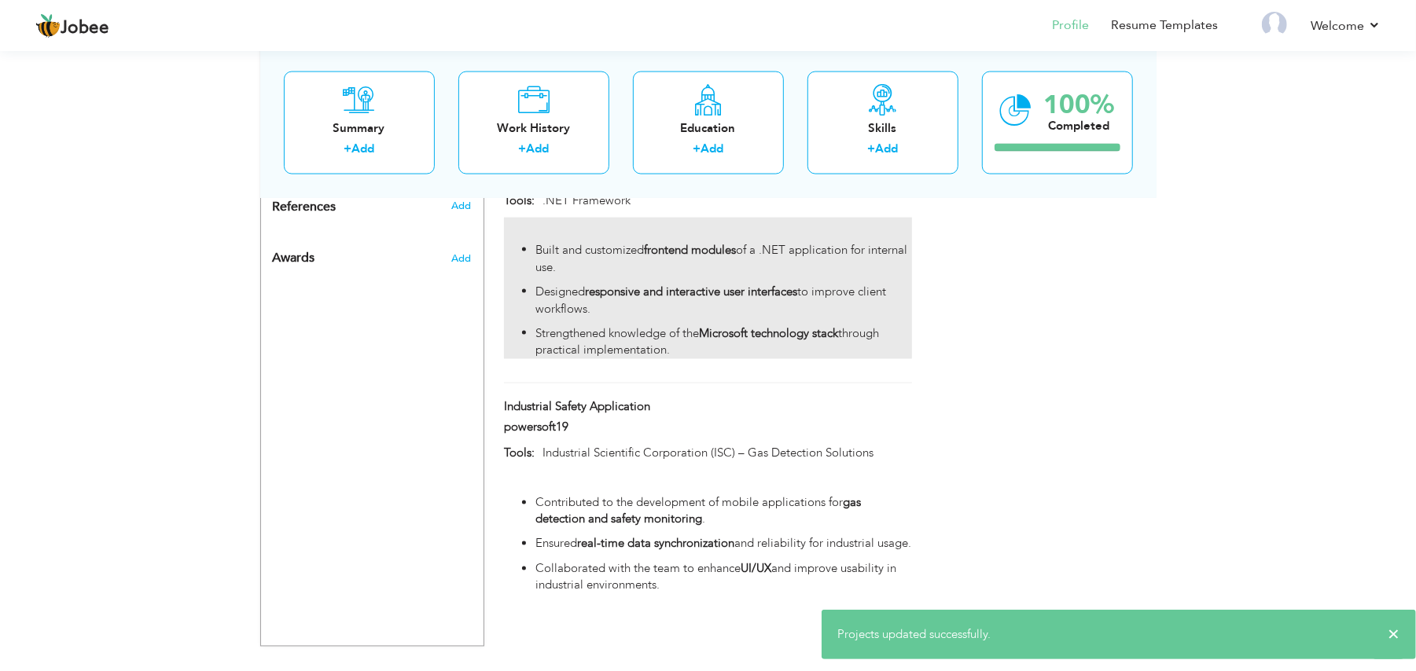
scroll to position [1750, 0]
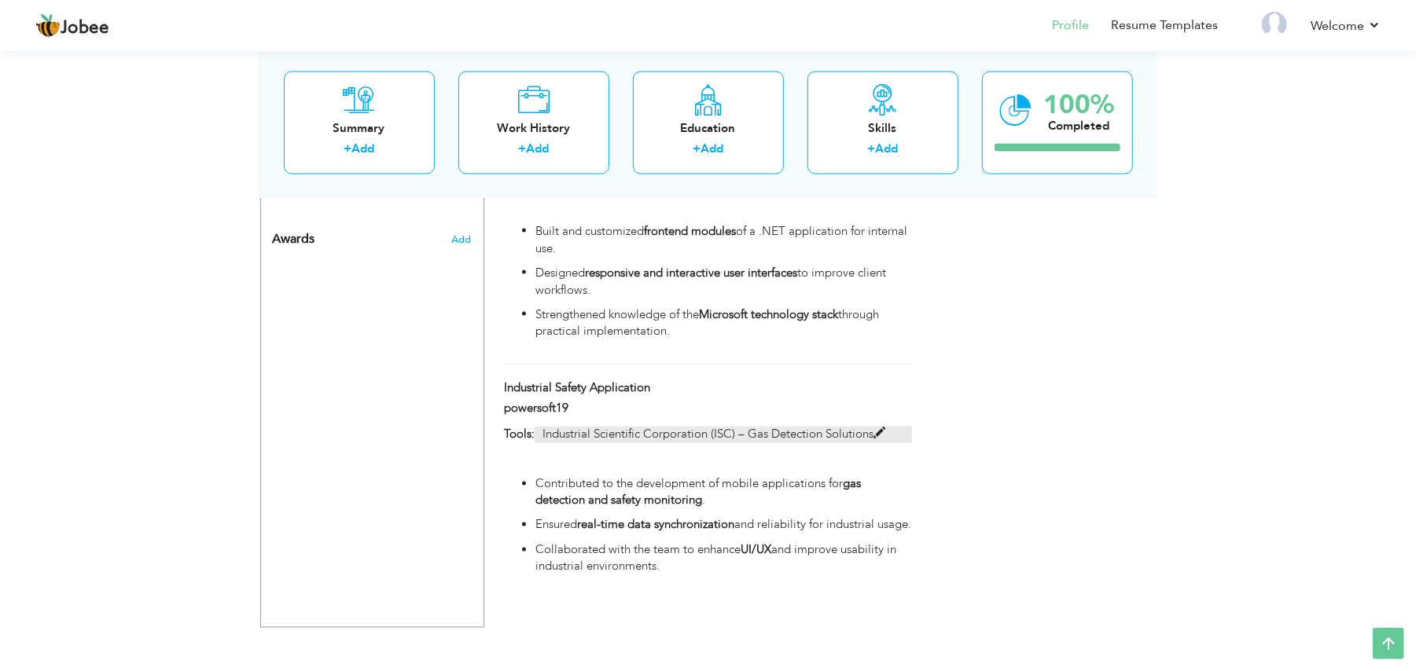
click at [883, 435] on span at bounding box center [879, 434] width 12 height 12
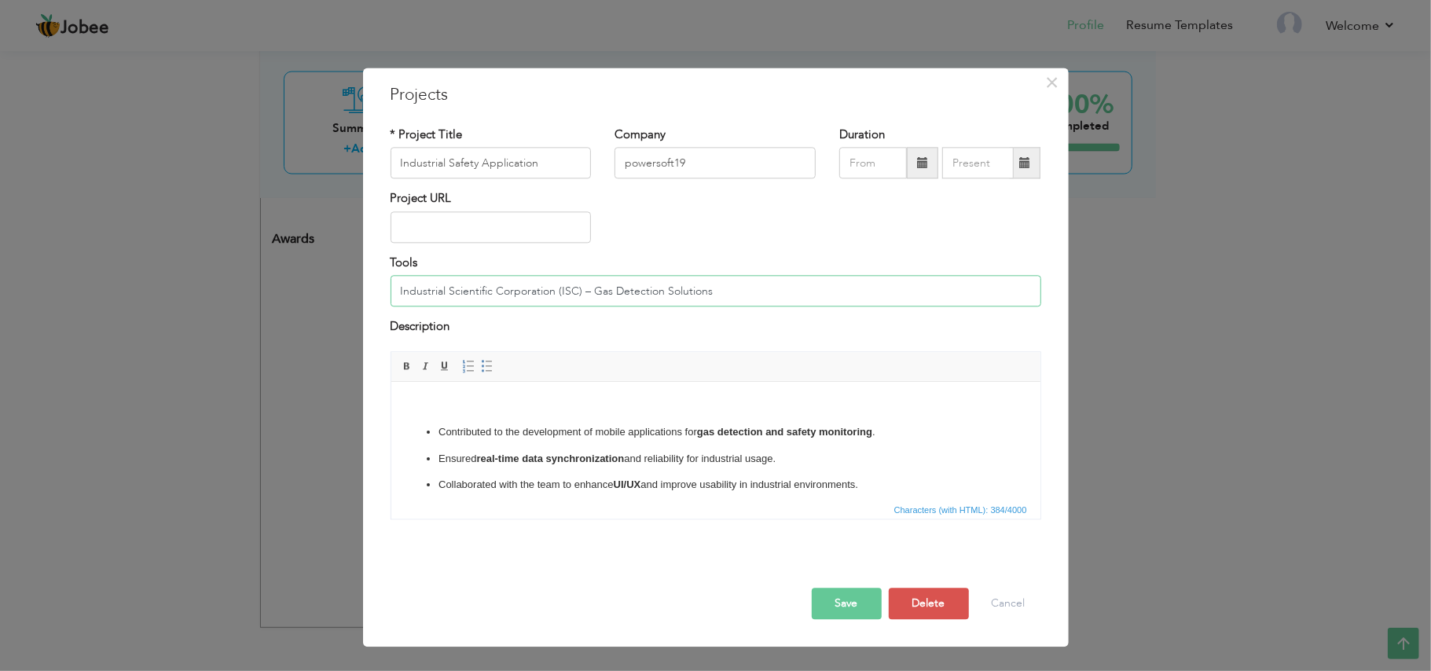
click at [563, 281] on input "Industrial Scientific Corporation (ISC) – Gas Detection Solutions" at bounding box center [716, 291] width 651 height 31
click at [550, 412] on p at bounding box center [715, 406] width 618 height 17
click at [828, 617] on button "Save" at bounding box center [847, 603] width 70 height 31
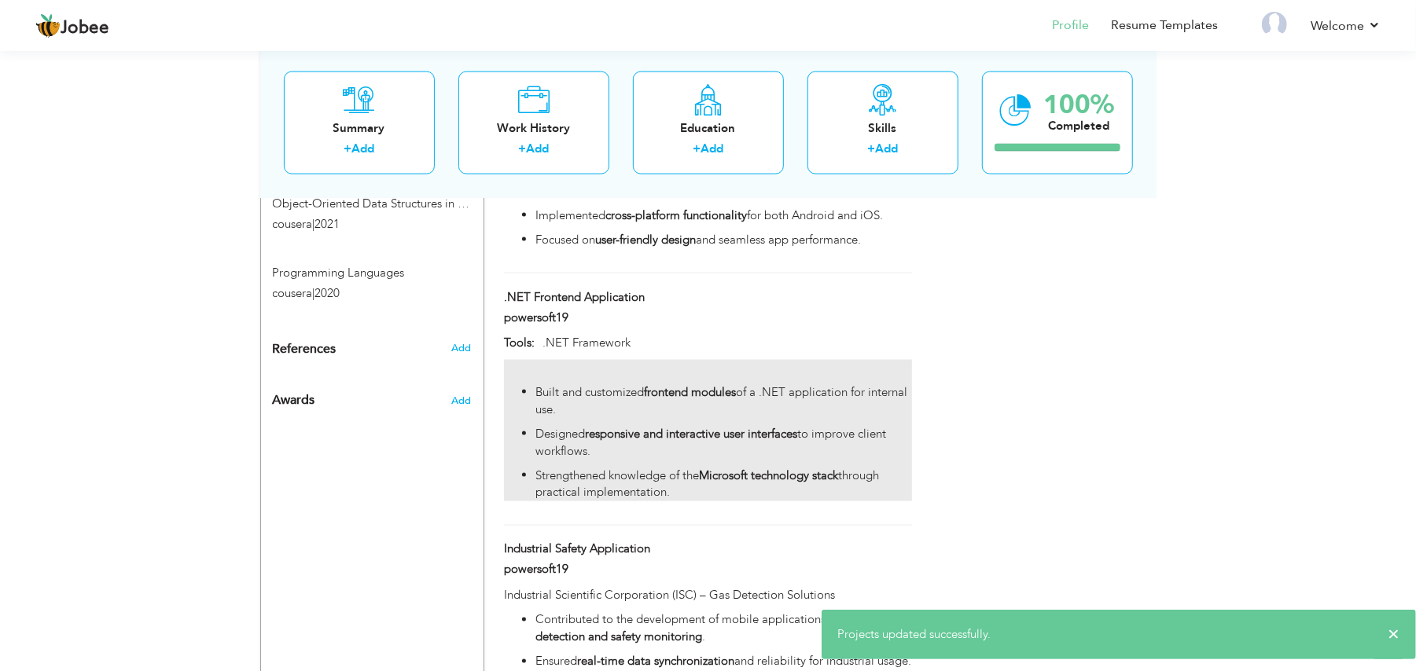
scroll to position [1541, 0]
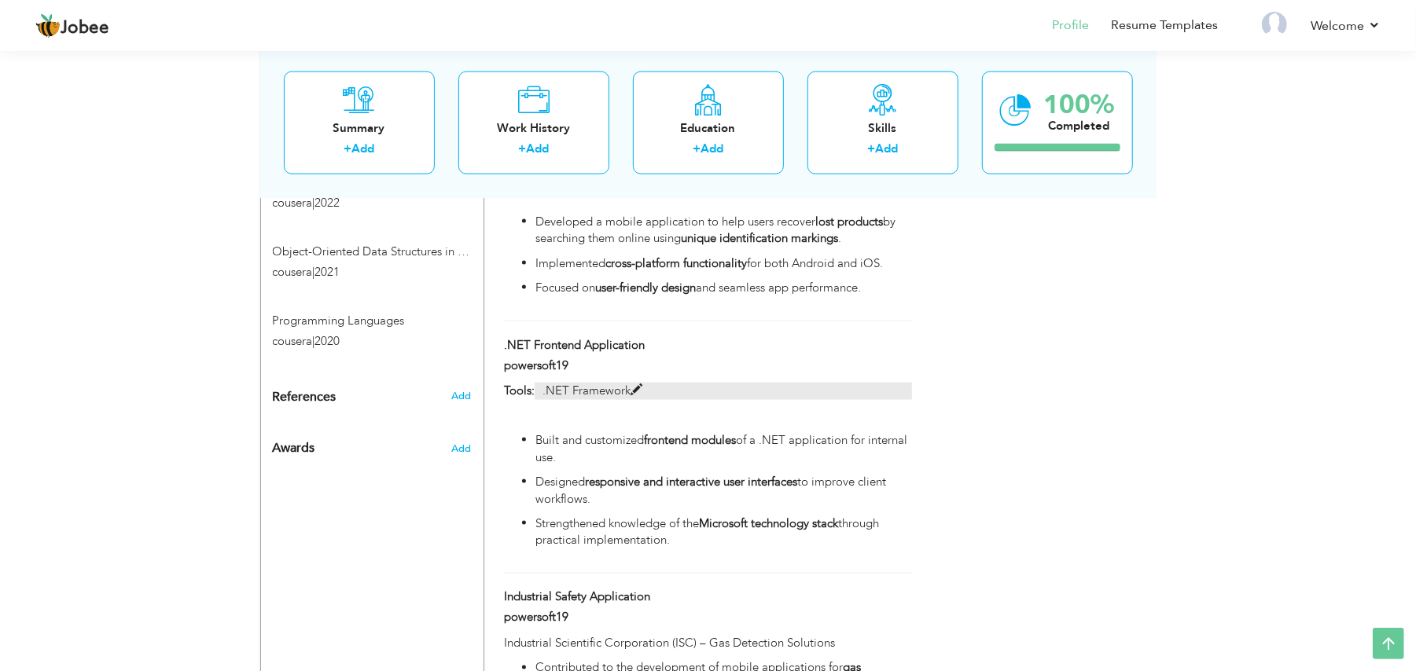
click at [630, 391] on span at bounding box center [636, 390] width 12 height 12
type input ".NET Frontend Application"
type input ".NET Framework"
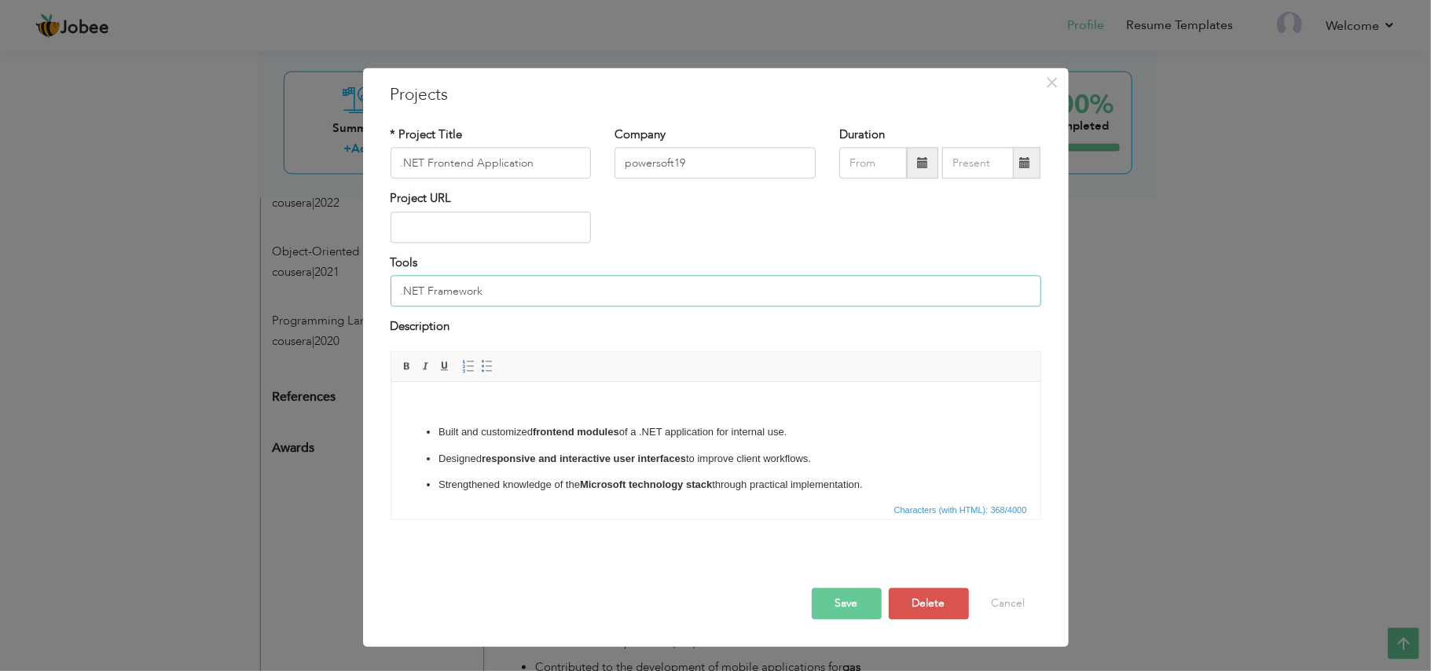
drag, startPoint x: 512, startPoint y: 291, endPoint x: 360, endPoint y: 280, distance: 152.9
click at [365, 278] on div "× Projects * Project Title .NET Frontend Application Company powersoft19 Durati…" at bounding box center [716, 357] width 706 height 579
click at [422, 412] on p at bounding box center [715, 406] width 618 height 17
click at [841, 619] on button "Save" at bounding box center [847, 603] width 70 height 31
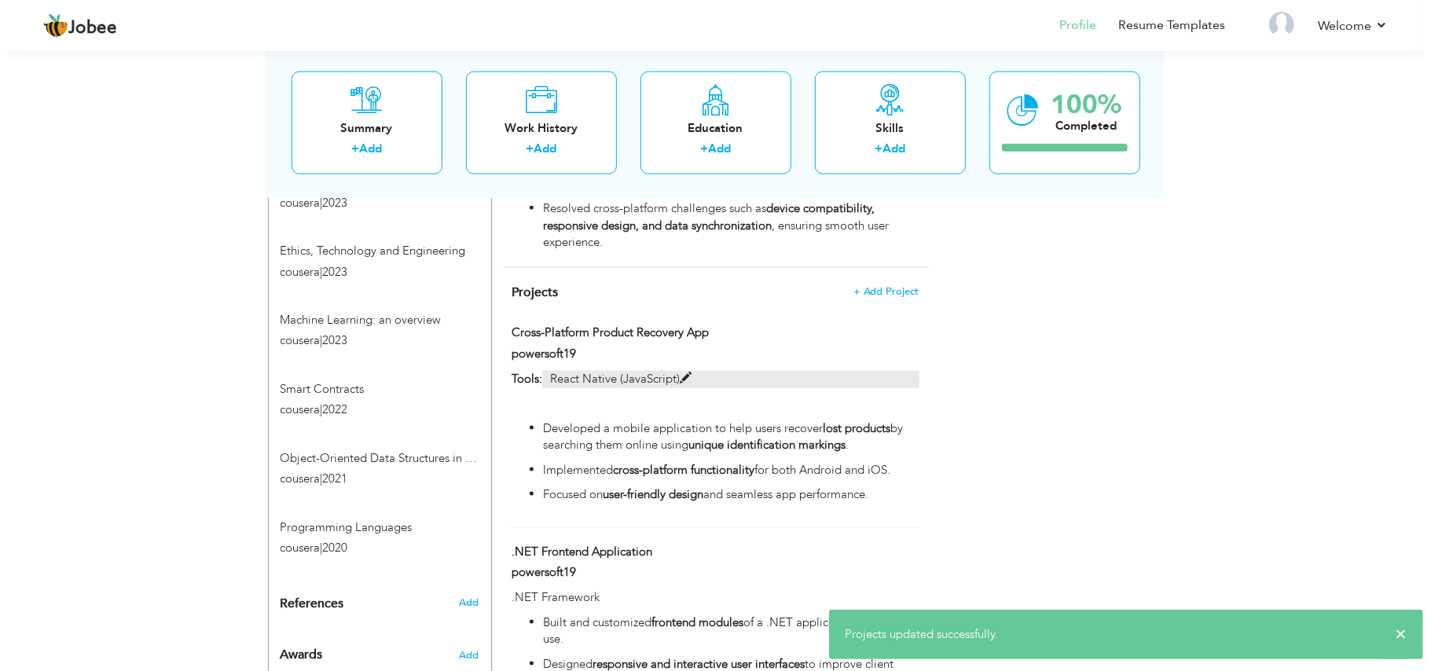
scroll to position [1331, 0]
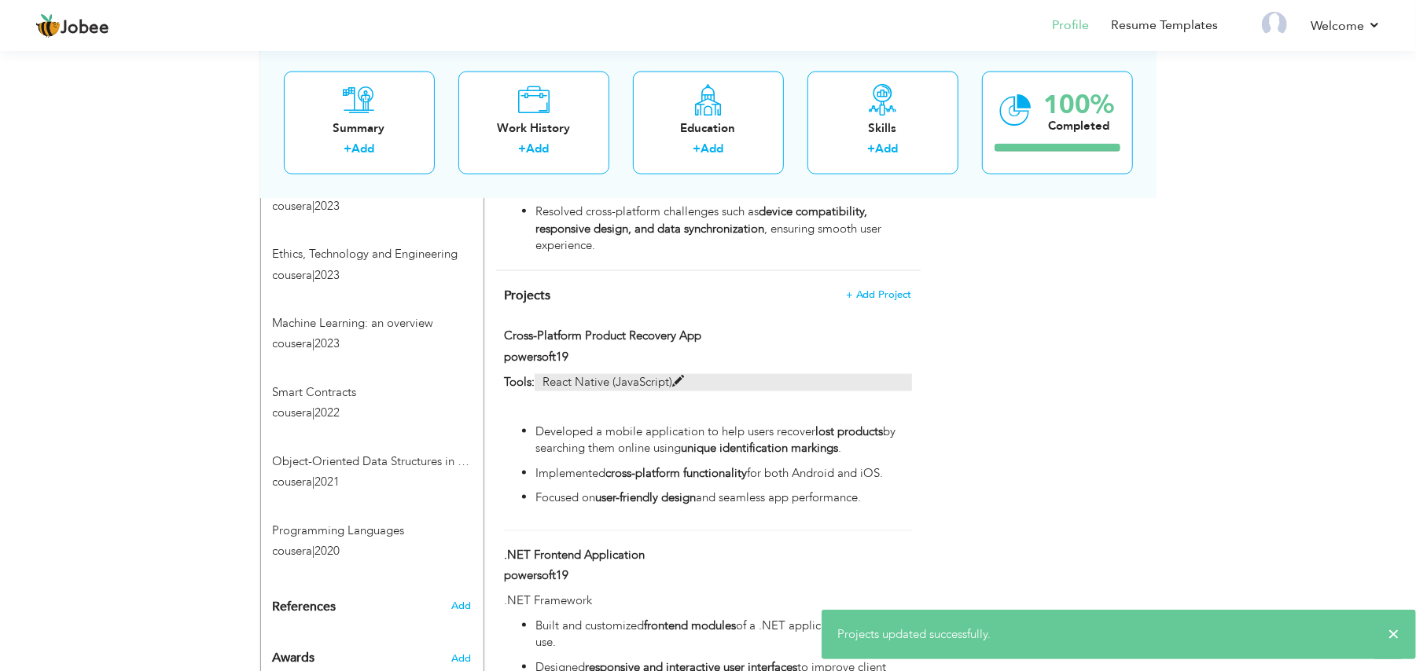
click at [682, 380] on span at bounding box center [678, 382] width 12 height 12
type input "Cross-Platform Product Recovery App"
type input "React Native (JavaScript)"
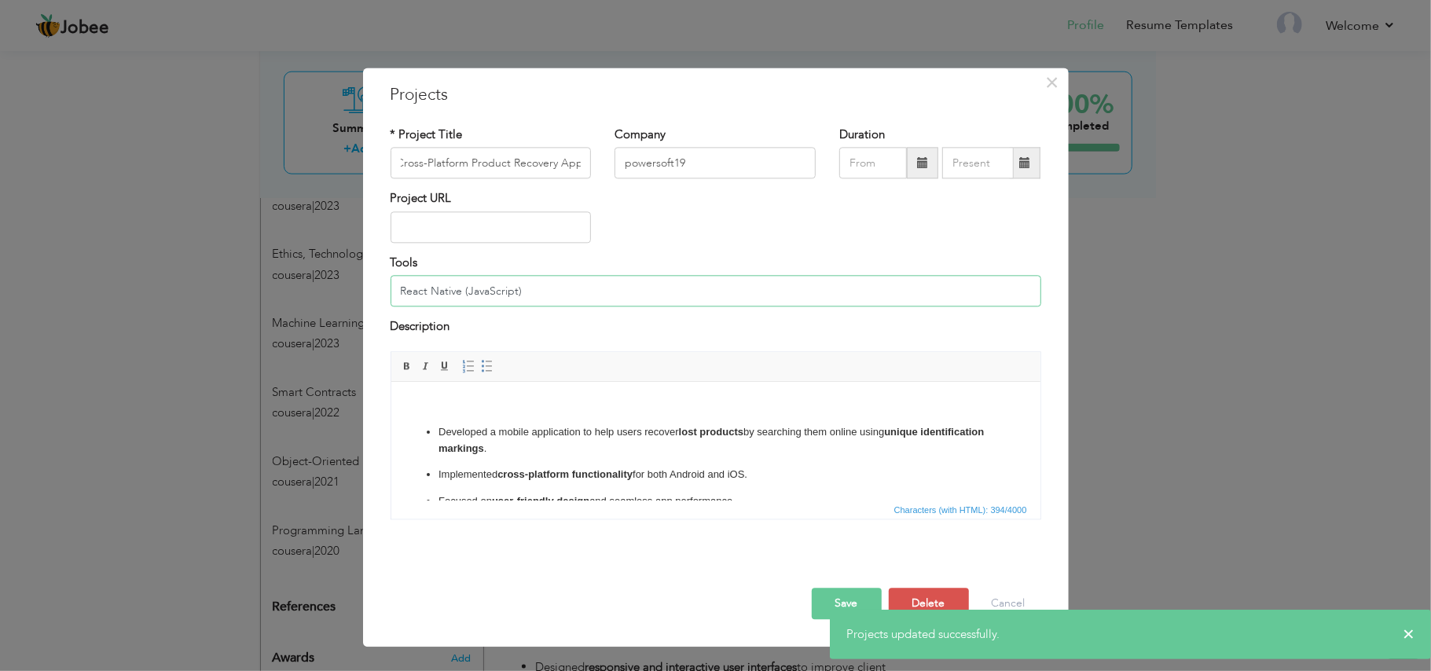
scroll to position [0, 0]
drag, startPoint x: 611, startPoint y: 283, endPoint x: 336, endPoint y: 253, distance: 275.9
click at [354, 233] on div "× Projects * Project Title Cross-Platform Product Recovery App Company powersof…" at bounding box center [715, 335] width 1431 height 671
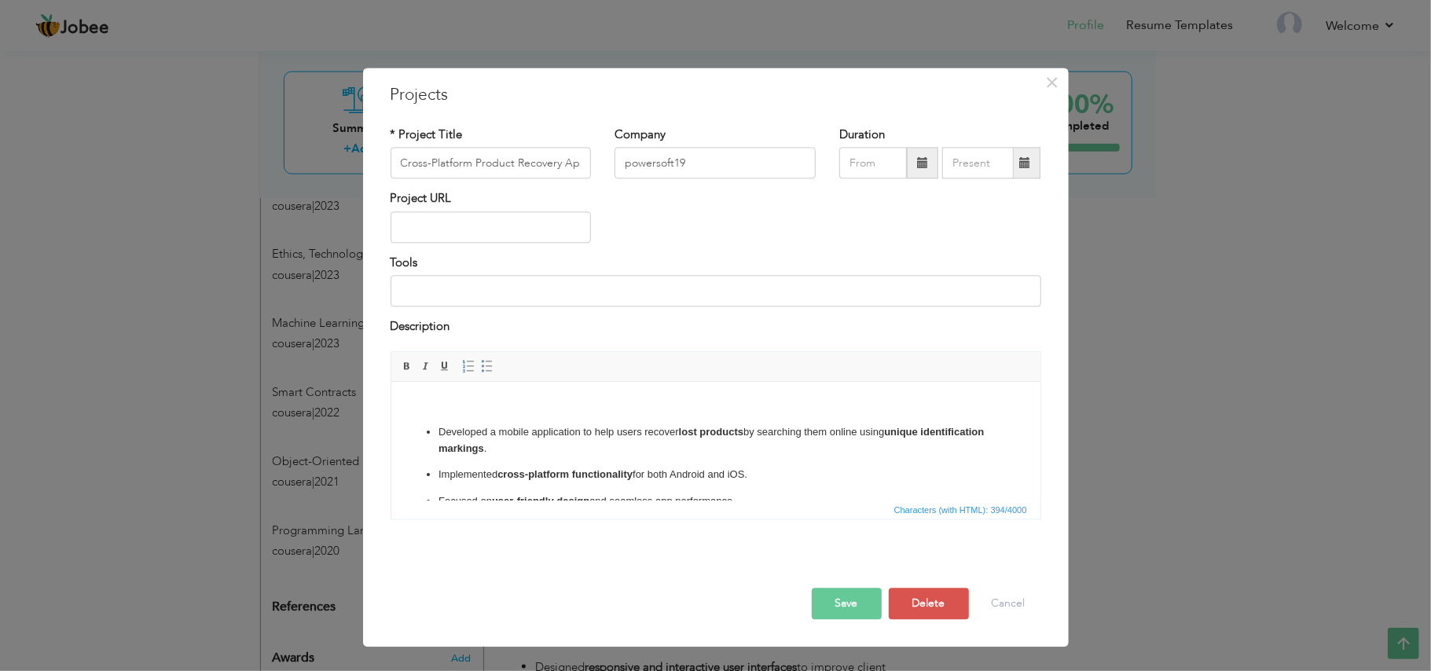
click at [498, 413] on p at bounding box center [715, 406] width 618 height 17
click at [872, 595] on button "Save" at bounding box center [847, 603] width 70 height 31
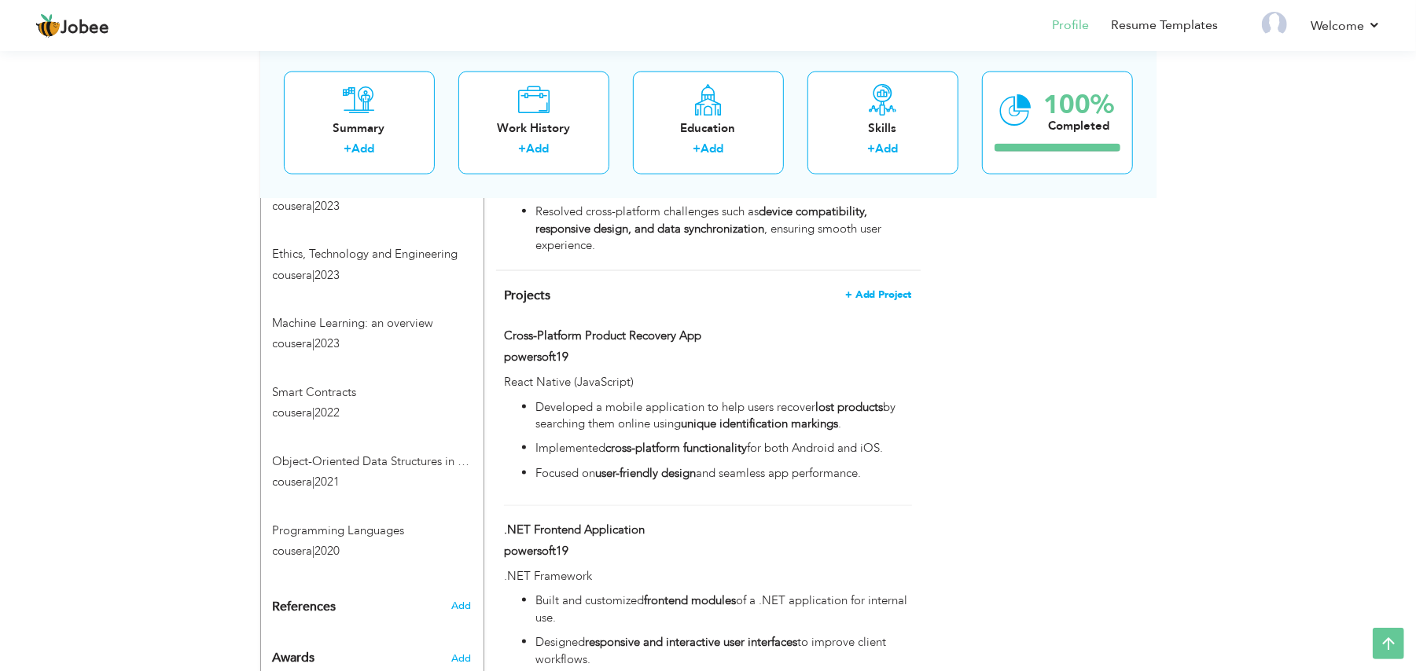
click at [885, 292] on span "+ Add Project" at bounding box center [878, 294] width 67 height 11
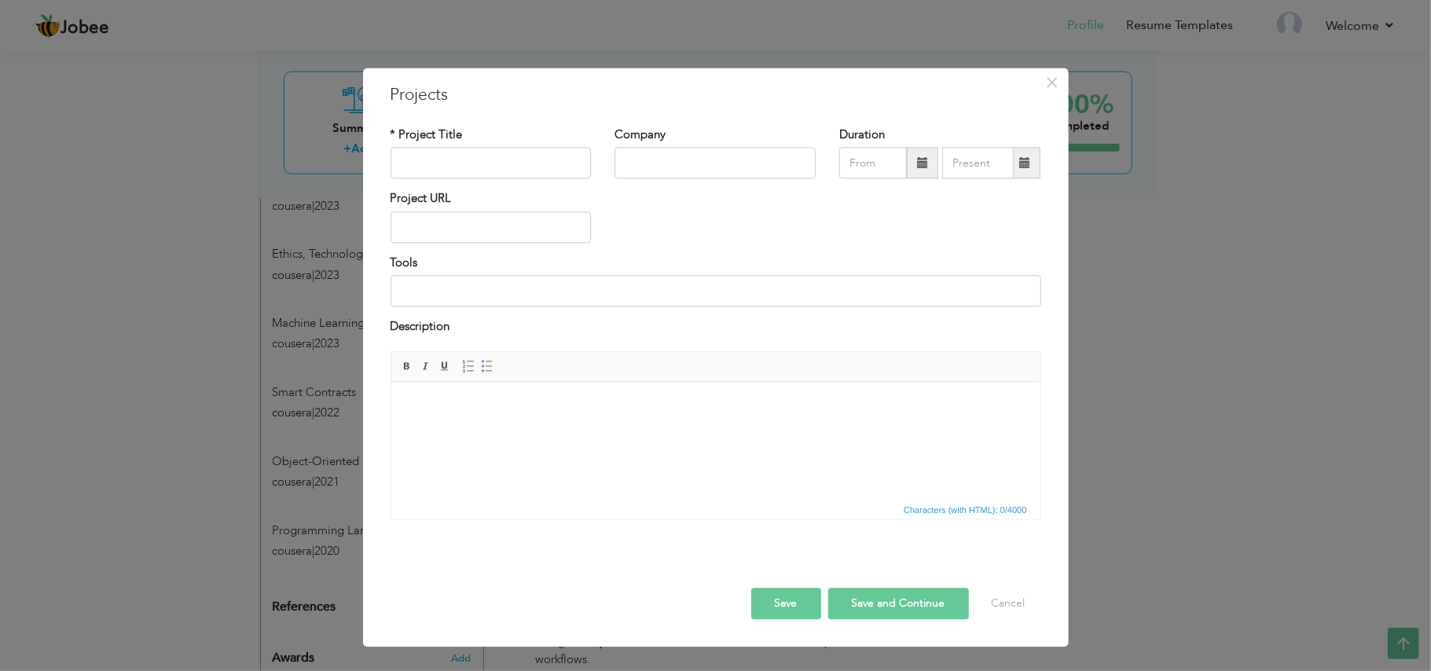
click at [495, 430] on html at bounding box center [715, 406] width 649 height 48
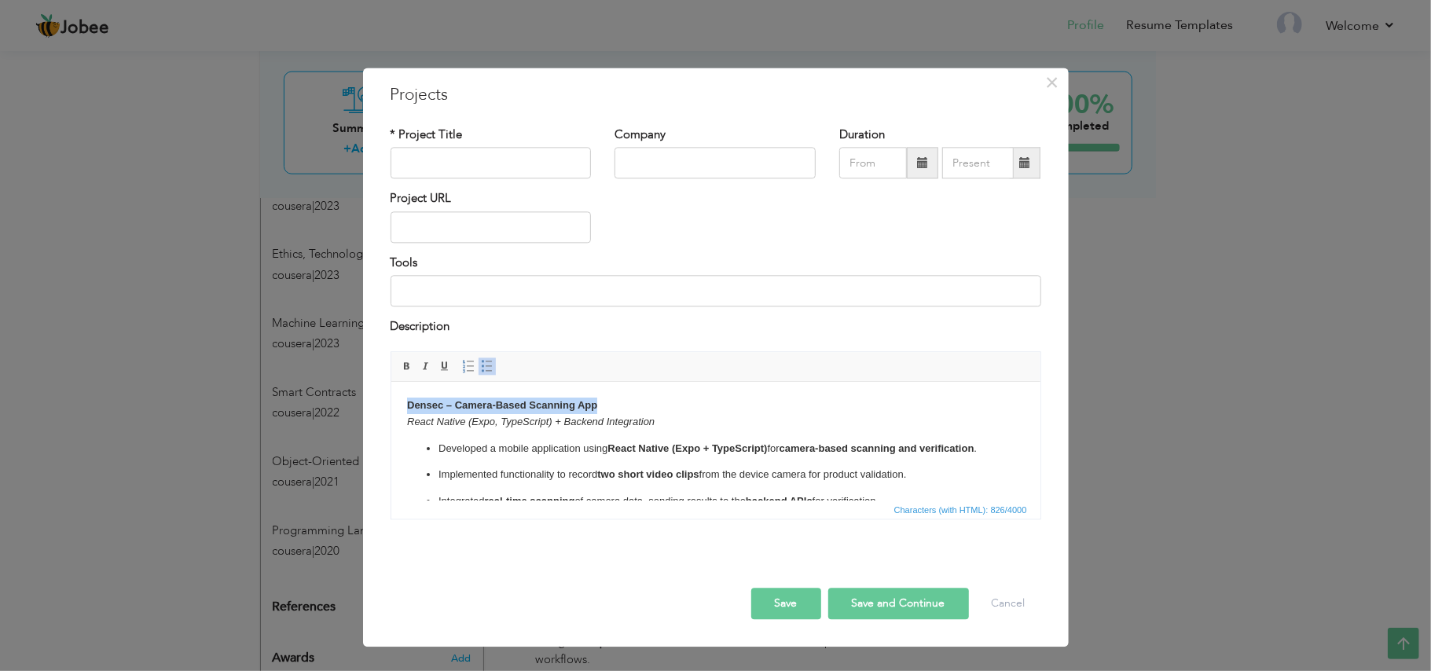
drag, startPoint x: 608, startPoint y: 405, endPoint x: 395, endPoint y: 399, distance: 213.1
click at [395, 399] on html "Densec – Camera-Based Scanning App React Native (Expo, TypeScript) + Backend In…" at bounding box center [715, 480] width 649 height 197
click at [437, 143] on label "* Project Title" at bounding box center [427, 135] width 72 height 17
click at [439, 159] on input "text" at bounding box center [491, 163] width 201 height 31
paste input "Densec – Camera-Based Scanning App"
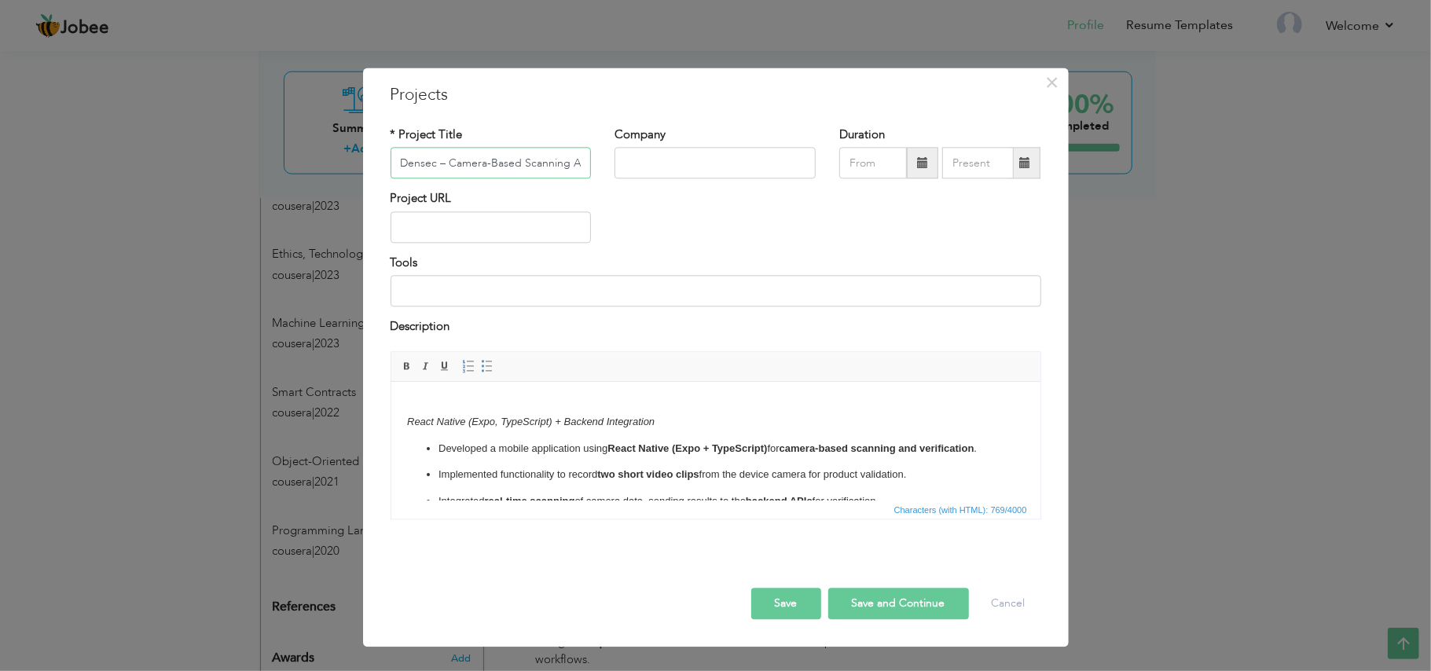
scroll to position [0, 10]
type input "Densec – Camera-Based Scanning App"
click at [498, 409] on p "React Native (Expo, TypeScript) + Backend Integration" at bounding box center [715, 414] width 618 height 33
click at [403, 424] on html "React Native (Expo, TypeScript) + Backend Integration Developed a mobile applic…" at bounding box center [715, 480] width 649 height 197
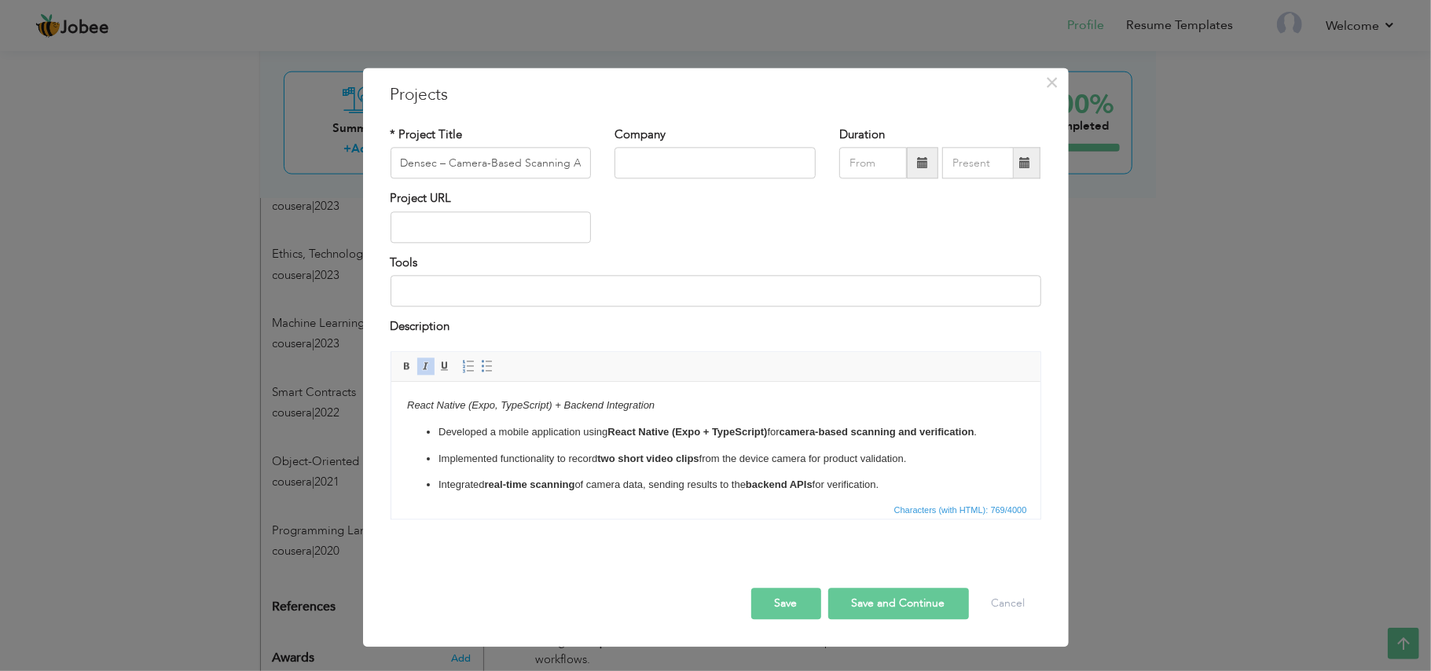
drag, startPoint x: 775, startPoint y: 601, endPoint x: 361, endPoint y: 4, distance: 726.3
click at [775, 601] on button "Save" at bounding box center [786, 603] width 70 height 31
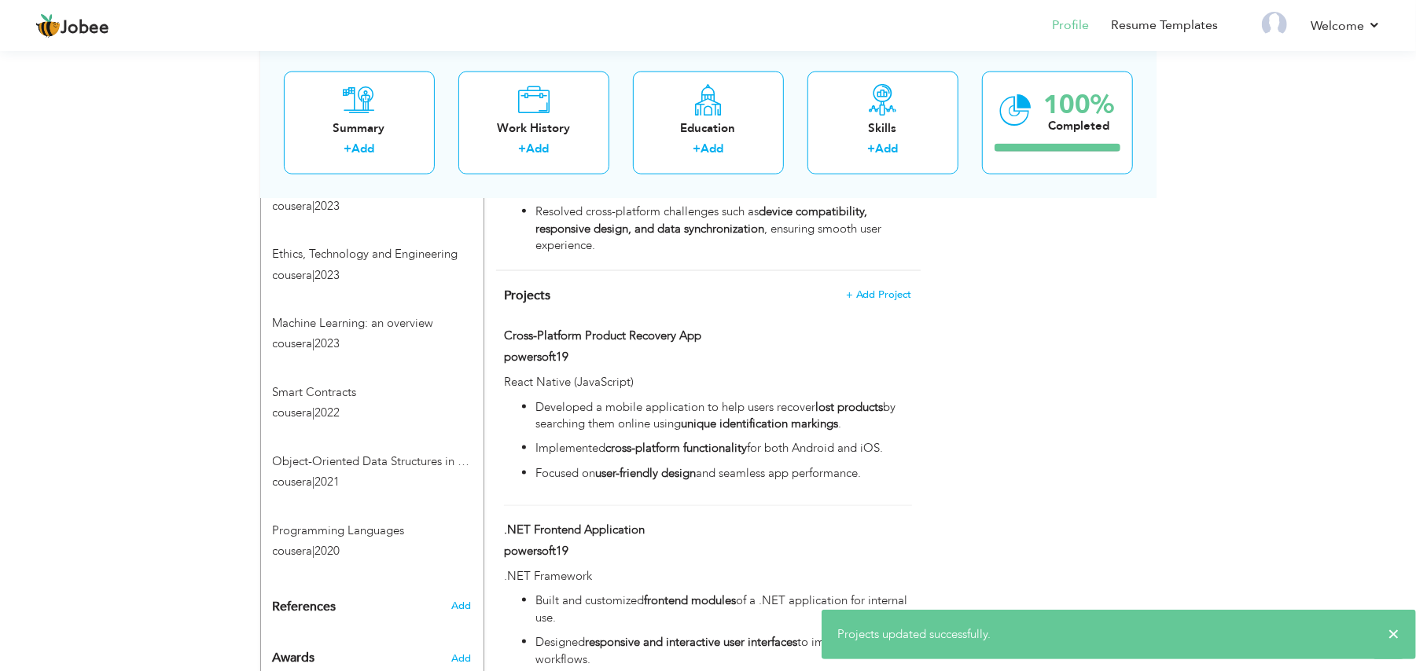
click at [863, 292] on span "+ Add Project" at bounding box center [878, 294] width 67 height 11
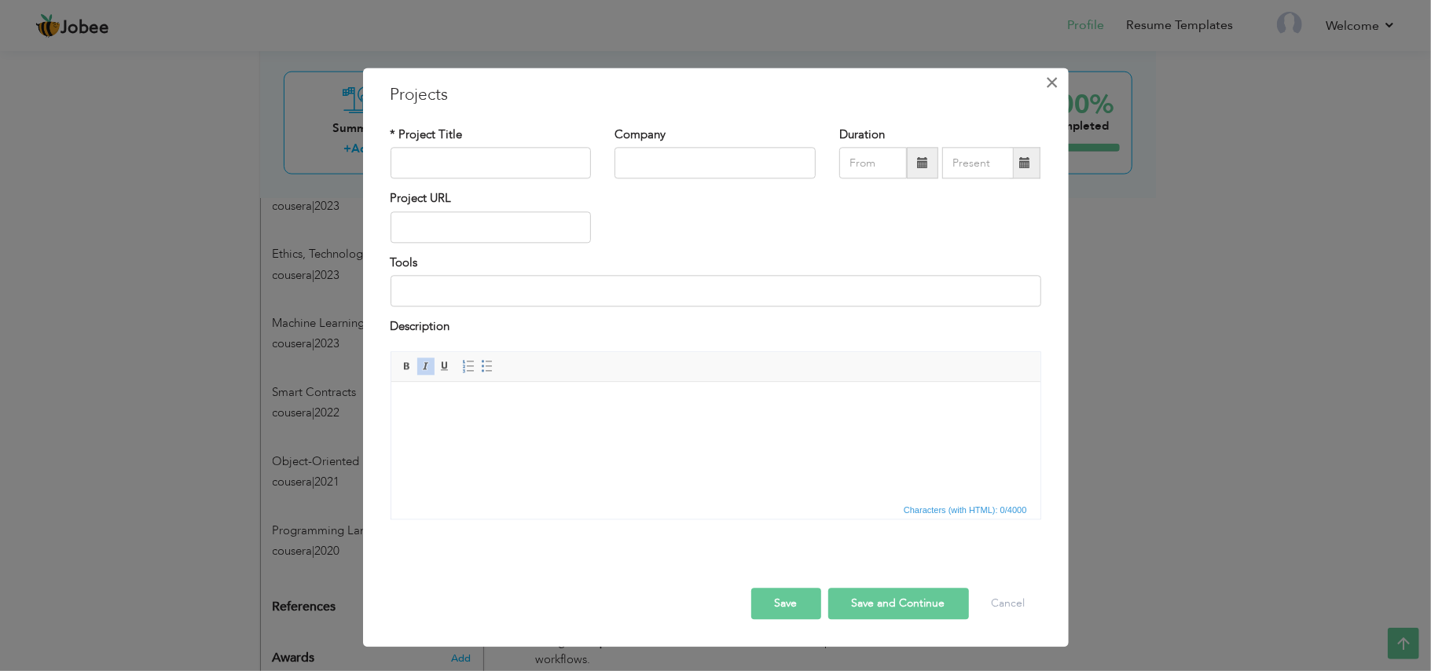
click at [1045, 86] on span "×" at bounding box center [1051, 82] width 13 height 28
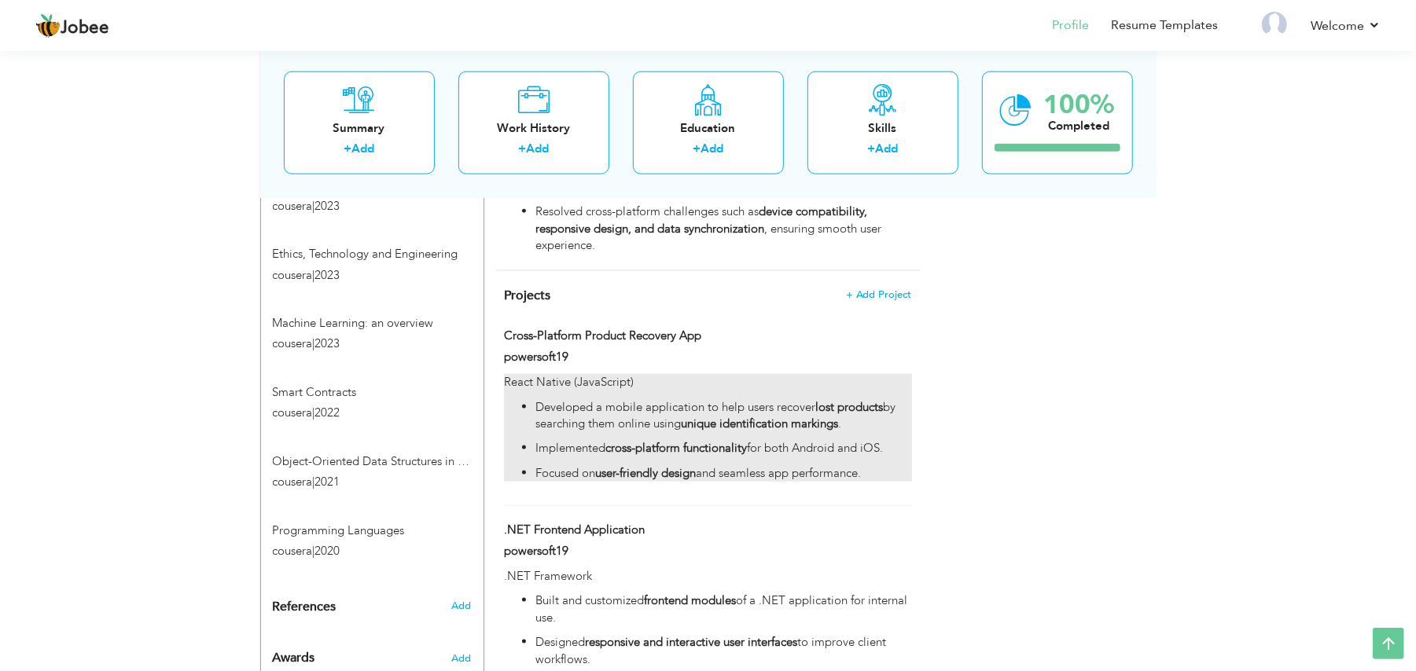
click at [613, 378] on p "React Native (JavaScript)" at bounding box center [707, 382] width 407 height 17
type input "Cross-Platform Product Recovery App"
type input "powersoft19"
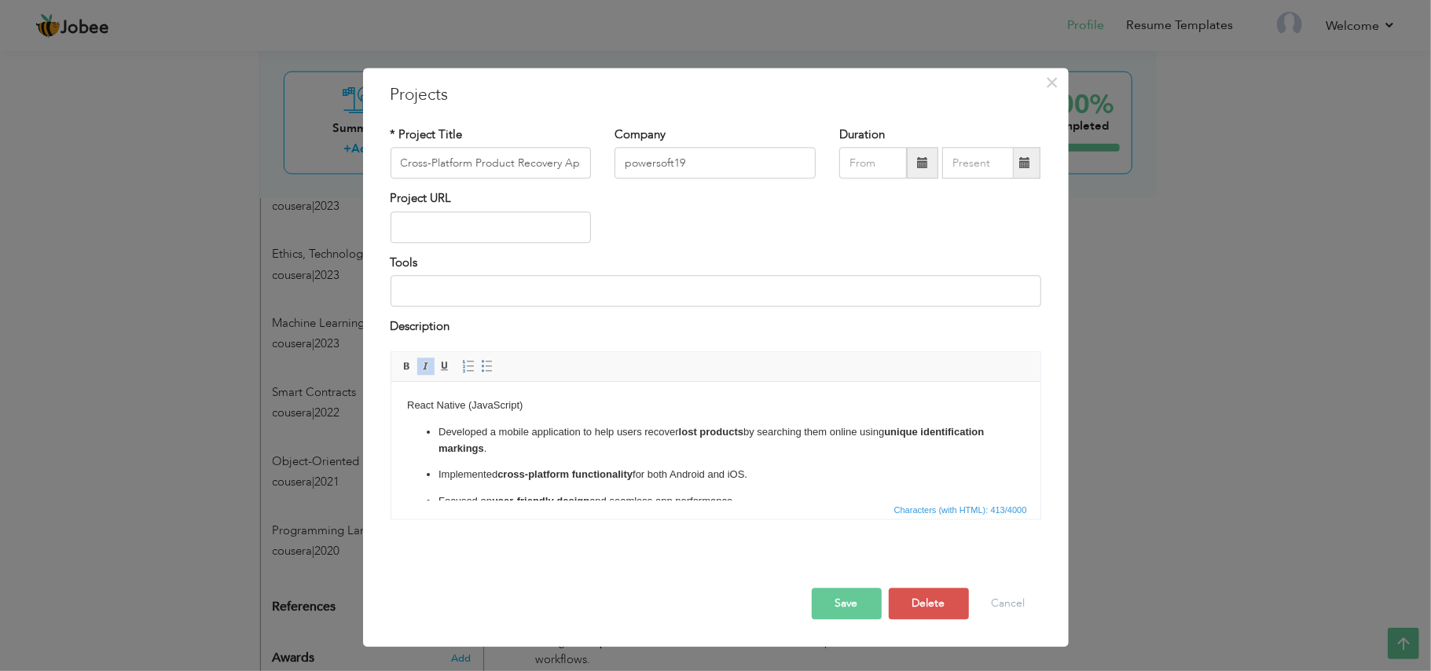
click at [469, 407] on p "React Native (JavaScript)" at bounding box center [715, 406] width 618 height 17
click at [857, 604] on button "Save" at bounding box center [847, 603] width 70 height 31
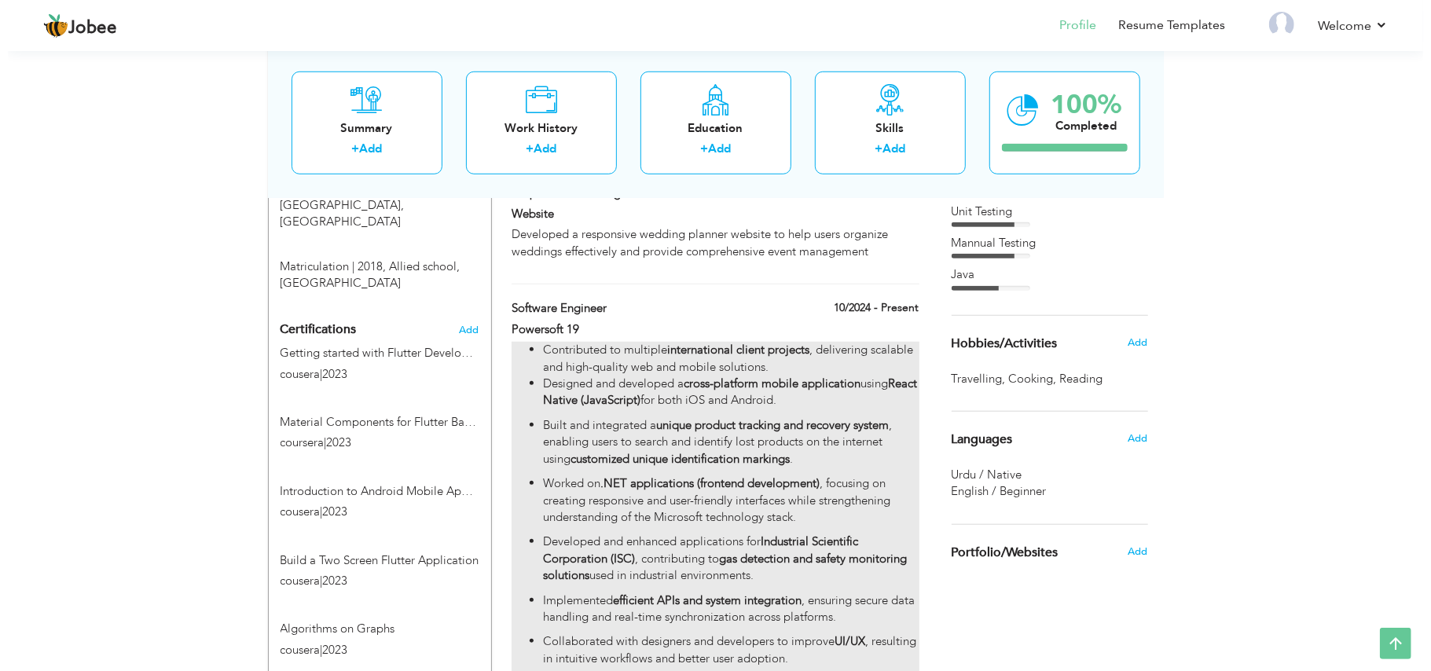
scroll to position [712, 0]
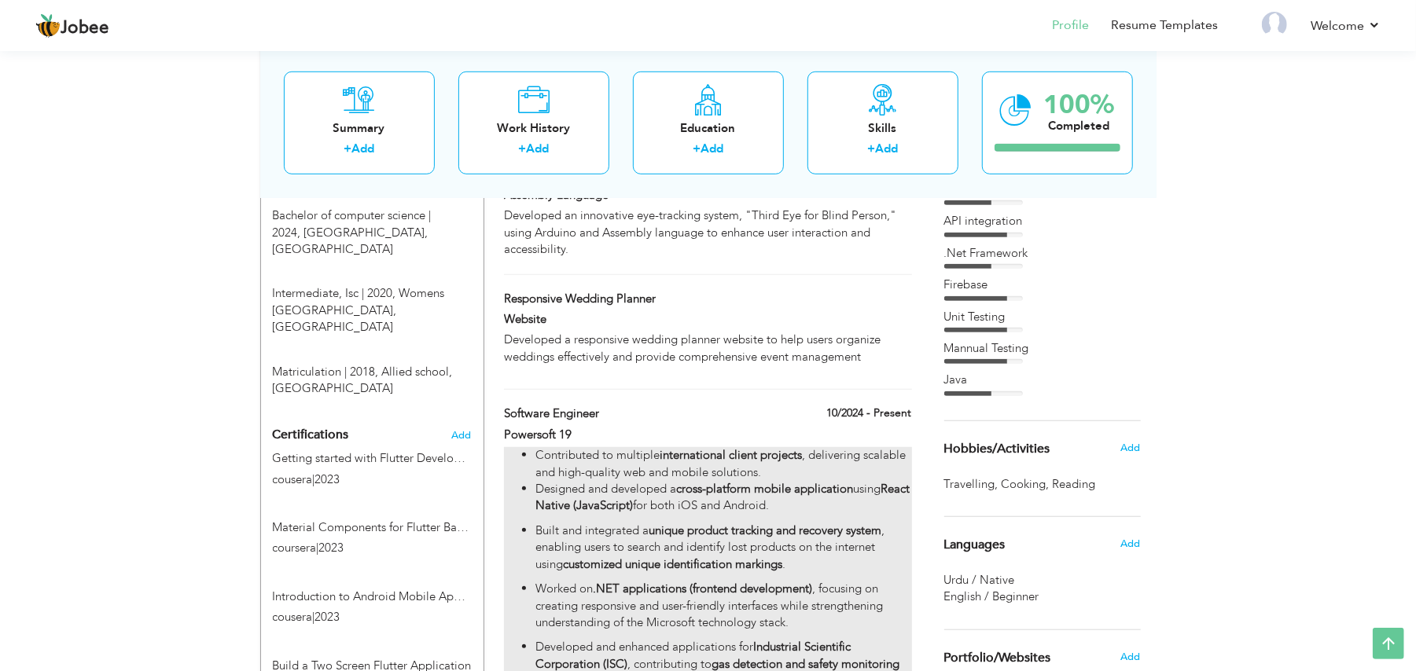
click at [880, 454] on li "Contributed to multiple international client projects , delivering scalable and…" at bounding box center [723, 464] width 376 height 34
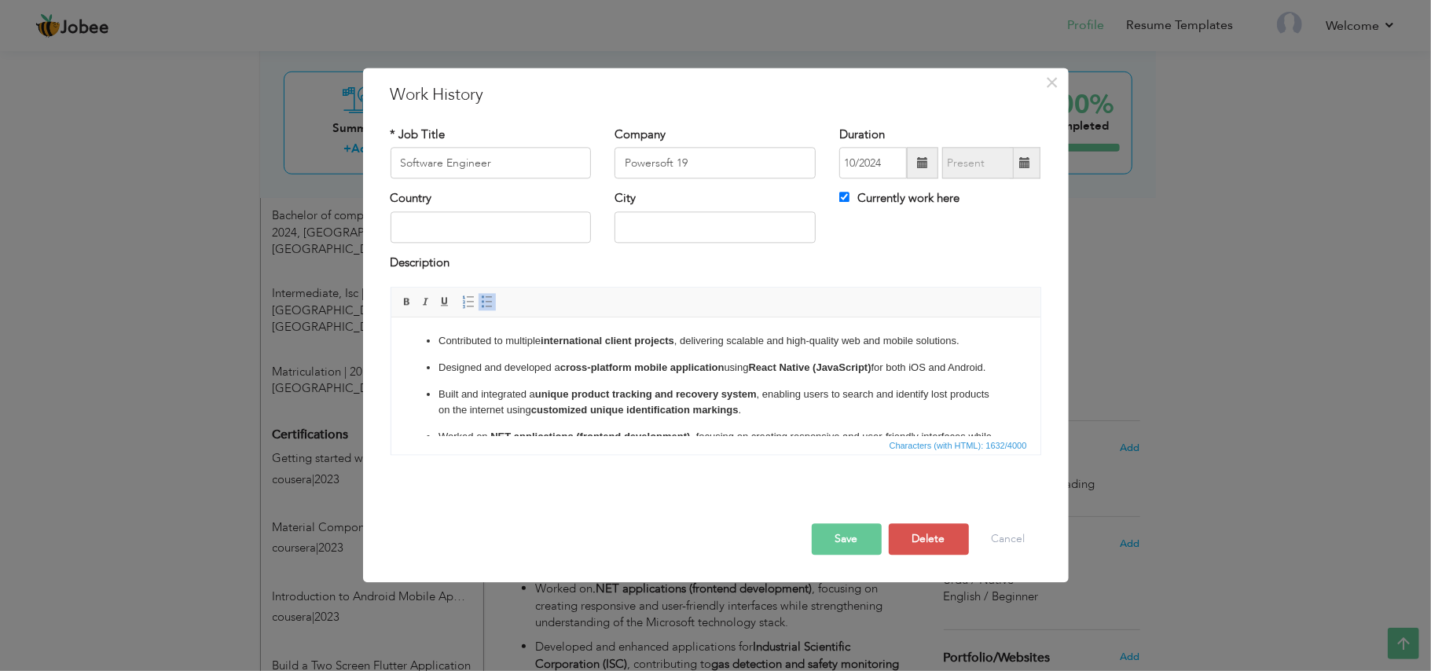
click at [585, 391] on ul "Contributed to multiple international client projects , delivering scalable and…" at bounding box center [715, 496] width 618 height 327
click at [585, 376] on p "Designed and developed a cross-platform mobile application using React Native (…" at bounding box center [715, 368] width 555 height 17
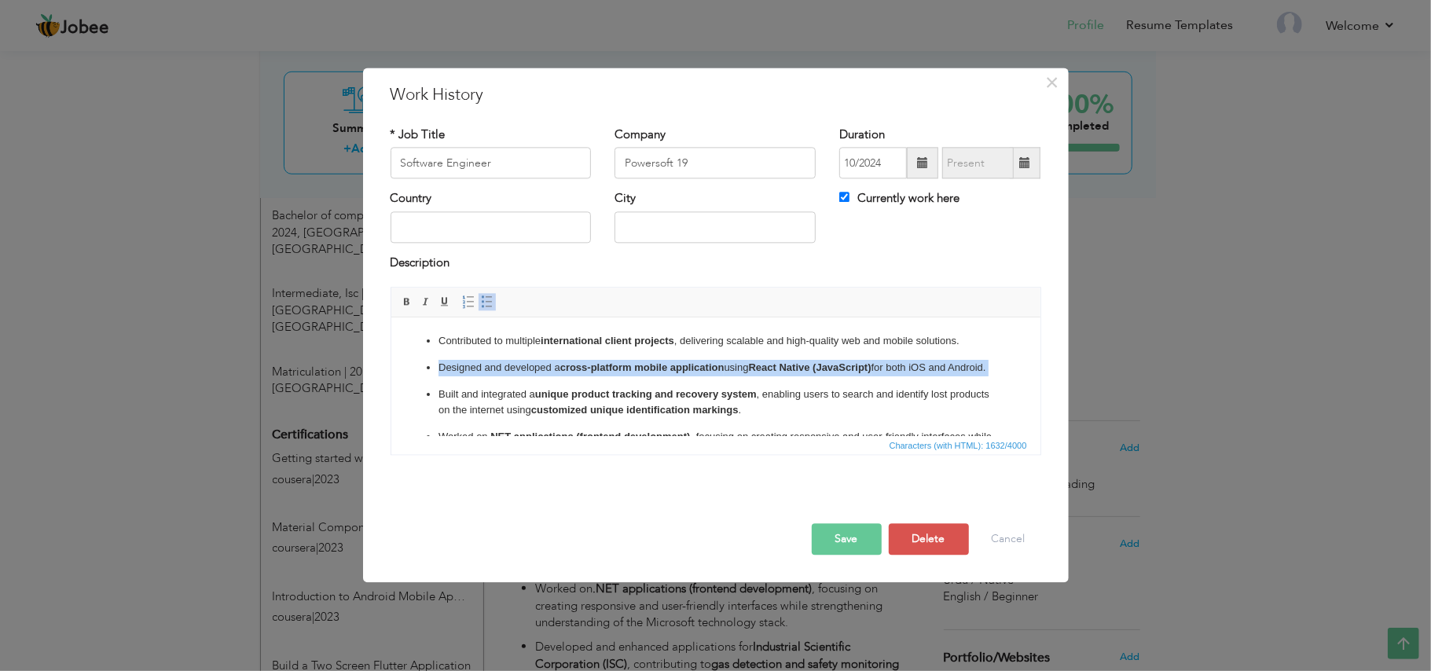
click at [585, 376] on p "Designed and developed a cross-platform mobile application using React Native (…" at bounding box center [715, 368] width 555 height 17
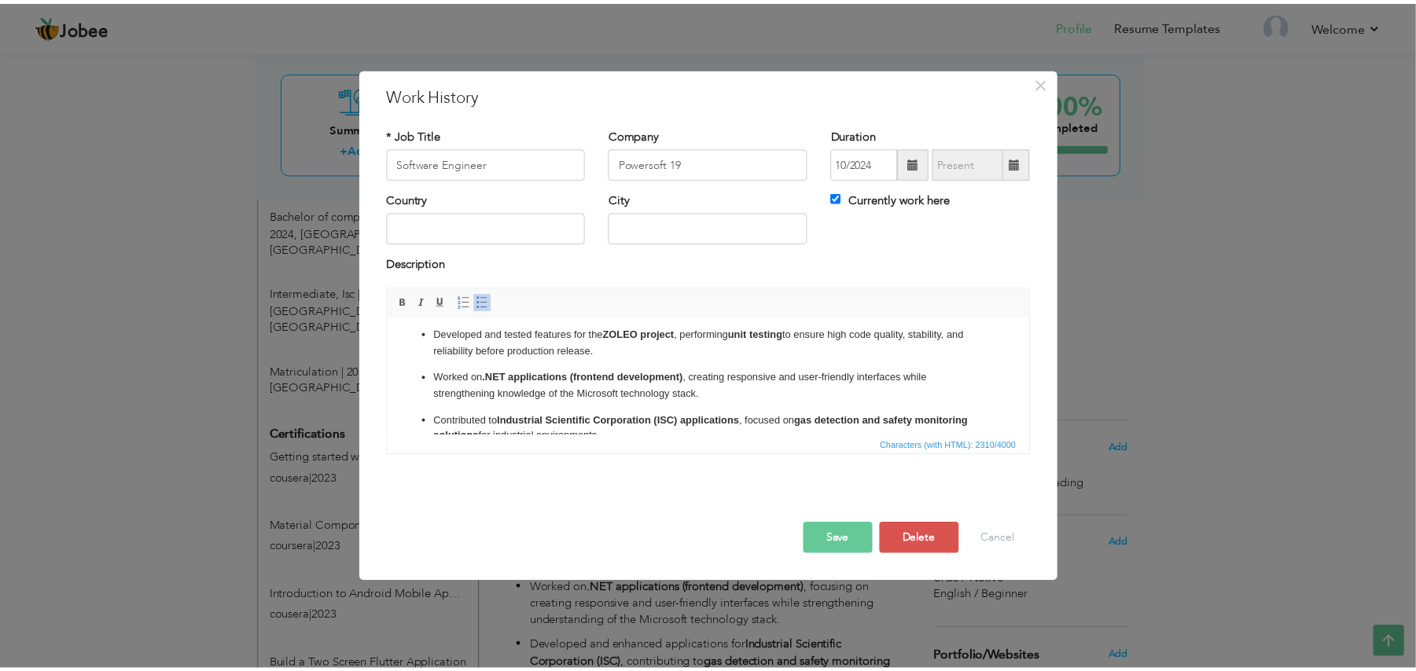
scroll to position [0, 0]
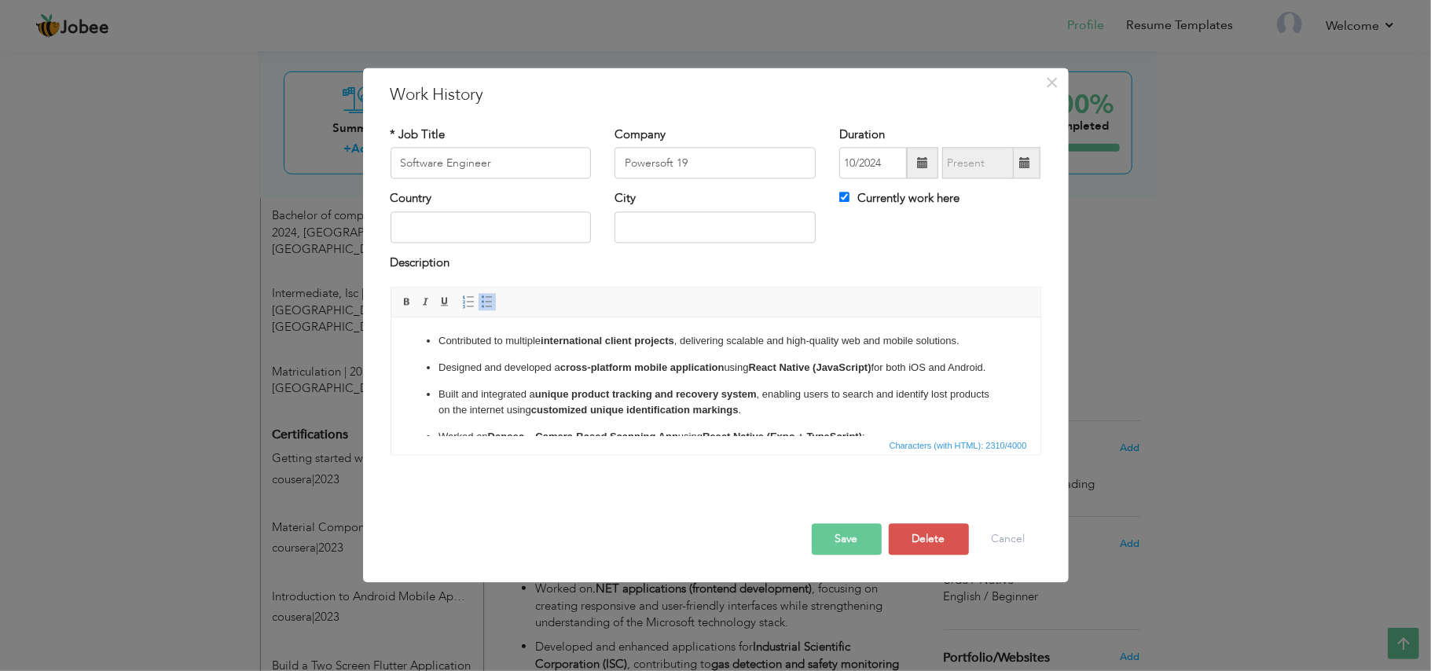
click at [850, 554] on button "Save" at bounding box center [847, 539] width 70 height 31
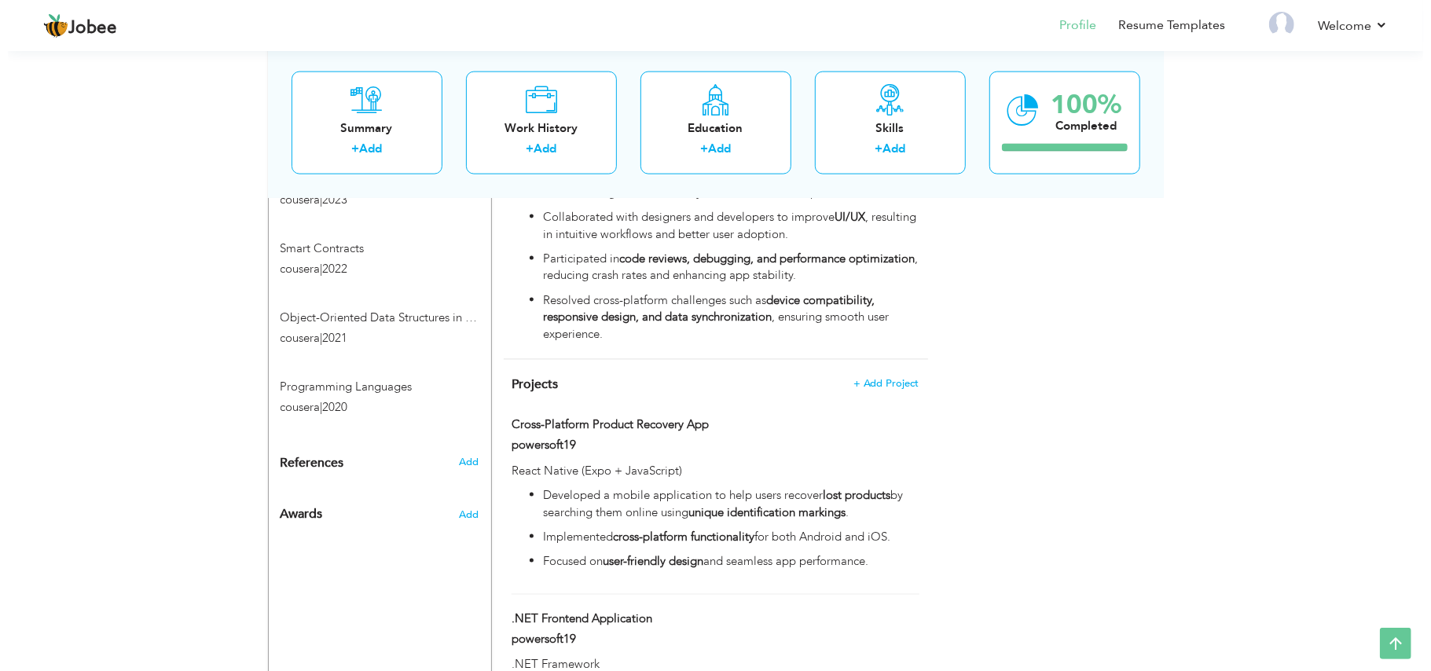
scroll to position [1469, 0]
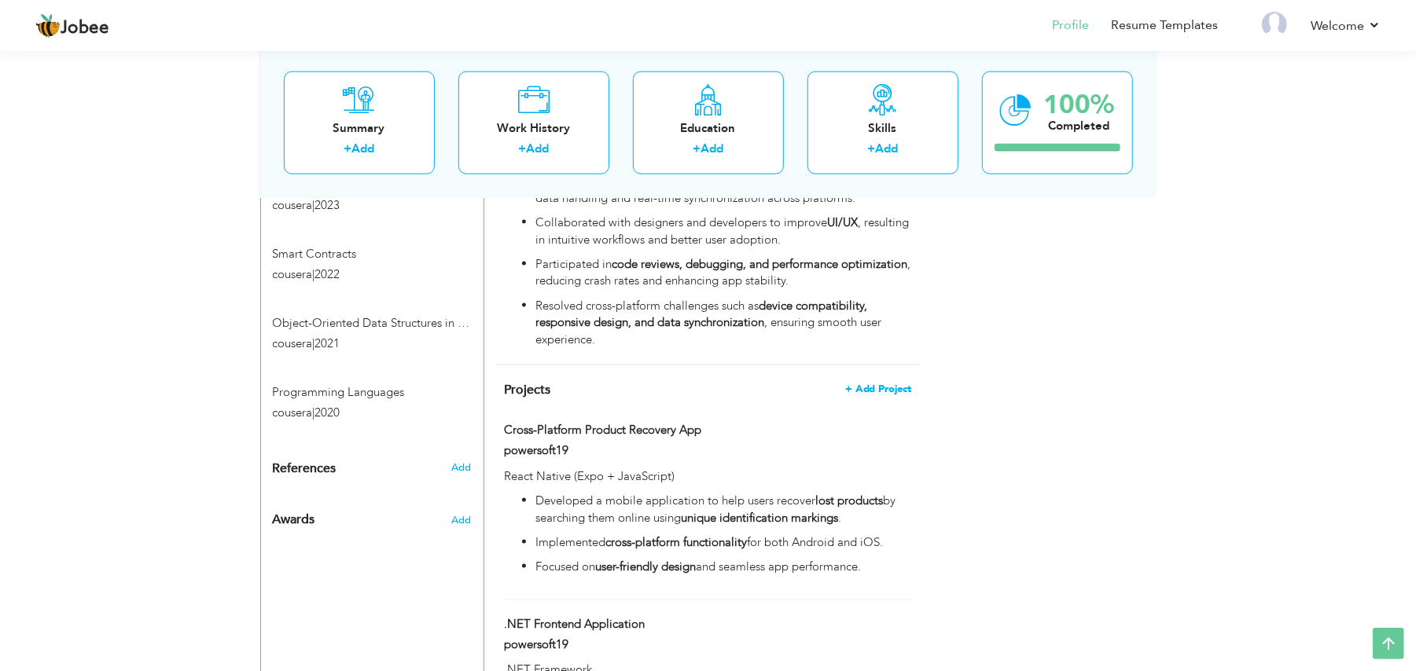
click at [850, 384] on span "+ Add Project" at bounding box center [878, 389] width 67 height 11
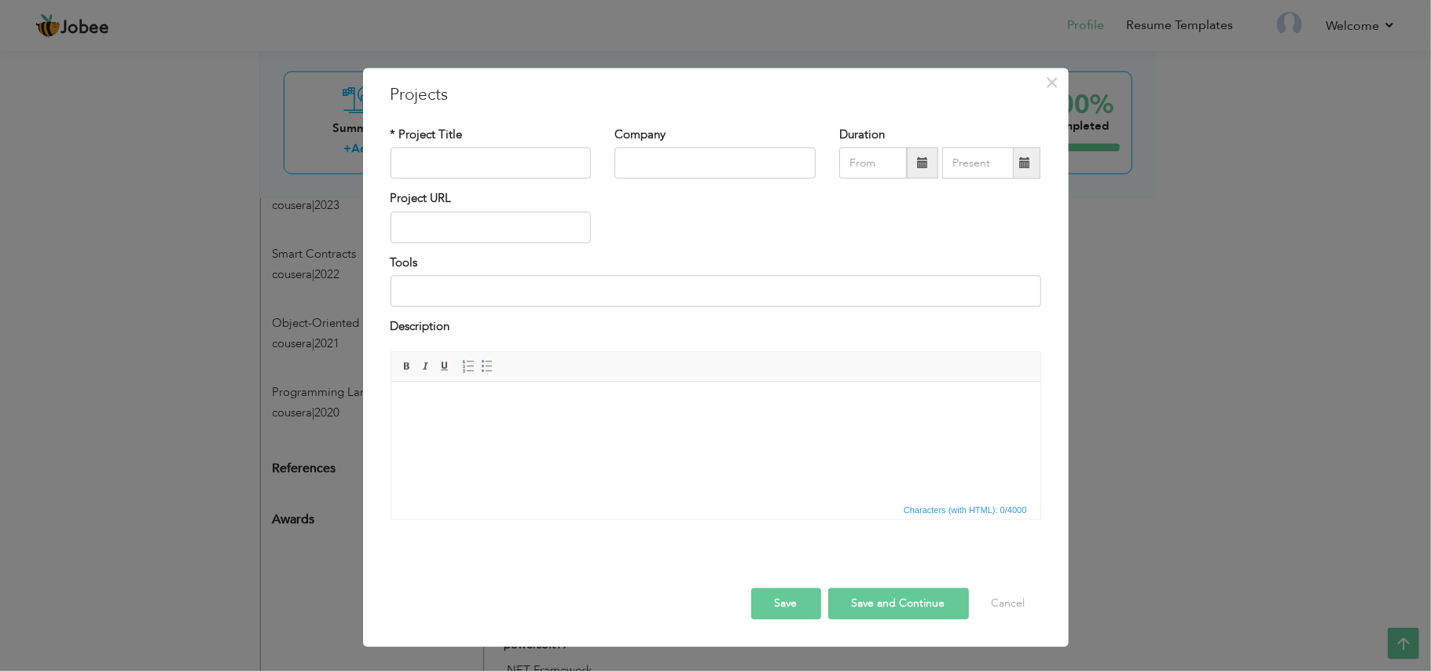
click at [501, 430] on html at bounding box center [715, 406] width 649 height 48
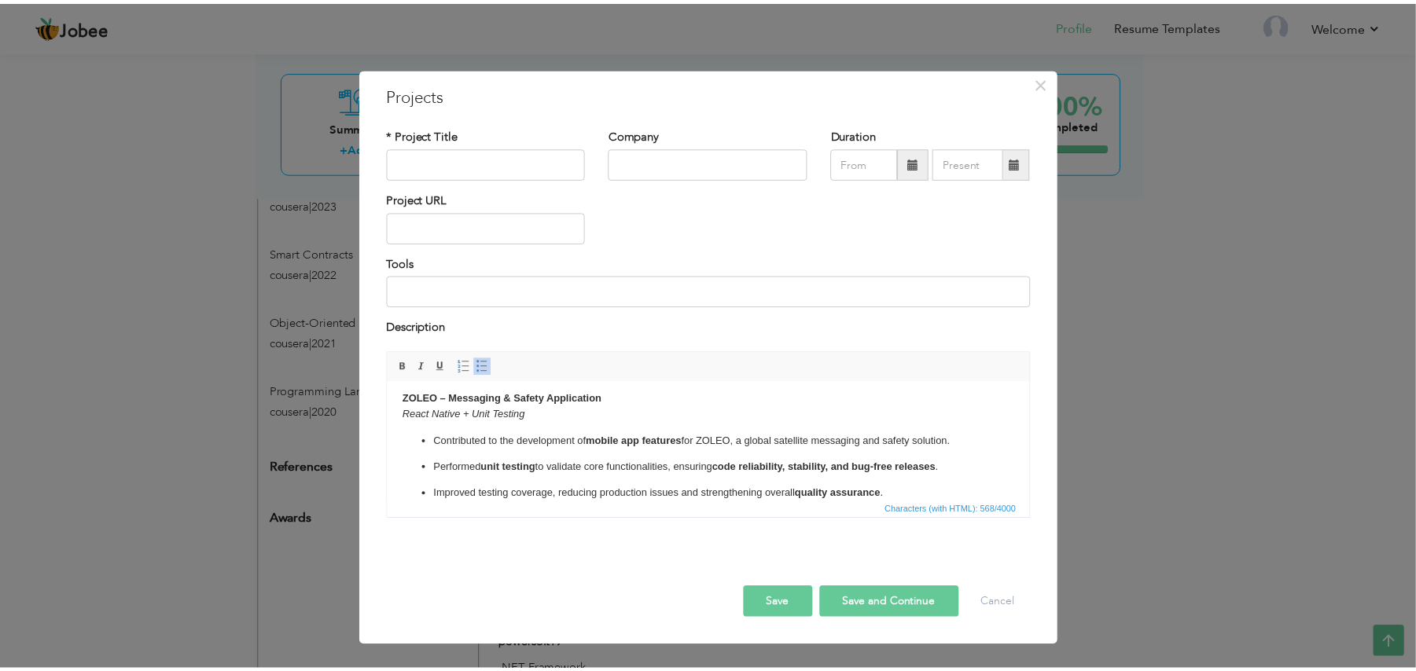
scroll to position [0, 0]
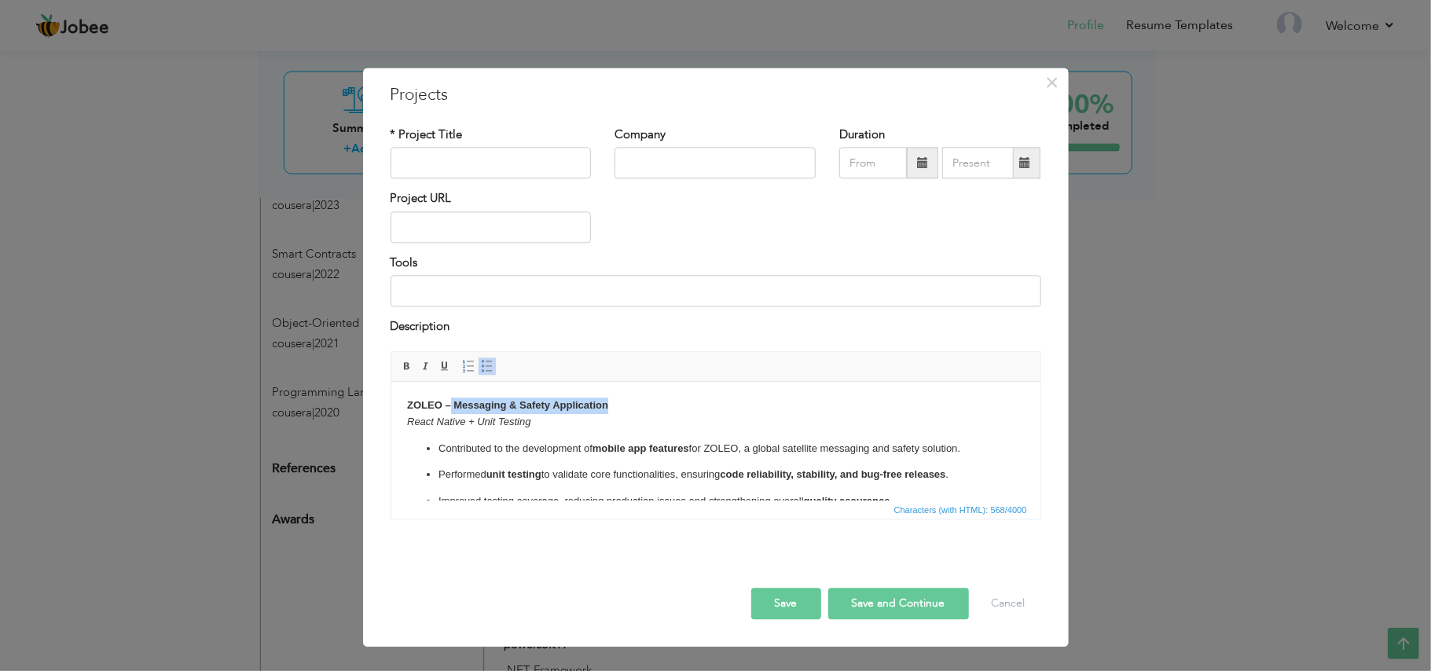
drag, startPoint x: 661, startPoint y: 405, endPoint x: 450, endPoint y: 395, distance: 211.7
click at [450, 395] on html "ZOLEO – Messaging & Safety Application React Native + Unit Testing Contributed …" at bounding box center [715, 454] width 649 height 144
drag, startPoint x: 463, startPoint y: 409, endPoint x: 397, endPoint y: 408, distance: 66.0
click at [397, 408] on html "ZOLEO – React Native + Unit Testing Contributed to the development of mobile ap…" at bounding box center [715, 454] width 649 height 144
click at [404, 421] on html "React Native + Unit Testing Contributed to the development of mobile app featur…" at bounding box center [715, 454] width 649 height 144
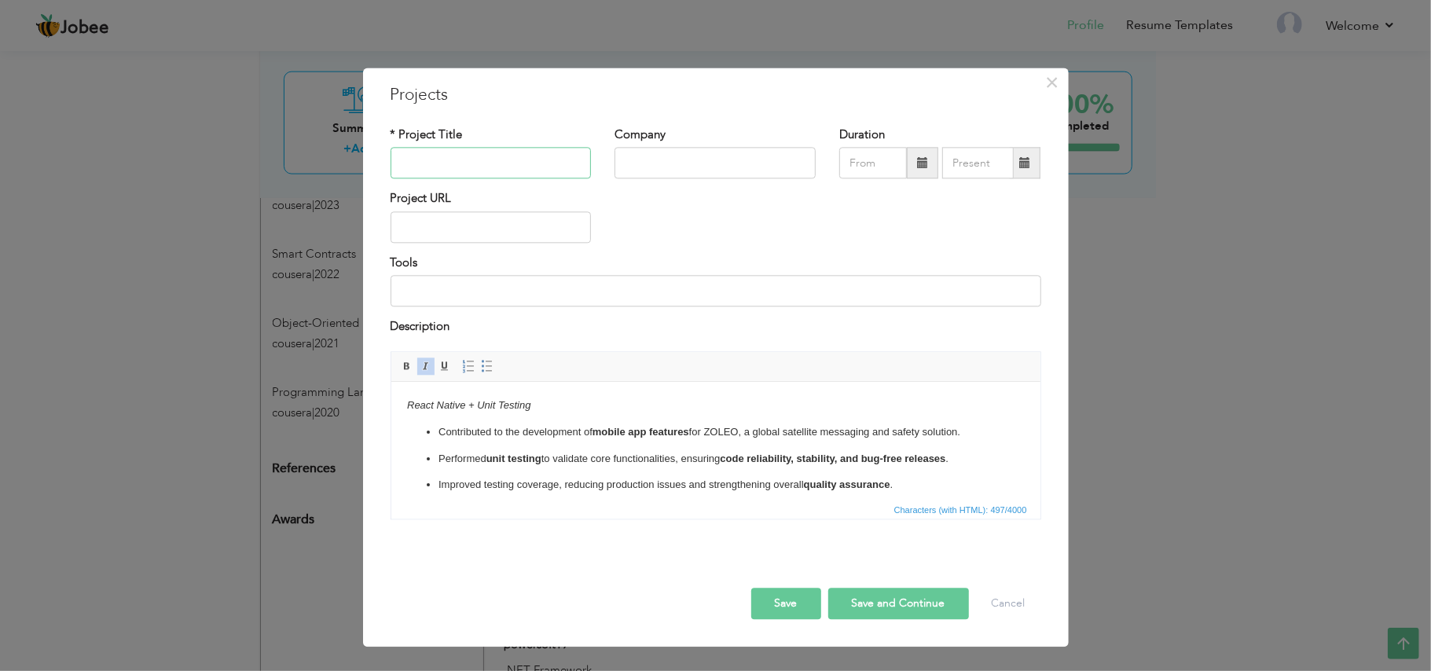
click at [494, 167] on input "text" at bounding box center [491, 163] width 201 height 31
paste input "ZOLEO –"
type input "ZOLEO"
click at [723, 168] on input "text" at bounding box center [715, 163] width 201 height 31
click at [633, 167] on input "powersoft19" at bounding box center [715, 163] width 201 height 31
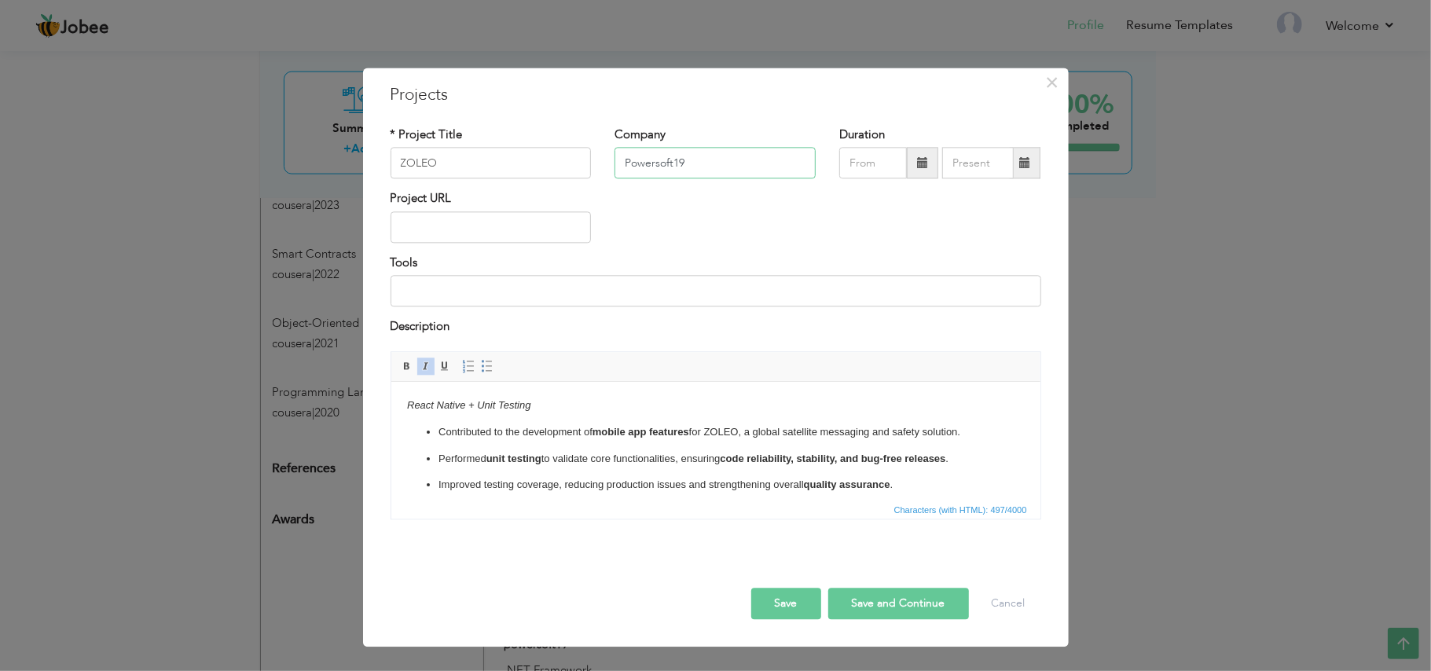
type input "Powersoft19"
click at [789, 595] on button "Save" at bounding box center [786, 603] width 70 height 31
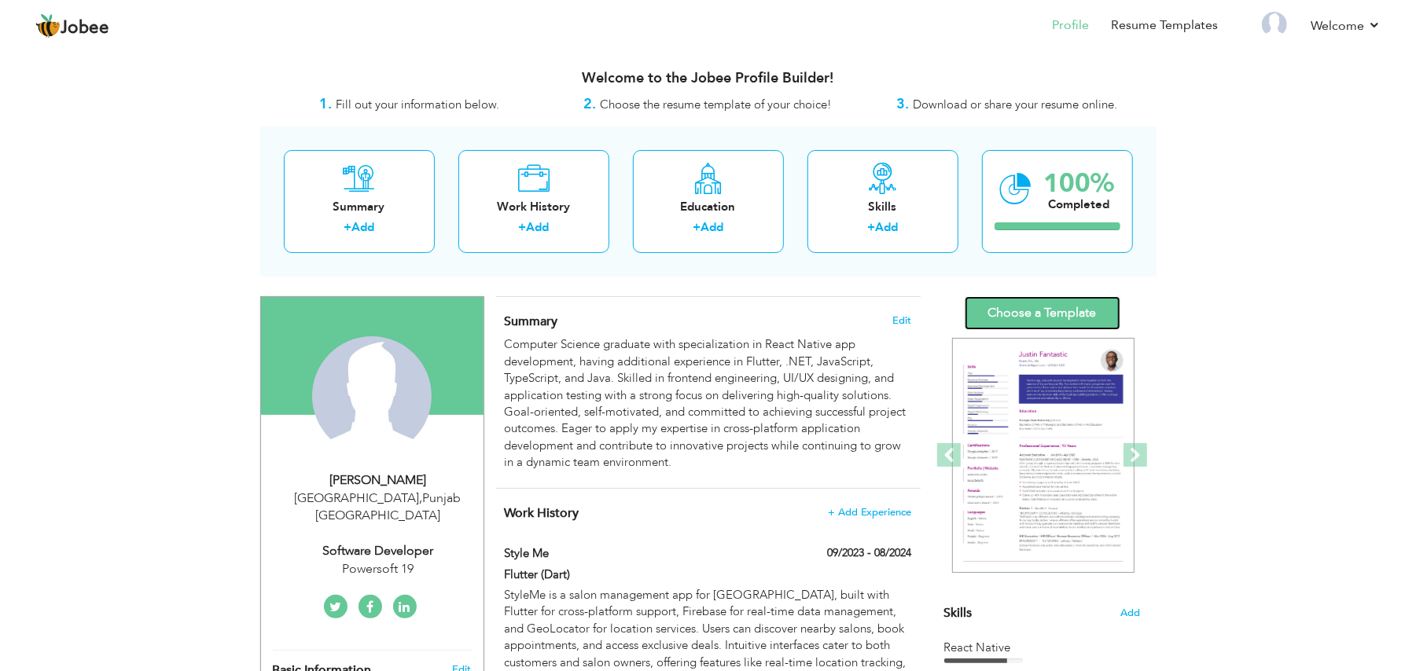
click at [1045, 314] on link "Choose a Template" at bounding box center [1042, 313] width 156 height 34
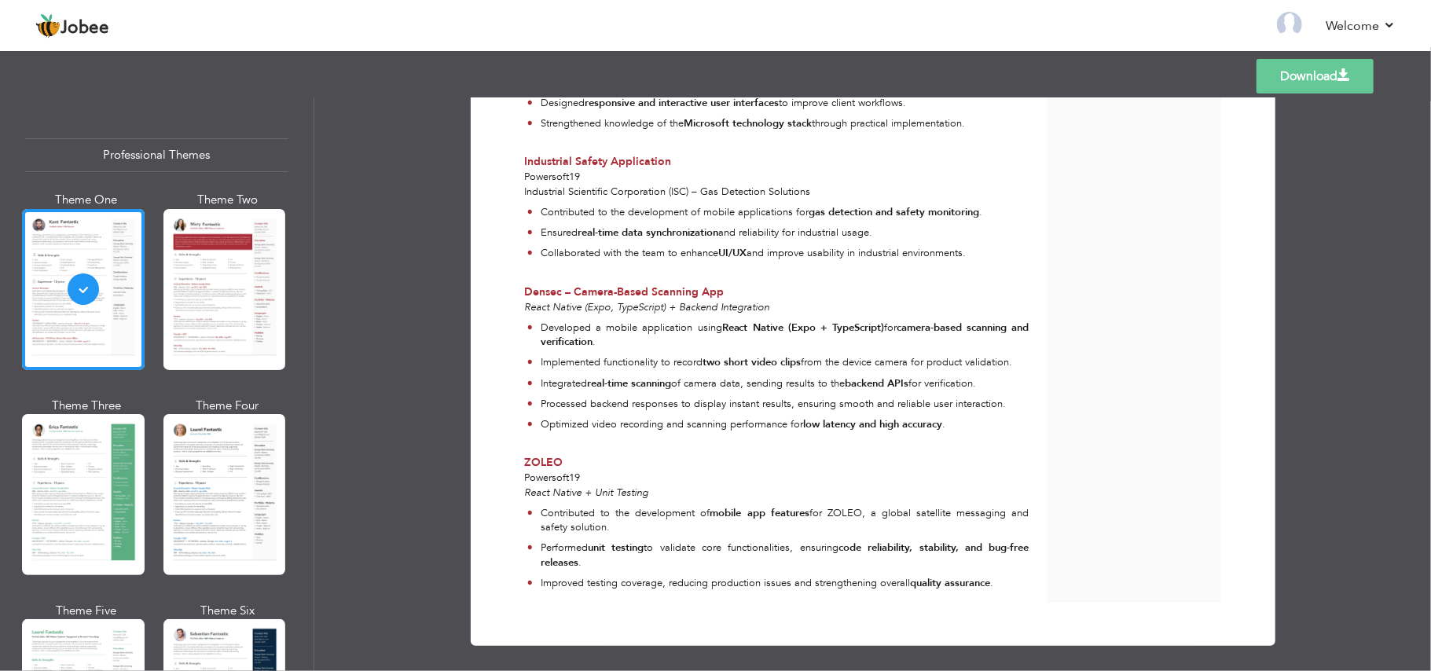
scroll to position [1482, 0]
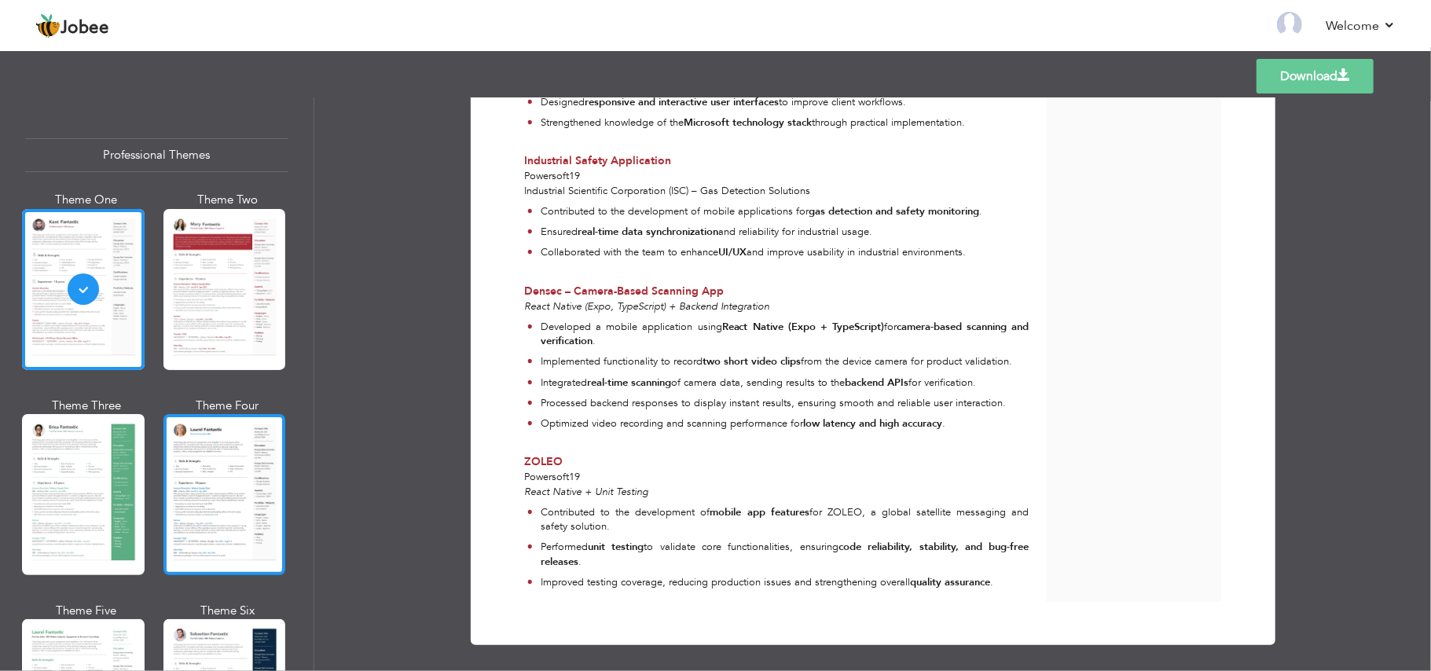
click at [192, 447] on div at bounding box center [224, 494] width 123 height 161
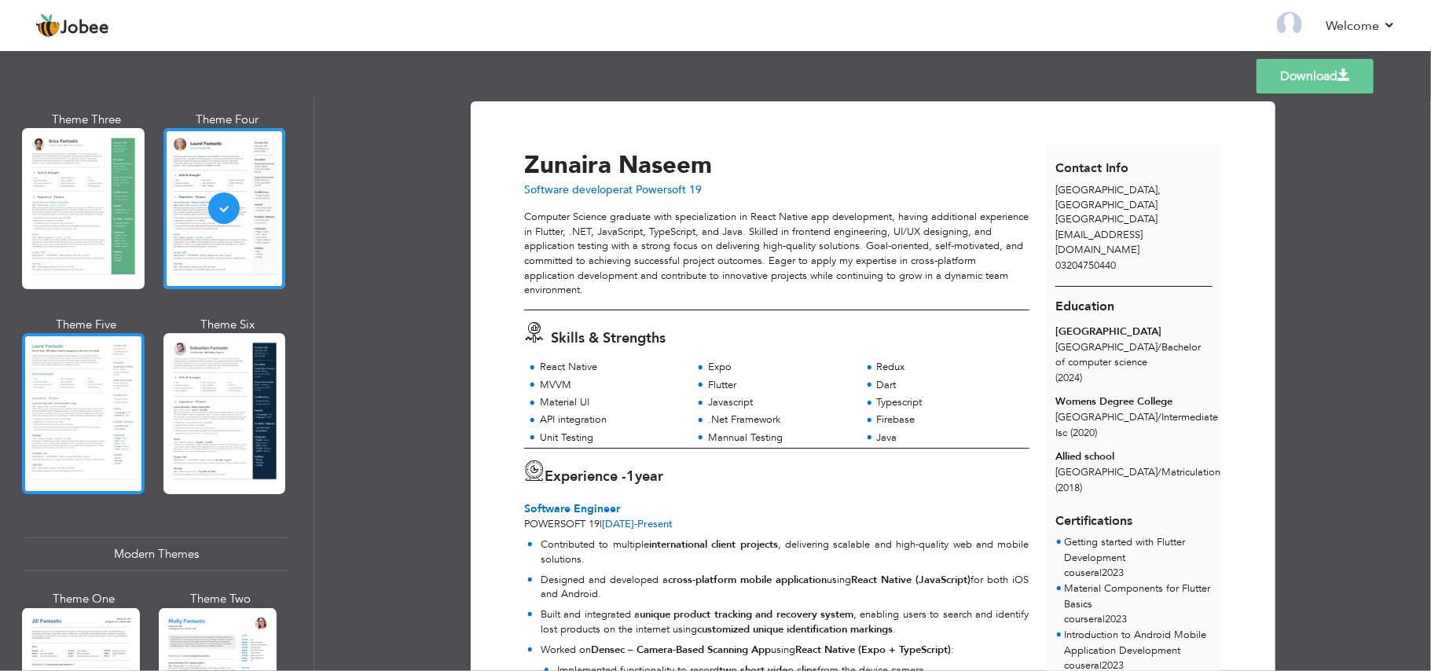
scroll to position [314, 0]
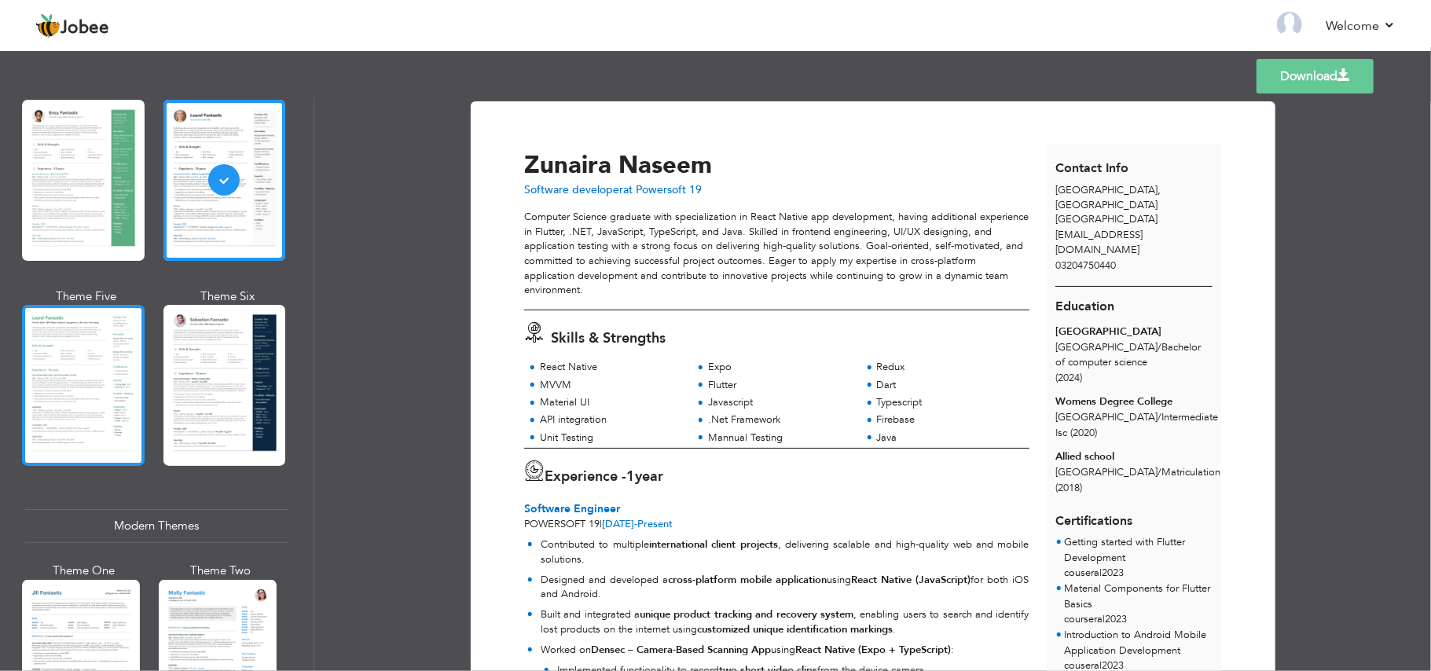
click at [85, 356] on div at bounding box center [83, 385] width 123 height 161
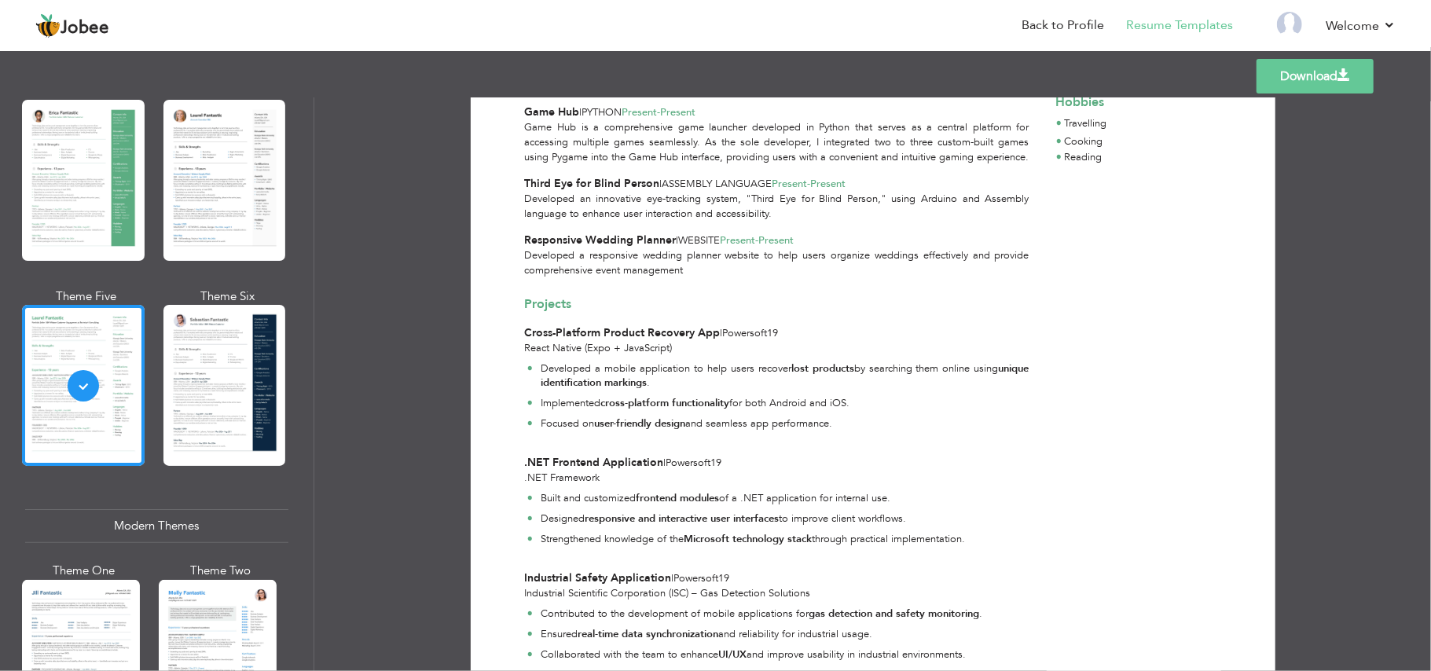
scroll to position [1352, 0]
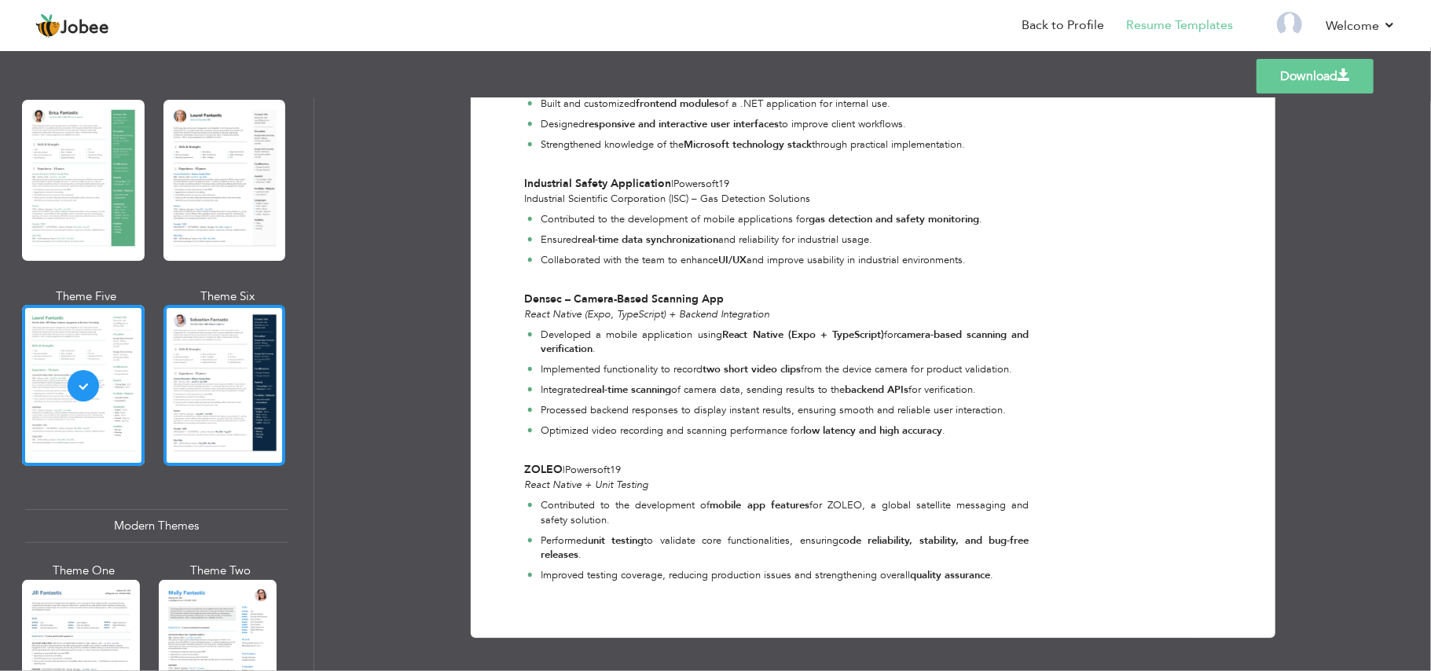
click at [176, 406] on div at bounding box center [224, 385] width 123 height 161
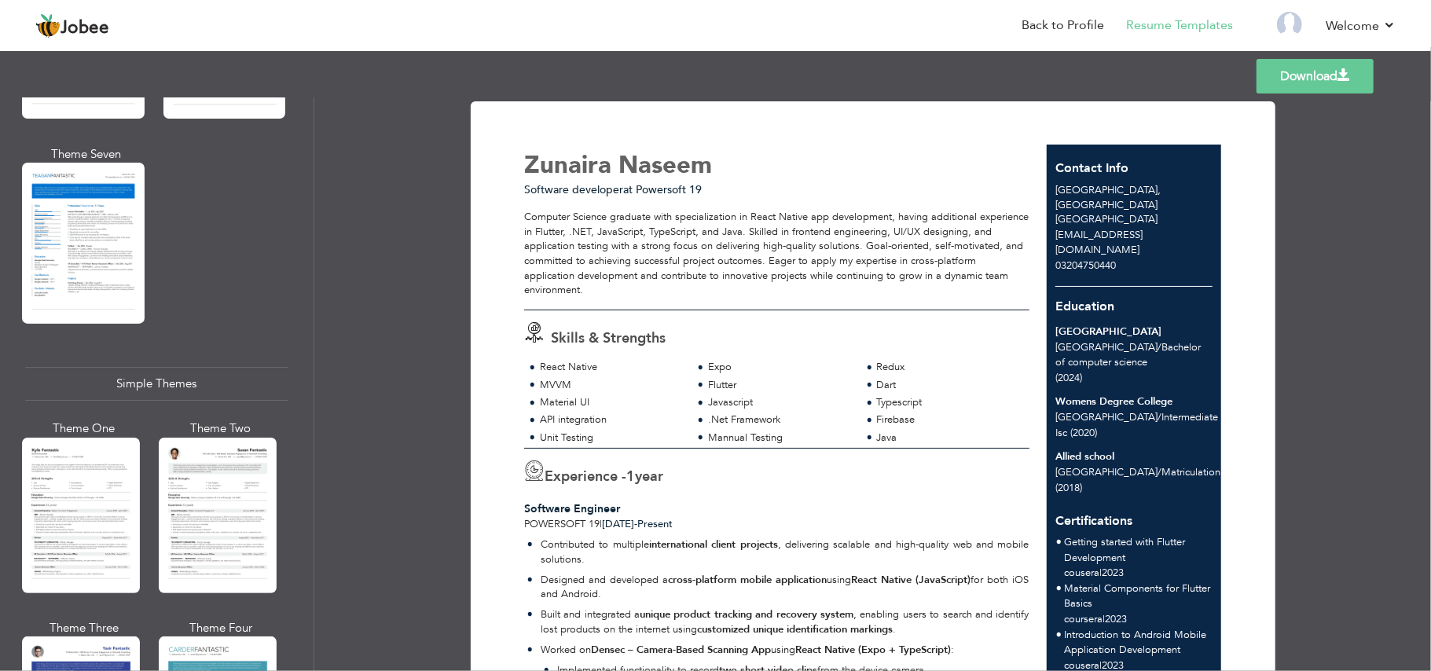
scroll to position [2632, 0]
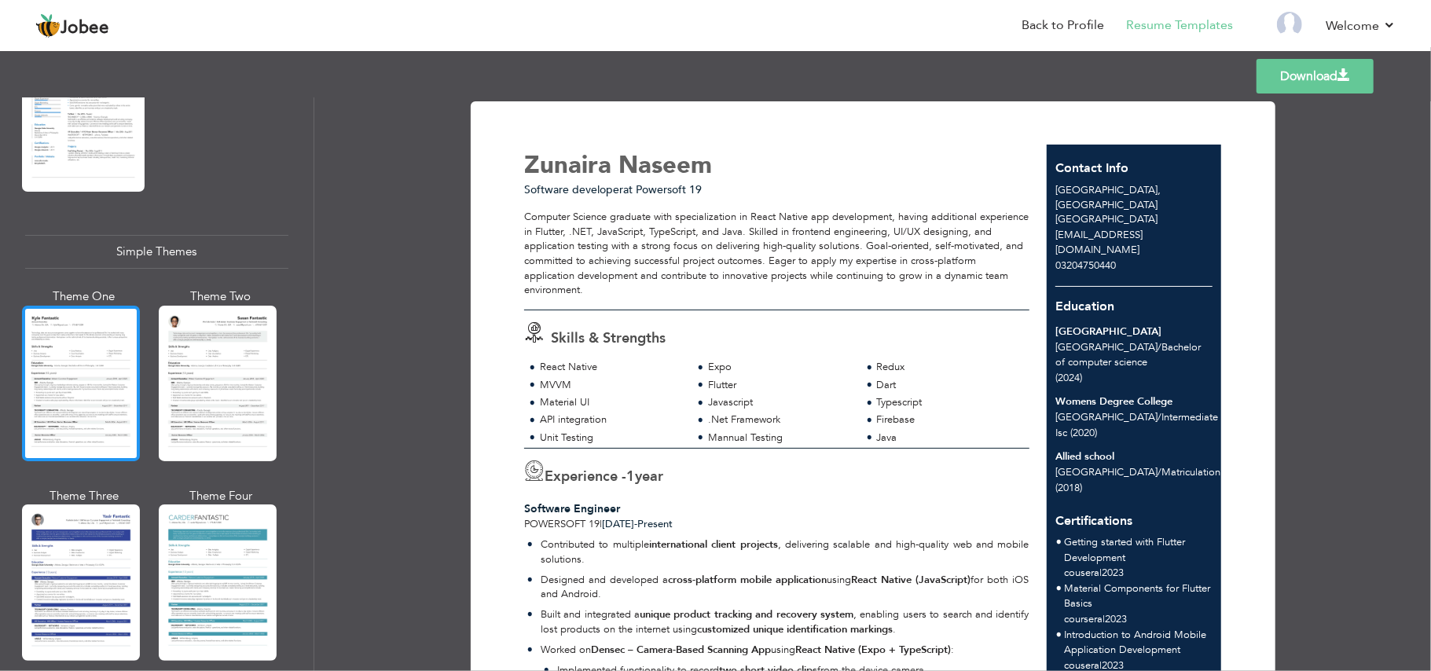
click at [91, 362] on div at bounding box center [81, 384] width 118 height 156
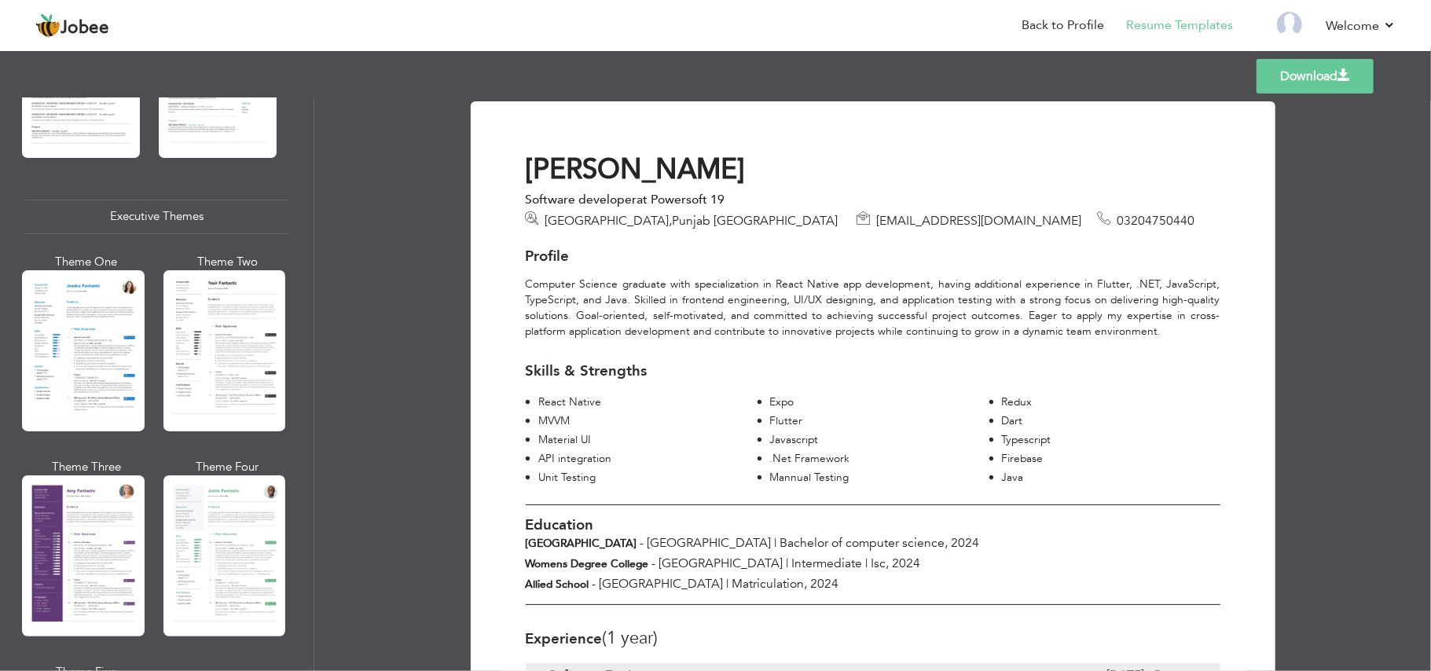
scroll to position [1060, 0]
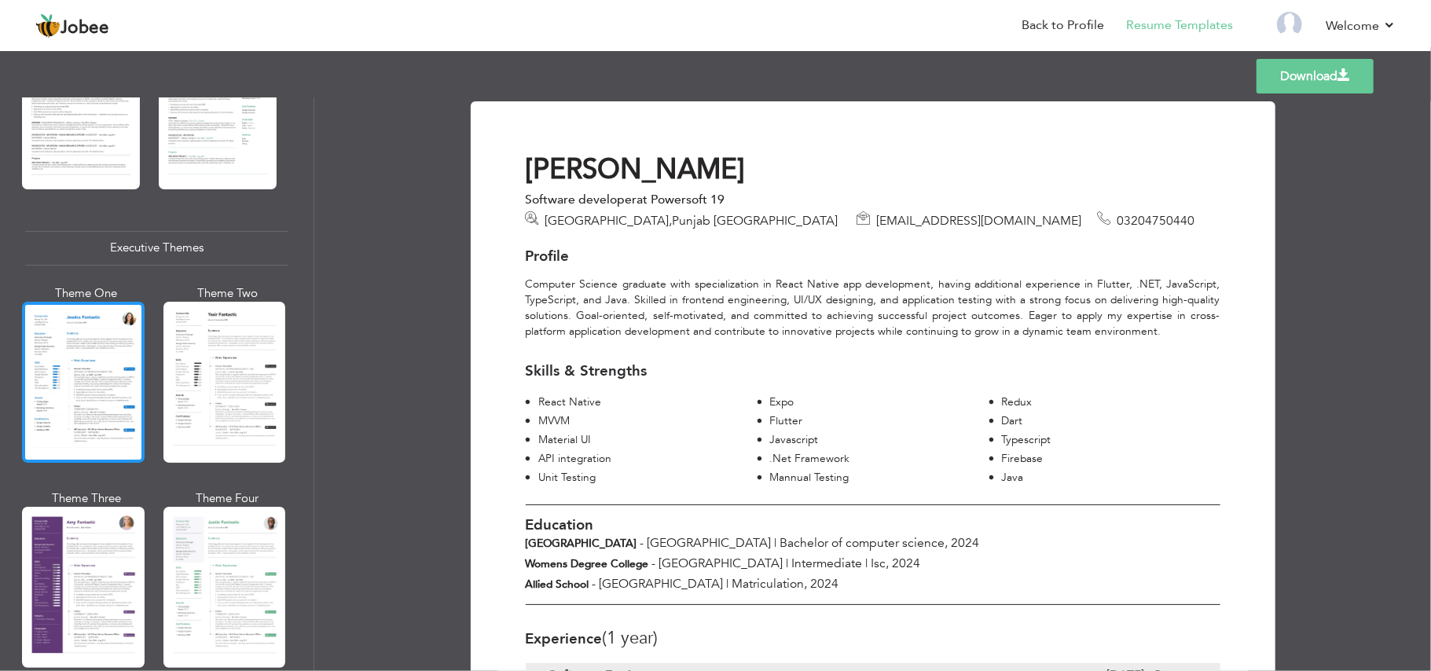
click at [104, 413] on div at bounding box center [83, 382] width 123 height 161
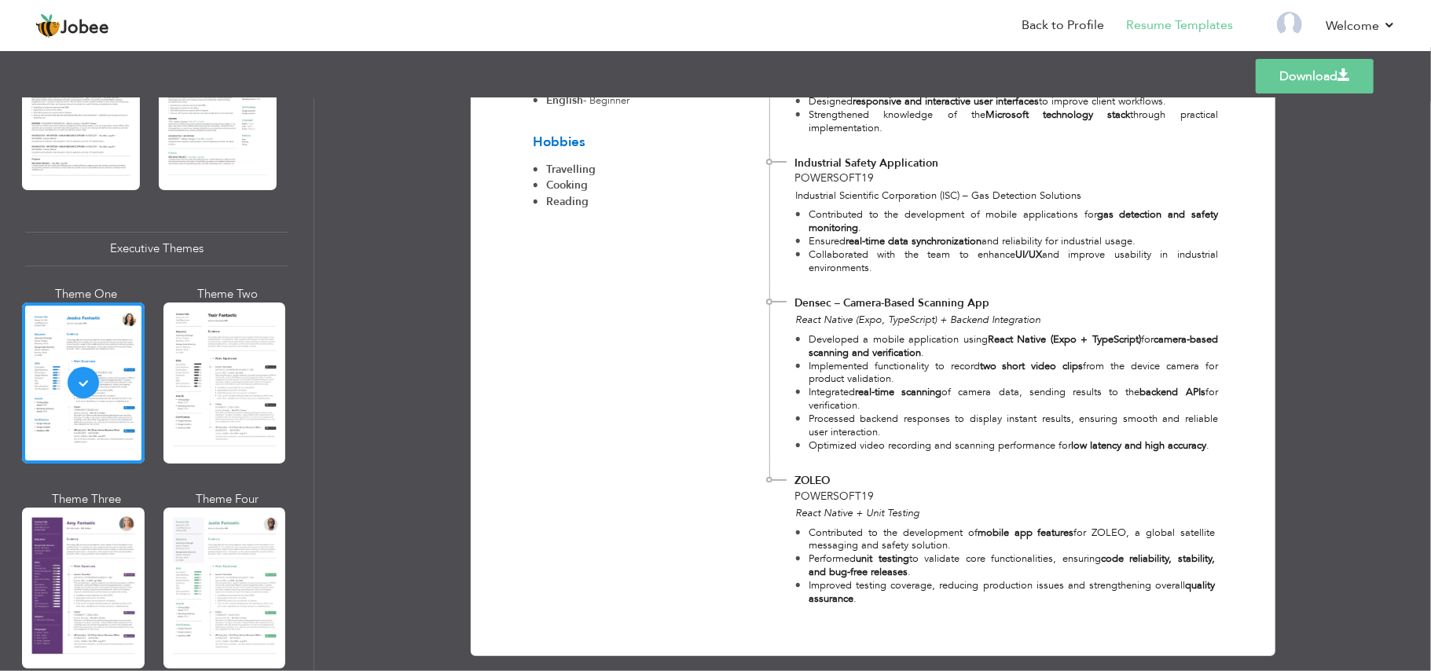
scroll to position [1346, 0]
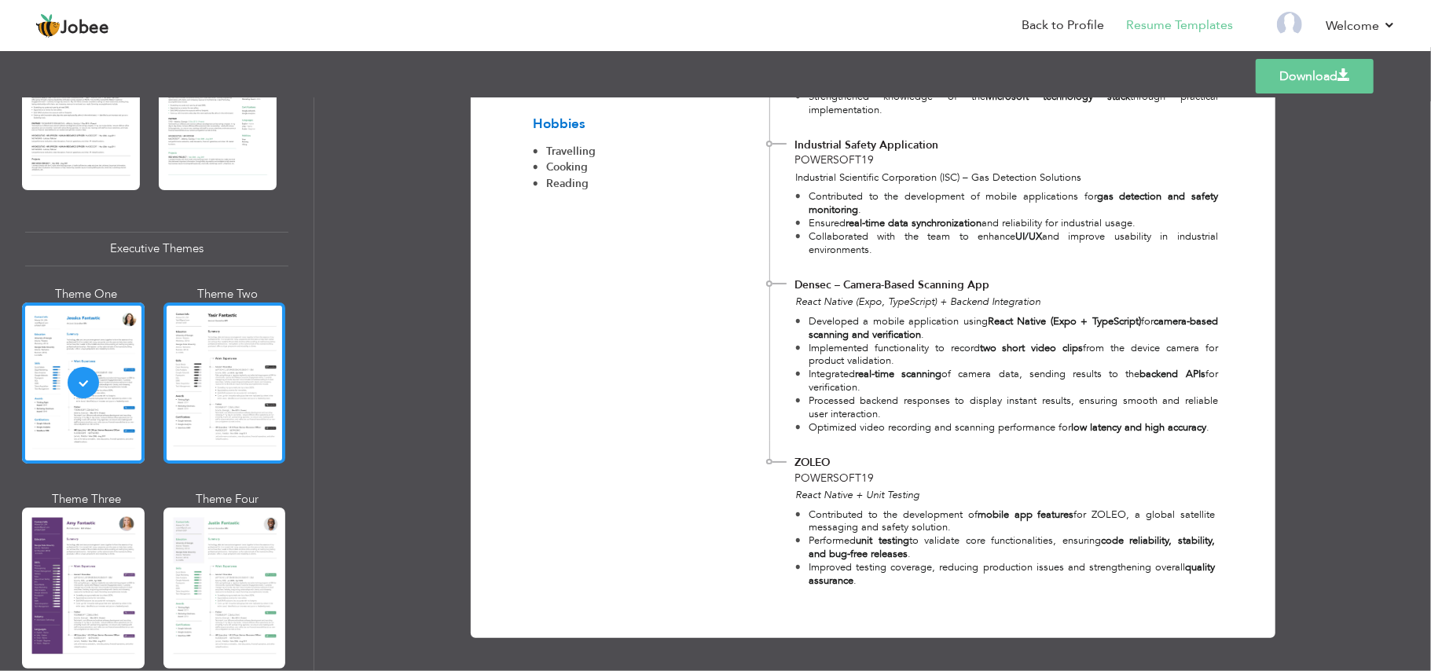
click at [227, 413] on div at bounding box center [224, 383] width 123 height 161
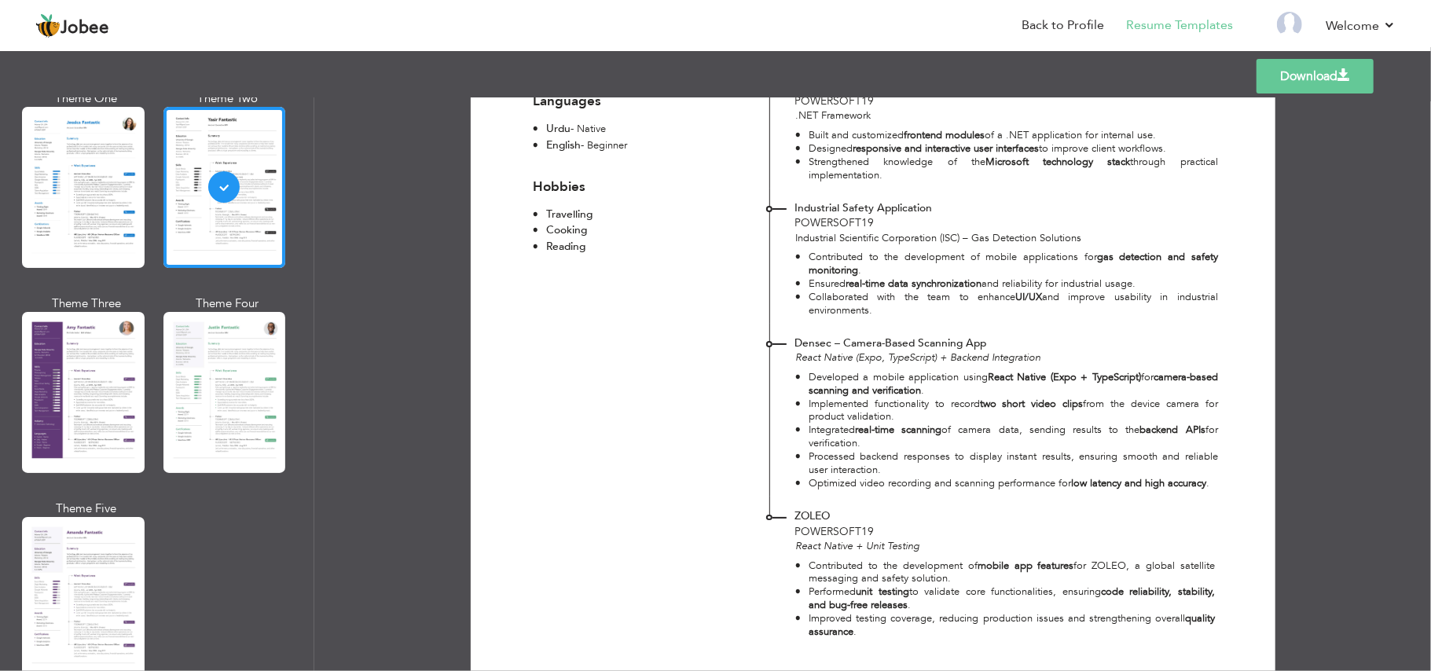
scroll to position [1270, 0]
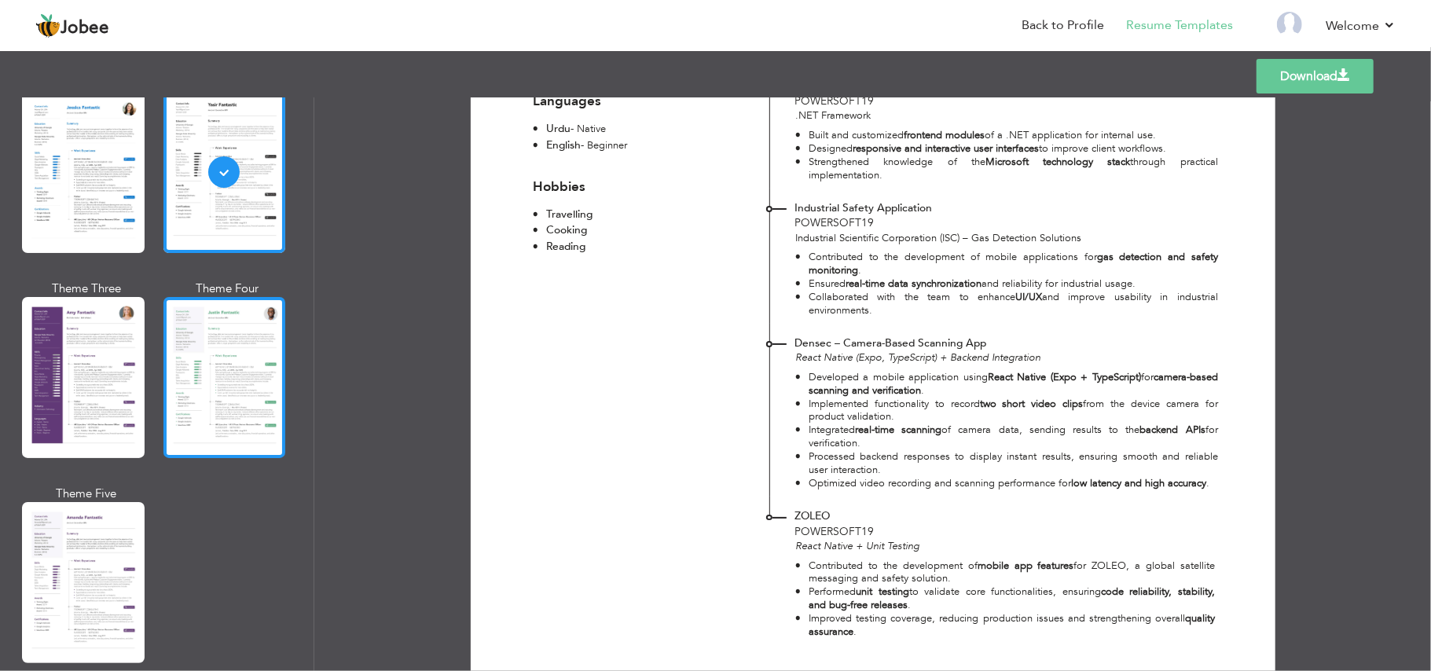
click at [185, 394] on div at bounding box center [224, 377] width 123 height 161
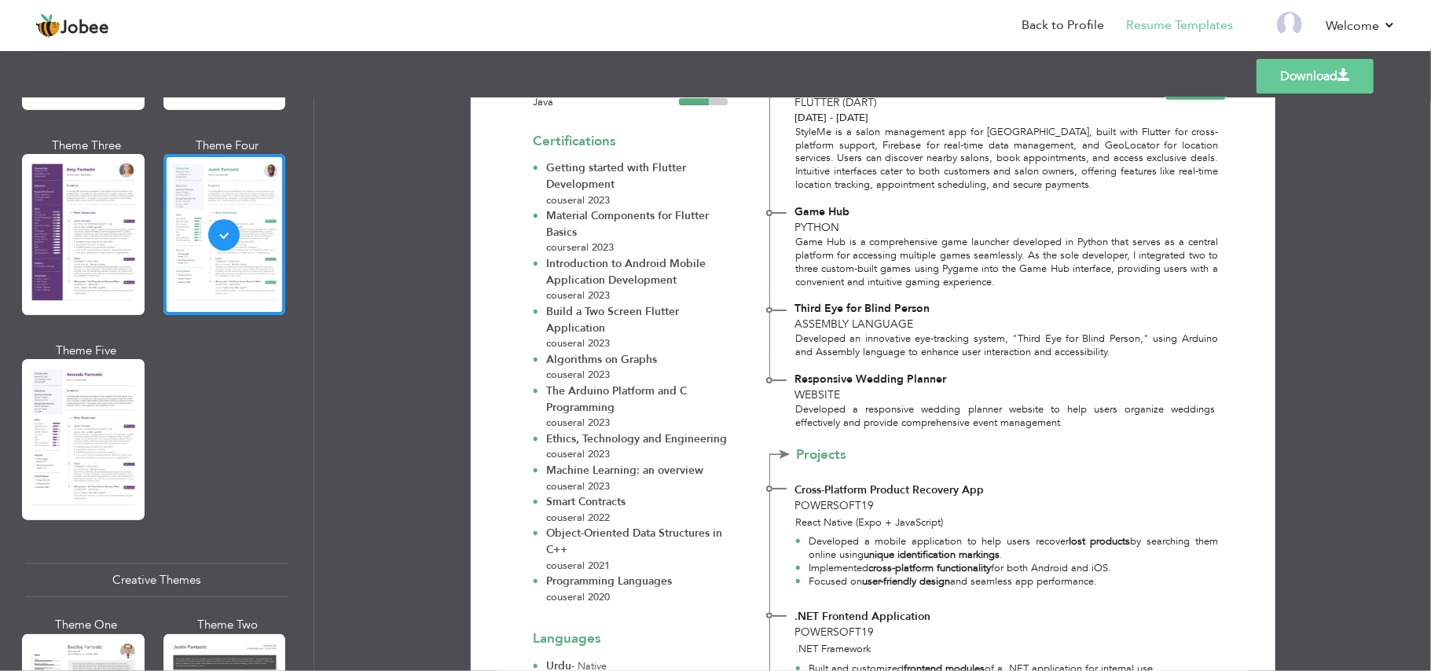
scroll to position [2004, 0]
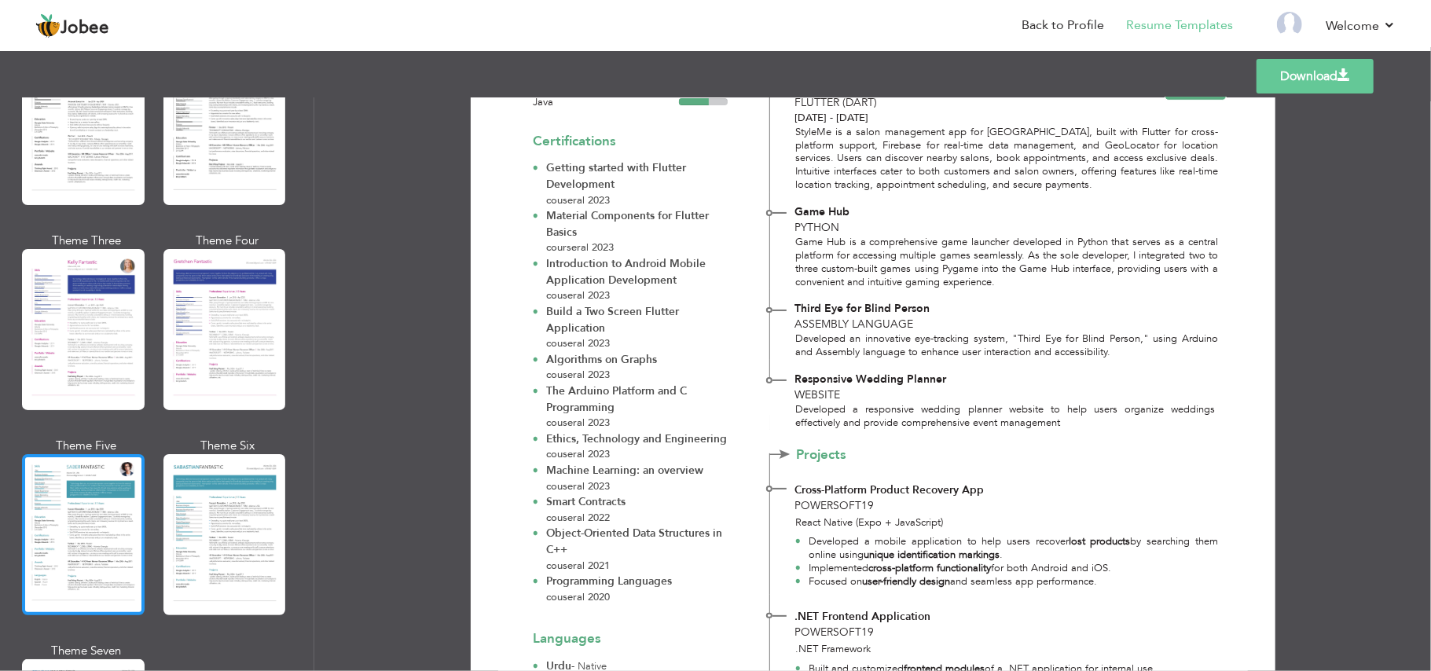
click at [80, 460] on div at bounding box center [83, 534] width 123 height 161
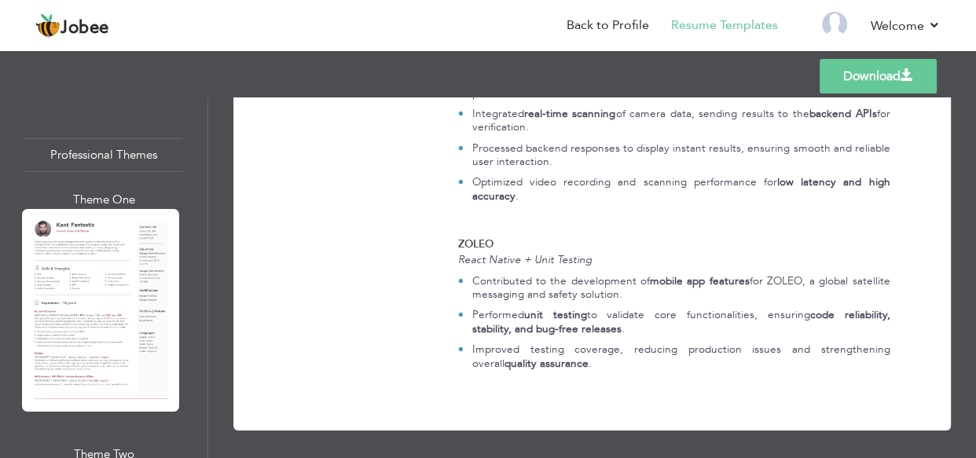
scroll to position [1820, 0]
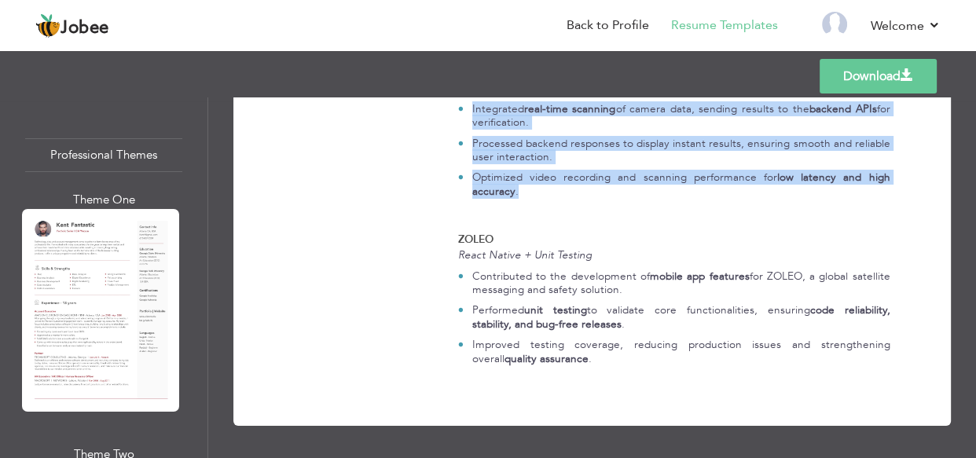
drag, startPoint x: 444, startPoint y: 235, endPoint x: 615, endPoint y: 392, distance: 232.0
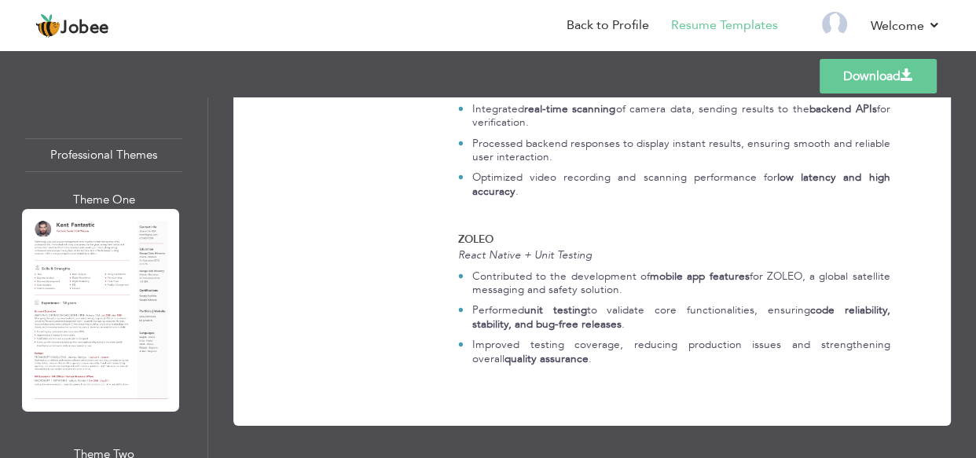
click at [729, 270] on strong "mobile app features" at bounding box center [700, 276] width 100 height 15
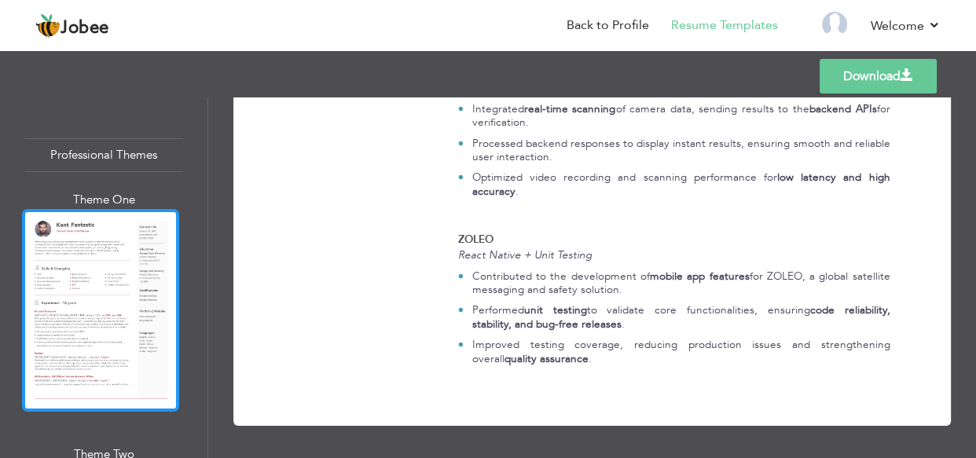
click at [98, 264] on div at bounding box center [100, 310] width 157 height 203
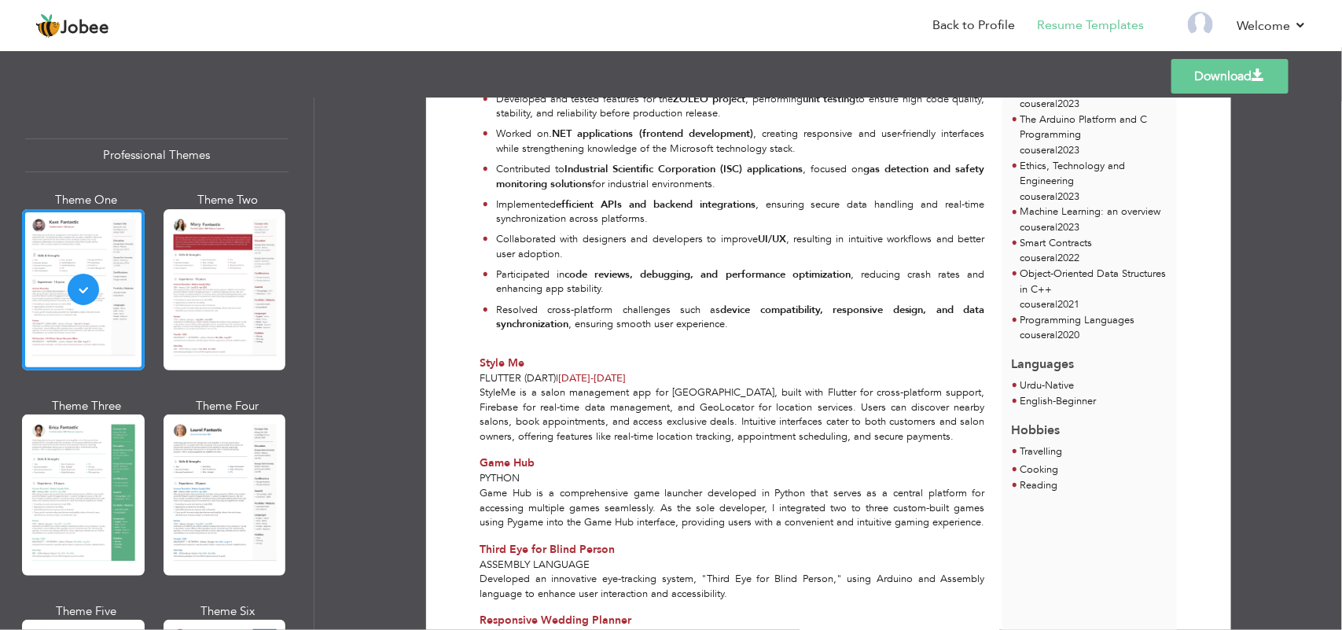
scroll to position [688, 0]
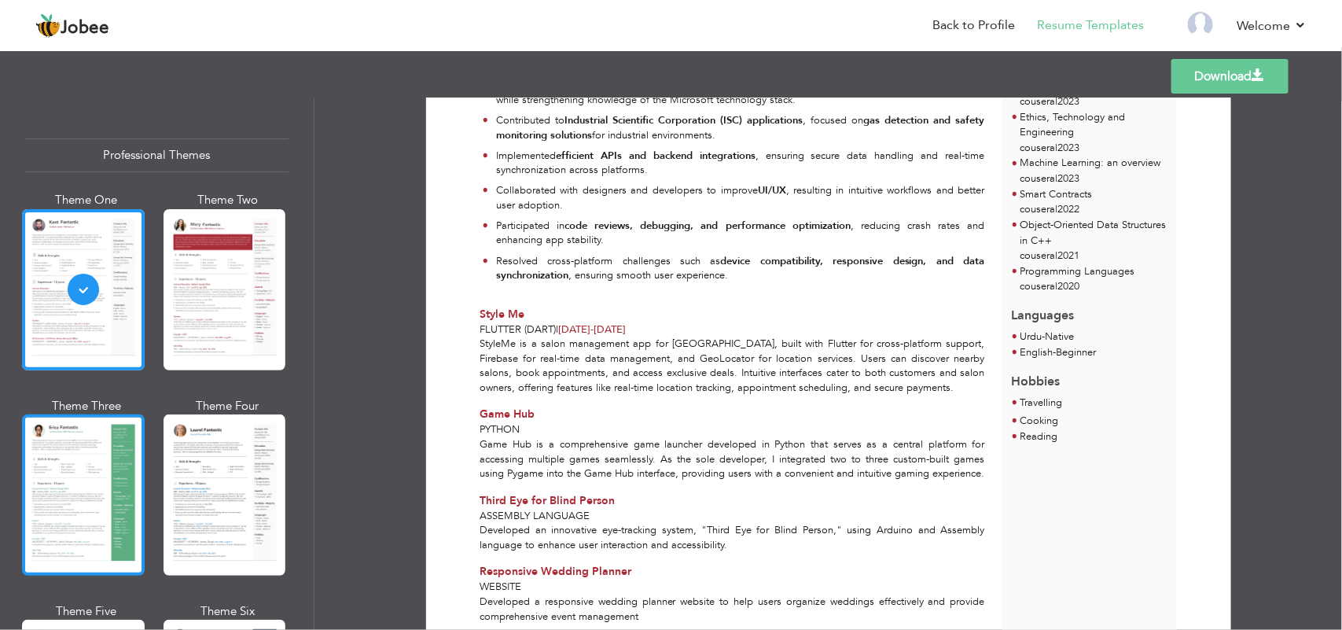
click at [103, 466] on div at bounding box center [83, 494] width 123 height 161
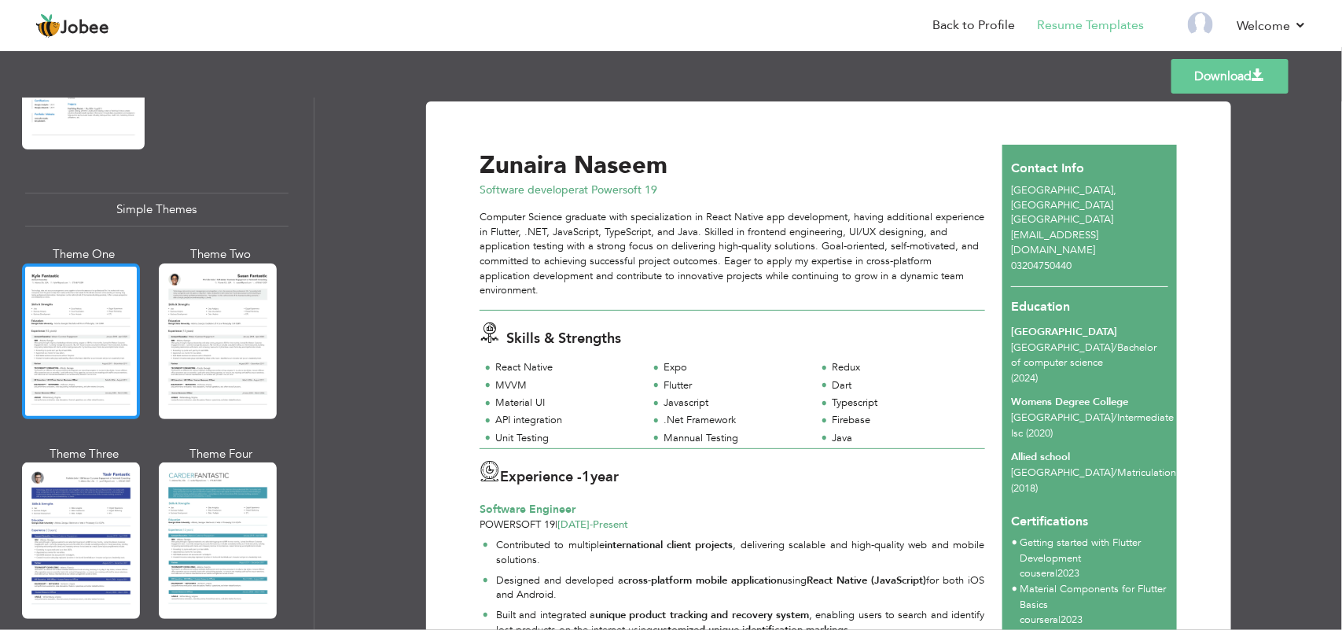
scroll to position [2678, 0]
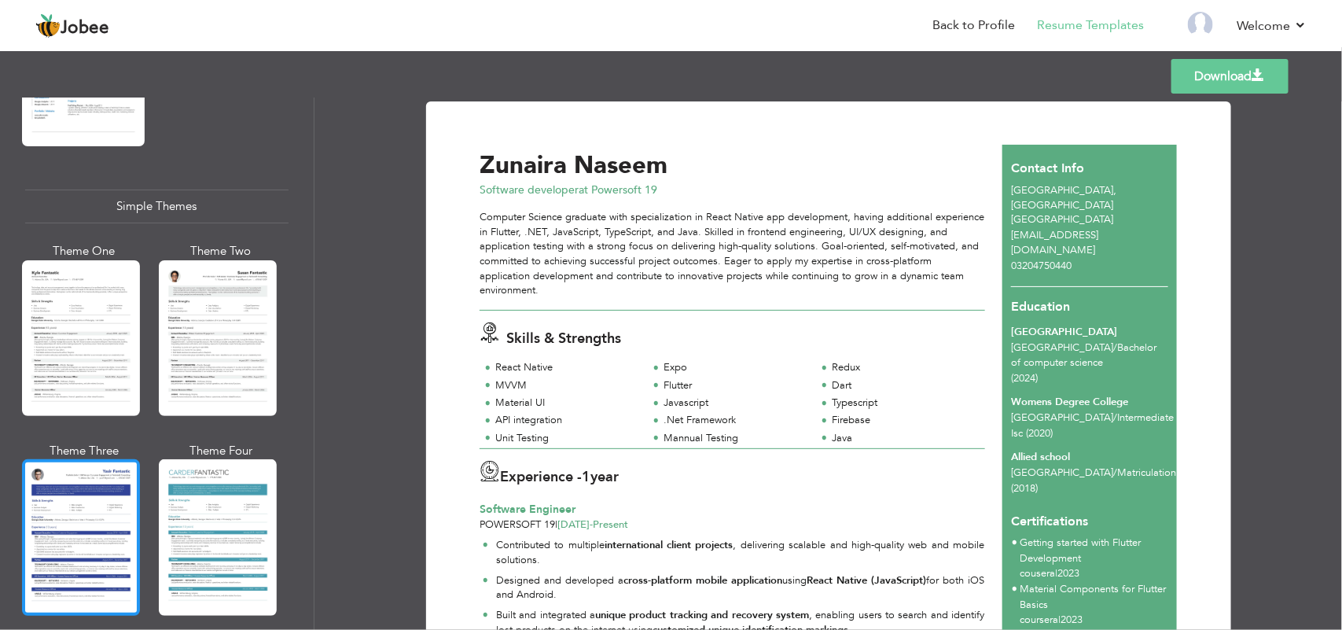
click at [92, 461] on div at bounding box center [81, 537] width 118 height 156
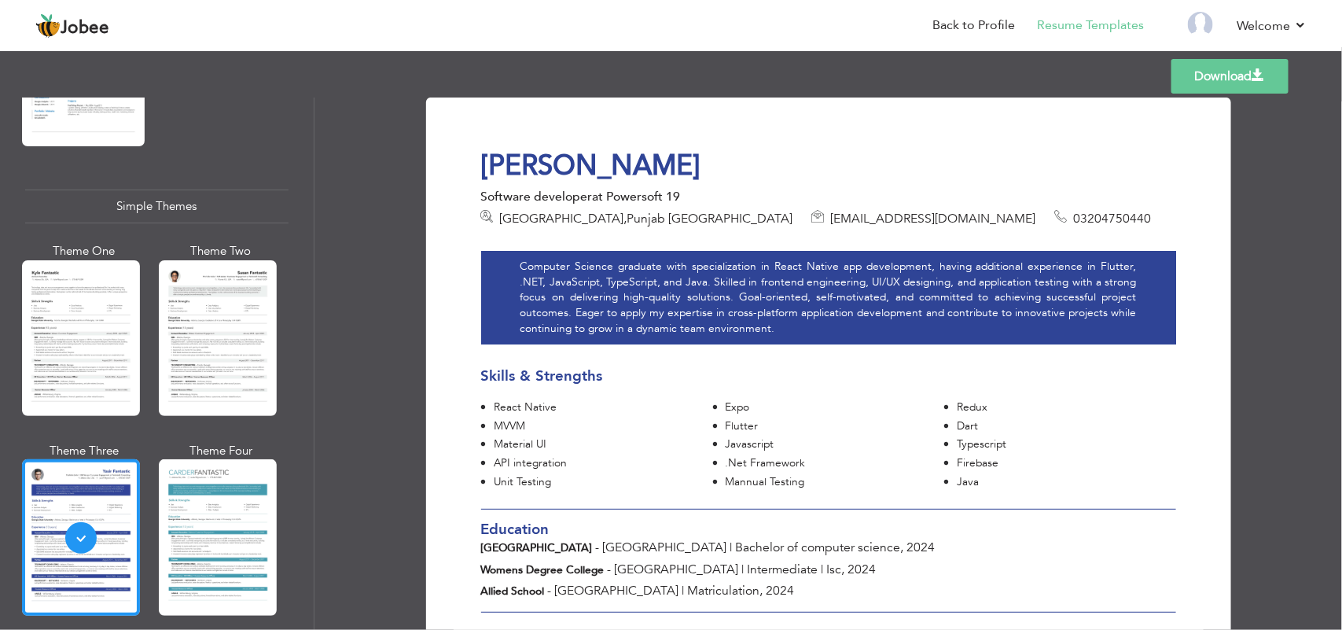
scroll to position [0, 0]
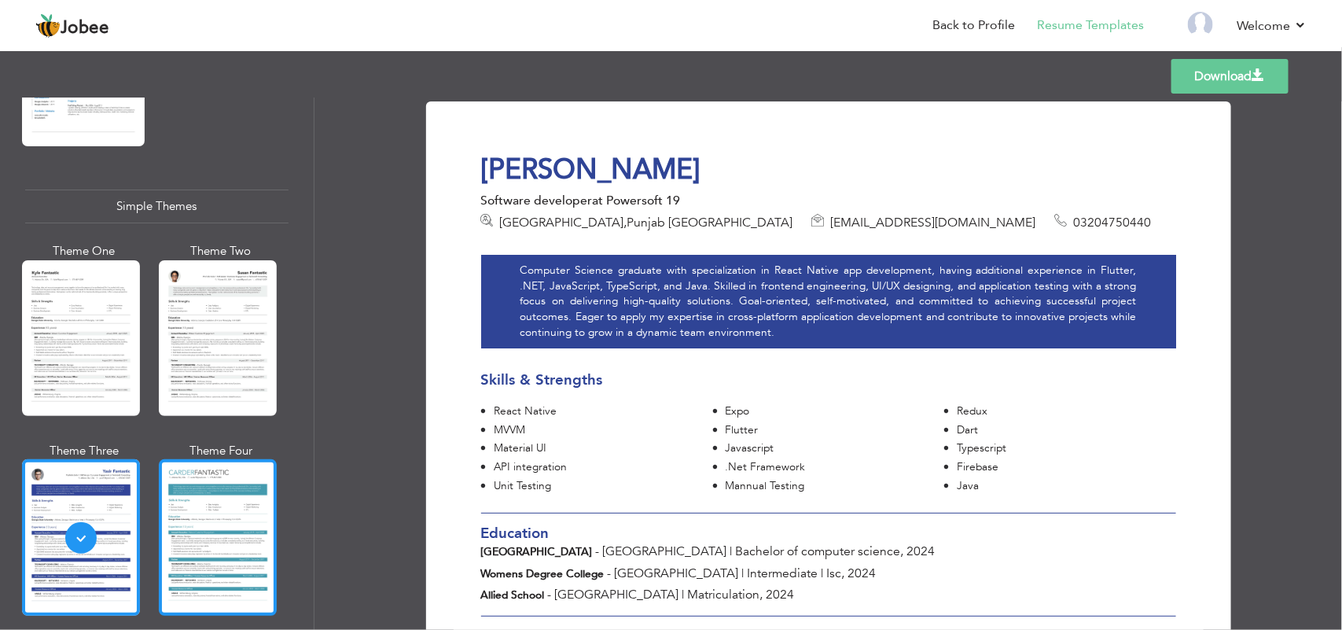
click at [240, 489] on div at bounding box center [218, 537] width 118 height 156
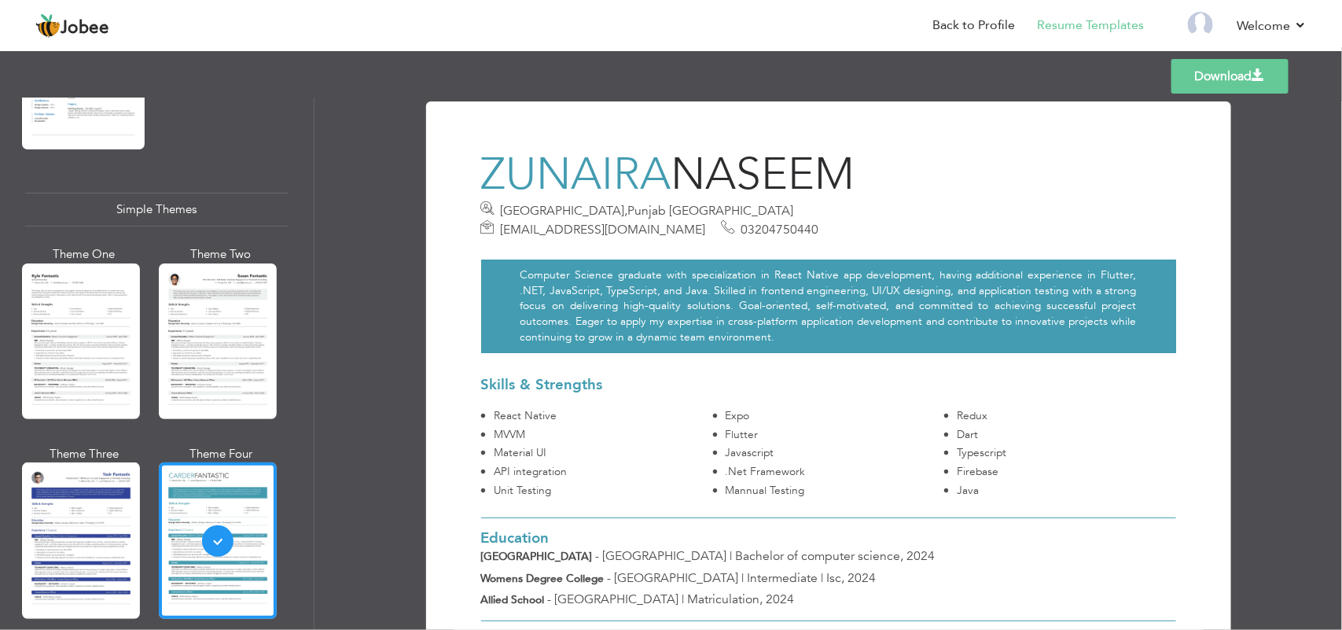
scroll to position [2678, 0]
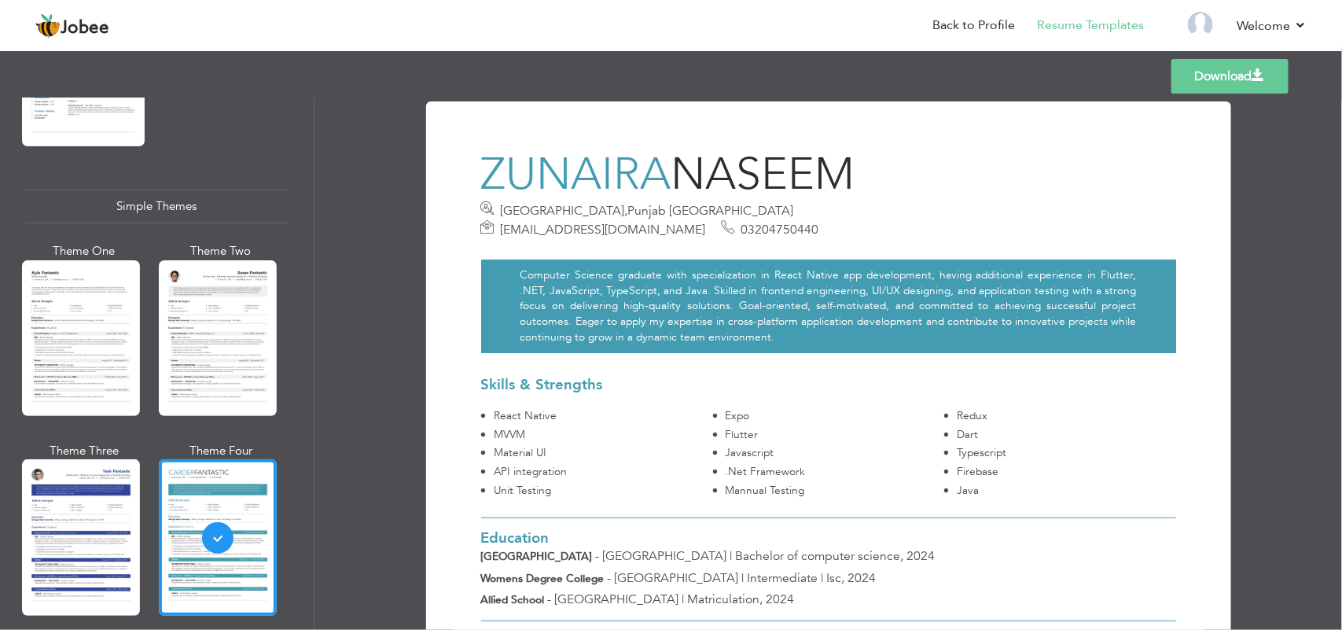
click at [114, 489] on div at bounding box center [81, 537] width 118 height 156
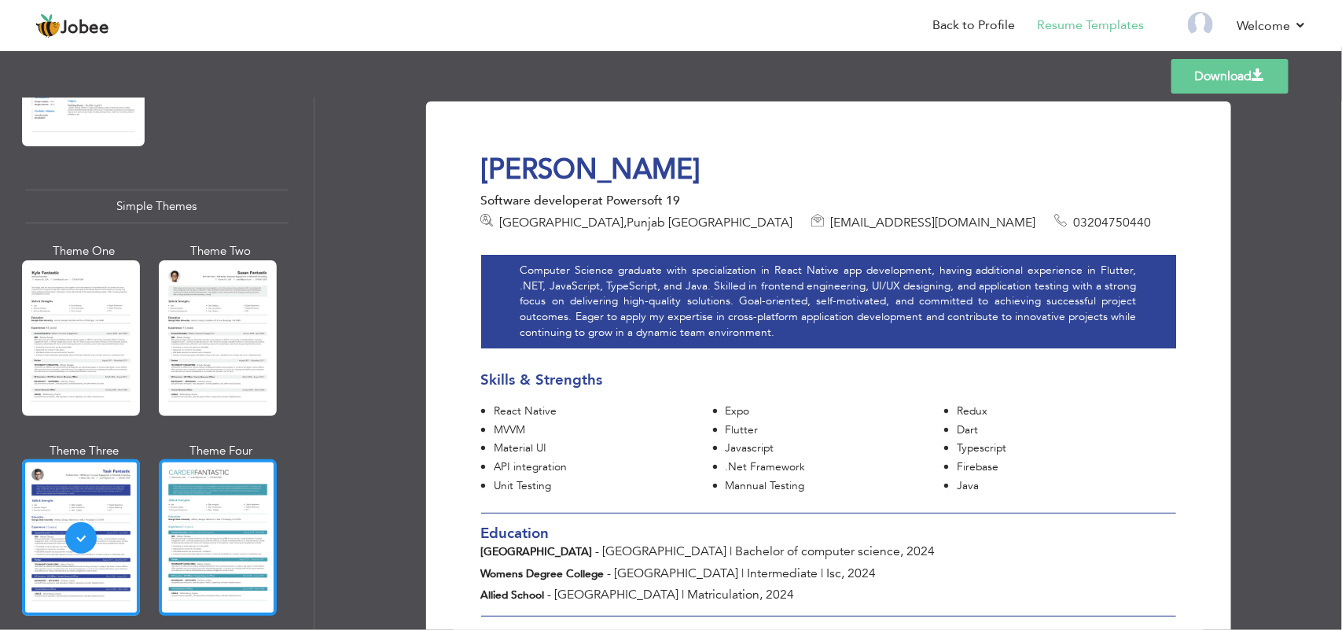
click at [167, 491] on div at bounding box center [218, 537] width 118 height 156
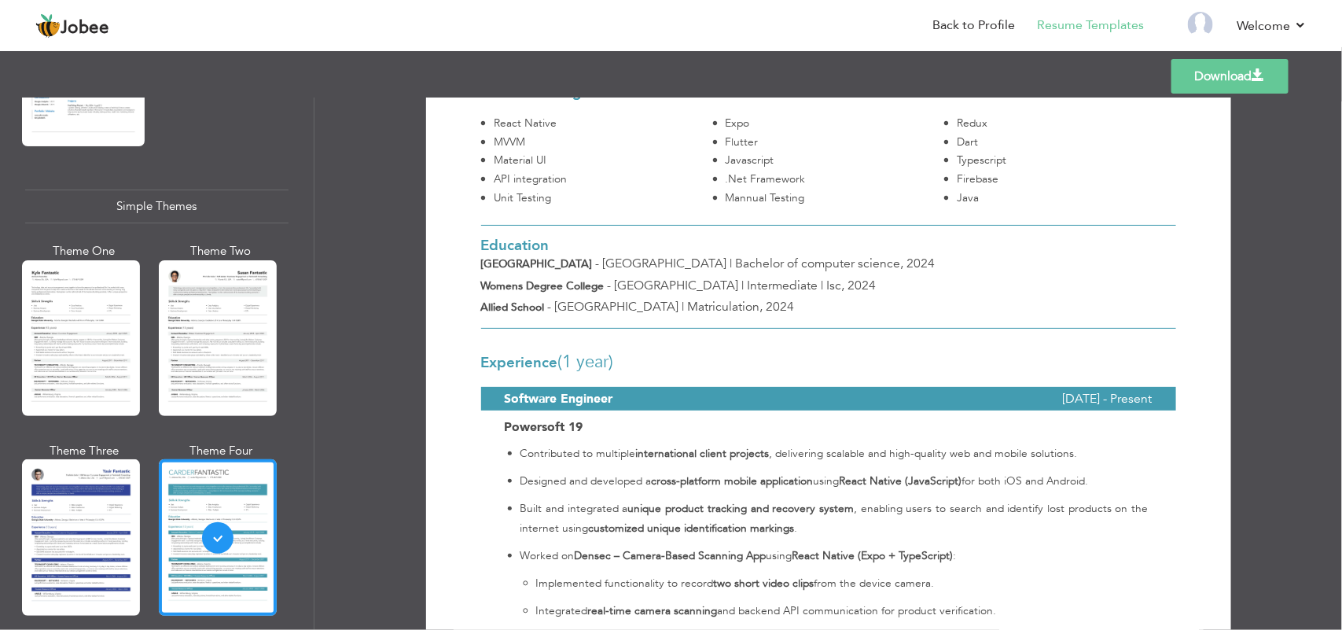
scroll to position [295, 0]
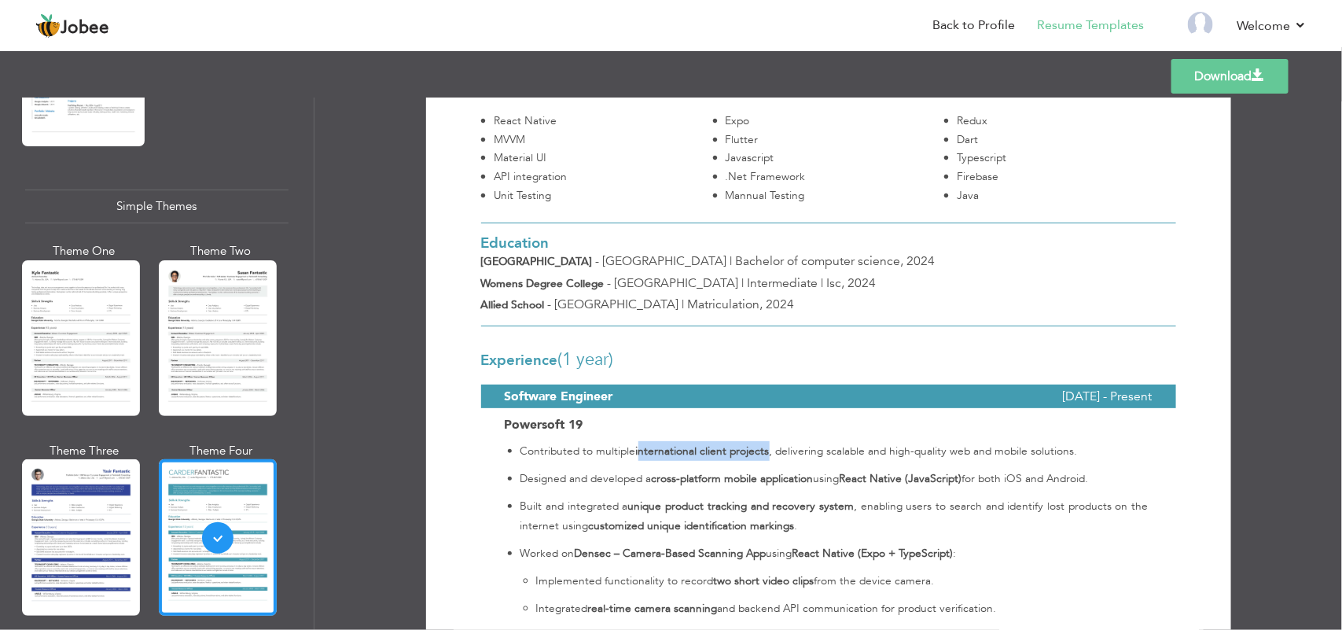
drag, startPoint x: 638, startPoint y: 433, endPoint x: 767, endPoint y: 438, distance: 129.0
click at [767, 441] on p "Contributed to multiple international client projects , delivering scalable and…" at bounding box center [834, 451] width 628 height 20
click at [896, 350] on h3 "Experience (1 Year)" at bounding box center [828, 359] width 695 height 19
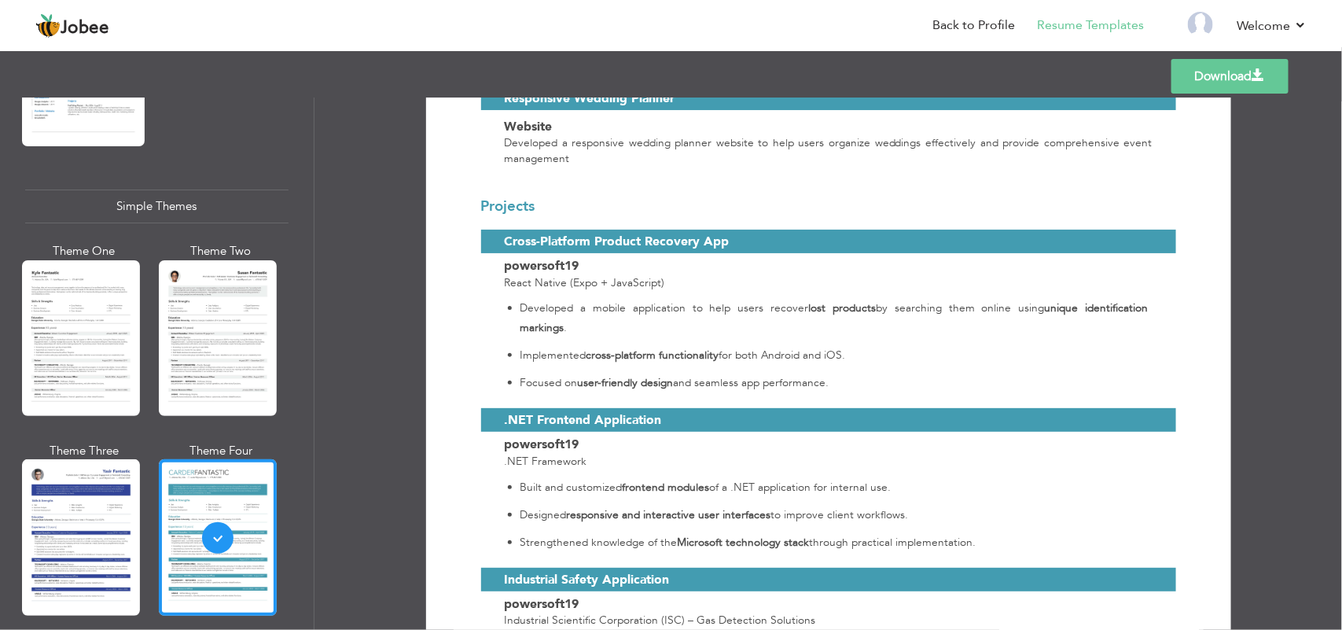
scroll to position [1572, 0]
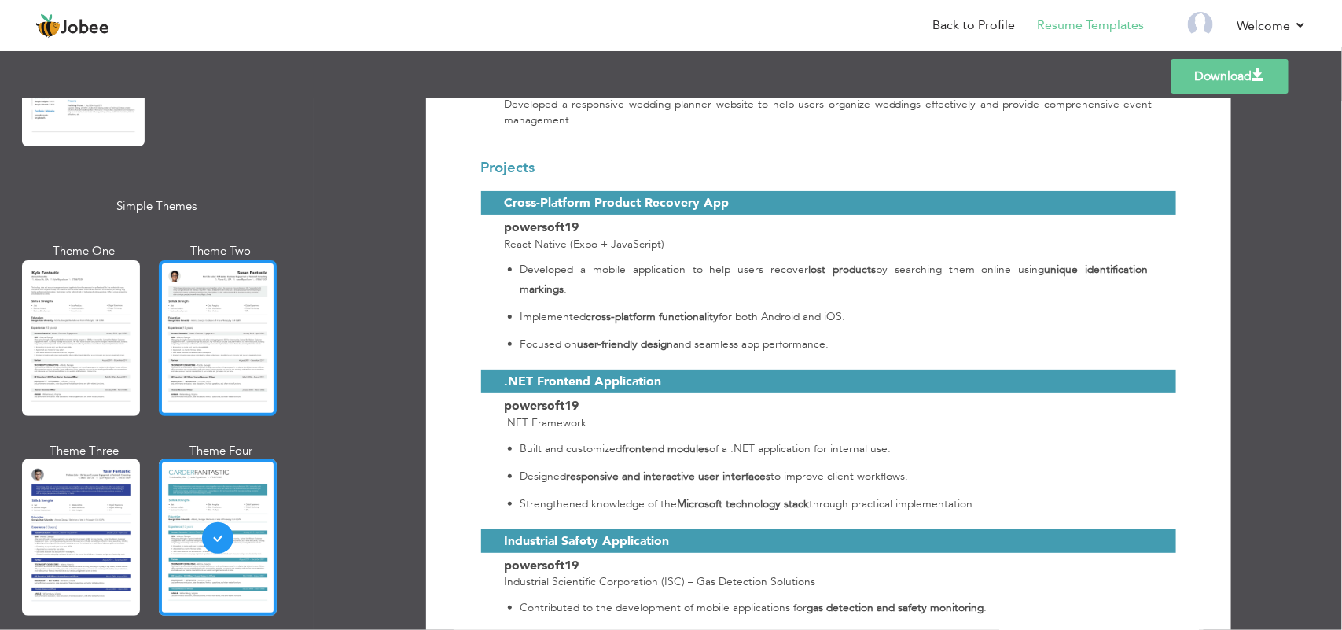
click at [230, 332] on div at bounding box center [218, 338] width 118 height 156
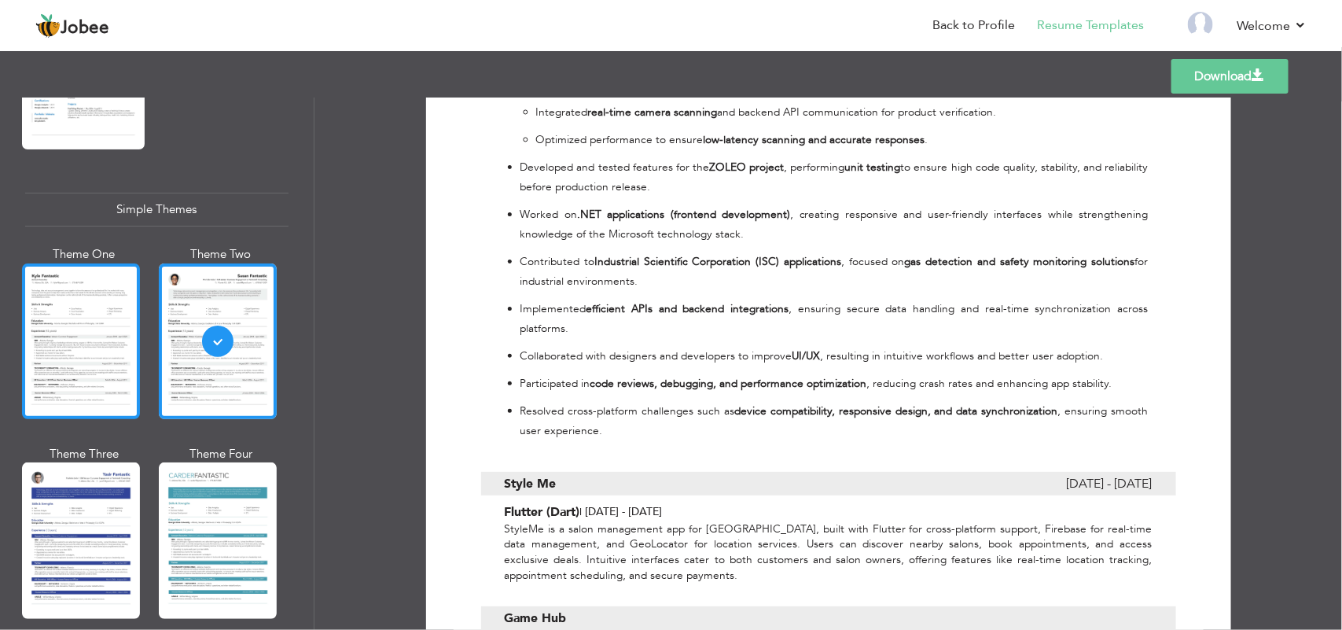
scroll to position [2678, 0]
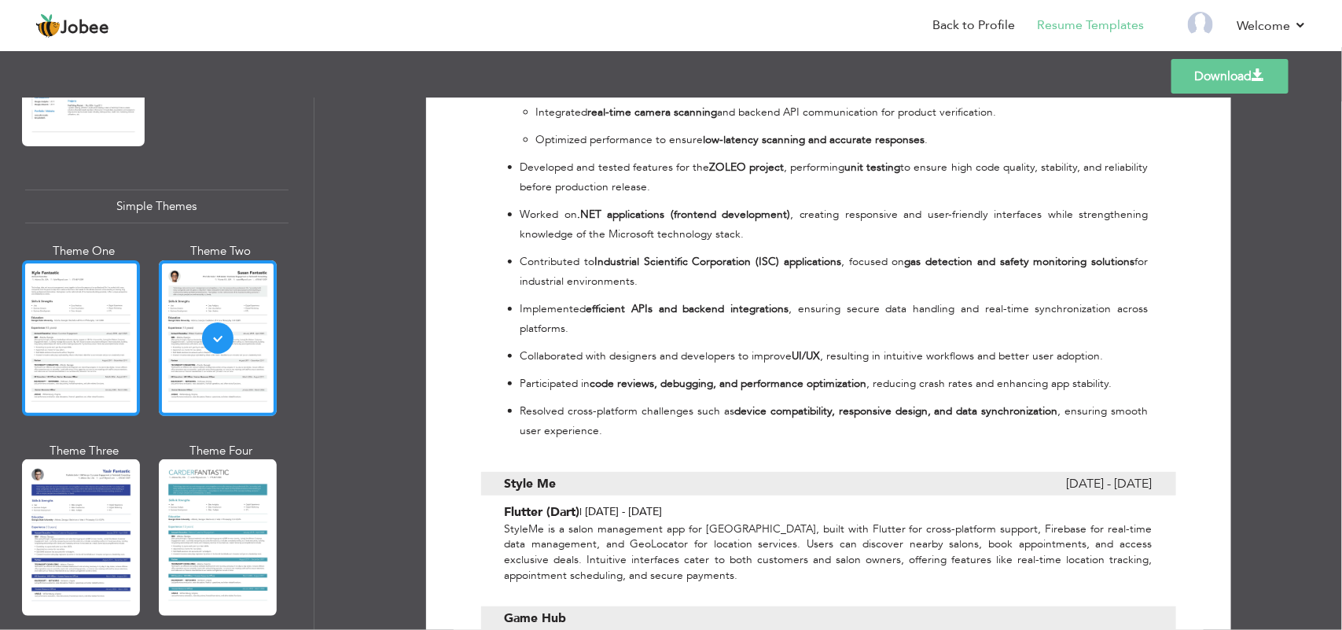
click at [93, 340] on div at bounding box center [81, 338] width 118 height 156
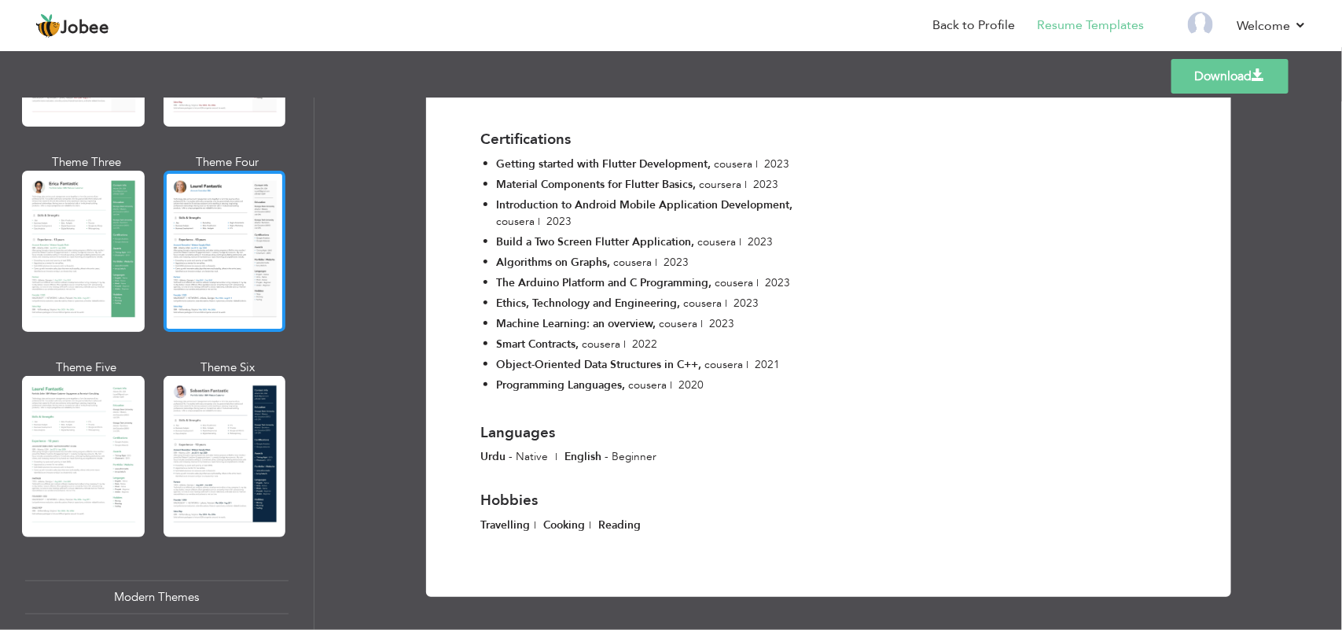
scroll to position [0, 0]
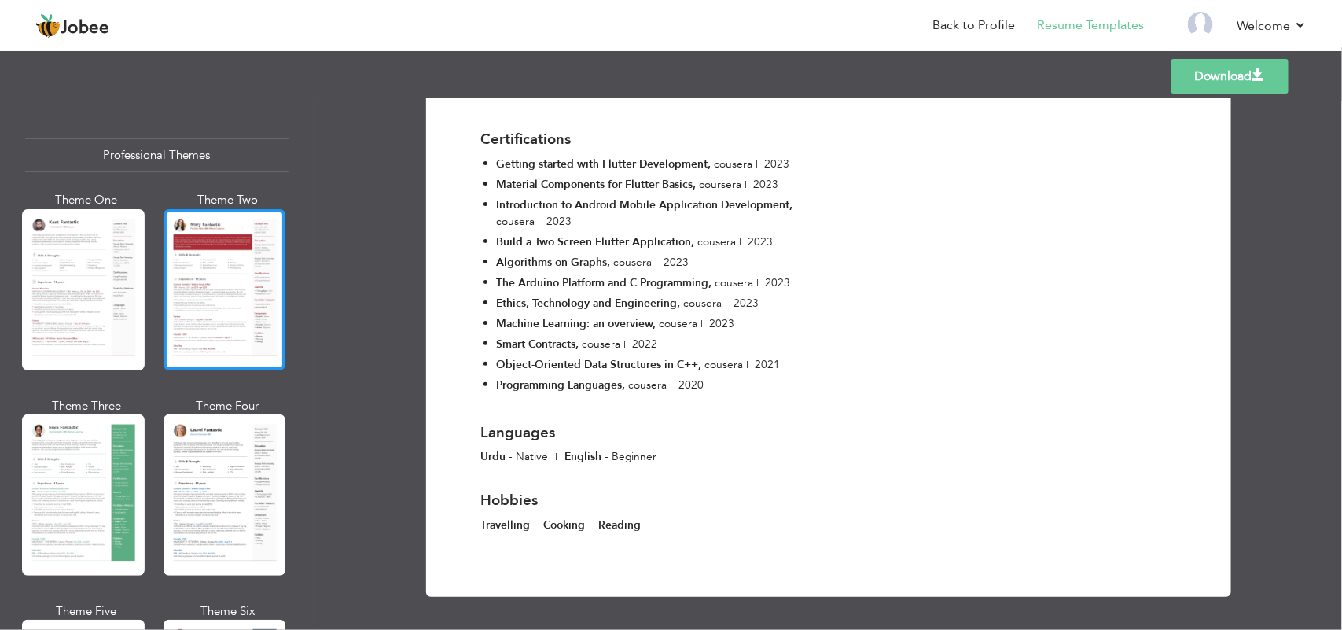
click at [211, 291] on div at bounding box center [224, 289] width 123 height 161
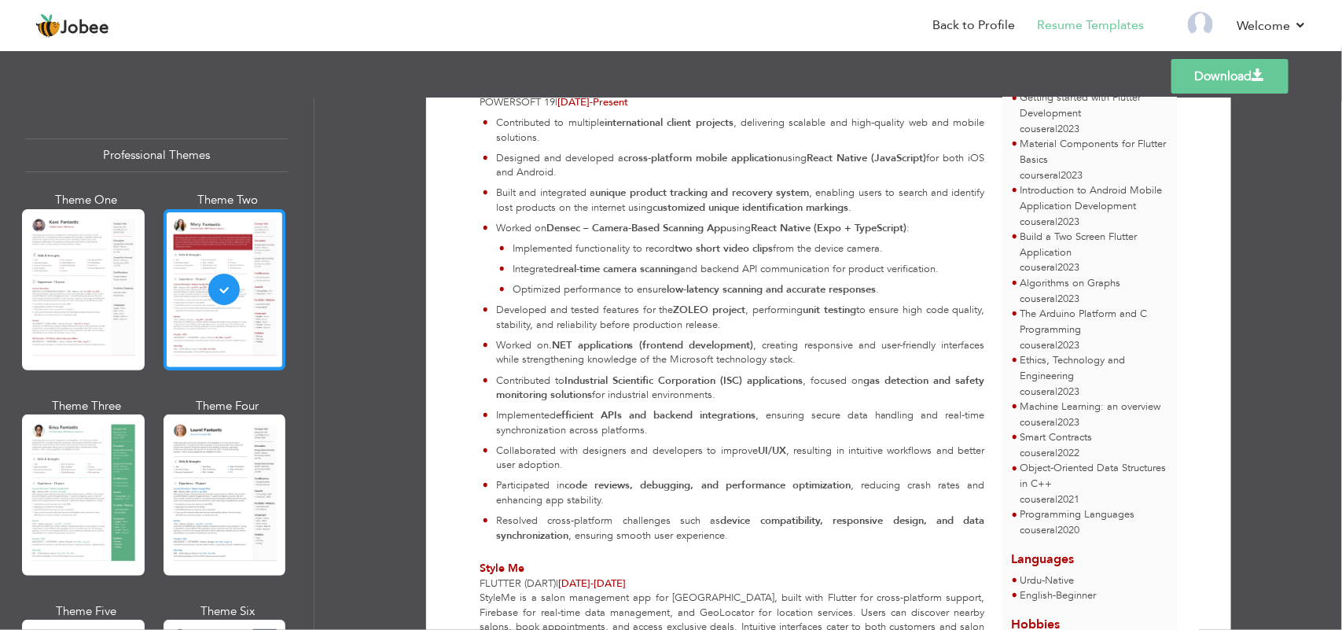
scroll to position [197, 0]
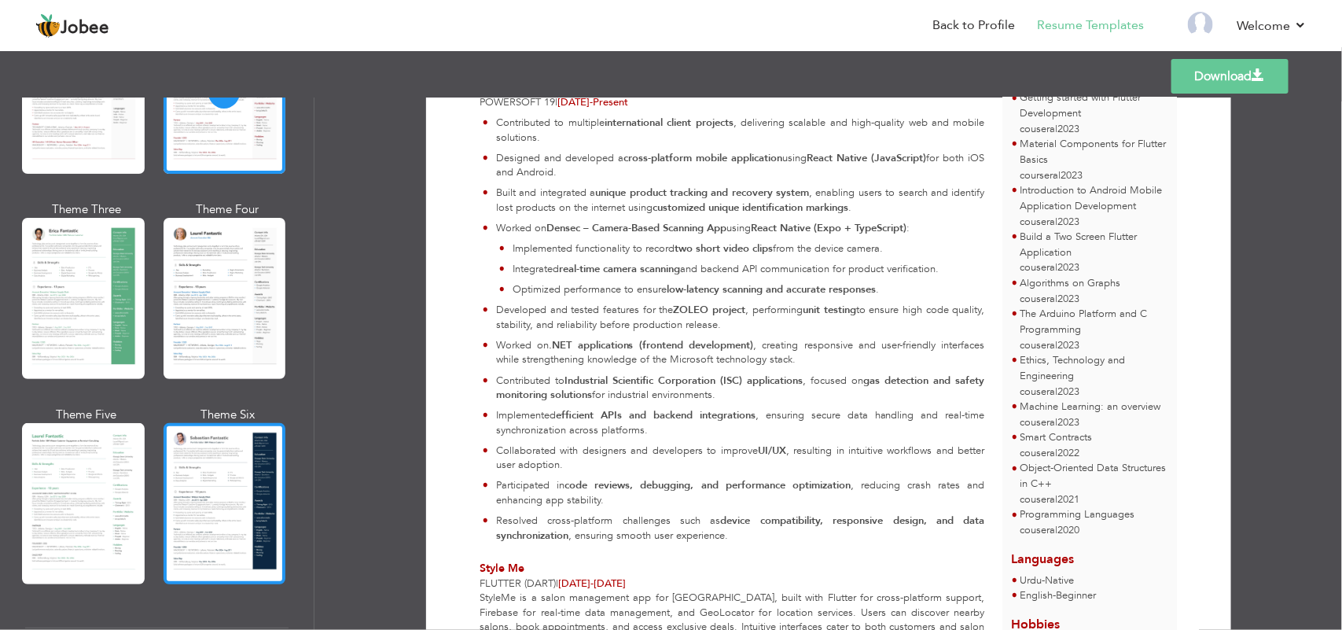
click at [183, 432] on div at bounding box center [224, 503] width 123 height 161
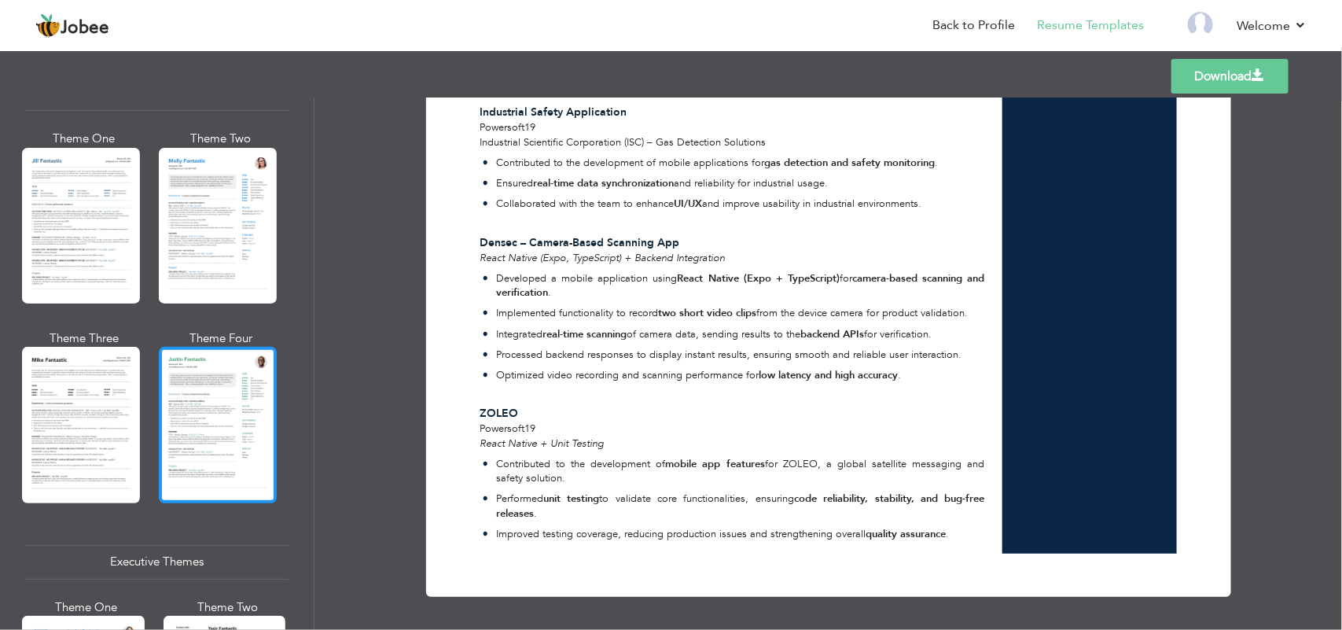
scroll to position [786, 0]
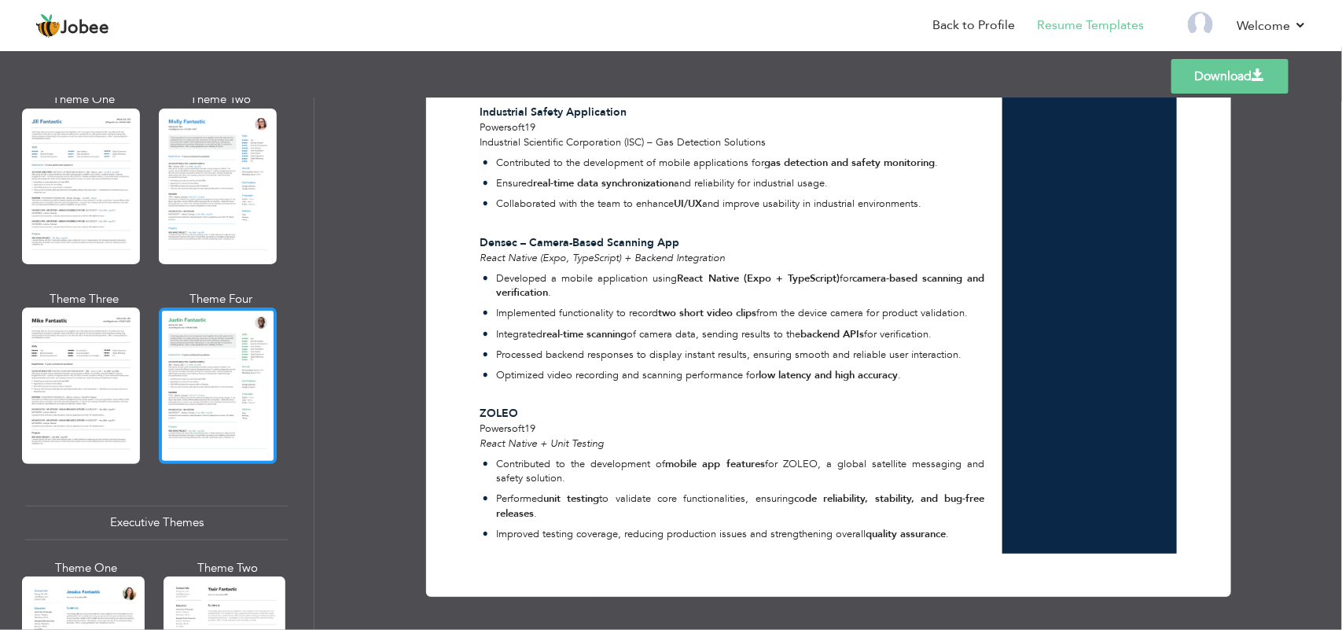
click at [228, 363] on div at bounding box center [218, 385] width 118 height 156
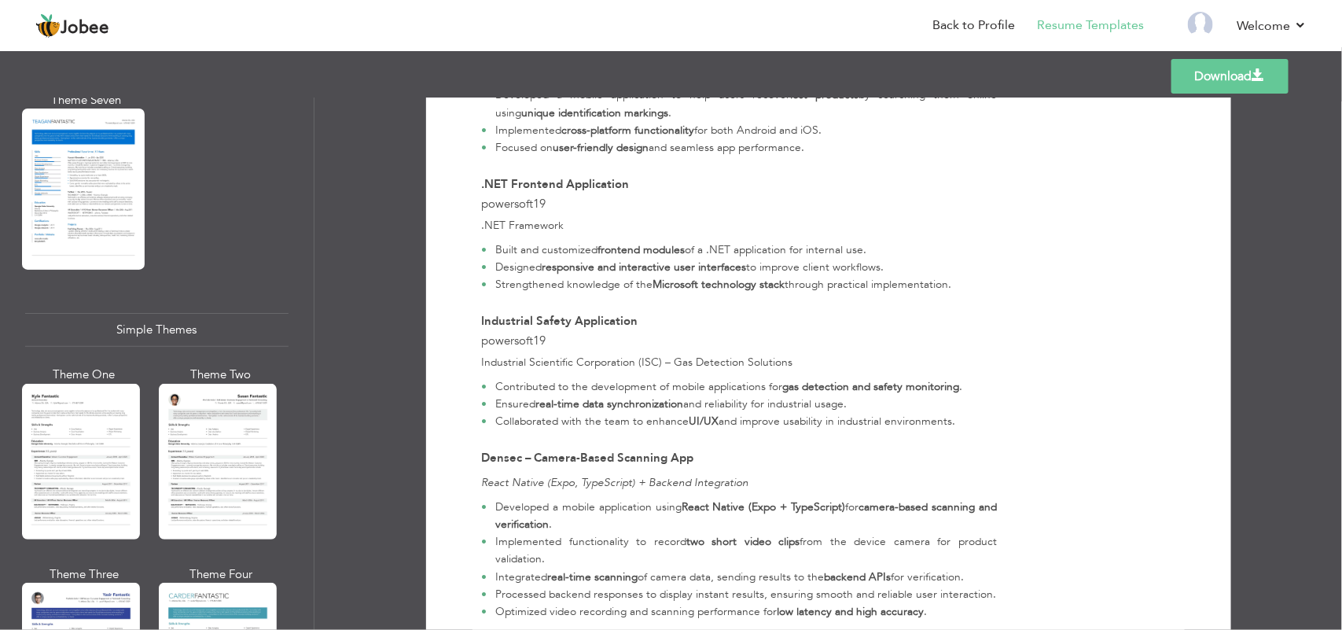
scroll to position [2678, 0]
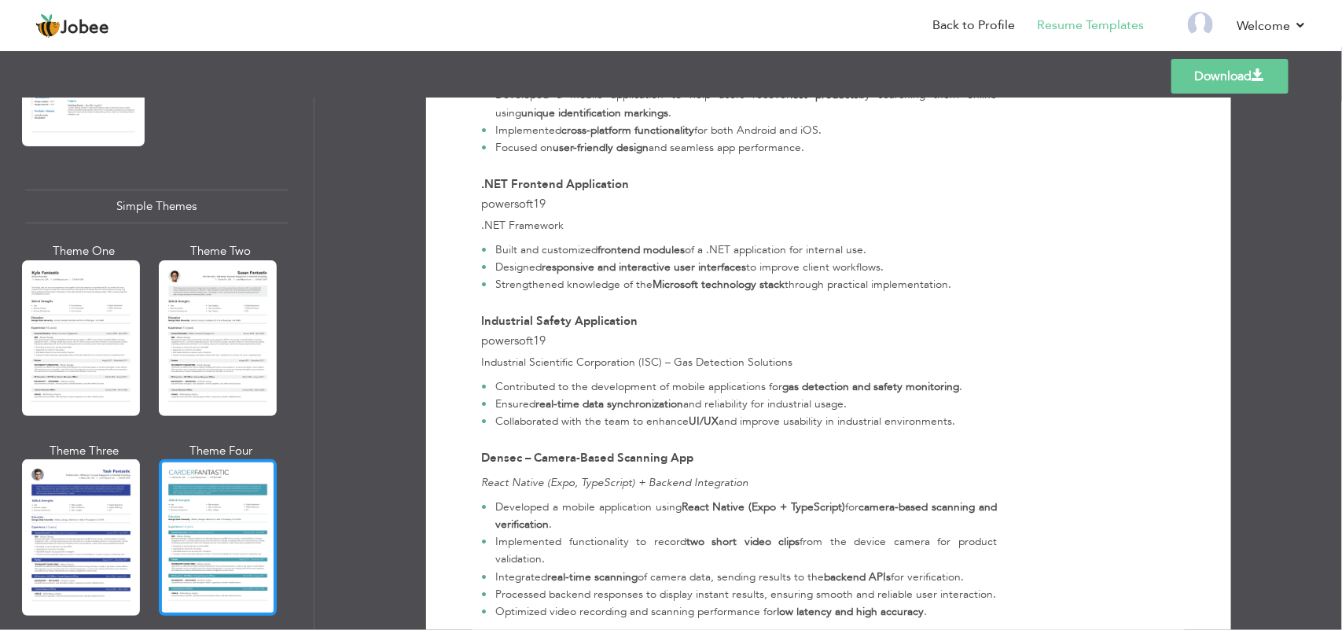
click at [183, 492] on div at bounding box center [218, 537] width 118 height 156
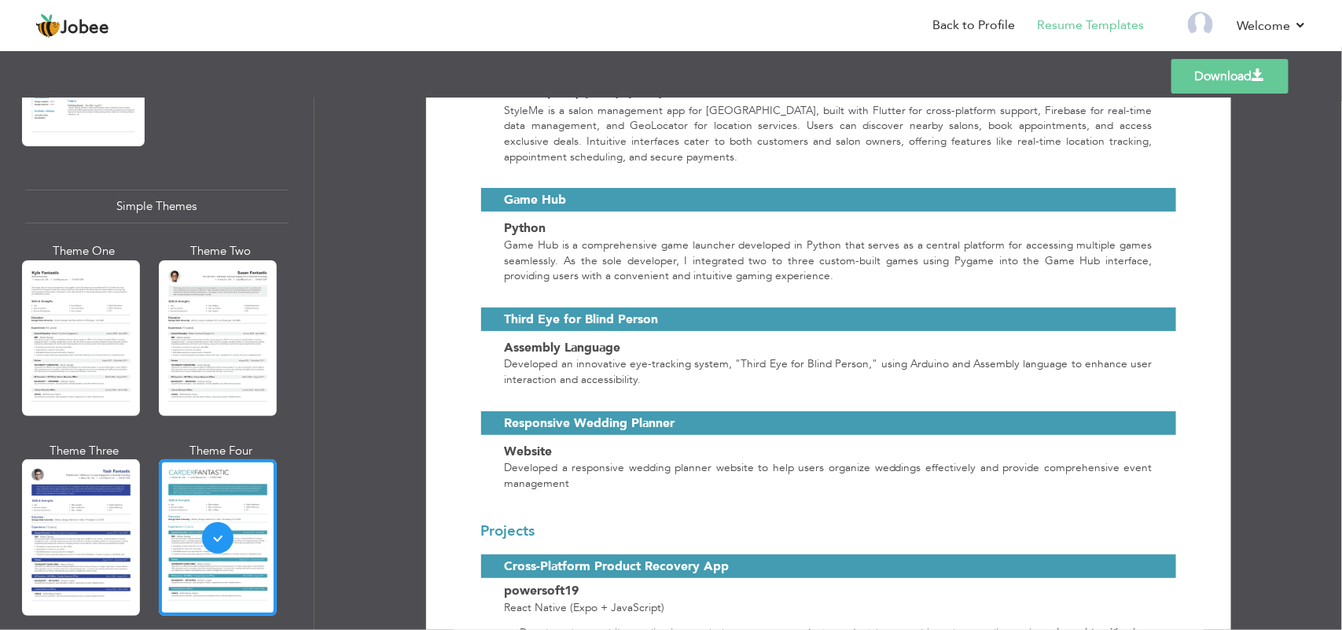
scroll to position [1179, 0]
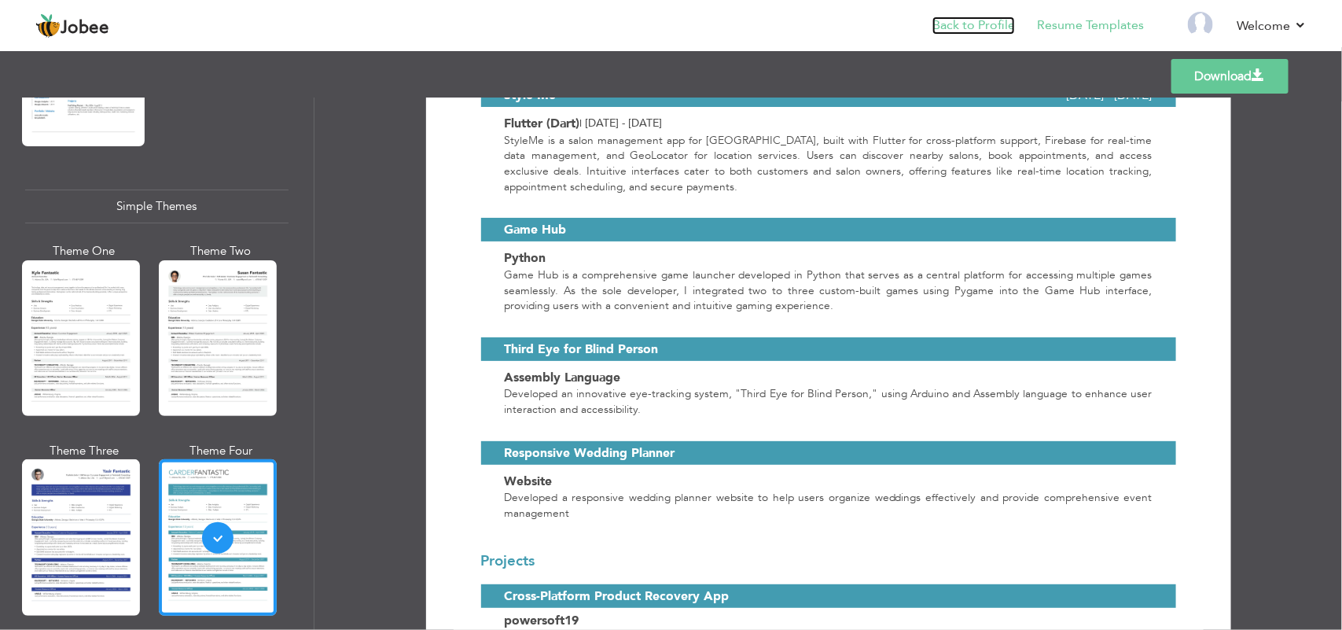
click at [946, 25] on link "Back to Profile" at bounding box center [973, 26] width 83 height 18
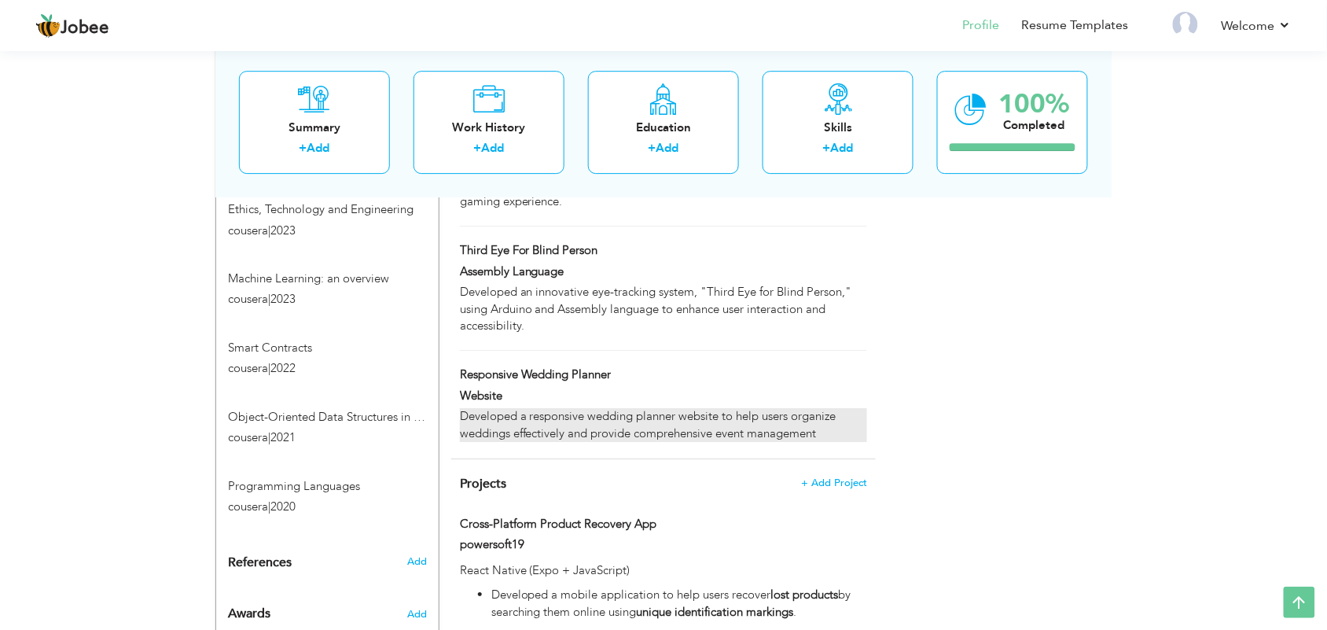
scroll to position [1081, 0]
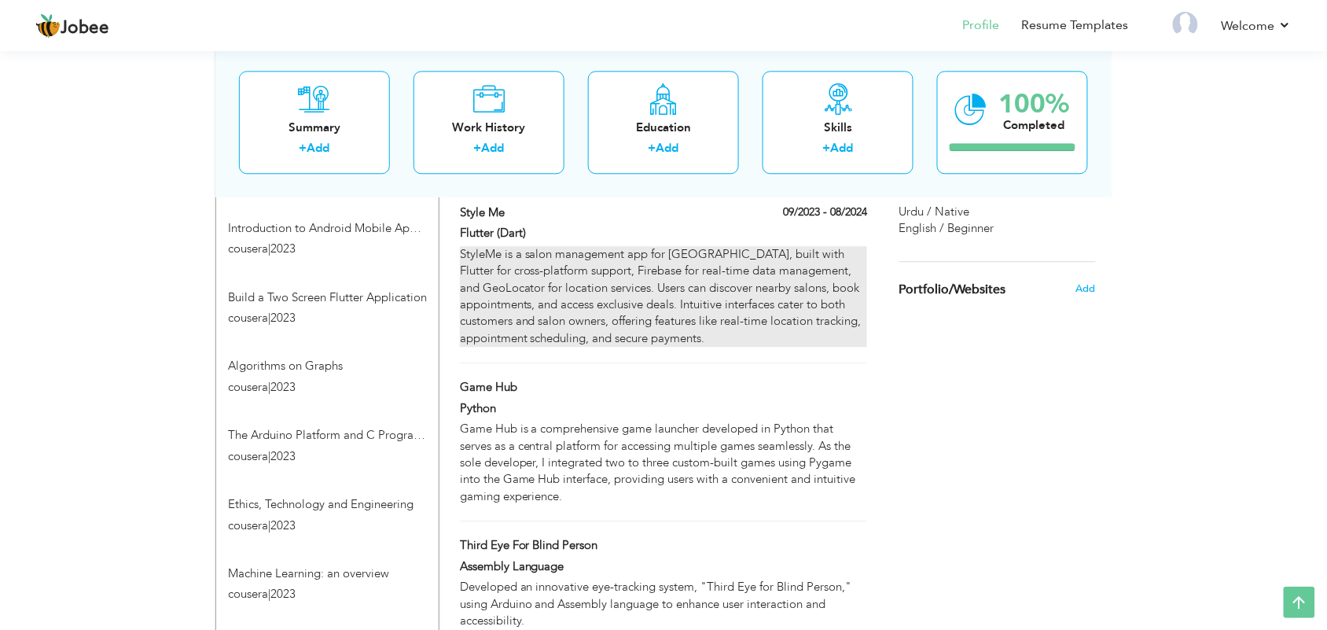
click at [694, 275] on div "StyleMe is a salon management app for [GEOGRAPHIC_DATA], built with Flutter for…" at bounding box center [663, 296] width 407 height 101
type input "Style Me"
type input "Flutter (Dart)"
type input "09/2023"
type input "08/2024"
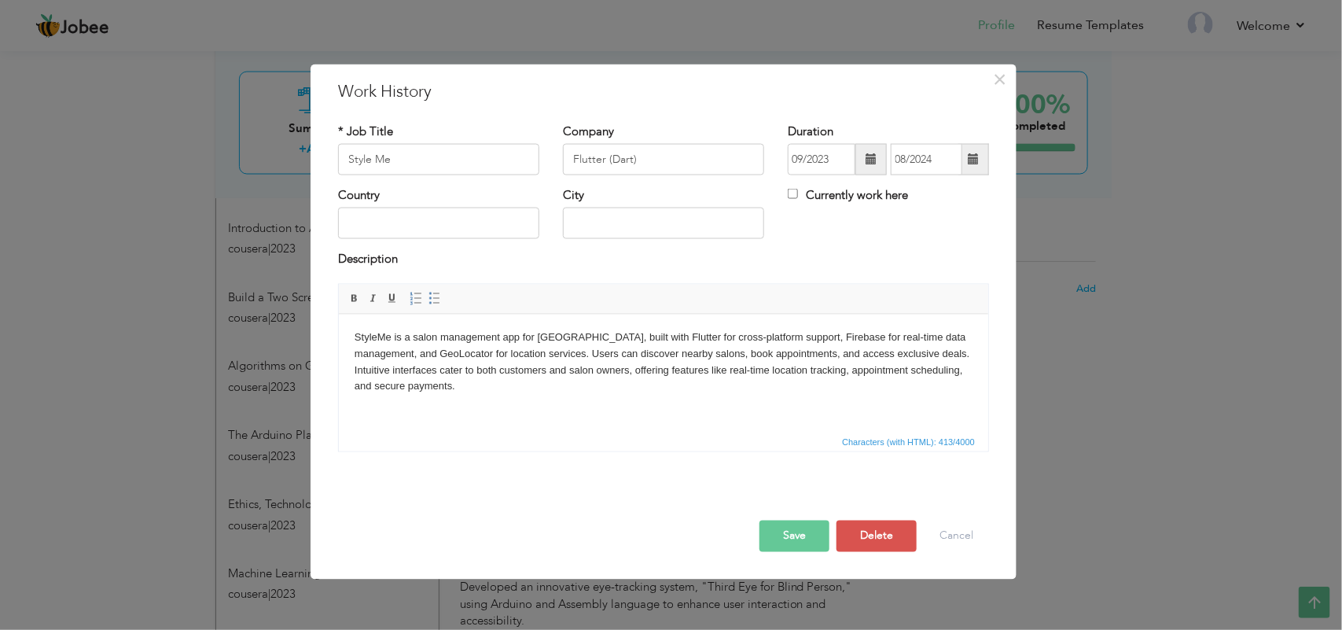
click at [575, 330] on body "StyleMe is a salon management app for [GEOGRAPHIC_DATA], built with Flutter for…" at bounding box center [663, 361] width 618 height 65
click at [787, 534] on button "Save" at bounding box center [794, 535] width 70 height 31
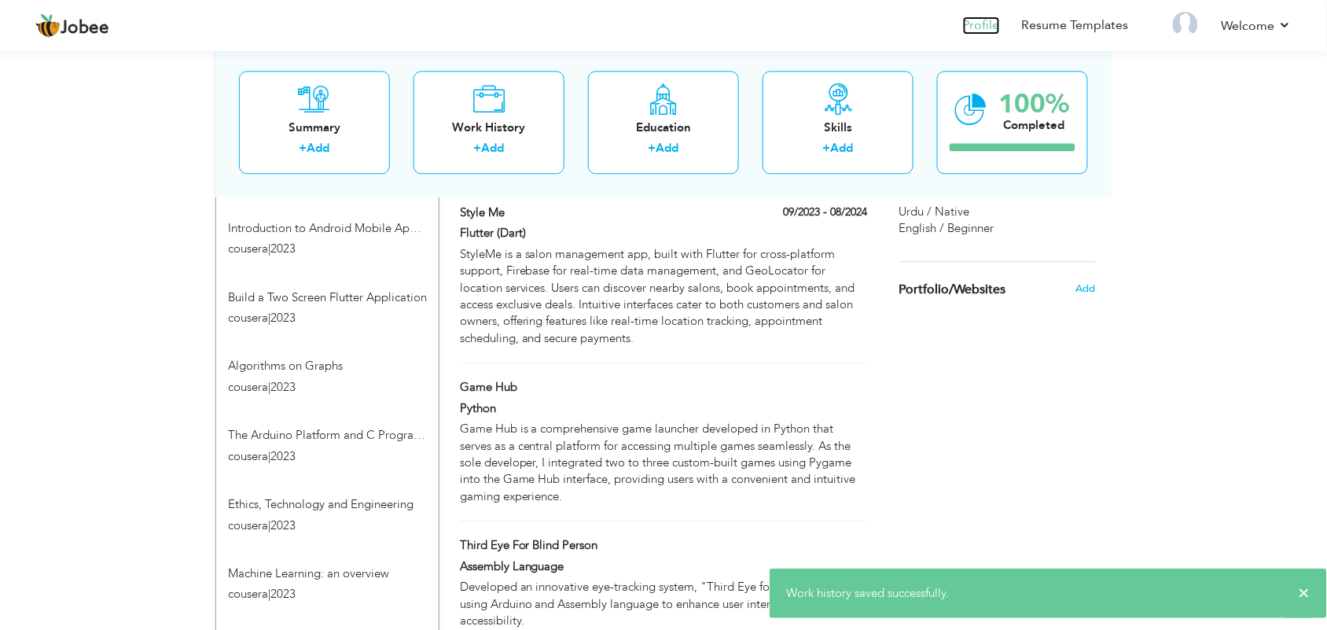
click at [985, 28] on link "Profile" at bounding box center [981, 26] width 37 height 18
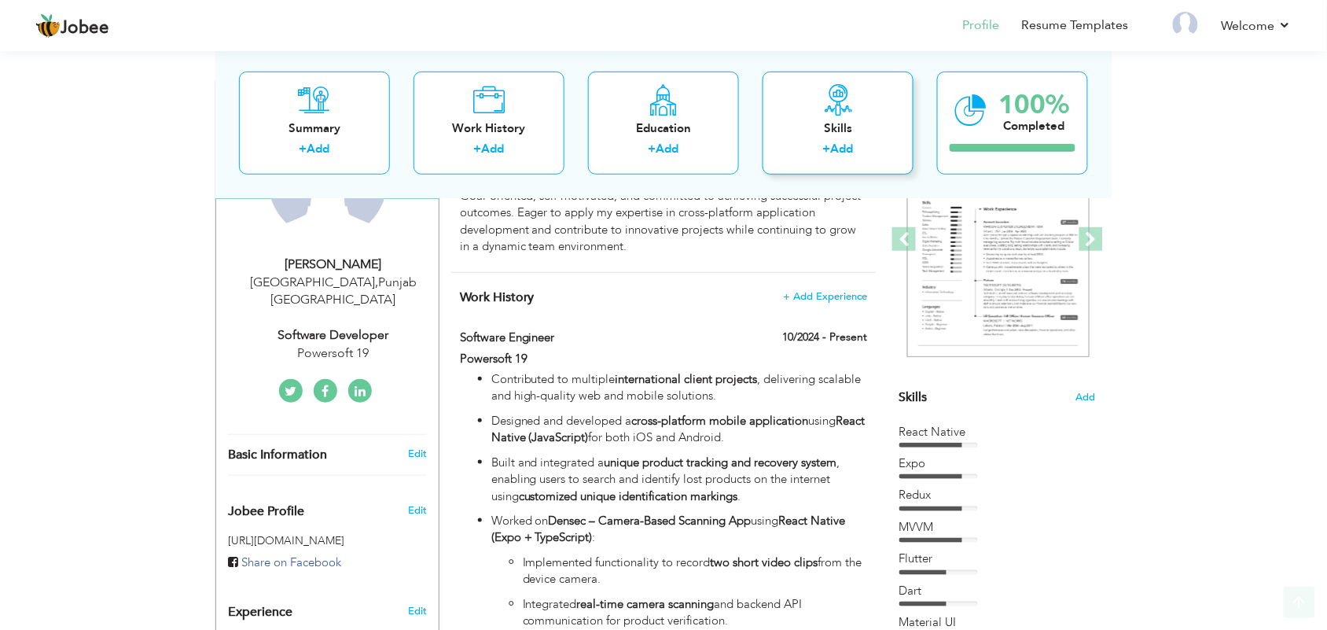
scroll to position [295, 0]
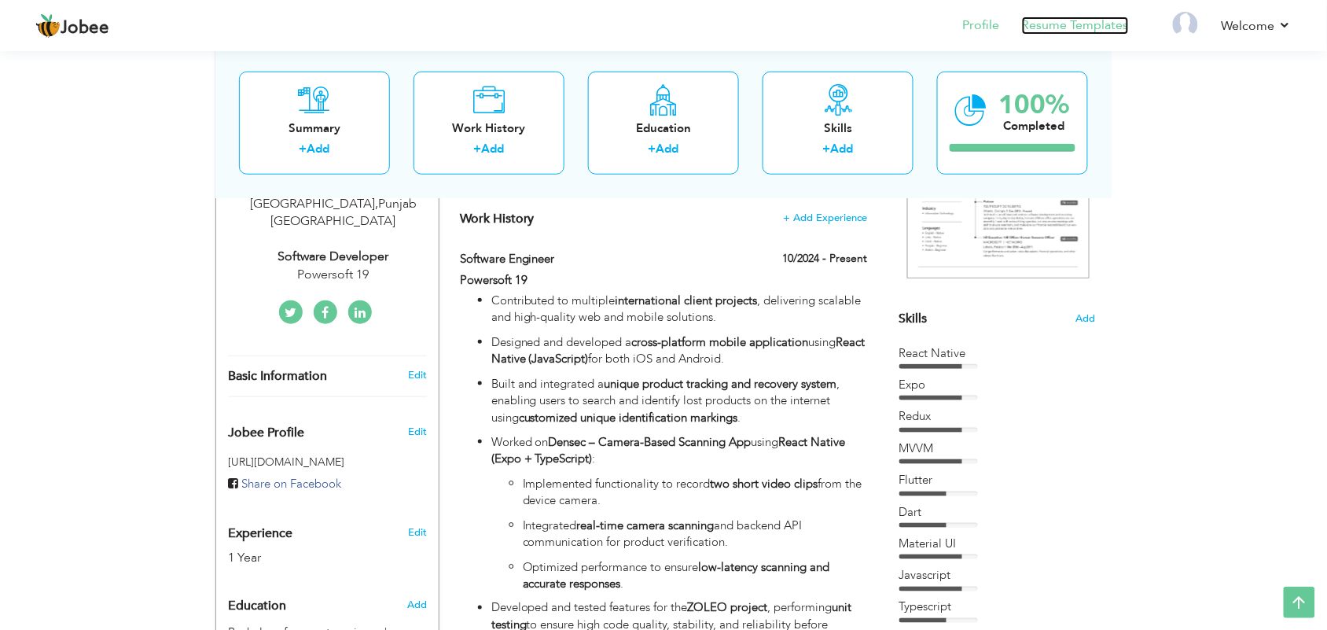
click at [1065, 17] on link "Resume Templates" at bounding box center [1075, 26] width 107 height 18
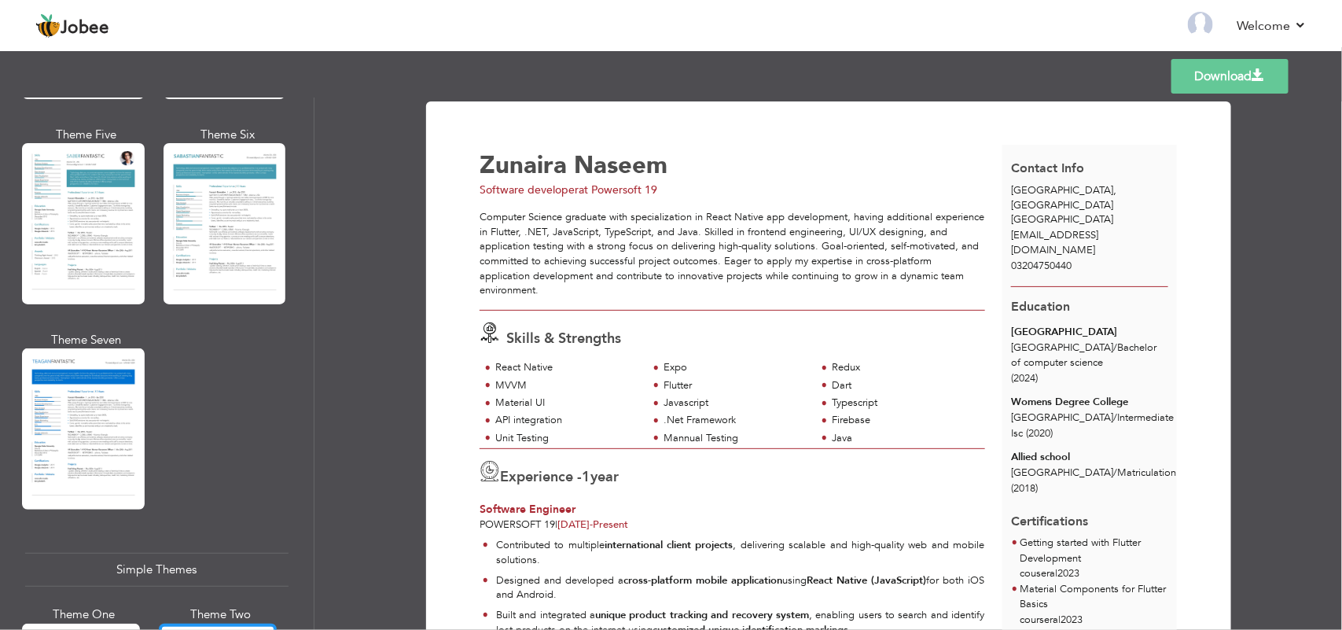
scroll to position [2678, 0]
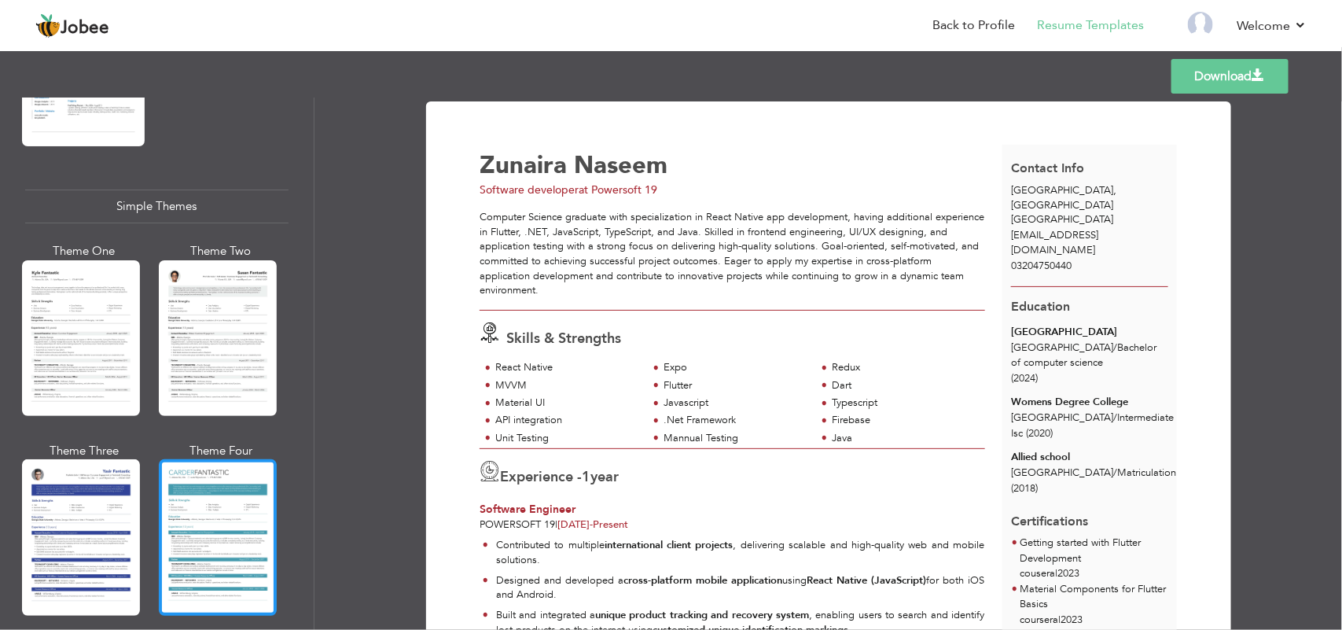
click at [202, 461] on div at bounding box center [218, 537] width 118 height 156
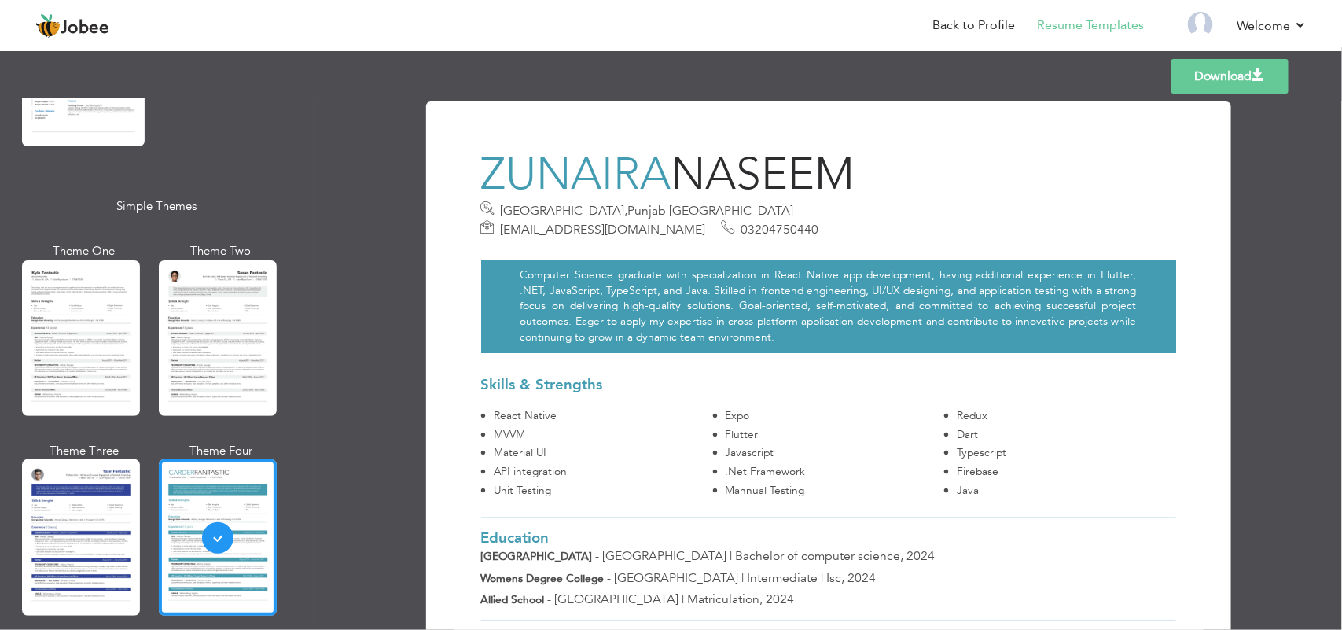
click at [1219, 79] on link "Download" at bounding box center [1229, 76] width 117 height 35
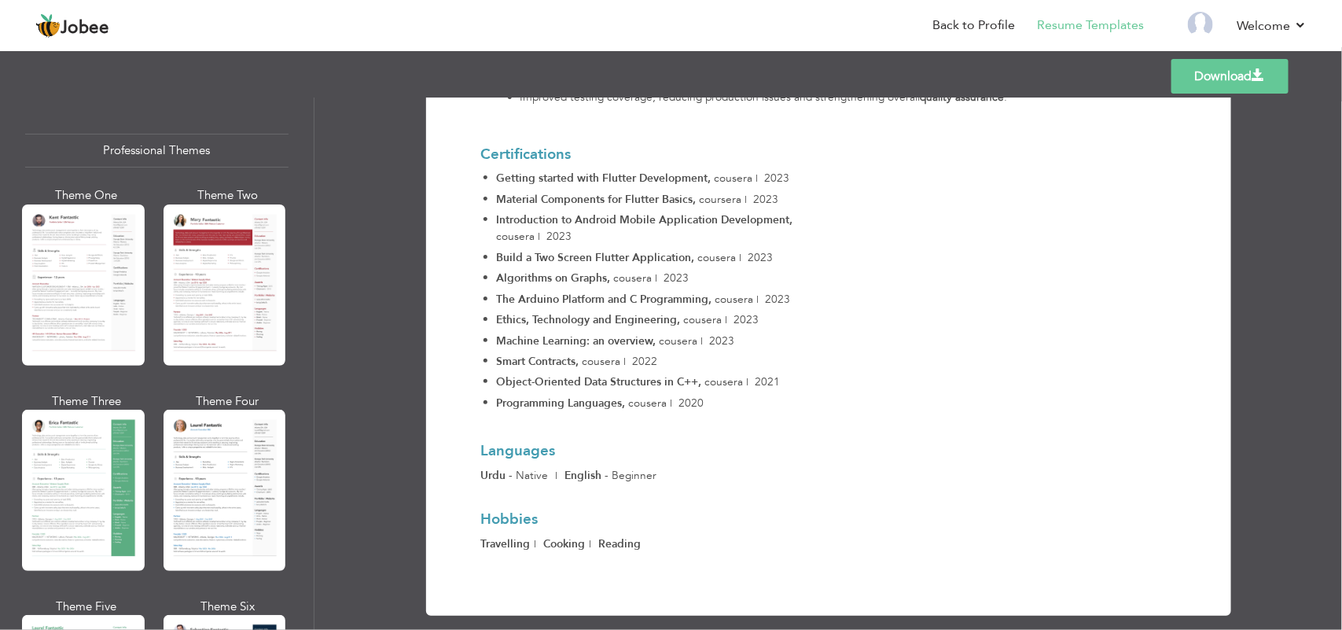
scroll to position [0, 0]
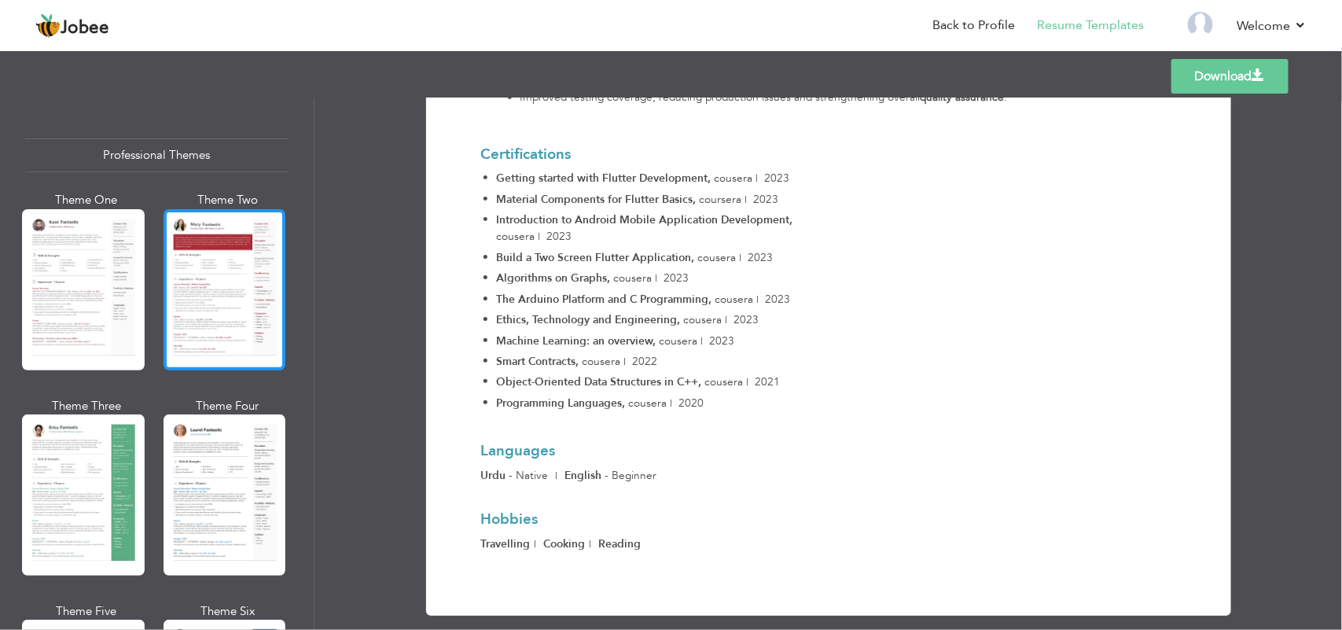
click at [182, 354] on div at bounding box center [224, 289] width 123 height 161
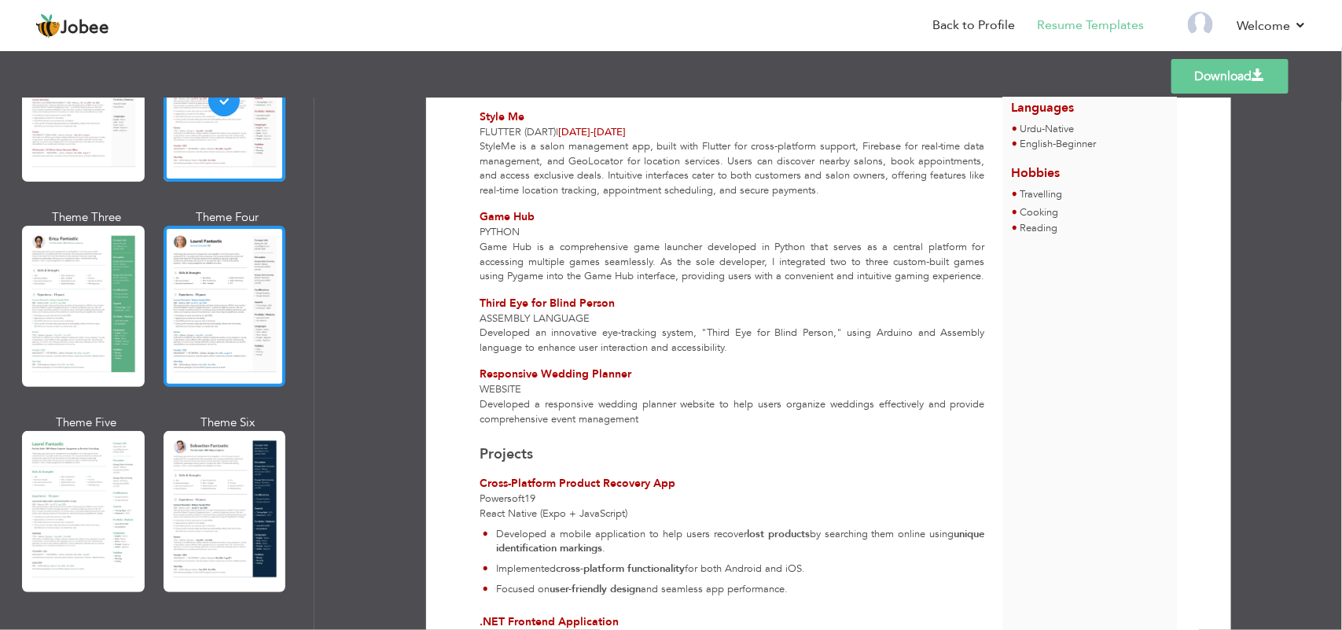
scroll to position [197, 0]
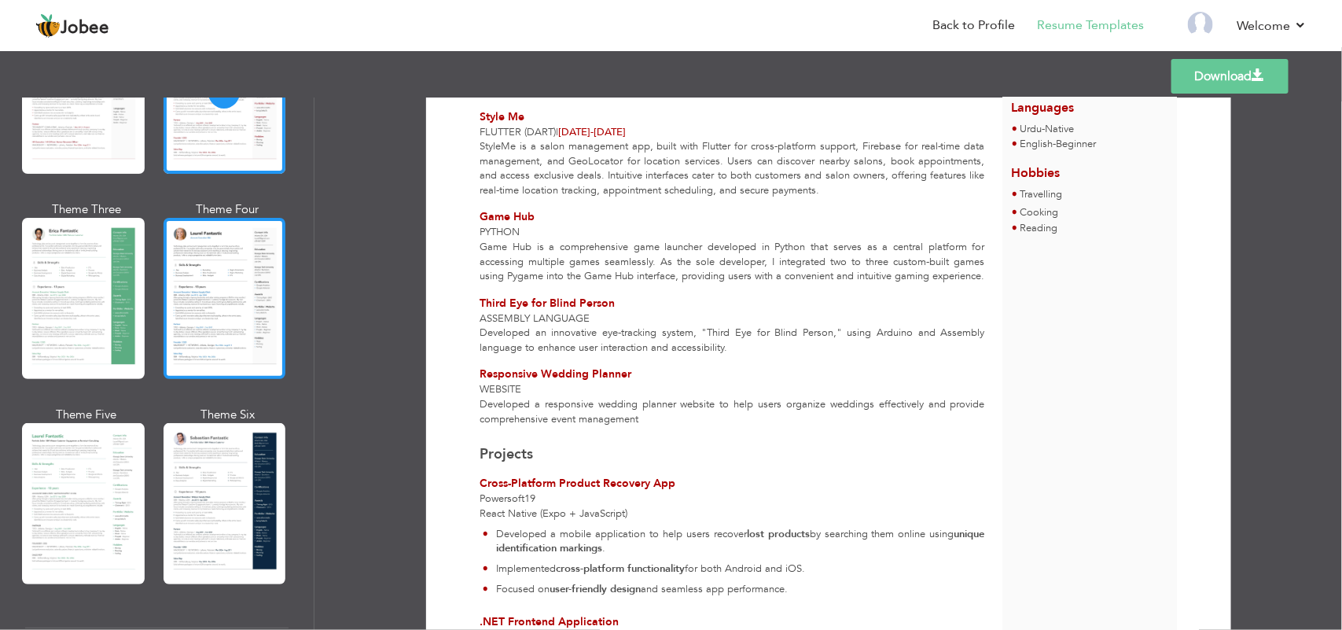
click at [222, 295] on div at bounding box center [224, 298] width 123 height 161
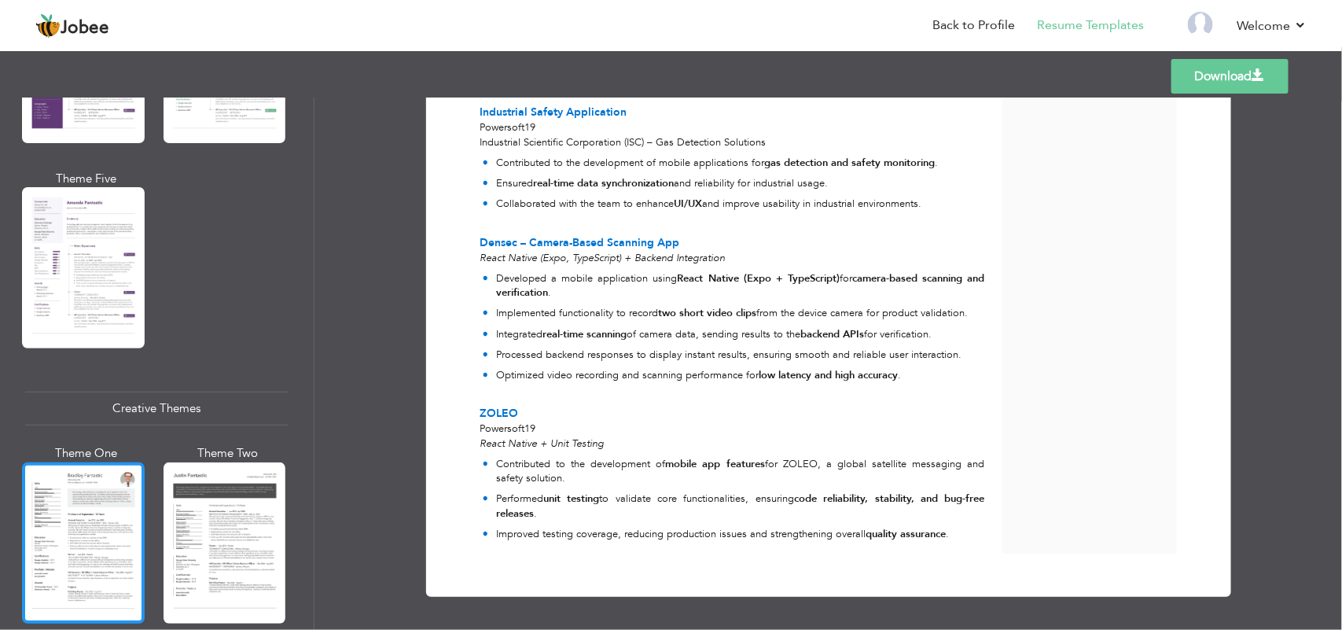
scroll to position [1867, 0]
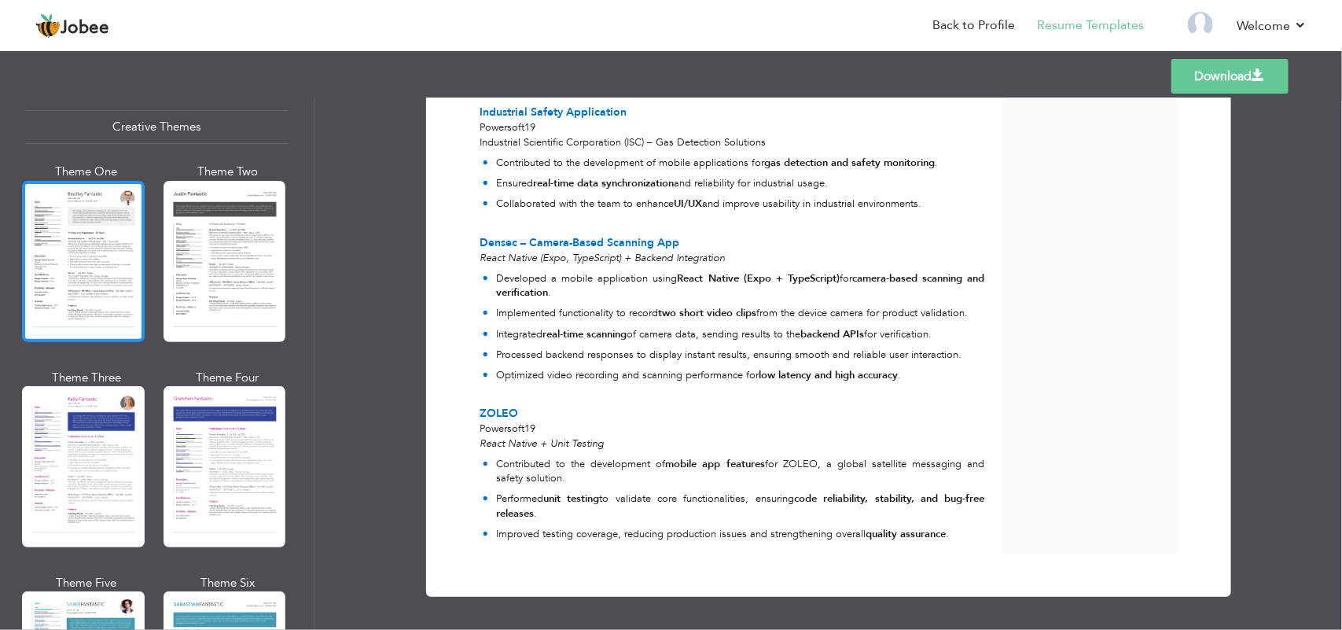
click at [79, 275] on div at bounding box center [83, 261] width 123 height 161
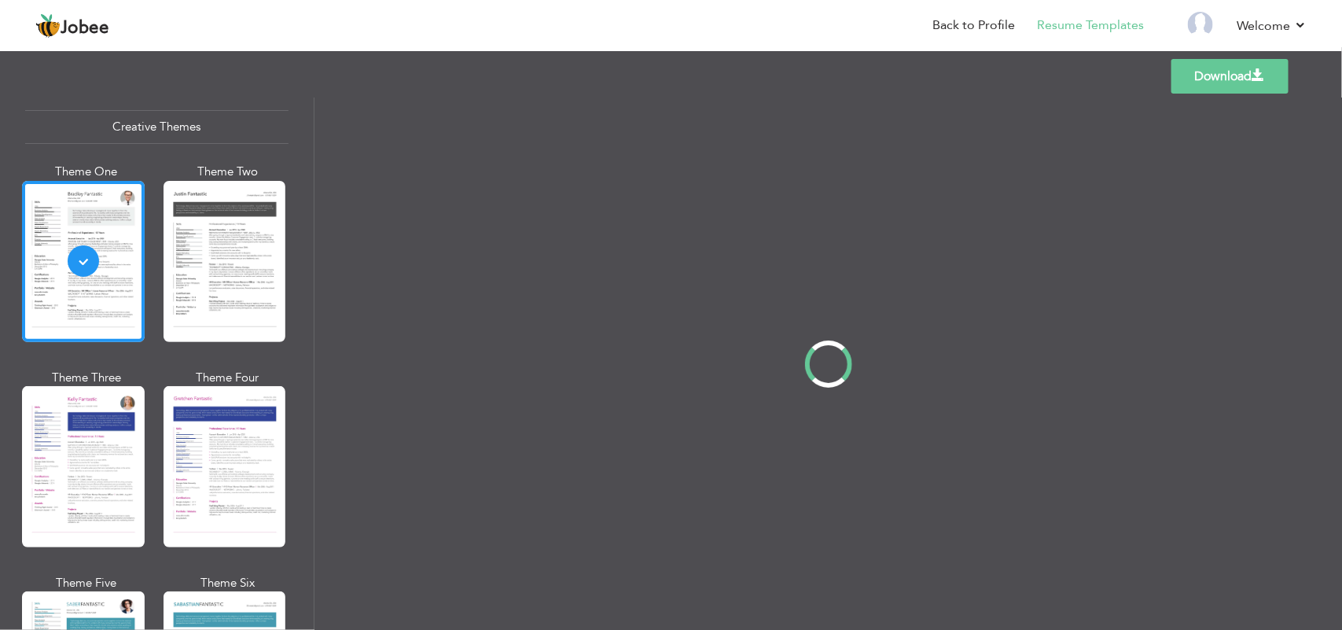
scroll to position [0, 0]
click at [65, 430] on div at bounding box center [83, 466] width 123 height 161
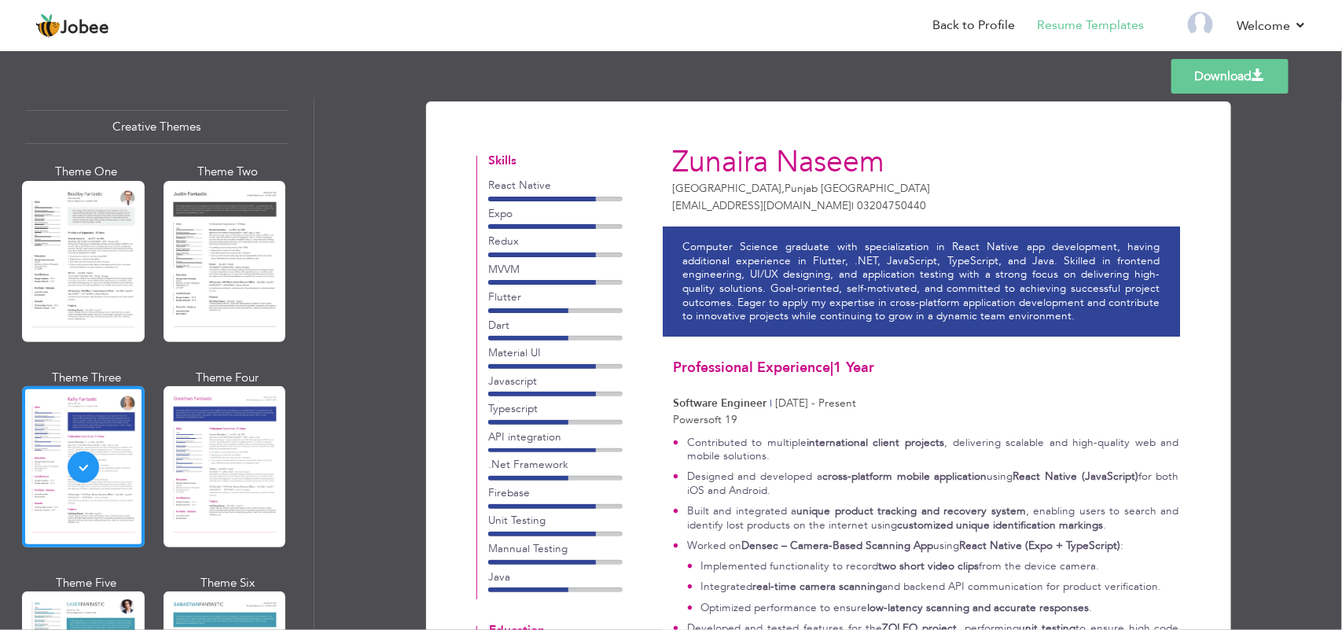
click at [81, 270] on div at bounding box center [83, 261] width 123 height 161
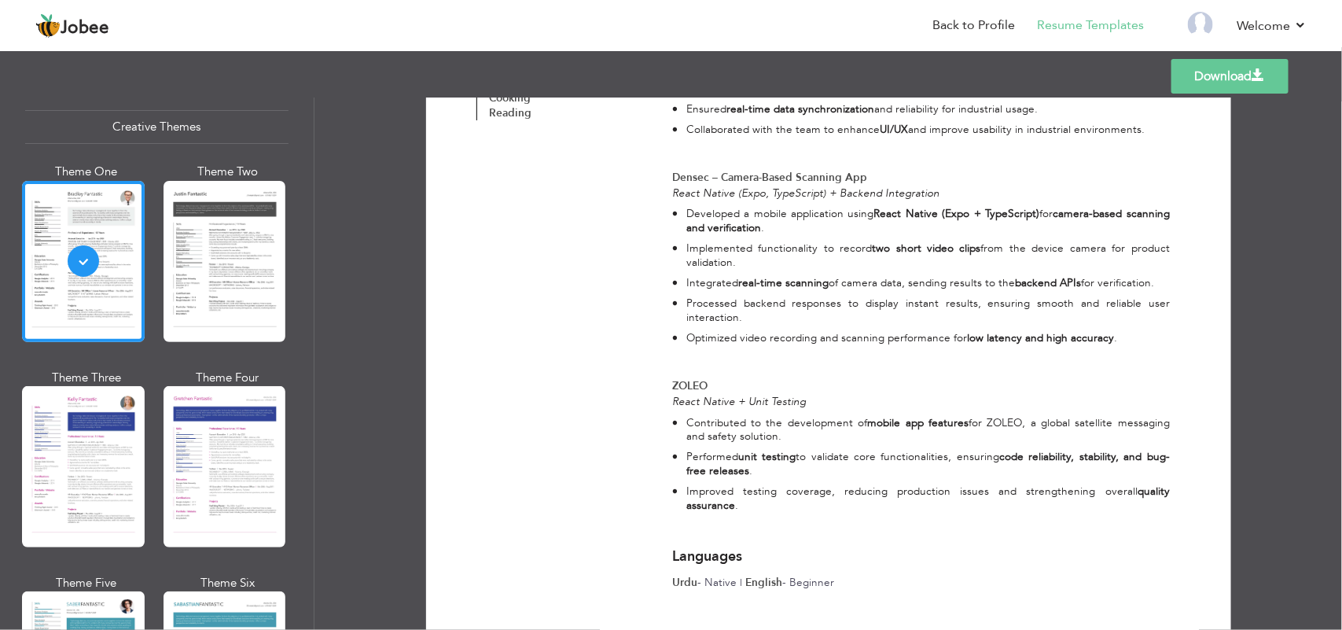
scroll to position [1559, 0]
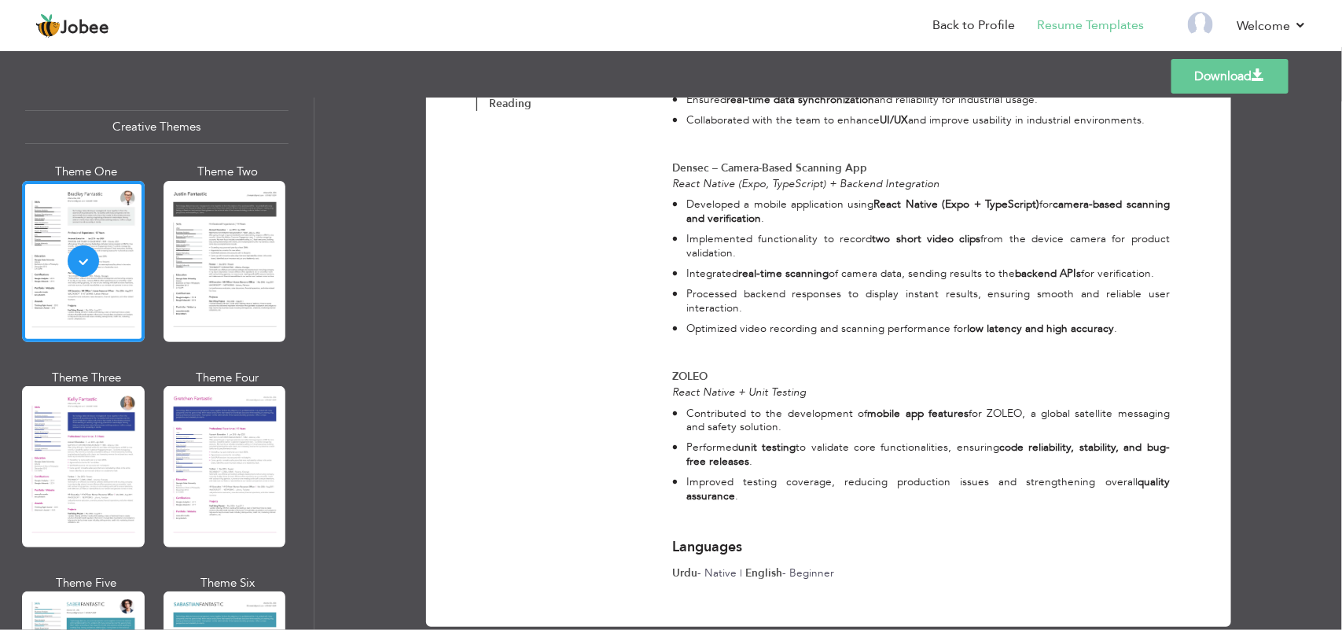
click at [1196, 79] on link "Download" at bounding box center [1229, 76] width 117 height 35
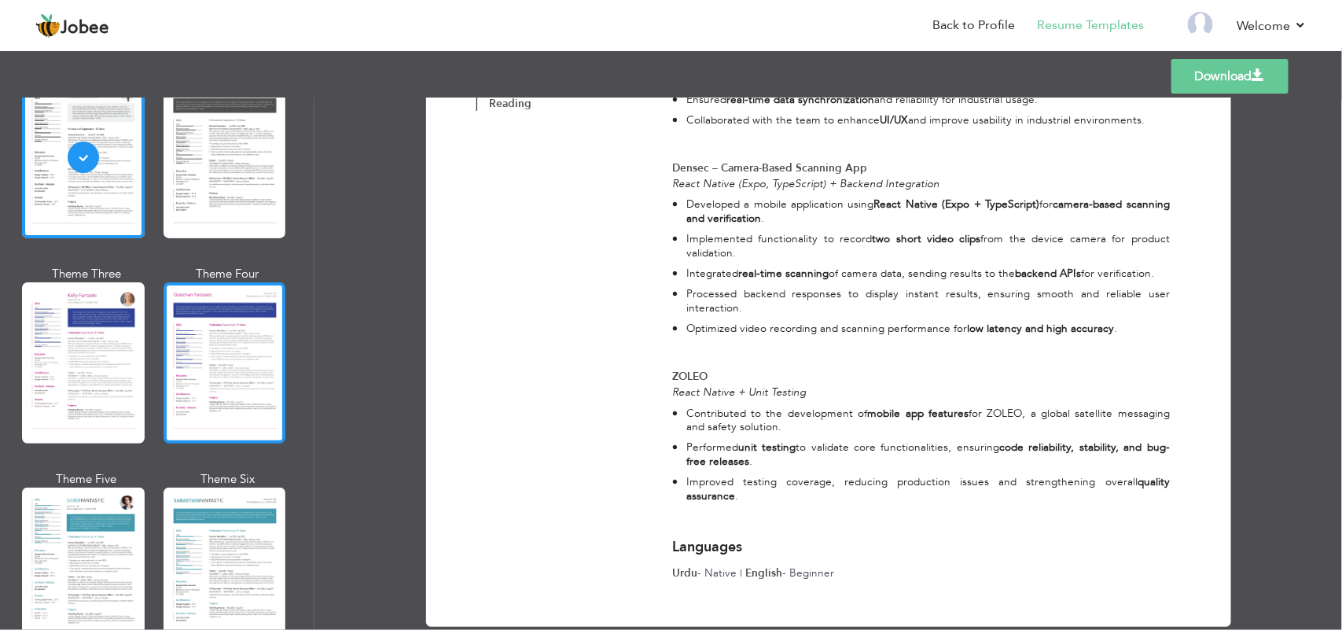
scroll to position [2162, 0]
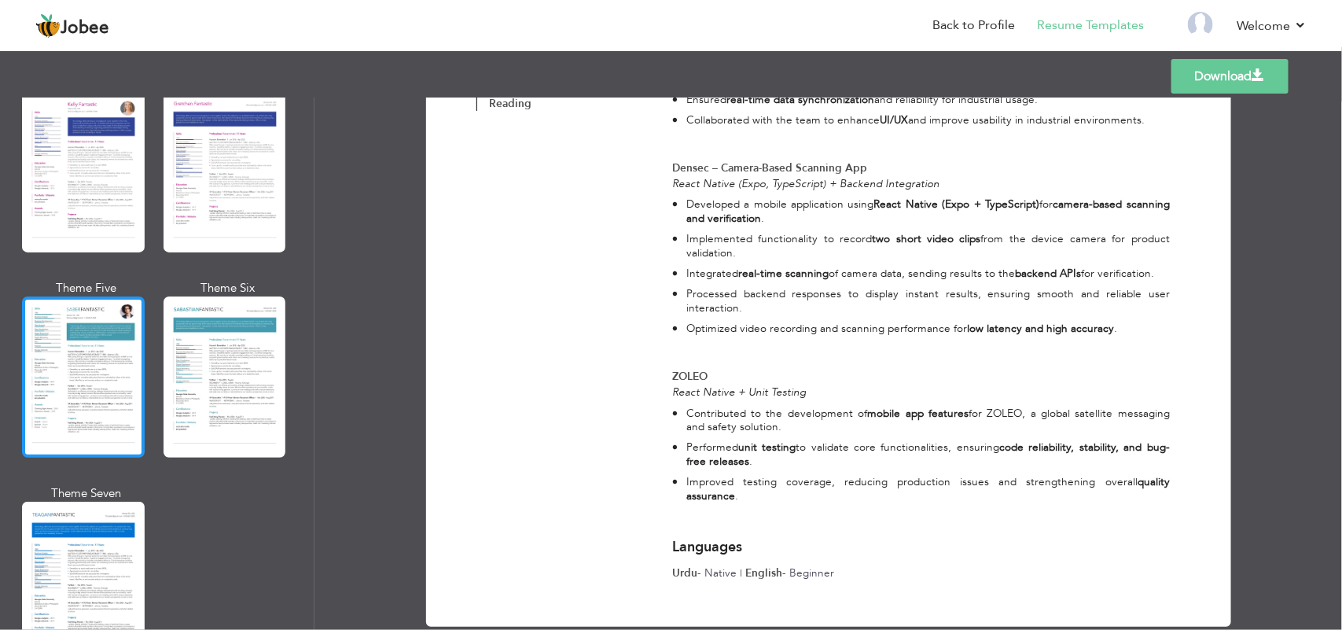
click at [84, 350] on div at bounding box center [83, 376] width 123 height 161
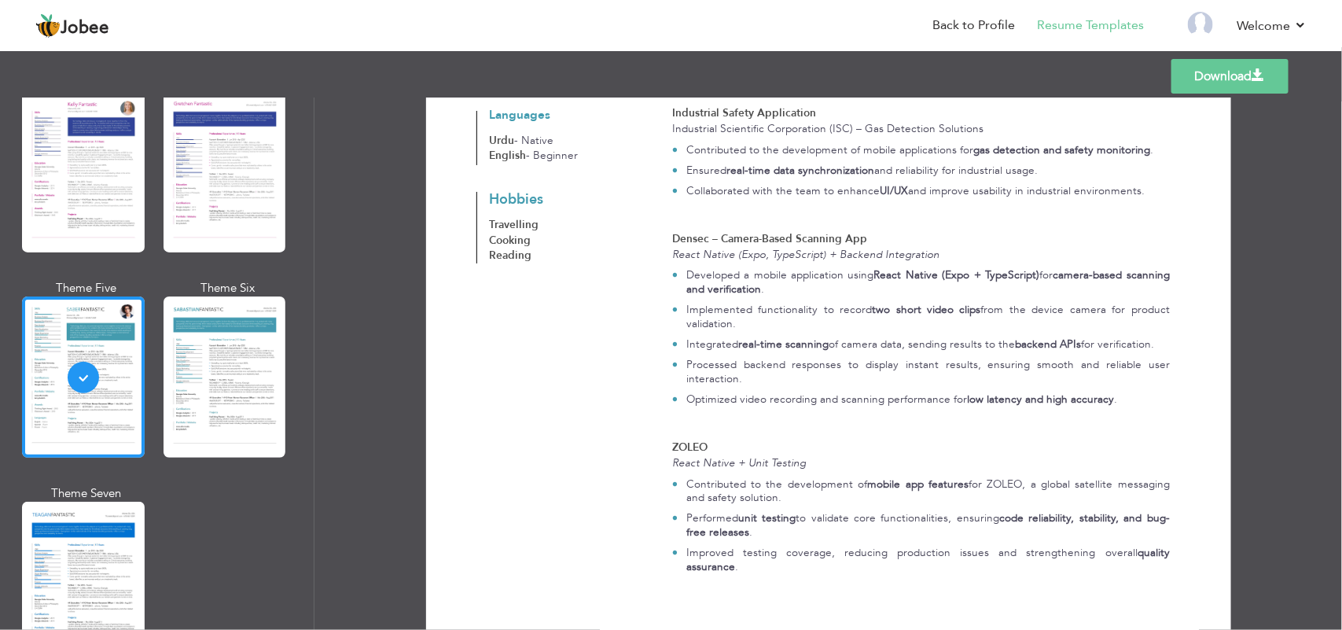
scroll to position [1495, 0]
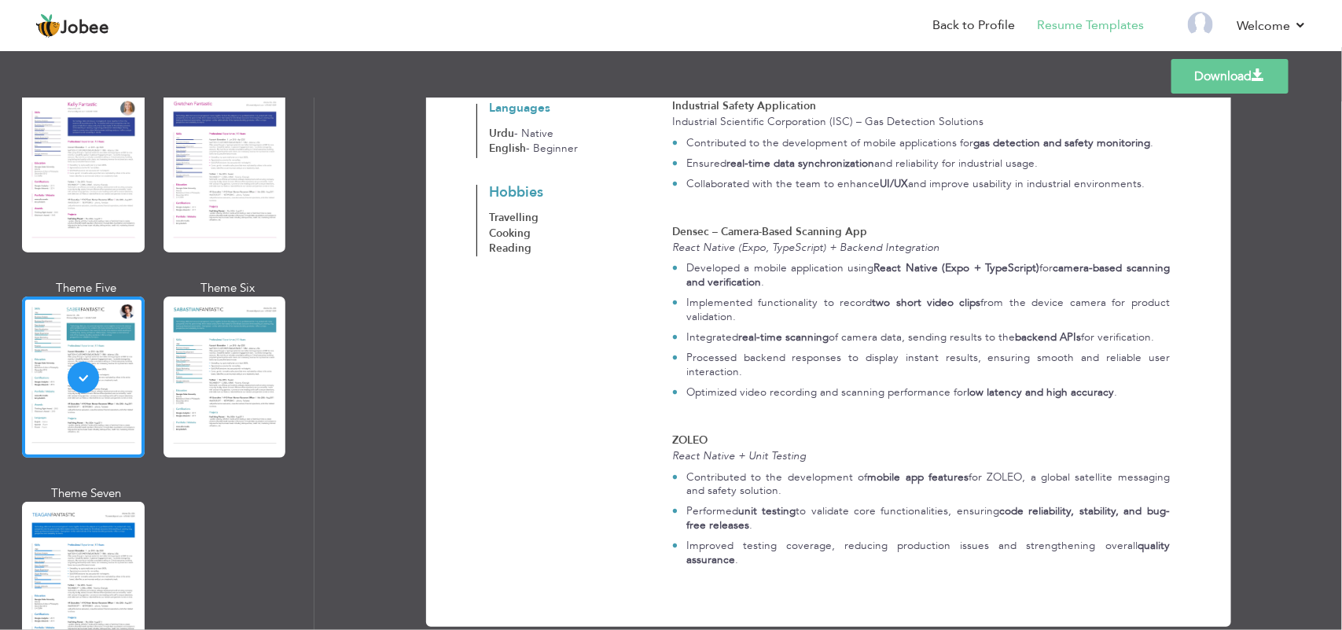
click at [1221, 83] on link "Download" at bounding box center [1229, 76] width 117 height 35
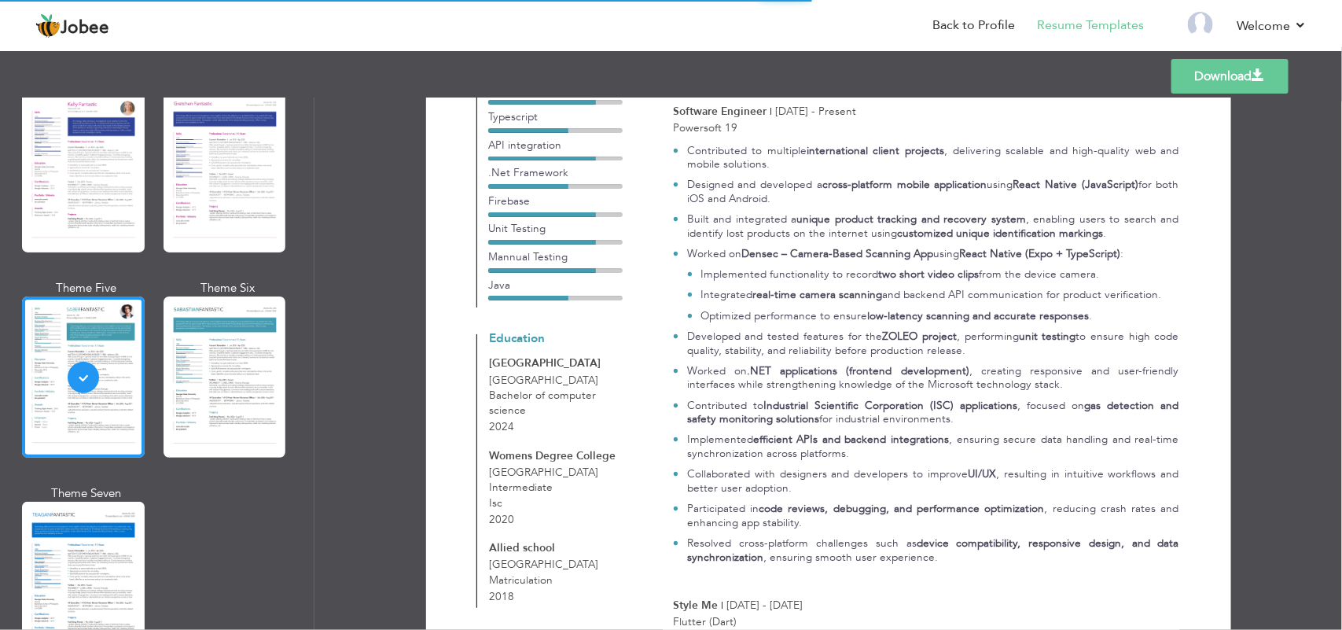
scroll to position [218, 0]
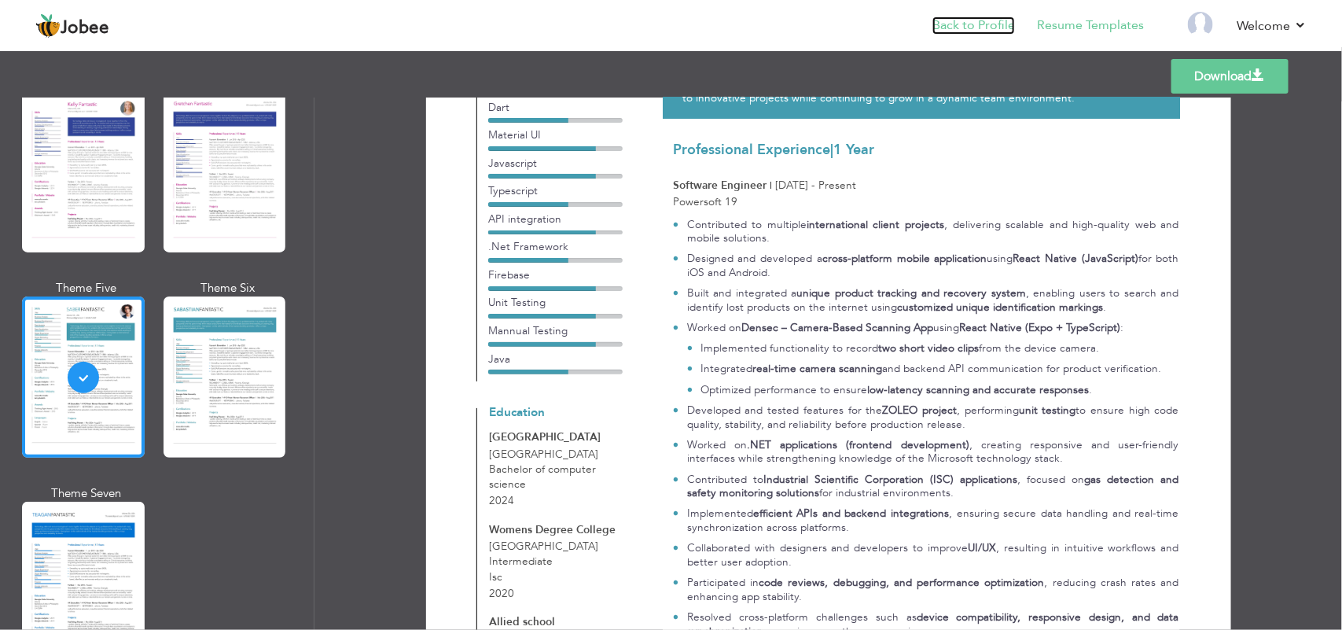
click at [967, 25] on link "Back to Profile" at bounding box center [973, 26] width 83 height 18
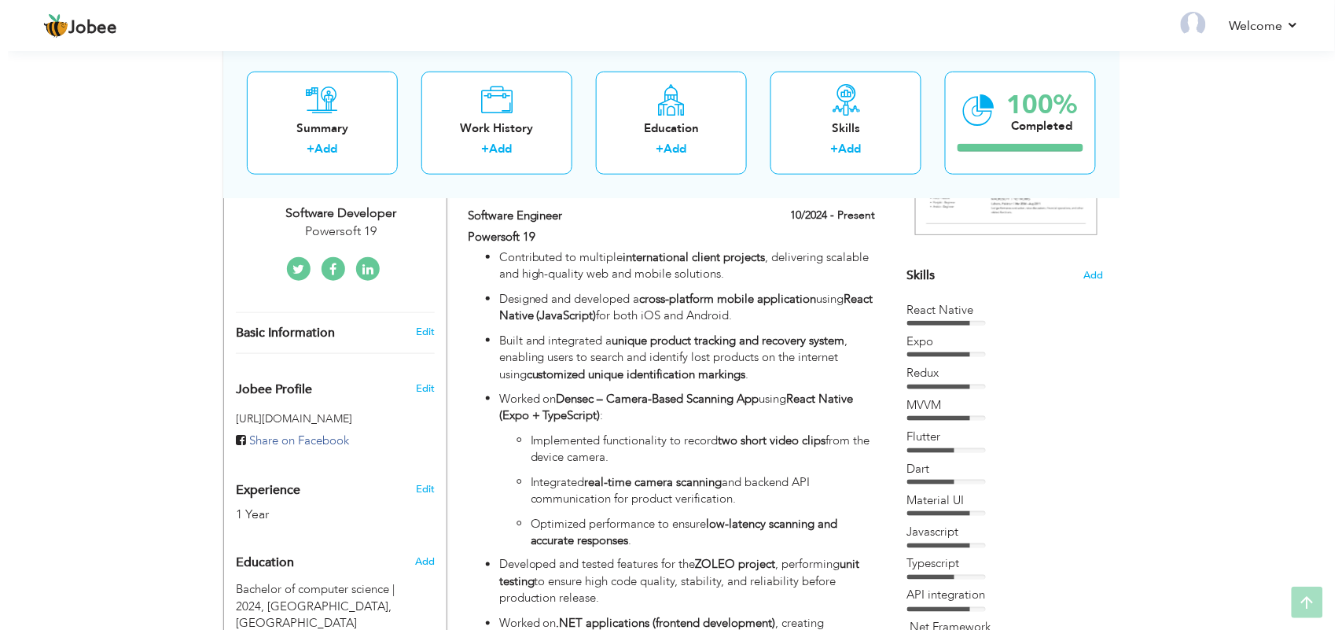
scroll to position [393, 0]
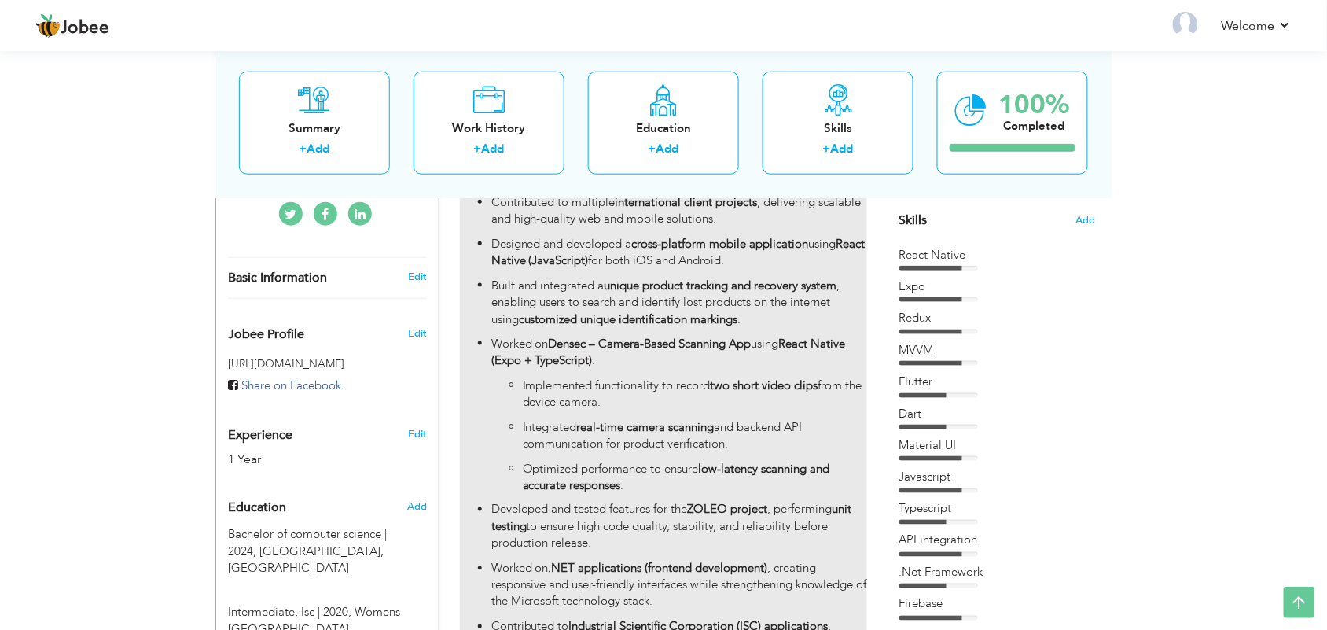
click at [575, 403] on p "Implemented functionality to record two short video clips from the device camer…" at bounding box center [695, 394] width 344 height 34
type input "Software Engineer"
type input "Powersoft 19"
type input "10/2024"
checkbox input "true"
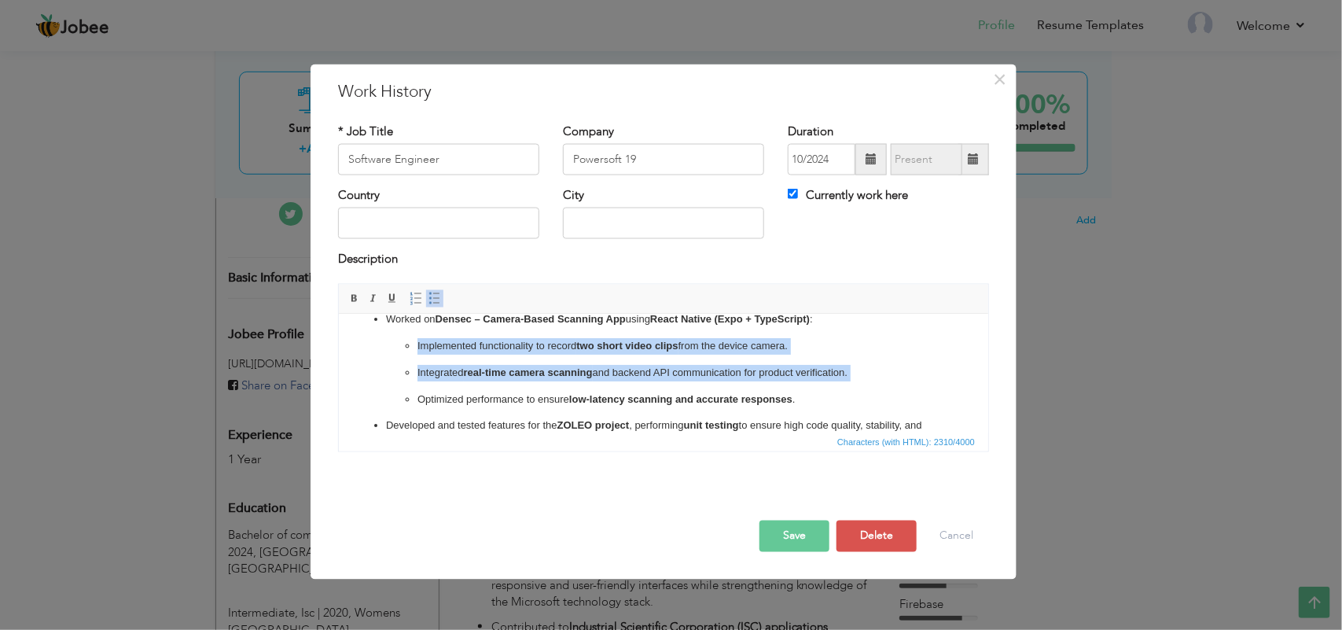
scroll to position [175, 0]
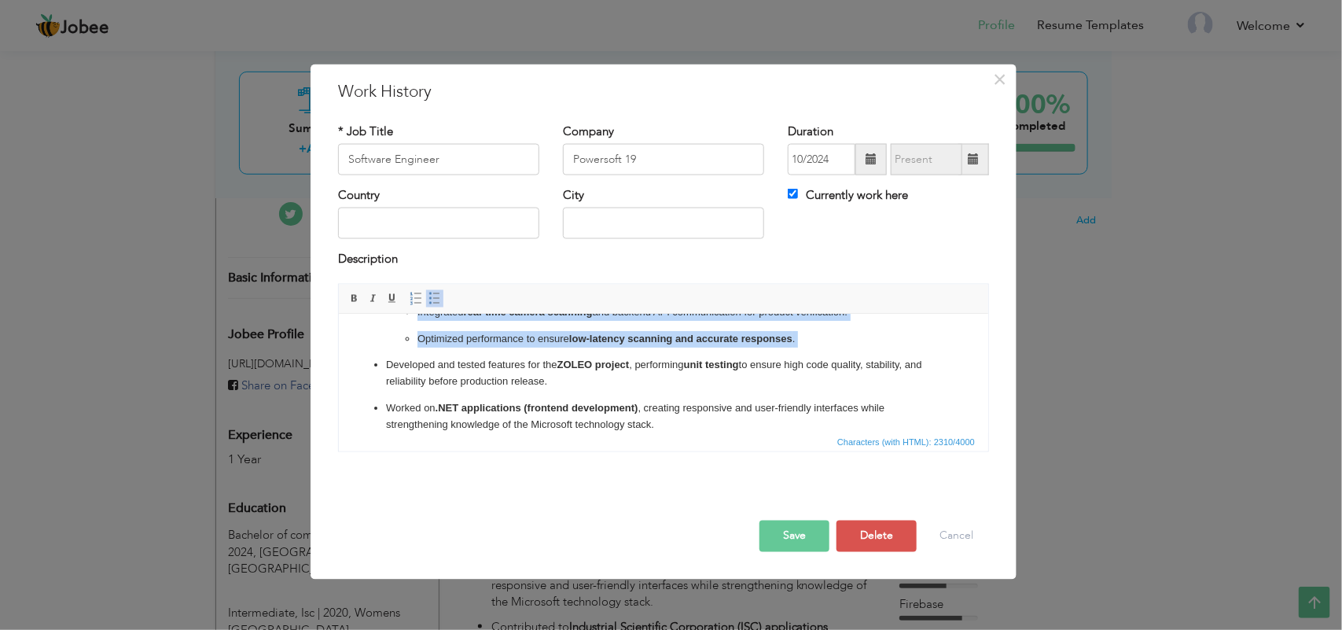
drag, startPoint x: 475, startPoint y: 393, endPoint x: 836, endPoint y: 369, distance: 361.5
click at [836, 369] on ul "Contributed to multiple international client projects , delivering scalable and…" at bounding box center [663, 392] width 618 height 476
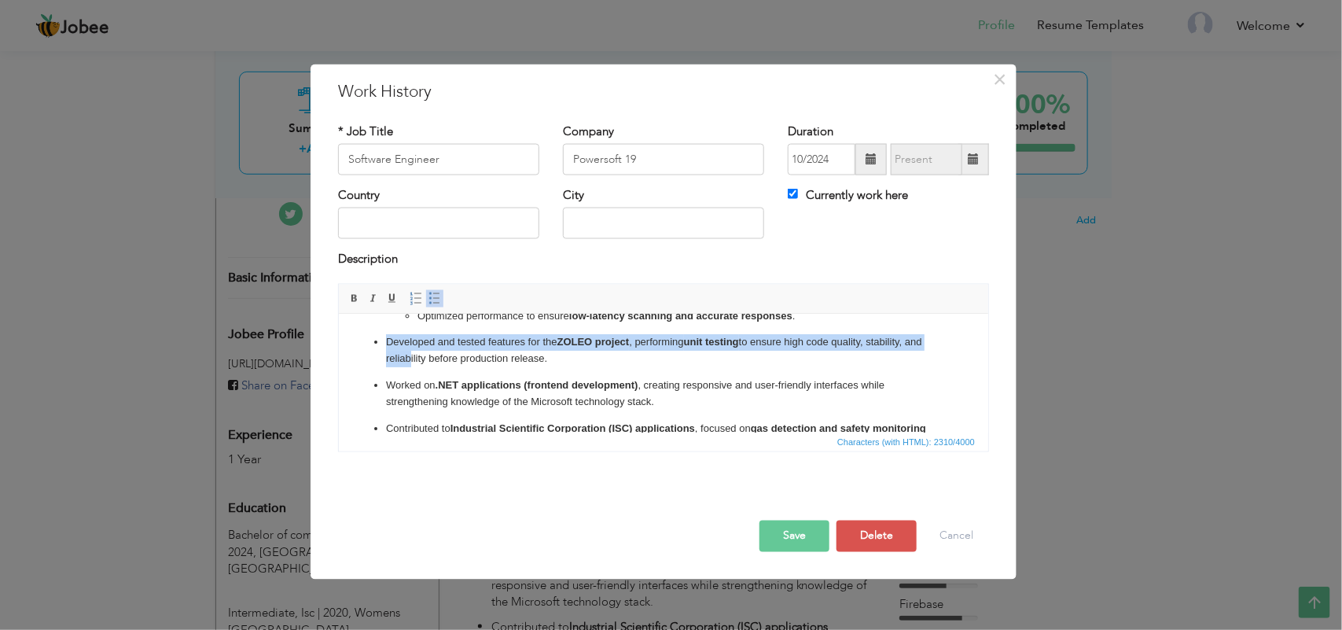
scroll to position [135, 0]
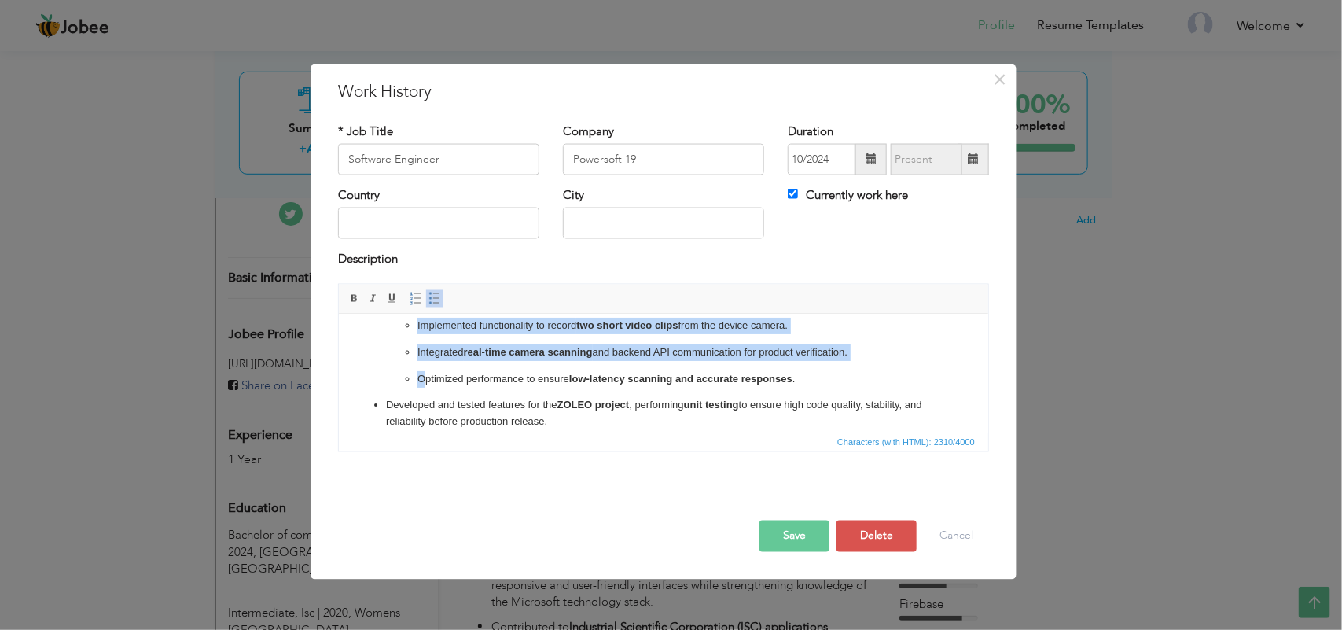
drag, startPoint x: 797, startPoint y: 362, endPoint x: 413, endPoint y: 347, distance: 384.6
click at [413, 347] on ul "Contributed to multiple international client projects , delivering scalable and…" at bounding box center [663, 432] width 618 height 476
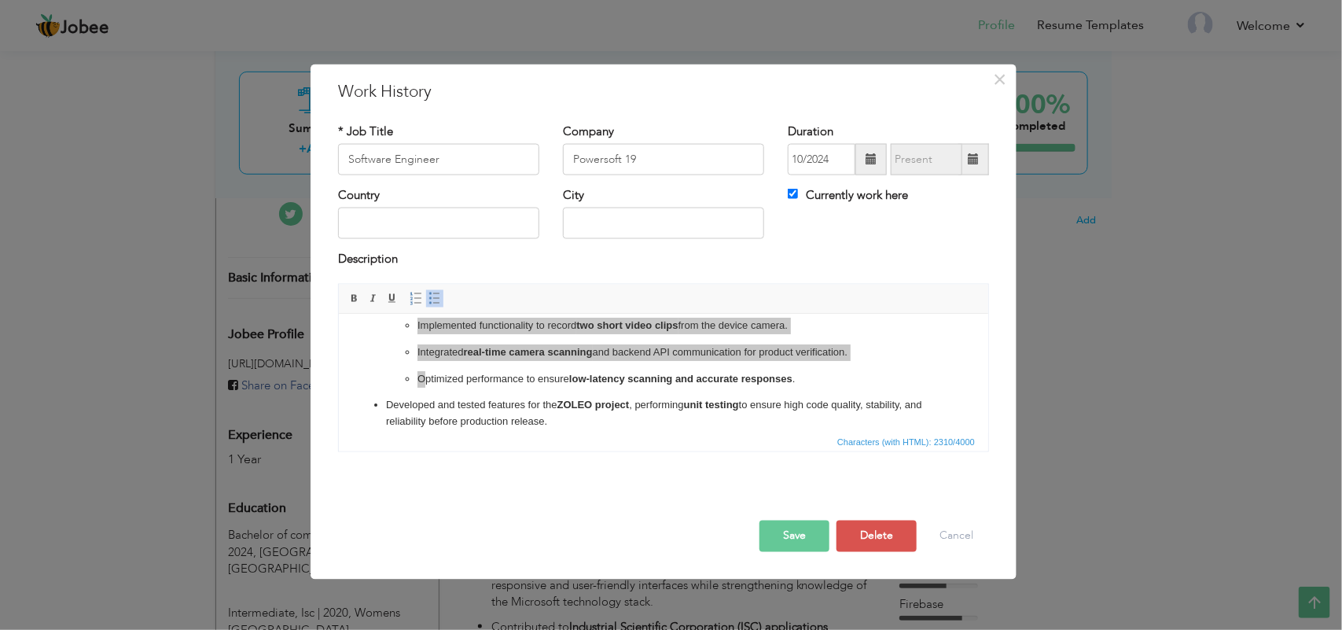
click at [430, 279] on div "Description" at bounding box center [663, 267] width 674 height 32
click at [428, 296] on link "Insert/Remove Bulleted List" at bounding box center [434, 297] width 17 height 17
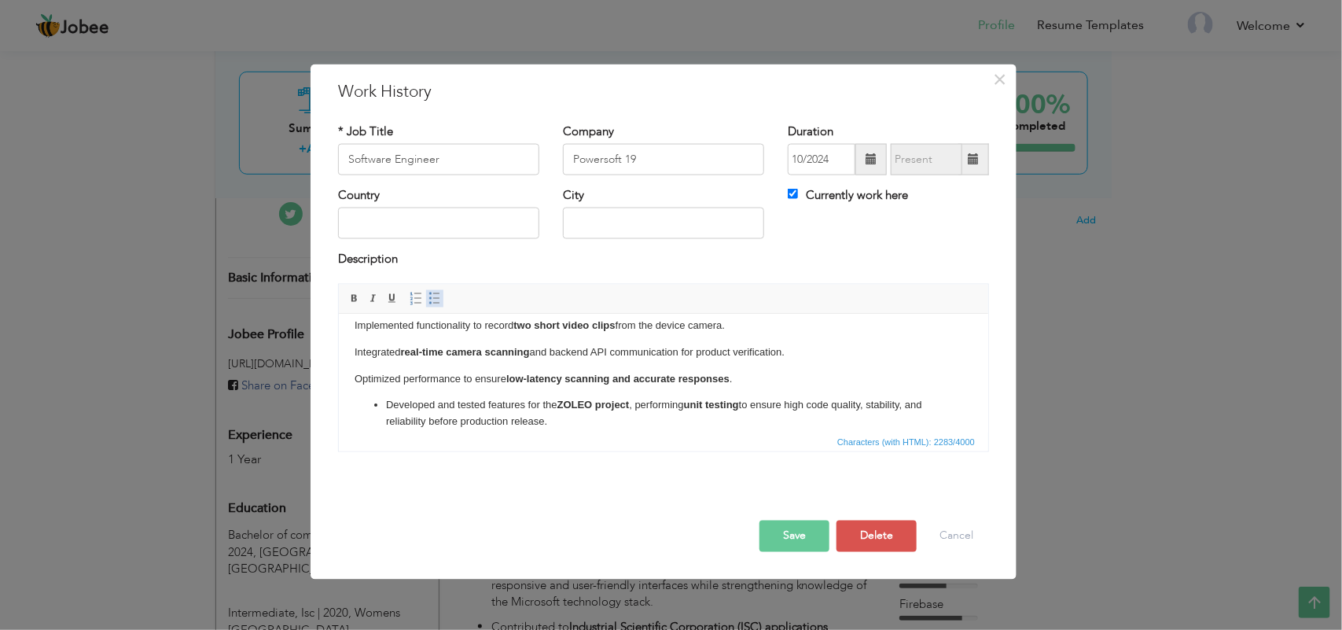
click at [430, 296] on span at bounding box center [434, 298] width 13 height 13
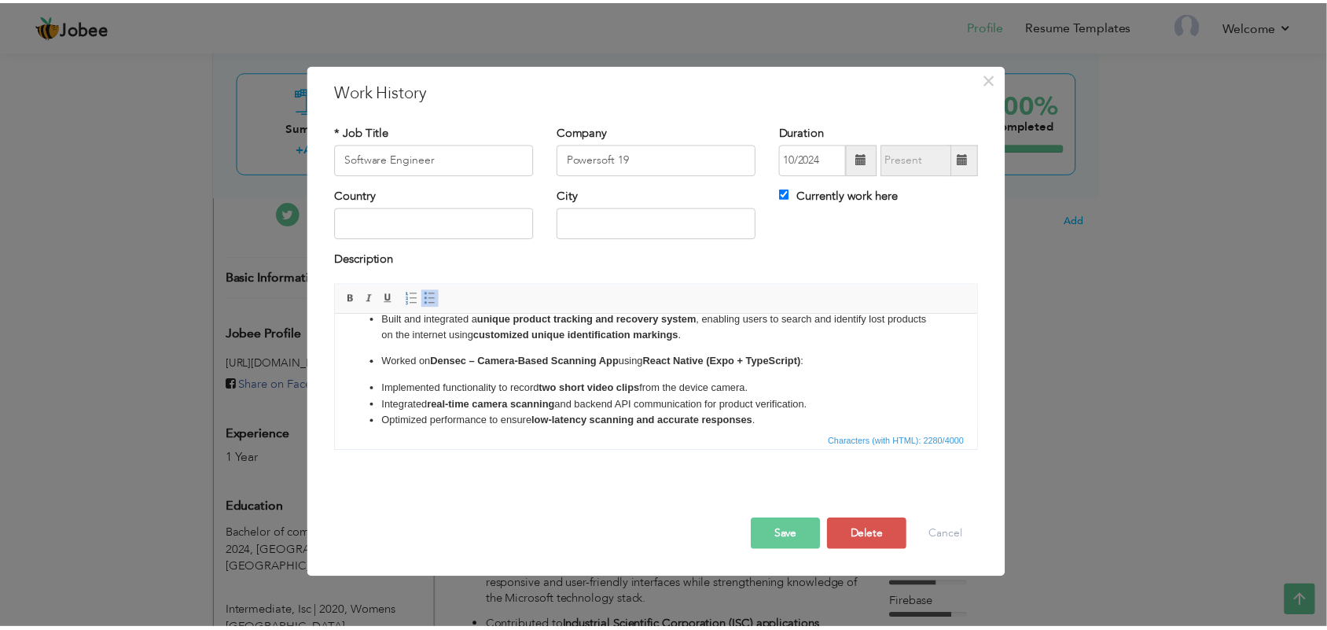
scroll to position [0, 0]
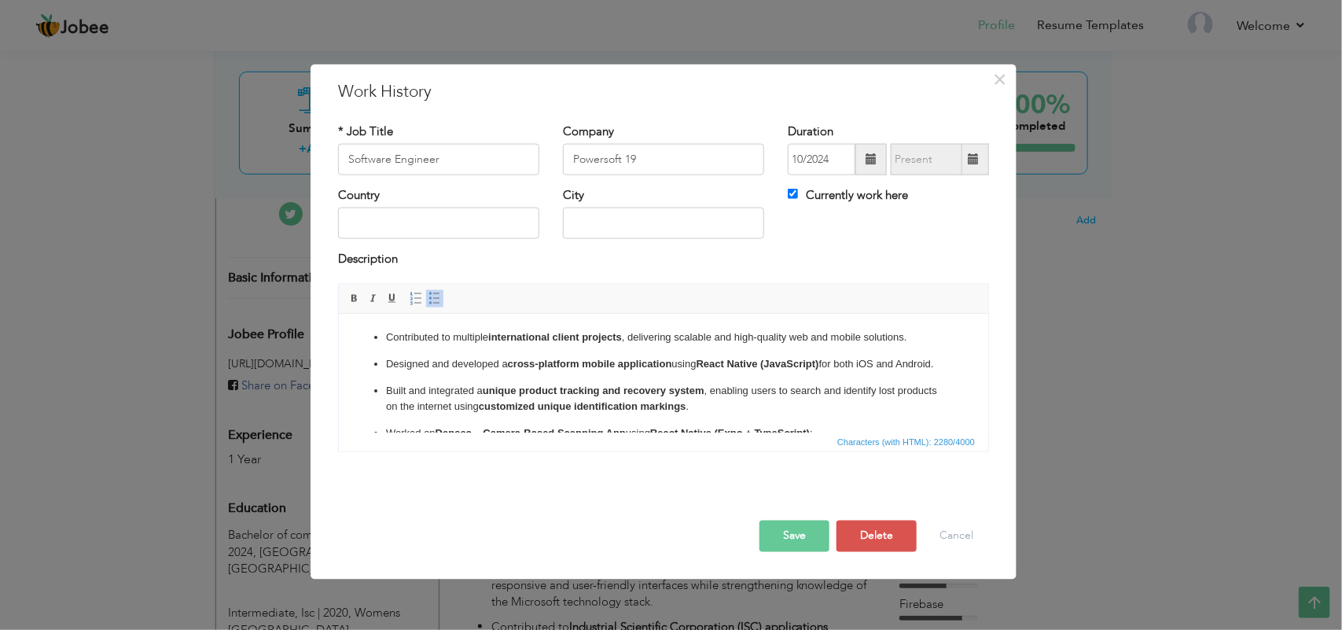
click at [590, 391] on ul "Contributed to multiple international client projects , delivering scalable and…" at bounding box center [663, 557] width 618 height 456
click at [812, 523] on button "Save" at bounding box center [794, 535] width 70 height 31
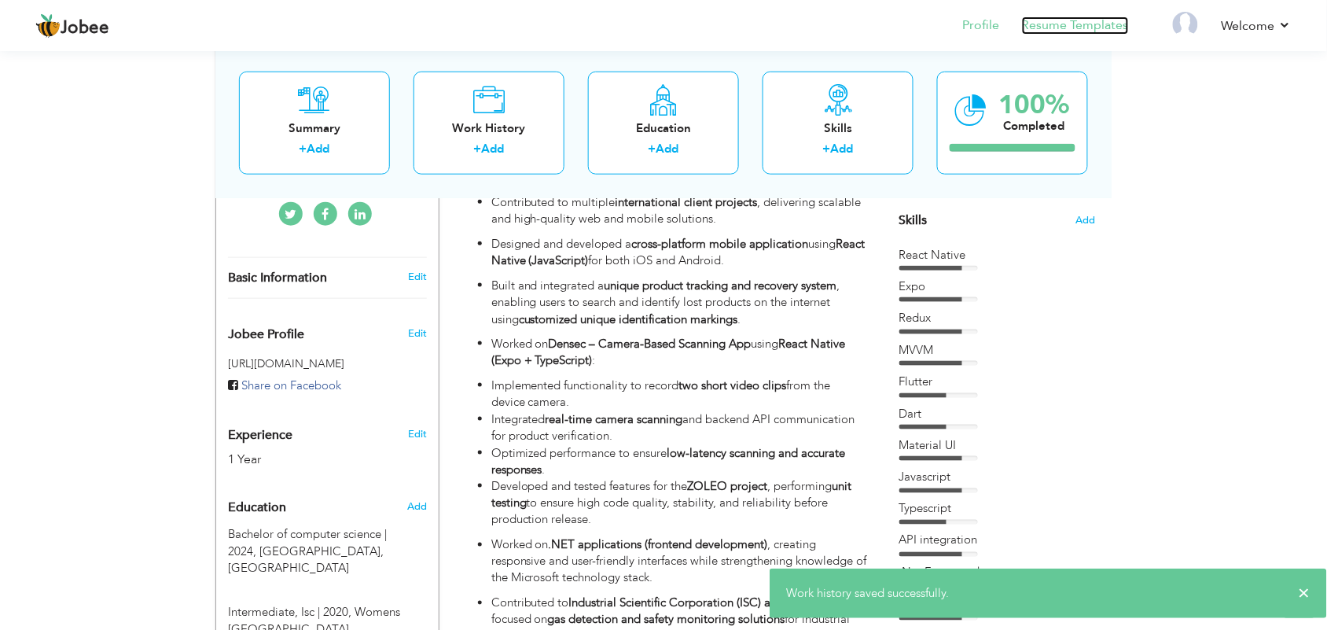
click at [1034, 20] on link "Resume Templates" at bounding box center [1075, 26] width 107 height 18
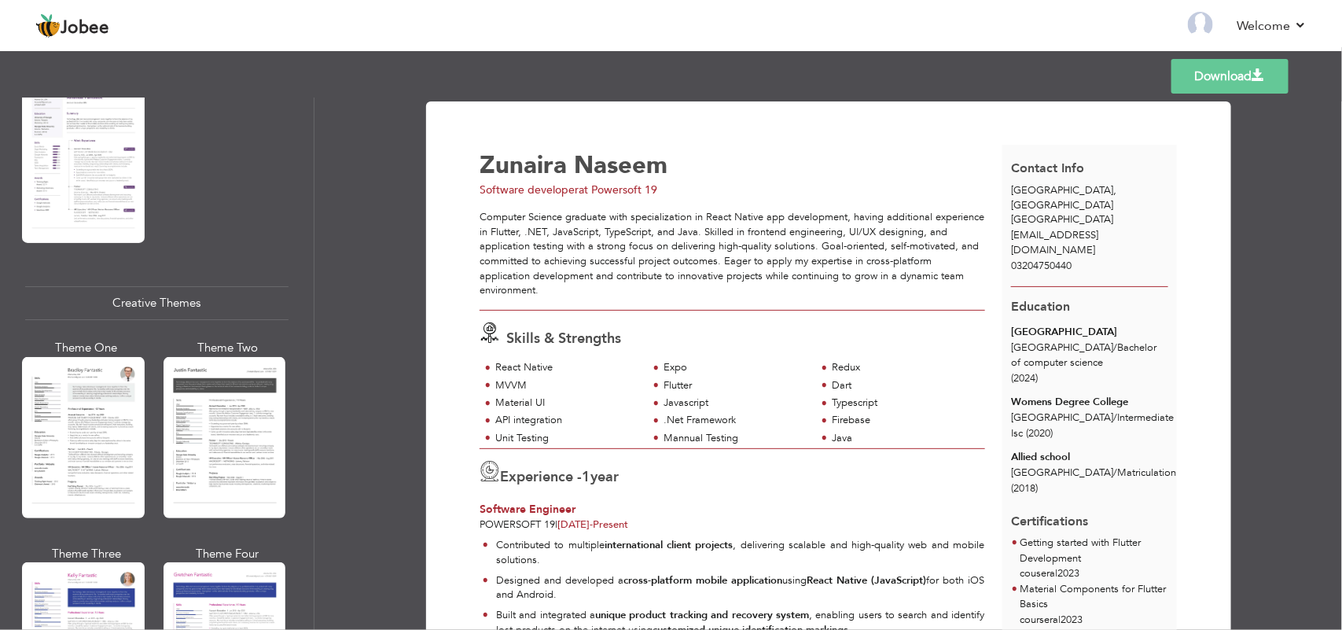
scroll to position [1965, 0]
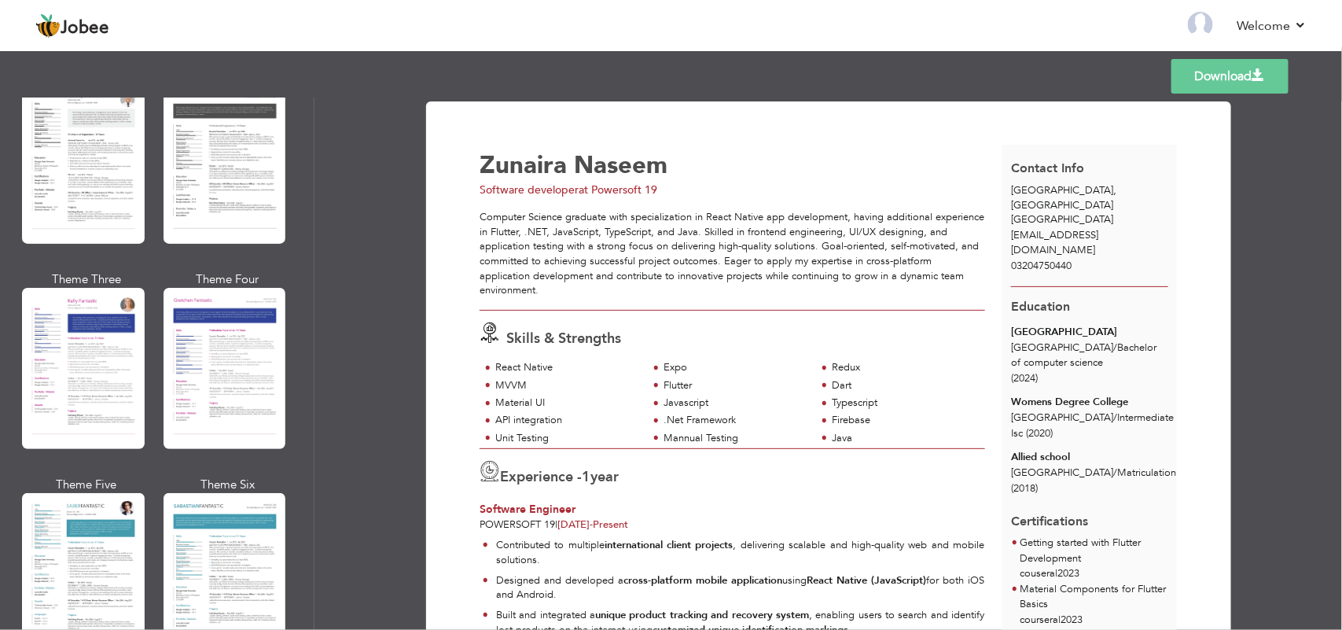
drag, startPoint x: 64, startPoint y: 531, endPoint x: 68, endPoint y: 523, distance: 9.5
click at [64, 529] on div at bounding box center [83, 573] width 123 height 161
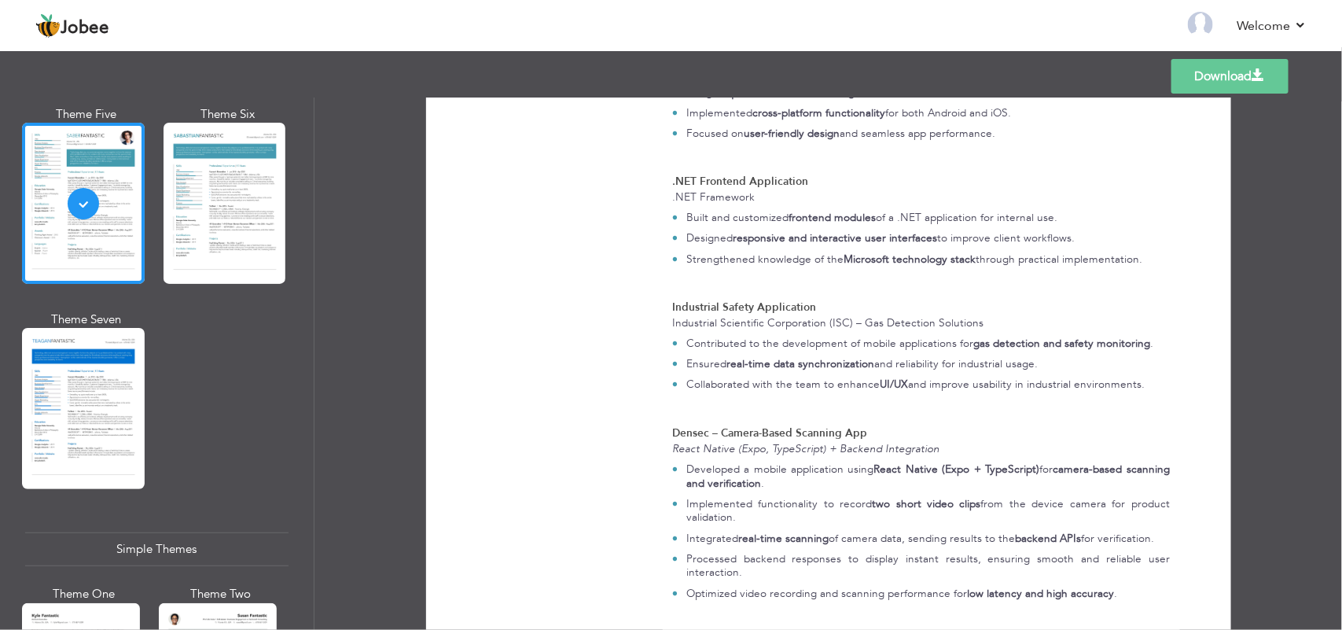
scroll to position [2358, 0]
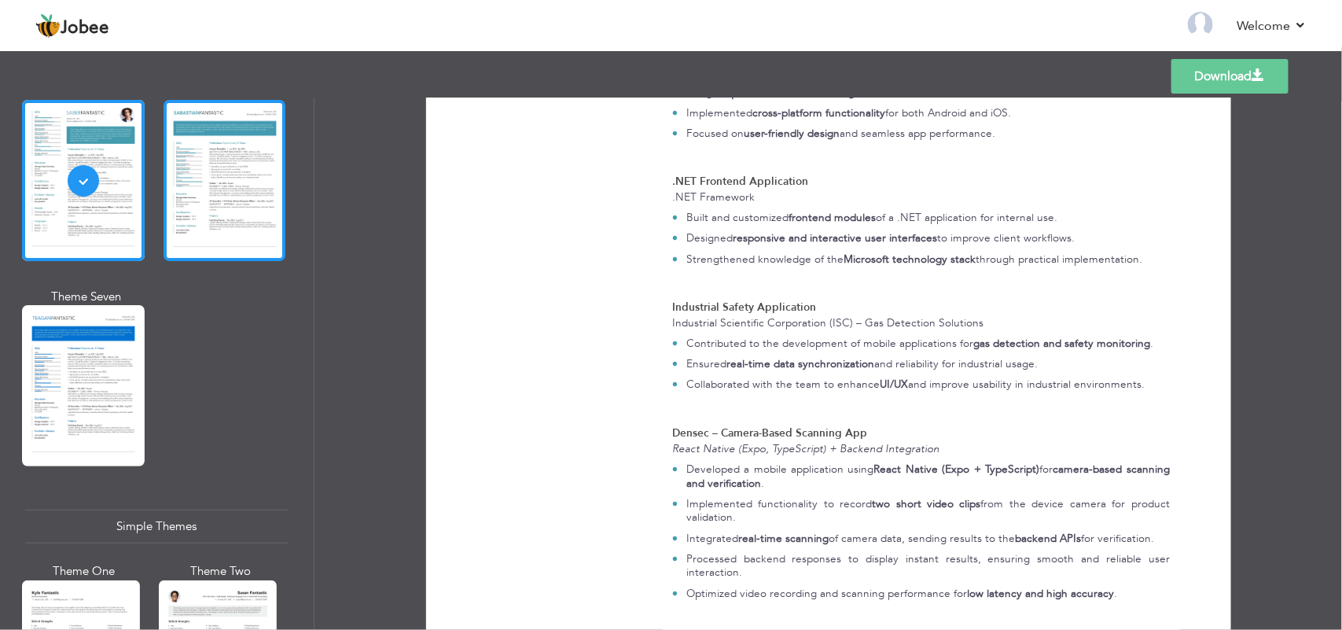
click at [174, 174] on div at bounding box center [224, 180] width 123 height 161
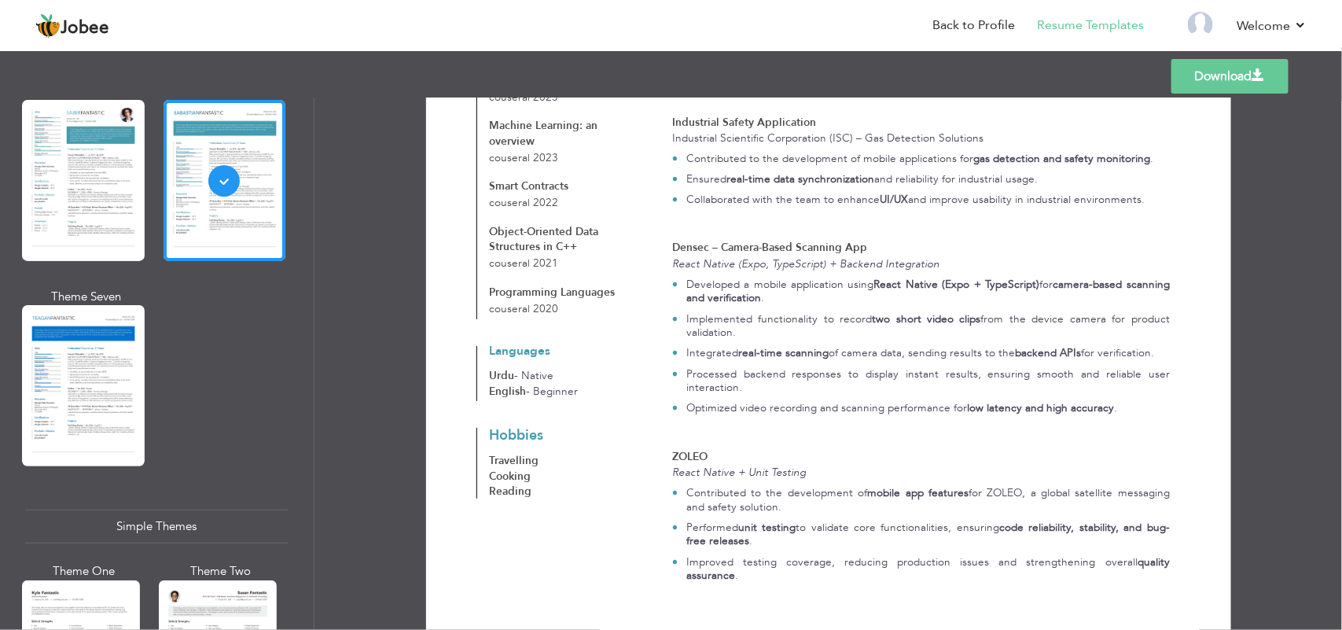
scroll to position [1443, 0]
click at [1205, 77] on link "Download" at bounding box center [1229, 76] width 117 height 35
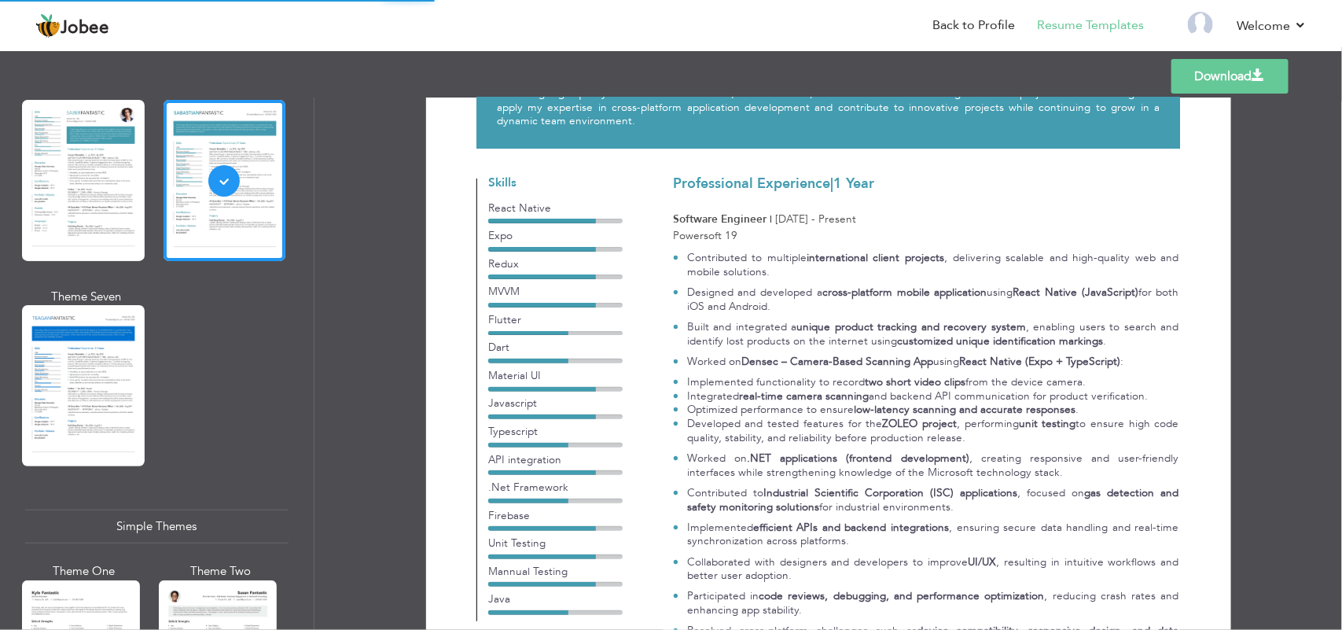
scroll to position [0, 0]
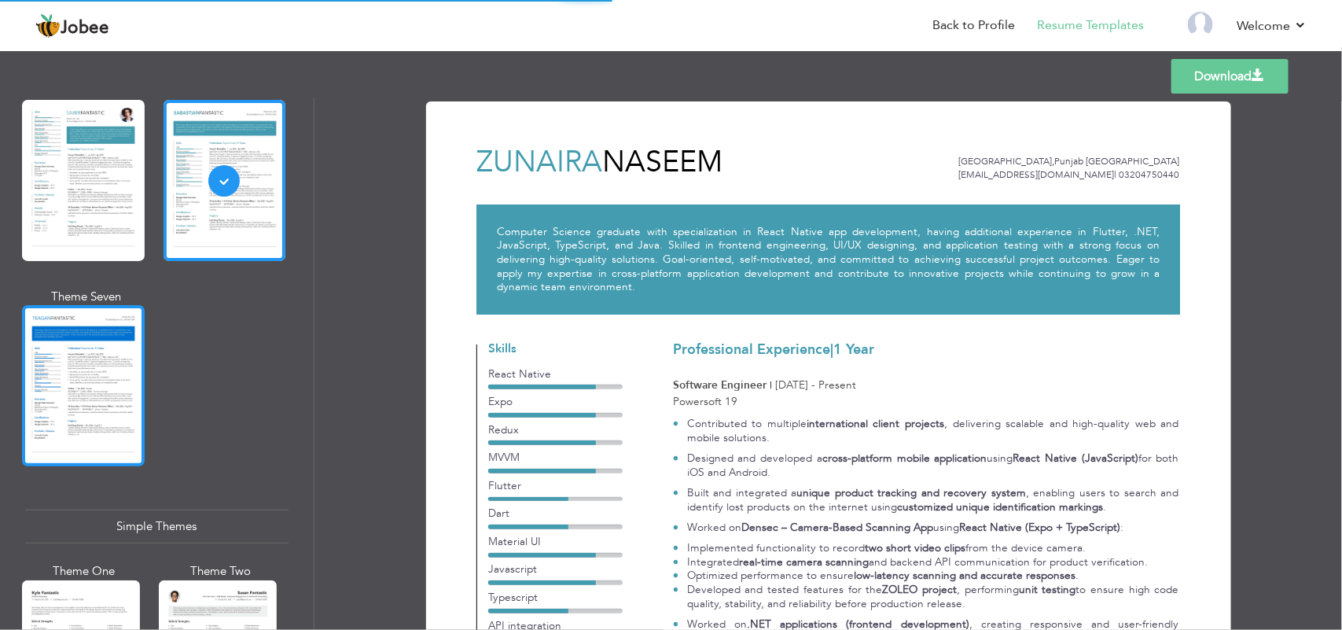
click at [95, 365] on div at bounding box center [83, 385] width 123 height 161
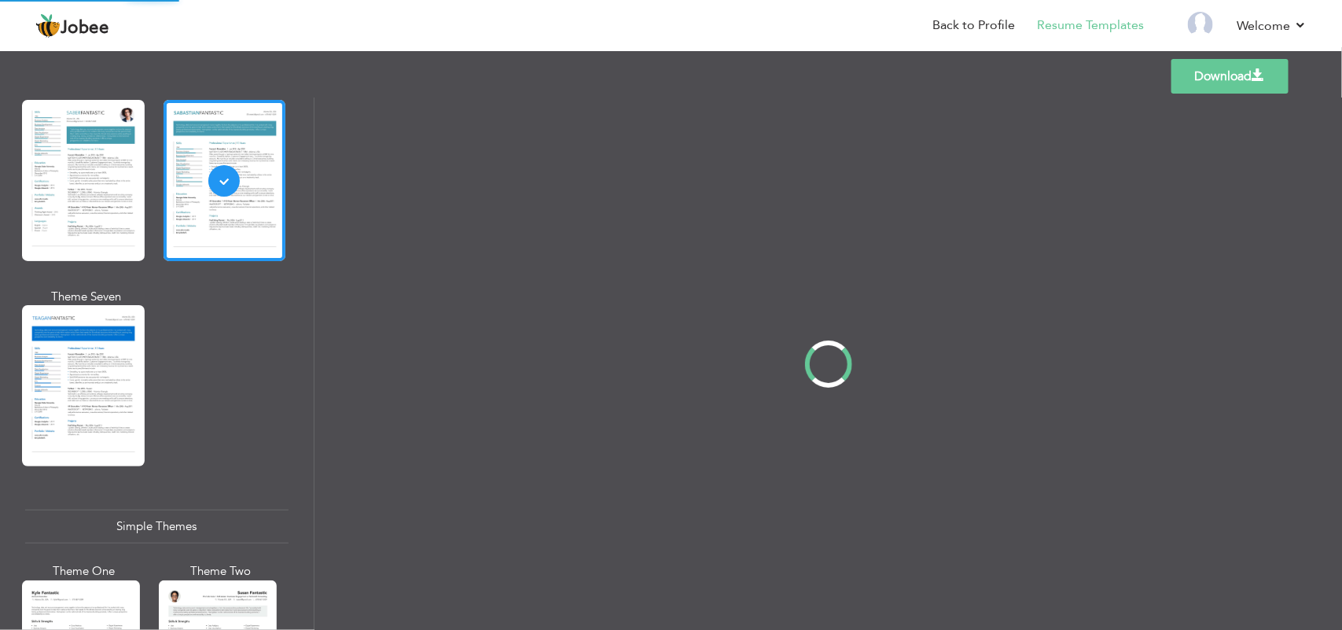
click at [83, 189] on div "Professional Themes Theme One Theme Two Theme Three Theme Four" at bounding box center [671, 363] width 1342 height 532
click at [38, 132] on div "Professional Themes Theme One Theme Two Theme Three Theme Four" at bounding box center [671, 363] width 1342 height 532
click at [93, 197] on div "Professional Themes Theme One Theme Two Theme Three Theme Four" at bounding box center [671, 363] width 1342 height 532
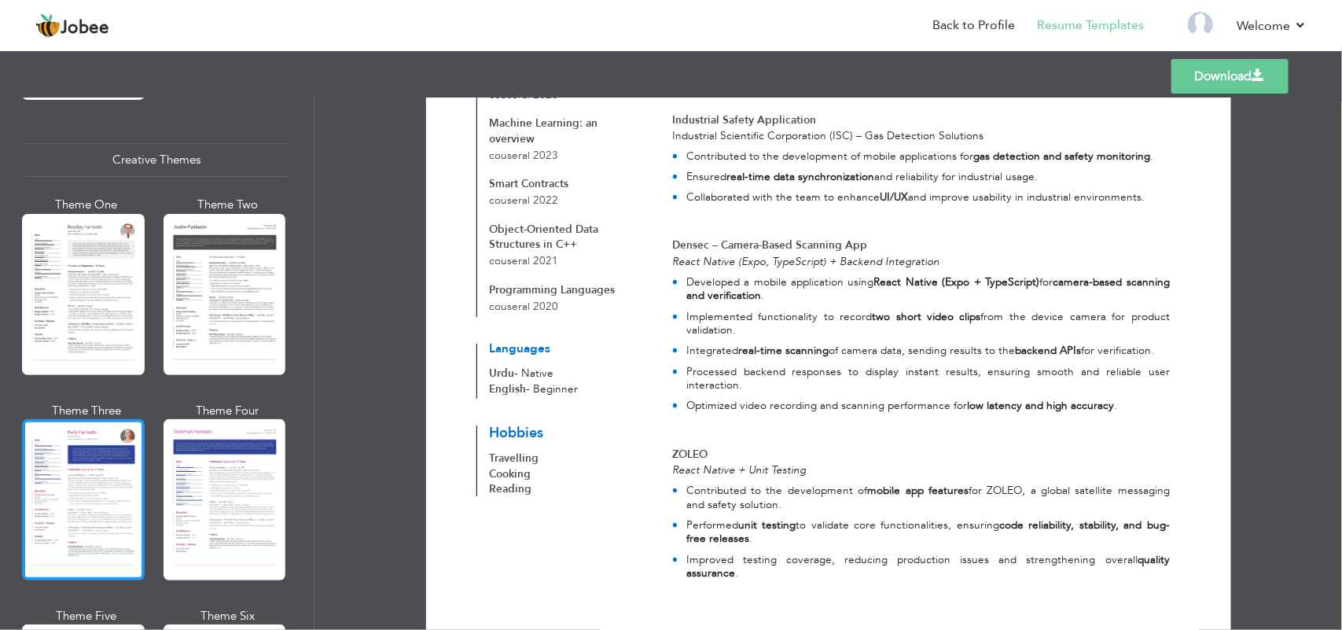
scroll to position [1867, 0]
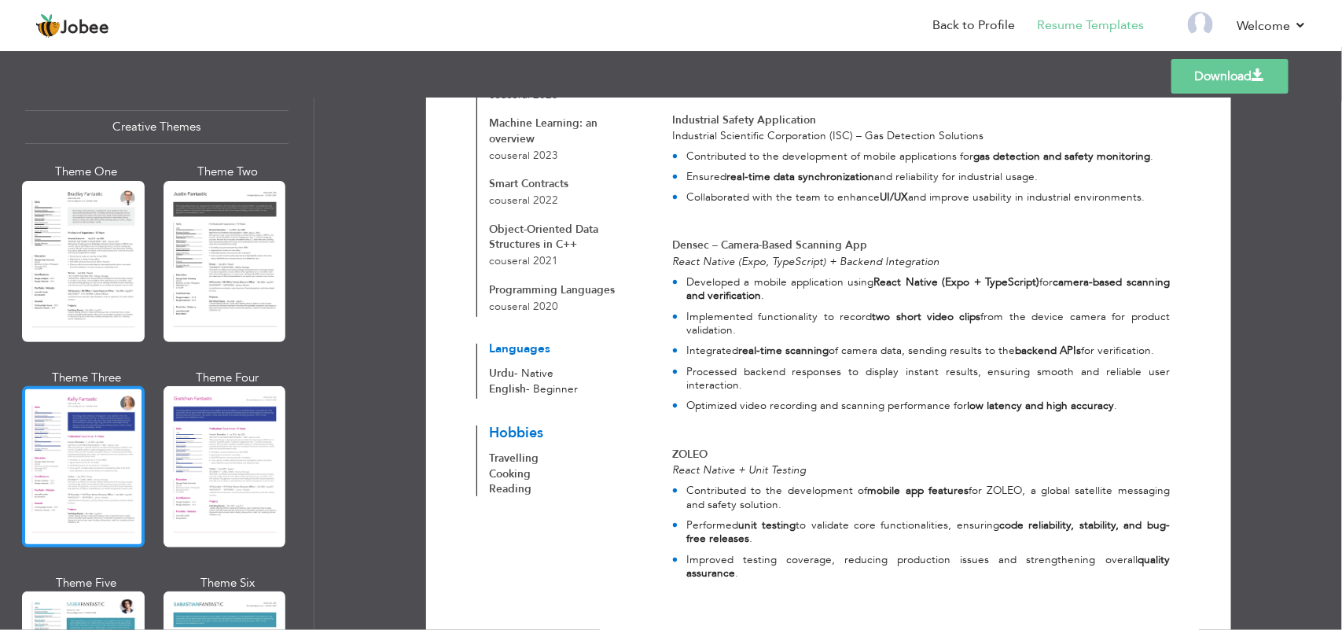
click at [49, 456] on div at bounding box center [83, 466] width 123 height 161
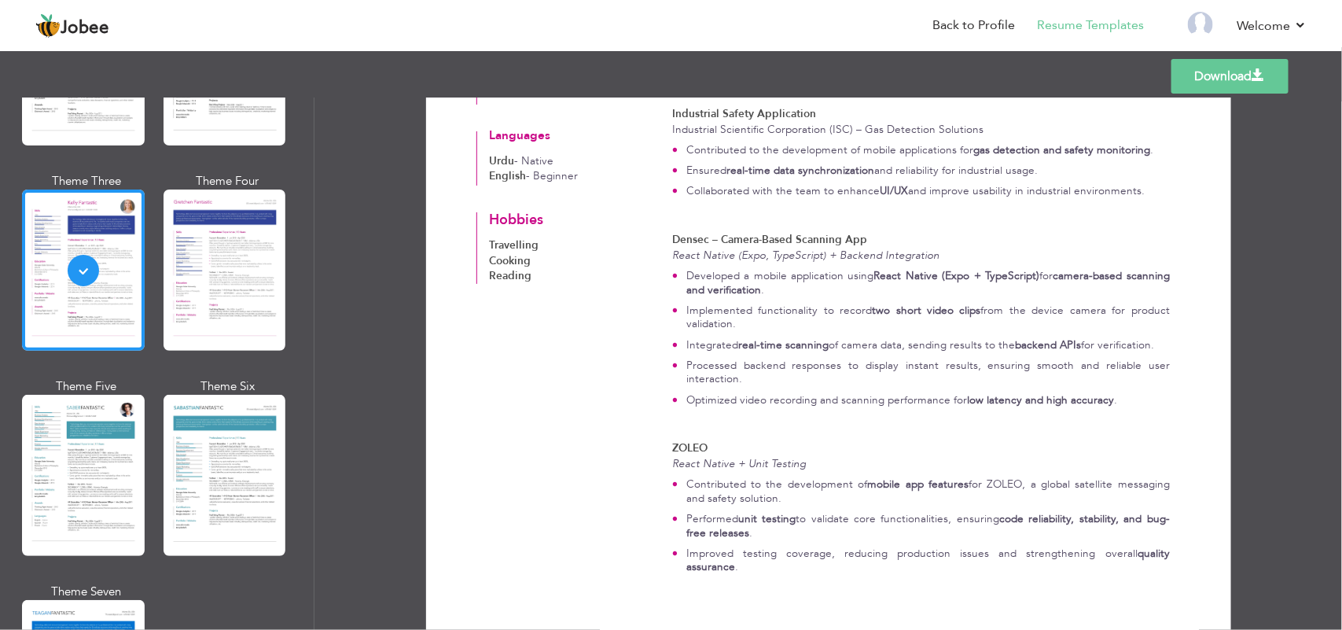
scroll to position [1475, 0]
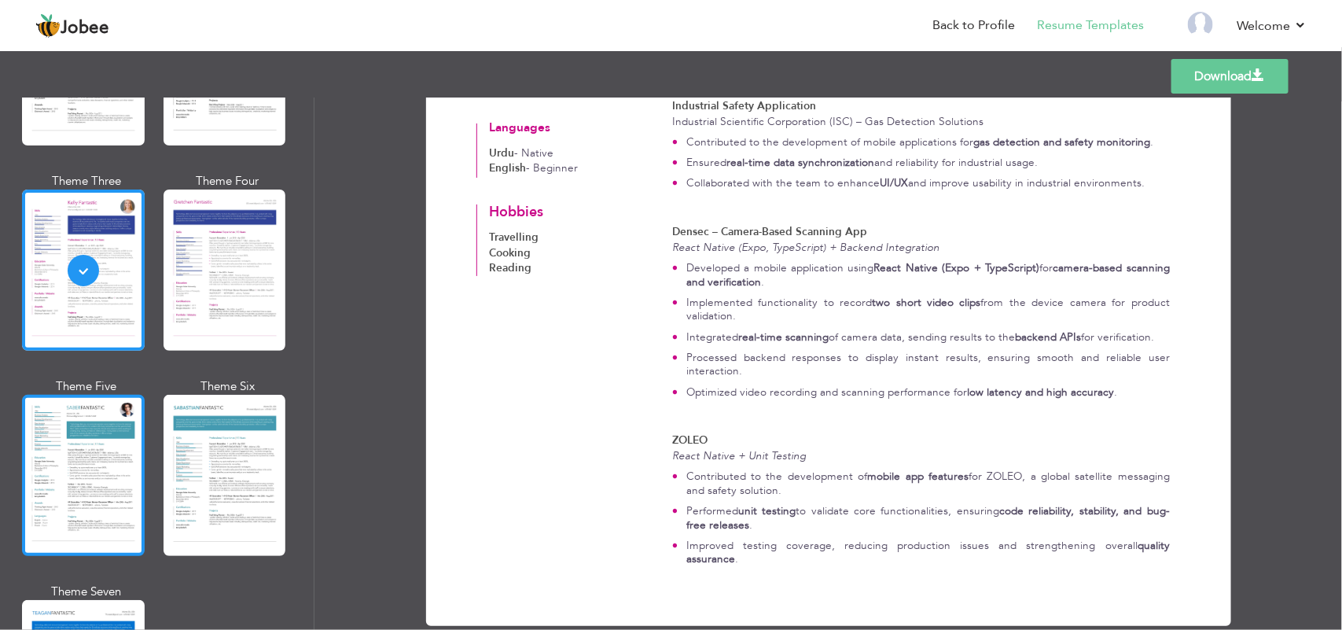
click at [55, 426] on div at bounding box center [83, 475] width 123 height 161
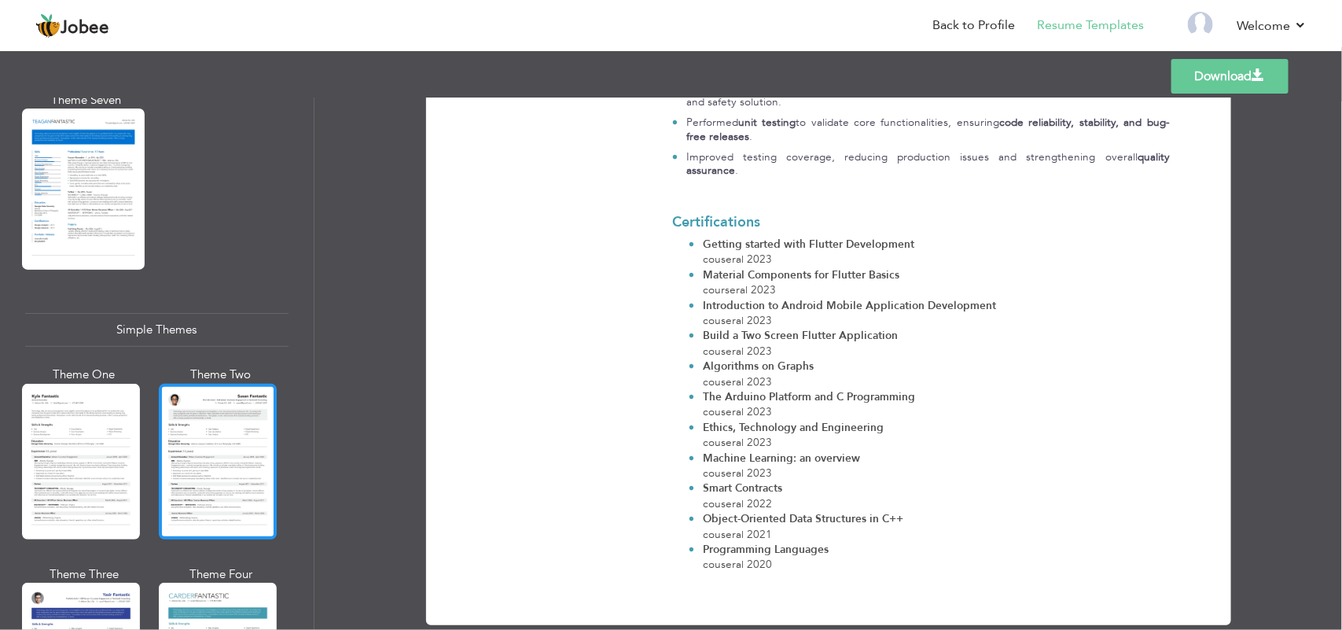
scroll to position [2678, 0]
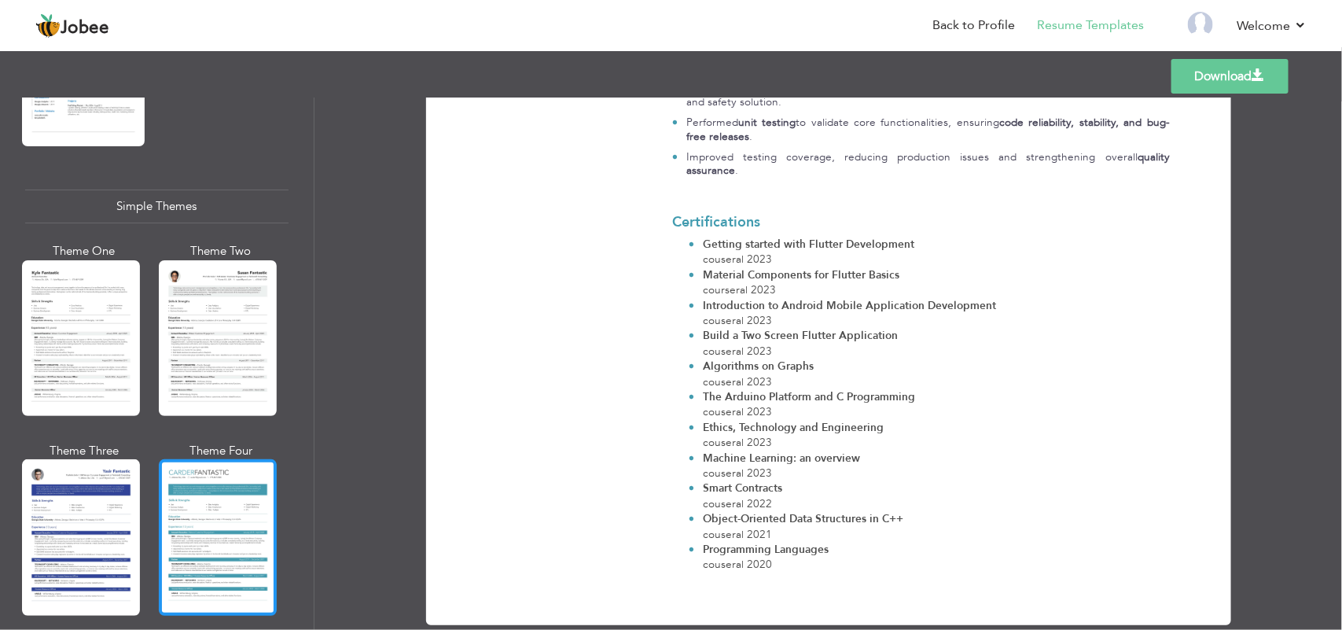
click at [210, 480] on div at bounding box center [218, 537] width 118 height 156
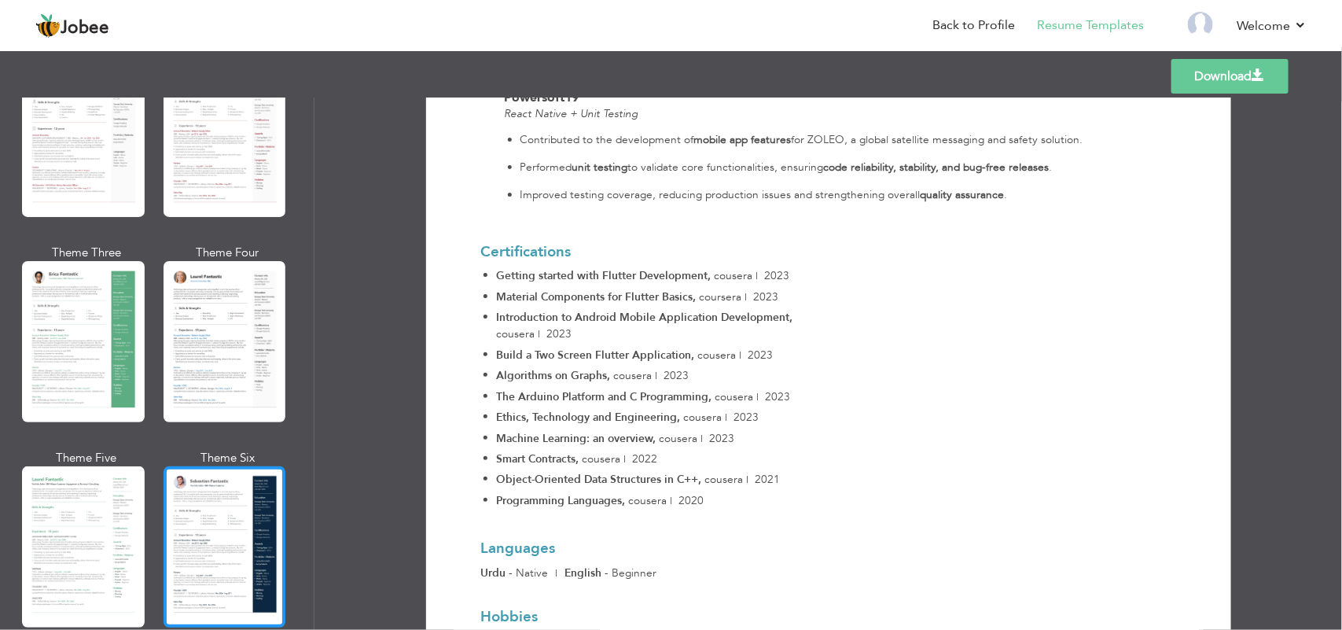
scroll to position [0, 0]
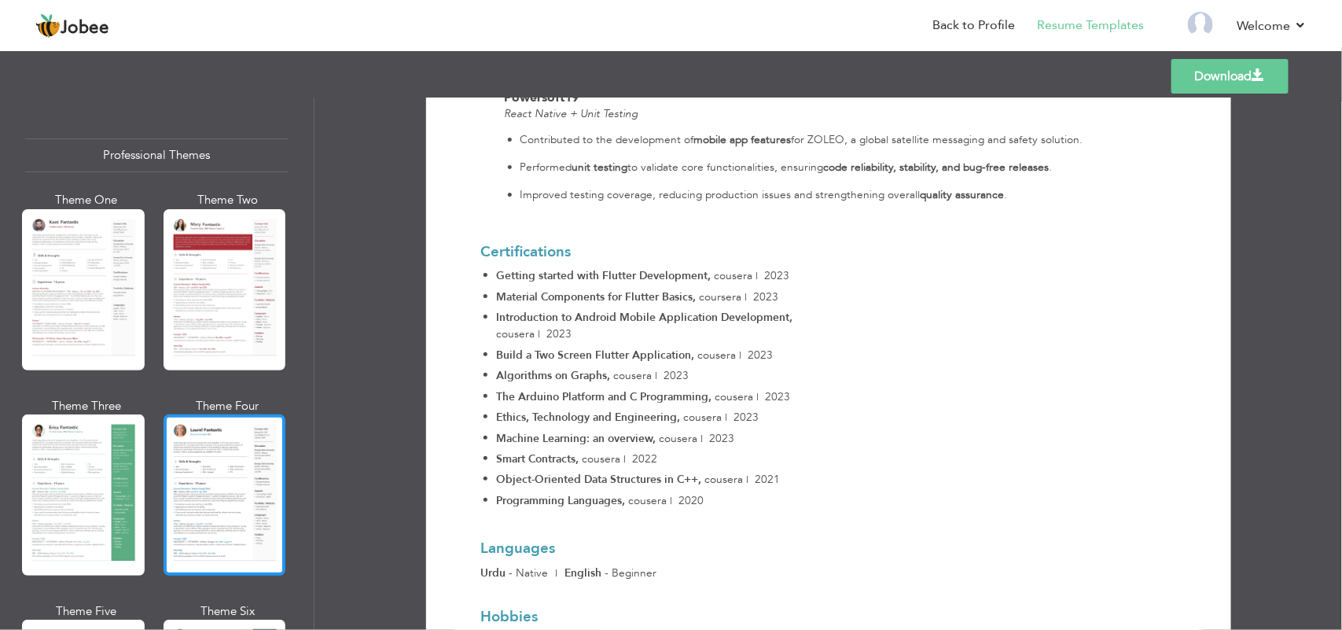
click at [236, 480] on div at bounding box center [224, 494] width 123 height 161
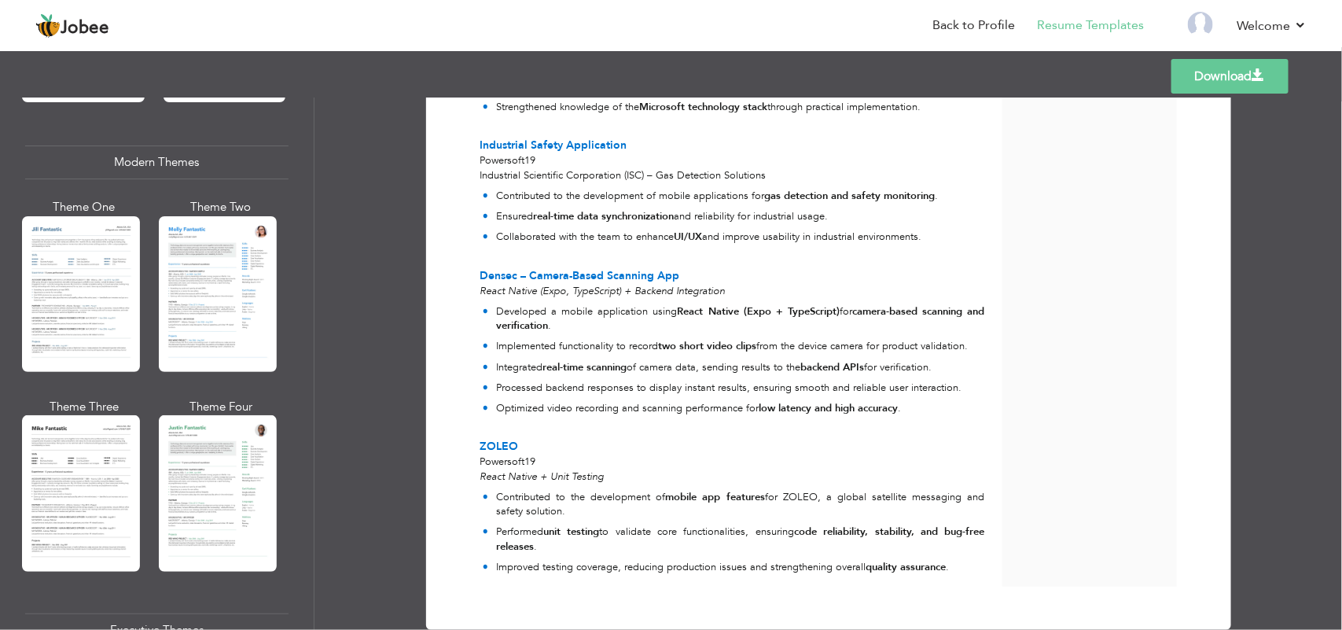
scroll to position [688, 0]
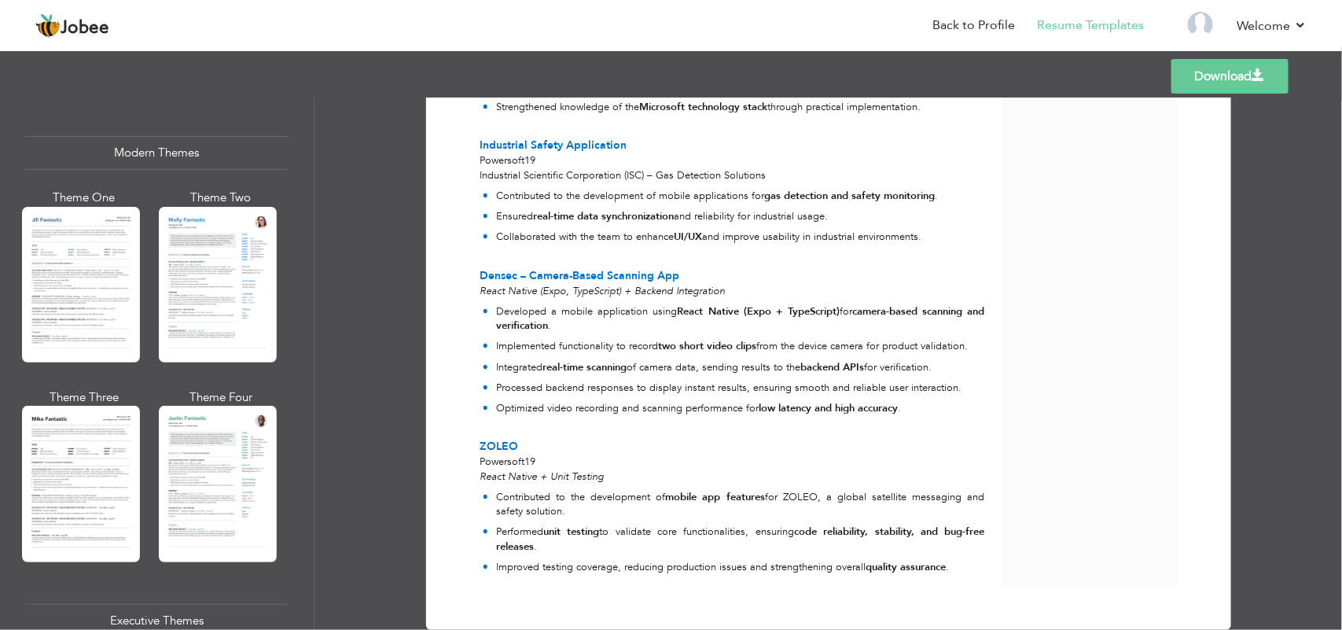
click at [160, 311] on div at bounding box center [218, 285] width 118 height 156
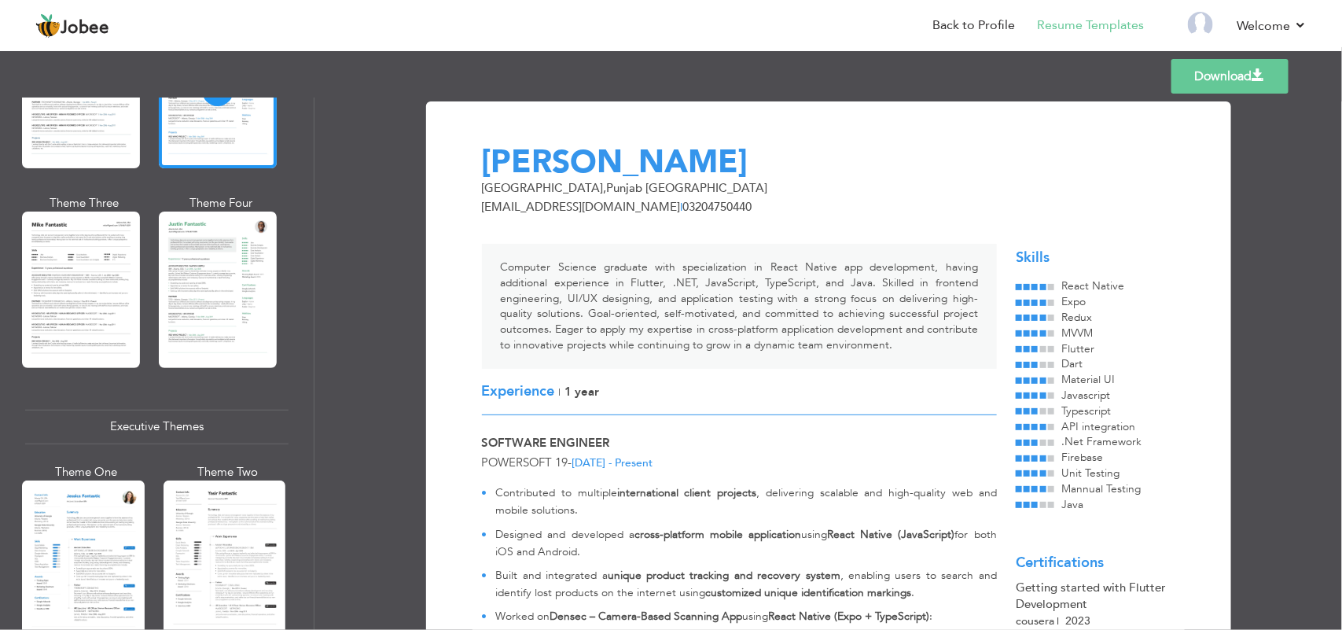
scroll to position [884, 0]
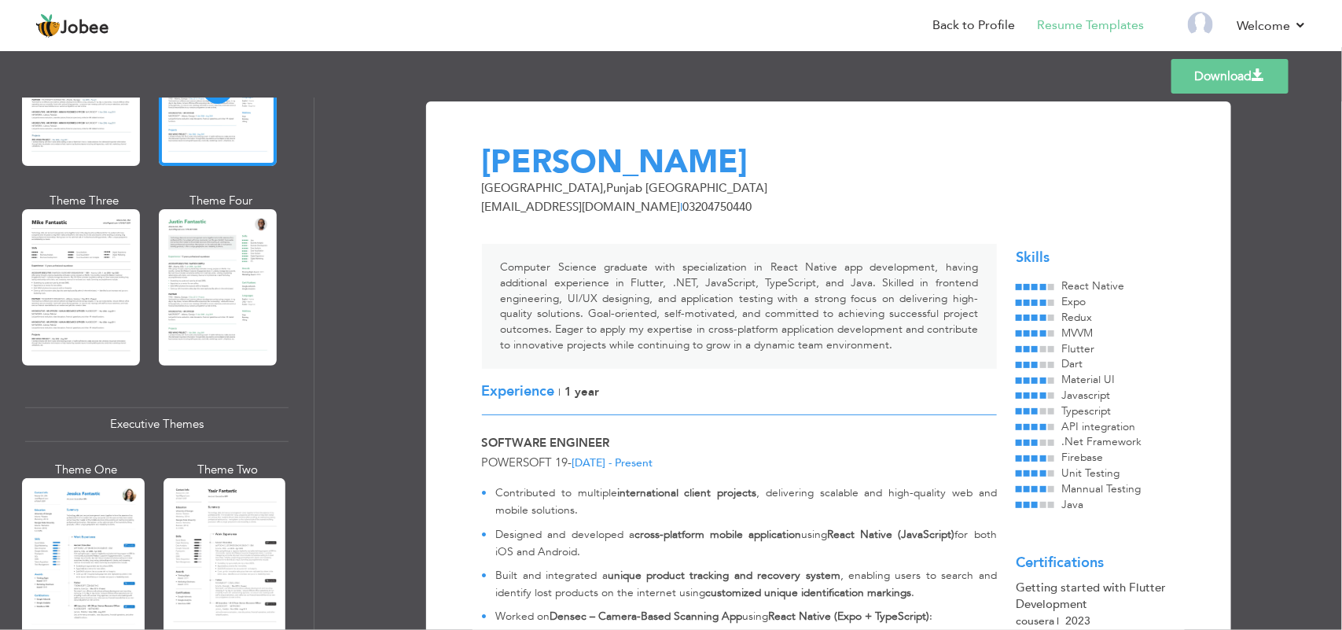
click at [214, 576] on div at bounding box center [224, 558] width 123 height 161
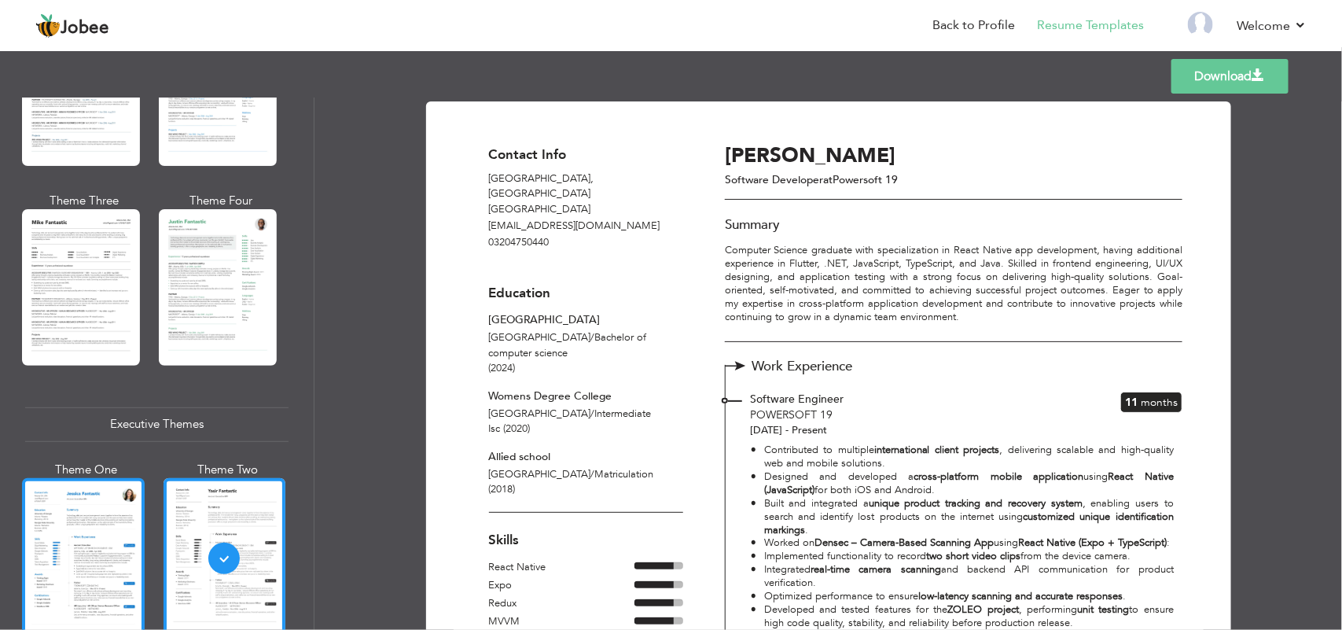
click at [81, 525] on div at bounding box center [83, 558] width 123 height 161
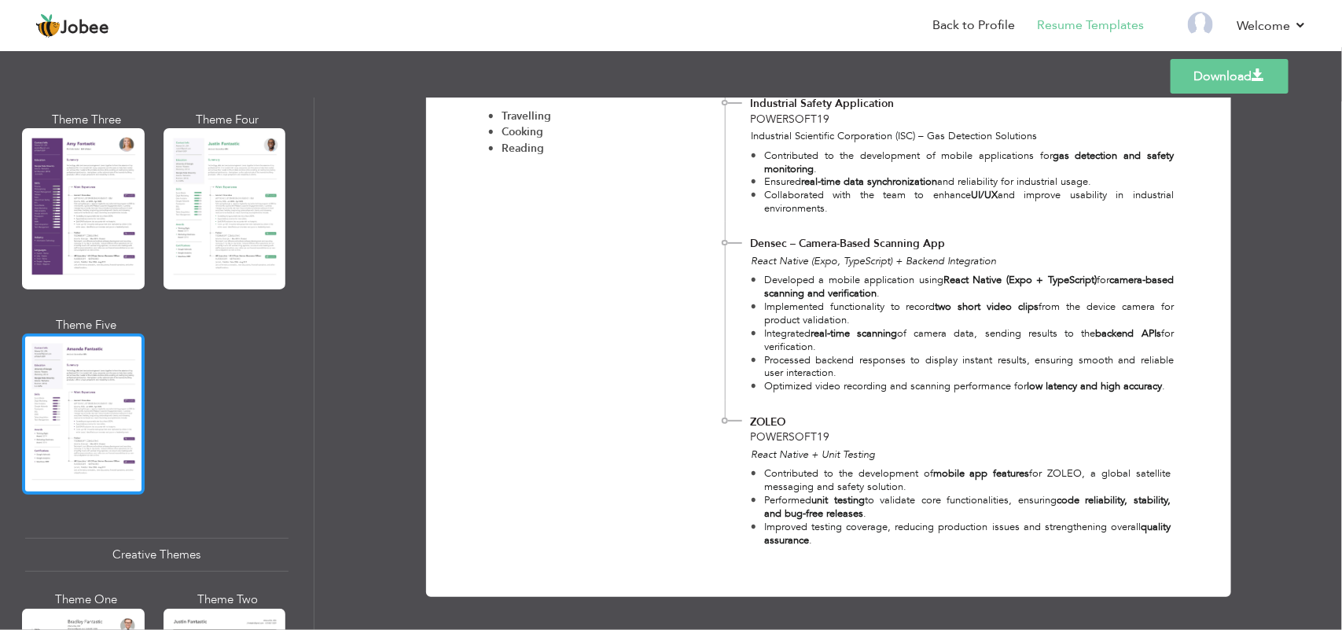
scroll to position [1474, 0]
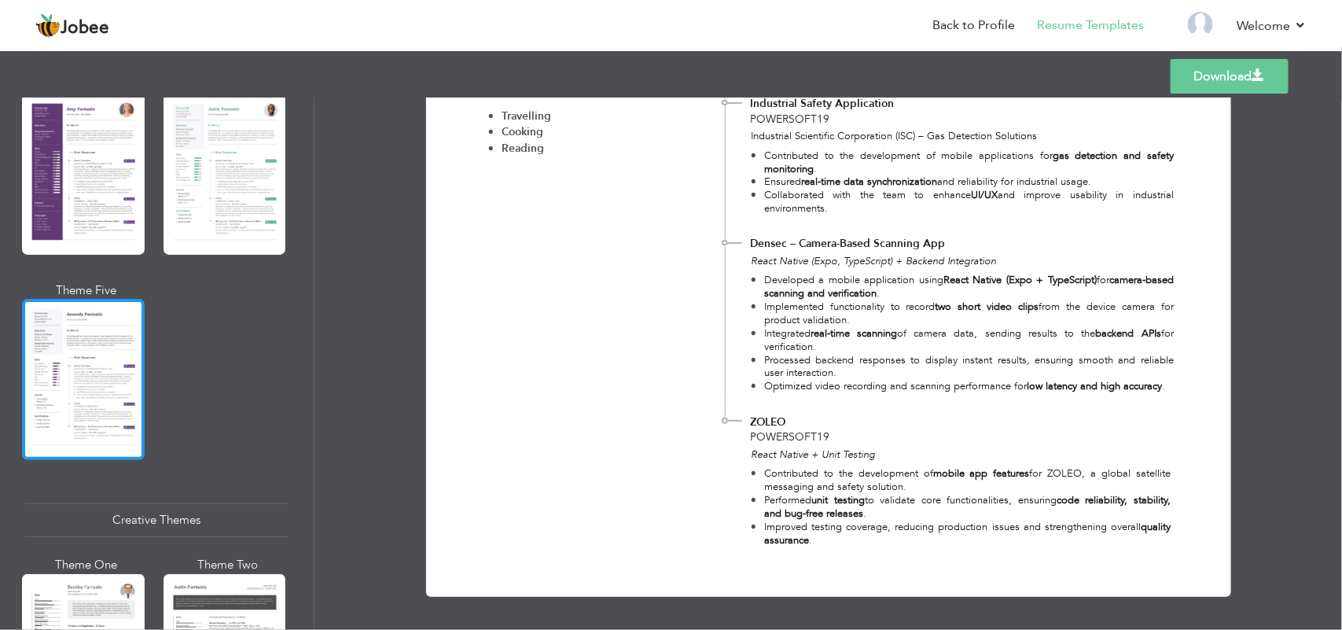
click at [108, 356] on div at bounding box center [83, 379] width 123 height 161
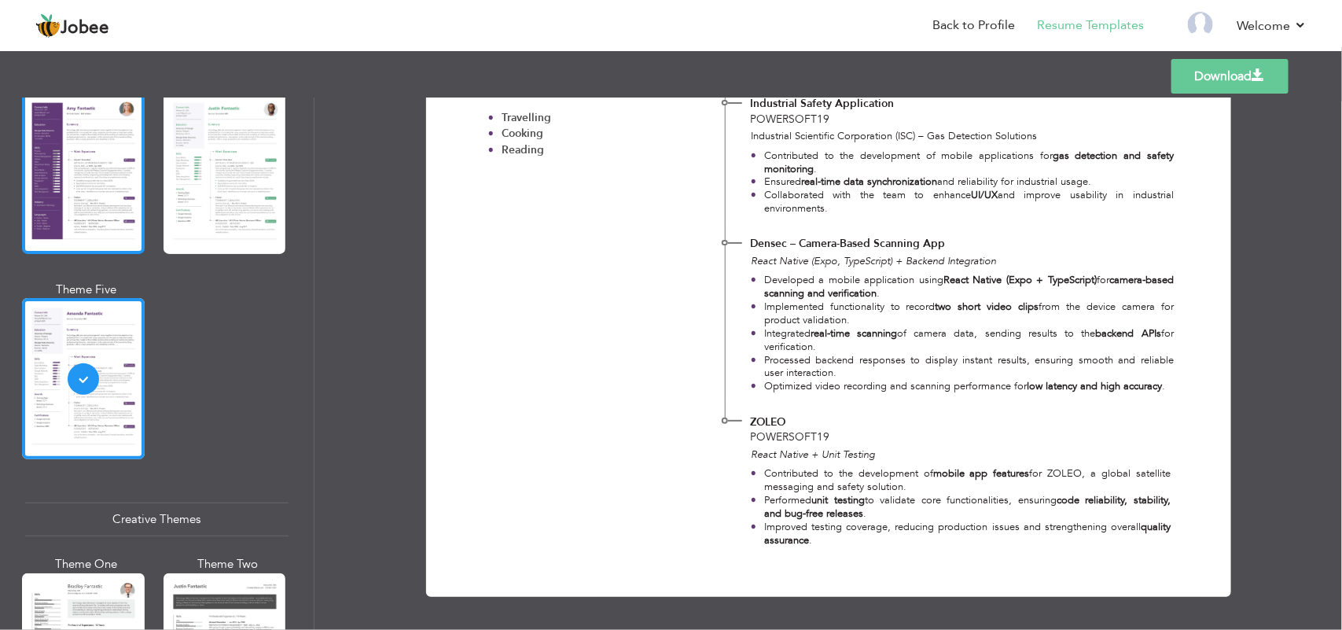
click at [65, 167] on div at bounding box center [83, 173] width 123 height 161
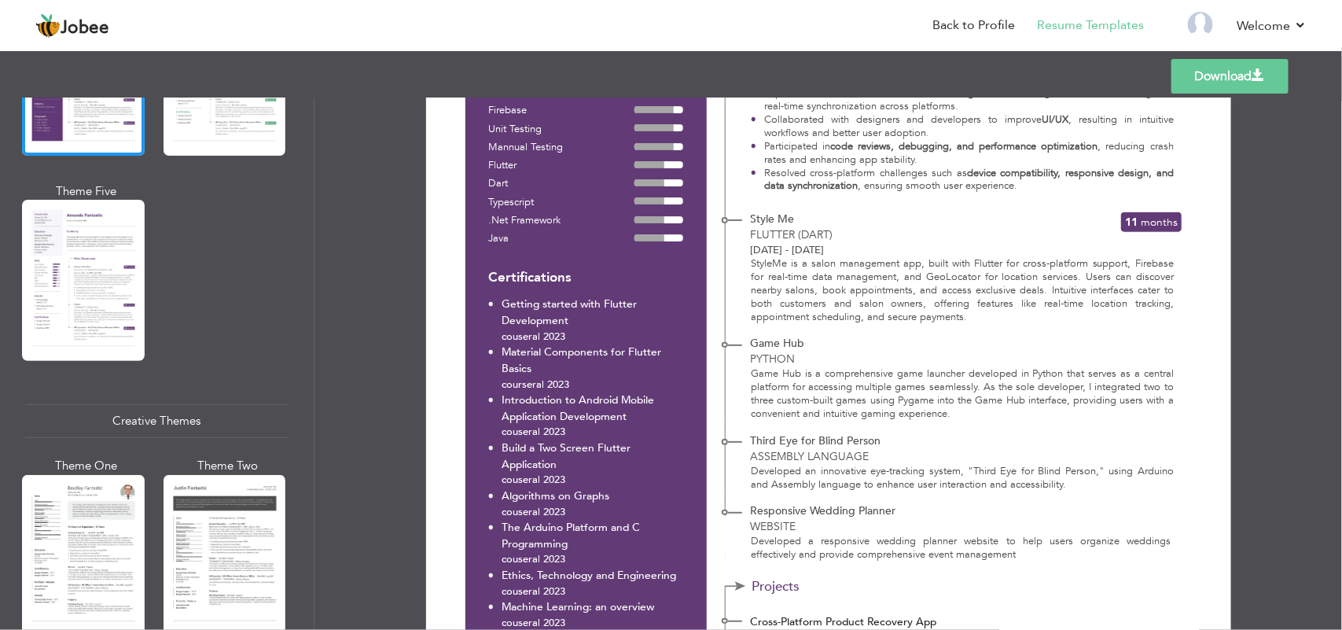
scroll to position [1966, 0]
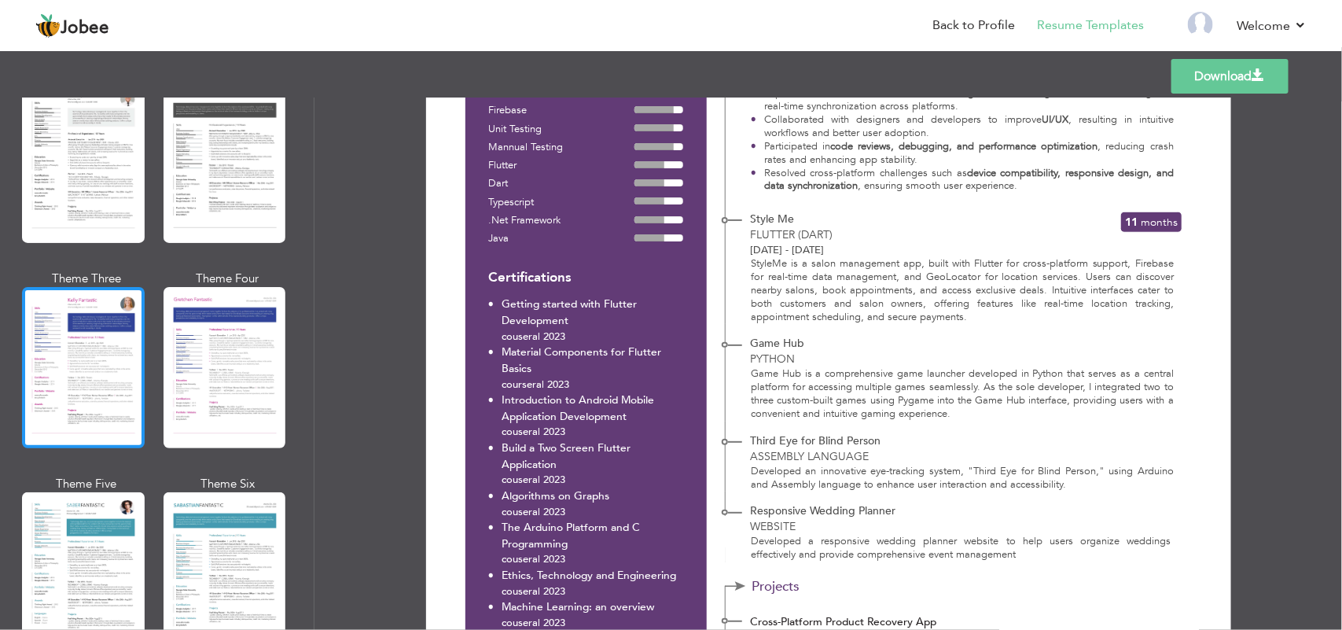
click at [104, 340] on div at bounding box center [83, 367] width 123 height 161
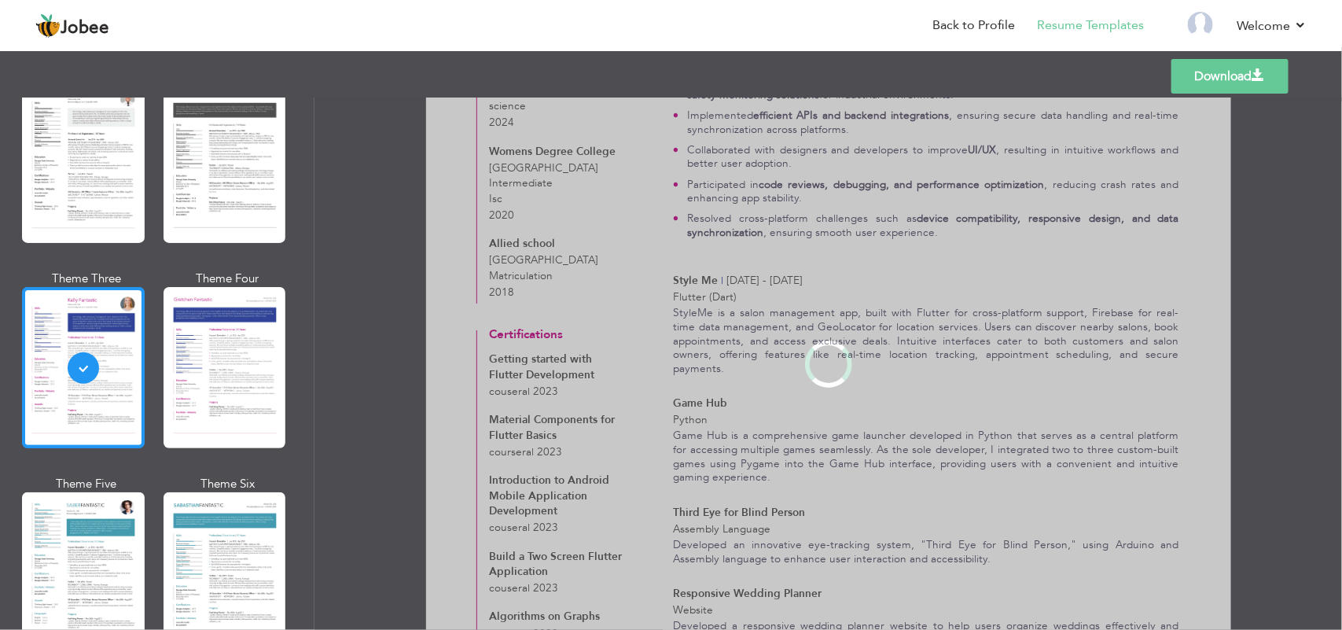
scroll to position [0, 0]
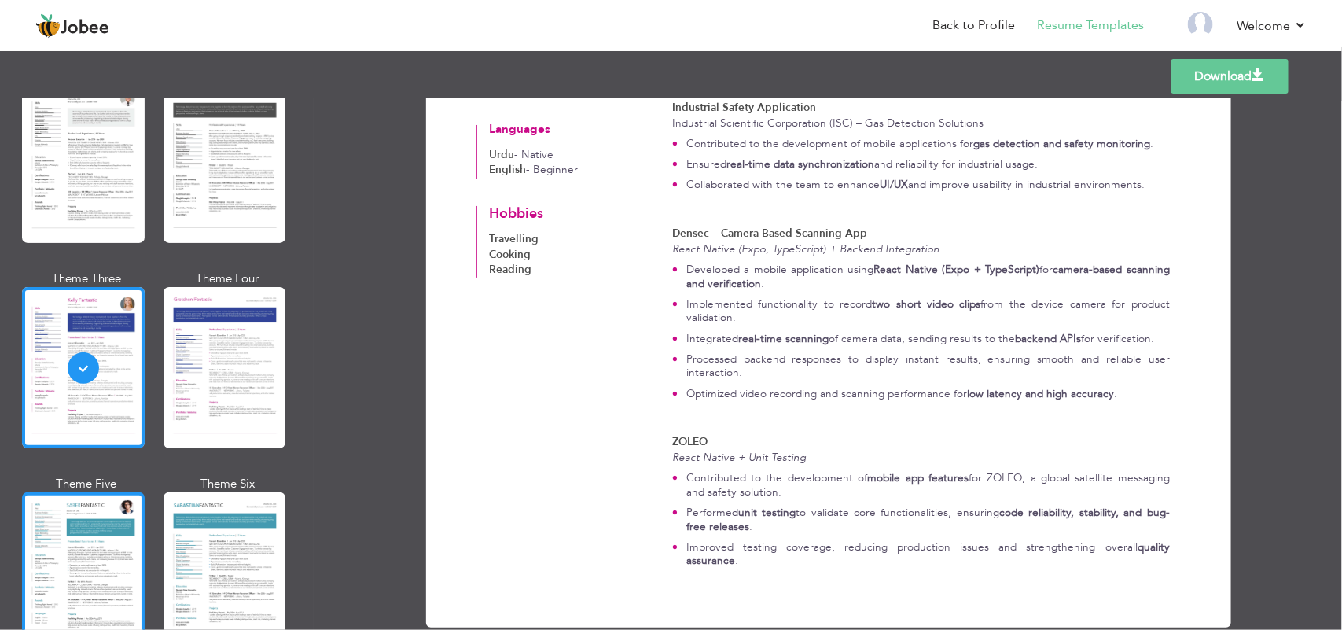
click at [91, 501] on div at bounding box center [83, 572] width 123 height 161
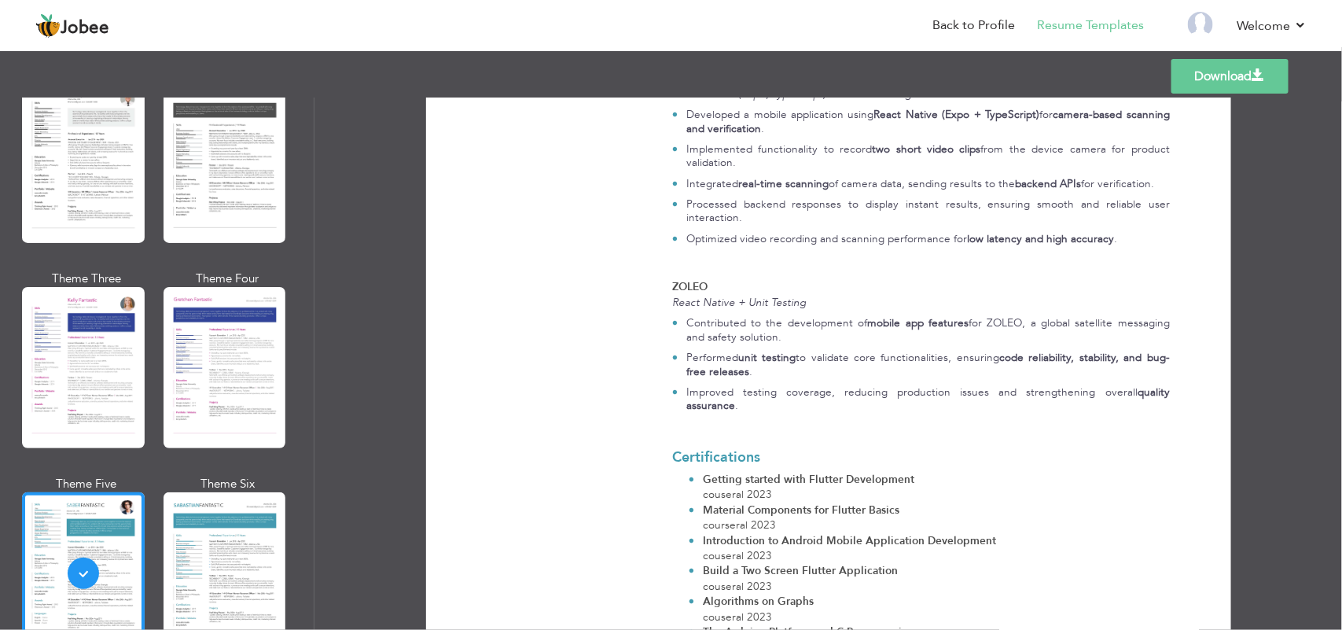
scroll to position [1864, 0]
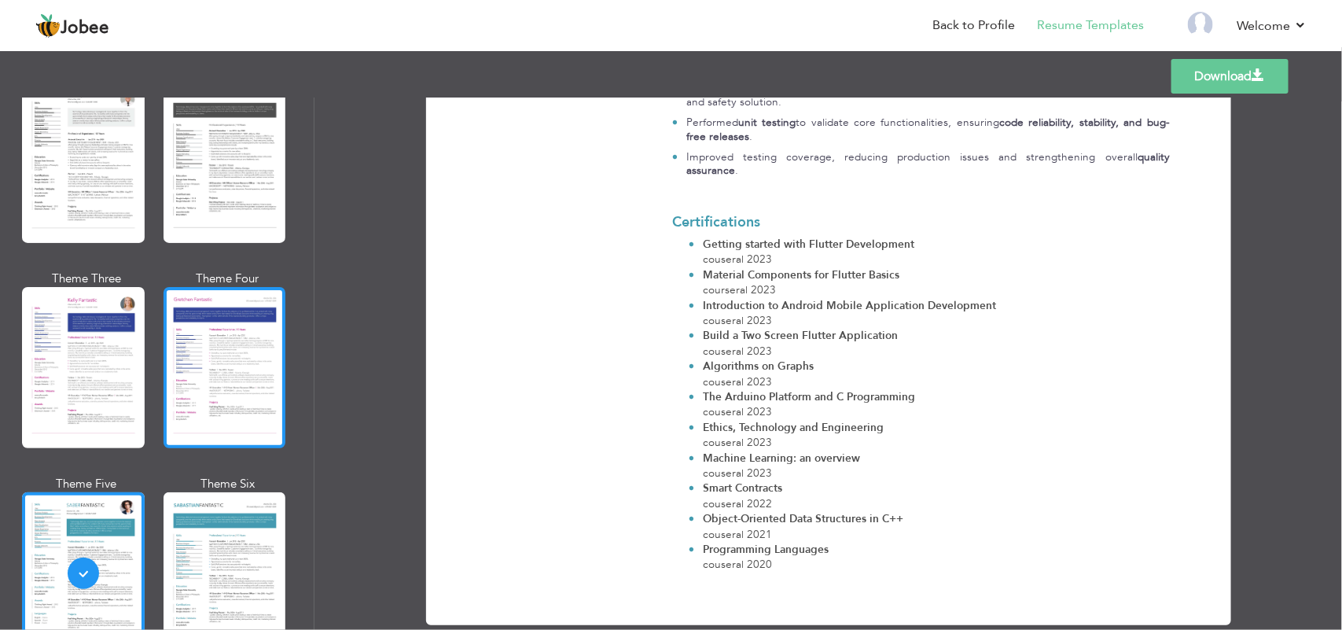
click at [262, 368] on div at bounding box center [224, 367] width 123 height 161
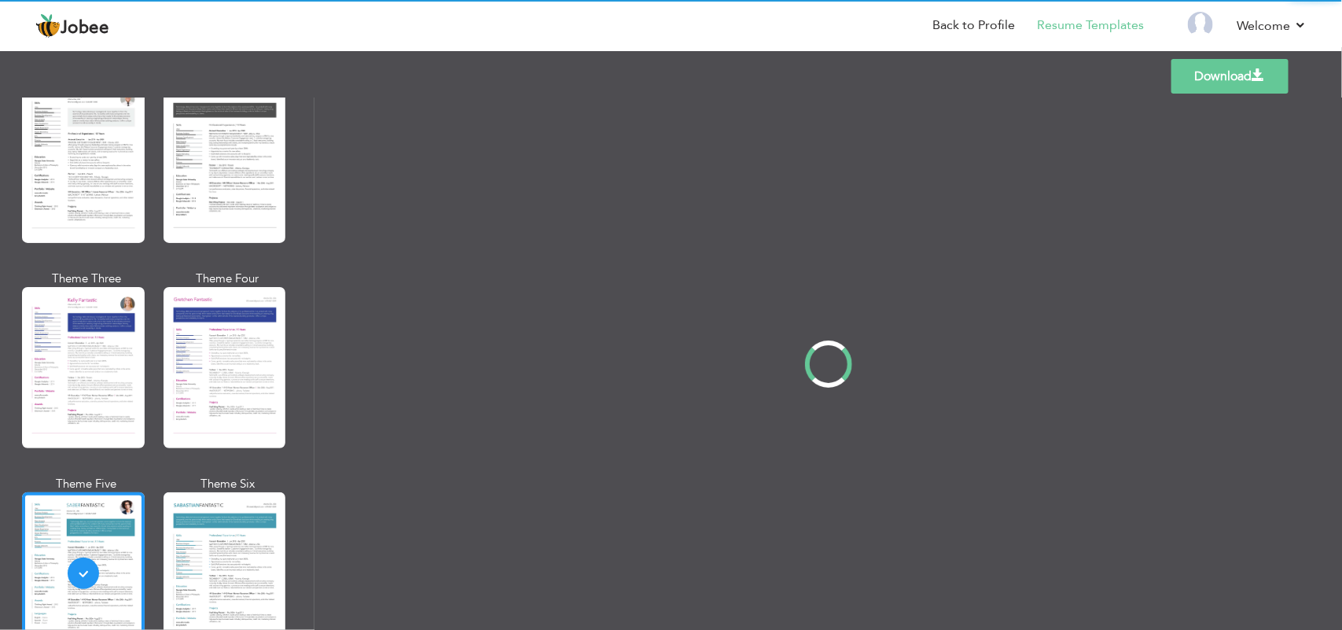
scroll to position [0, 0]
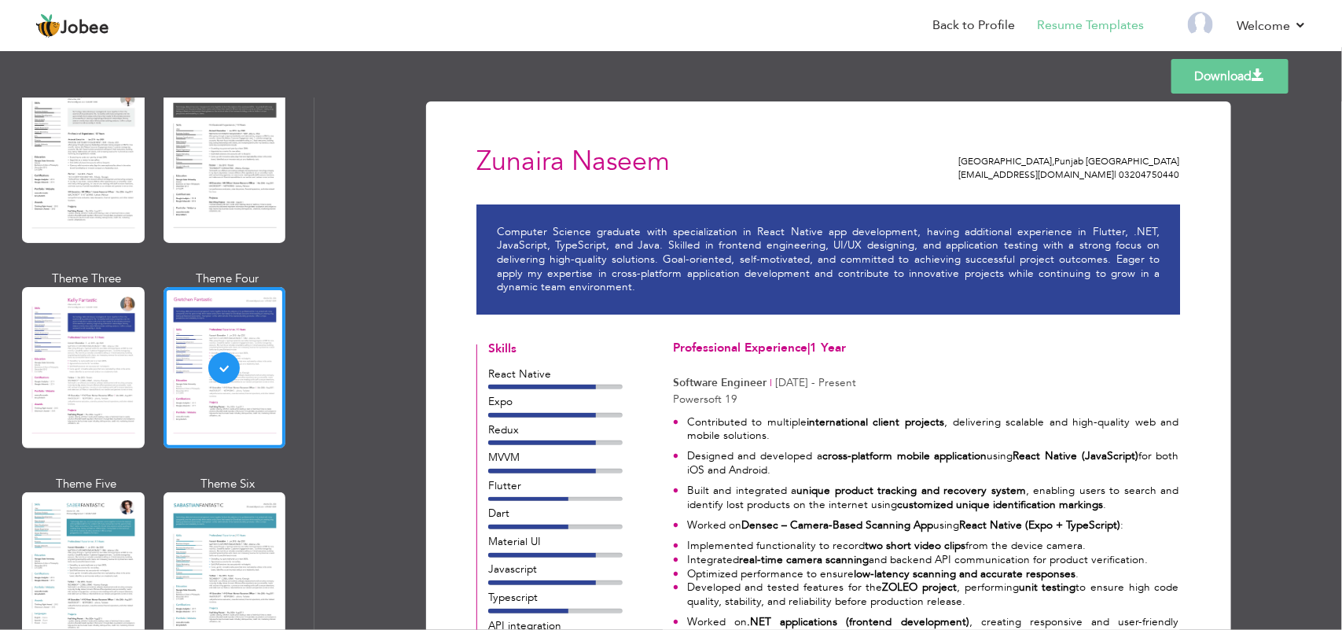
click at [115, 368] on div at bounding box center [83, 367] width 123 height 161
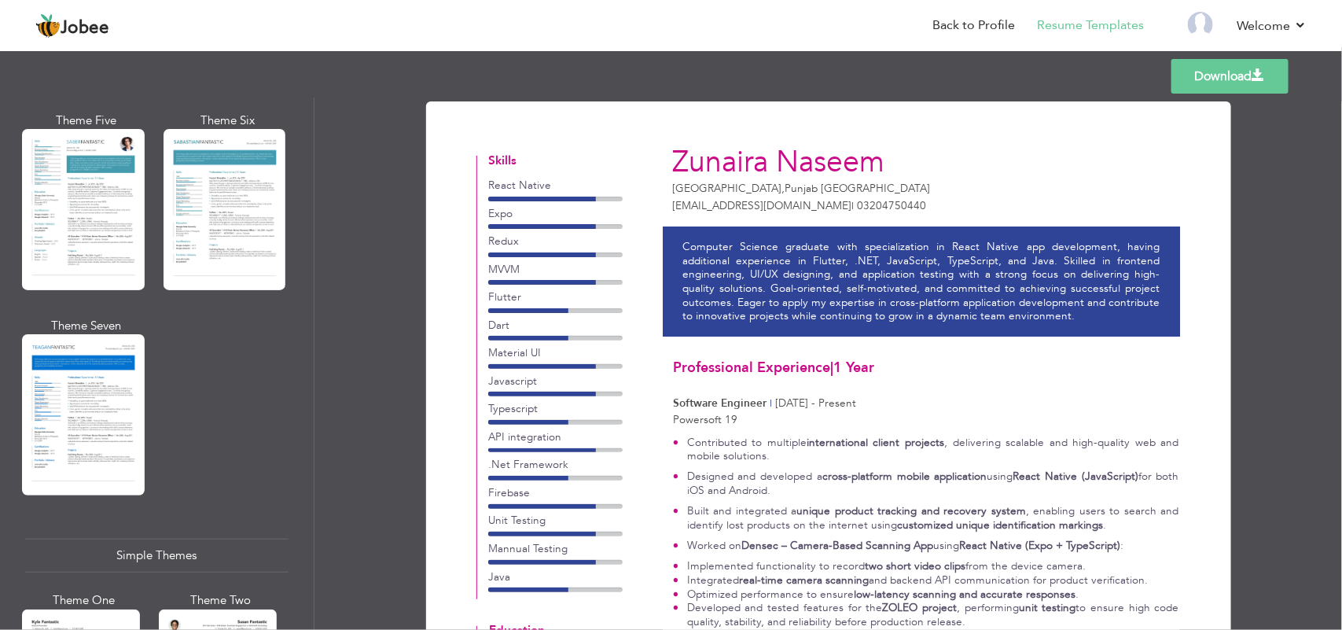
scroll to position [2359, 0]
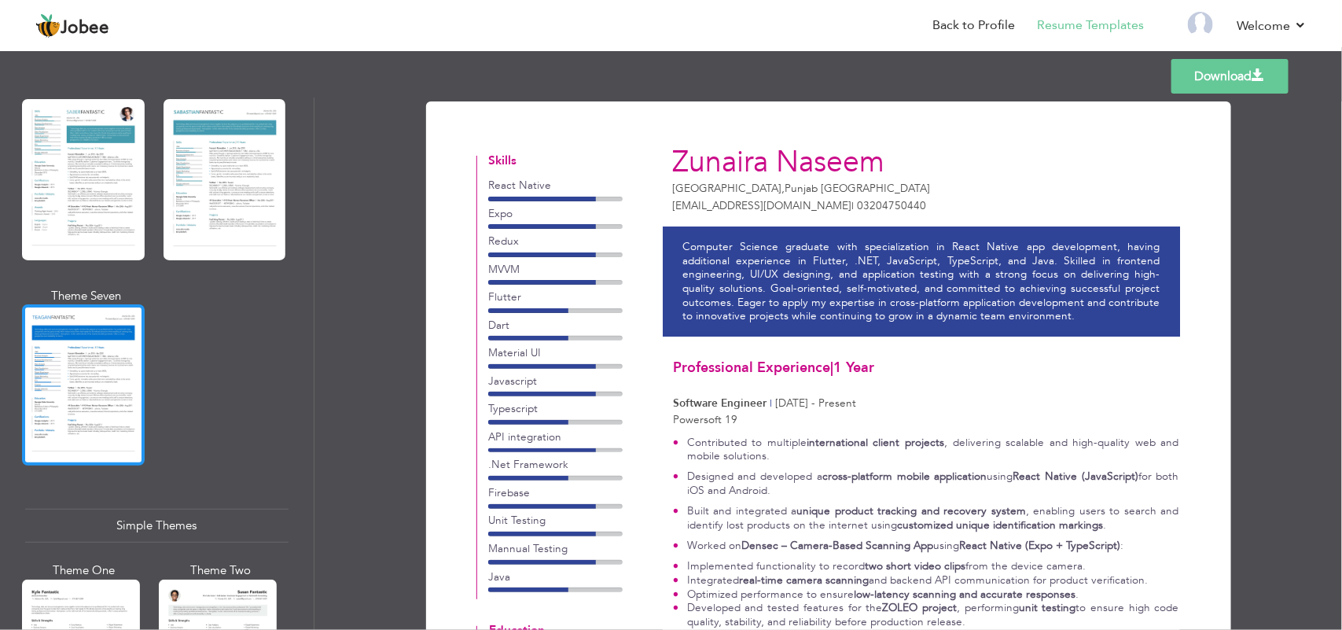
click at [77, 359] on div at bounding box center [83, 384] width 123 height 161
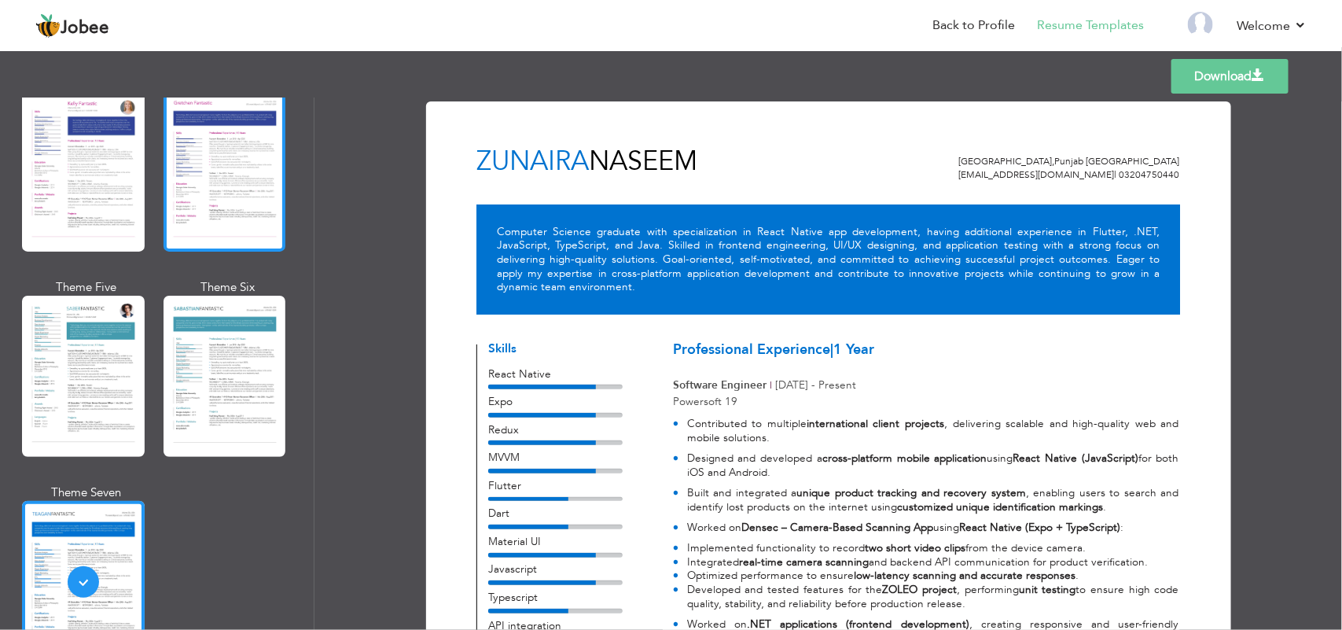
scroll to position [2064, 0]
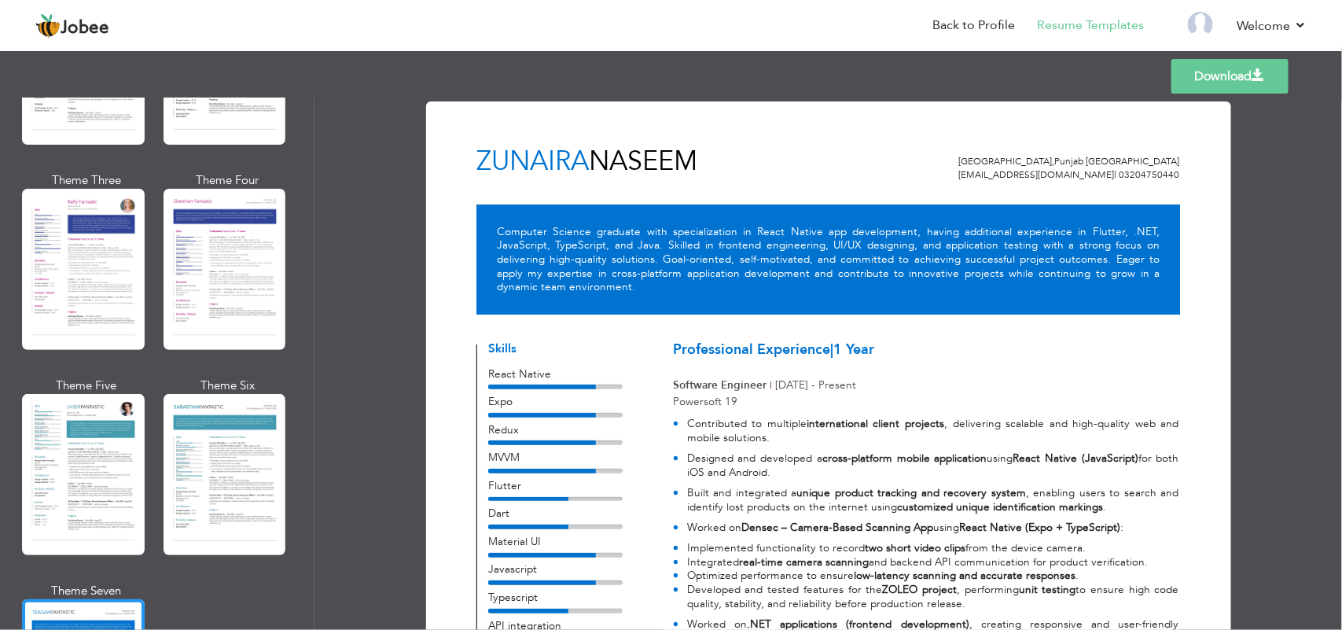
click at [1224, 77] on link "Download" at bounding box center [1229, 76] width 117 height 35
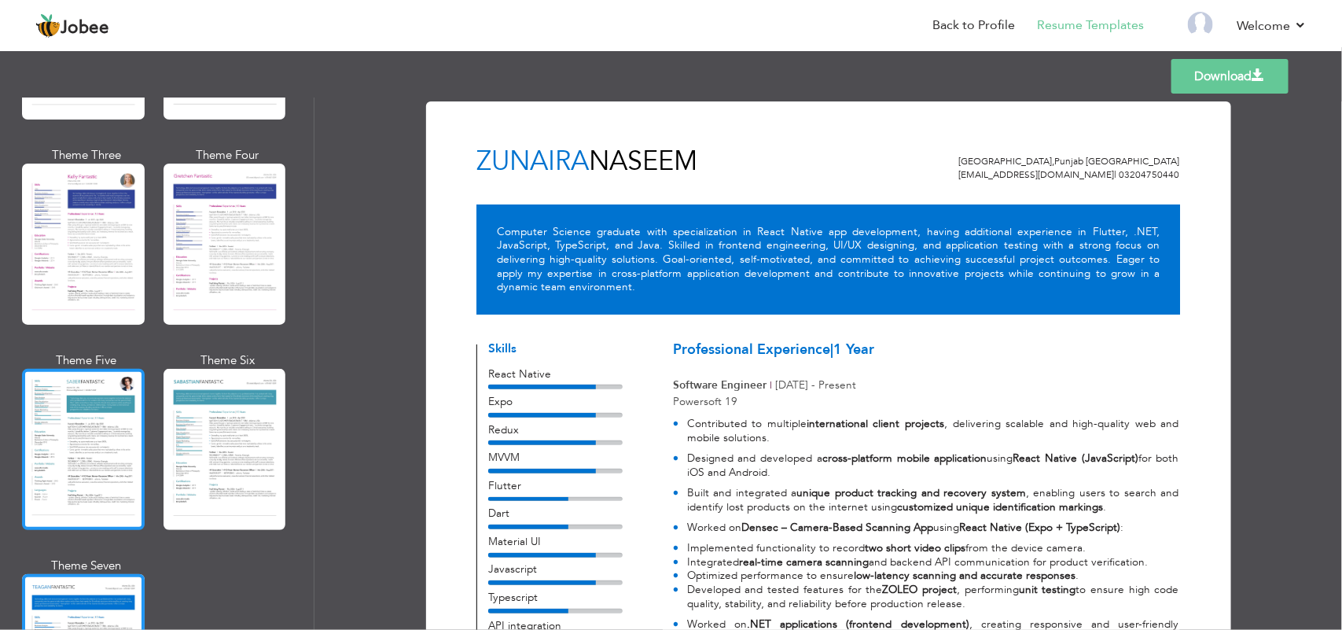
scroll to position [2088, 0]
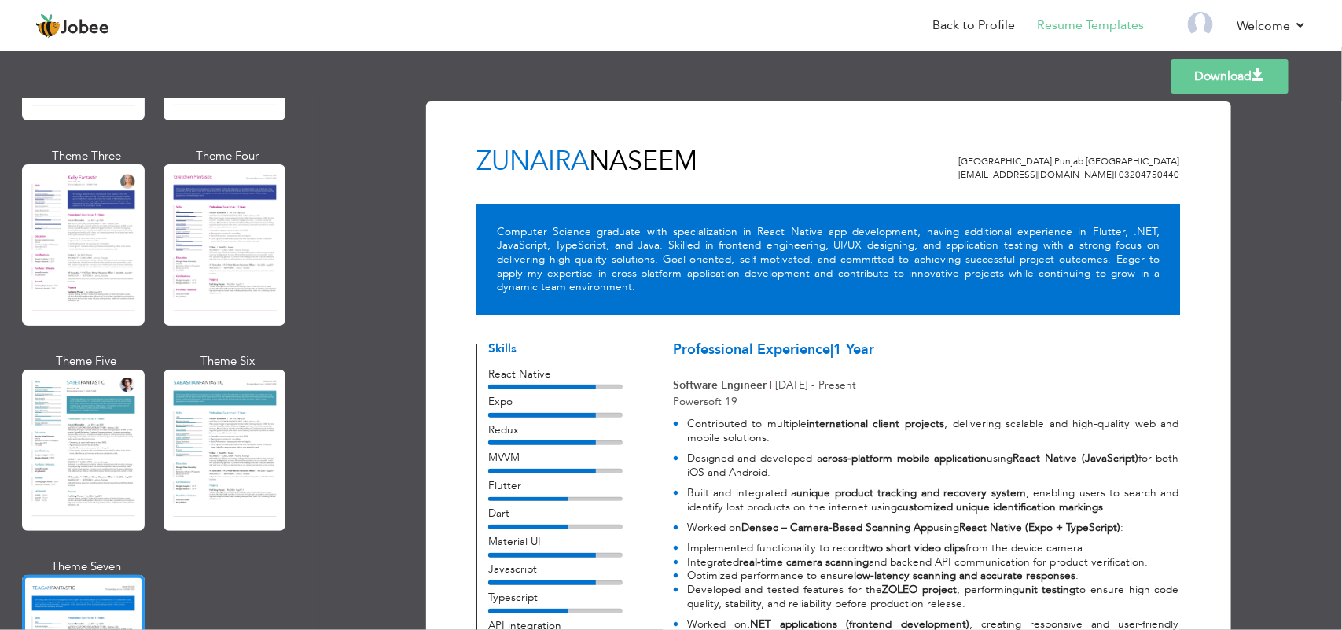
drag, startPoint x: 53, startPoint y: 484, endPoint x: 60, endPoint y: 465, distance: 19.9
click at [53, 480] on div at bounding box center [83, 449] width 123 height 161
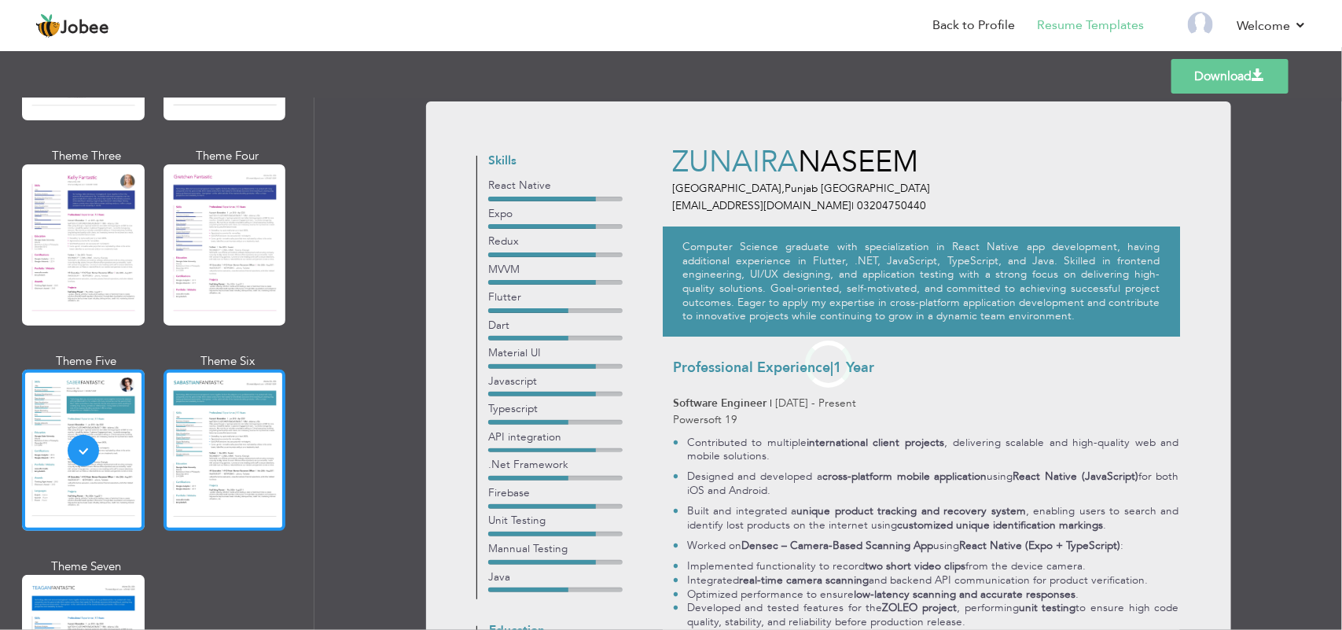
click at [202, 372] on div at bounding box center [224, 449] width 123 height 161
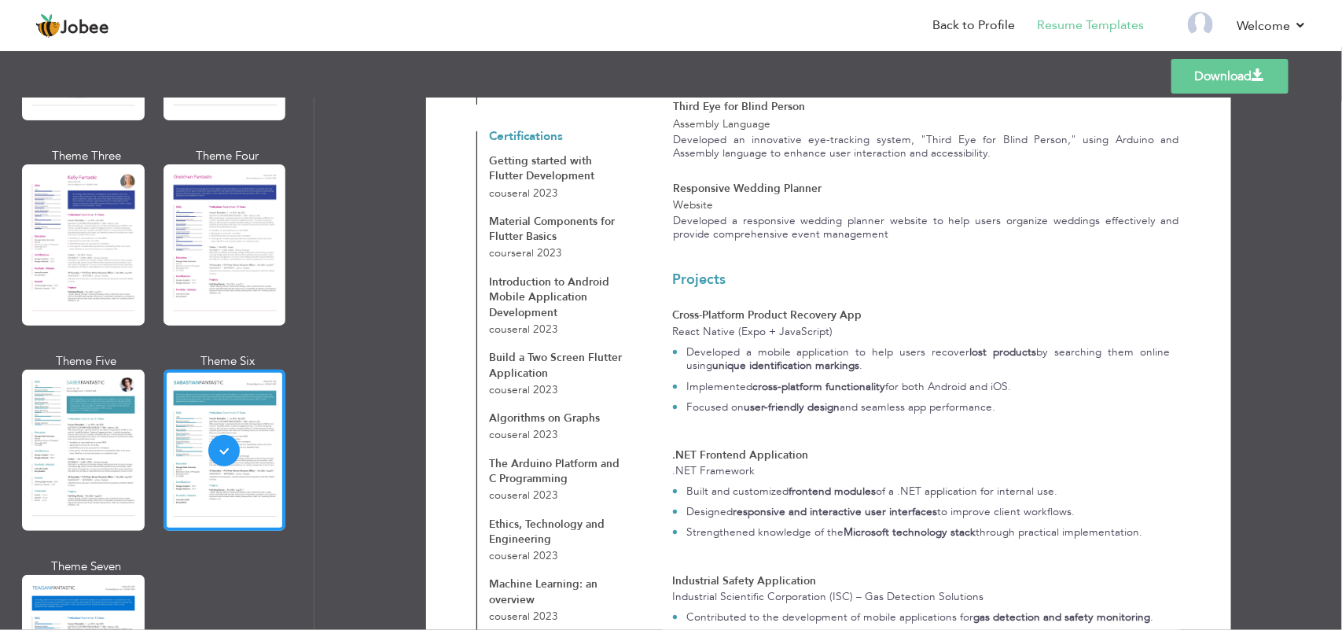
scroll to position [1443, 0]
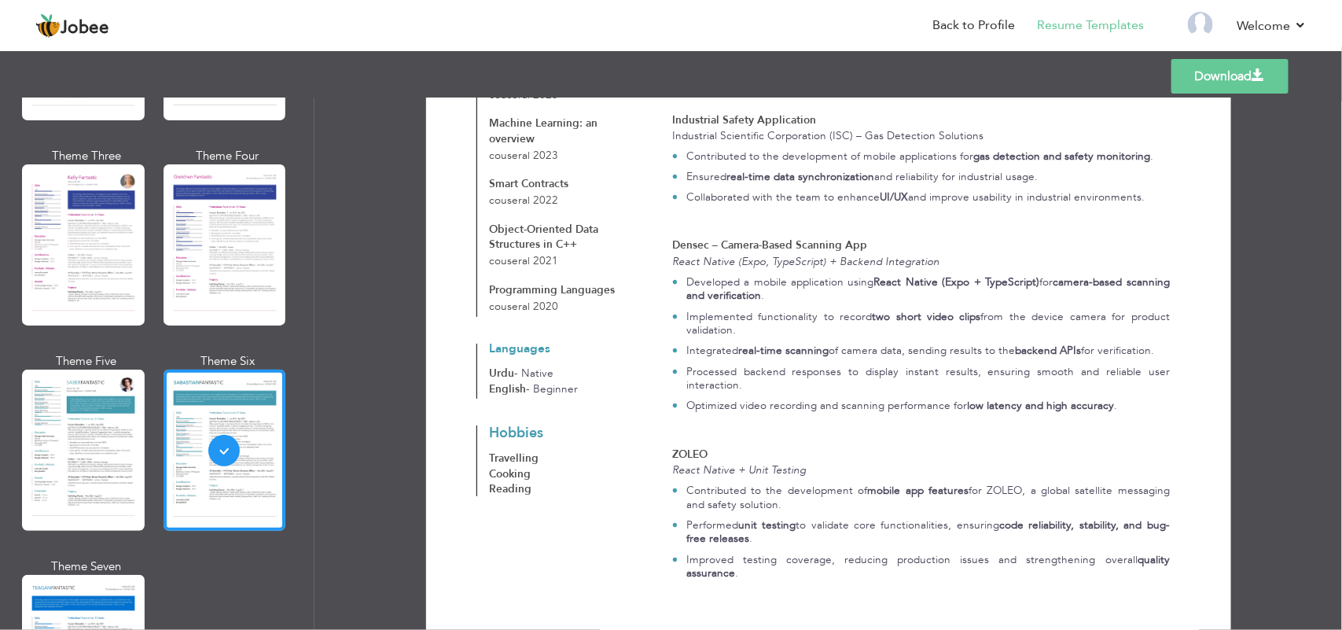
click at [1217, 68] on link "Download" at bounding box center [1229, 76] width 117 height 35
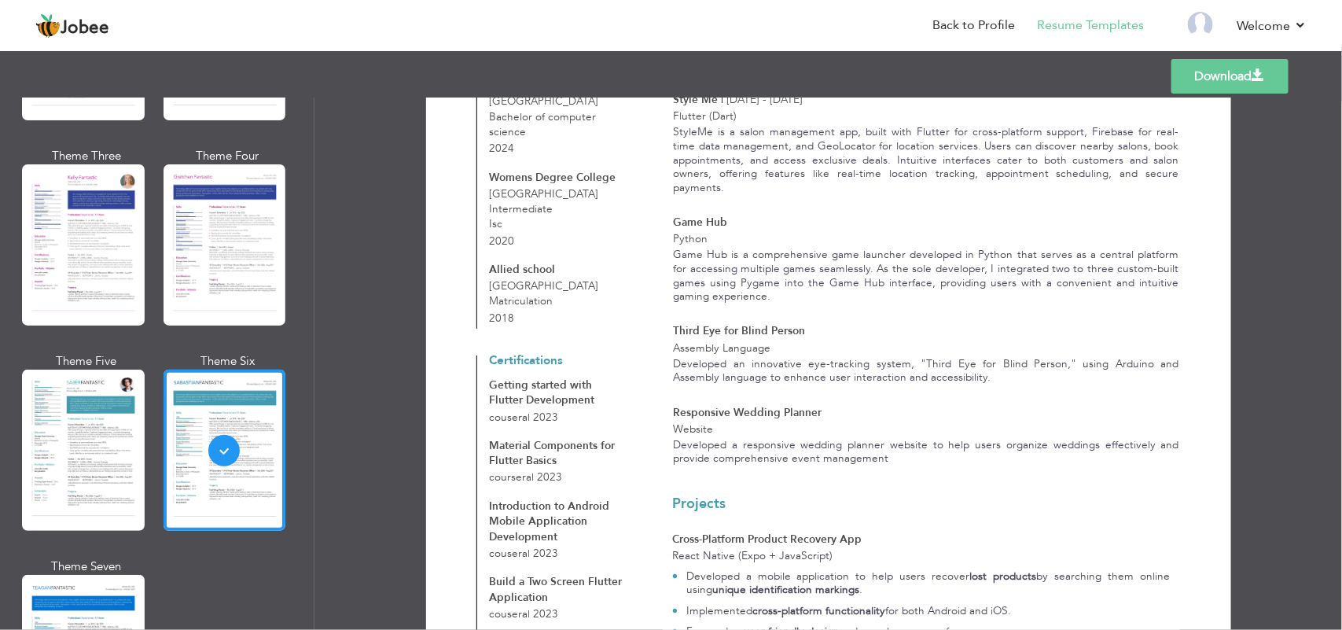
scroll to position [786, 0]
